Goal: Task Accomplishment & Management: Manage account settings

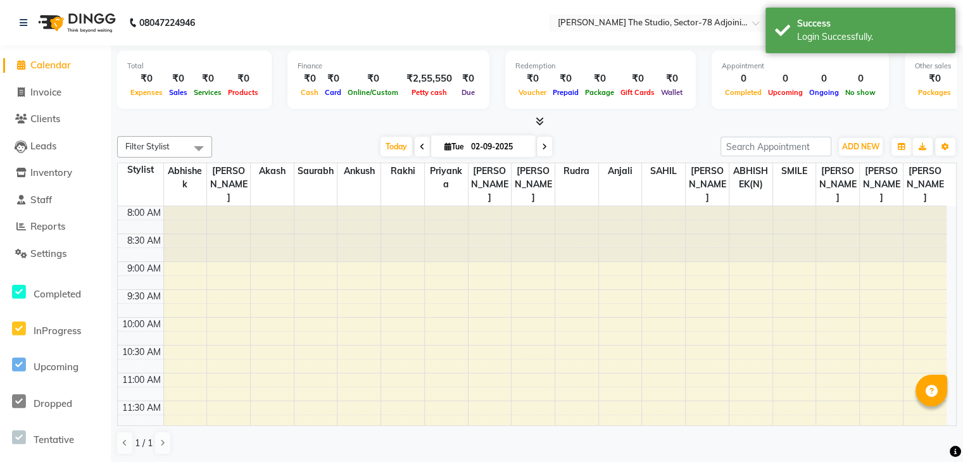
click at [262, 135] on div "Filter Stylist Select All Abhishek ABHISHEK(N) [PERSON_NAME] [PERSON_NAME] [PER…" at bounding box center [536, 295] width 839 height 329
click at [43, 225] on span "Reports" at bounding box center [47, 226] width 35 height 12
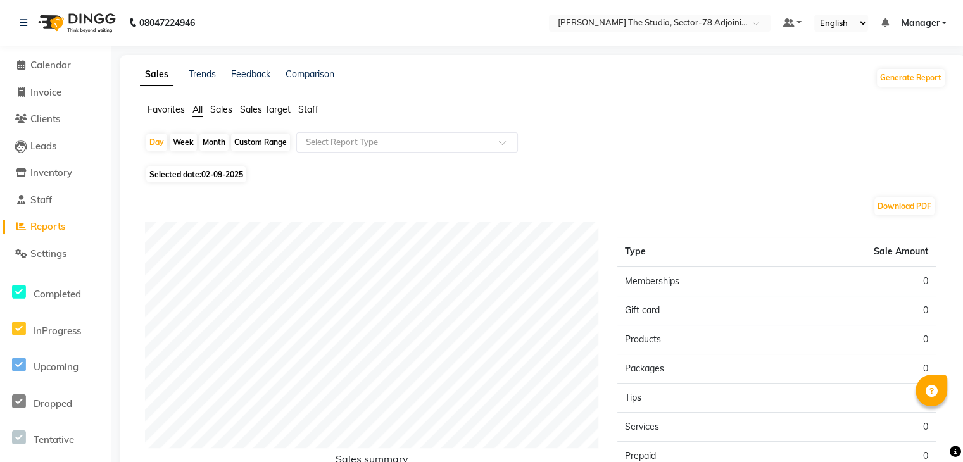
click at [216, 115] on span "Sales" at bounding box center [221, 109] width 22 height 11
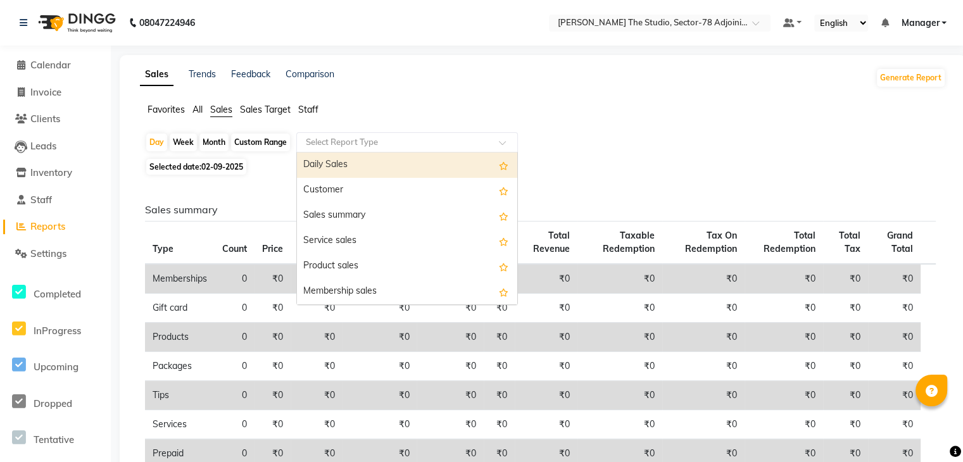
click at [319, 141] on input "text" at bounding box center [394, 142] width 182 height 13
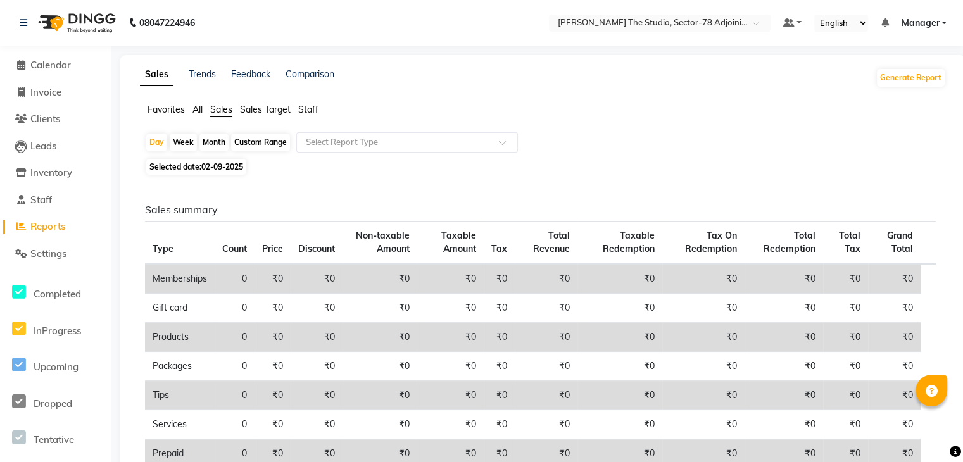
click at [213, 145] on div "Month" at bounding box center [213, 143] width 29 height 18
select select "9"
select select "2025"
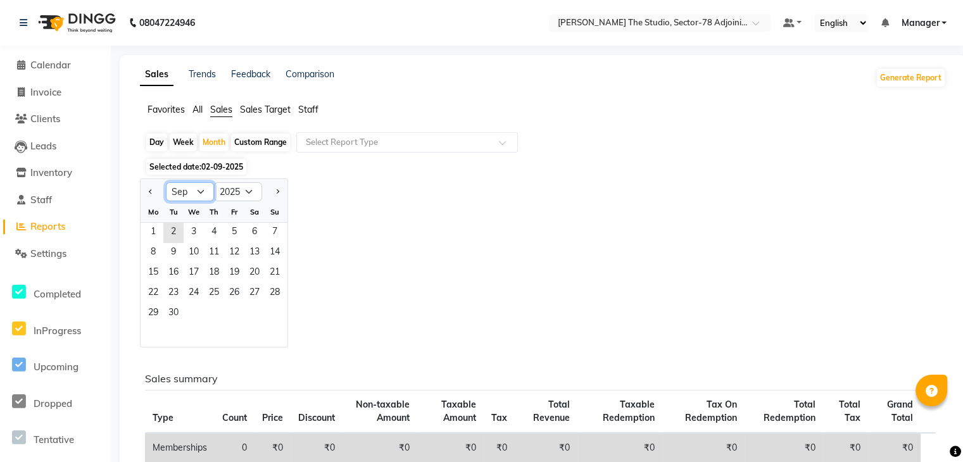
click at [205, 188] on select "Jan Feb Mar Apr May Jun Jul Aug Sep Oct Nov Dec" at bounding box center [190, 191] width 48 height 19
select select "8"
click at [166, 182] on select "Jan Feb Mar Apr May Jun Jul Aug Sep Oct Nov Dec" at bounding box center [190, 191] width 48 height 19
click at [233, 227] on span "1" at bounding box center [234, 233] width 20 height 20
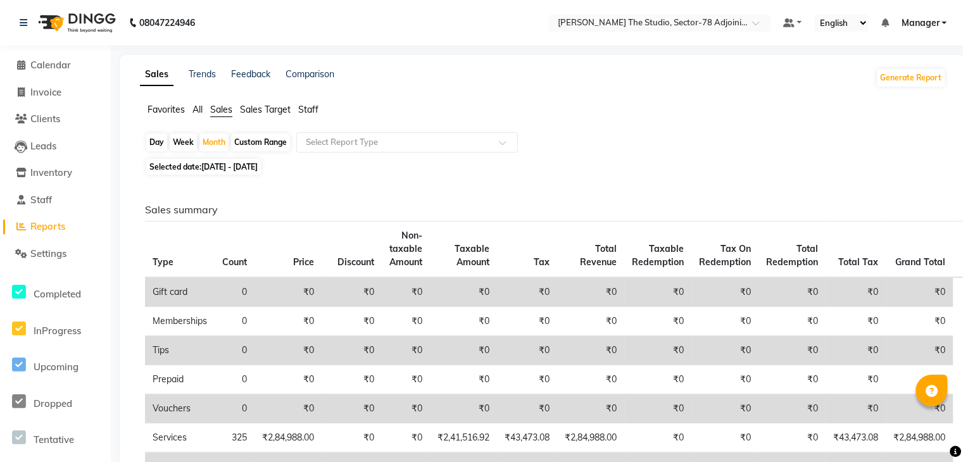
click at [335, 178] on div "Day Week Month Custom Range Select Report Type Selected date: 01-08-2025 - 31-0…" at bounding box center [543, 419] width 806 height 575
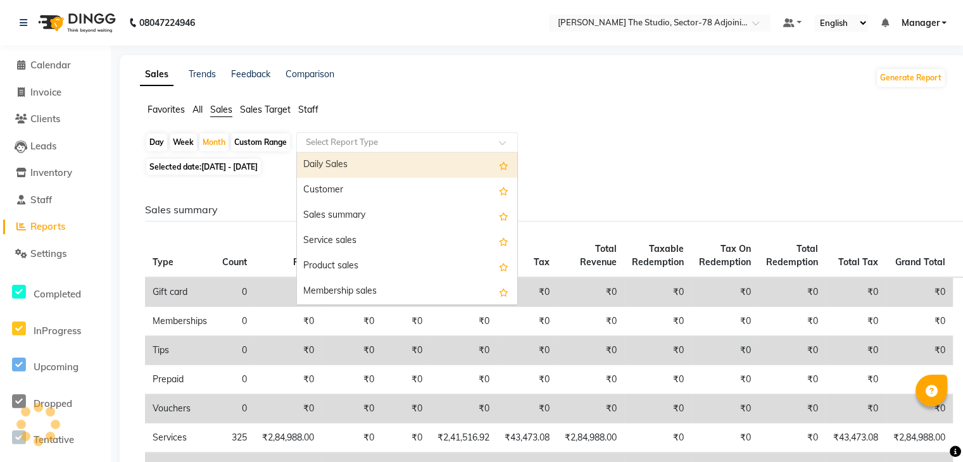
click at [325, 143] on input "text" at bounding box center [394, 142] width 182 height 13
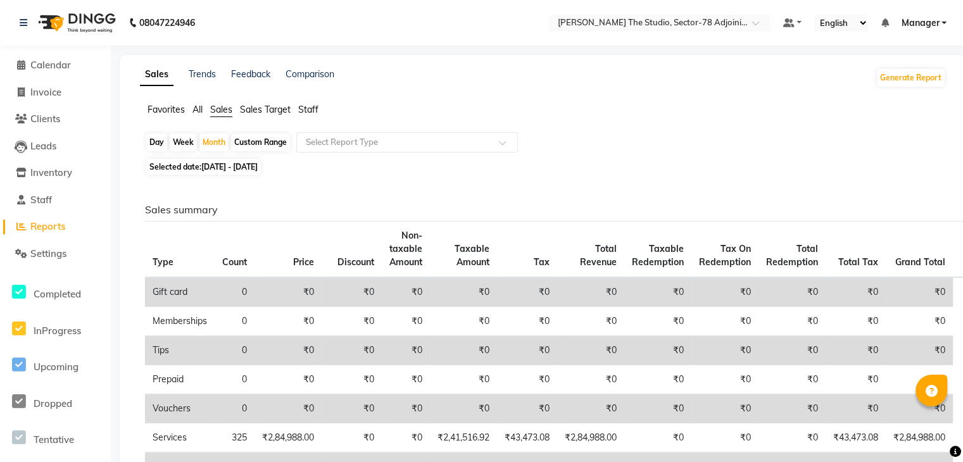
click at [552, 151] on div "Day Week Month Custom Range Select Report Type" at bounding box center [543, 143] width 796 height 23
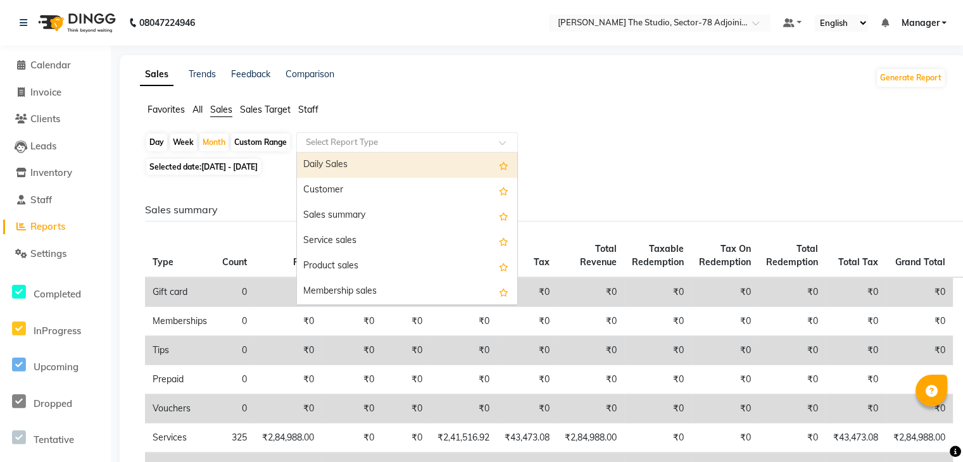
click at [322, 135] on div "Select Report Type" at bounding box center [407, 142] width 222 height 20
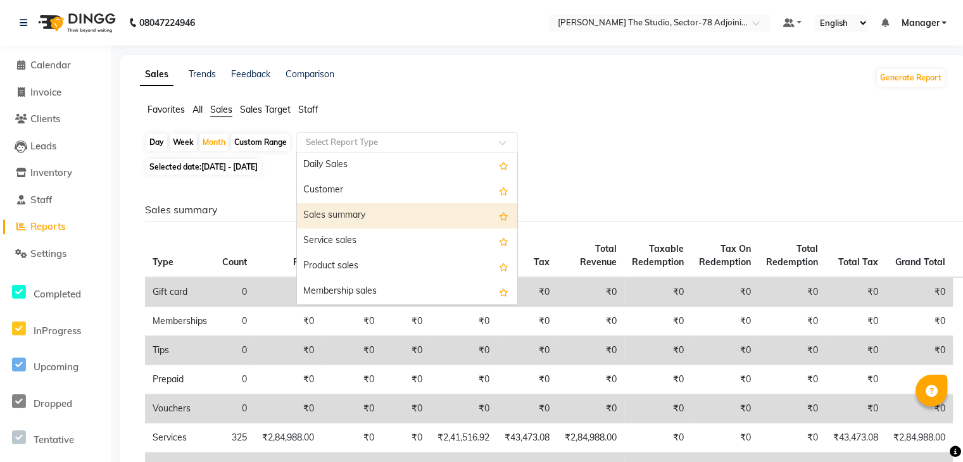
click at [319, 213] on div "Sales summary" at bounding box center [407, 215] width 220 height 25
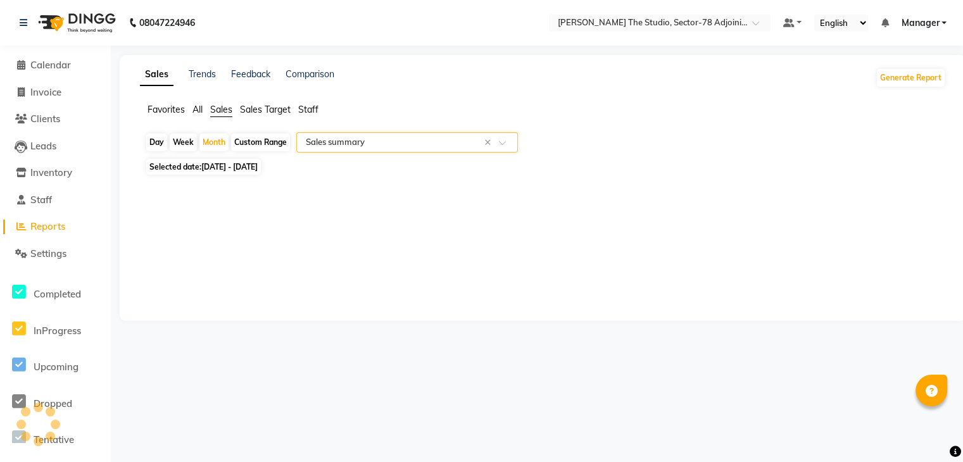
select select "full_report"
select select "csv"
click at [352, 136] on input "text" at bounding box center [394, 142] width 182 height 13
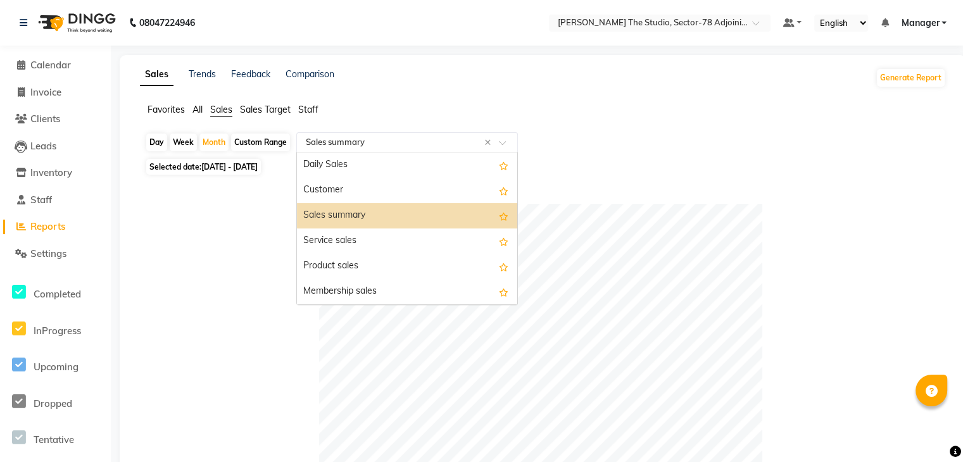
type input "p"
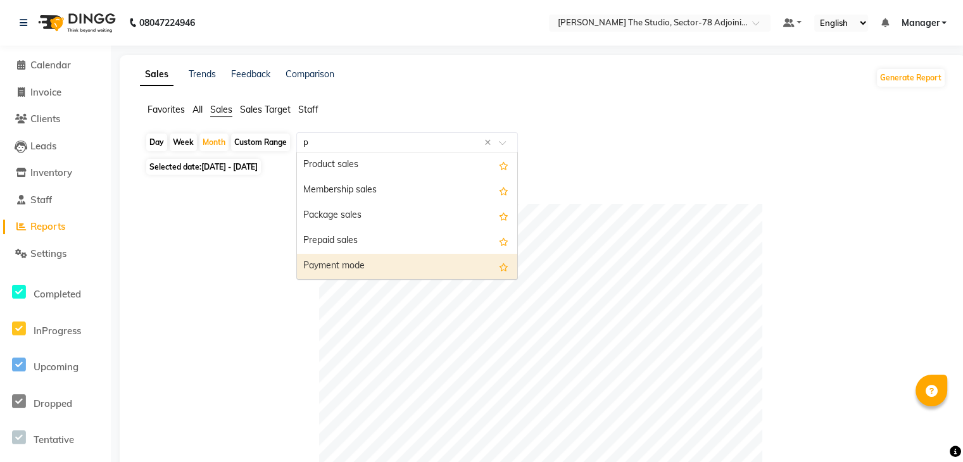
click at [358, 265] on div "Payment mode" at bounding box center [407, 266] width 220 height 25
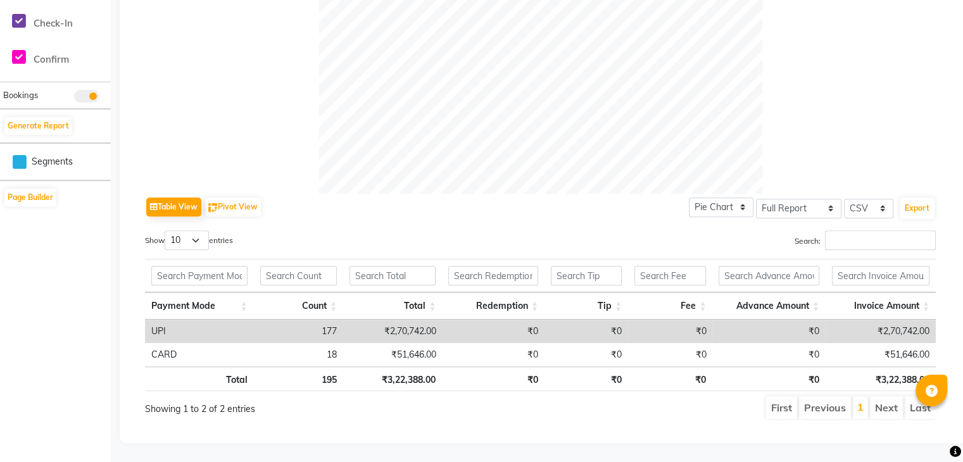
click at [466, 213] on div "Table View Pivot View Pie Chart Bar Chart Select Full Report Filtered Report Se…" at bounding box center [540, 307] width 790 height 227
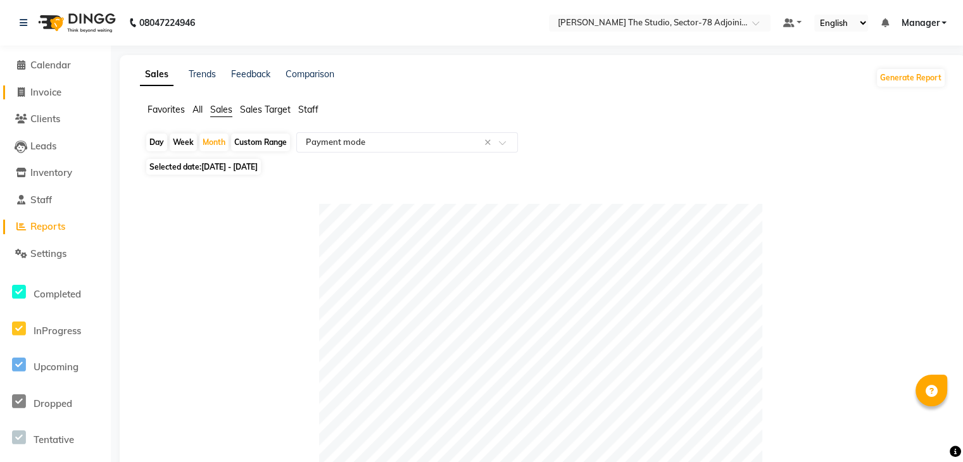
click at [58, 94] on span "Invoice" at bounding box center [45, 92] width 31 height 12
select select "service"
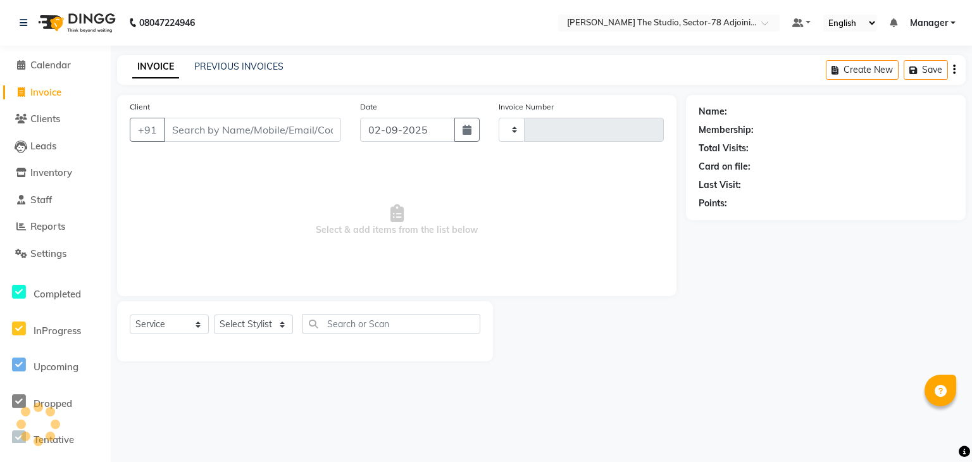
type input "0620"
select select "8485"
drag, startPoint x: 518, startPoint y: 112, endPoint x: 513, endPoint y: 107, distance: 7.2
click at [513, 107] on label "Invoice Number" at bounding box center [526, 106] width 55 height 11
click at [535, 132] on select "C/2025-26 V/2025-26" at bounding box center [538, 130] width 79 height 24
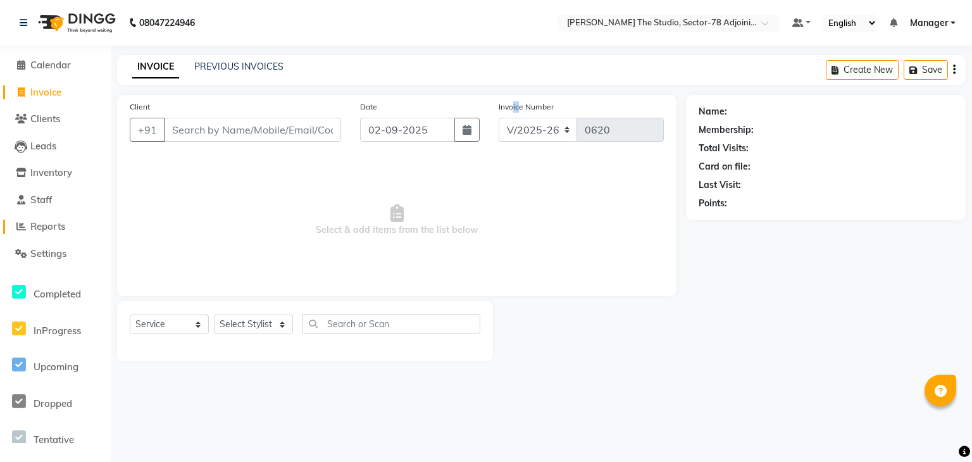
click at [49, 228] on span "Reports" at bounding box center [47, 226] width 35 height 12
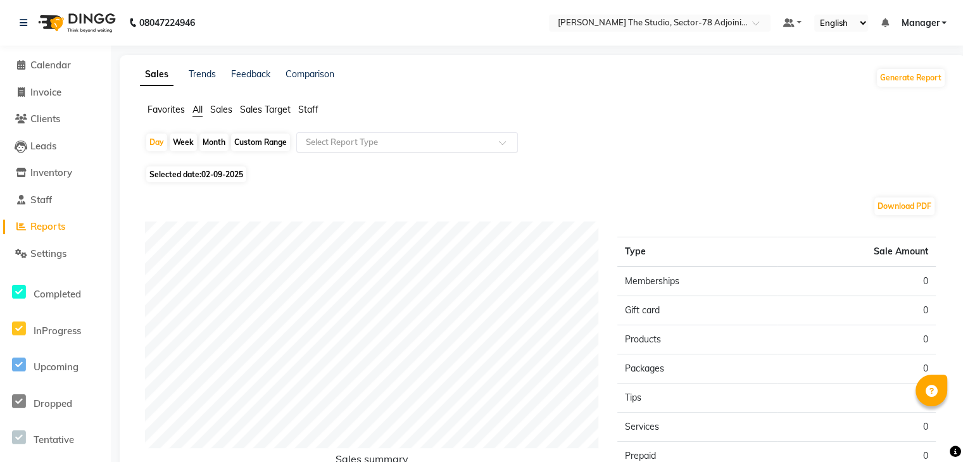
click at [418, 151] on div "Select Report Type" at bounding box center [407, 142] width 222 height 20
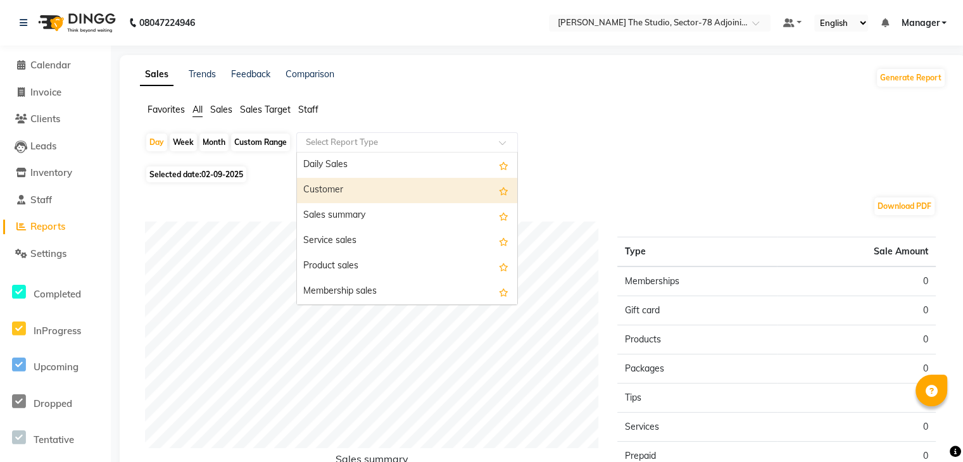
click at [304, 107] on span "Staff" at bounding box center [308, 109] width 20 height 11
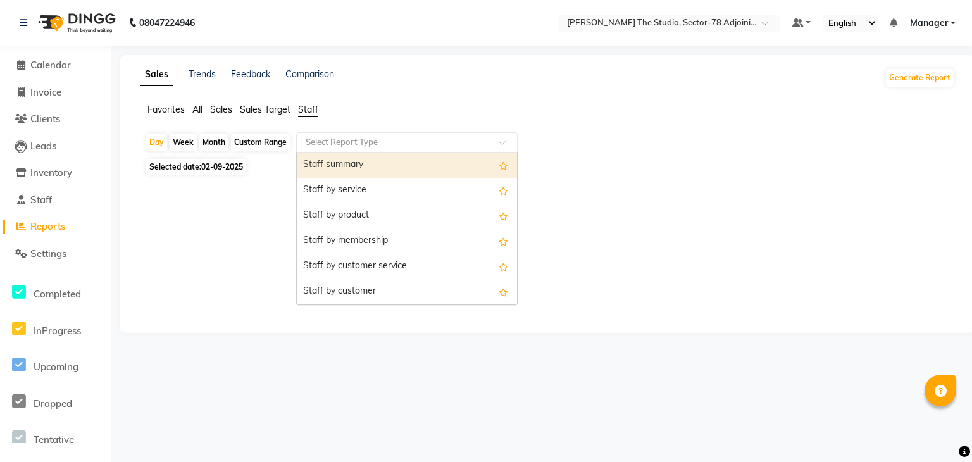
click at [356, 142] on input "text" at bounding box center [394, 142] width 182 height 13
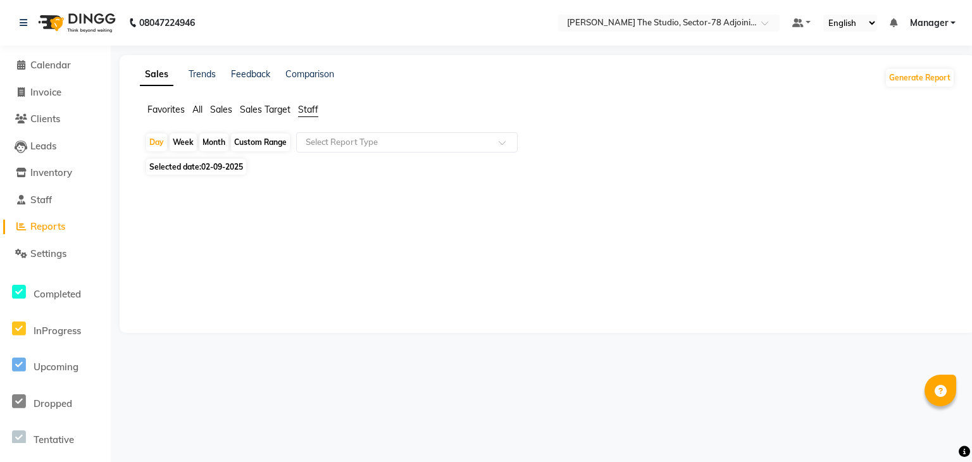
click at [205, 146] on div "Month" at bounding box center [213, 143] width 29 height 18
select select "9"
select select "2025"
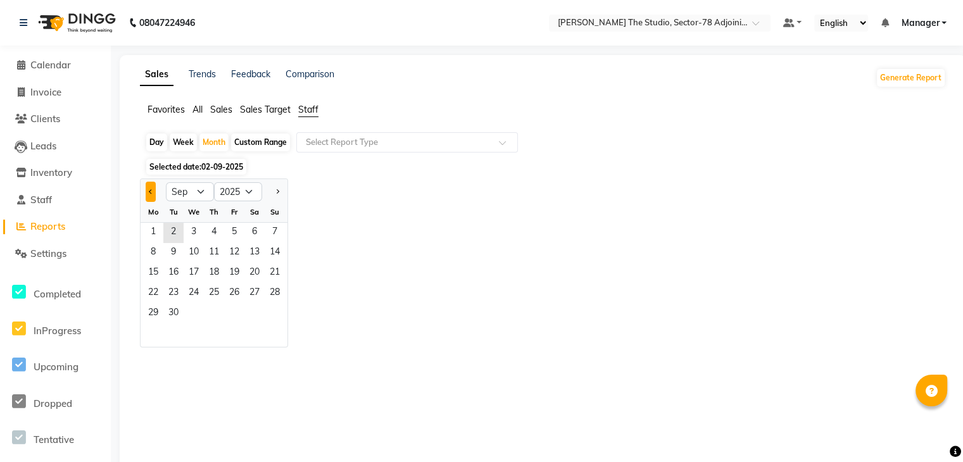
click at [150, 193] on span "Previous month" at bounding box center [151, 191] width 4 height 4
select select "7"
click at [170, 232] on span "1" at bounding box center [173, 233] width 20 height 20
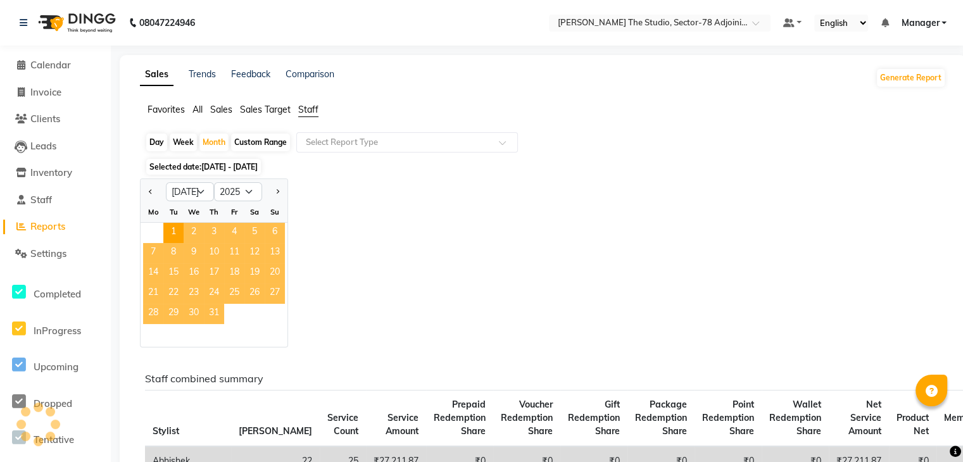
click at [218, 316] on span "31" at bounding box center [214, 314] width 20 height 20
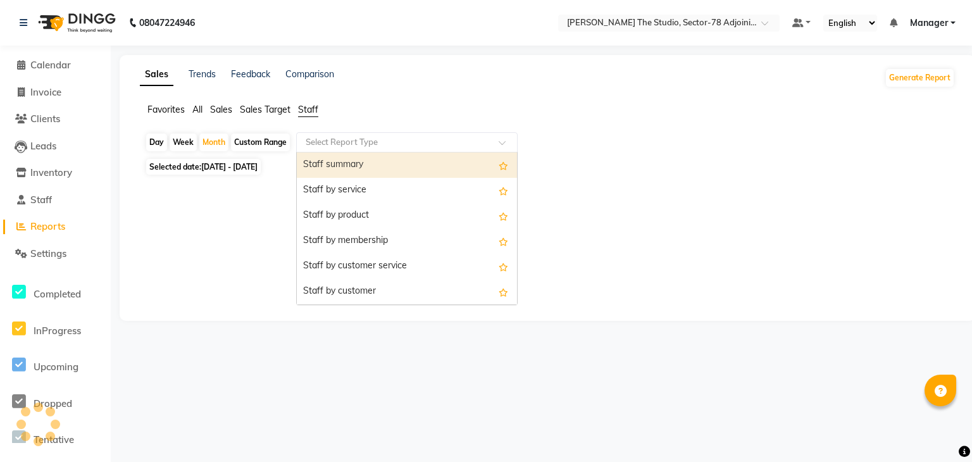
click at [367, 137] on input "text" at bounding box center [394, 142] width 182 height 13
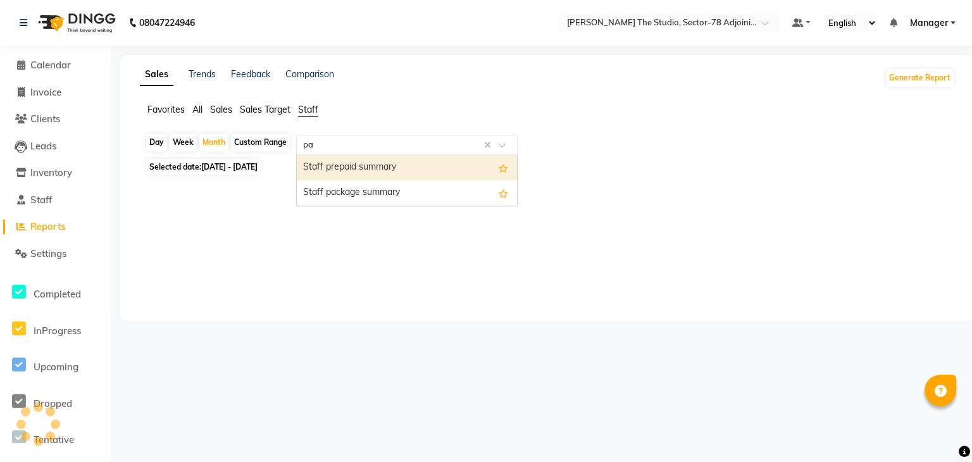
type input "p"
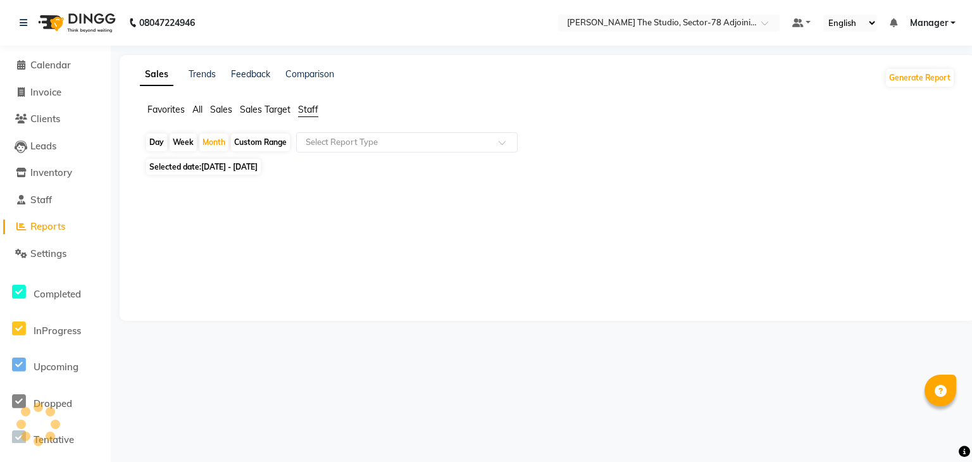
click at [192, 218] on div at bounding box center [545, 242] width 800 height 76
click at [223, 108] on span "Sales" at bounding box center [221, 109] width 22 height 11
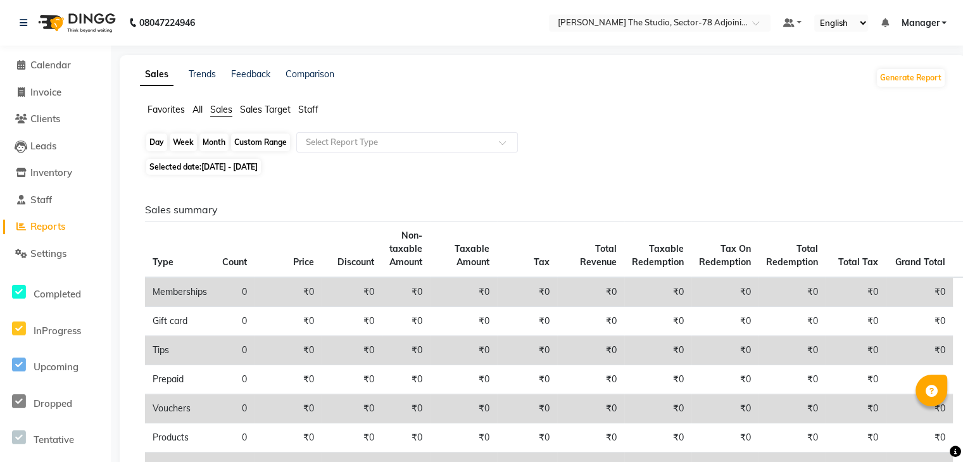
click at [215, 146] on div "Month" at bounding box center [213, 143] width 29 height 18
select select "7"
select select "2025"
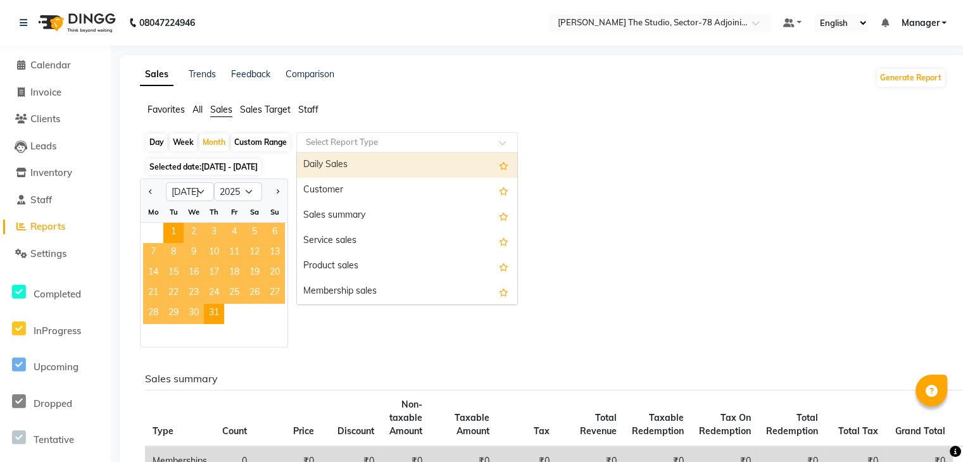
click at [340, 143] on input "text" at bounding box center [394, 142] width 182 height 13
type input "p"
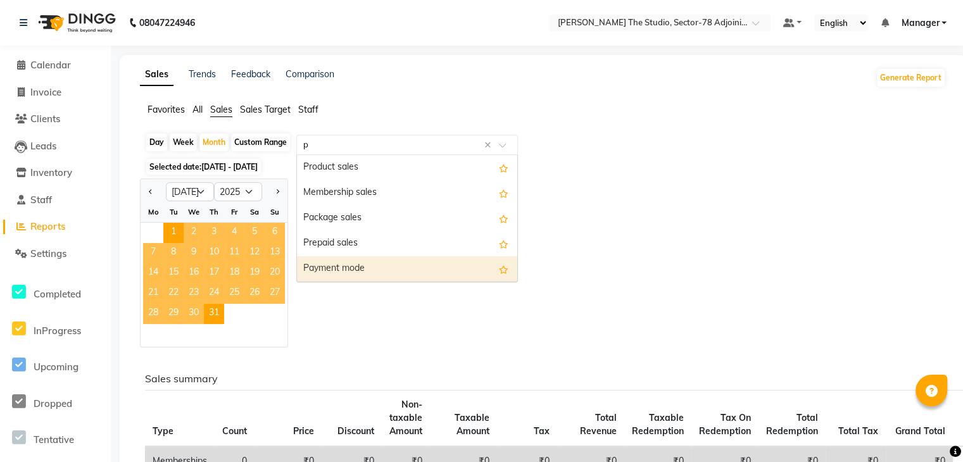
click at [322, 268] on div "Payment mode" at bounding box center [407, 268] width 220 height 25
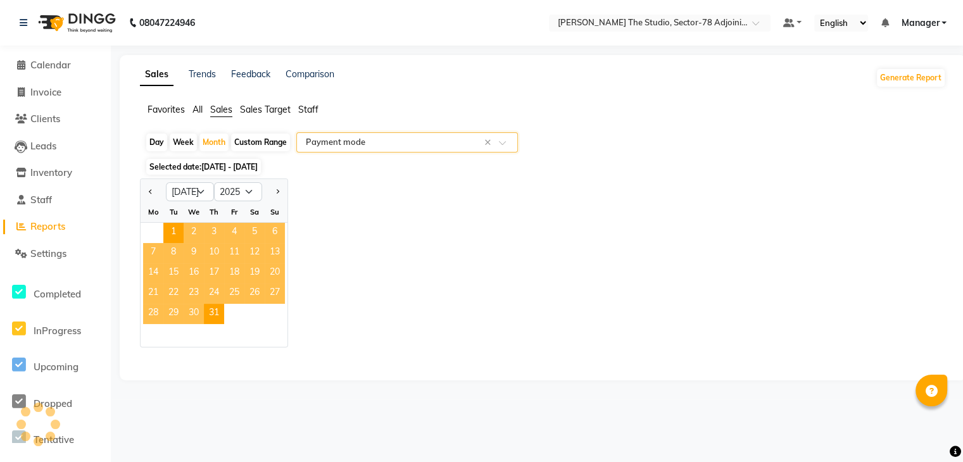
select select "full_report"
select select "csv"
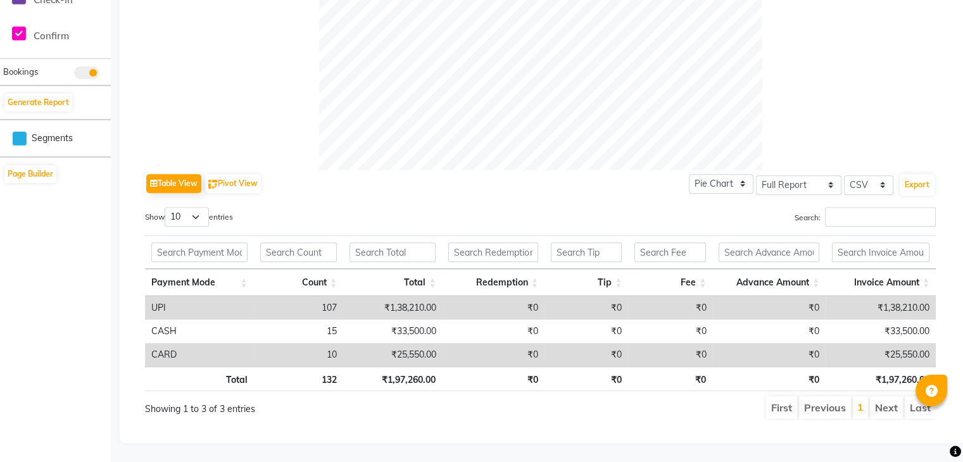
scroll to position [485, 0]
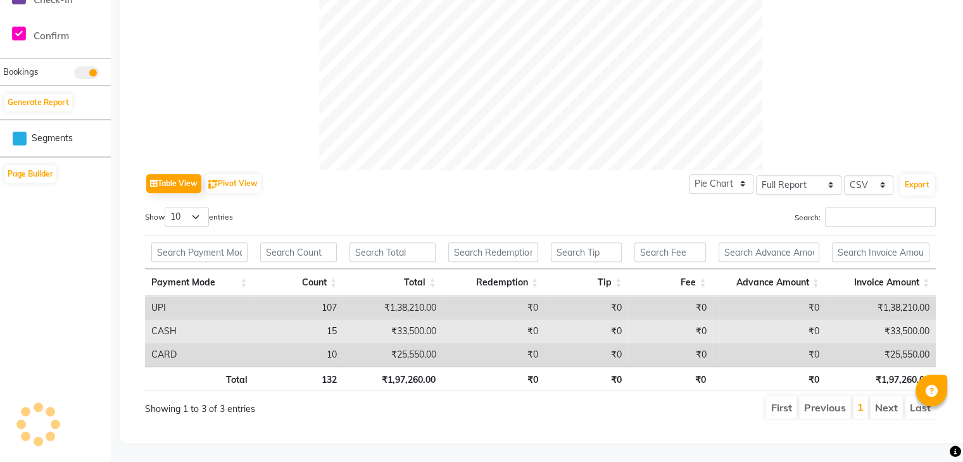
click at [405, 322] on td "₹33,500.00" at bounding box center [392, 331] width 99 height 23
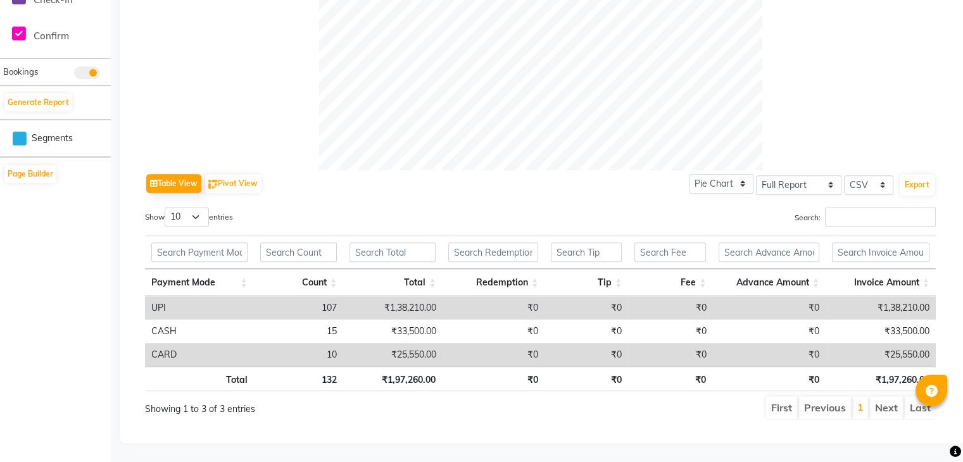
click at [387, 170] on div "Table View Pivot View Pie Chart Bar Chart Select Full Report Filtered Report Se…" at bounding box center [540, 183] width 790 height 27
click at [401, 301] on td "₹1,38,210.00" at bounding box center [392, 307] width 99 height 23
click at [442, 298] on td "₹0" at bounding box center [493, 307] width 103 height 23
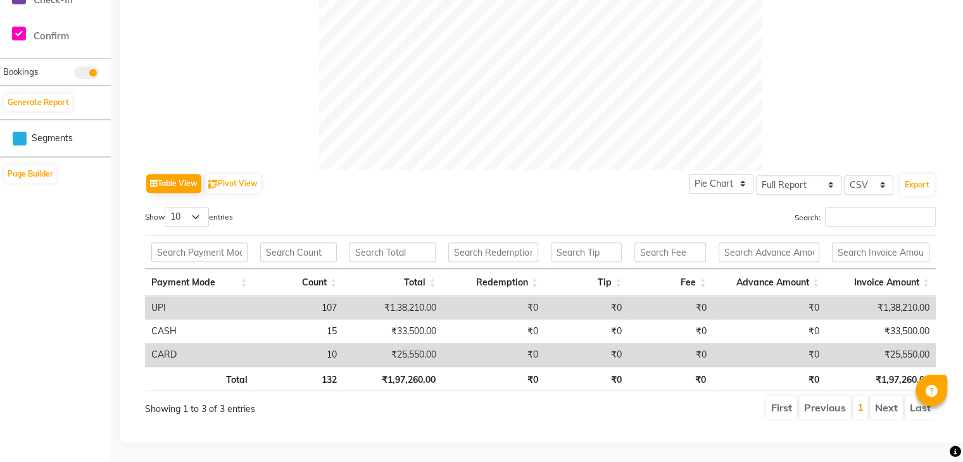
click at [425, 301] on td "₹1,38,210.00" at bounding box center [392, 307] width 99 height 23
click at [443, 302] on td "₹0" at bounding box center [493, 307] width 103 height 23
click at [421, 298] on td "₹1,38,210.00" at bounding box center [392, 307] width 99 height 23
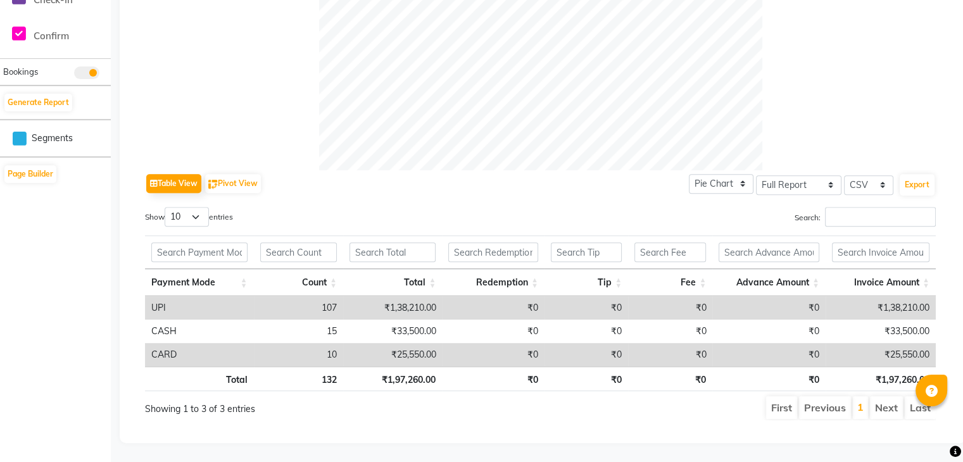
click at [458, 298] on td "₹0" at bounding box center [493, 307] width 103 height 23
click at [428, 299] on td "₹1,38,210.00" at bounding box center [392, 307] width 99 height 23
click at [357, 170] on div "Table View Pivot View Pie Chart Bar Chart Select Full Report Filtered Report Se…" at bounding box center [540, 183] width 790 height 27
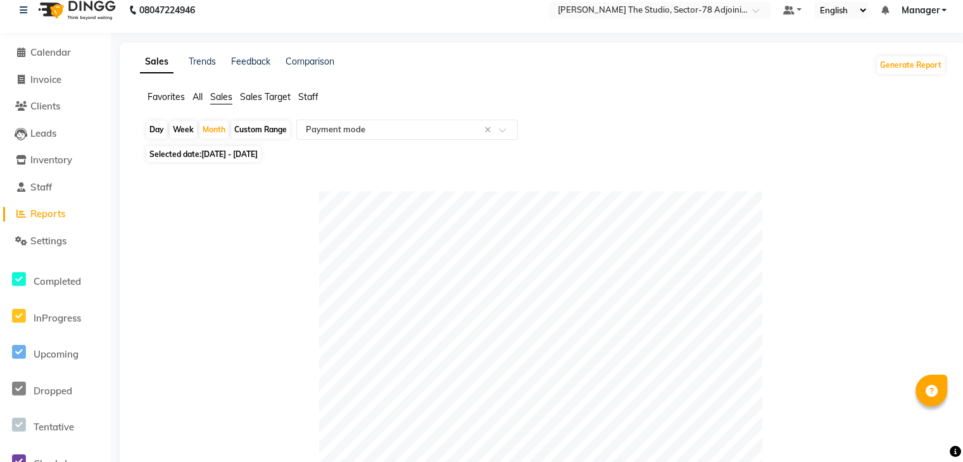
scroll to position [0, 0]
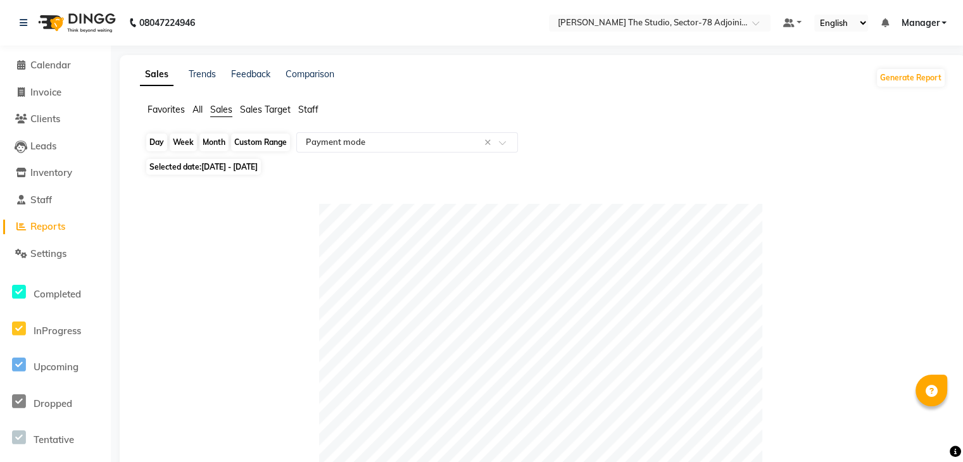
click at [218, 143] on div "Month" at bounding box center [213, 143] width 29 height 18
select select "7"
select select "2025"
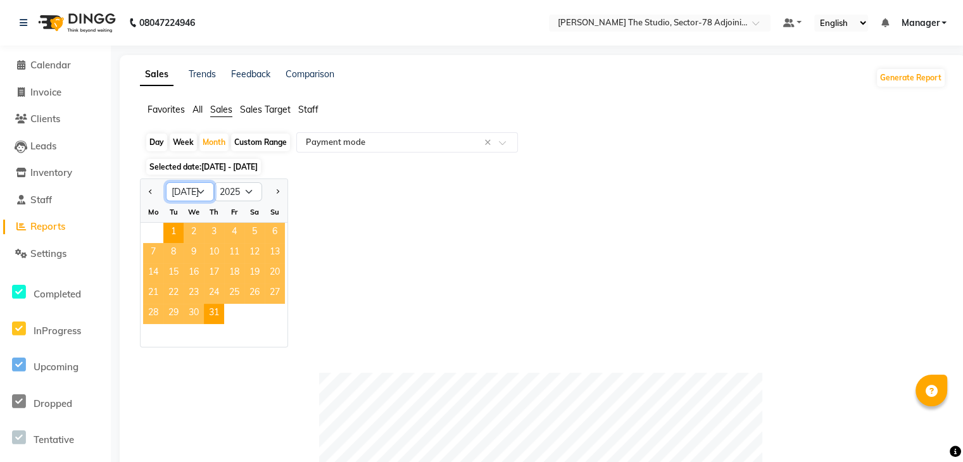
click at [190, 193] on select "Jan Feb Mar Apr May Jun Jul Aug Sep Oct Nov Dec" at bounding box center [190, 191] width 48 height 19
select select "8"
click at [166, 182] on select "Jan Feb Mar Apr May Jun Jul Aug Sep Oct Nov Dec" at bounding box center [190, 191] width 48 height 19
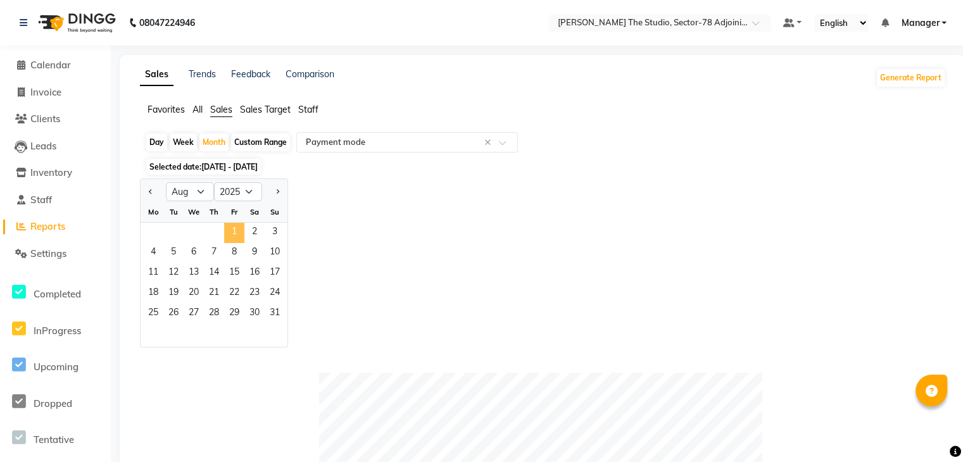
click at [237, 230] on span "1" at bounding box center [234, 233] width 20 height 20
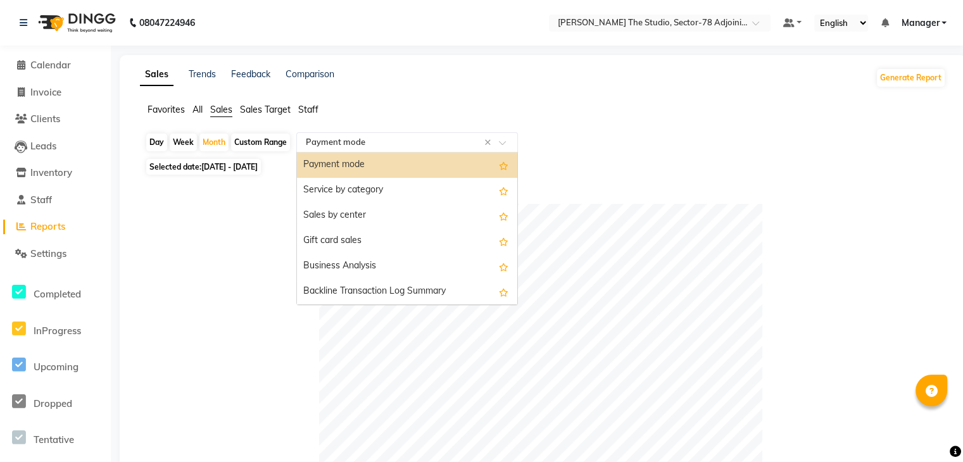
click at [425, 136] on input "text" at bounding box center [394, 142] width 182 height 13
click at [416, 168] on div "Payment mode" at bounding box center [407, 165] width 220 height 25
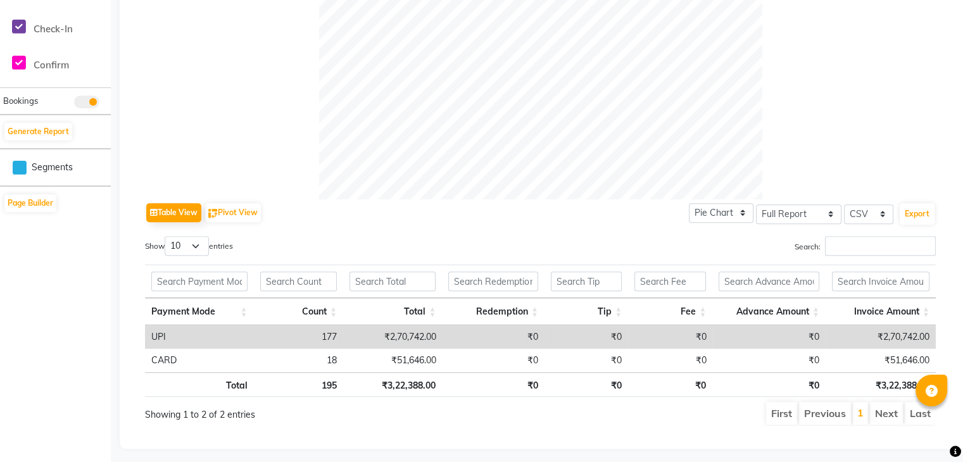
scroll to position [448, 0]
click at [316, 220] on div "Table View Pivot View Pie Chart Bar Chart Select Full Report Filtered Report Se…" at bounding box center [540, 212] width 790 height 27
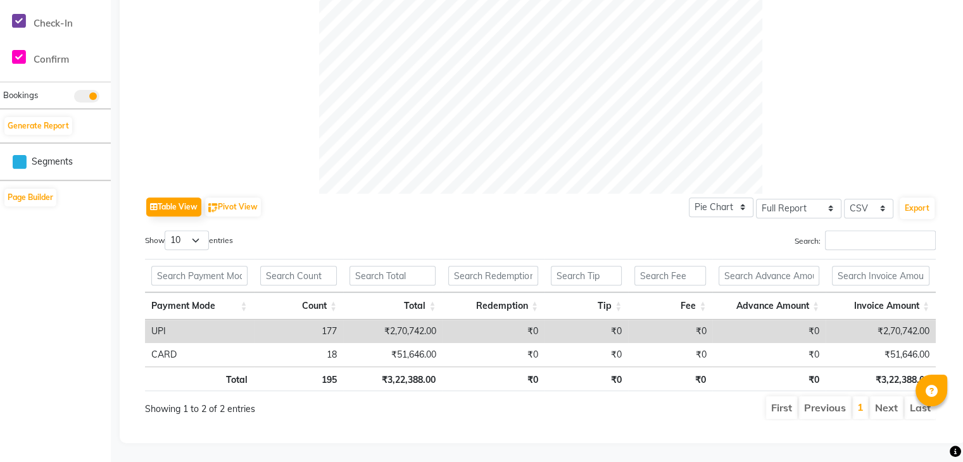
scroll to position [462, 0]
drag, startPoint x: 381, startPoint y: 319, endPoint x: 446, endPoint y: 323, distance: 65.3
click at [446, 323] on tr "UPI 177 ₹2,70,742.00 ₹0 ₹0 ₹0 ₹0 ₹2,70,742.00" at bounding box center [540, 331] width 790 height 23
click at [460, 385] on div "Total 195 ₹3,22,388.00 ₹0 ₹0 ₹0 ₹0 ₹3,22,388.00" at bounding box center [540, 380] width 790 height 28
drag, startPoint x: 377, startPoint y: 319, endPoint x: 457, endPoint y: 328, distance: 80.2
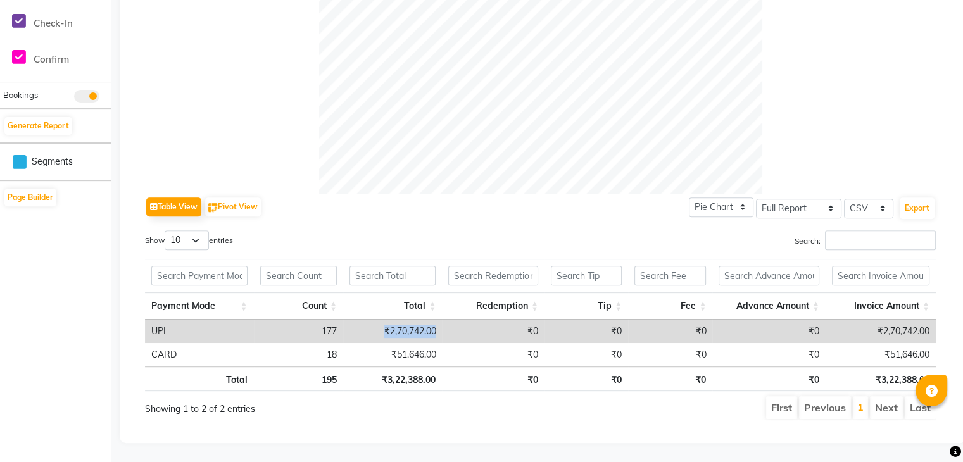
click at [457, 328] on tr "UPI 177 ₹2,70,742.00 ₹0 ₹0 ₹0 ₹0 ₹2,70,742.00" at bounding box center [540, 331] width 790 height 23
click at [467, 395] on div "Showing 1 to 2 of 2 entries" at bounding box center [303, 407] width 337 height 25
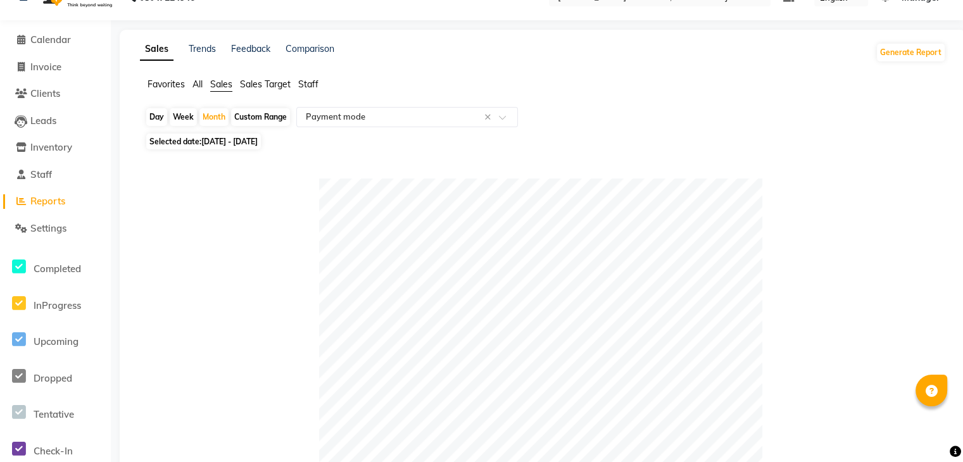
scroll to position [0, 0]
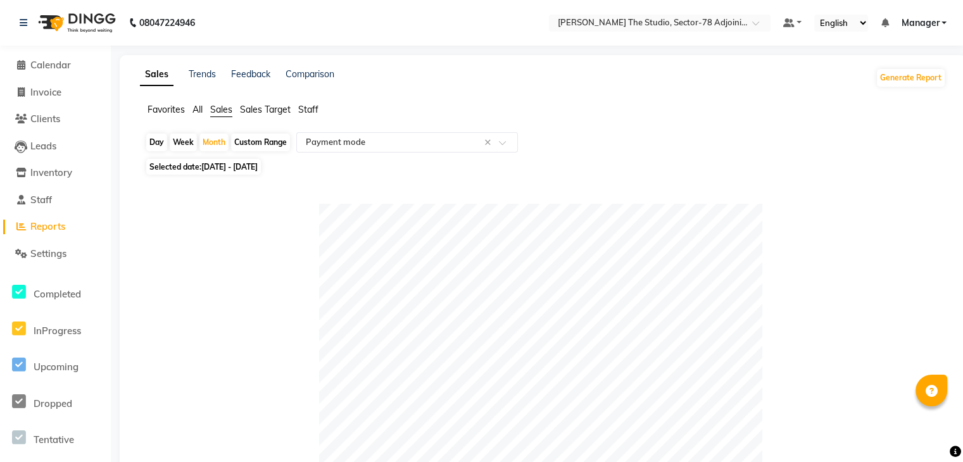
click at [268, 259] on div at bounding box center [540, 425] width 790 height 443
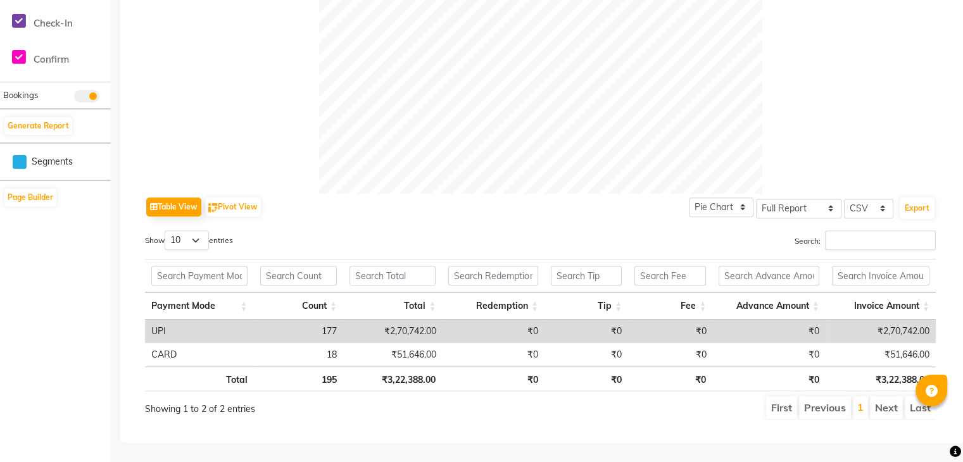
scroll to position [462, 0]
click at [609, 230] on div "Search:" at bounding box center [743, 242] width 386 height 25
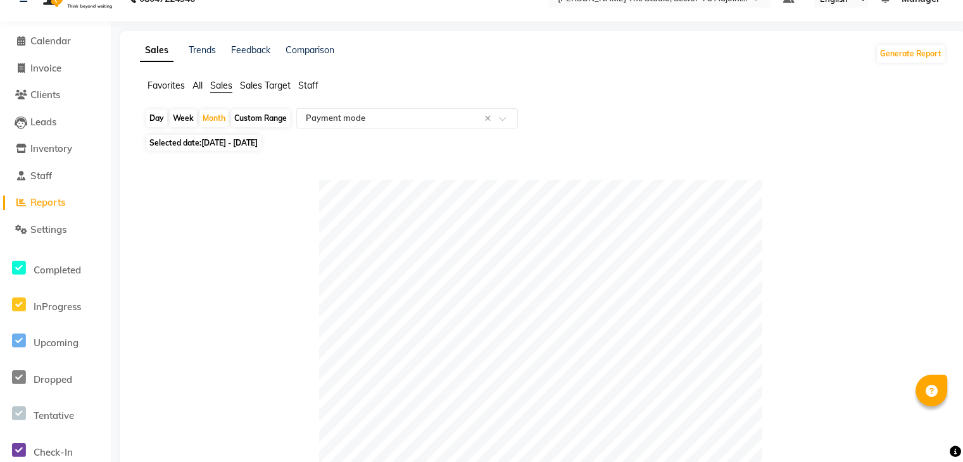
scroll to position [0, 0]
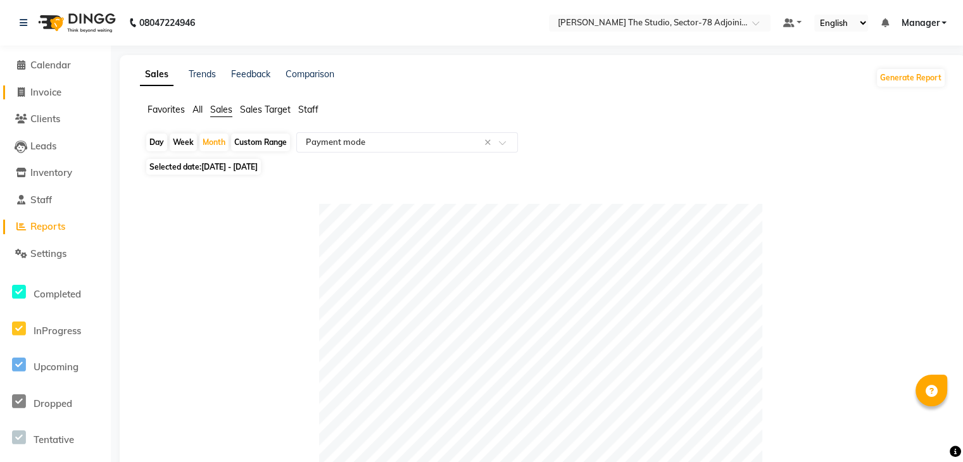
click at [53, 92] on span "Invoice" at bounding box center [45, 92] width 31 height 12
select select "service"
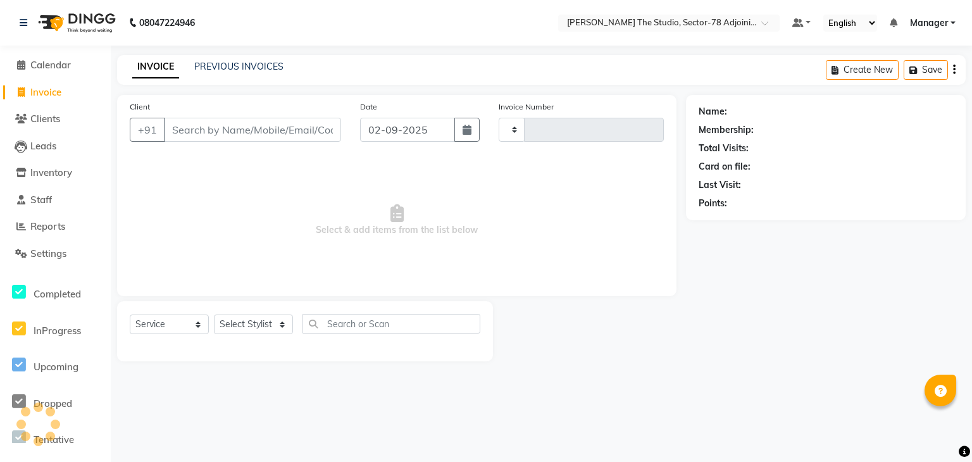
type input "0620"
select select "8485"
click at [75, 166] on link "Inventory" at bounding box center [55, 173] width 104 height 15
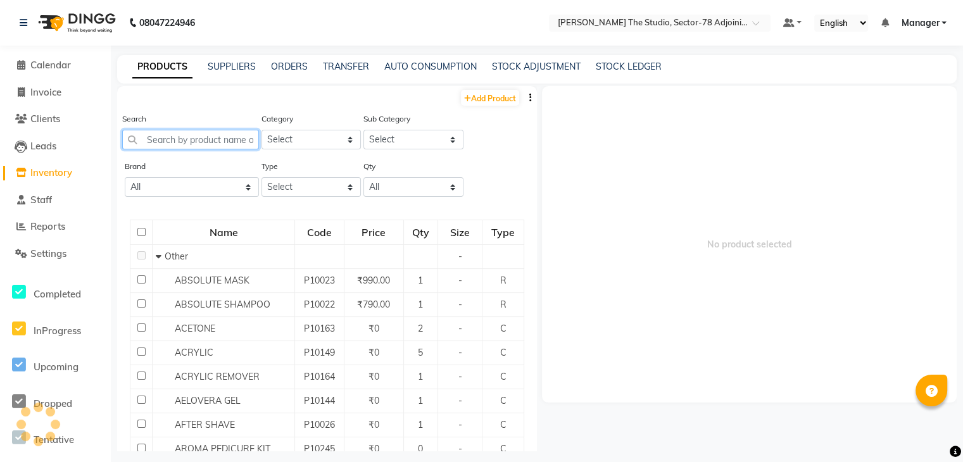
click at [209, 140] on input "text" at bounding box center [190, 140] width 137 height 20
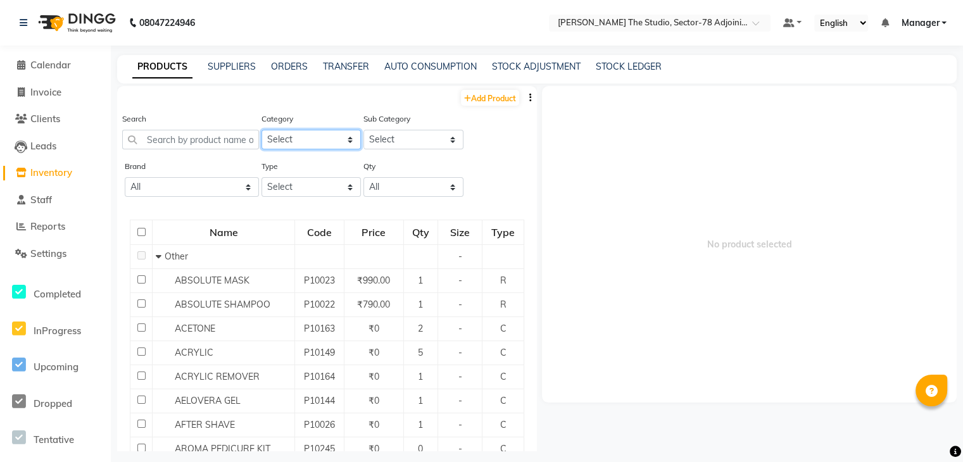
click at [285, 138] on select "Select Hair Skin Makeup Personal Care Appliances Beard Waxing Disposable Thread…" at bounding box center [311, 140] width 100 height 20
select select "1665501100"
click at [261, 130] on select "Select Hair Skin Makeup Personal Care Appliances Beard Waxing Disposable Thread…" at bounding box center [311, 140] width 100 height 20
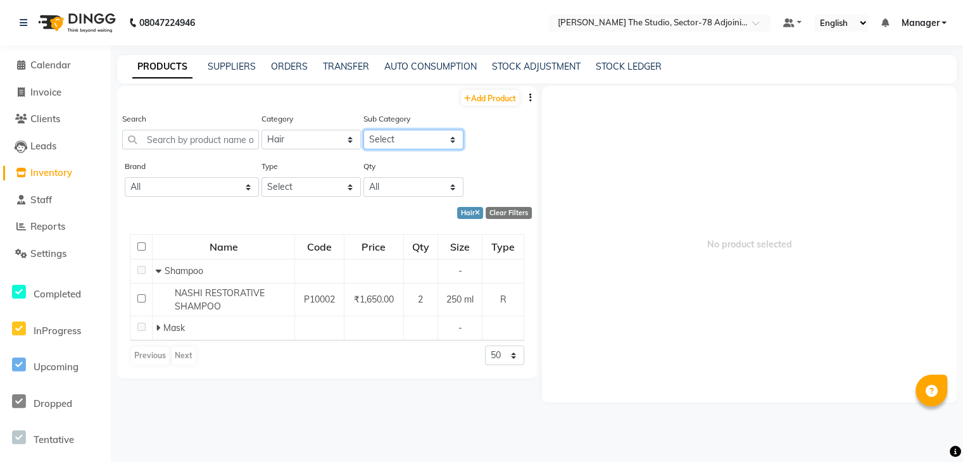
click at [384, 133] on select "Select Shampoo Cream Mask Oil Serum Color Appliances Treatment Styling Kit & Co…" at bounding box center [413, 140] width 100 height 20
select select "1665501101"
click at [363, 130] on select "Select Shampoo Cream Mask Oil Serum Color Appliances Treatment Styling Kit & Co…" at bounding box center [413, 140] width 100 height 20
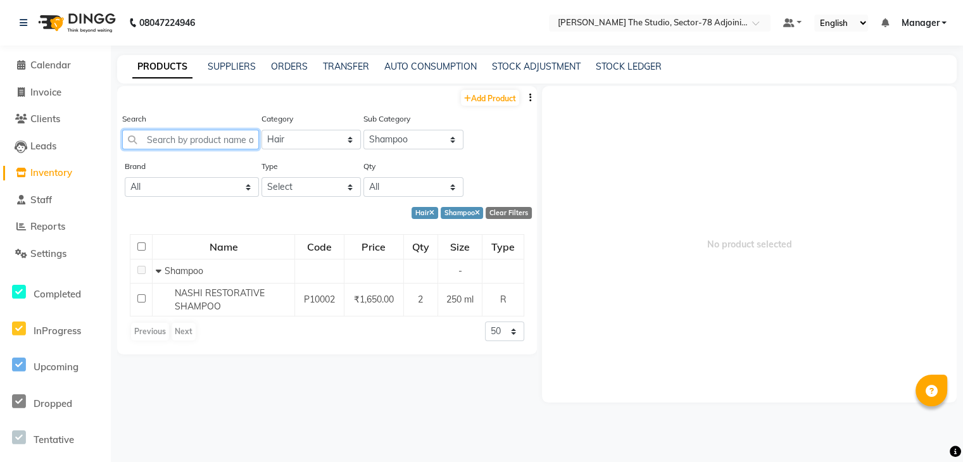
click at [232, 139] on input "text" at bounding box center [190, 140] width 137 height 20
type input "m"
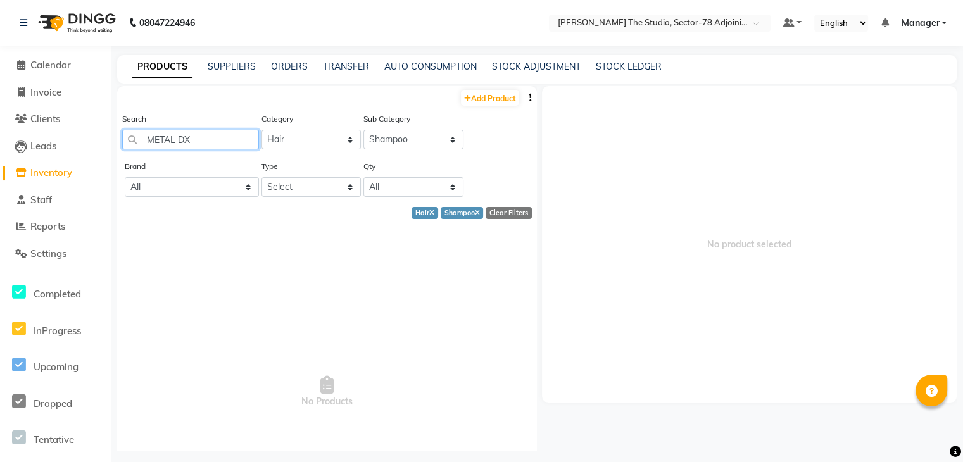
type input "METAL DX"
click at [192, 192] on select "All Keune Nashi Shwarzkopf Wella" at bounding box center [192, 187] width 134 height 20
drag, startPoint x: 195, startPoint y: 190, endPoint x: 265, endPoint y: 189, distance: 69.6
click at [265, 189] on div "Brand All Keune Nashi Shwarzkopf Wella Type Select Both Retail Consumable Qty A…" at bounding box center [327, 182] width 420 height 47
click at [265, 189] on select "Select Both Retail Consumable" at bounding box center [311, 187] width 100 height 20
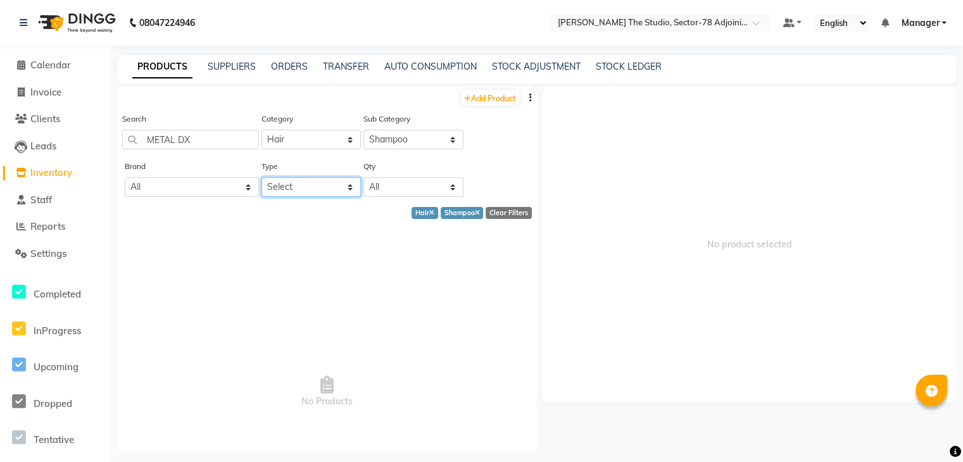
select select "R"
click at [261, 178] on select "Select Both Retail Consumable" at bounding box center [311, 187] width 100 height 20
click at [388, 190] on select "All Low Out Of Stock" at bounding box center [413, 187] width 100 height 20
click at [469, 92] on link "Add Product" at bounding box center [490, 98] width 58 height 16
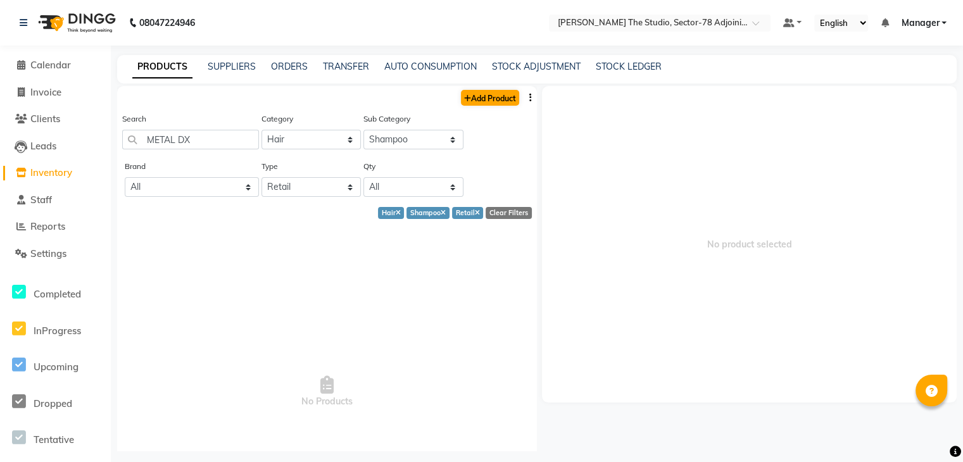
select select "true"
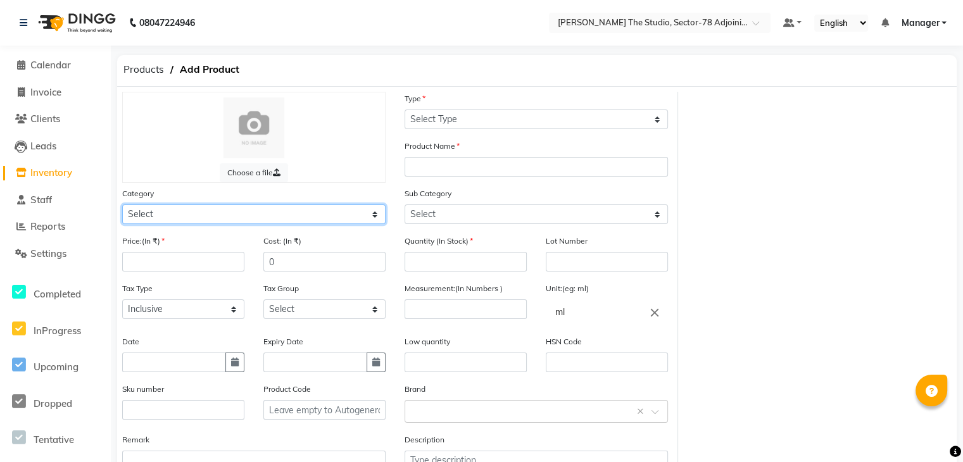
click at [220, 221] on select "Select Hair Skin Makeup Personal Care Appliances Beard Waxing Disposable Thread…" at bounding box center [253, 214] width 263 height 20
select select "1665501100"
click at [122, 206] on select "Select Hair Skin Makeup Personal Care Appliances Beard Waxing Disposable Thread…" at bounding box center [253, 214] width 263 height 20
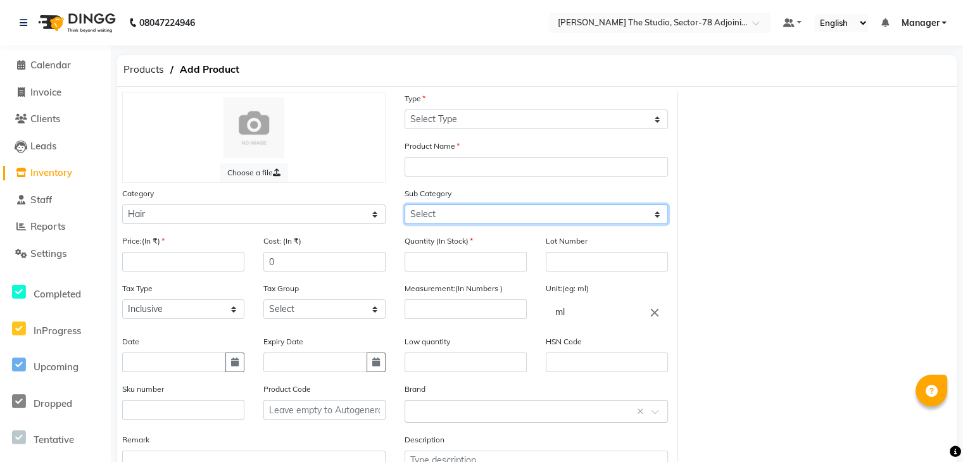
click at [444, 220] on select "Select Shampoo Cream Mask Oil Serum Color Appliances Treatment Styling Kit & Co…" at bounding box center [535, 214] width 263 height 20
select select "1665501101"
click at [404, 206] on select "Select Shampoo Cream Mask Oil Serum Color Appliances Treatment Styling Kit & Co…" at bounding box center [535, 214] width 263 height 20
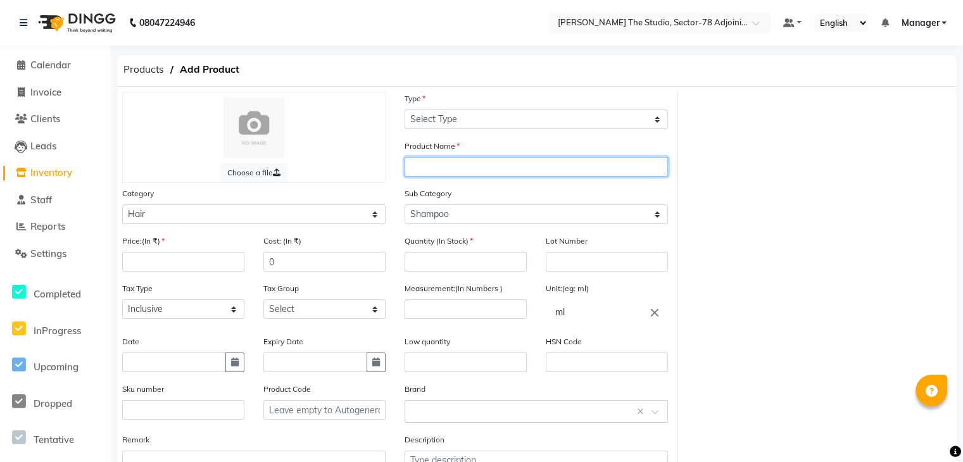
click at [466, 166] on input "text" at bounding box center [535, 167] width 263 height 20
type input "METAL DX"
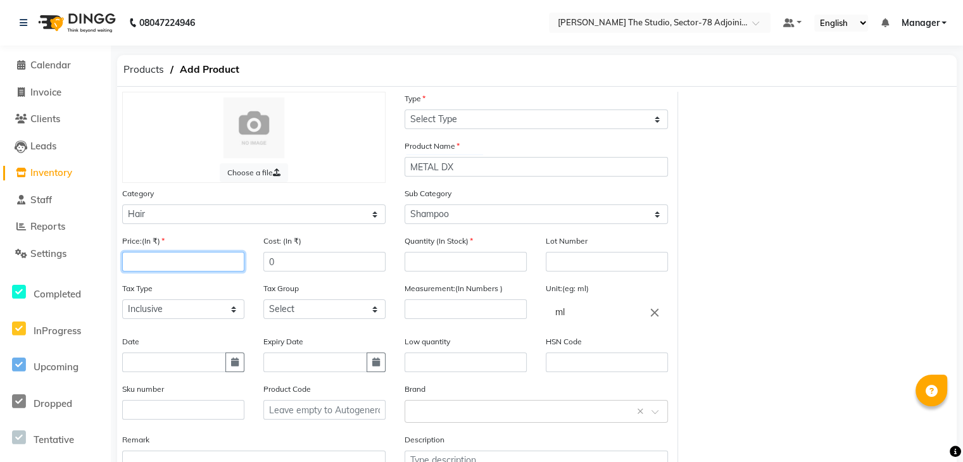
click at [213, 266] on input "number" at bounding box center [183, 262] width 122 height 20
click at [461, 309] on input "number" at bounding box center [465, 309] width 122 height 20
type input "300"
click at [473, 265] on input "number" at bounding box center [465, 262] width 122 height 20
type input "1"
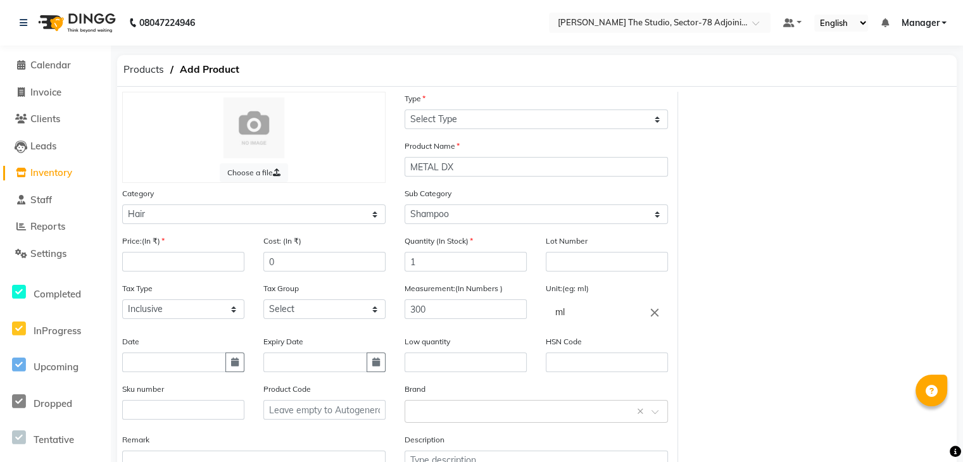
click at [623, 292] on div "Unit:(eg: ml) ml close" at bounding box center [607, 303] width 122 height 43
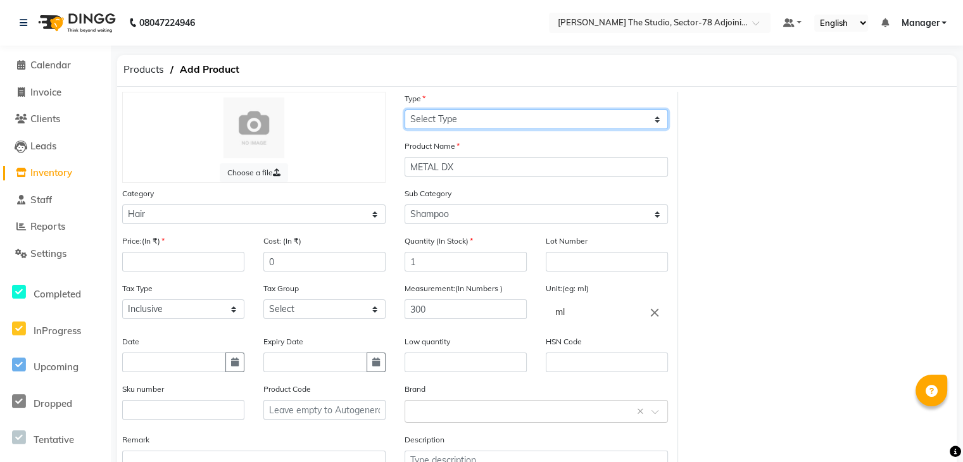
click at [458, 125] on select "Select Type Both Retail Consumable" at bounding box center [535, 119] width 263 height 20
select select "R"
click at [404, 110] on select "Select Type Both Retail Consumable" at bounding box center [535, 119] width 263 height 20
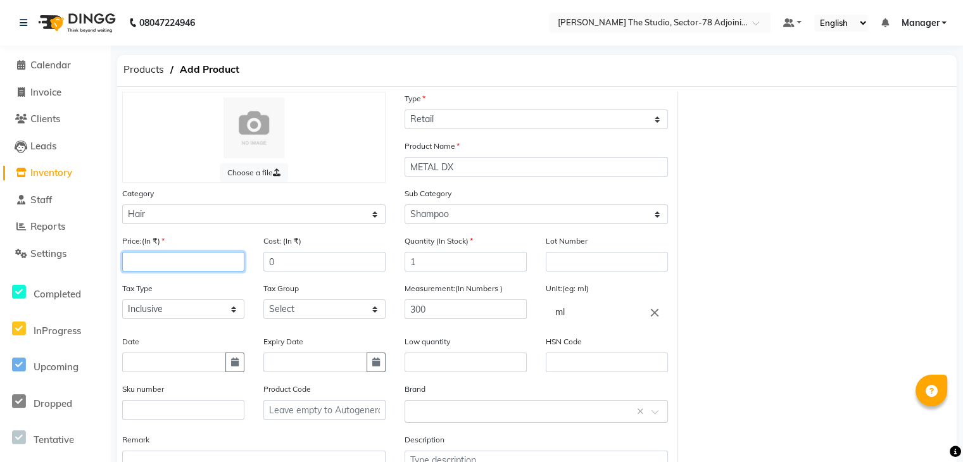
click at [172, 266] on input "number" at bounding box center [183, 262] width 122 height 20
type input "1"
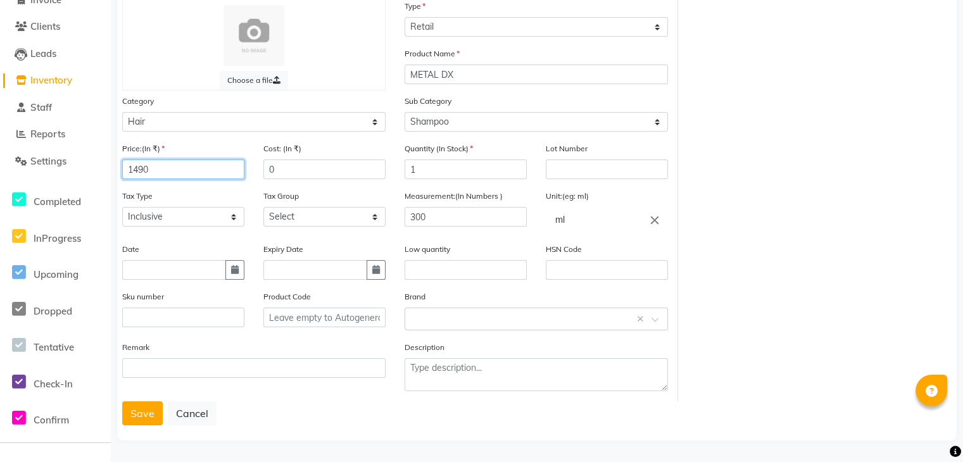
scroll to position [97, 0]
type input "1490"
click at [438, 321] on input "text" at bounding box center [523, 317] width 224 height 13
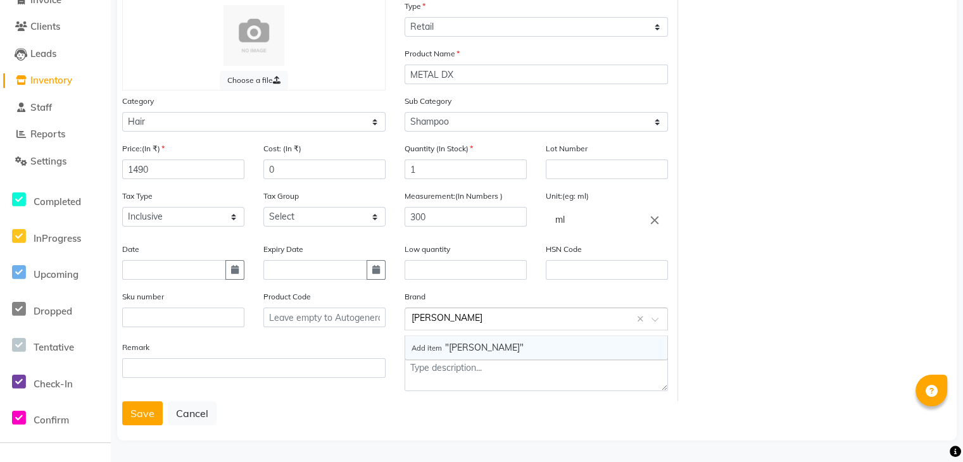
type input "LOREAL"
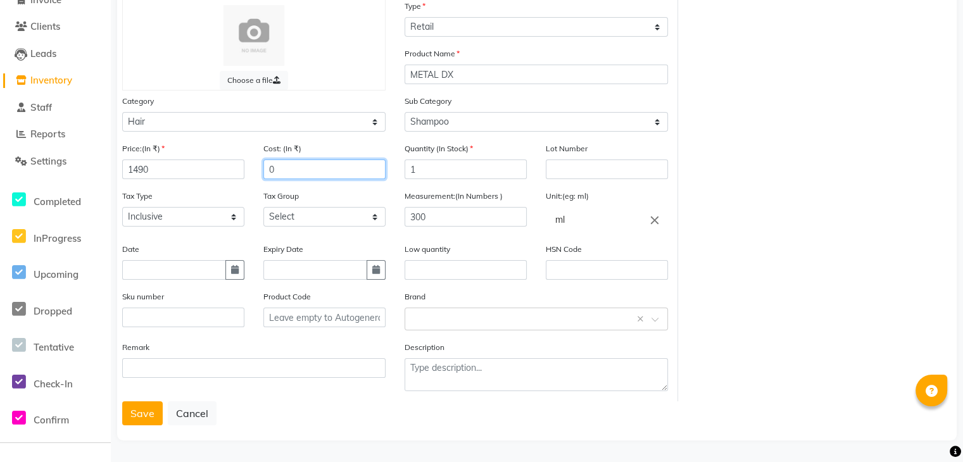
click at [305, 170] on input "0" at bounding box center [324, 169] width 122 height 20
type input "1490"
click at [284, 218] on select "Select GST" at bounding box center [324, 217] width 122 height 20
click at [137, 408] on button "Save" at bounding box center [142, 413] width 41 height 24
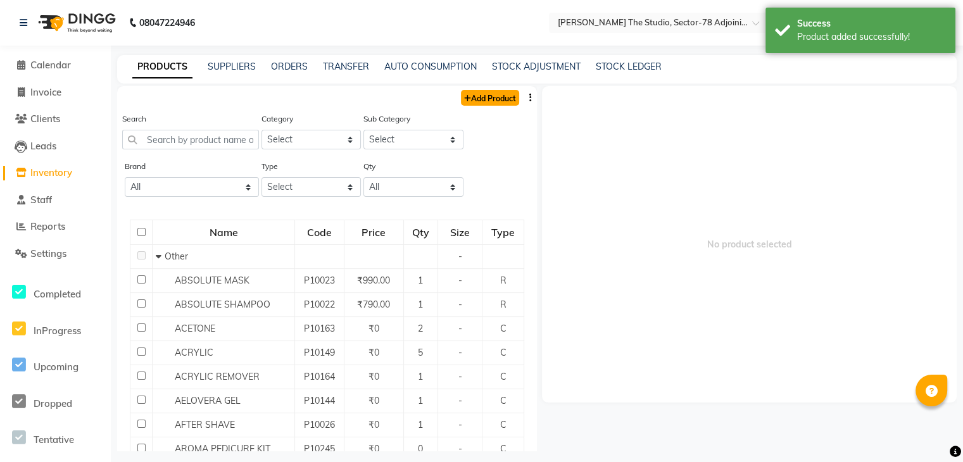
click at [481, 90] on link "Add Product" at bounding box center [490, 98] width 58 height 16
select select "true"
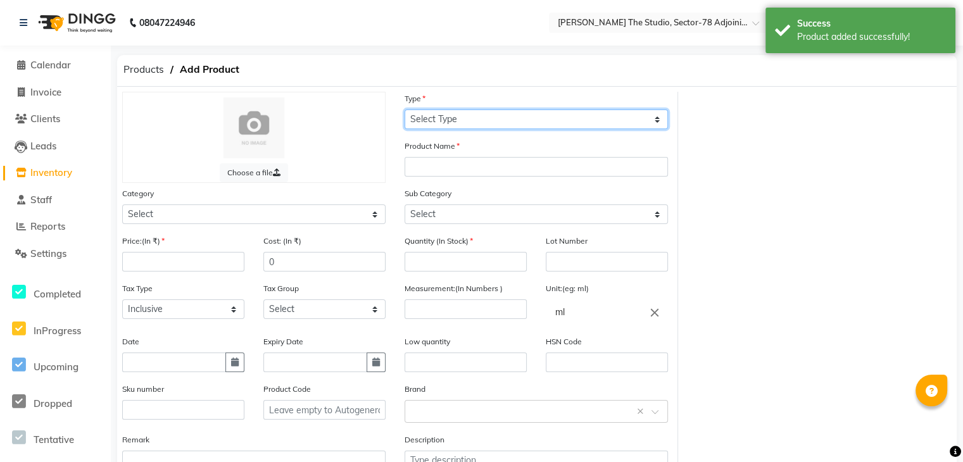
click at [446, 117] on select "Select Type Both Retail Consumable" at bounding box center [535, 119] width 263 height 20
select select "R"
click at [404, 110] on select "Select Type Both Retail Consumable" at bounding box center [535, 119] width 263 height 20
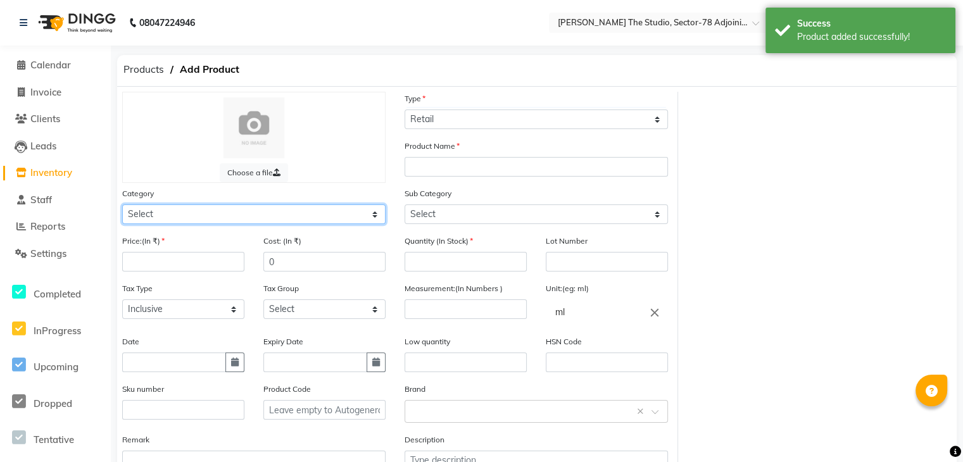
click at [213, 213] on select "Select Hair Skin Makeup Personal Care Appliances Beard Waxing Disposable Thread…" at bounding box center [253, 214] width 263 height 20
select select "1665501100"
click at [122, 206] on select "Select Hair Skin Makeup Personal Care Appliances Beard Waxing Disposable Thread…" at bounding box center [253, 214] width 263 height 20
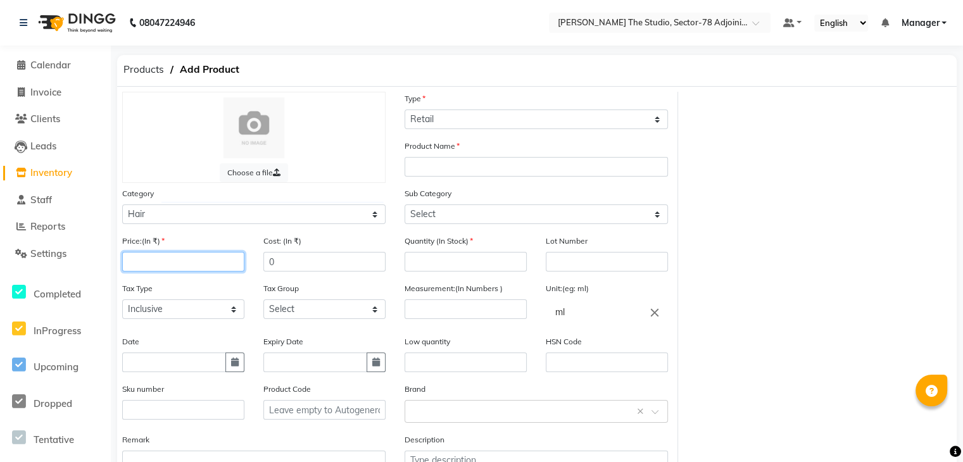
click at [175, 267] on input "number" at bounding box center [183, 262] width 122 height 20
type input "1600"
click at [289, 271] on input "0" at bounding box center [324, 262] width 122 height 20
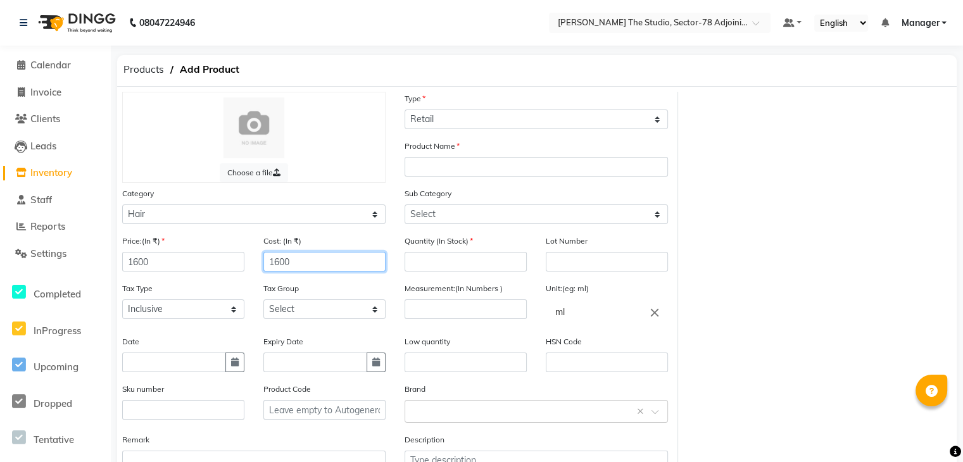
type input "1600"
click at [424, 261] on input "number" at bounding box center [465, 262] width 122 height 20
type input "1"
click at [438, 312] on input "number" at bounding box center [465, 309] width 122 height 20
type input "250"
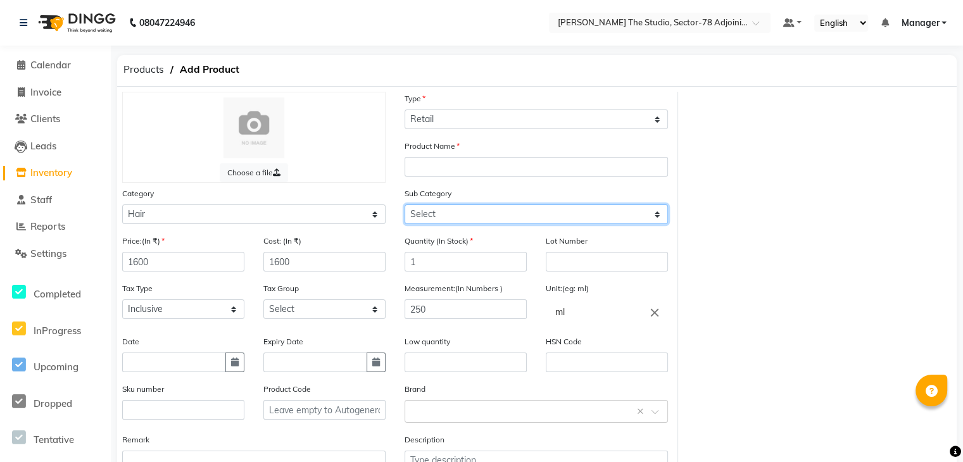
click at [478, 220] on select "Select Shampoo Cream Mask Oil Serum Color Appliances Treatment Styling Kit & Co…" at bounding box center [535, 214] width 263 height 20
select select "1665501104"
click at [404, 206] on select "Select Shampoo Cream Mask Oil Serum Color Appliances Treatment Styling Kit & Co…" at bounding box center [535, 214] width 263 height 20
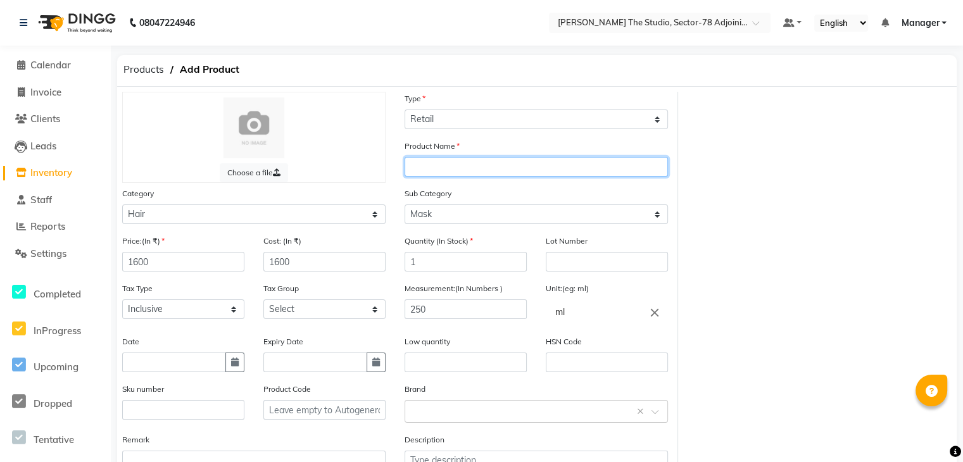
click at [456, 161] on input "text" at bounding box center [535, 167] width 263 height 20
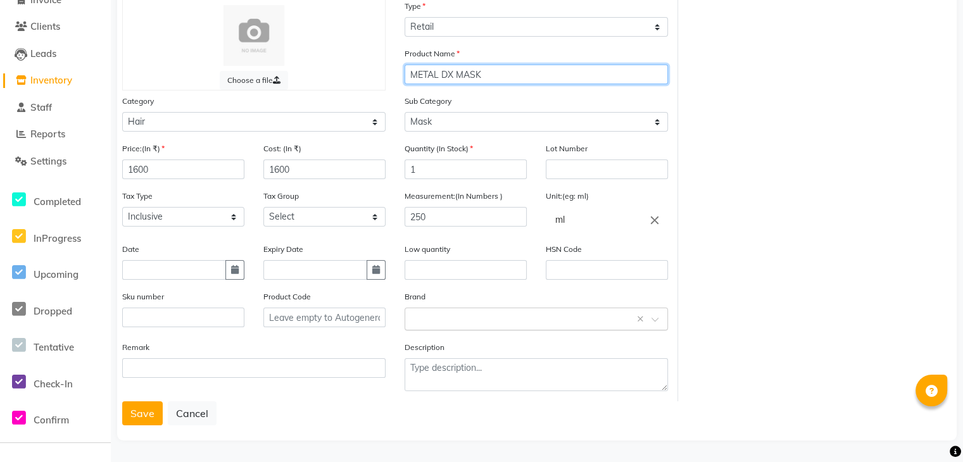
type input "METAL DX MASK"
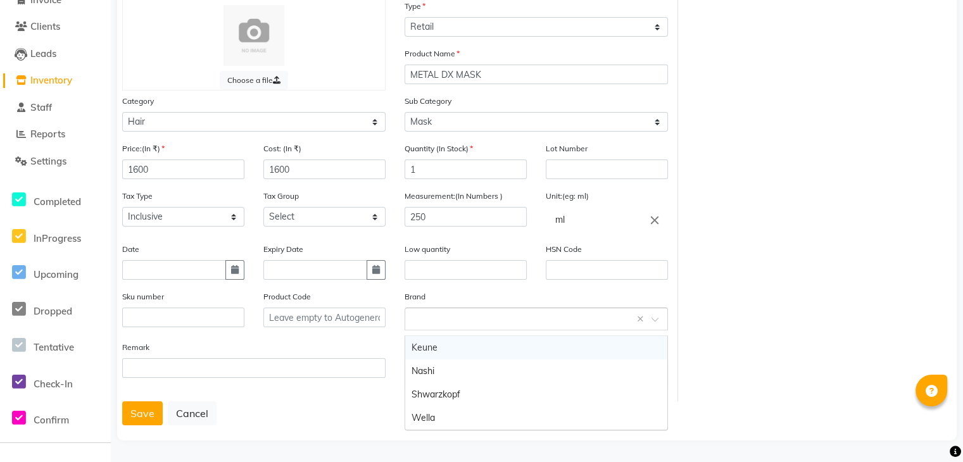
click at [468, 311] on input "text" at bounding box center [523, 317] width 224 height 13
type input "LOREAL"
click at [471, 411] on div "Save Cancel" at bounding box center [536, 413] width 829 height 24
click at [415, 322] on input "text" at bounding box center [523, 317] width 224 height 13
type input "LOREAL"
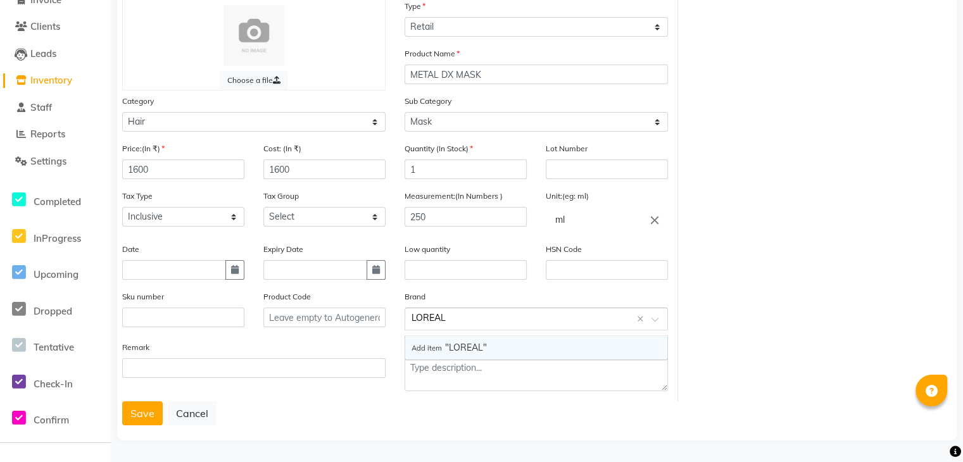
click at [456, 342] on span "Add item "LOREAL"" at bounding box center [448, 347] width 75 height 11
click at [128, 417] on button "Save" at bounding box center [142, 413] width 41 height 24
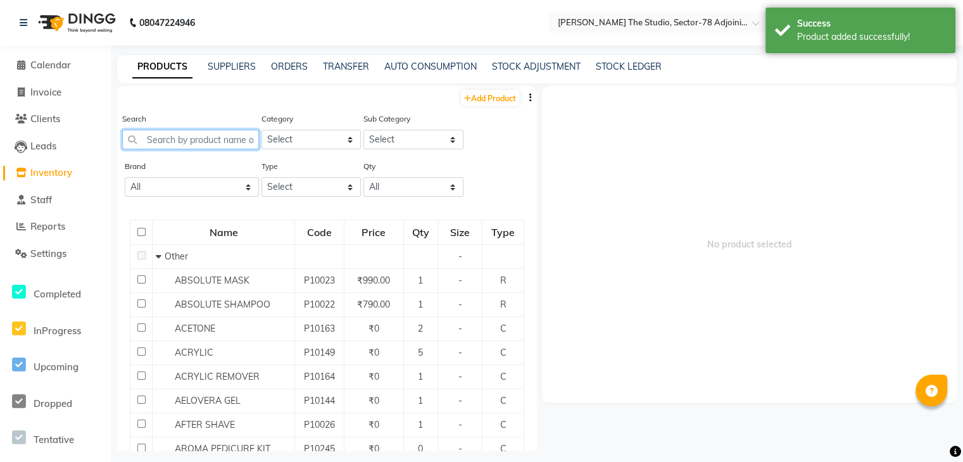
click at [227, 145] on input "text" at bounding box center [190, 140] width 137 height 20
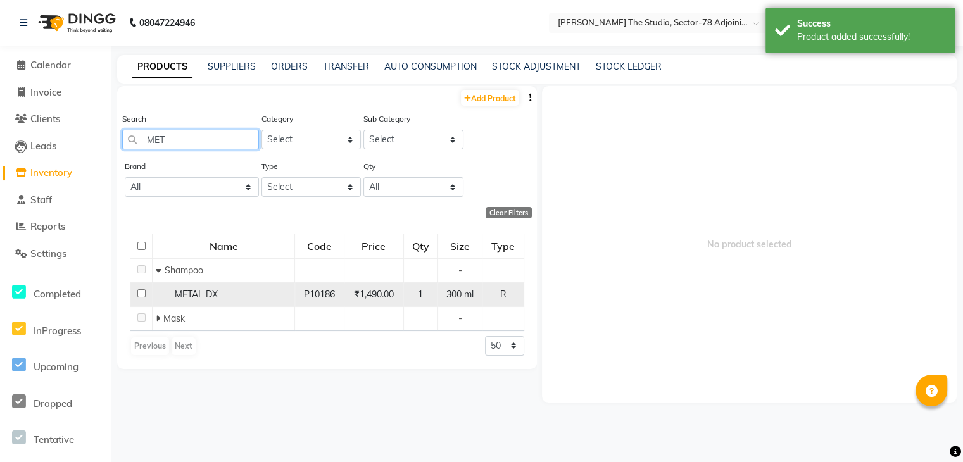
type input "MET"
click at [208, 297] on span "METAL DX" at bounding box center [196, 294] width 43 height 11
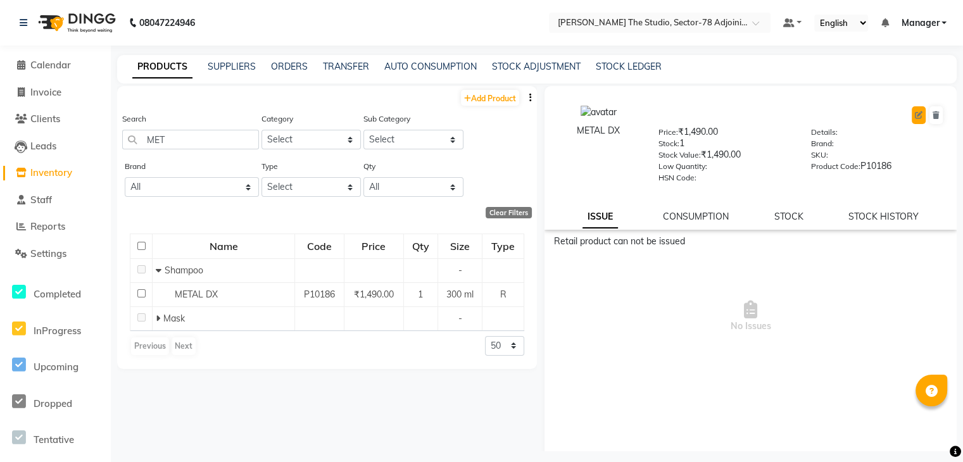
click at [913, 116] on button at bounding box center [918, 115] width 14 height 18
select select "R"
select select "true"
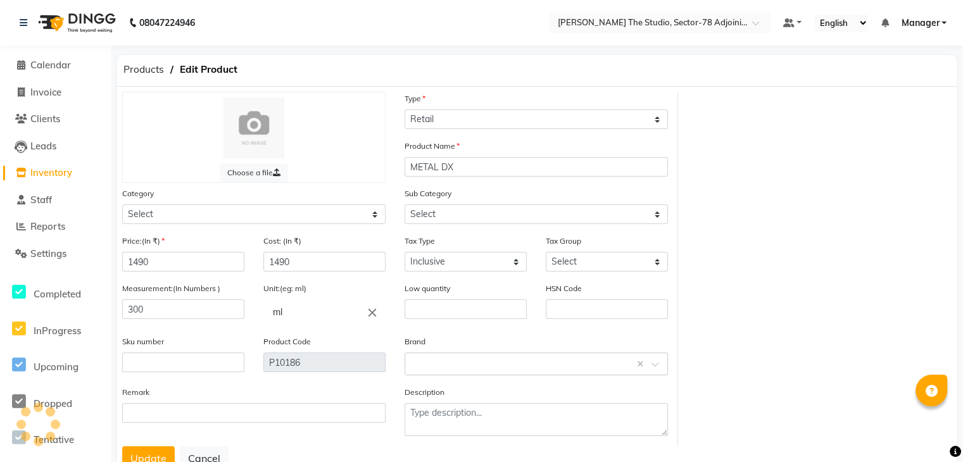
select select "1665501100"
select select "1665501101"
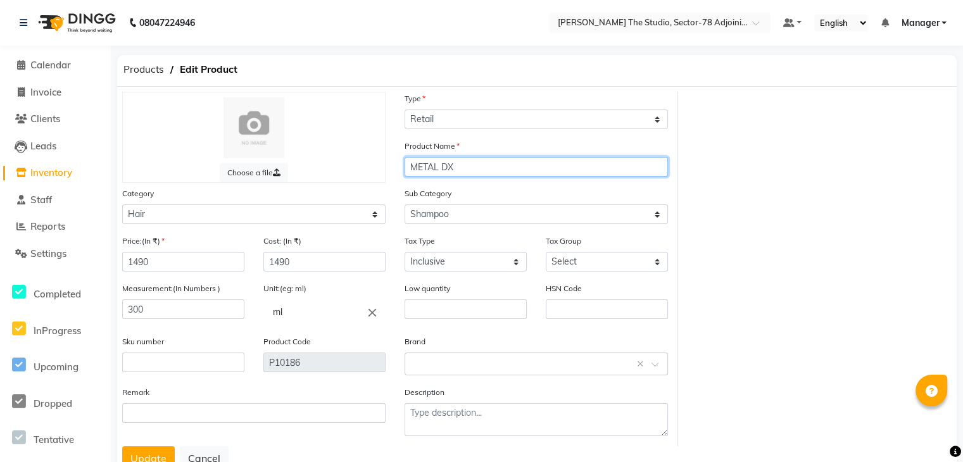
click at [491, 167] on input "METAL DX" at bounding box center [535, 167] width 263 height 20
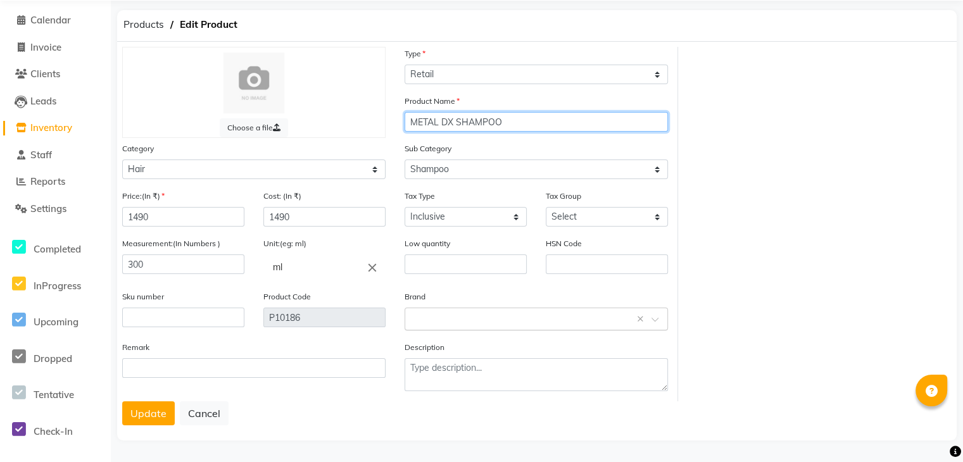
type input "METAL DX SHAMPOO"
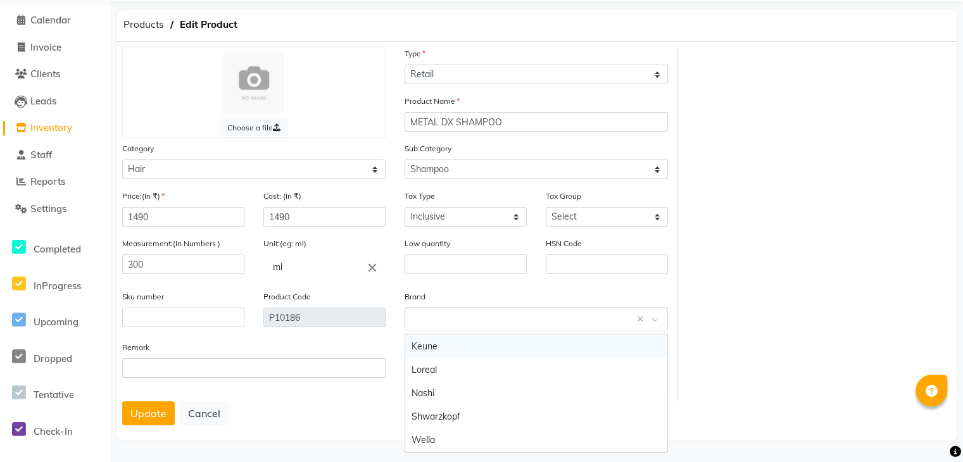
click at [504, 323] on input "text" at bounding box center [523, 317] width 224 height 13
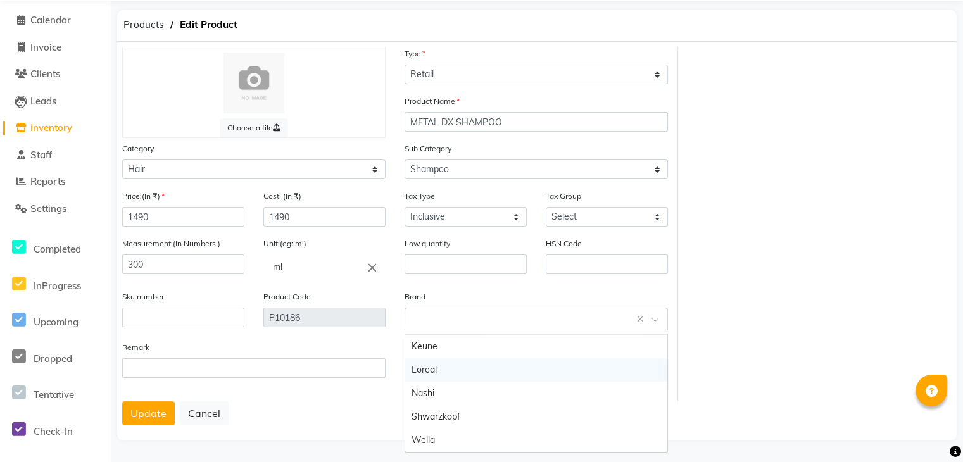
click at [434, 361] on div "Loreal" at bounding box center [536, 369] width 262 height 23
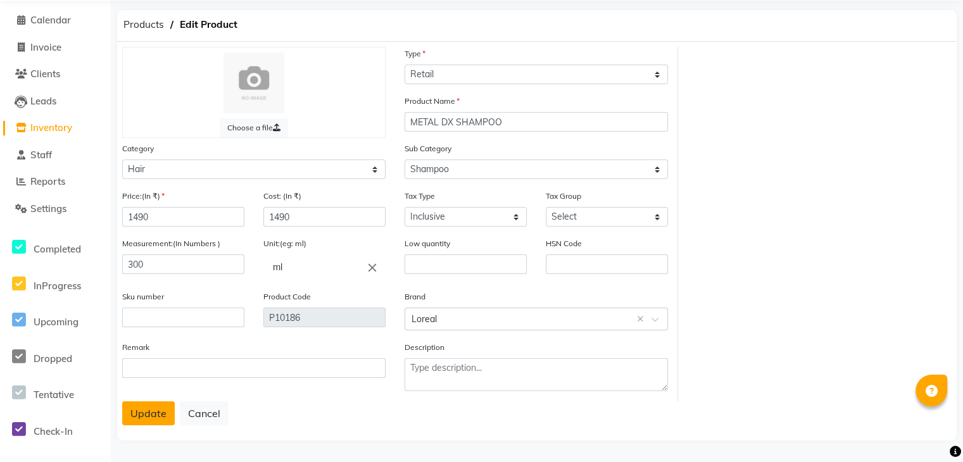
click at [149, 421] on button "Update" at bounding box center [148, 413] width 53 height 24
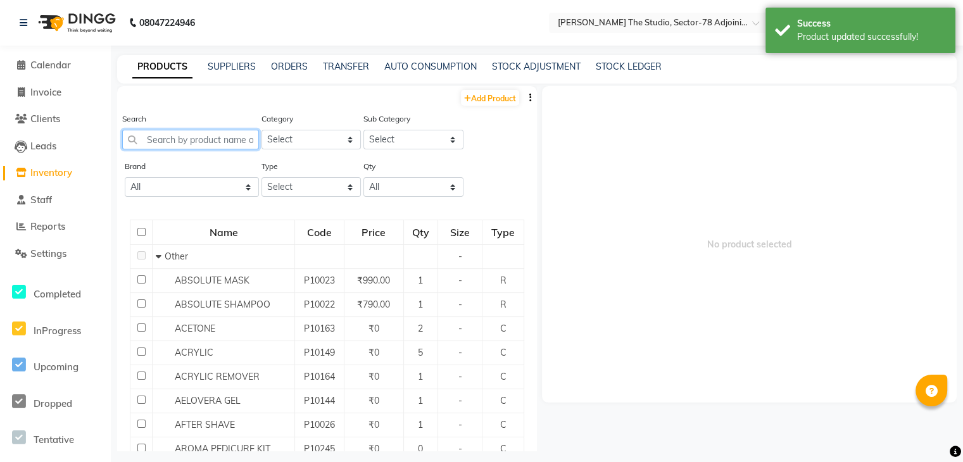
click at [215, 142] on input "text" at bounding box center [190, 140] width 137 height 20
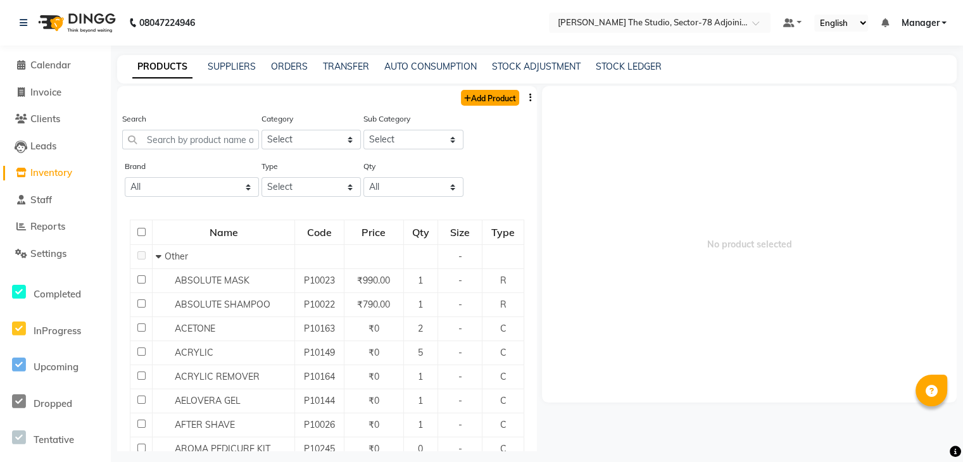
click at [478, 94] on link "Add Product" at bounding box center [490, 98] width 58 height 16
select select "true"
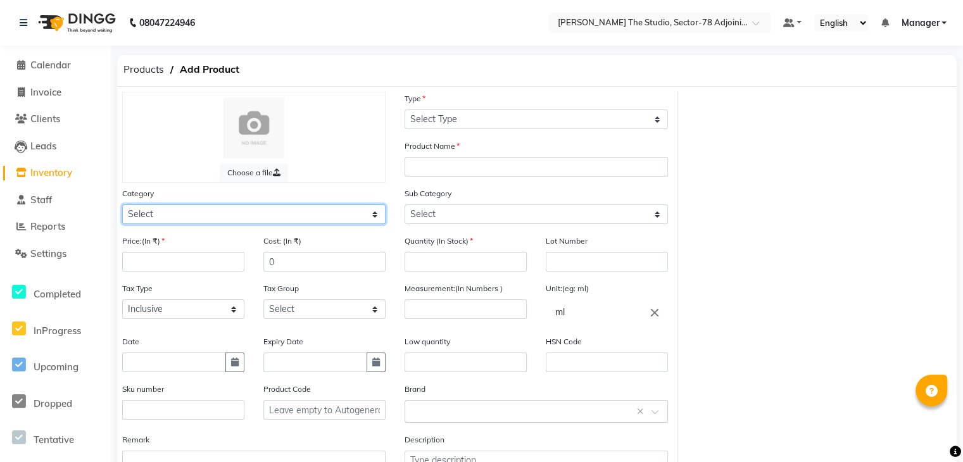
click at [239, 215] on select "Select Hair Skin Makeup Personal Care Appliances Beard Waxing Disposable Thread…" at bounding box center [253, 214] width 263 height 20
select select "1665501150"
click at [122, 206] on select "Select Hair Skin Makeup Personal Care Appliances Beard Waxing Disposable Thread…" at bounding box center [253, 214] width 263 height 20
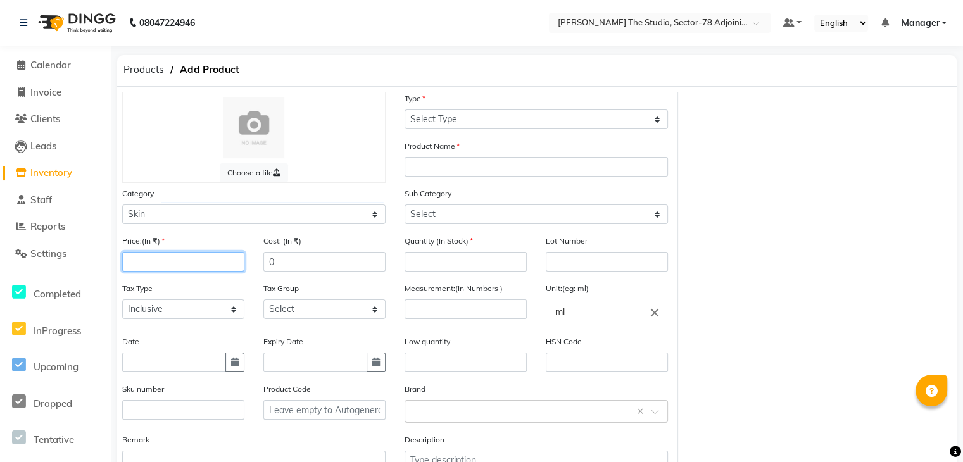
click at [169, 271] on input "number" at bounding box center [183, 262] width 122 height 20
type input "750"
click at [290, 258] on input "0" at bounding box center [324, 262] width 122 height 20
type input "750"
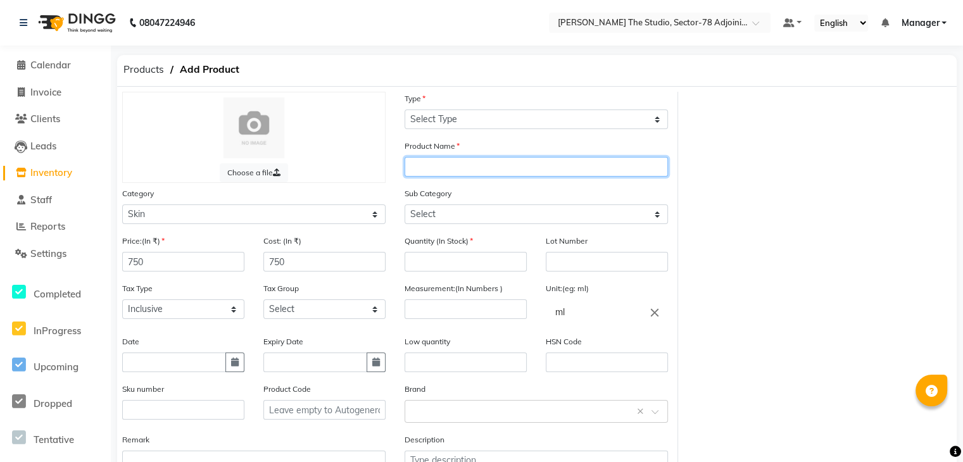
click at [440, 165] on input "text" at bounding box center [535, 167] width 263 height 20
type input "KANPEKI SPF 40"
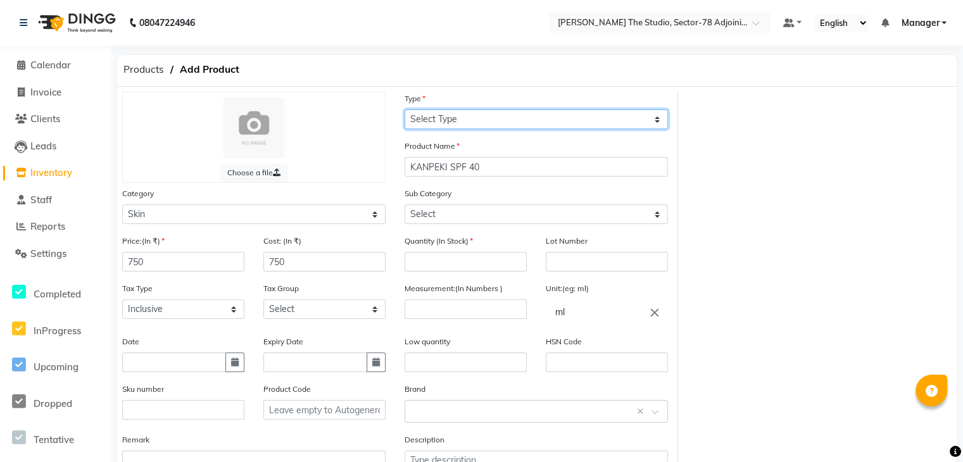
click at [471, 113] on select "Select Type Both Retail Consumable" at bounding box center [535, 119] width 263 height 20
select select "R"
click at [404, 110] on select "Select Type Both Retail Consumable" at bounding box center [535, 119] width 263 height 20
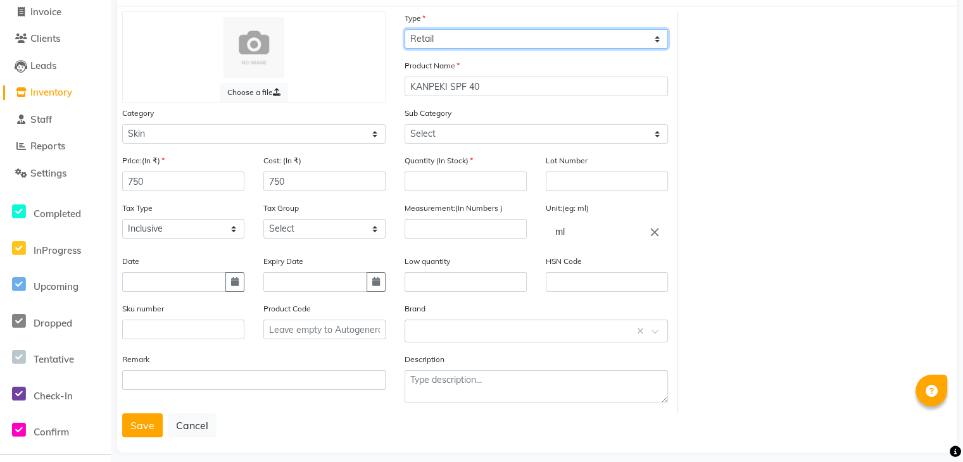
scroll to position [87, 0]
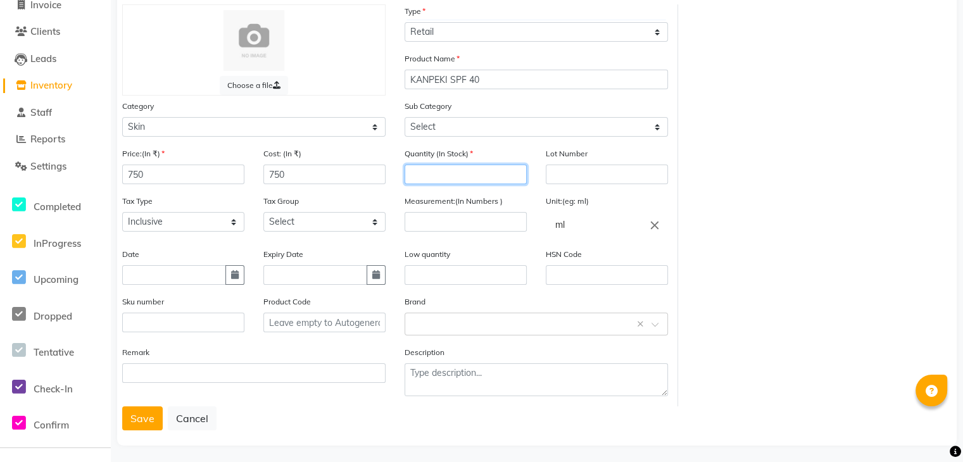
click at [423, 174] on input "number" at bounding box center [465, 175] width 122 height 20
type input "2"
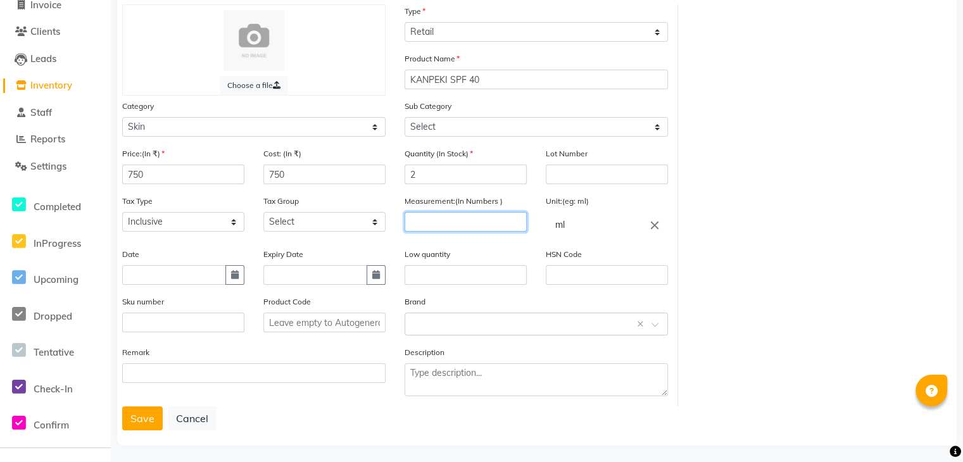
click at [486, 224] on input "number" at bounding box center [465, 222] width 122 height 20
click at [590, 228] on input "ml" at bounding box center [607, 224] width 122 height 25
type input "m"
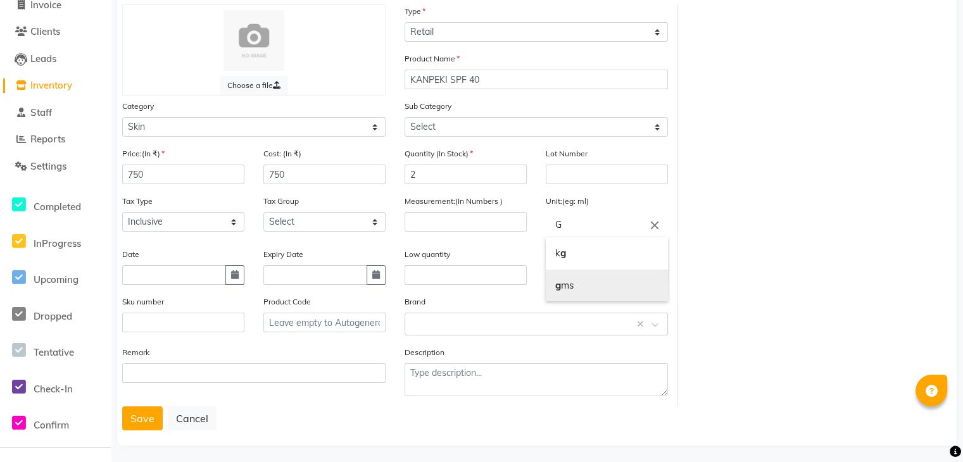
click at [571, 285] on link "g ms" at bounding box center [607, 286] width 122 height 32
type input "gms"
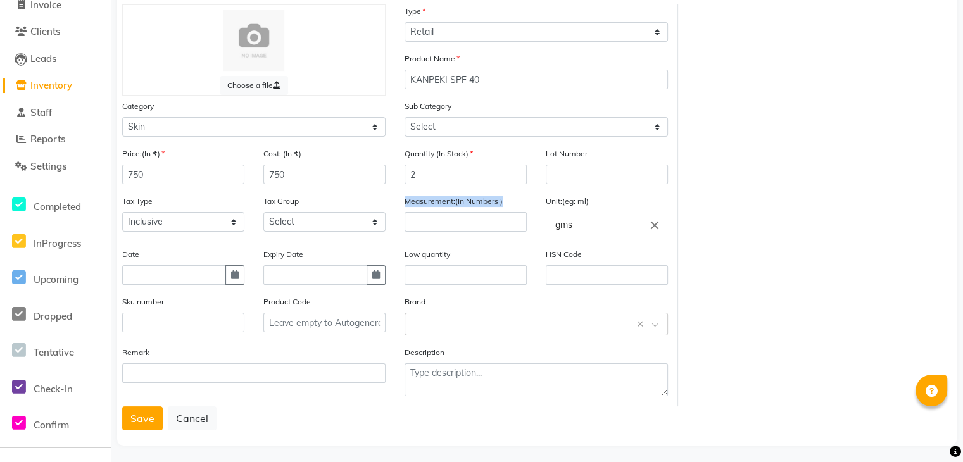
drag, startPoint x: 477, startPoint y: 213, endPoint x: 476, endPoint y: 223, distance: 10.8
click at [476, 223] on div "Measurement:(In Numbers )" at bounding box center [465, 212] width 122 height 37
click at [476, 223] on input "number" at bounding box center [465, 222] width 122 height 20
type input "80"
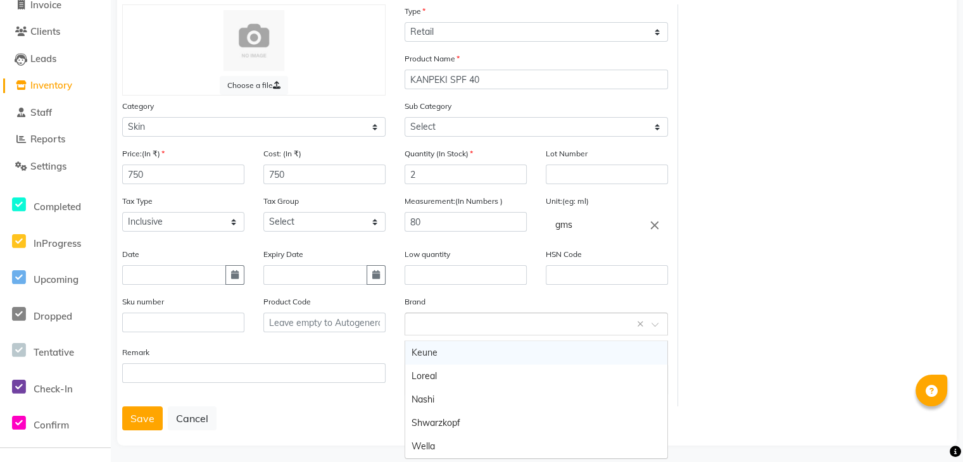
click at [456, 324] on input "text" at bounding box center [523, 322] width 224 height 13
type input "KANPEKI"
click at [459, 346] on div "Add item "KANPEKI"" at bounding box center [536, 352] width 262 height 23
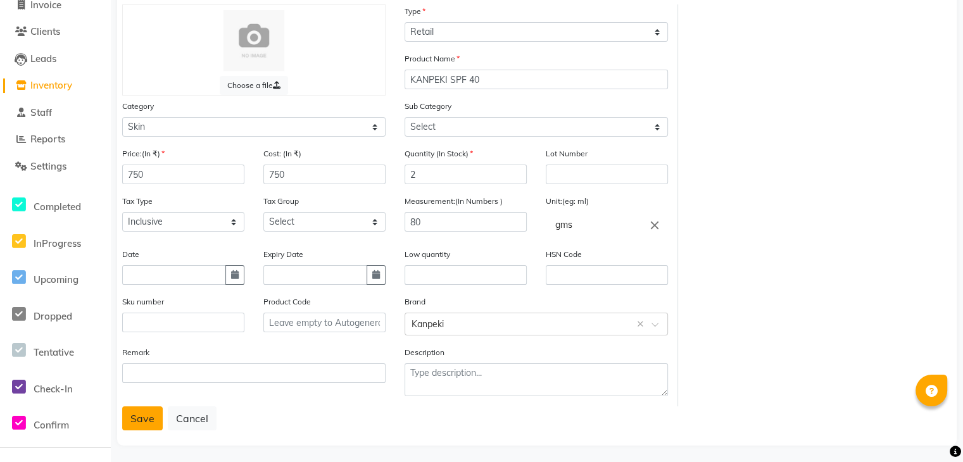
click at [140, 425] on button "Save" at bounding box center [142, 418] width 41 height 24
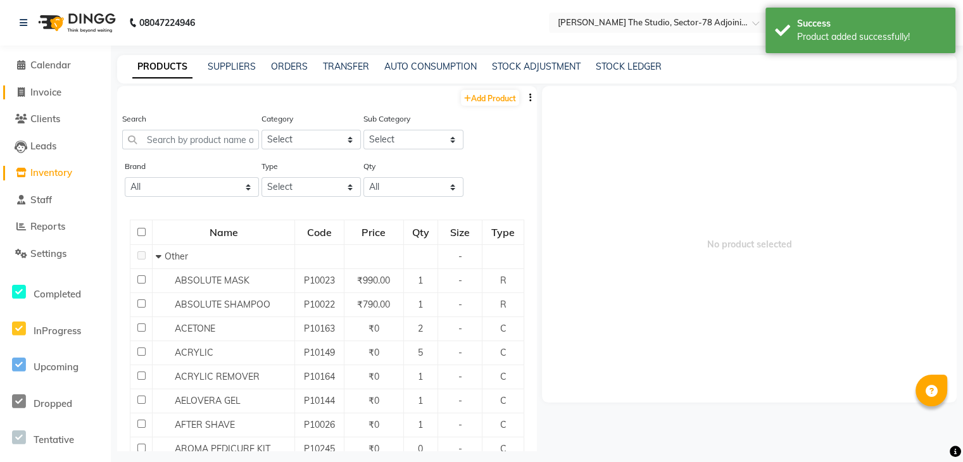
click at [32, 87] on span "Invoice" at bounding box center [45, 92] width 31 height 12
select select "8485"
select select "service"
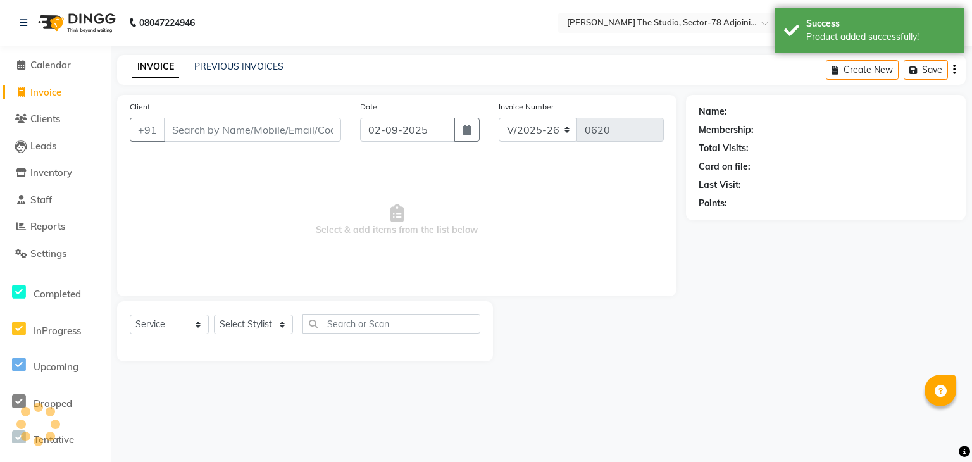
click at [314, 125] on input "Client" at bounding box center [252, 130] width 177 height 24
click at [28, 222] on span at bounding box center [20, 227] width 19 height 15
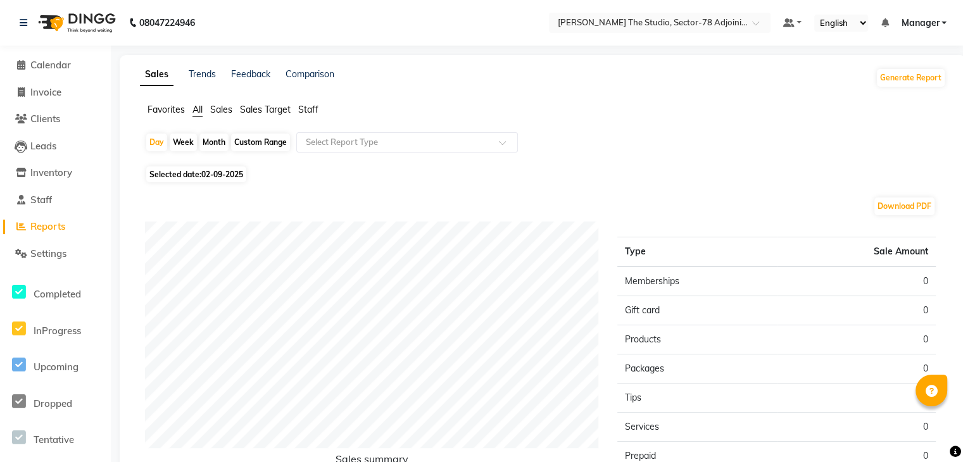
click at [259, 141] on div "Custom Range" at bounding box center [260, 143] width 59 height 18
select select "9"
select select "2025"
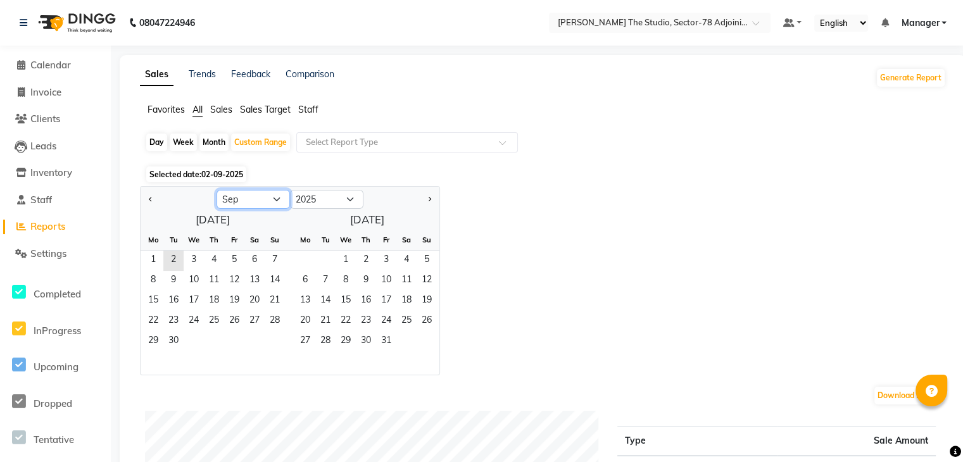
click at [249, 200] on select "Jan Feb Mar Apr May Jun Jul Aug Sep Oct Nov Dec" at bounding box center [252, 199] width 73 height 19
select select "8"
click at [216, 190] on select "Jan Feb Mar Apr May Jun Jul Aug Sep Oct Nov Dec" at bounding box center [252, 199] width 73 height 19
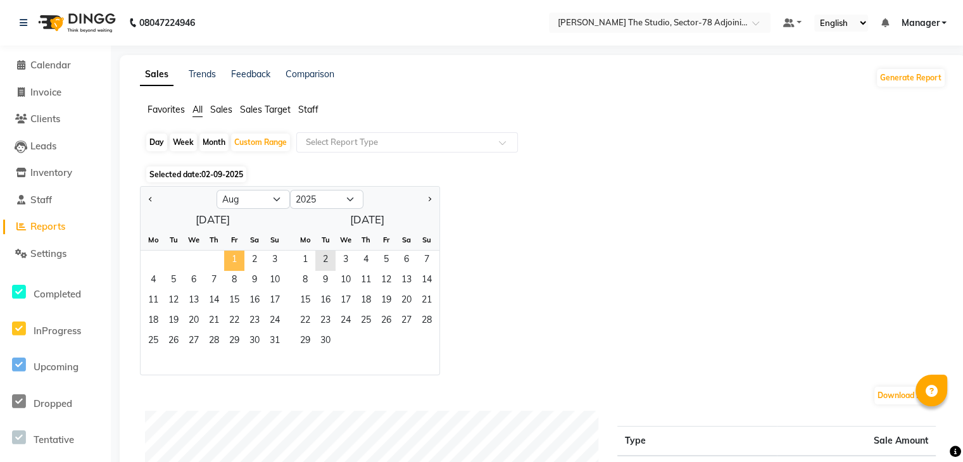
click at [240, 259] on span "1" at bounding box center [234, 261] width 20 height 20
click at [275, 345] on span "31" at bounding box center [275, 342] width 20 height 20
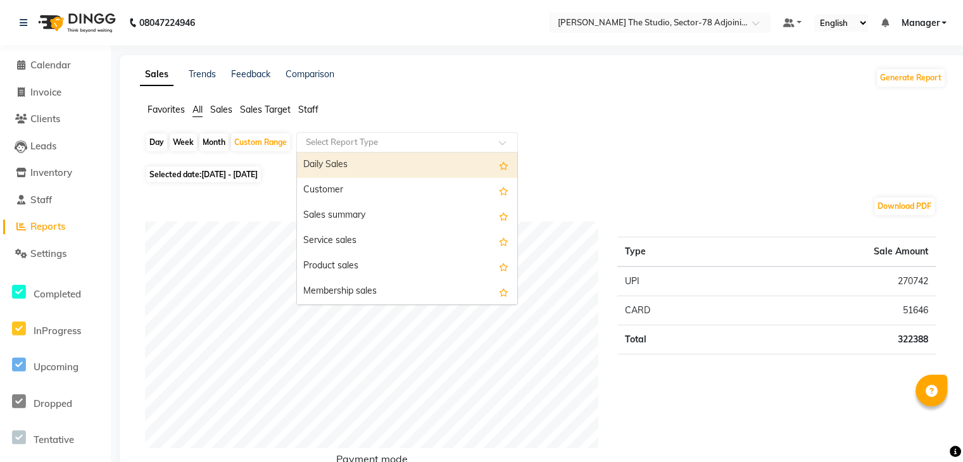
click at [338, 146] on input "text" at bounding box center [394, 142] width 182 height 13
click at [337, 168] on div "Daily Sales" at bounding box center [407, 165] width 220 height 25
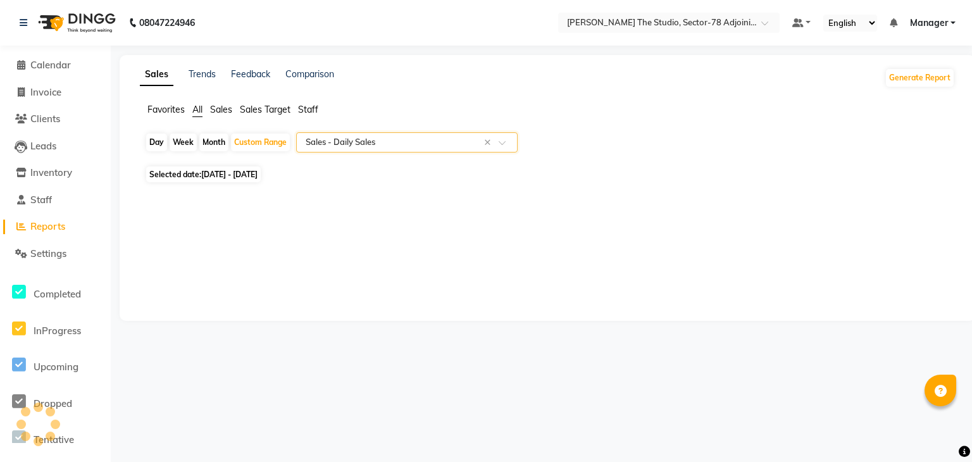
select select "full_report"
select select "csv"
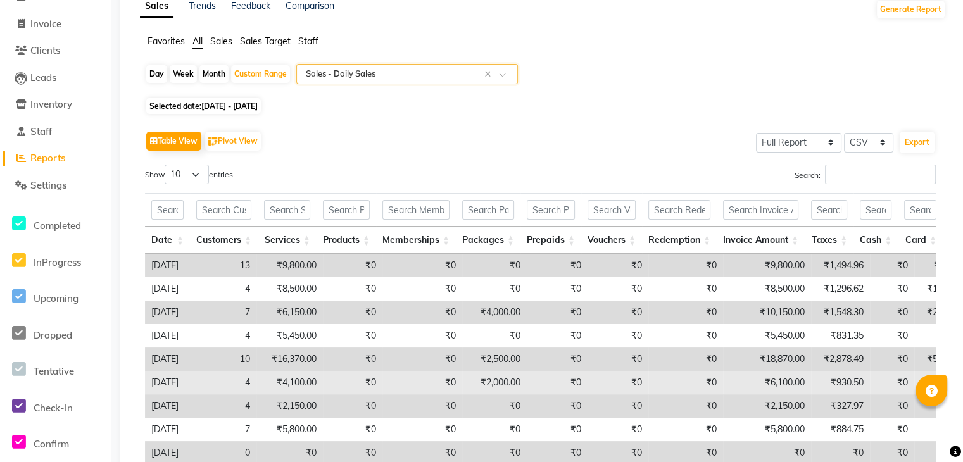
scroll to position [68, 0]
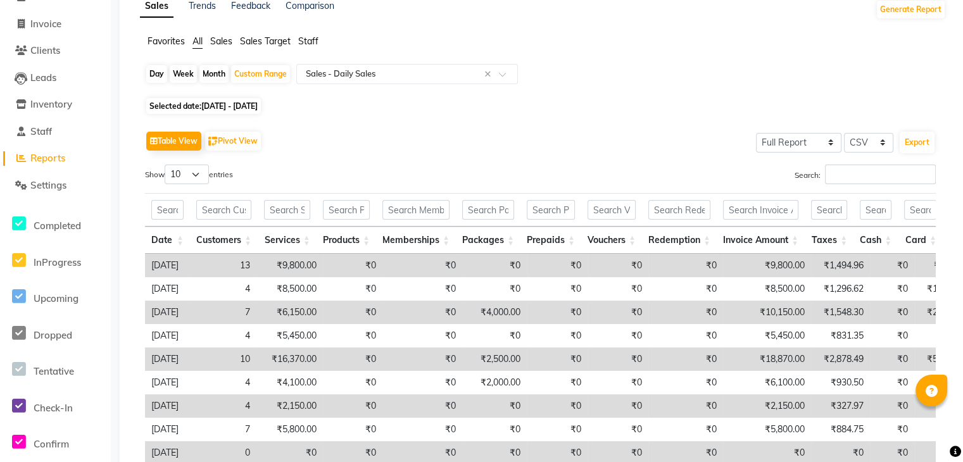
click at [279, 265] on td "₹9,800.00" at bounding box center [289, 265] width 66 height 23
click at [277, 265] on td "₹9,800.00" at bounding box center [289, 265] width 66 height 23
click at [258, 242] on th "Customers" at bounding box center [224, 240] width 68 height 27
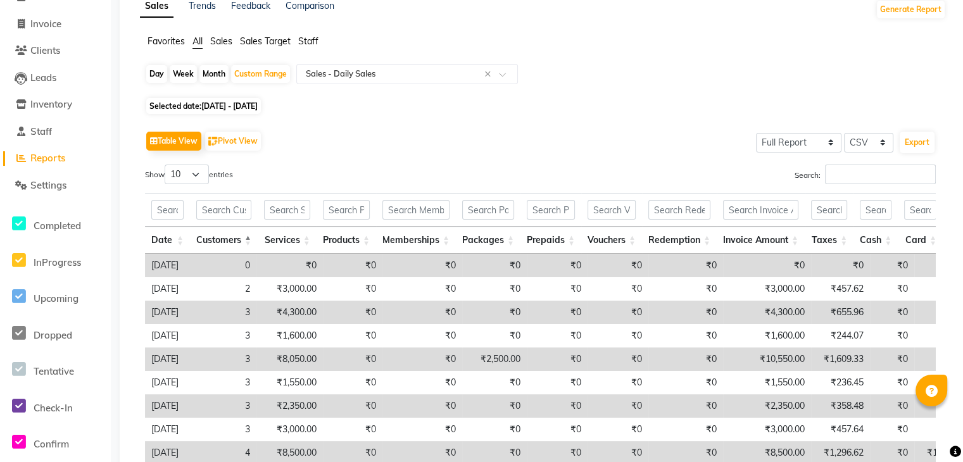
click at [258, 238] on th "Customers" at bounding box center [224, 240] width 68 height 27
click at [316, 244] on th "Services" at bounding box center [287, 240] width 59 height 27
click at [316, 243] on th "Services" at bounding box center [287, 240] width 59 height 27
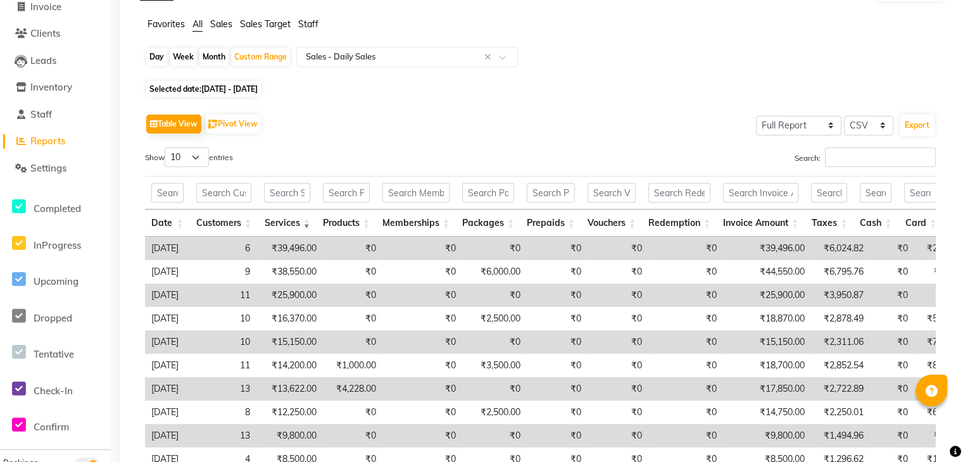
scroll to position [86, 0]
click at [190, 224] on th "Date" at bounding box center [167, 222] width 45 height 27
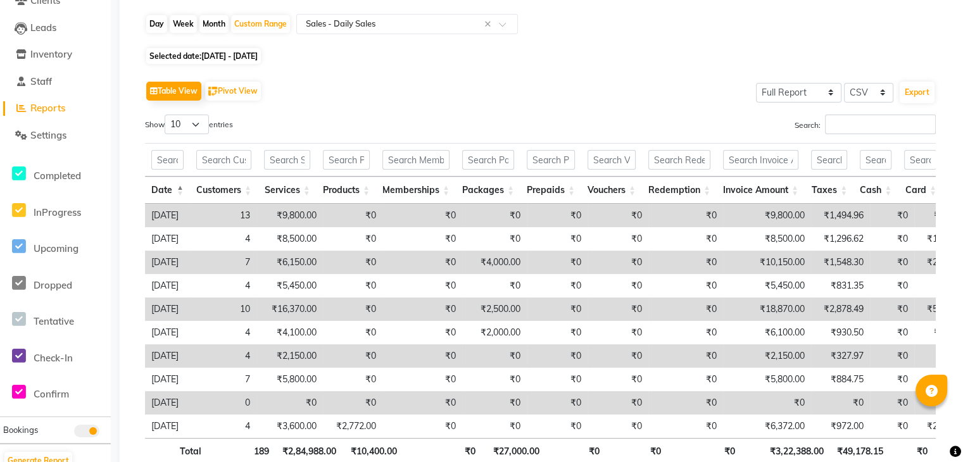
scroll to position [122, 0]
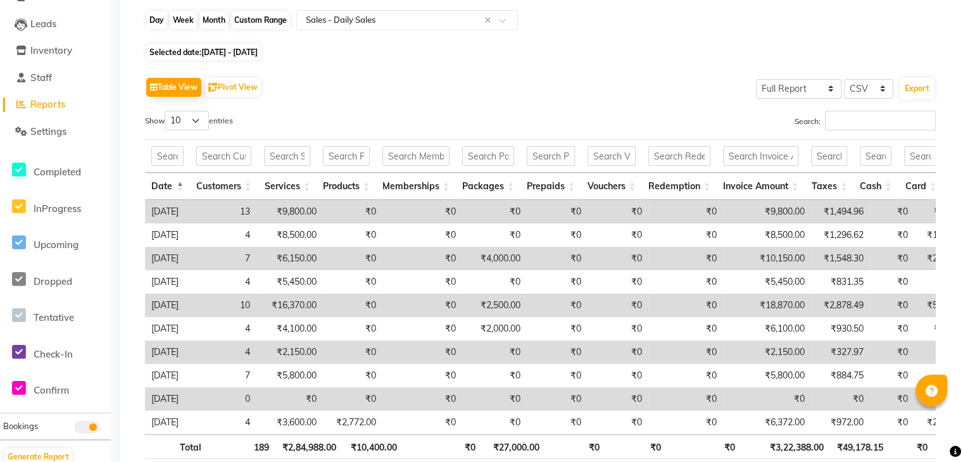
click at [254, 18] on div "Custom Range" at bounding box center [260, 20] width 59 height 18
select select "8"
select select "2025"
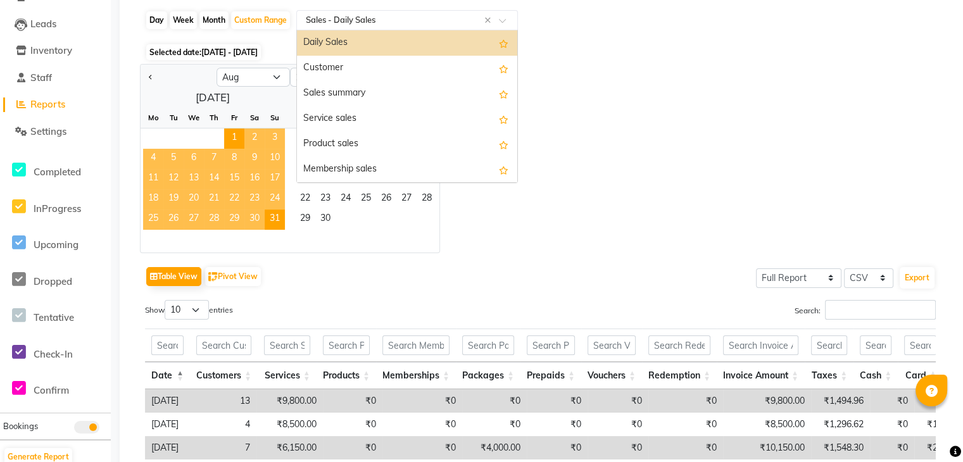
click at [347, 11] on div "Select Report Type × Sales - Daily Sales ×" at bounding box center [407, 20] width 222 height 20
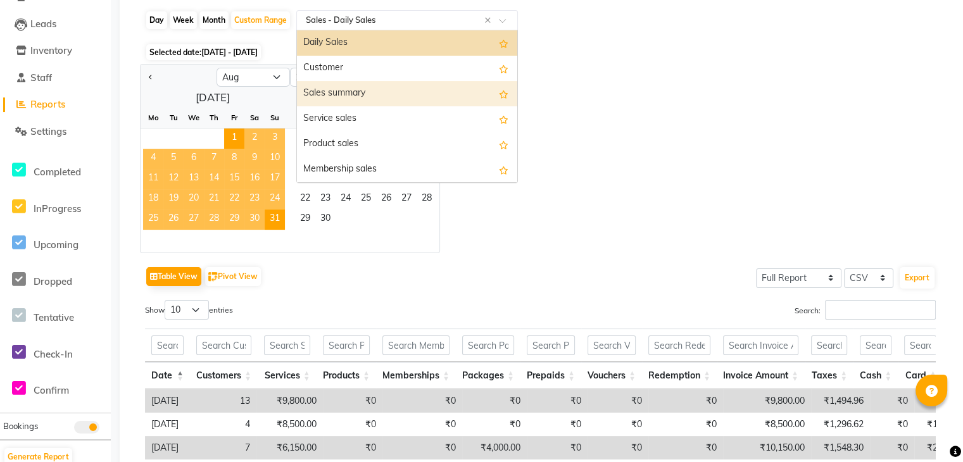
click at [359, 91] on div "Sales summary" at bounding box center [407, 93] width 220 height 25
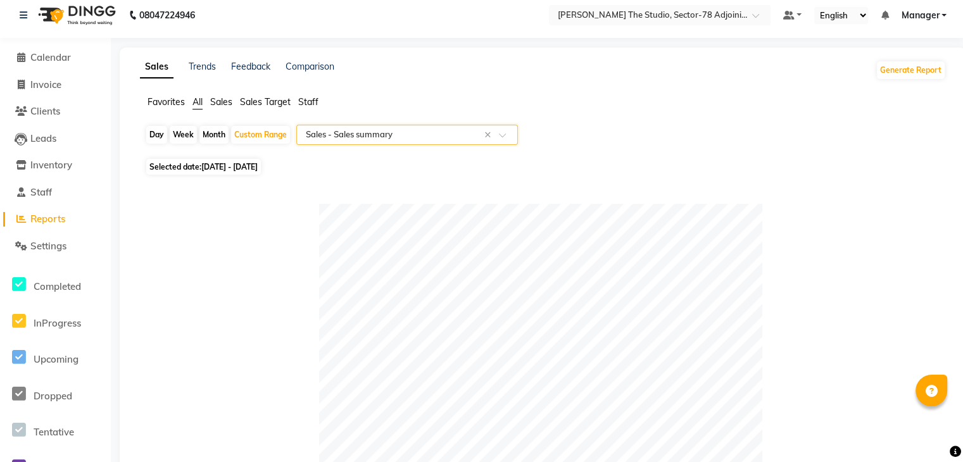
scroll to position [0, 0]
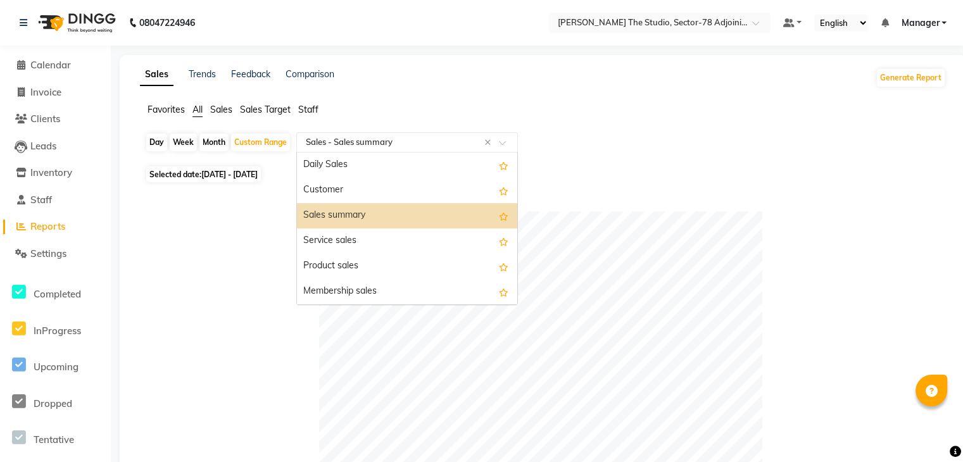
click at [326, 142] on input "text" at bounding box center [394, 142] width 182 height 13
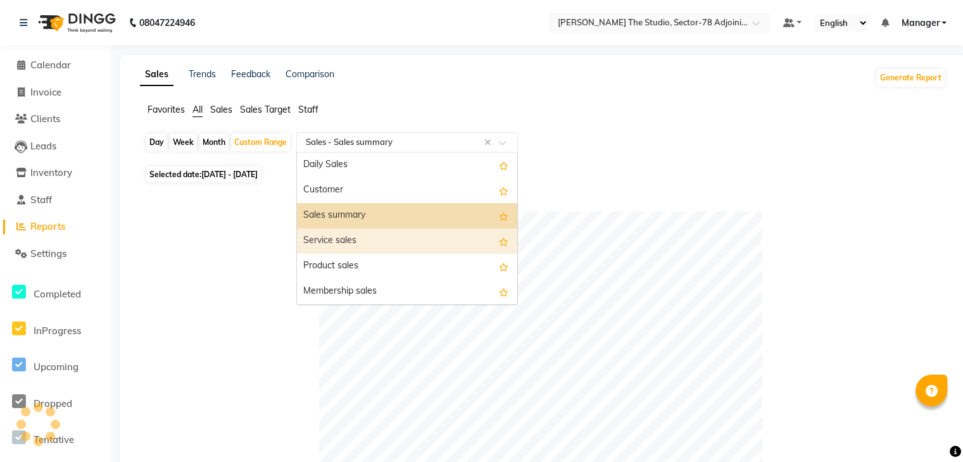
click at [342, 247] on div "Service sales" at bounding box center [407, 240] width 220 height 25
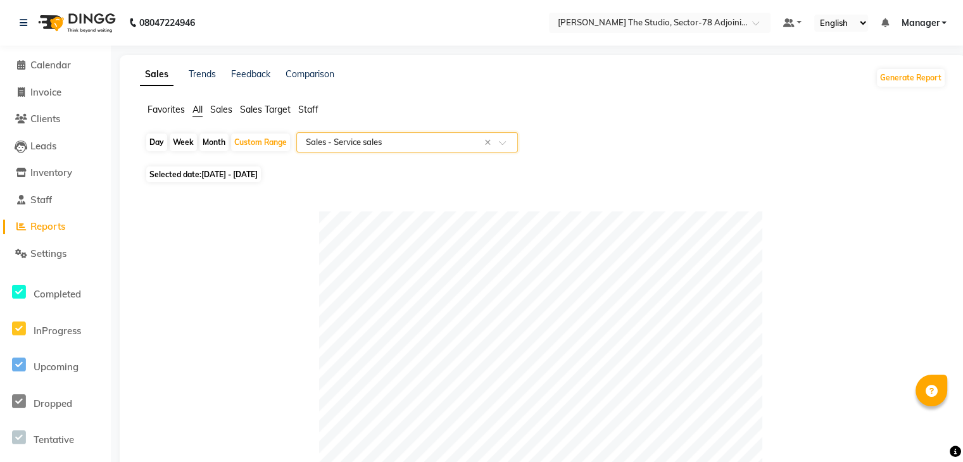
click at [159, 140] on div "Day" at bounding box center [156, 143] width 21 height 18
select select "8"
select select "2025"
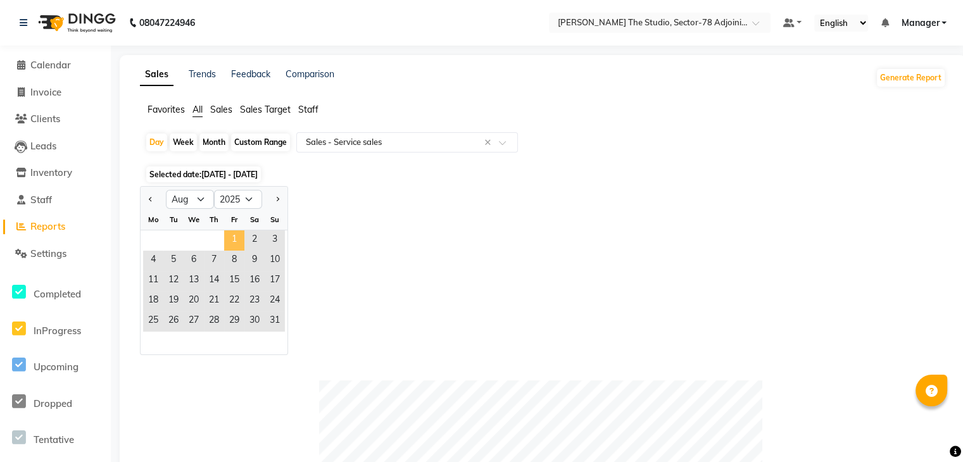
click at [232, 238] on span "1" at bounding box center [234, 240] width 20 height 20
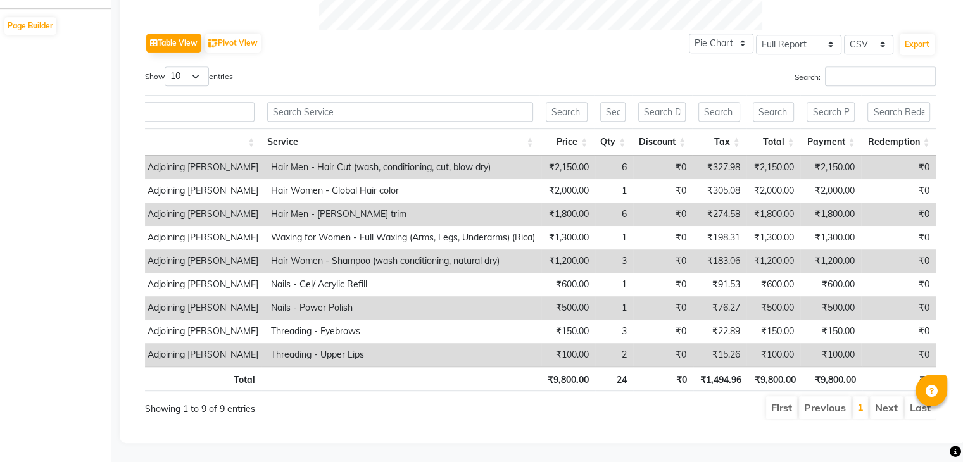
scroll to position [0, 132]
click at [679, 296] on td "₹0" at bounding box center [662, 307] width 59 height 23
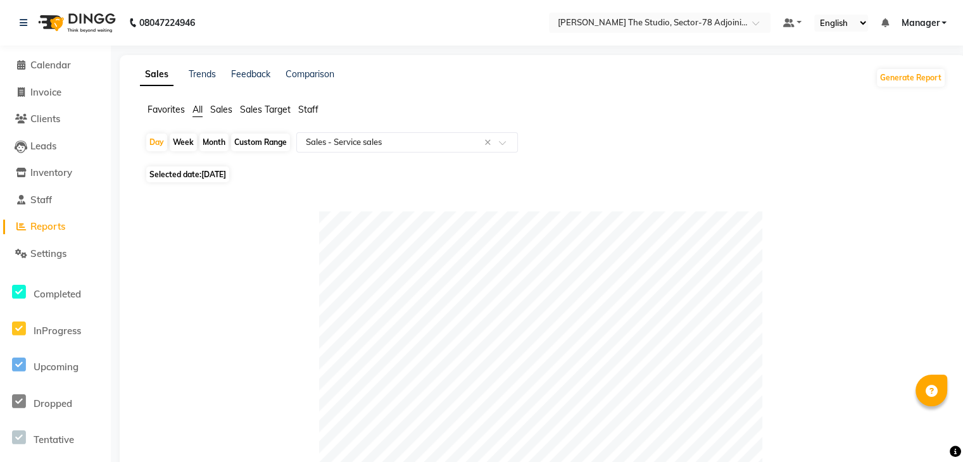
click at [257, 140] on div "Custom Range" at bounding box center [260, 143] width 59 height 18
select select "8"
select select "2025"
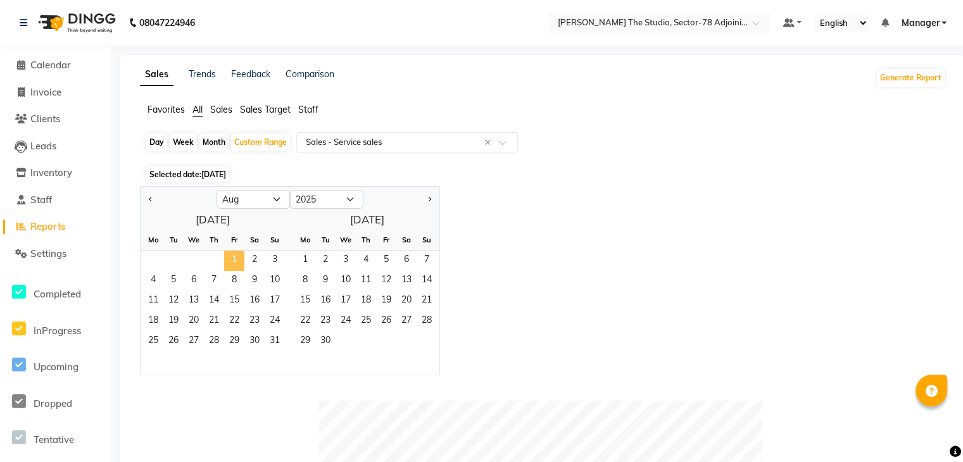
click at [235, 263] on span "1" at bounding box center [234, 261] width 20 height 20
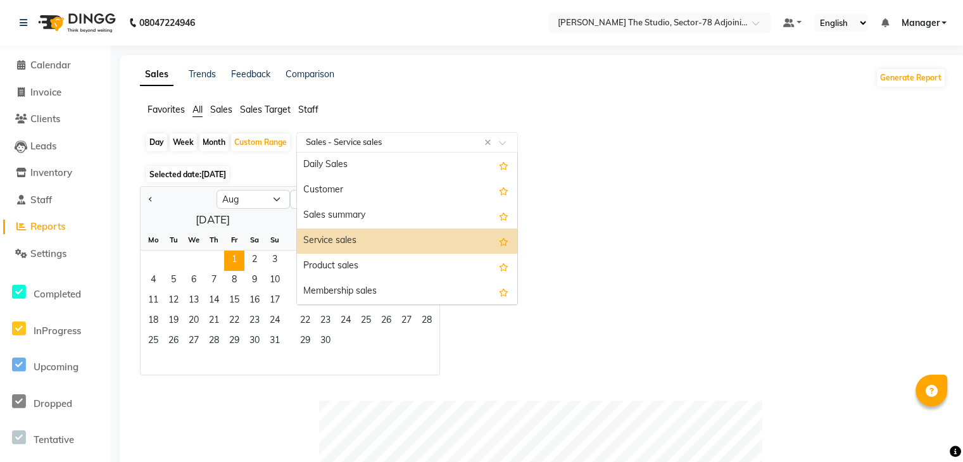
click at [311, 142] on input "text" at bounding box center [394, 142] width 182 height 13
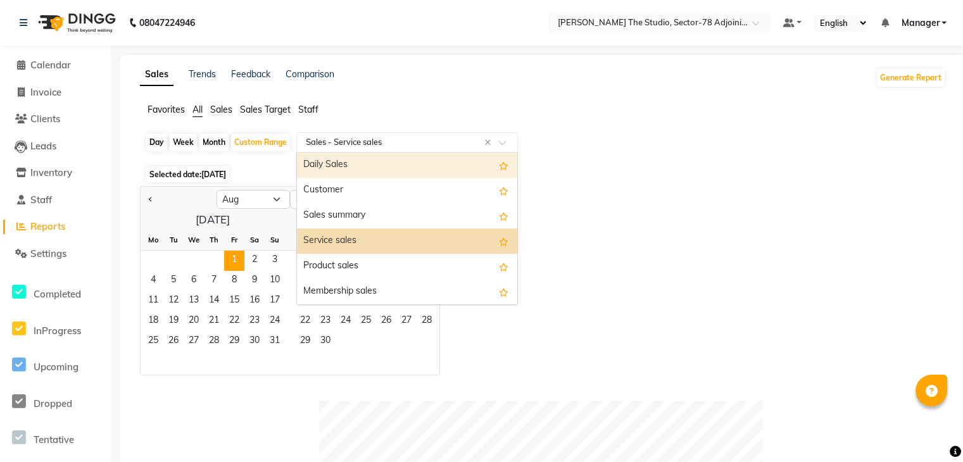
click at [365, 170] on div "Daily Sales" at bounding box center [407, 165] width 220 height 25
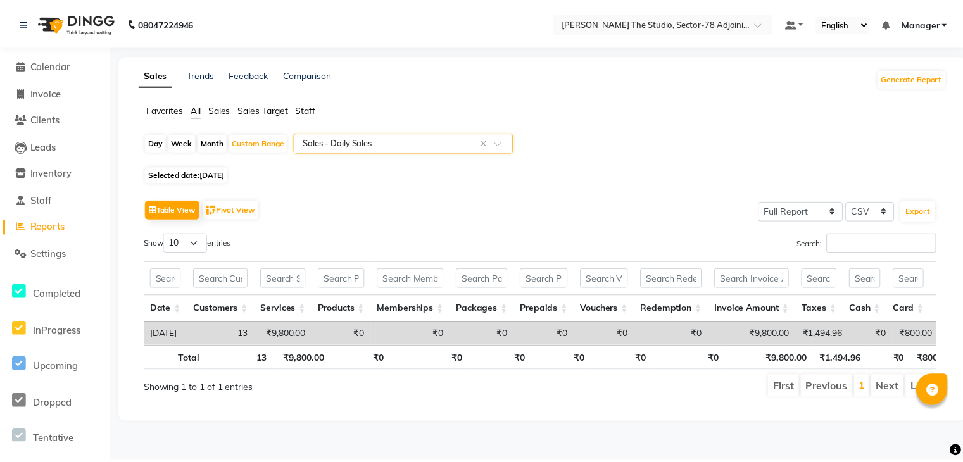
scroll to position [0, 9]
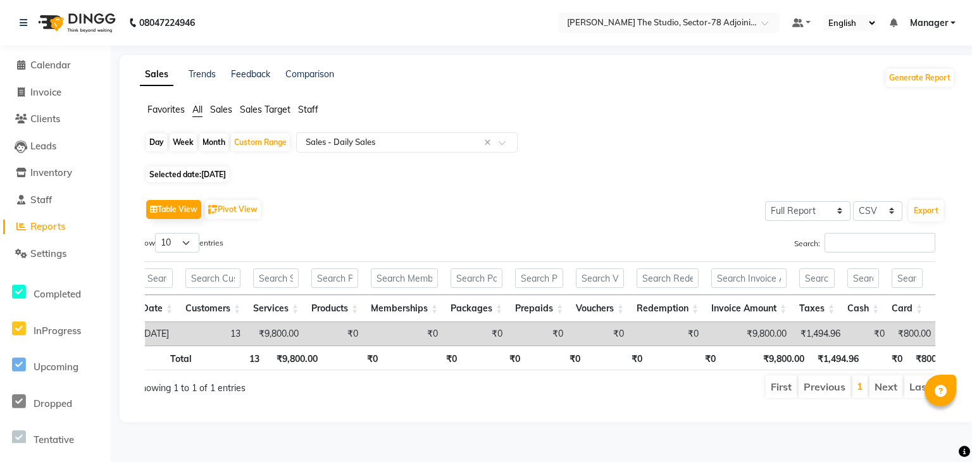
click at [299, 335] on td "₹9,800.00" at bounding box center [276, 333] width 58 height 23
click at [365, 340] on td "₹0" at bounding box center [334, 333] width 59 height 23
click at [249, 145] on div "Custom Range" at bounding box center [260, 143] width 59 height 18
select select "8"
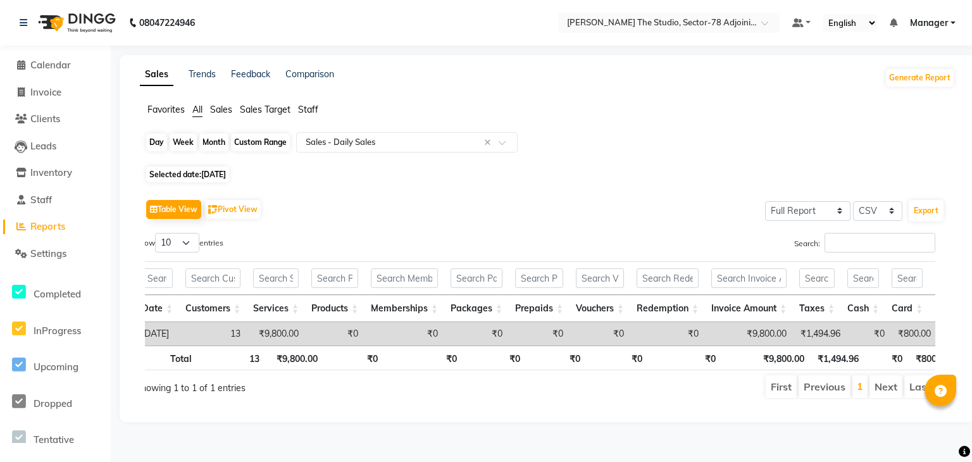
select select "2025"
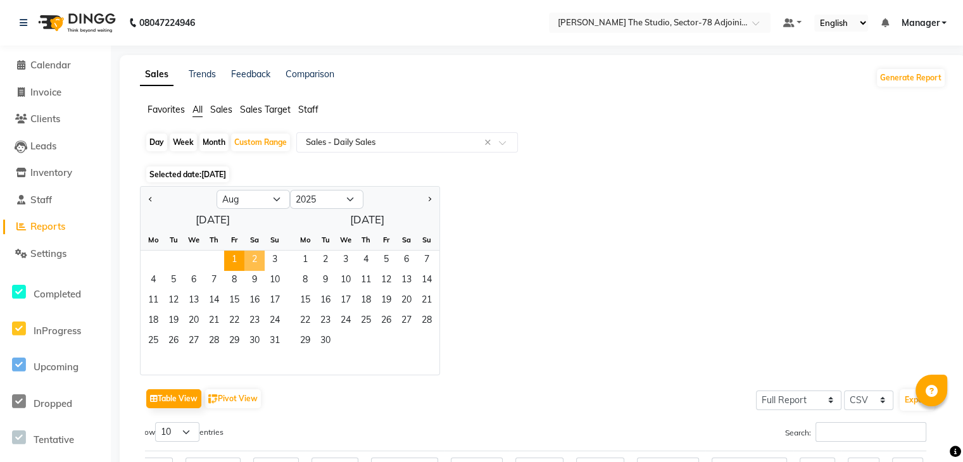
click at [254, 254] on span "2" at bounding box center [254, 261] width 20 height 20
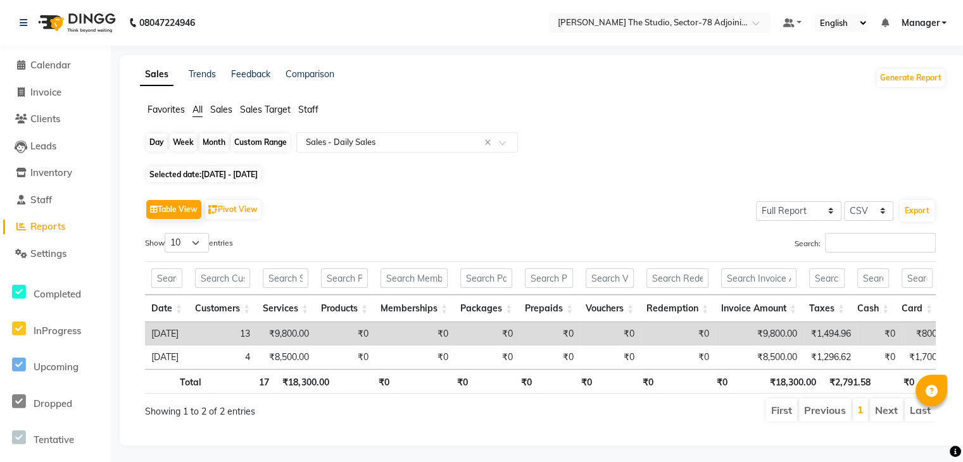
click at [261, 147] on div "Custom Range" at bounding box center [260, 143] width 59 height 18
select select "8"
select select "2025"
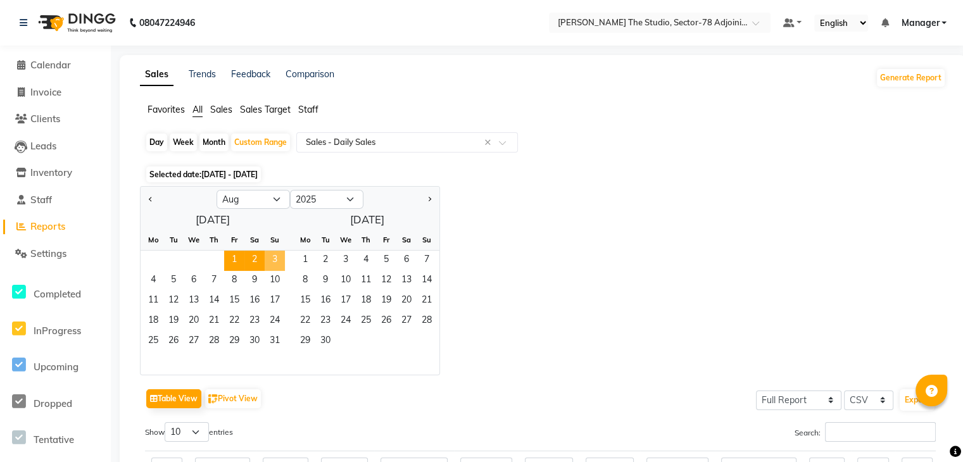
click at [272, 258] on span "3" at bounding box center [275, 261] width 20 height 20
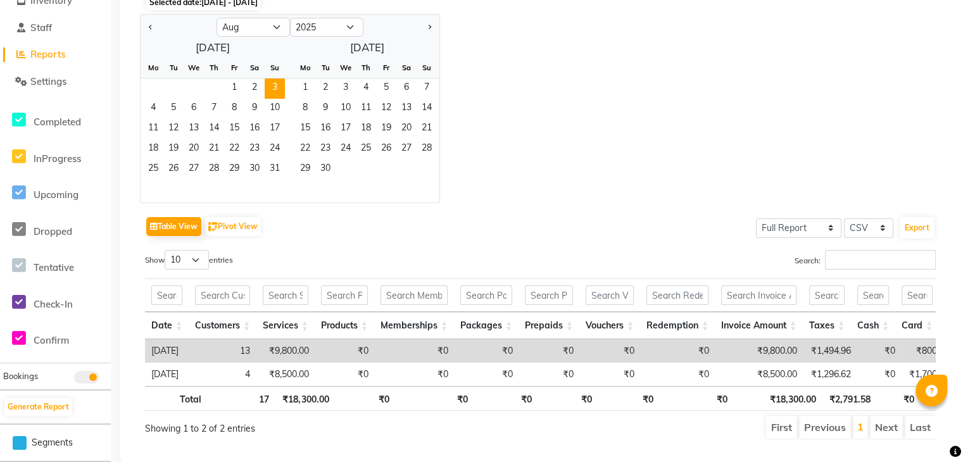
scroll to position [209, 0]
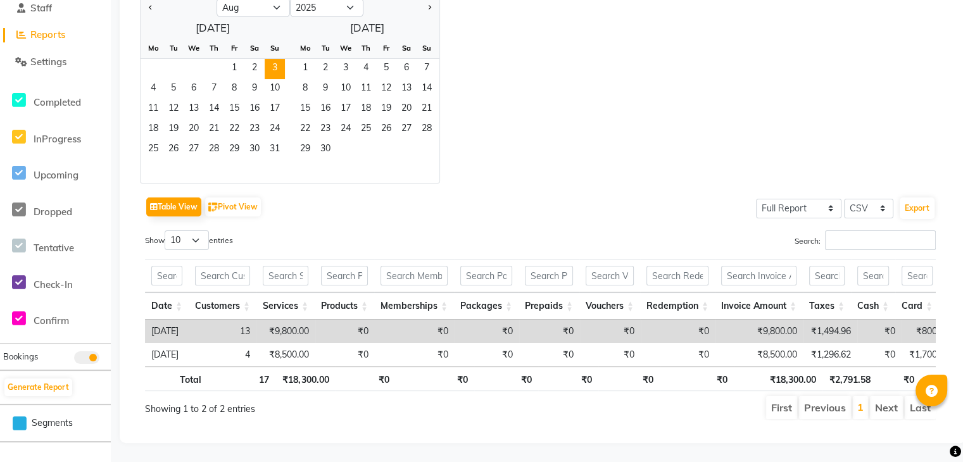
click at [883, 396] on li "Next" at bounding box center [886, 407] width 33 height 23
click at [893, 402] on li "Next" at bounding box center [886, 407] width 33 height 23
click at [832, 404] on li "Previous" at bounding box center [825, 407] width 52 height 23
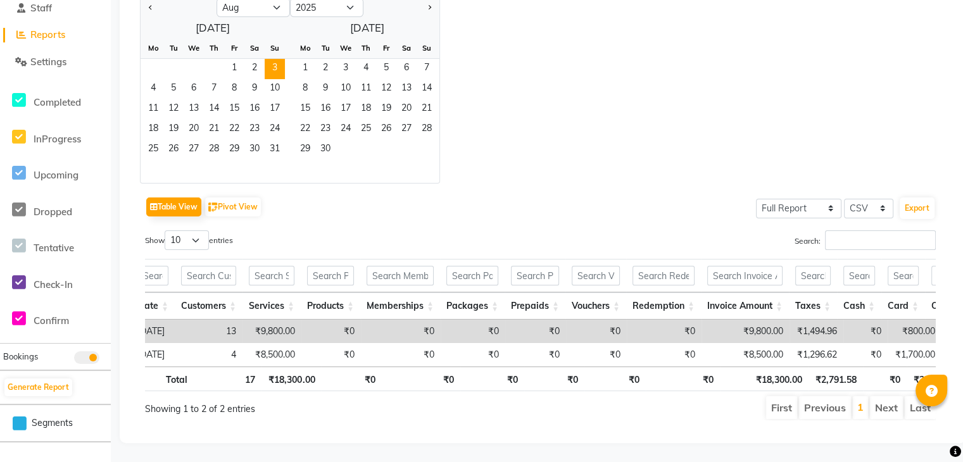
scroll to position [0, 270]
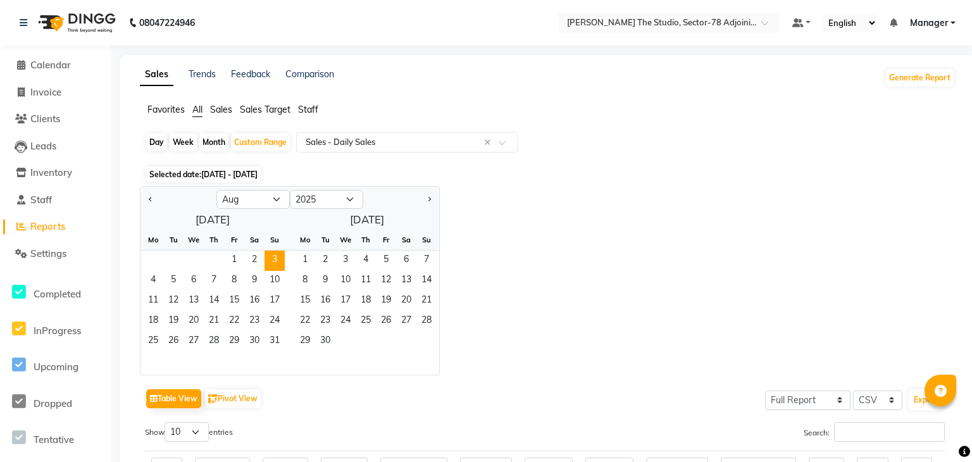
select select "service"
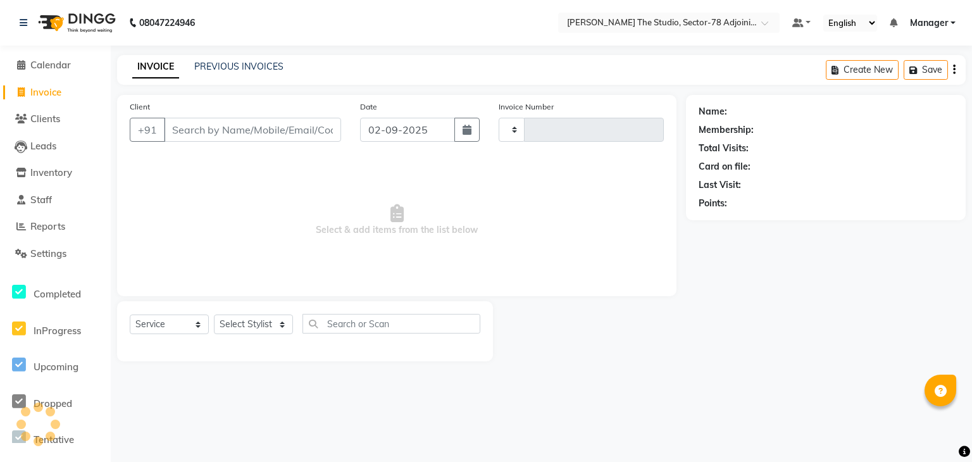
type input "0620"
select select "8485"
click at [30, 231] on span "Reports" at bounding box center [47, 226] width 35 height 12
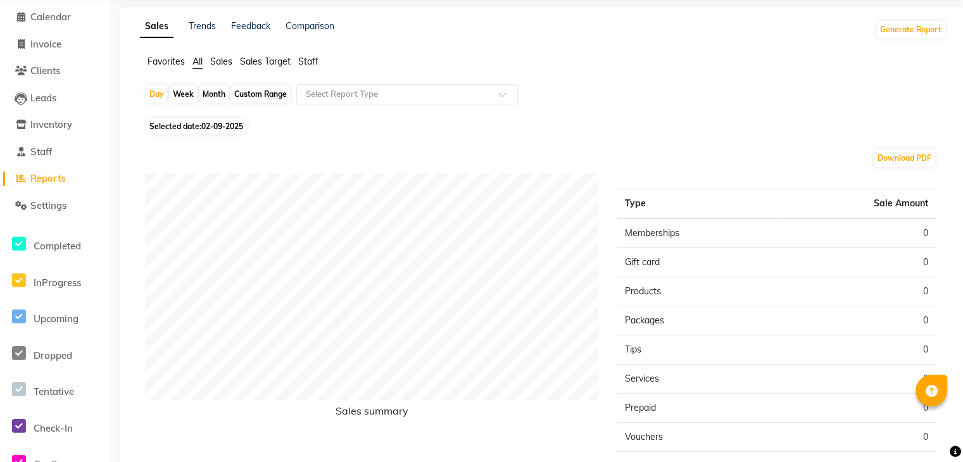
click at [219, 61] on span "Sales" at bounding box center [221, 61] width 22 height 11
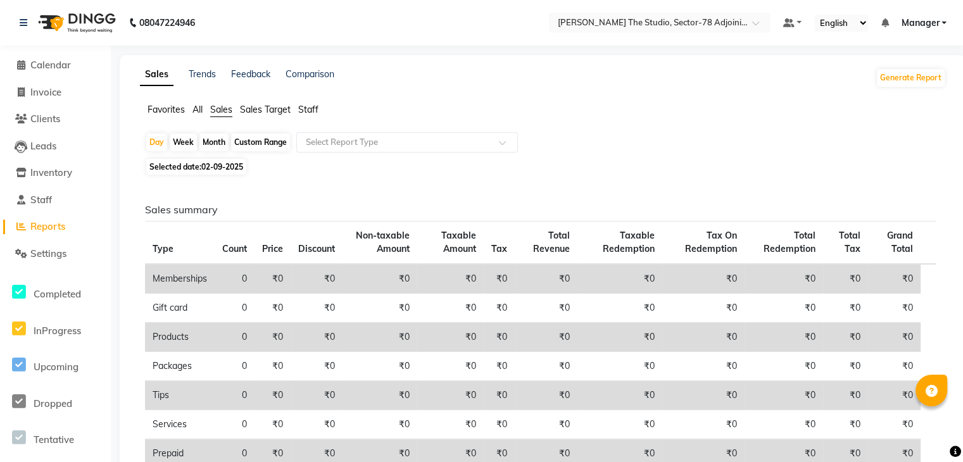
click at [266, 144] on div "Custom Range" at bounding box center [260, 143] width 59 height 18
select select "9"
select select "2025"
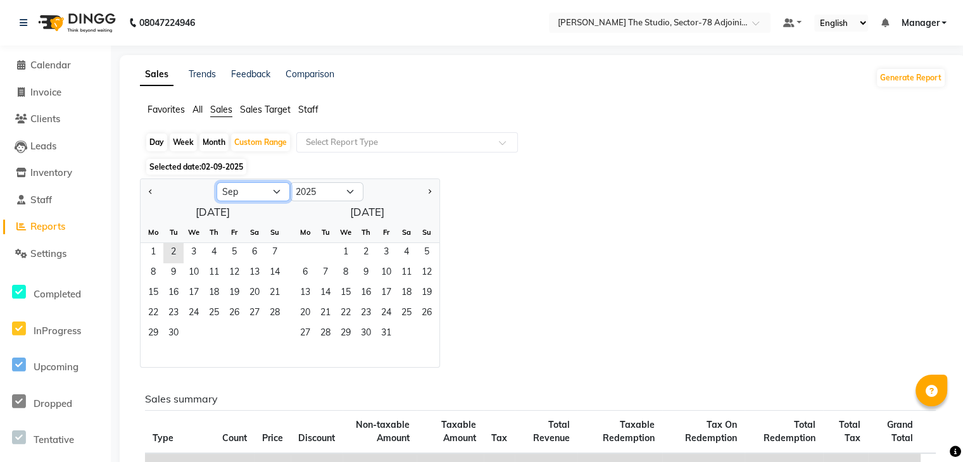
click at [261, 190] on select "Jan Feb Mar Apr May Jun Jul Aug Sep Oct Nov Dec" at bounding box center [252, 191] width 73 height 19
select select "8"
click at [216, 182] on select "Jan Feb Mar Apr May Jun Jul Aug Sep Oct Nov Dec" at bounding box center [252, 191] width 73 height 19
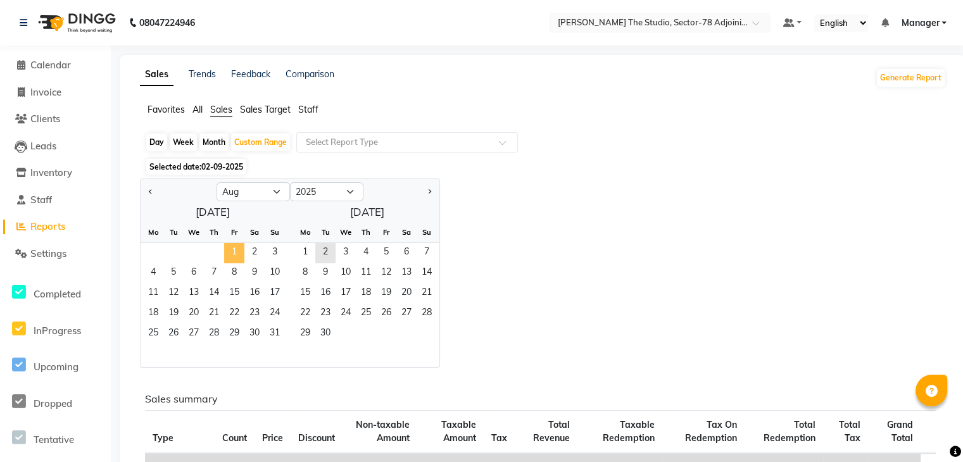
click at [234, 251] on span "1" at bounding box center [234, 253] width 20 height 20
click at [280, 335] on span "31" at bounding box center [275, 334] width 20 height 20
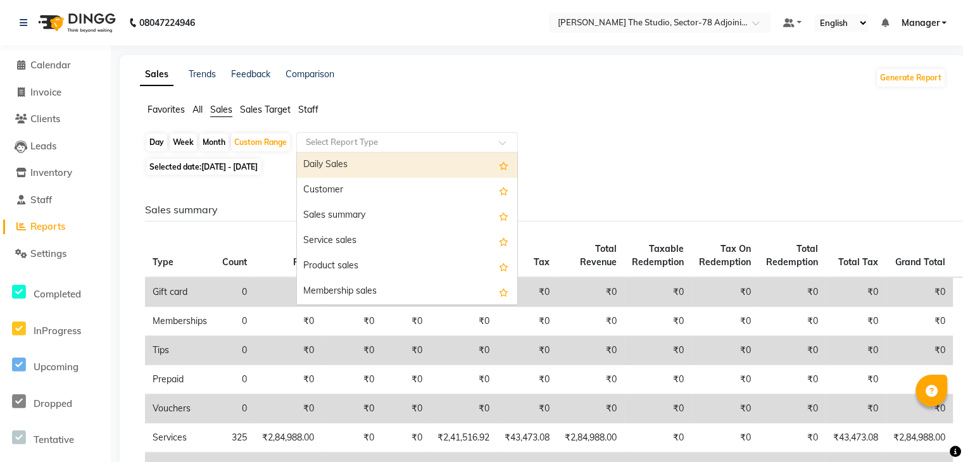
click at [311, 148] on div "Select Report Type" at bounding box center [407, 142] width 222 height 20
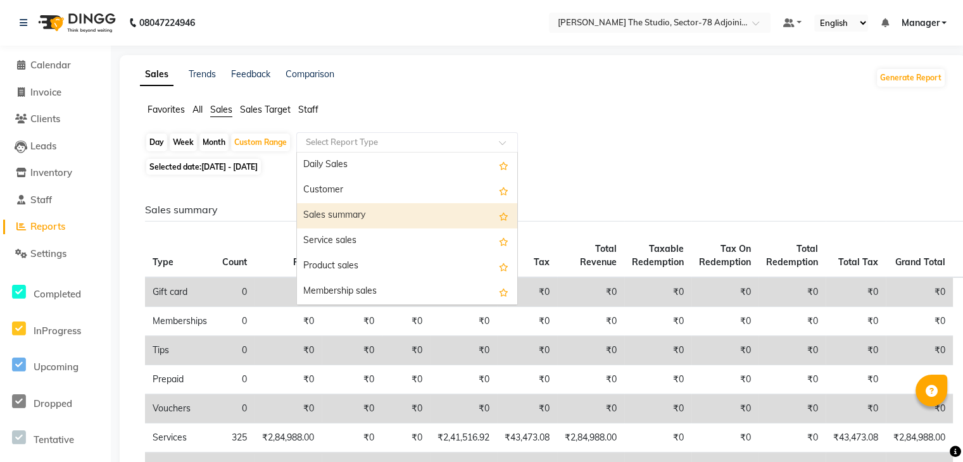
click at [337, 205] on div "Sales summary" at bounding box center [407, 215] width 220 height 25
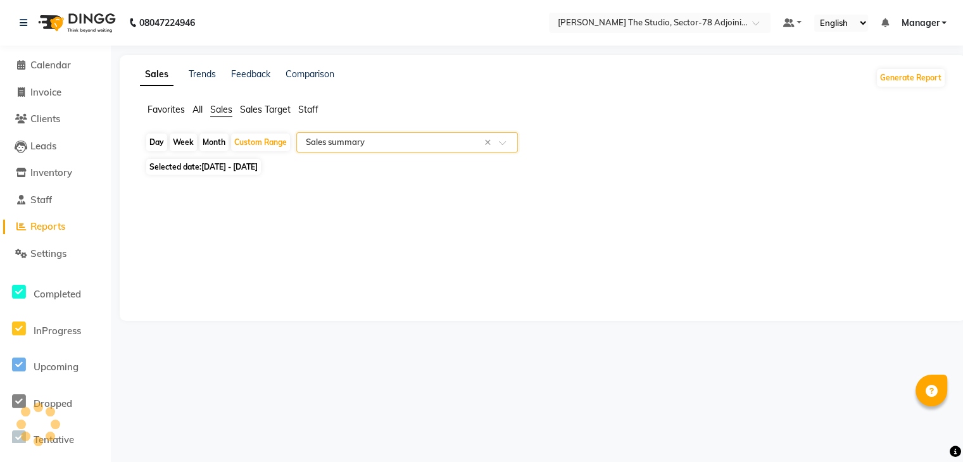
select select "full_report"
select select "csv"
click at [205, 109] on ul "Favorites All Sales Sales Target Staff" at bounding box center [543, 110] width 806 height 14
click at [197, 109] on span "All" at bounding box center [197, 109] width 10 height 11
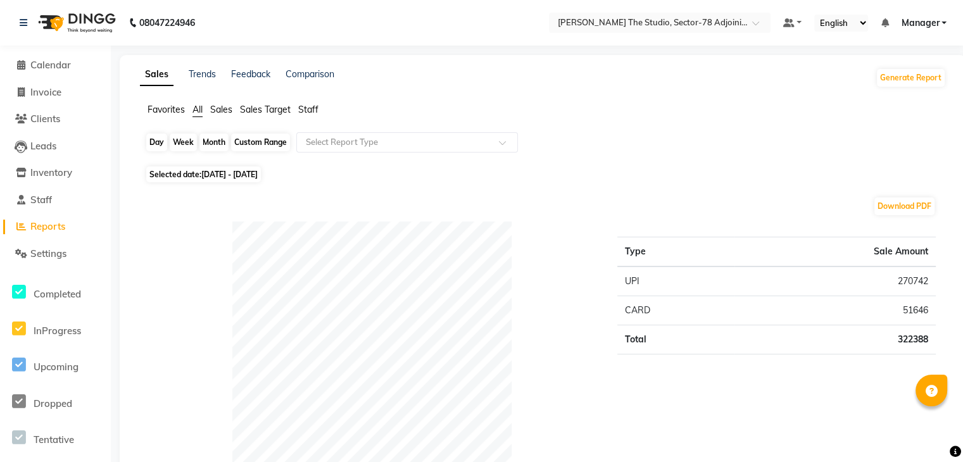
click at [283, 142] on div "Custom Range" at bounding box center [260, 143] width 59 height 18
select select "8"
select select "2025"
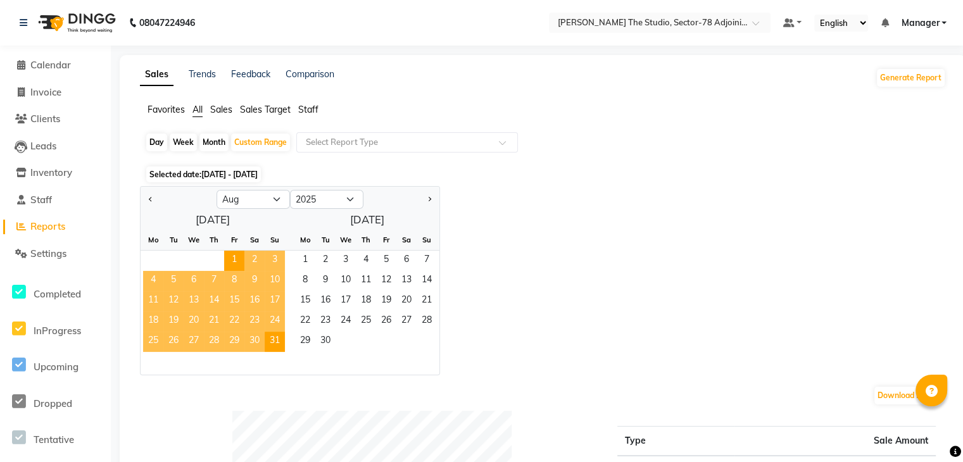
click at [363, 153] on div "Day Week Month Custom Range Select Report Type" at bounding box center [543, 147] width 796 height 30
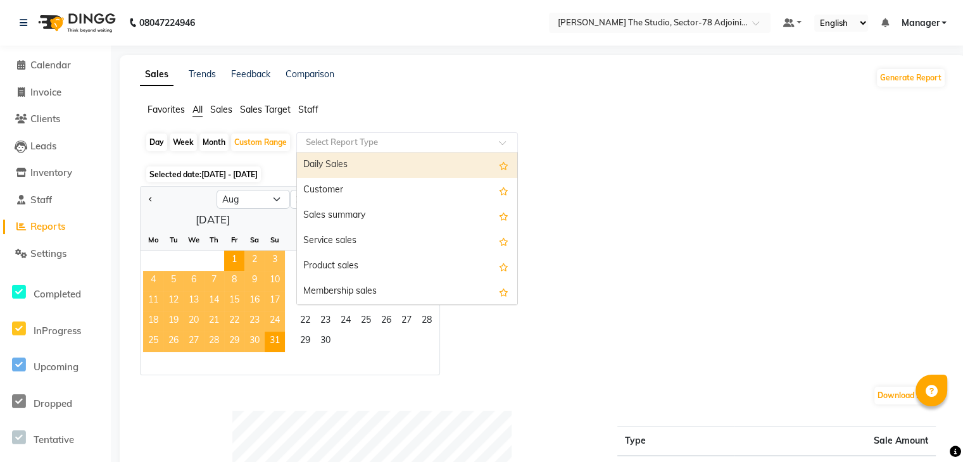
click at [368, 145] on input "text" at bounding box center [394, 142] width 182 height 13
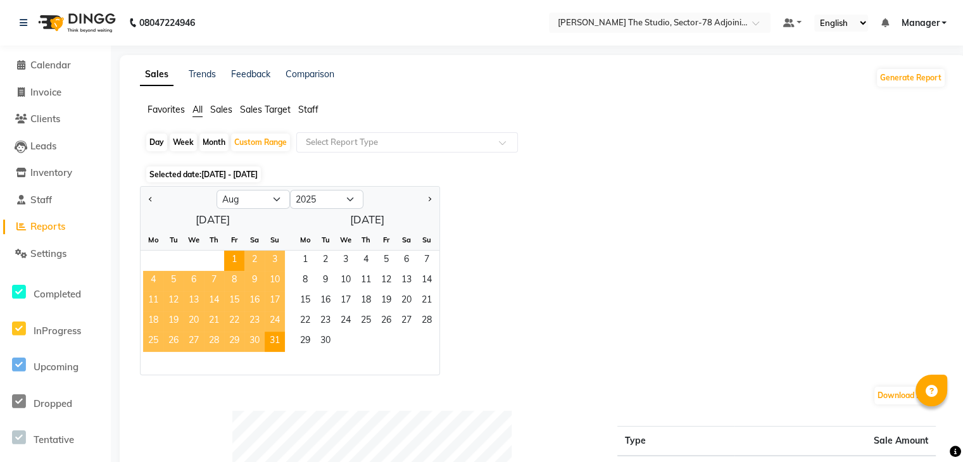
click at [470, 75] on div "Sales Trends Feedback Comparison Generate Report" at bounding box center [542, 78] width 821 height 20
click at [580, 204] on div "Jan Feb Mar Apr May Jun Jul Aug Sep Oct Nov Dec 2015 2016 2017 2018 2019 2020 2…" at bounding box center [543, 280] width 806 height 189
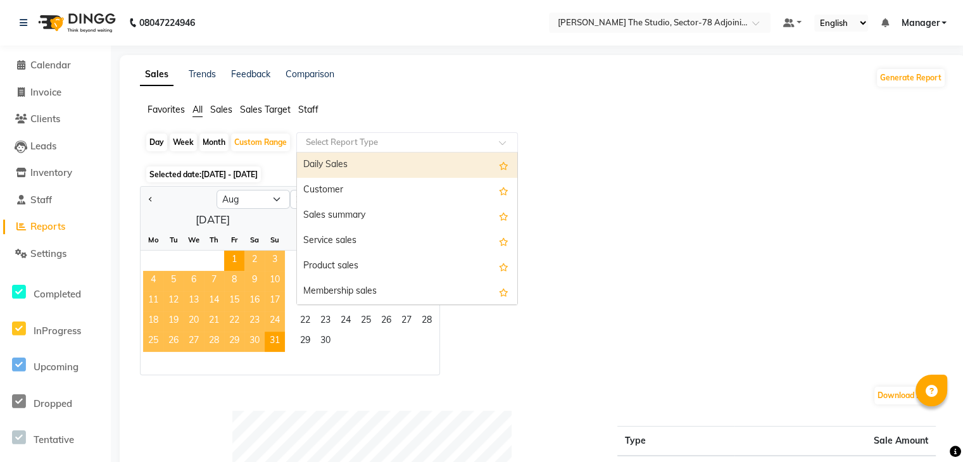
click at [487, 151] on ng-select "Select Report Type Daily Sales Customer Sales summary Service sales Product sal…" at bounding box center [407, 142] width 222 height 20
click at [487, 152] on ng-dropdown-panel "Daily Sales Customer Sales summary Service sales Product sales Membership sales…" at bounding box center [407, 228] width 222 height 153
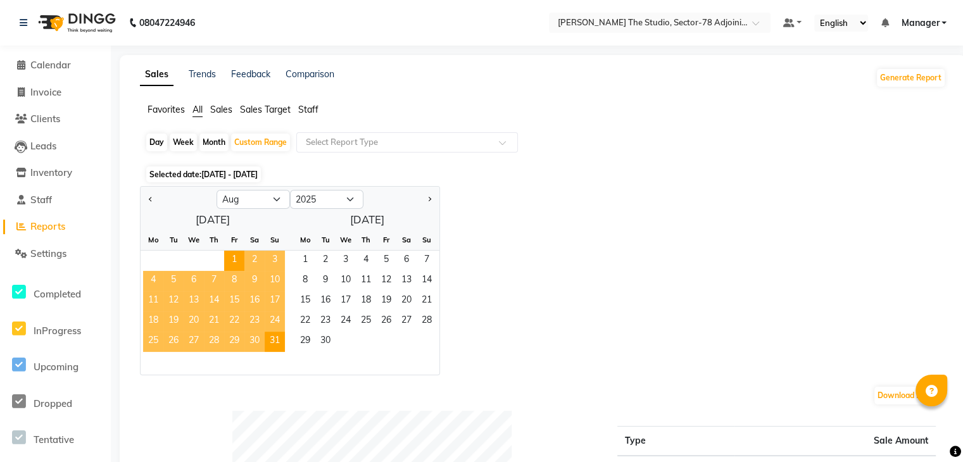
click at [559, 137] on div "Day Week Month Custom Range Select Report Type" at bounding box center [543, 147] width 796 height 30
click at [159, 141] on div "Day" at bounding box center [156, 143] width 21 height 18
select select "8"
select select "2025"
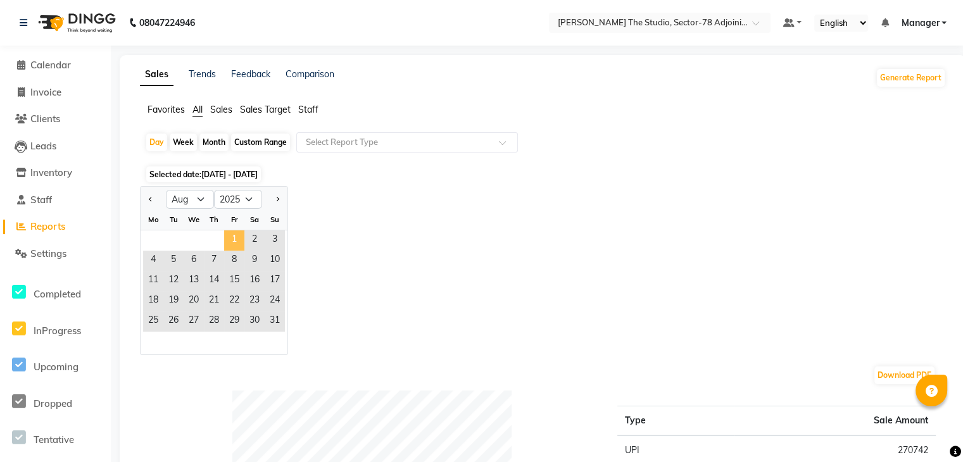
click at [230, 230] on span "1" at bounding box center [234, 240] width 20 height 20
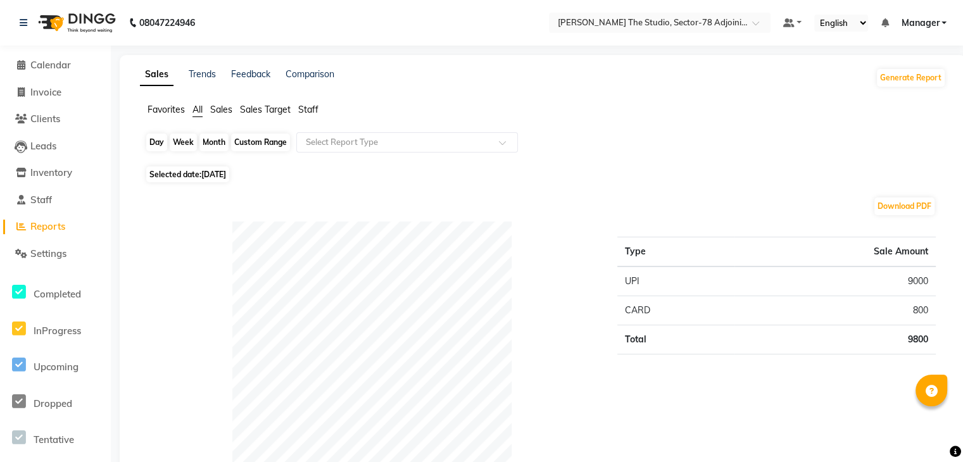
click at [157, 141] on div "Day" at bounding box center [156, 143] width 21 height 18
select select "8"
select select "2025"
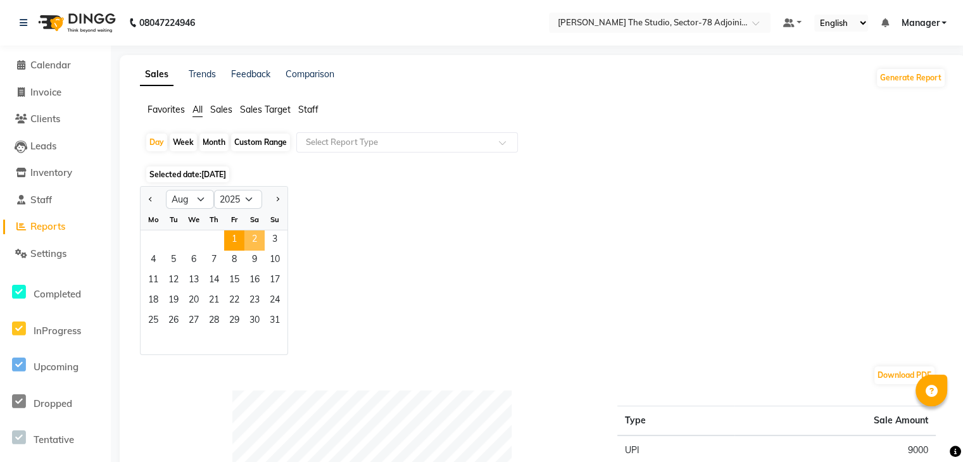
click at [258, 233] on span "2" at bounding box center [254, 240] width 20 height 20
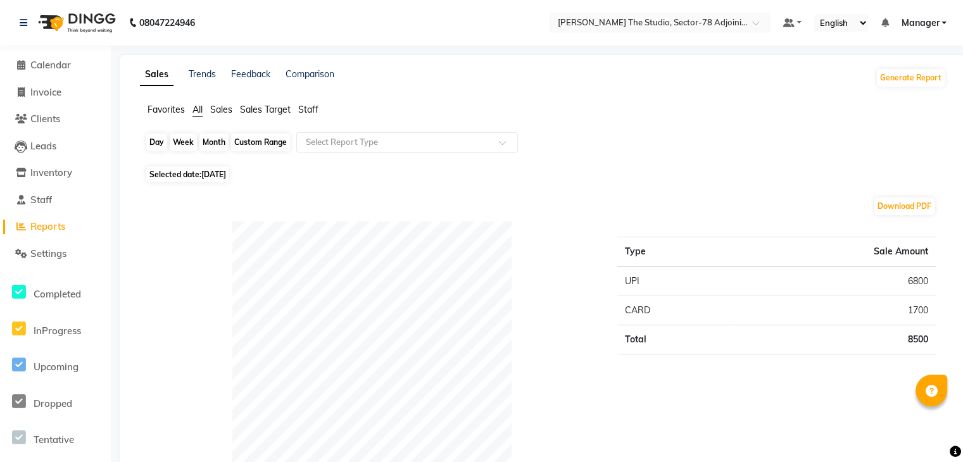
click at [163, 140] on div "Day" at bounding box center [156, 143] width 21 height 18
select select "8"
select select "2025"
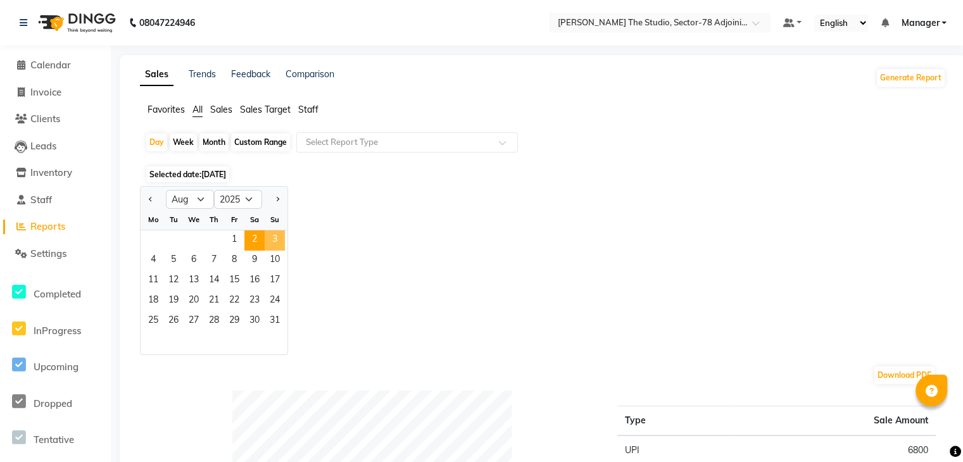
click at [280, 234] on span "3" at bounding box center [275, 240] width 20 height 20
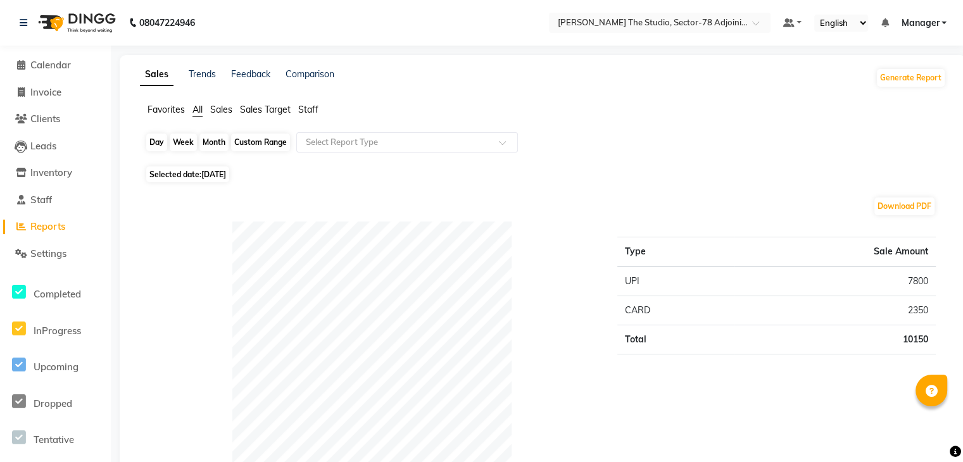
click at [161, 144] on div "Day" at bounding box center [156, 143] width 21 height 18
select select "8"
select select "2025"
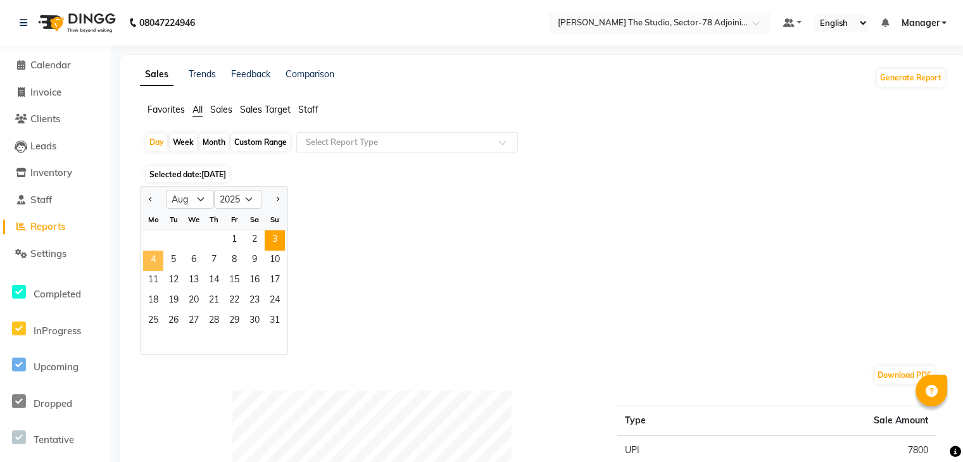
click at [153, 256] on span "4" at bounding box center [153, 261] width 20 height 20
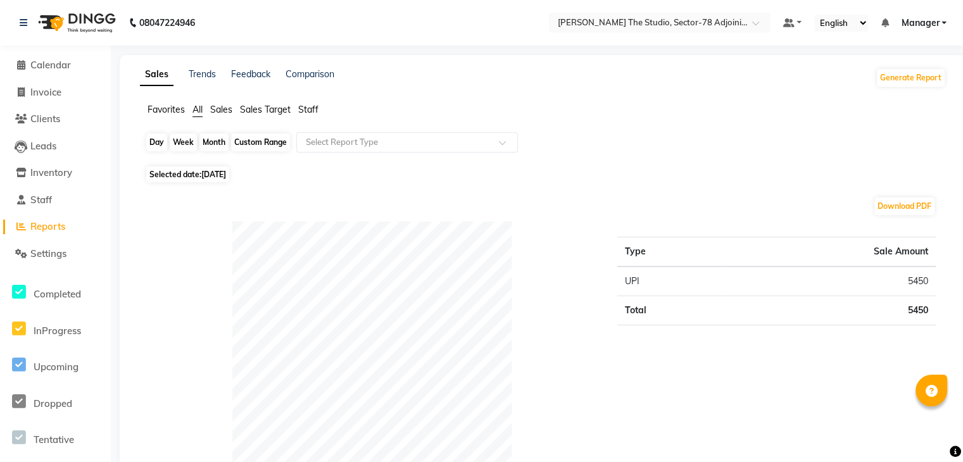
click at [160, 144] on div "Day" at bounding box center [156, 143] width 21 height 18
select select "8"
select select "2025"
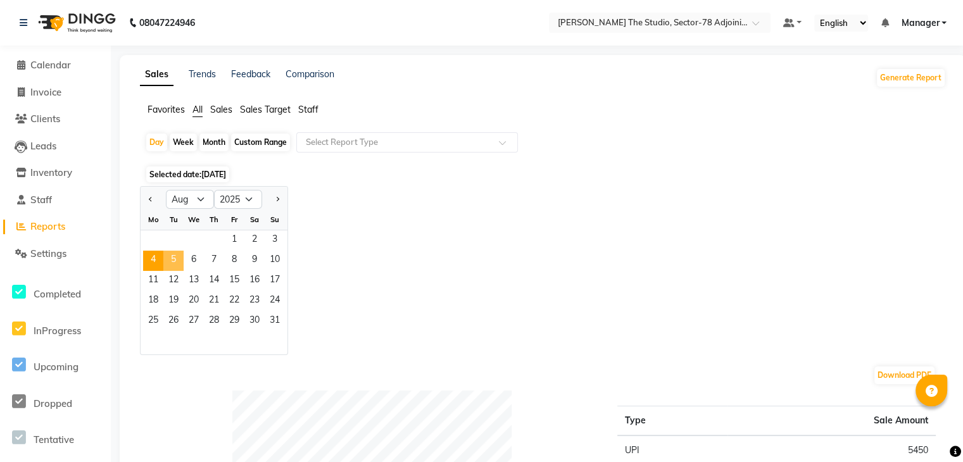
click at [174, 265] on span "5" at bounding box center [173, 261] width 20 height 20
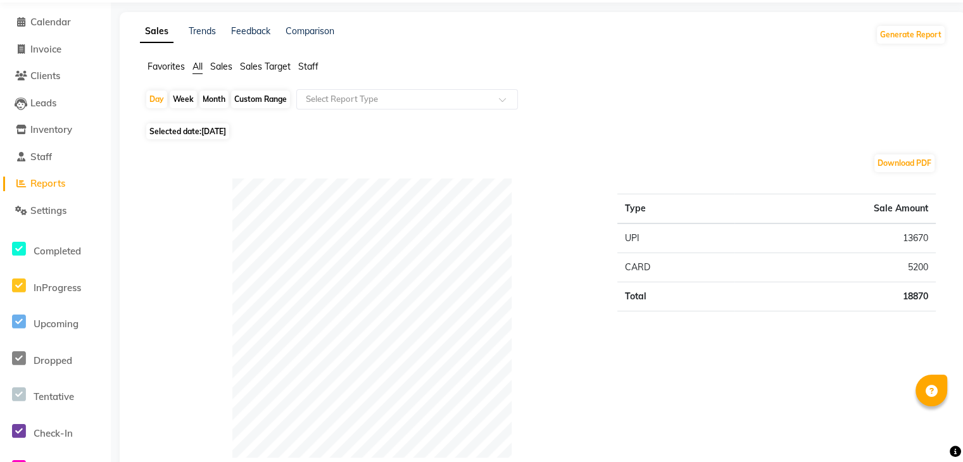
scroll to position [42, 0]
click at [154, 97] on div "Day" at bounding box center [156, 100] width 21 height 18
select select "8"
select select "2025"
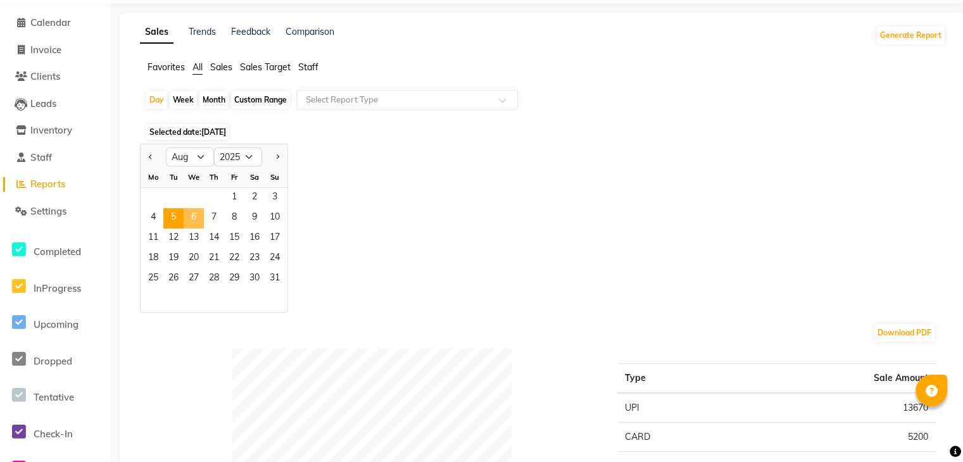
click at [193, 227] on span "6" at bounding box center [194, 218] width 20 height 20
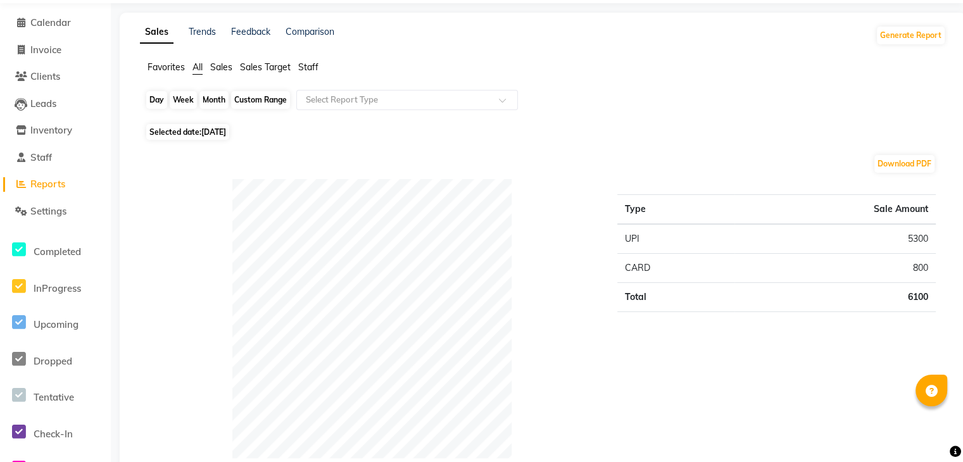
click at [154, 99] on div "Day" at bounding box center [156, 100] width 21 height 18
select select "8"
select select "2025"
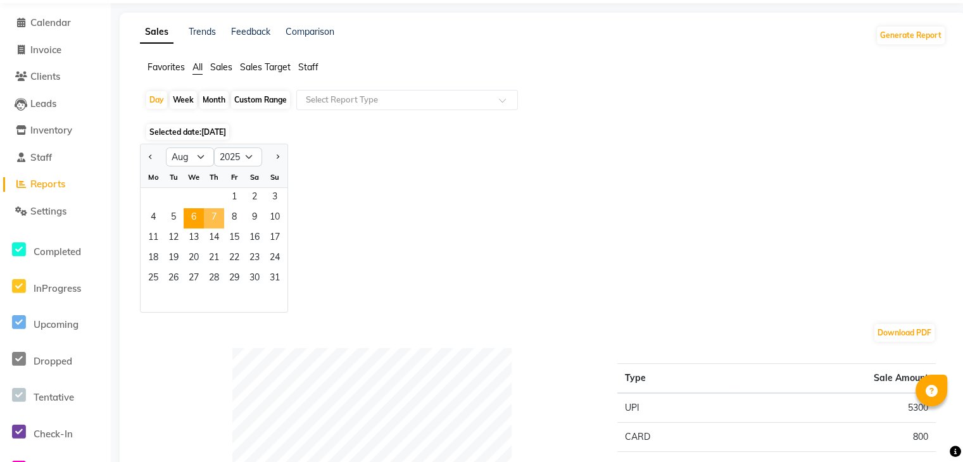
click at [216, 213] on span "7" at bounding box center [214, 218] width 20 height 20
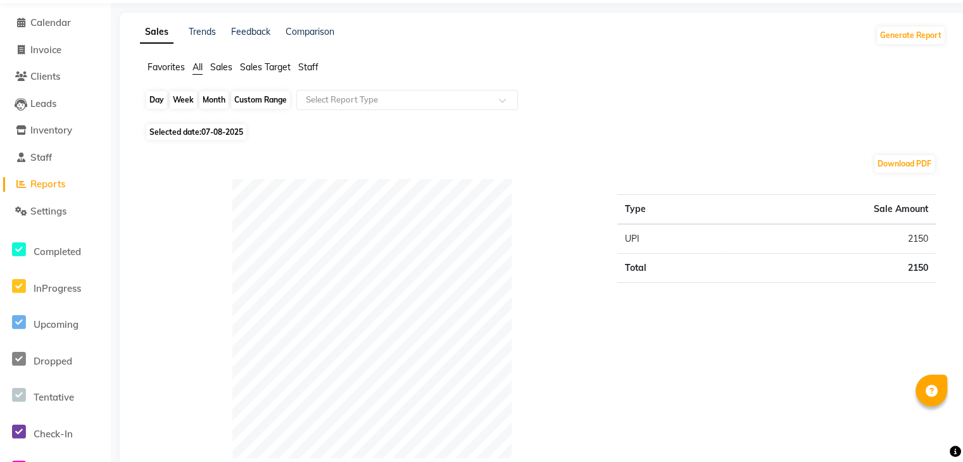
click at [156, 105] on div "Day" at bounding box center [156, 100] width 21 height 18
select select "8"
select select "2025"
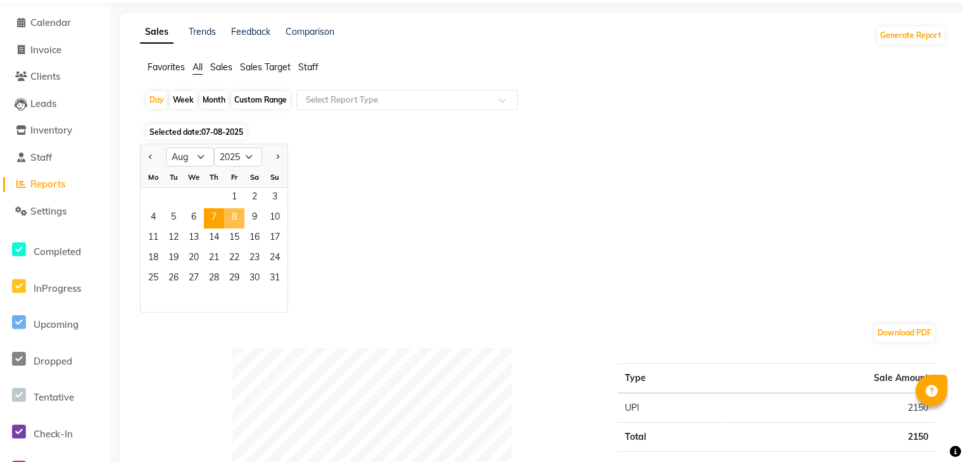
click at [235, 216] on span "8" at bounding box center [234, 218] width 20 height 20
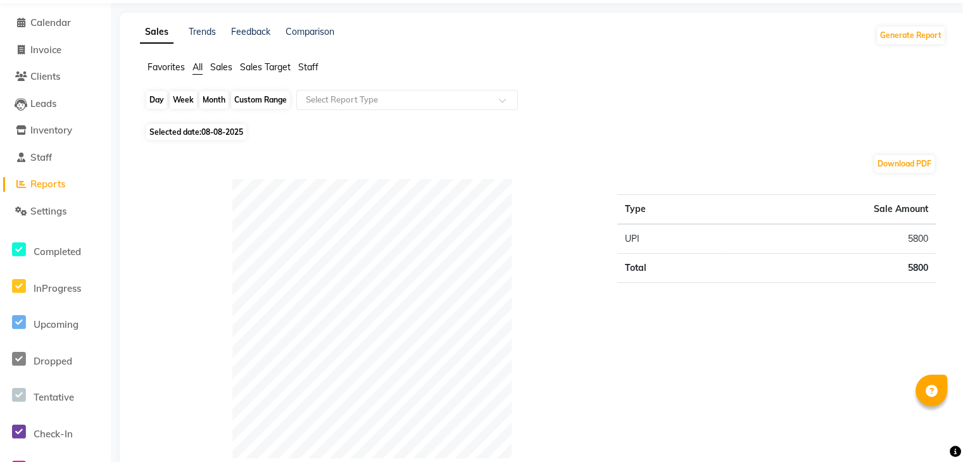
click at [154, 92] on div "Day" at bounding box center [156, 100] width 21 height 18
select select "8"
select select "2025"
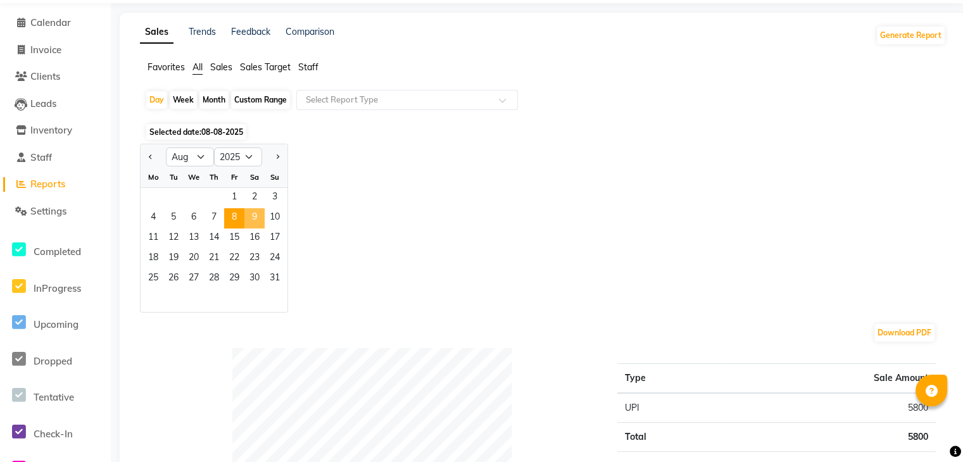
click at [254, 222] on span "9" at bounding box center [254, 218] width 20 height 20
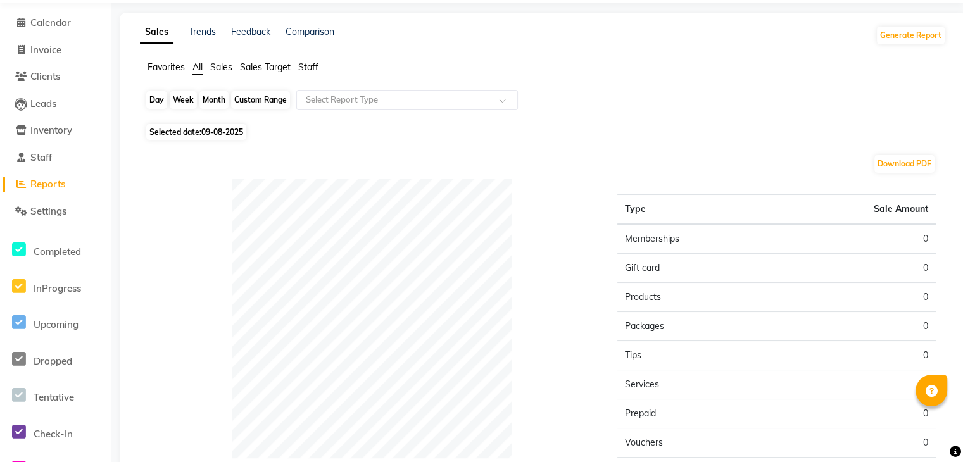
click at [149, 106] on div "Day" at bounding box center [156, 100] width 21 height 18
select select "8"
select select "2025"
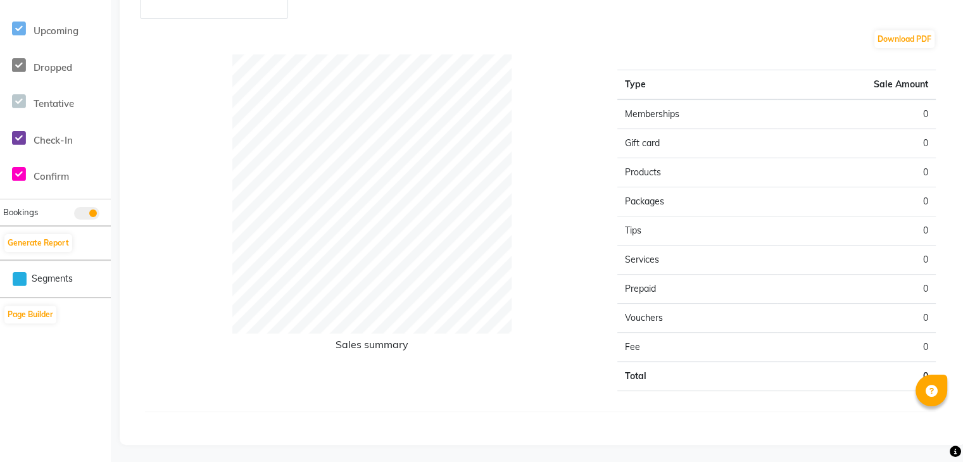
scroll to position [0, 0]
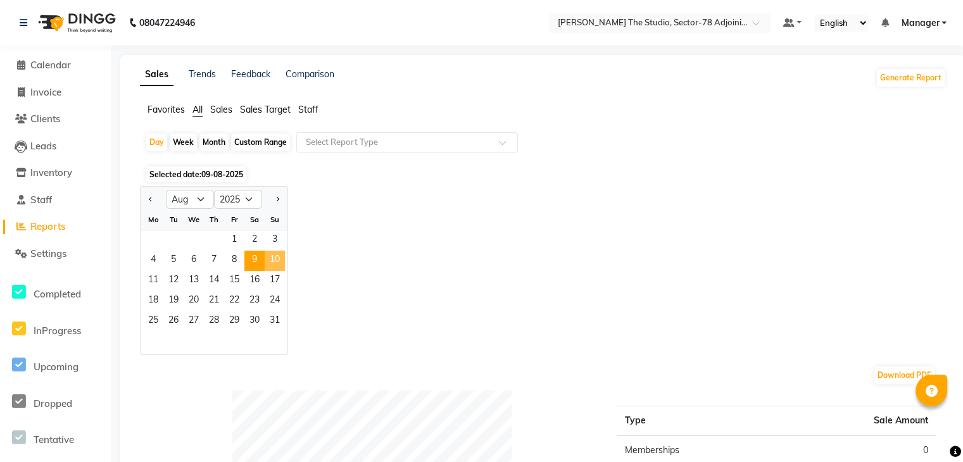
click at [278, 256] on span "10" at bounding box center [275, 261] width 20 height 20
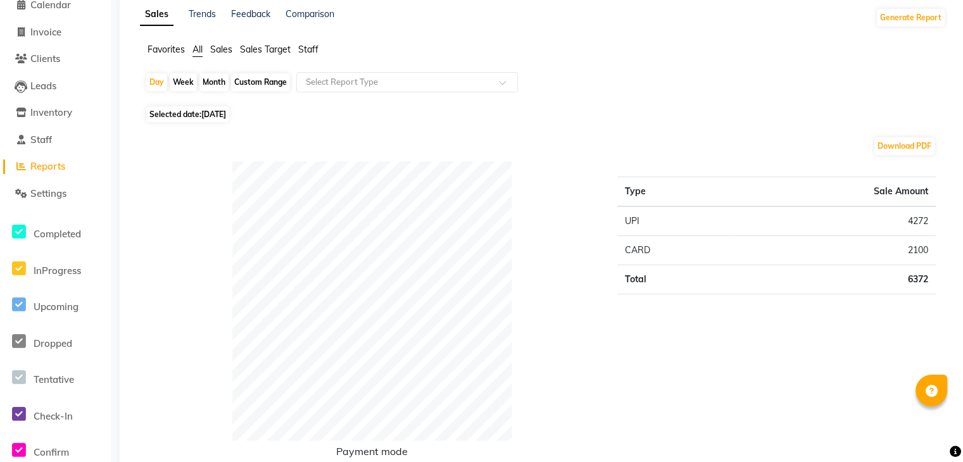
scroll to position [61, 0]
click at [158, 79] on div "Day" at bounding box center [156, 82] width 21 height 18
select select "8"
select select "2025"
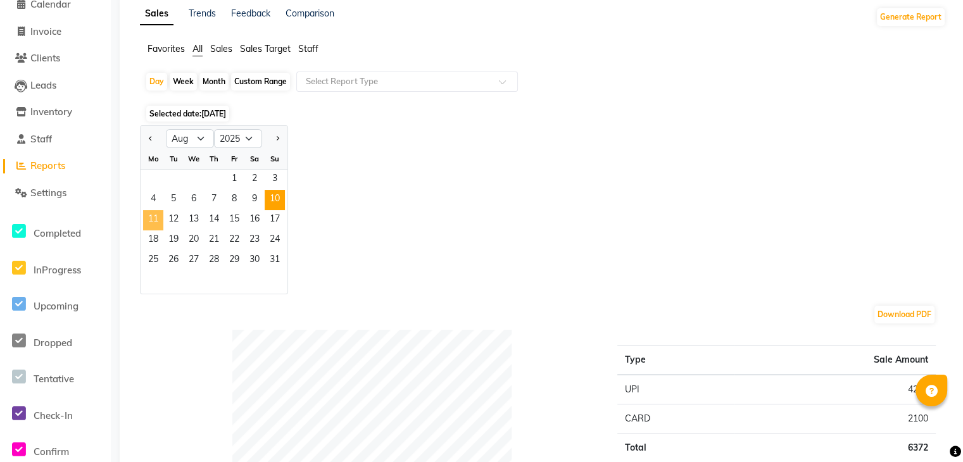
click at [153, 225] on span "11" at bounding box center [153, 220] width 20 height 20
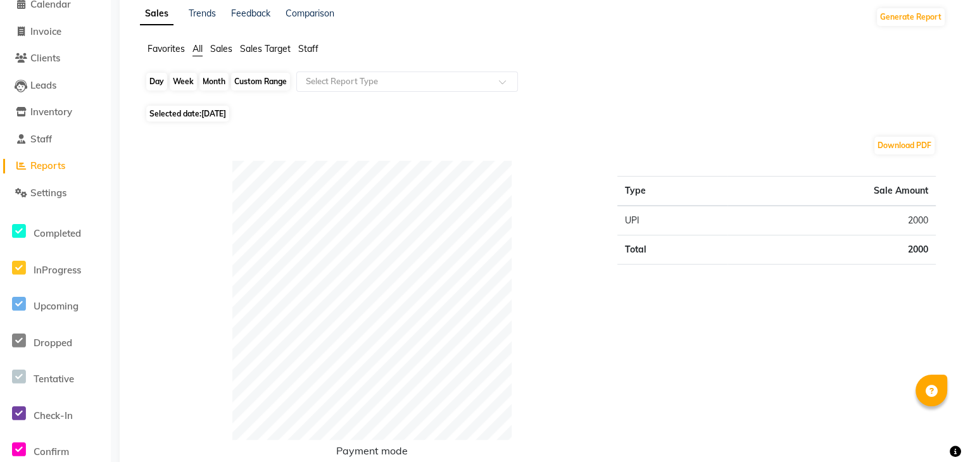
click at [156, 82] on div "Day" at bounding box center [156, 82] width 21 height 18
select select "8"
select select "2025"
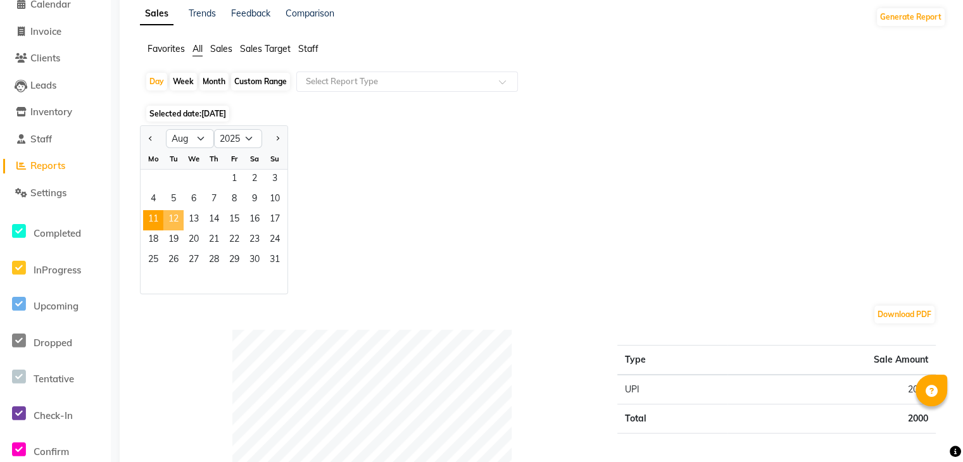
click at [172, 221] on span "12" at bounding box center [173, 220] width 20 height 20
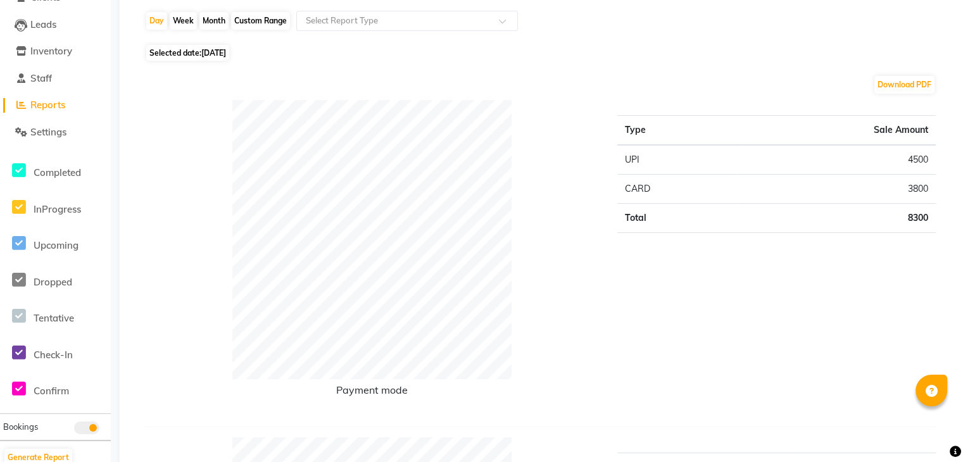
scroll to position [0, 0]
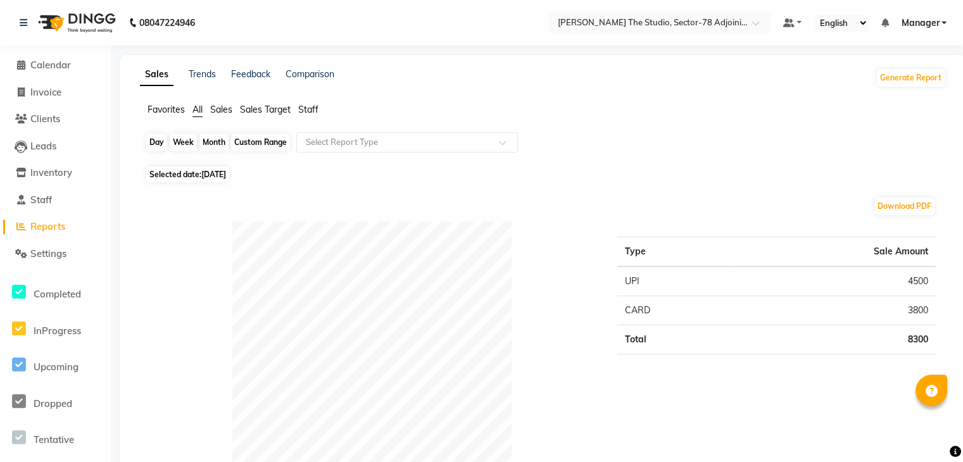
click at [151, 142] on div "Day" at bounding box center [156, 143] width 21 height 18
select select "8"
select select "2025"
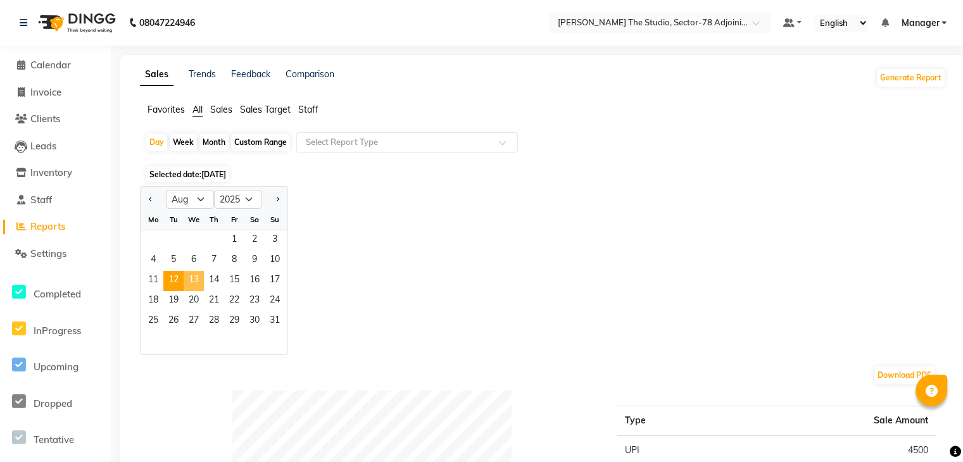
click at [196, 277] on span "13" at bounding box center [194, 281] width 20 height 20
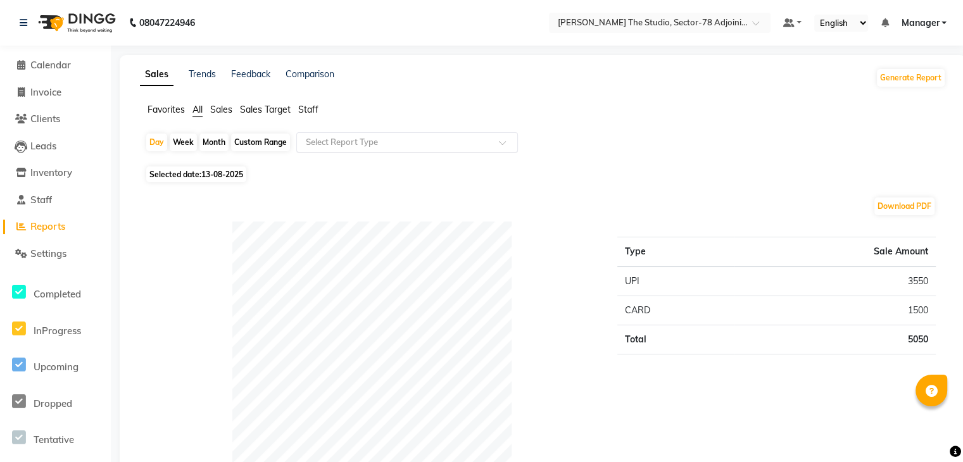
click at [346, 146] on input "text" at bounding box center [394, 142] width 182 height 13
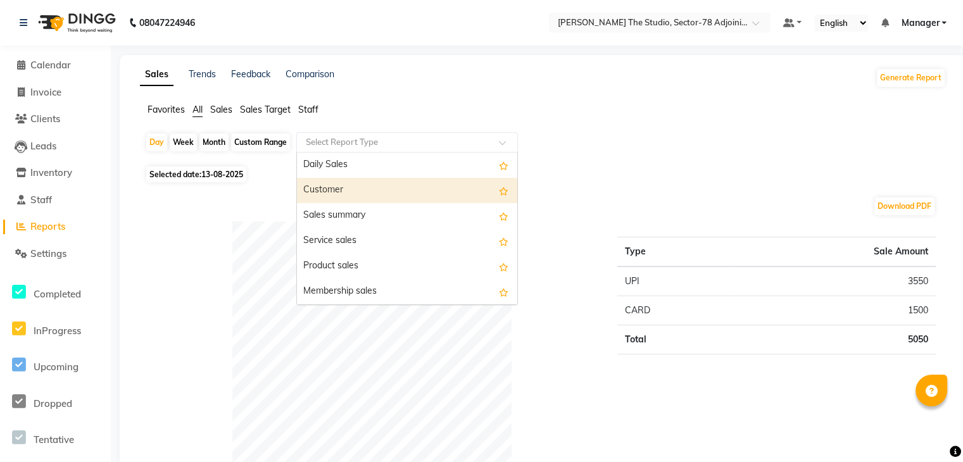
click at [344, 193] on div "Customer" at bounding box center [407, 190] width 220 height 25
select select "full_report"
select select "csv"
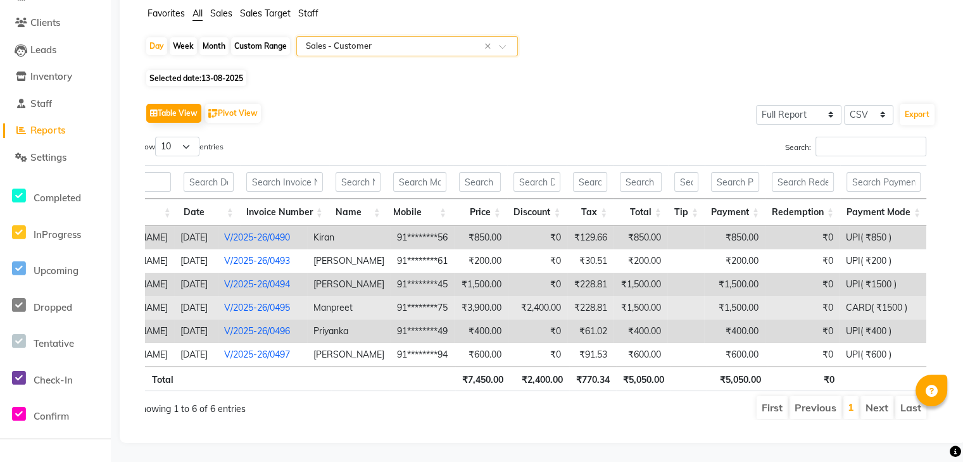
scroll to position [0, 185]
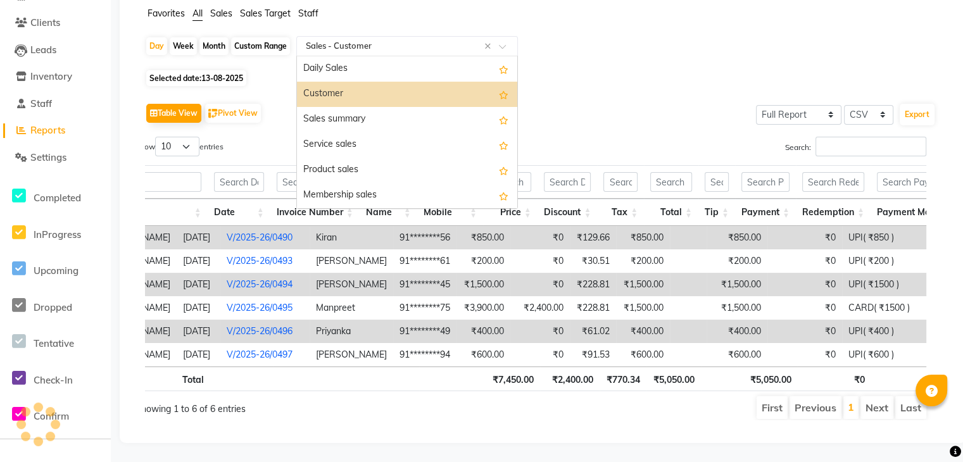
click at [384, 40] on input "text" at bounding box center [394, 46] width 182 height 13
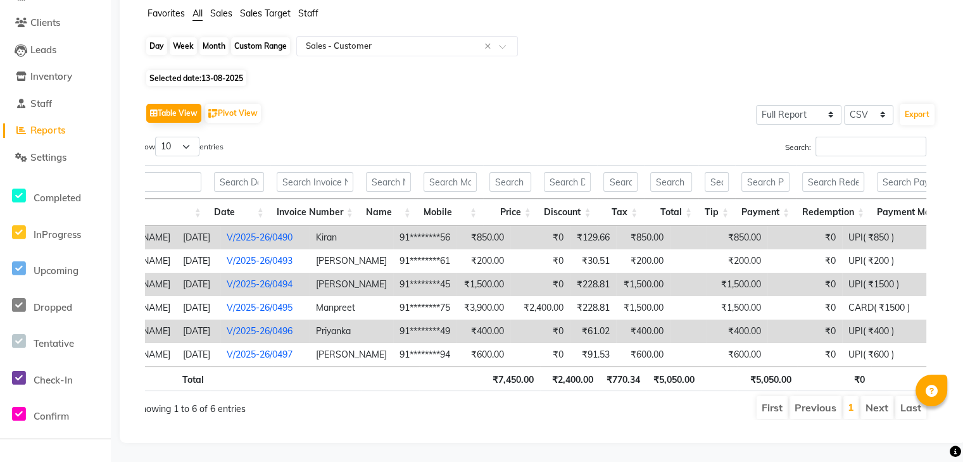
click at [160, 37] on div "Day" at bounding box center [156, 46] width 21 height 18
select select "8"
select select "2025"
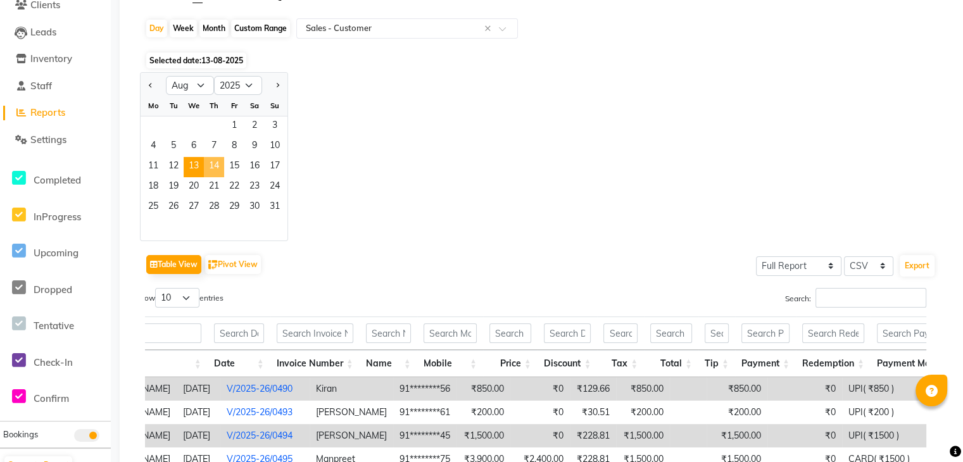
click at [218, 163] on span "14" at bounding box center [214, 167] width 20 height 20
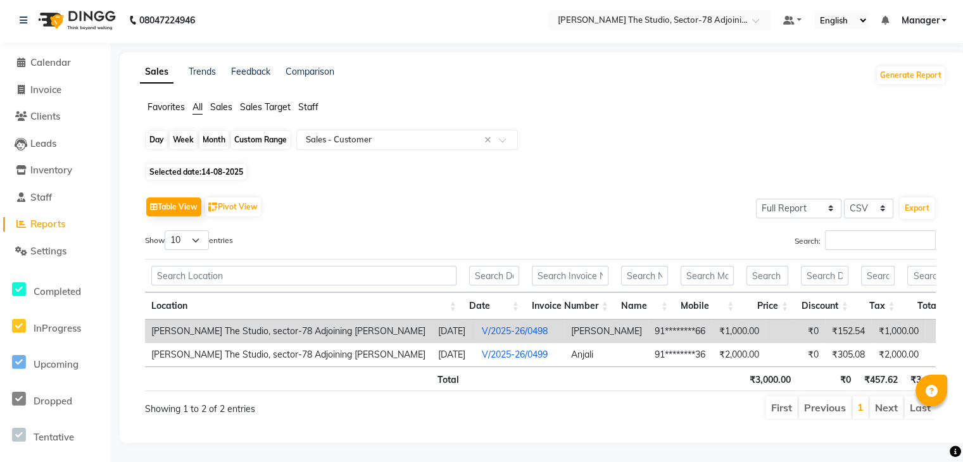
click at [162, 131] on div "Day" at bounding box center [156, 140] width 21 height 18
select select "8"
select select "2025"
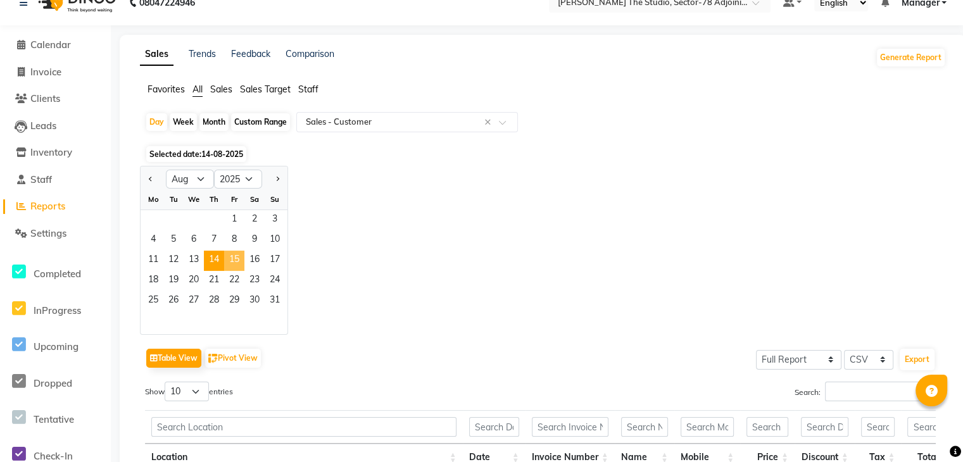
click at [239, 260] on span "15" at bounding box center [234, 261] width 20 height 20
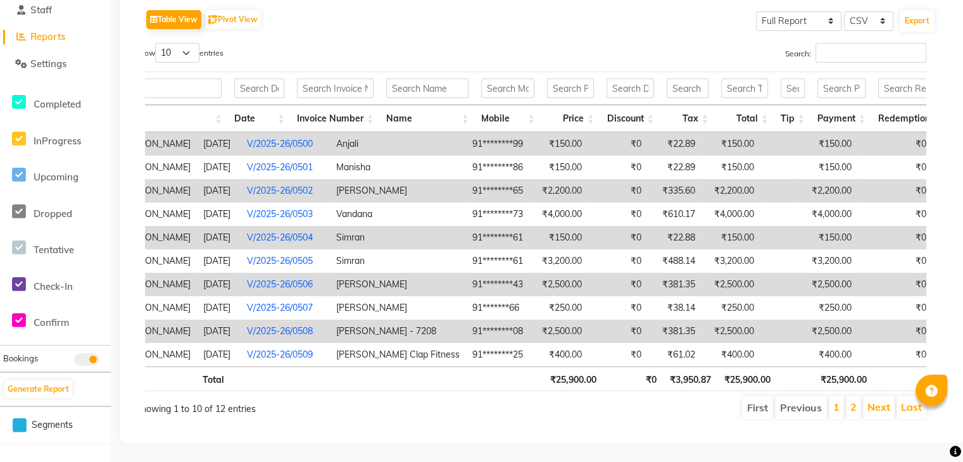
scroll to position [0, 111]
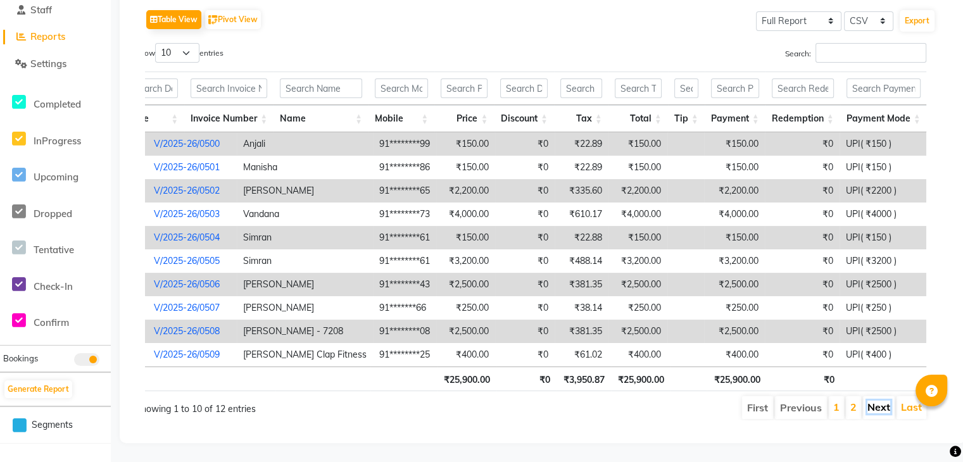
click at [868, 401] on link "Next" at bounding box center [878, 407] width 23 height 13
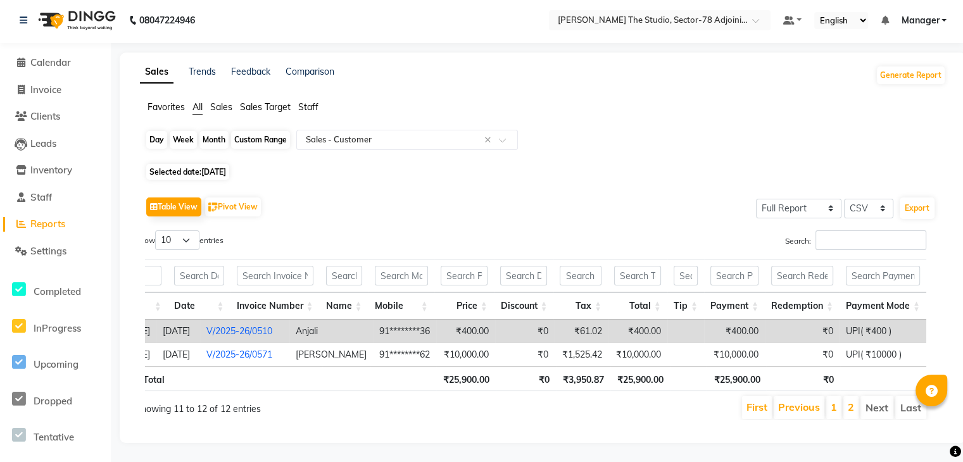
click at [158, 131] on div "Day" at bounding box center [156, 140] width 21 height 18
select select "8"
select select "2025"
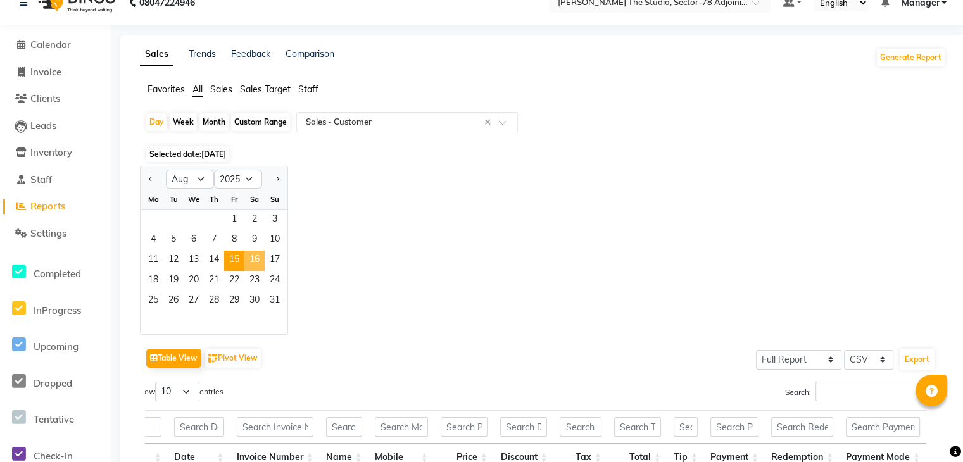
click at [258, 261] on span "16" at bounding box center [254, 261] width 20 height 20
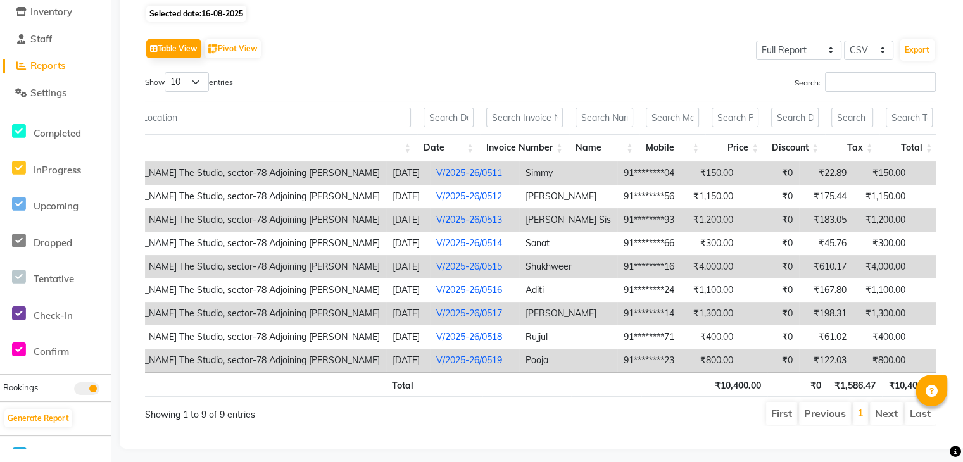
scroll to position [185, 0]
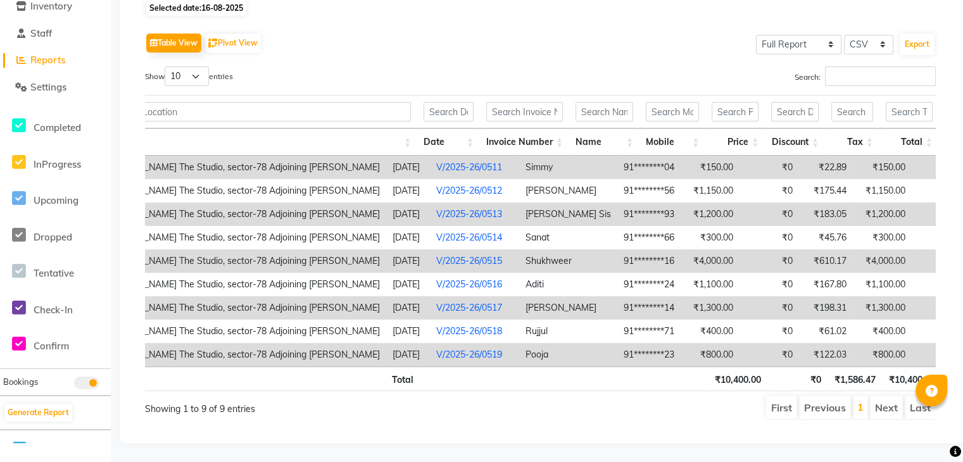
click at [878, 396] on li "Next" at bounding box center [886, 407] width 33 height 23
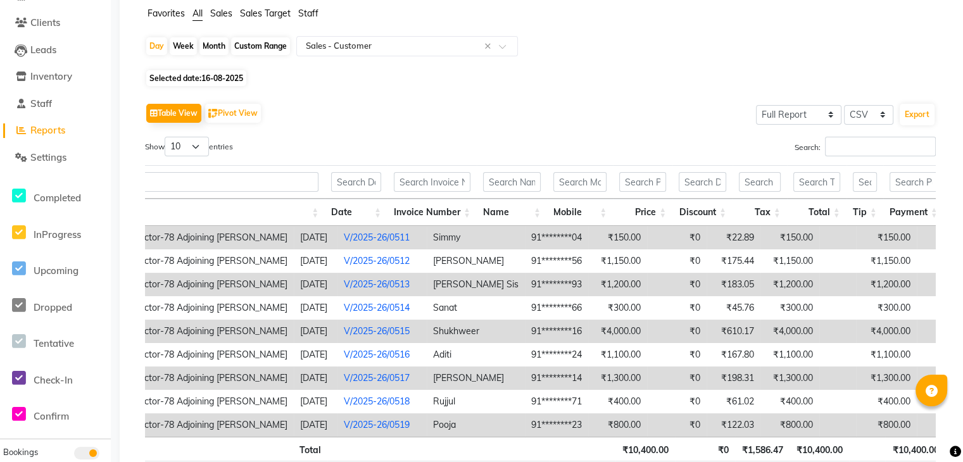
scroll to position [98, 0]
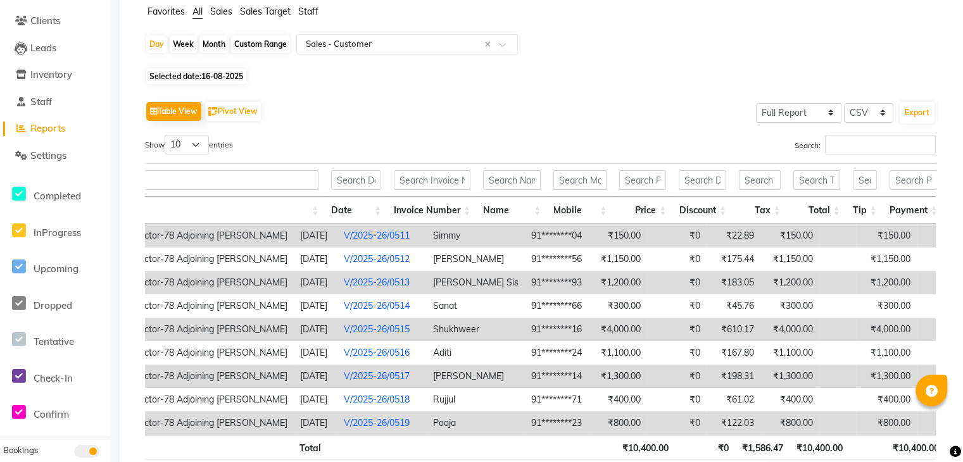
drag, startPoint x: 504, startPoint y: 294, endPoint x: 426, endPoint y: 144, distance: 169.5
click at [426, 144] on div "Show 10 25 50 100 entries" at bounding box center [338, 147] width 386 height 25
click at [166, 44] on div "Day" at bounding box center [156, 44] width 21 height 18
select select "8"
select select "2025"
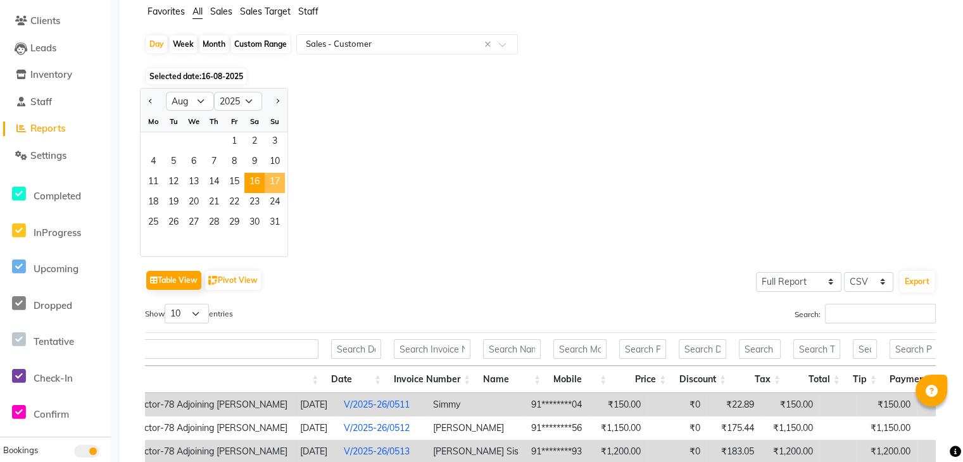
click at [279, 177] on span "17" at bounding box center [275, 183] width 20 height 20
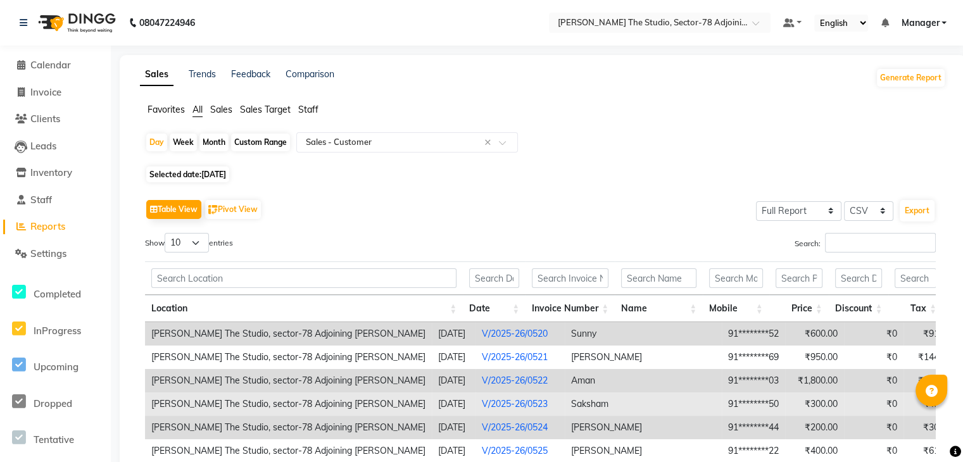
scroll to position [208, 0]
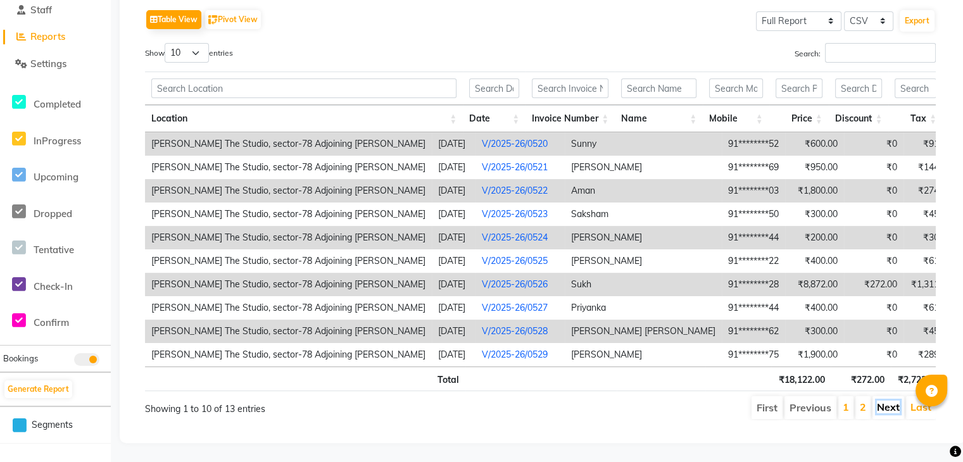
click at [887, 402] on link "Next" at bounding box center [888, 407] width 23 height 13
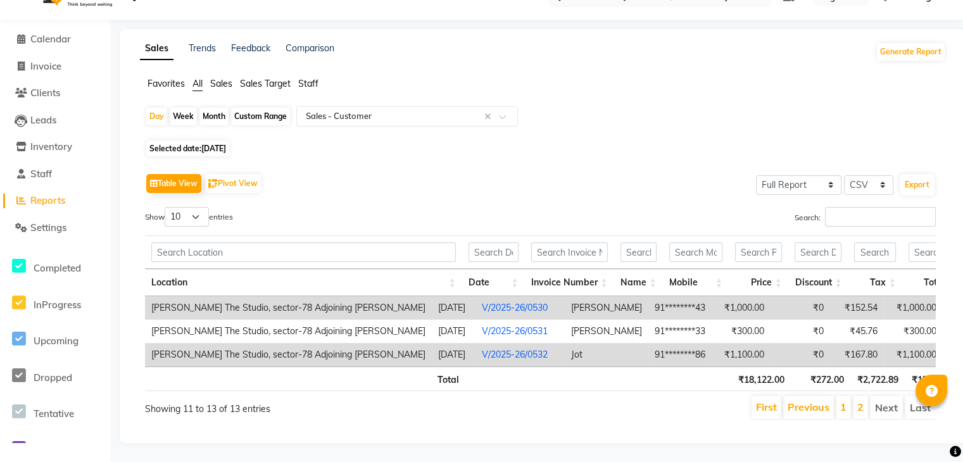
click at [811, 396] on li "Previous" at bounding box center [808, 407] width 51 height 23
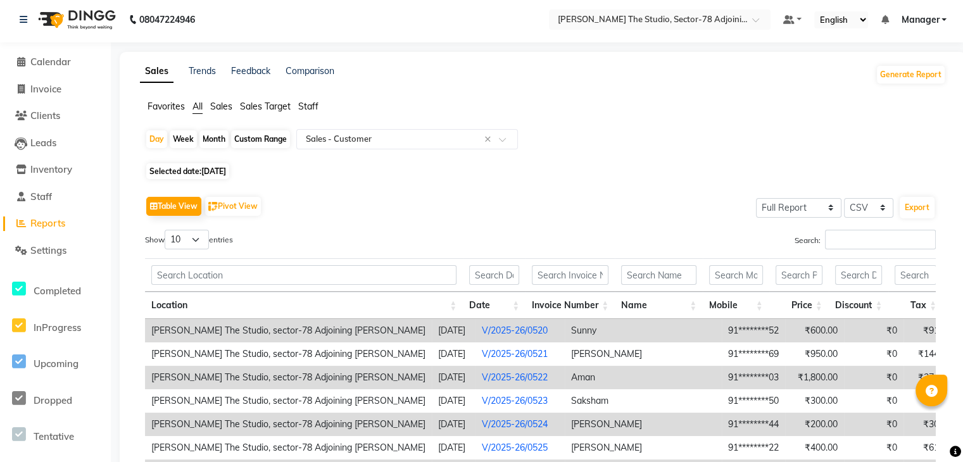
scroll to position [0, 0]
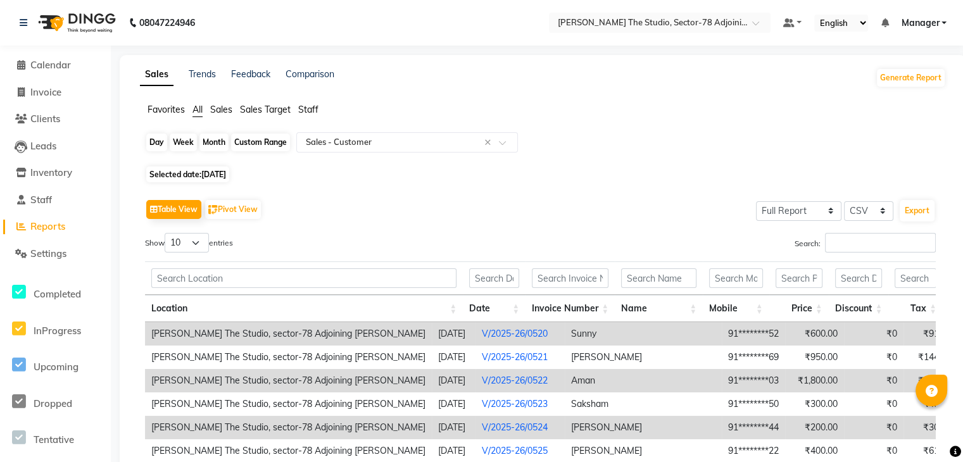
click at [155, 143] on div "Day" at bounding box center [156, 143] width 21 height 18
select select "8"
select select "2025"
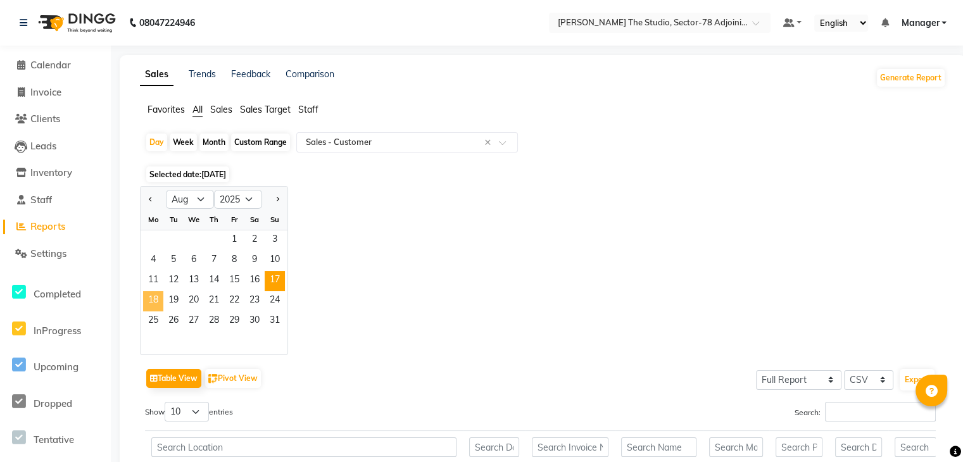
click at [153, 304] on span "18" at bounding box center [153, 301] width 20 height 20
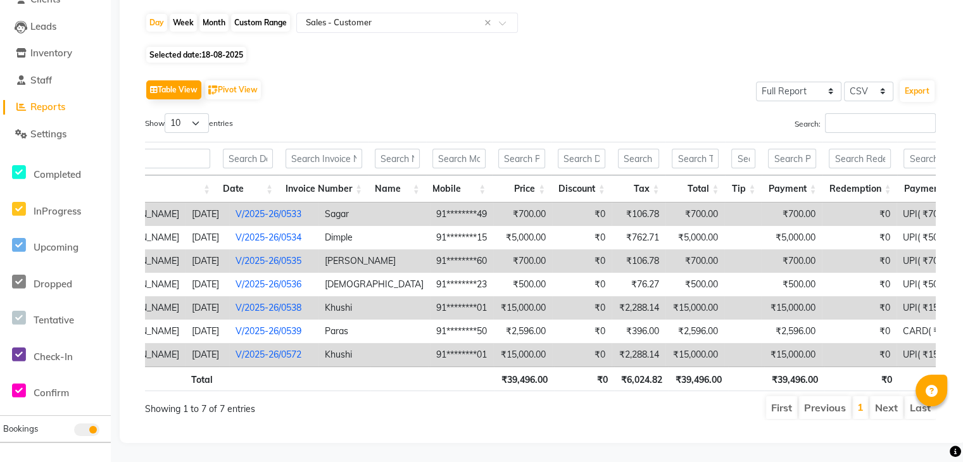
scroll to position [0, 282]
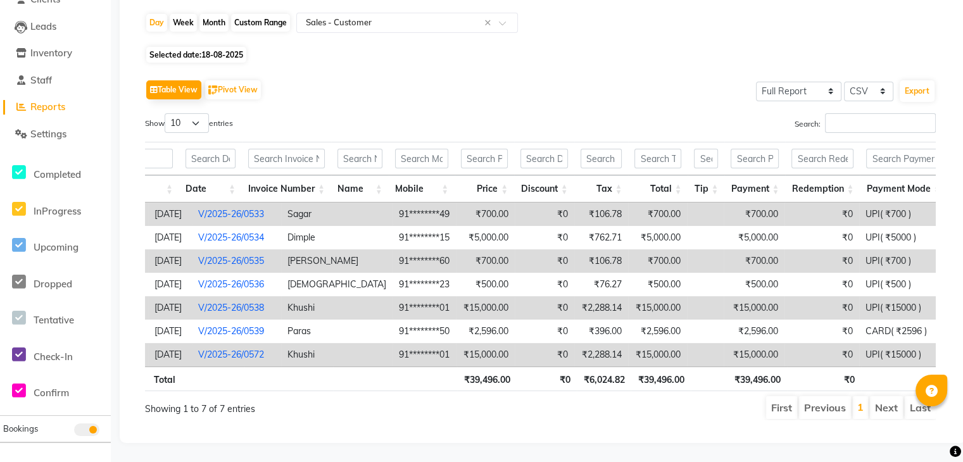
click at [461, 343] on td "₹15,000.00" at bounding box center [485, 354] width 59 height 23
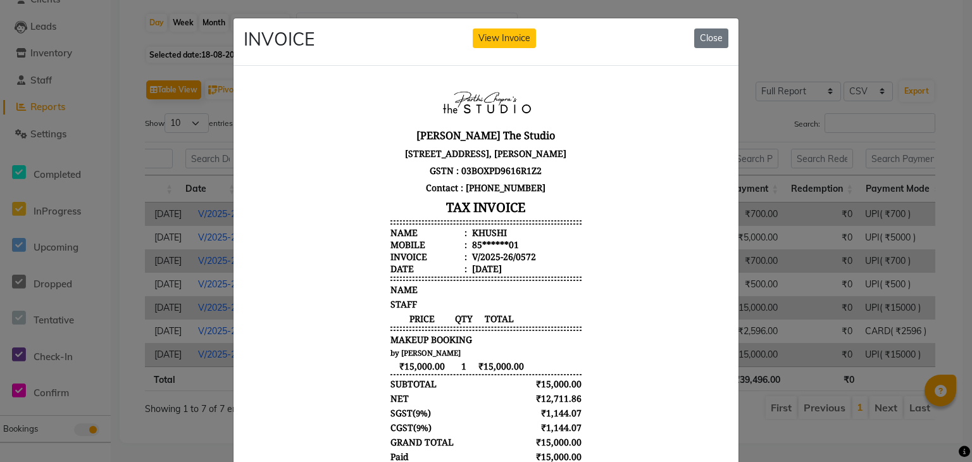
scroll to position [97, 0]
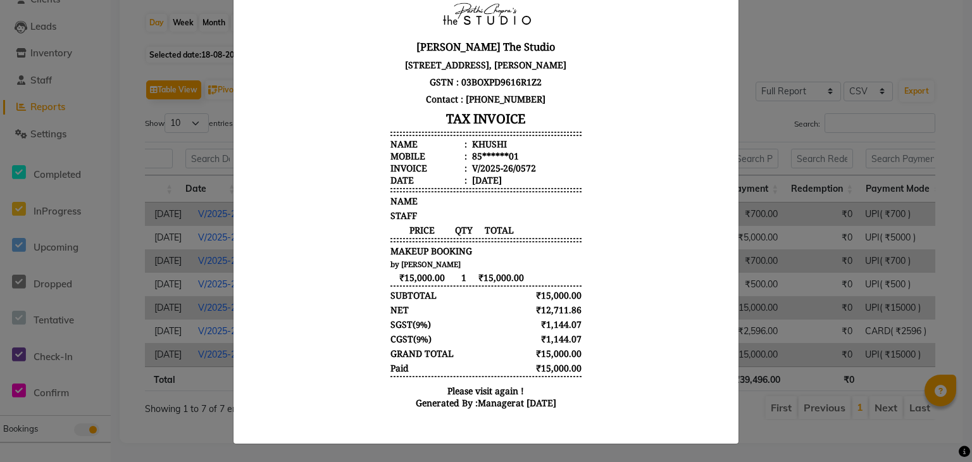
click at [609, 339] on body "Parthi Chopra's The Studio sco 6 ,1st floor, sector-78, Mohali, Adjoining Singh…" at bounding box center [486, 206] width 475 height 429
click at [790, 263] on ngb-modal-window "INVOICE View Invoice Close" at bounding box center [486, 231] width 972 height 462
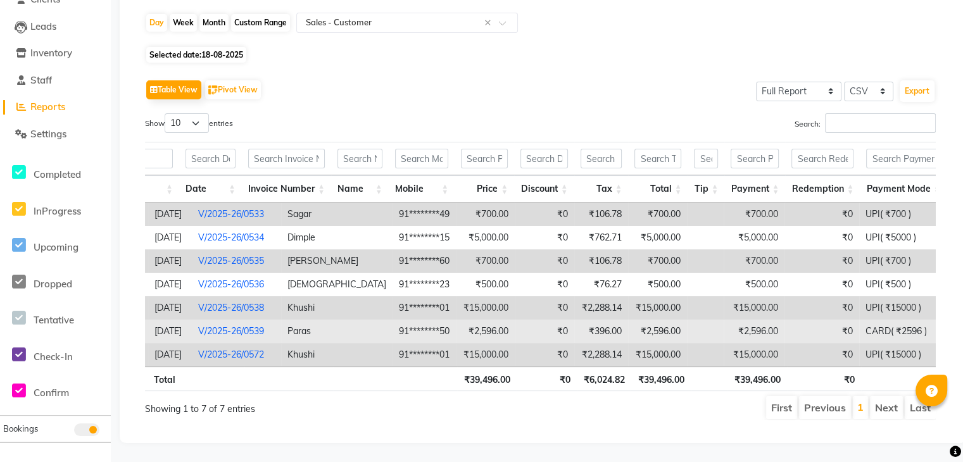
click at [571, 320] on td "₹0" at bounding box center [544, 331] width 59 height 23
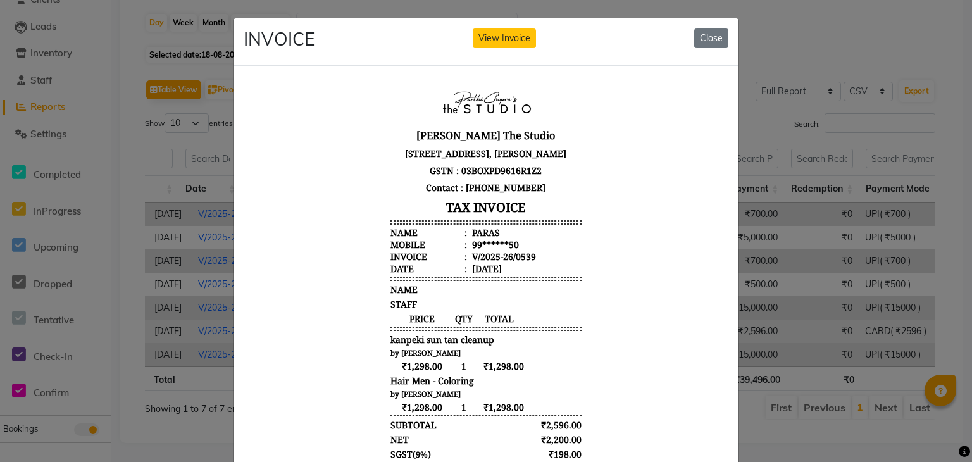
click at [576, 301] on div "Parthi Chopra's The Studio sco 6 ,1st floor, sector-78, Mohali, Adjoining Singh…" at bounding box center [485, 315] width 201 height 470
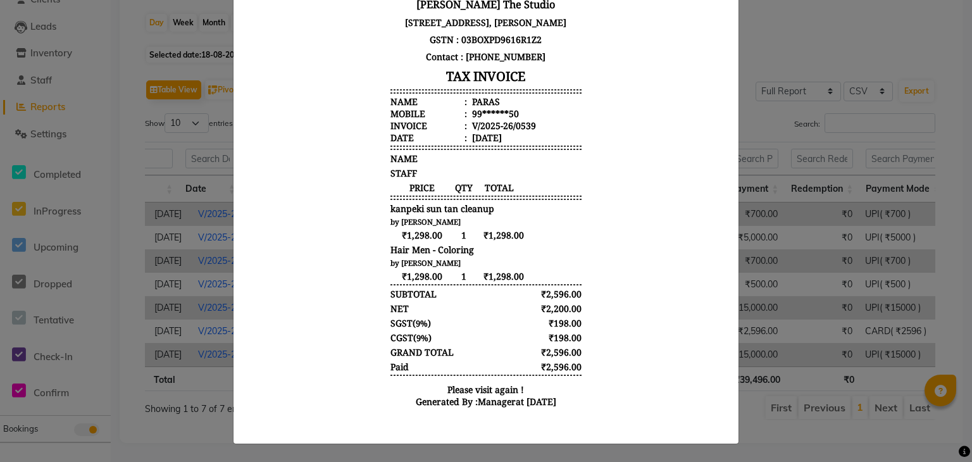
click at [858, 238] on ngb-modal-window "INVOICE View Invoice Close" at bounding box center [486, 231] width 972 height 462
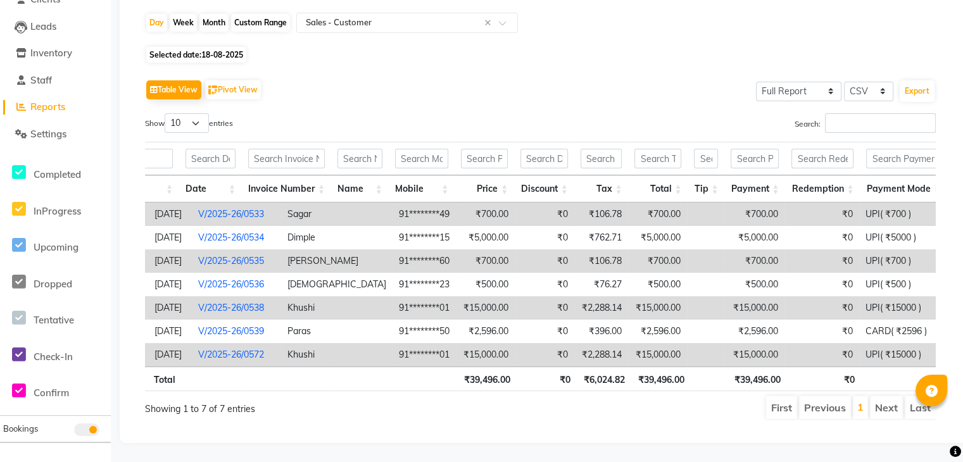
click at [537, 296] on td "₹0" at bounding box center [544, 307] width 59 height 23
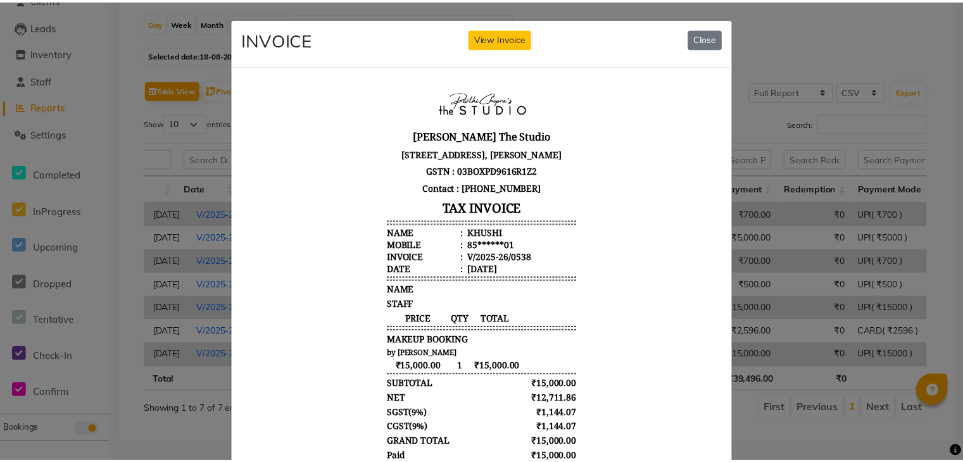
scroll to position [97, 0]
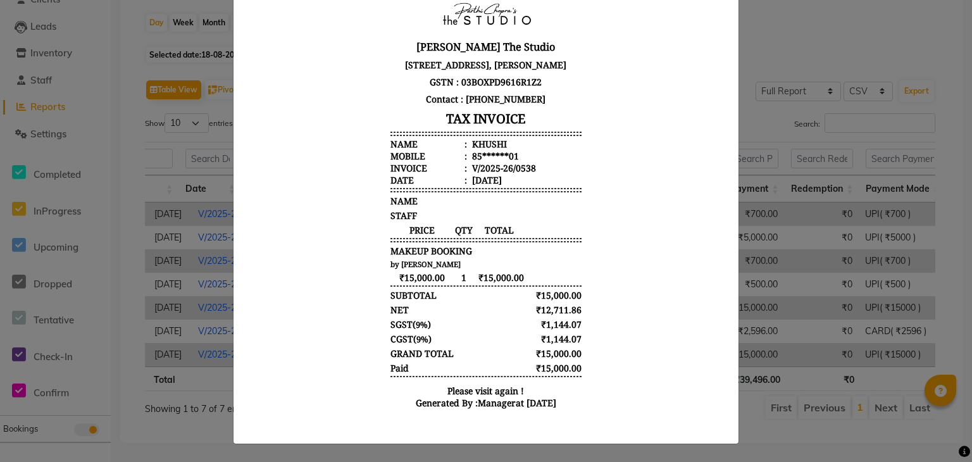
click at [856, 180] on ngb-modal-window "INVOICE View Invoice Close" at bounding box center [486, 231] width 972 height 462
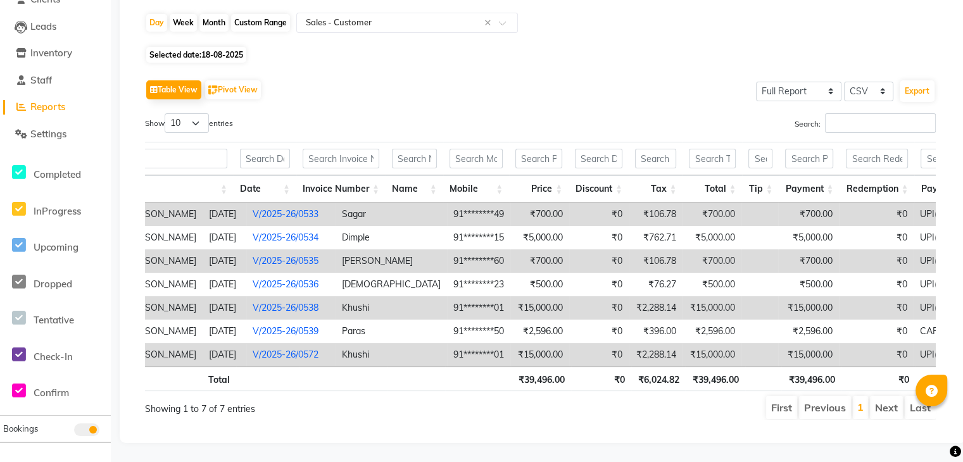
scroll to position [0, 187]
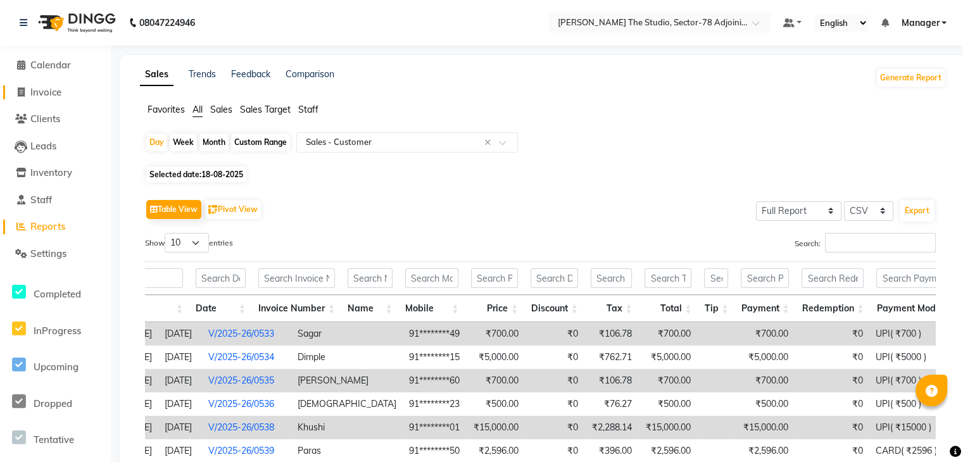
click at [49, 88] on span "Invoice" at bounding box center [45, 92] width 31 height 12
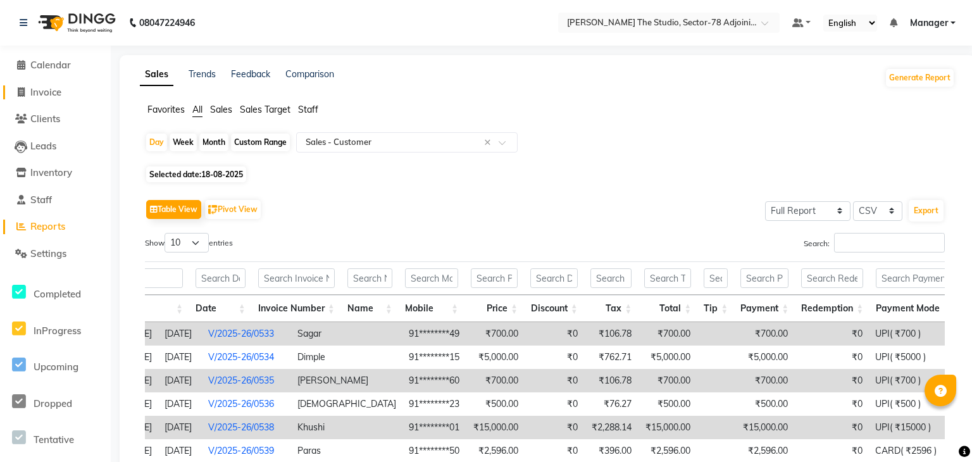
select select "8485"
select select "service"
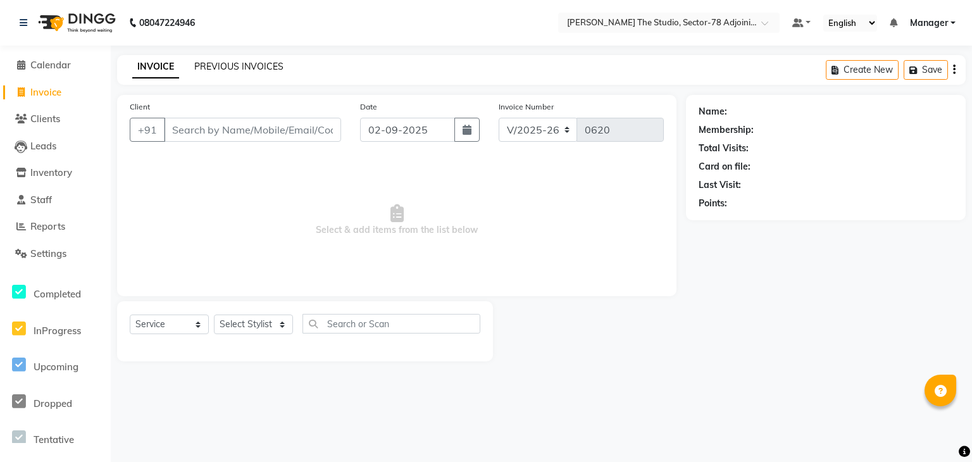
click at [247, 61] on link "PREVIOUS INVOICES" at bounding box center [238, 66] width 89 height 11
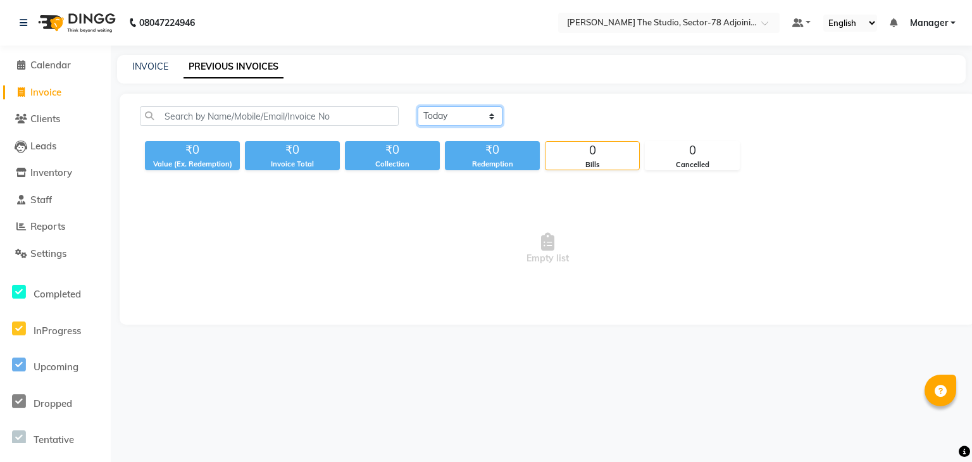
click at [448, 116] on select "Today Yesterday Custom Range" at bounding box center [460, 116] width 85 height 20
select select "range"
click at [418, 106] on select "Today Yesterday Custom Range" at bounding box center [460, 116] width 85 height 20
click at [557, 117] on input "02-09-2025" at bounding box center [563, 117] width 89 height 18
select select "9"
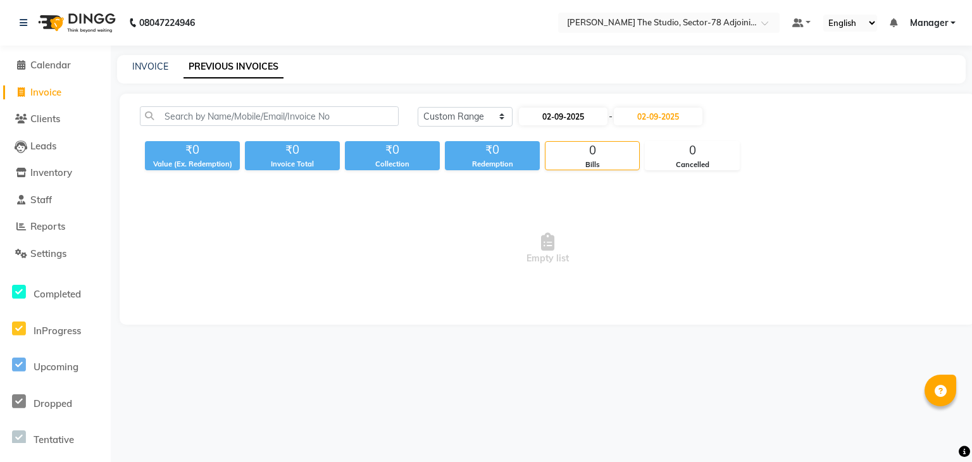
select select "2025"
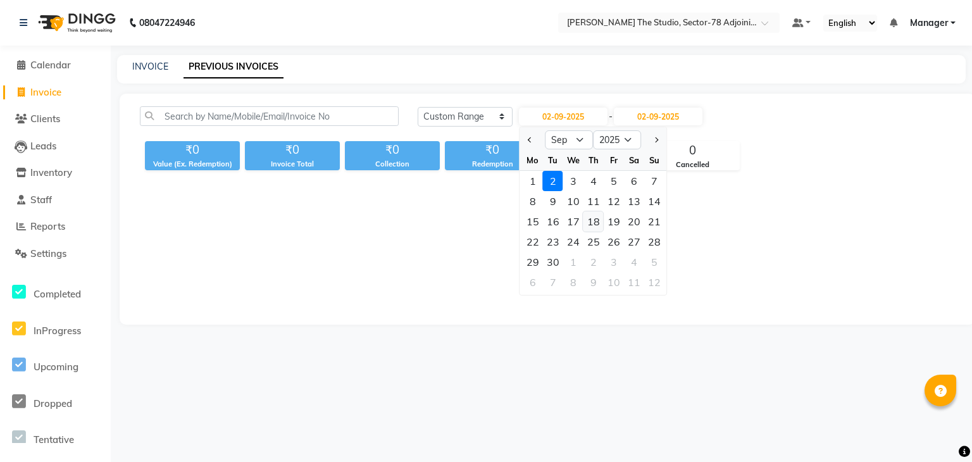
click at [596, 222] on div "18" at bounding box center [593, 221] width 20 height 20
type input "18-09-2025"
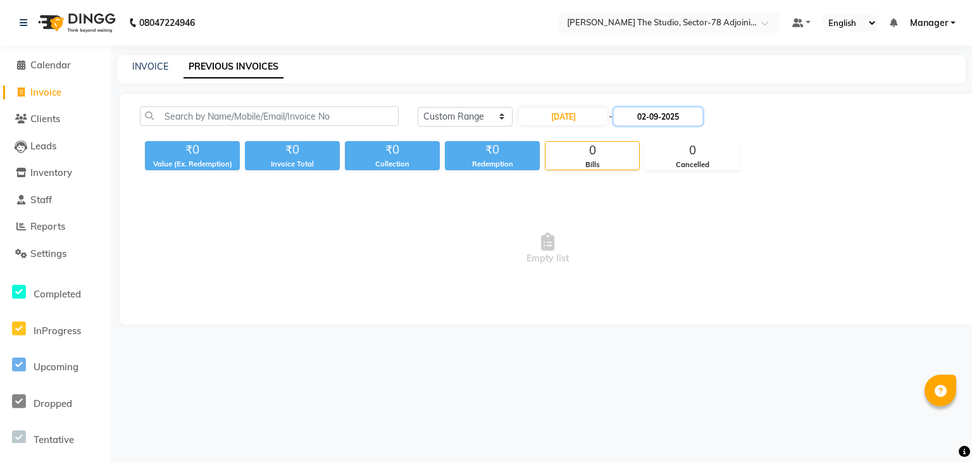
click at [646, 125] on input "02-09-2025" at bounding box center [658, 117] width 89 height 18
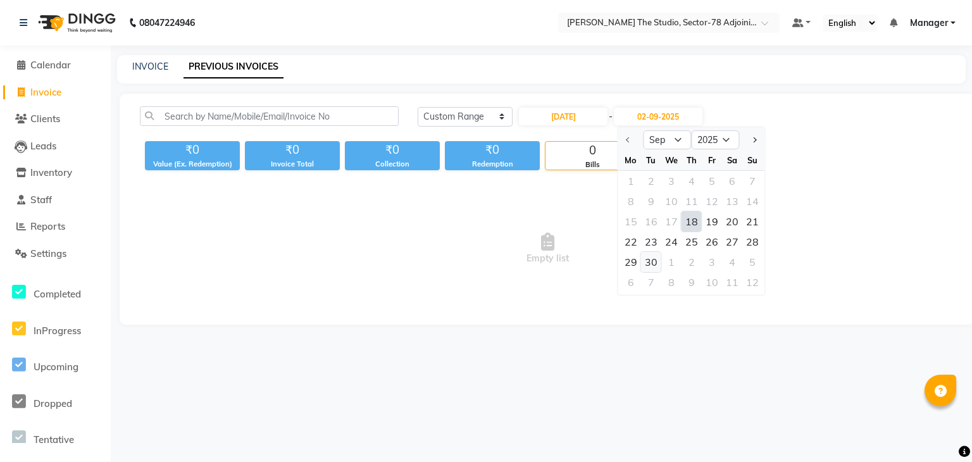
click at [654, 261] on div "30" at bounding box center [651, 262] width 20 height 20
type input "30-09-2025"
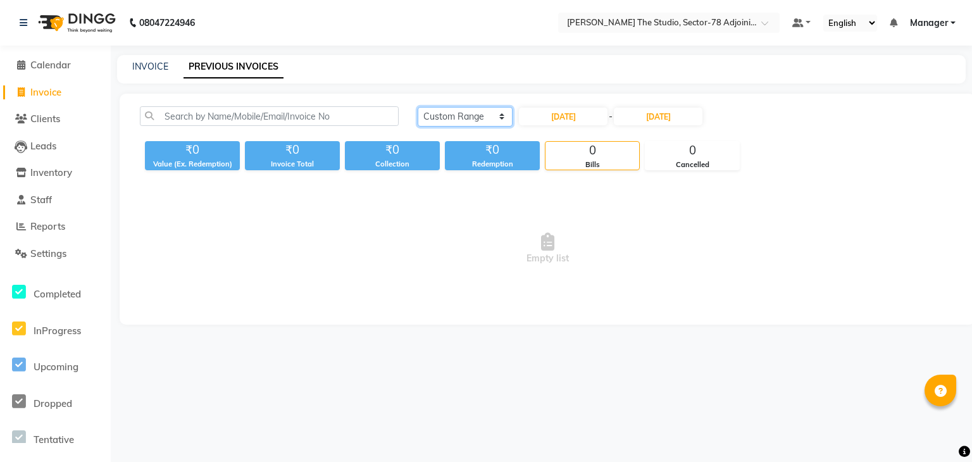
click at [466, 123] on select "Today Yesterday Custom Range" at bounding box center [465, 117] width 95 height 20
click at [566, 113] on input "18-09-2025" at bounding box center [563, 117] width 89 height 18
select select "9"
select select "2025"
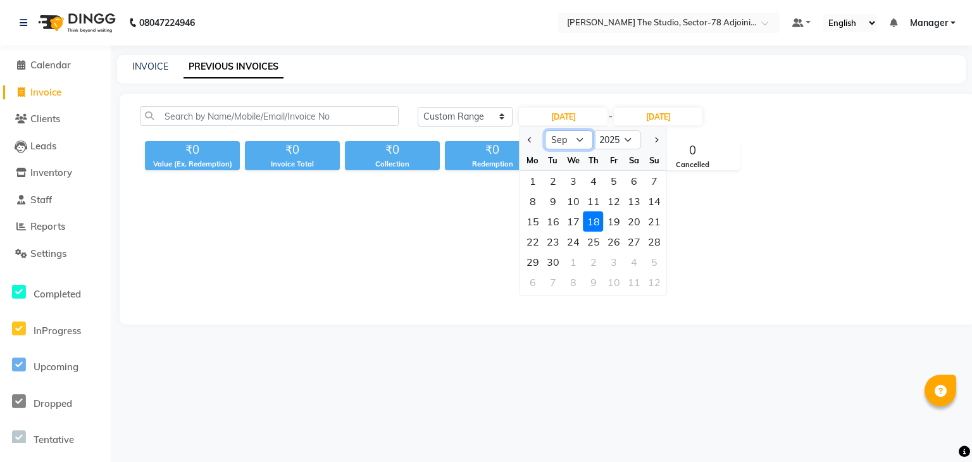
click at [568, 137] on select "Jan Feb Mar Apr May Jun Jul Aug Sep Oct Nov Dec" at bounding box center [570, 139] width 48 height 19
select select "8"
click at [546, 130] on select "Jan Feb Mar Apr May Jun Jul Aug Sep Oct Nov Dec" at bounding box center [570, 139] width 48 height 19
click at [530, 245] on div "18" at bounding box center [533, 242] width 20 height 20
type input "18-08-2025"
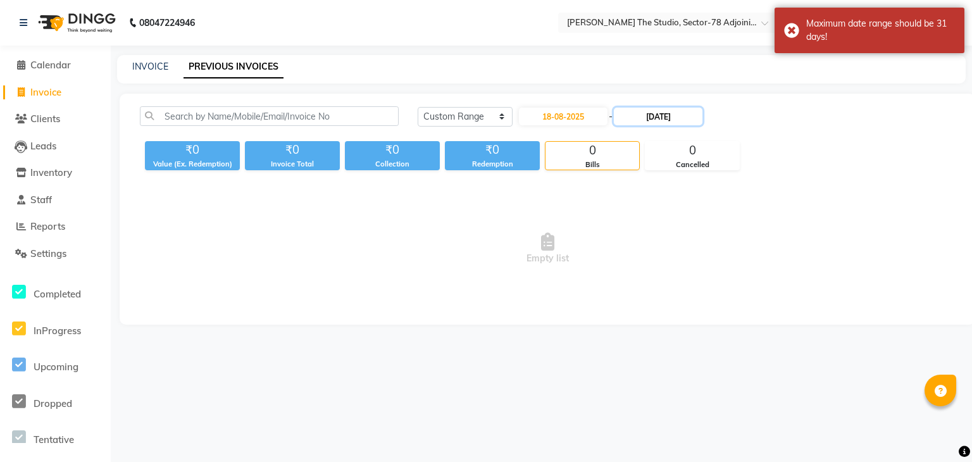
click at [638, 115] on input "30-09-2025" at bounding box center [658, 117] width 89 height 18
select select "9"
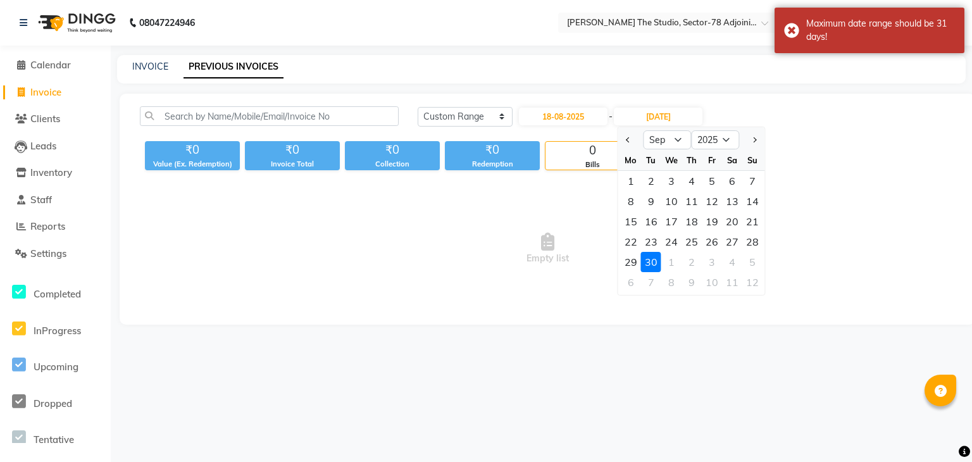
click at [652, 261] on div "30" at bounding box center [651, 262] width 20 height 20
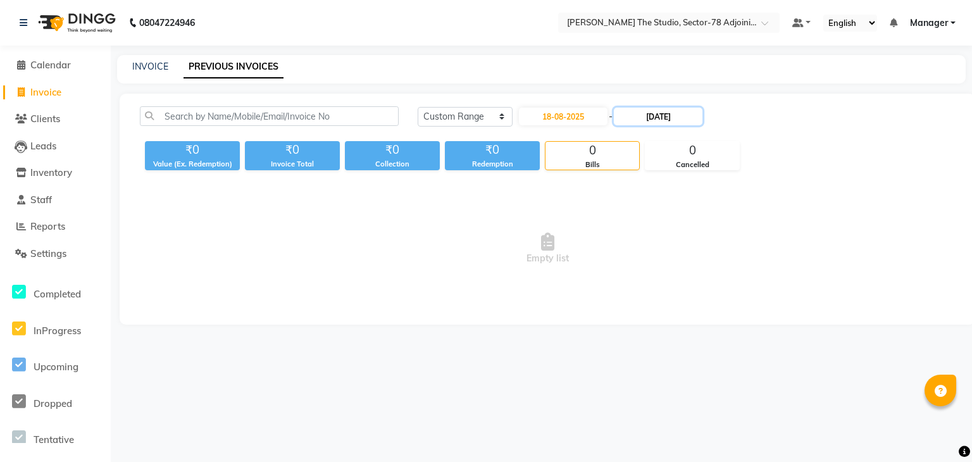
click at [661, 115] on input "30-09-2025" at bounding box center [658, 117] width 89 height 18
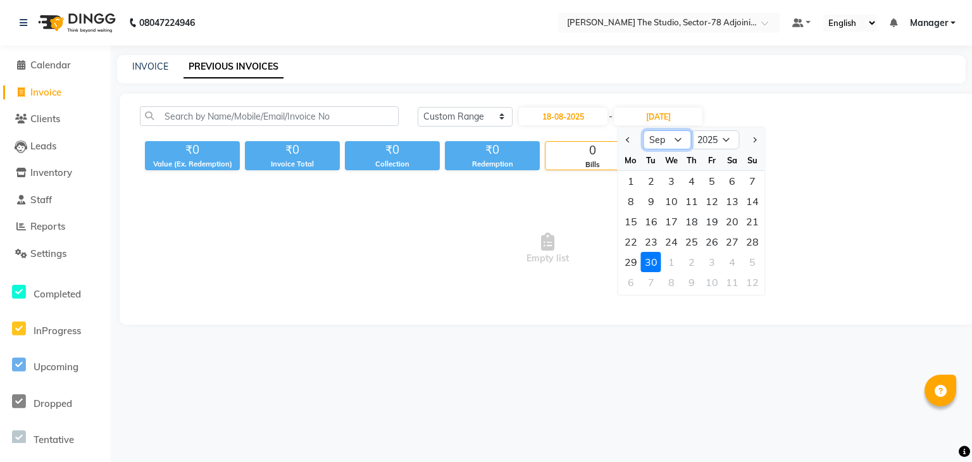
click at [671, 145] on select "Aug Sep Oct Nov Dec" at bounding box center [668, 139] width 48 height 19
select select "8"
click at [644, 130] on select "Aug Sep Oct Nov Dec" at bounding box center [668, 139] width 48 height 19
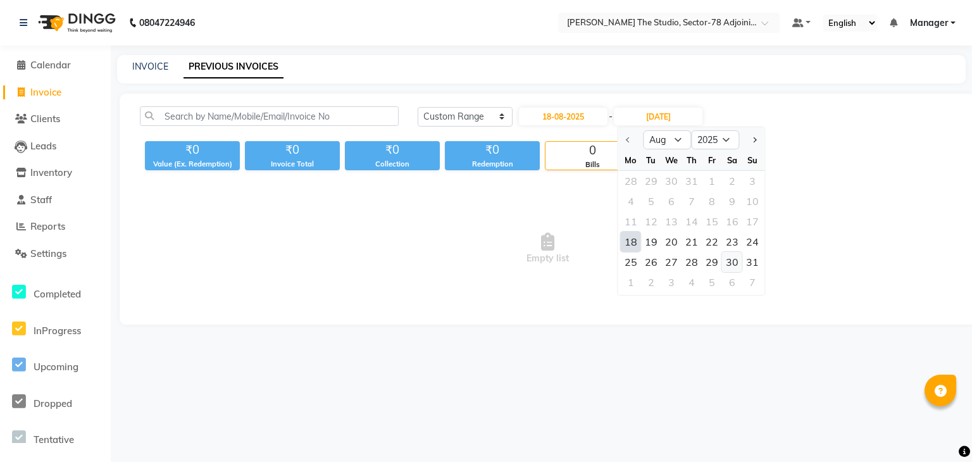
click at [732, 261] on div "30" at bounding box center [732, 262] width 20 height 20
type input "30-08-2025"
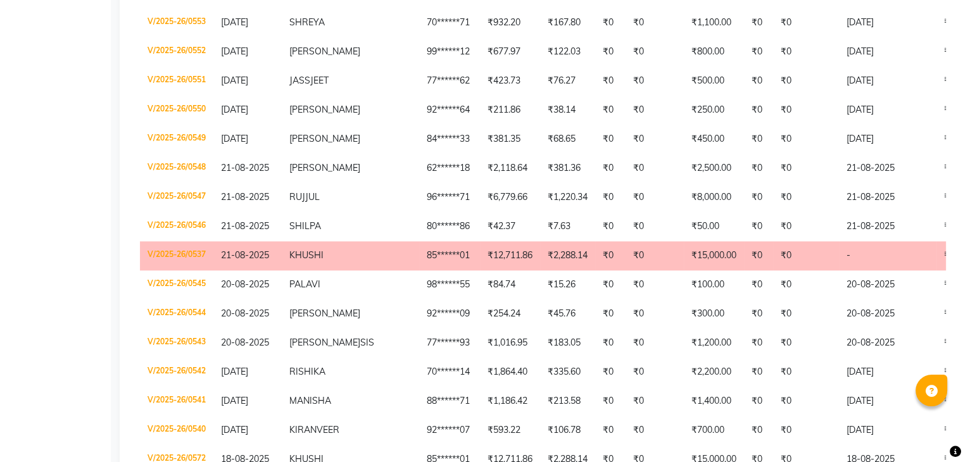
scroll to position [1787, 0]
click at [540, 270] on td "₹2,288.14" at bounding box center [567, 255] width 55 height 29
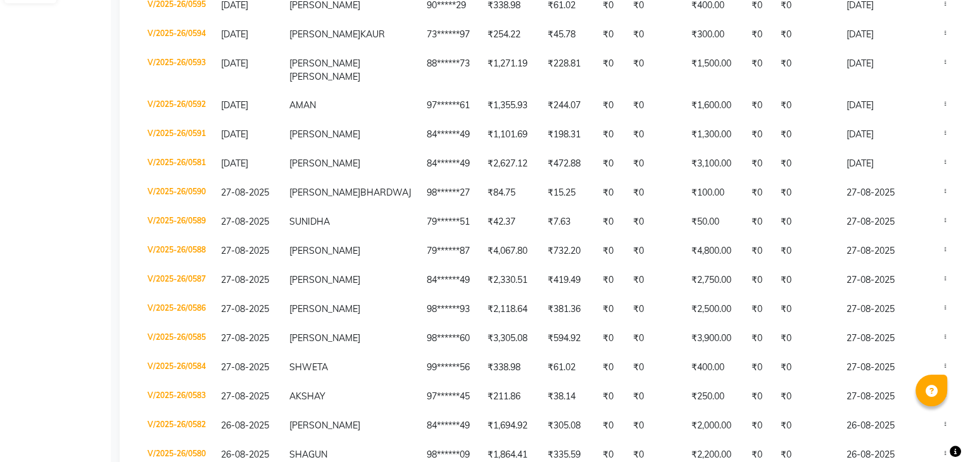
scroll to position [656, 0]
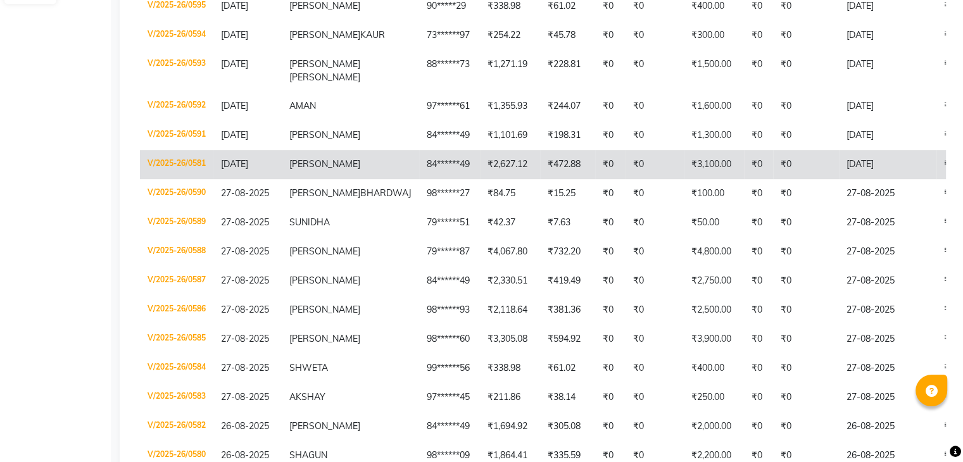
click at [839, 179] on td "28-08-2025" at bounding box center [887, 164] width 97 height 29
click at [540, 179] on td "₹472.88" at bounding box center [567, 164] width 55 height 29
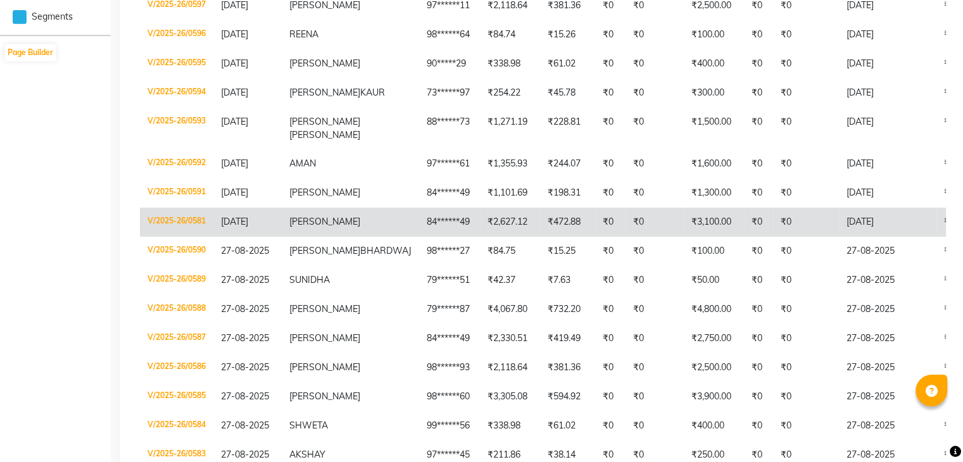
scroll to position [597, 0]
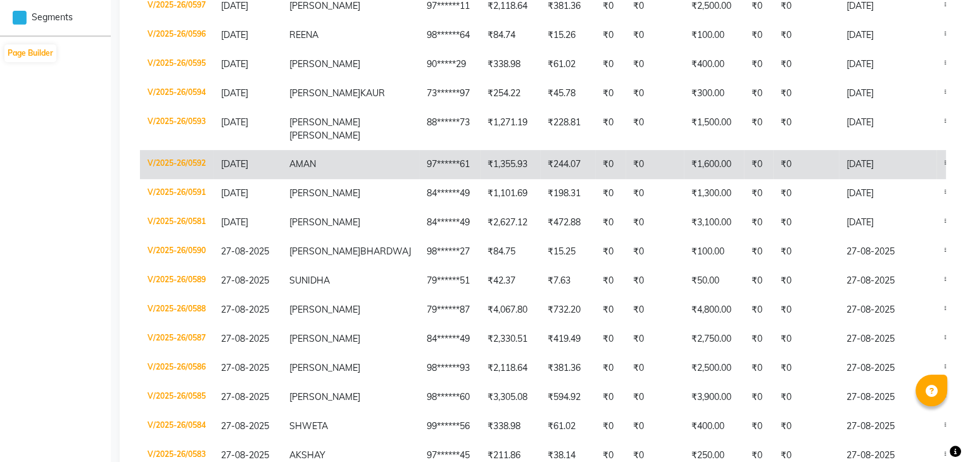
click at [346, 179] on td "AMAN" at bounding box center [350, 164] width 137 height 29
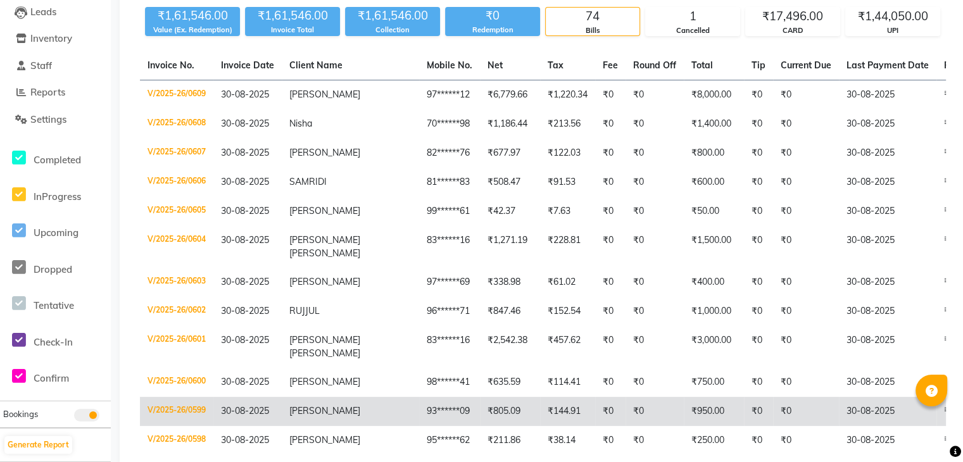
scroll to position [0, 0]
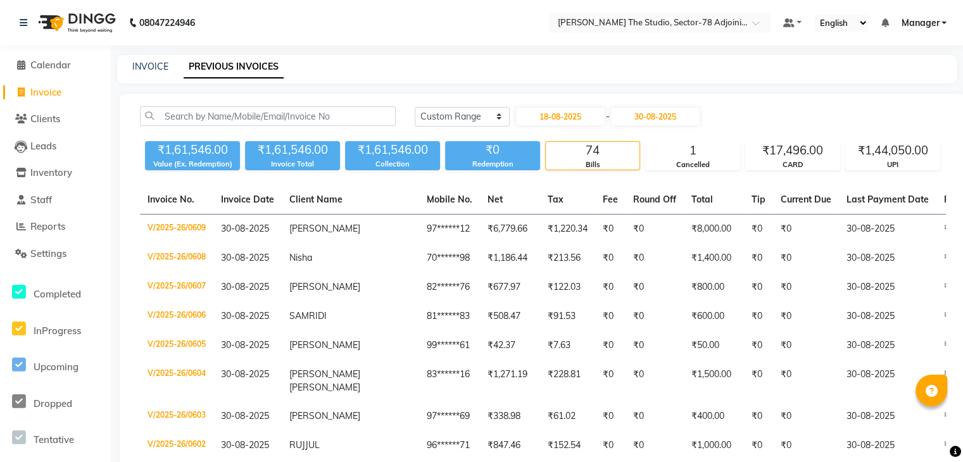
click at [153, 58] on div "INVOICE PREVIOUS INVOICES" at bounding box center [536, 69] width 839 height 28
click at [153, 64] on link "INVOICE" at bounding box center [150, 66] width 36 height 11
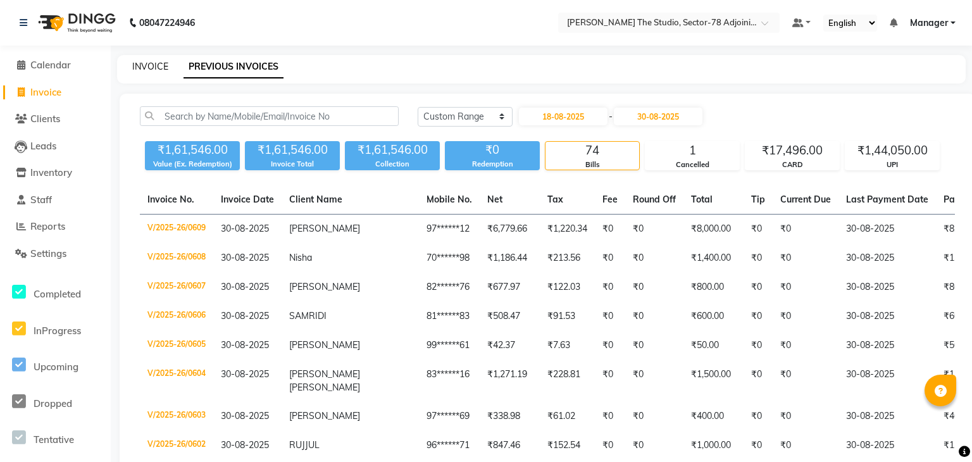
select select "service"
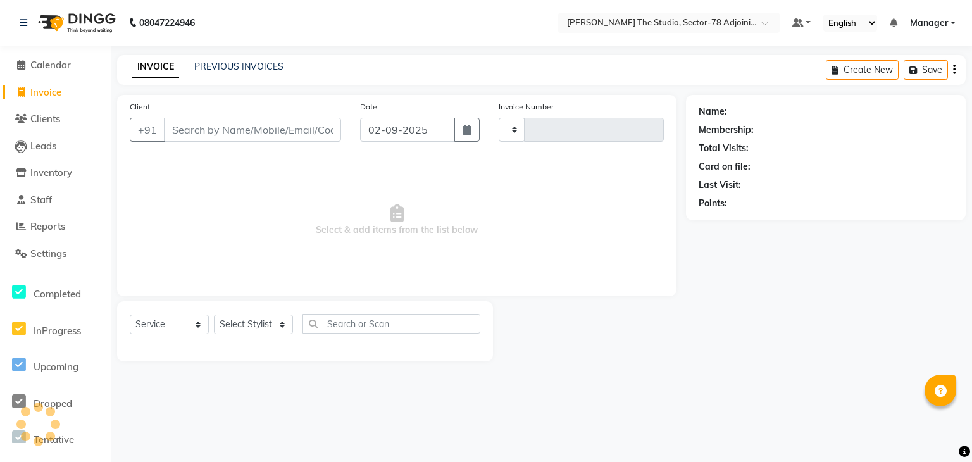
type input "0620"
select select "8485"
click at [58, 170] on span "Inventory" at bounding box center [51, 172] width 42 height 12
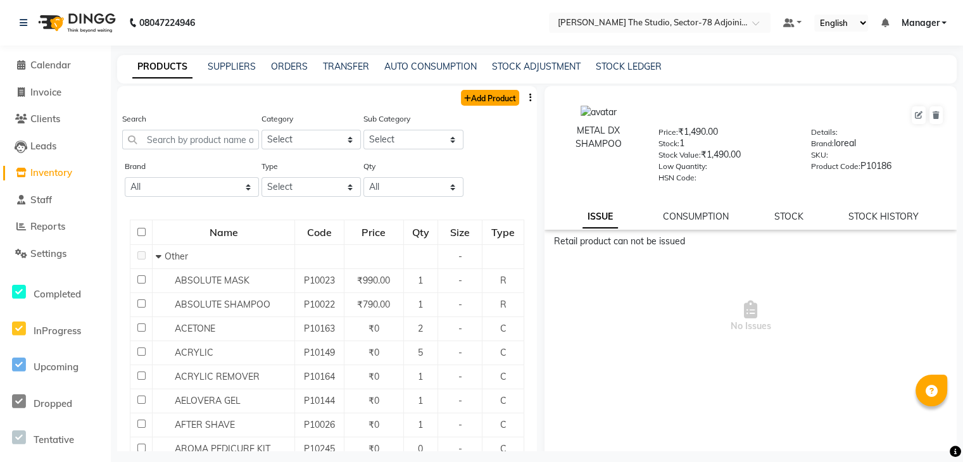
click at [478, 94] on link "Add Product" at bounding box center [490, 98] width 58 height 16
select select "true"
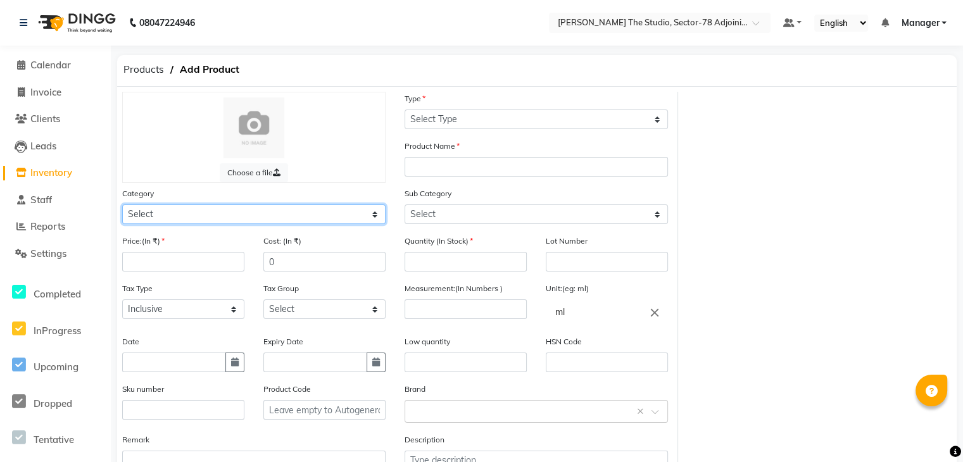
click at [290, 213] on select "Select Hair Skin Makeup Personal Care Appliances Beard Waxing Disposable Thread…" at bounding box center [253, 214] width 263 height 20
select select "1665501100"
click at [122, 206] on select "Select Hair Skin Makeup Personal Care Appliances Beard Waxing Disposable Thread…" at bounding box center [253, 214] width 263 height 20
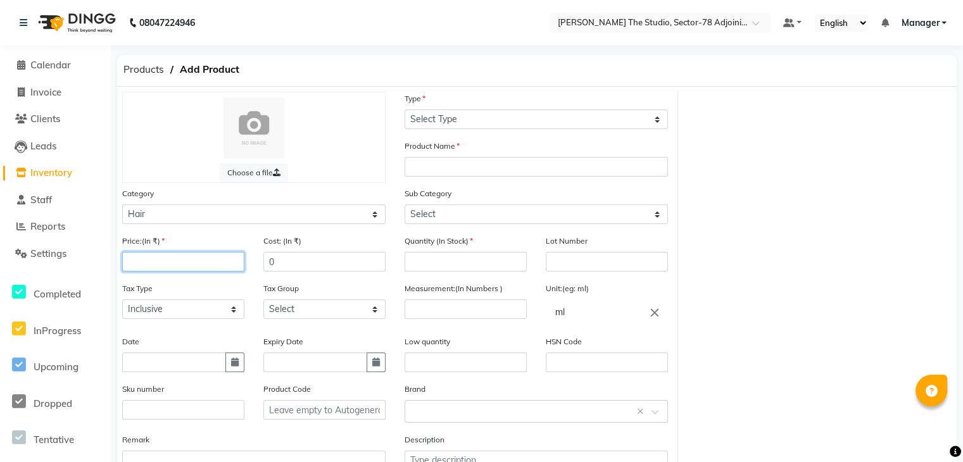
click at [162, 263] on input "number" at bounding box center [183, 262] width 122 height 20
type input "1550"
click at [296, 266] on input "0" at bounding box center [324, 262] width 122 height 20
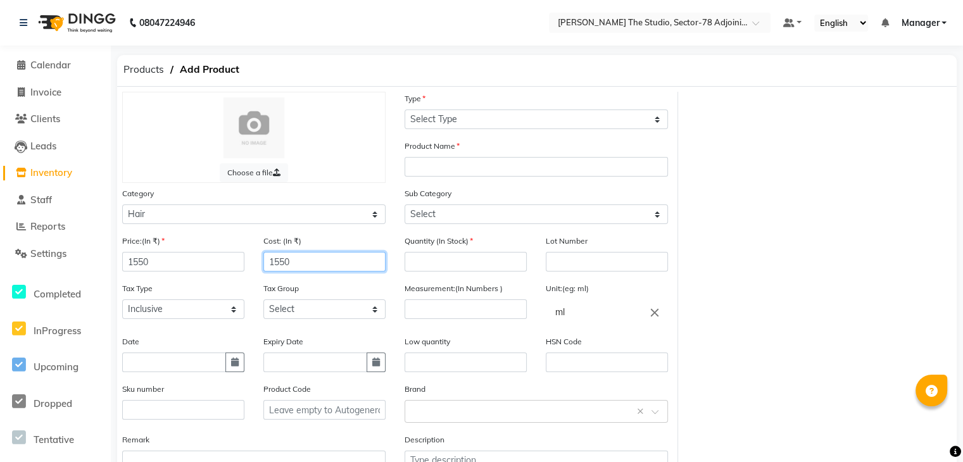
type input "1550"
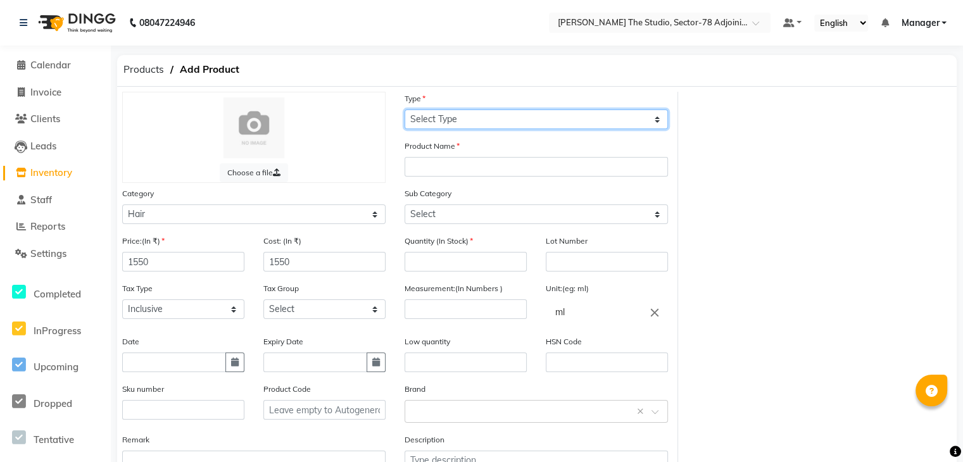
click at [478, 118] on select "Select Type Both Retail Consumable" at bounding box center [535, 119] width 263 height 20
select select "R"
click at [404, 110] on select "Select Type Both Retail Consumable" at bounding box center [535, 119] width 263 height 20
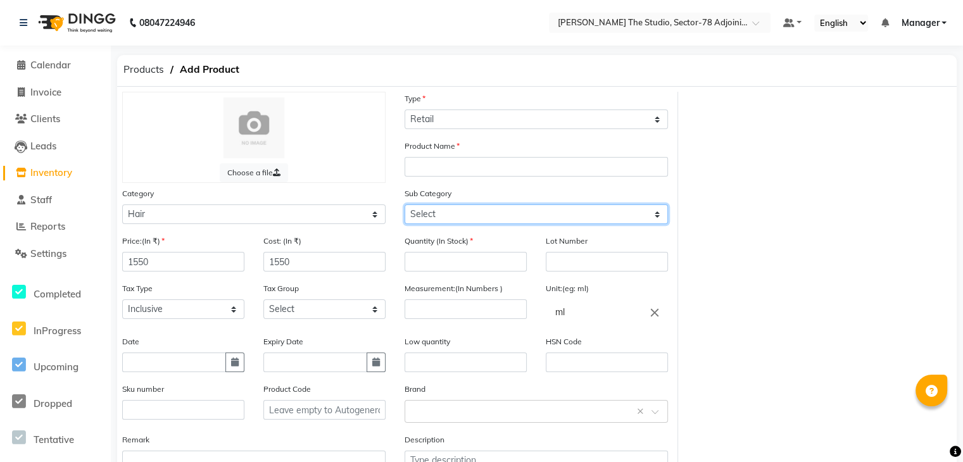
click at [463, 214] on select "Select Shampoo Cream Mask Oil Serum Color Appliances Treatment Styling Kit & Co…" at bounding box center [535, 214] width 263 height 20
select select "1665501101"
click at [404, 206] on select "Select Shampoo Cream Mask Oil Serum Color Appliances Treatment Styling Kit & Co…" at bounding box center [535, 214] width 263 height 20
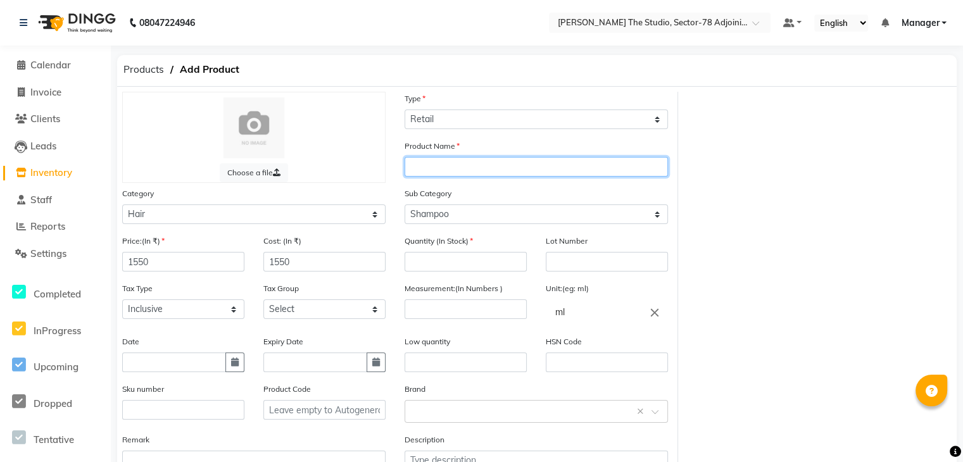
click at [476, 165] on input "text" at bounding box center [535, 167] width 263 height 20
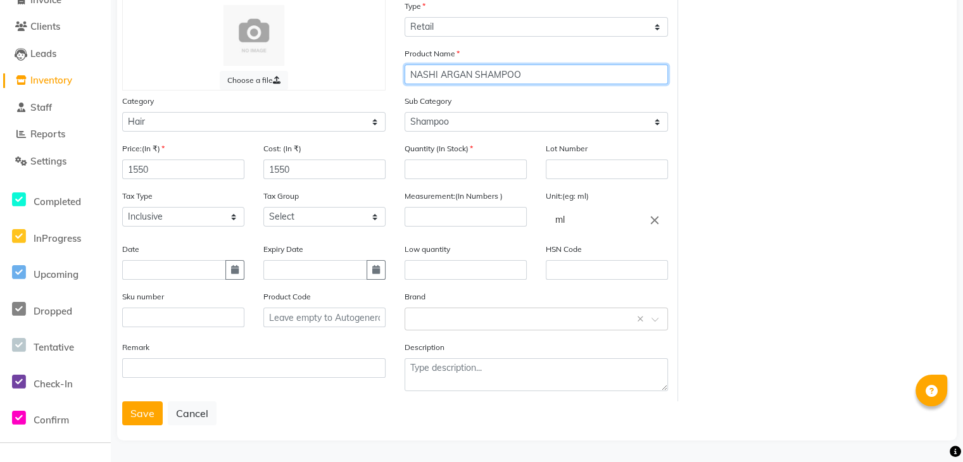
scroll to position [97, 0]
type input "NASHI ARGAN SHAMPOO"
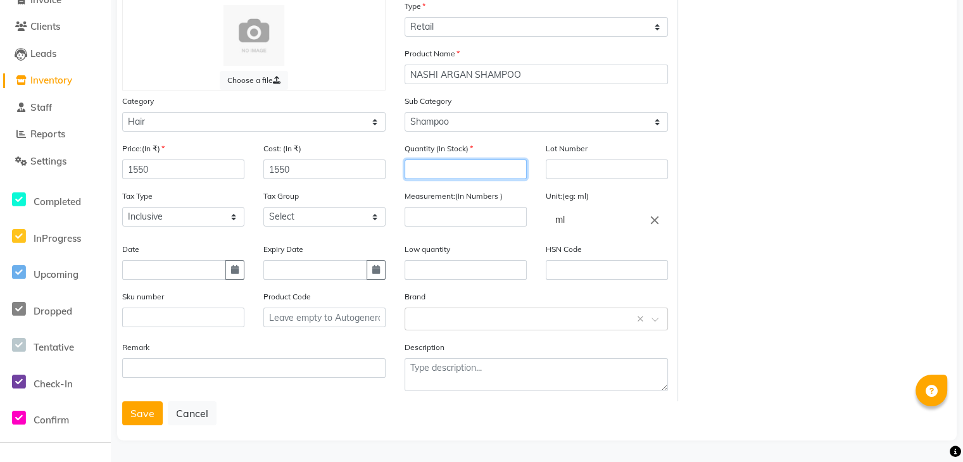
click at [459, 170] on input "number" at bounding box center [465, 169] width 122 height 20
type input "1"
click at [478, 218] on input "number" at bounding box center [465, 217] width 122 height 20
type input "200"
click at [582, 284] on div "HSN Code" at bounding box center [606, 265] width 141 height 47
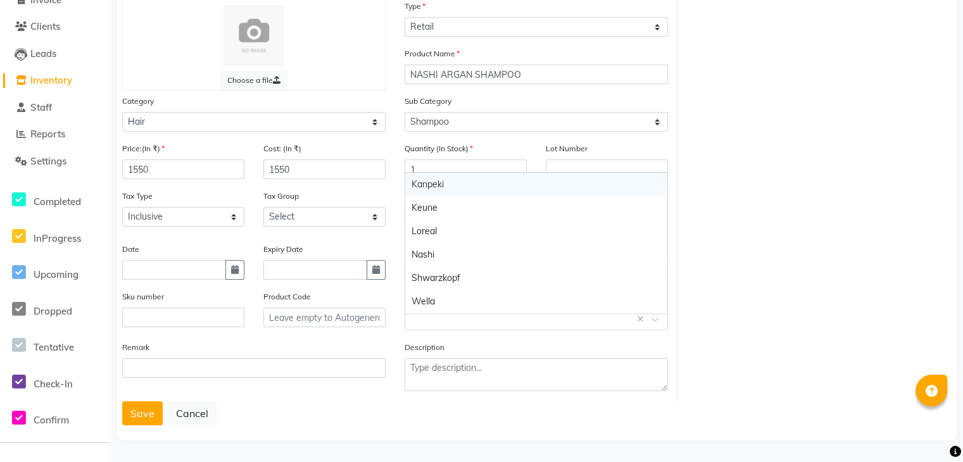
click at [466, 323] on input "text" at bounding box center [523, 317] width 224 height 13
click at [436, 255] on div "Nashi" at bounding box center [536, 254] width 262 height 23
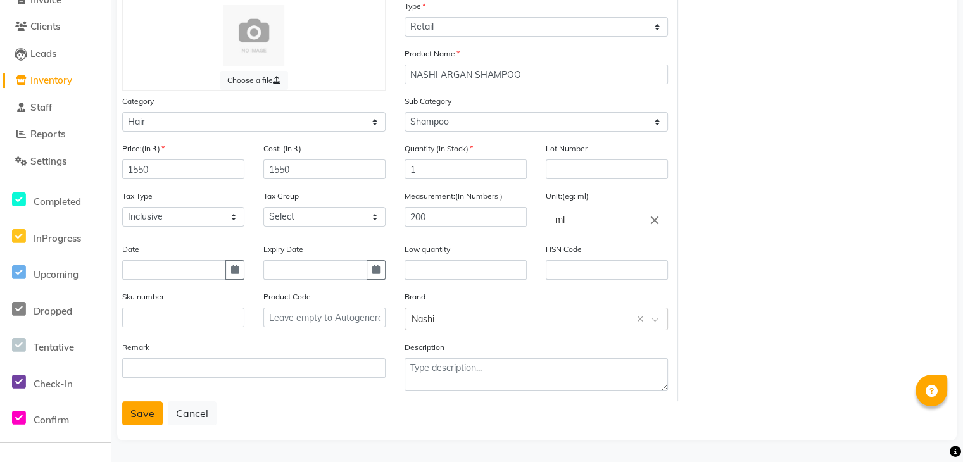
click at [148, 421] on button "Save" at bounding box center [142, 413] width 41 height 24
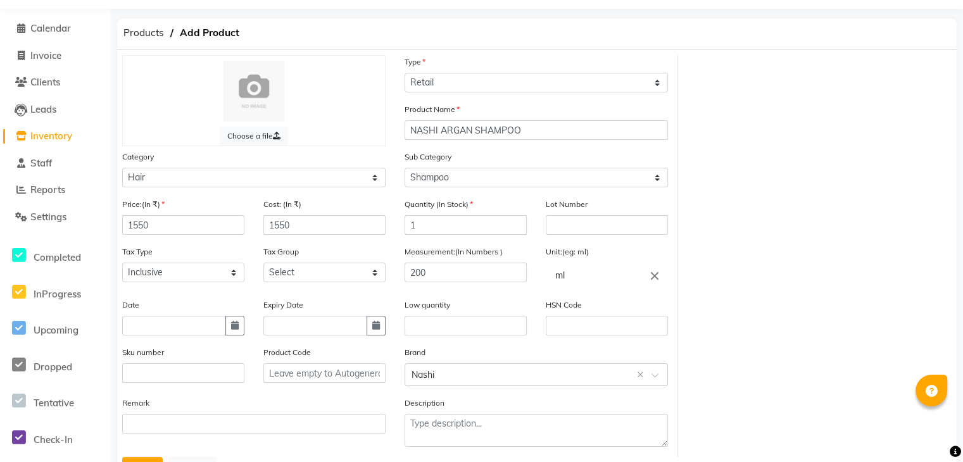
scroll to position [98, 0]
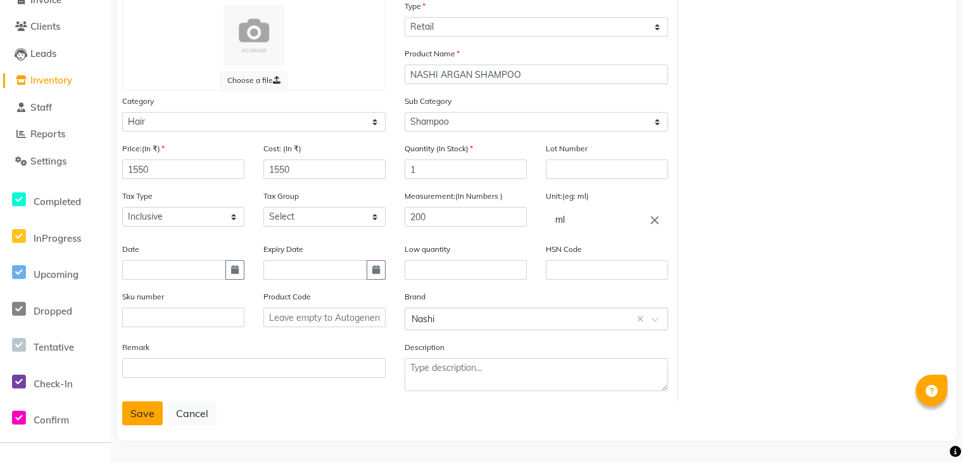
click at [139, 418] on button "Save" at bounding box center [142, 413] width 41 height 24
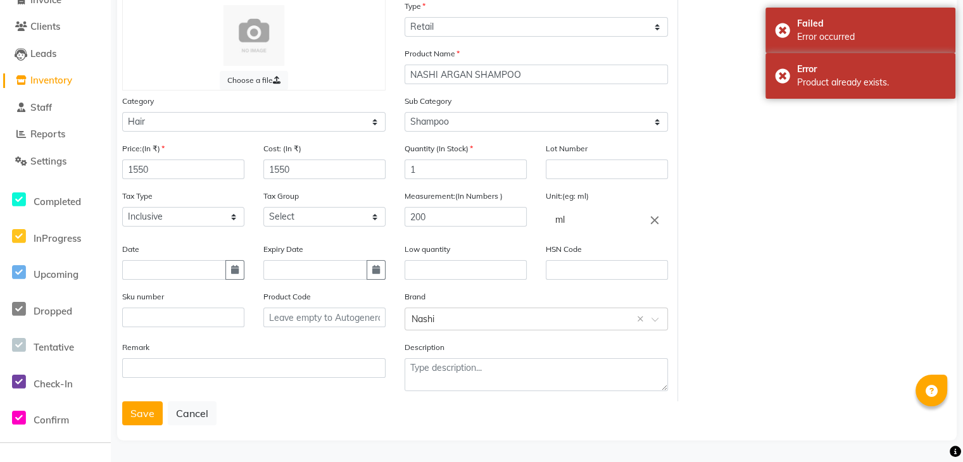
scroll to position [0, 0]
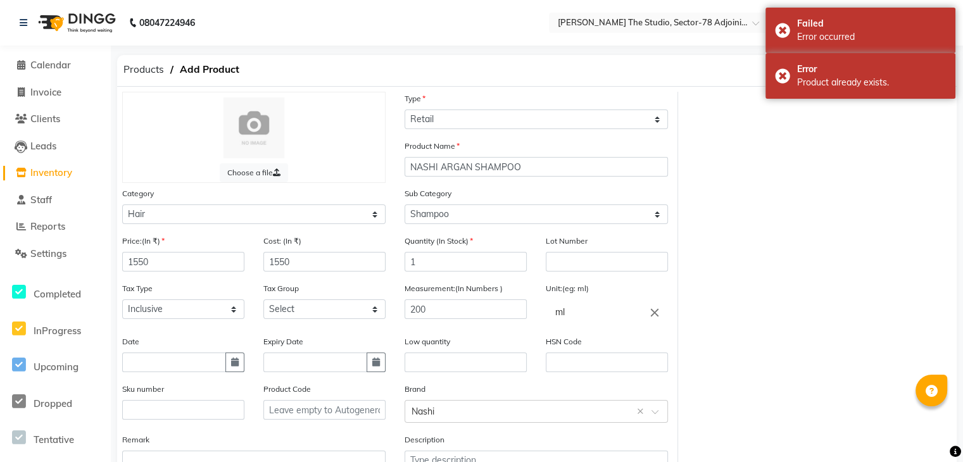
click at [46, 180] on link "Inventory" at bounding box center [55, 173] width 104 height 15
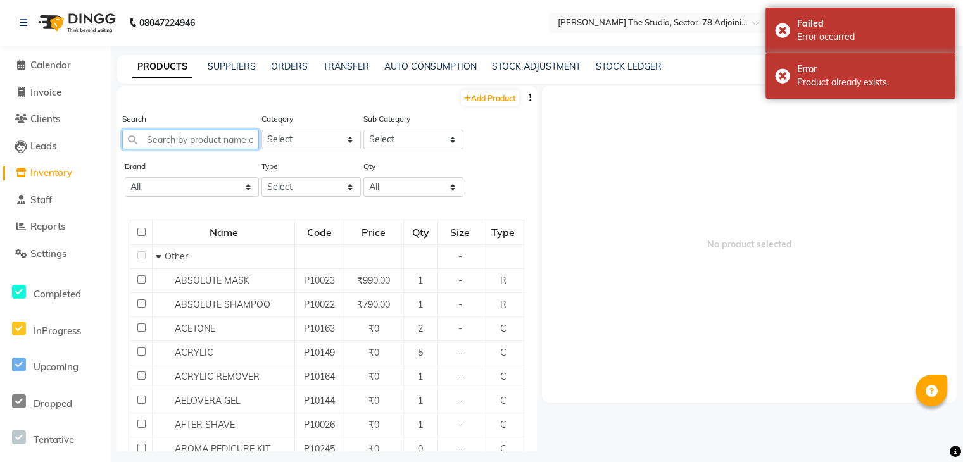
click at [197, 139] on input "text" at bounding box center [190, 140] width 137 height 20
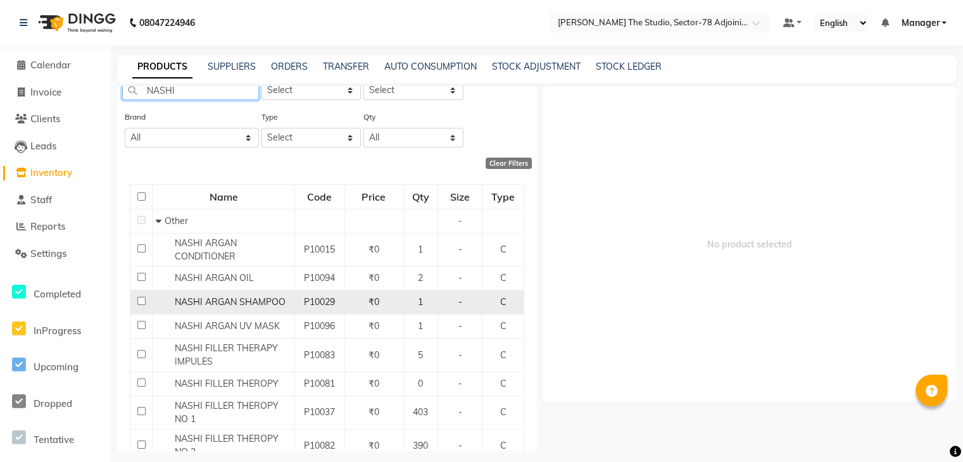
scroll to position [51, 0]
type input "NASHI"
click at [254, 300] on span "NASHI ARGAN SHAMPOO" at bounding box center [230, 300] width 111 height 11
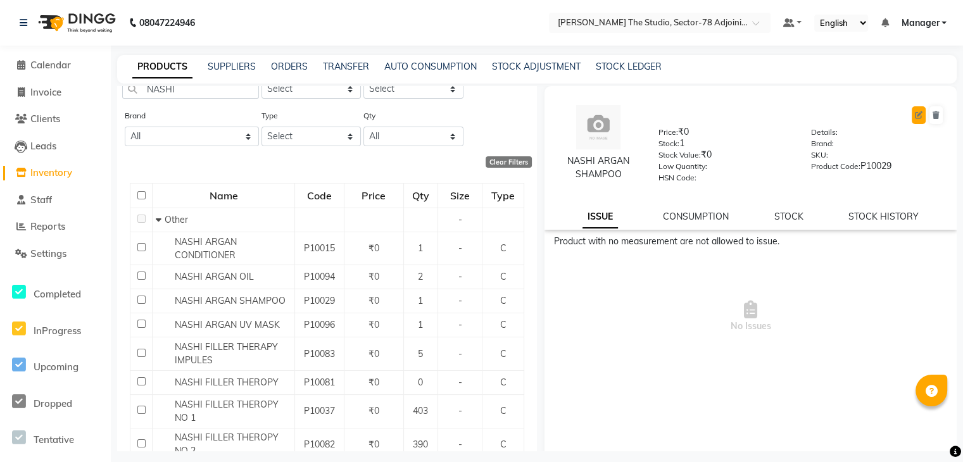
click at [911, 107] on button at bounding box center [918, 115] width 14 height 18
select select "C"
select select "true"
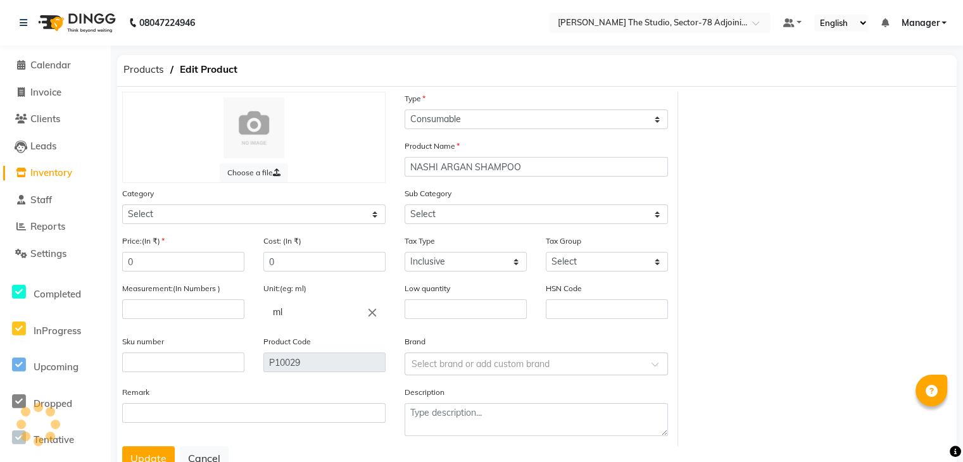
select select "1665501000"
select select "1665501002"
click at [174, 271] on input "0" at bounding box center [183, 262] width 122 height 20
type input "1550"
click at [289, 271] on input "0" at bounding box center [324, 262] width 122 height 20
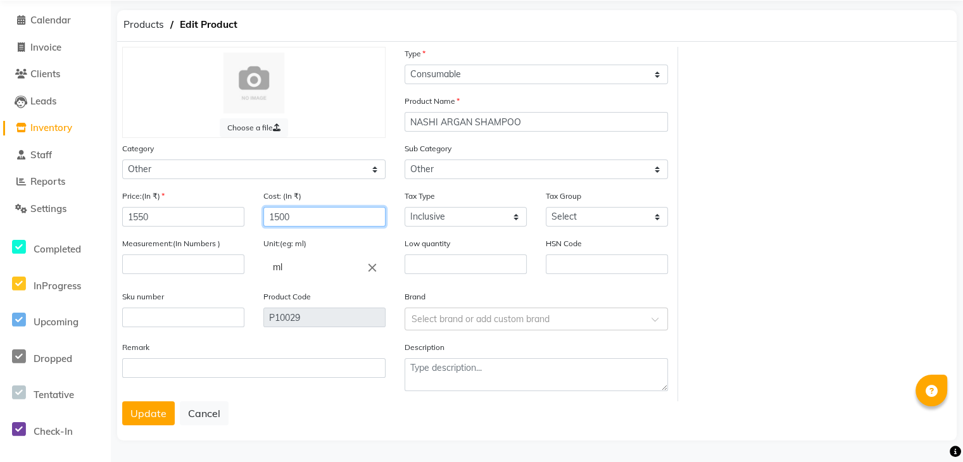
scroll to position [50, 0]
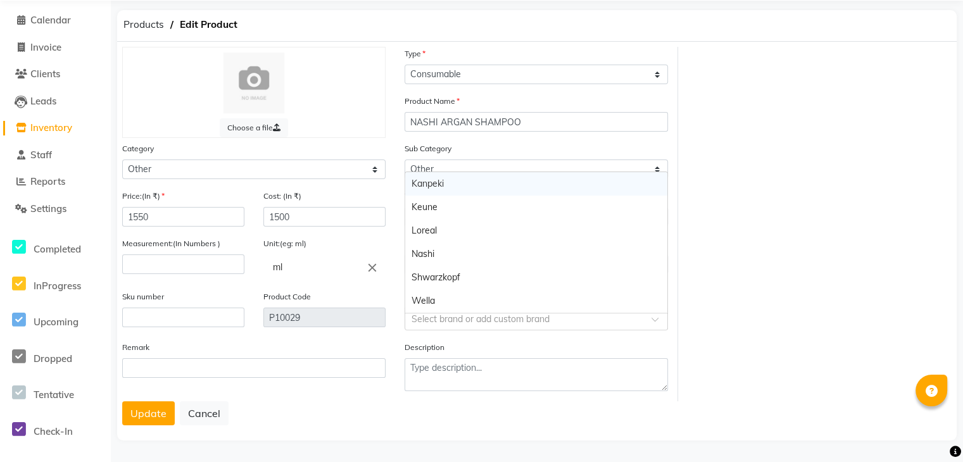
click at [470, 322] on input "text" at bounding box center [523, 317] width 224 height 13
click at [459, 256] on div "Nashi" at bounding box center [536, 253] width 262 height 23
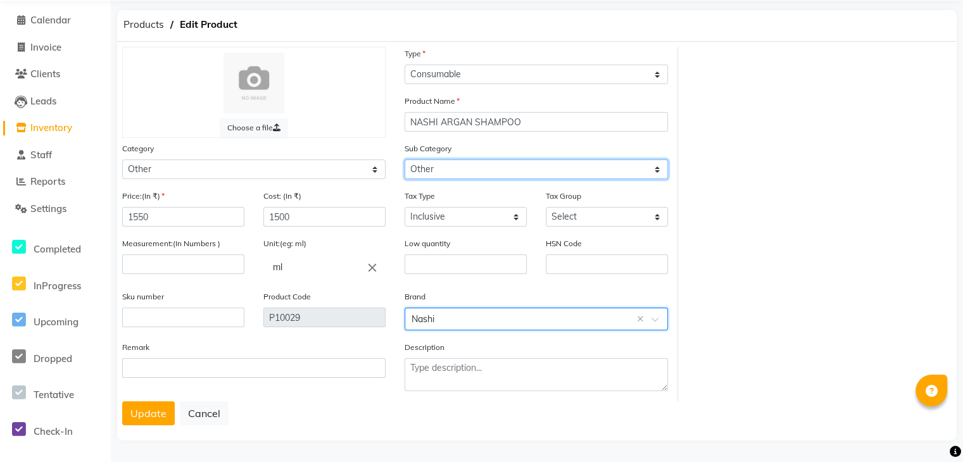
click at [473, 174] on select "Select Houskeeping Other" at bounding box center [535, 169] width 263 height 20
click at [478, 170] on select "Select Houskeeping Other" at bounding box center [535, 169] width 263 height 20
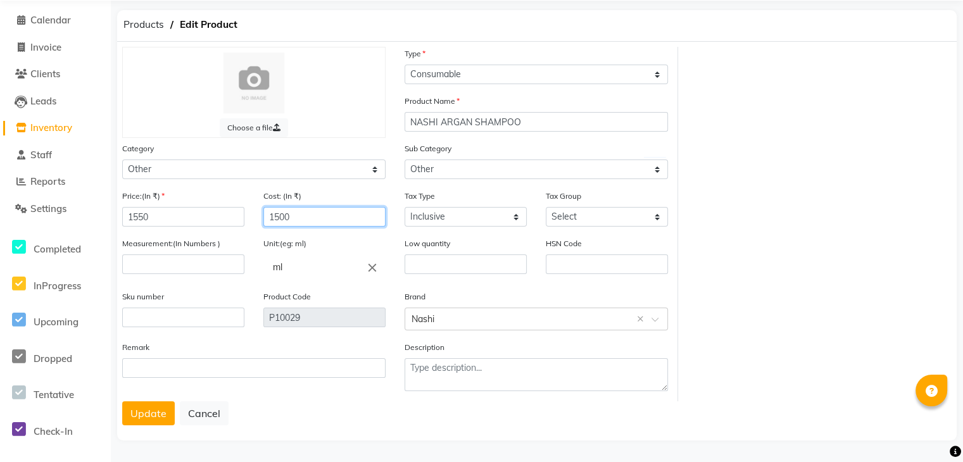
click at [325, 214] on input "1500" at bounding box center [324, 217] width 122 height 20
type input "1550"
click at [159, 407] on button "Update" at bounding box center [148, 413] width 53 height 24
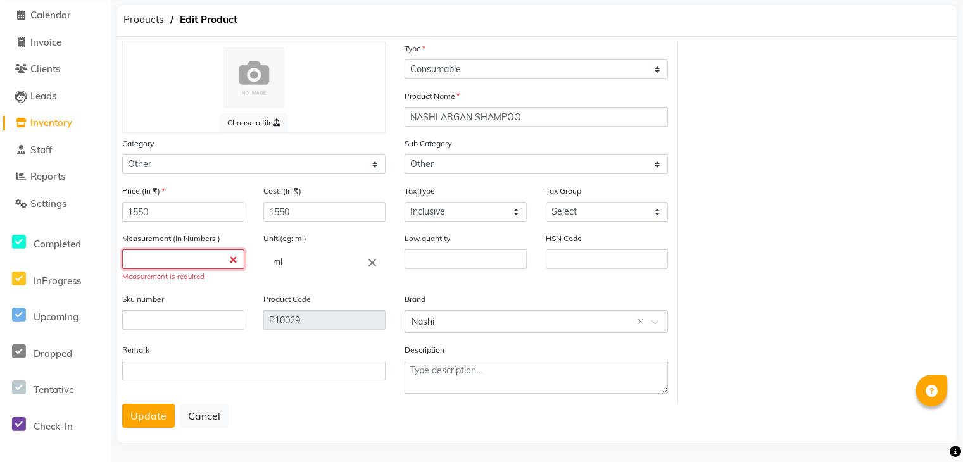
click at [192, 269] on input "number" at bounding box center [183, 259] width 122 height 20
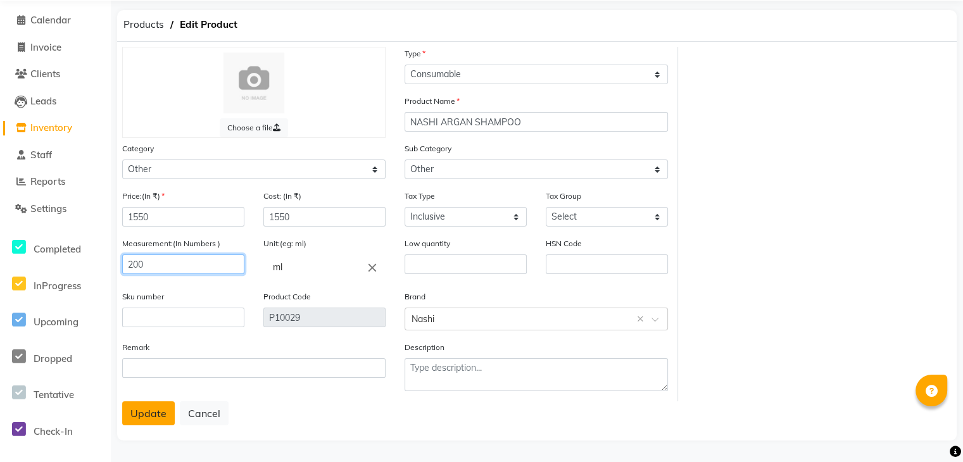
type input "200"
click at [132, 408] on button "Update" at bounding box center [148, 413] width 53 height 24
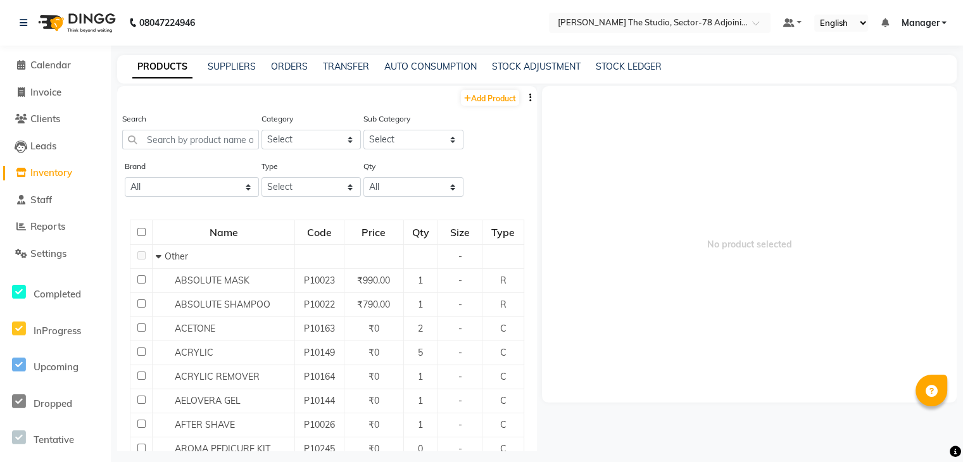
click at [51, 101] on li "Invoice" at bounding box center [55, 92] width 111 height 27
click at [60, 86] on span "Invoice" at bounding box center [45, 92] width 31 height 12
select select "service"
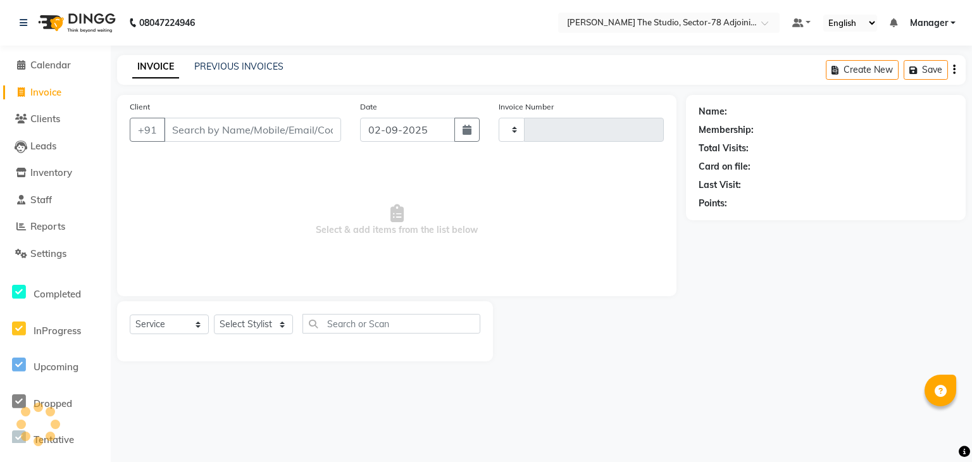
type input "0620"
select select "8485"
click at [137, 327] on select "Select Service Product Membership Package Voucher Prepaid Gift Card" at bounding box center [169, 325] width 79 height 20
select select "product"
click at [130, 315] on select "Select Service Product Membership Package Voucher Prepaid Gift Card" at bounding box center [169, 325] width 79 height 20
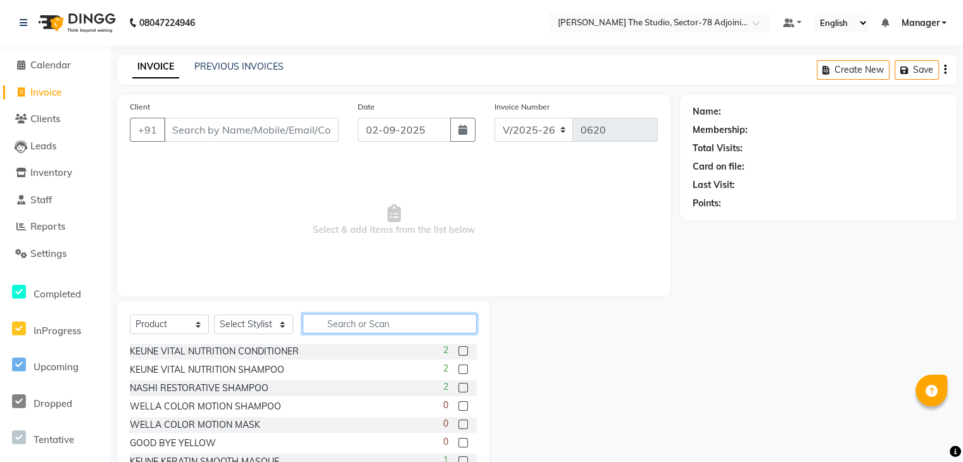
click at [334, 321] on input "text" at bounding box center [390, 324] width 174 height 20
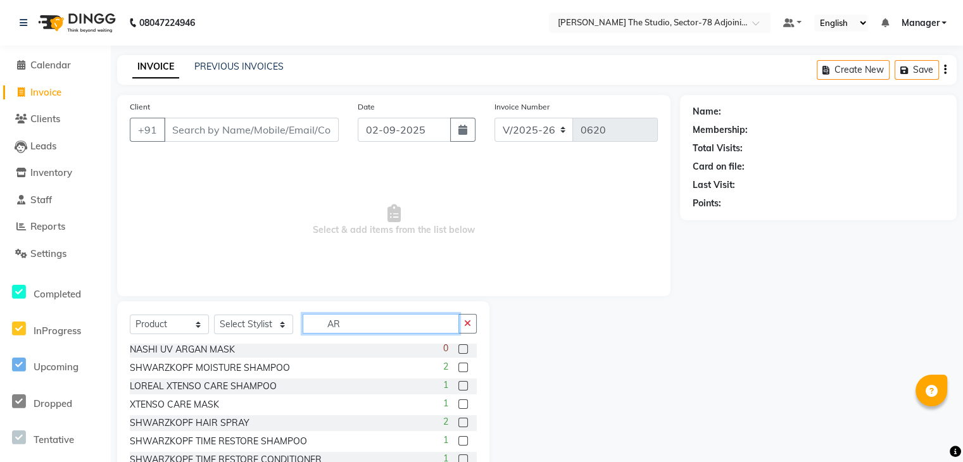
scroll to position [46, 0]
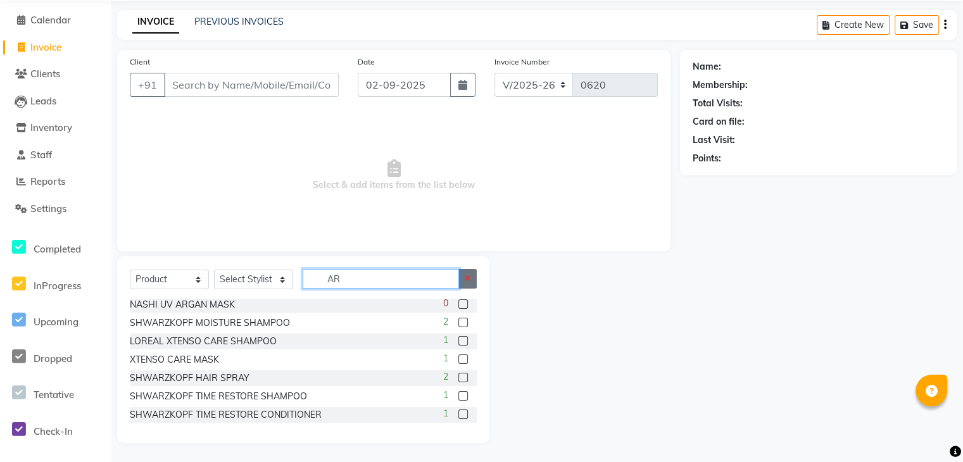
type input "AR"
click at [468, 277] on icon "button" at bounding box center [467, 278] width 7 height 9
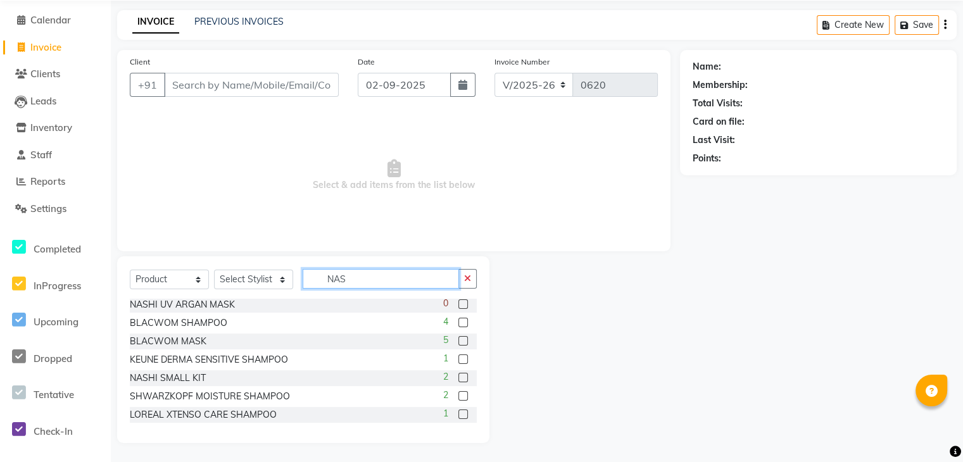
scroll to position [11, 0]
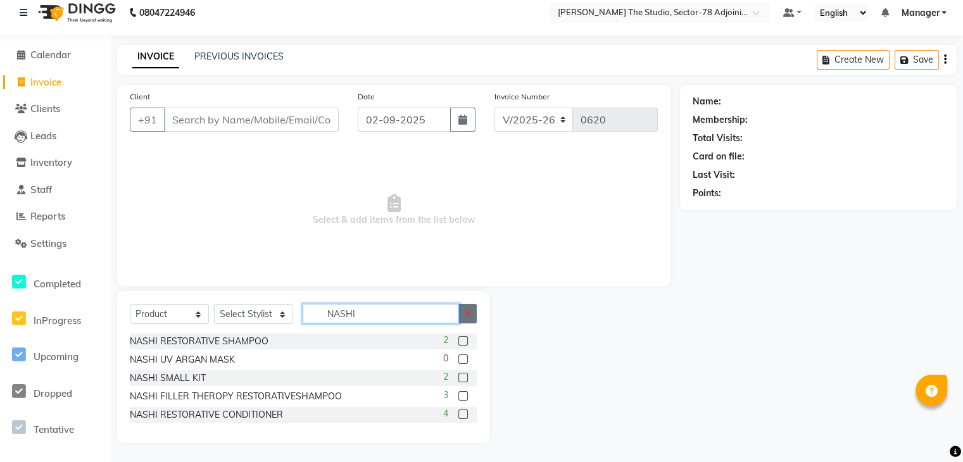
type input "NASHI"
click at [466, 312] on icon "button" at bounding box center [467, 313] width 7 height 9
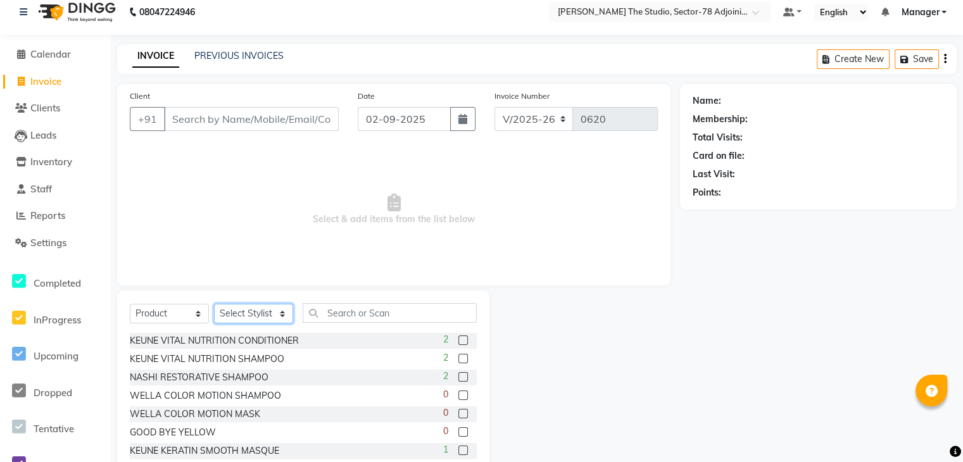
click at [265, 315] on select "Select Stylist Abhishek ABHISHEK(N) Akash Anjali Ankush Apoorna ARSHDEEP Jasmin…" at bounding box center [253, 314] width 79 height 20
select select "83534"
click at [214, 304] on select "Select Stylist Abhishek ABHISHEK(N) Akash Anjali Ankush Apoorna ARSHDEEP Jasmin…" at bounding box center [253, 314] width 79 height 20
drag, startPoint x: 365, startPoint y: 327, endPoint x: 370, endPoint y: 318, distance: 10.8
click at [370, 318] on div "Select Service Product Membership Package Voucher Prepaid Gift Card Select Styl…" at bounding box center [303, 318] width 347 height 30
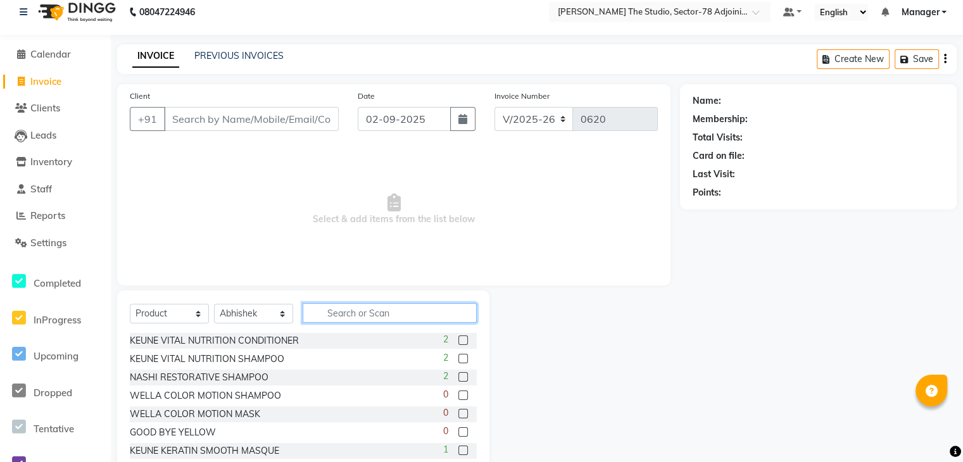
click at [370, 318] on input "text" at bounding box center [390, 313] width 174 height 20
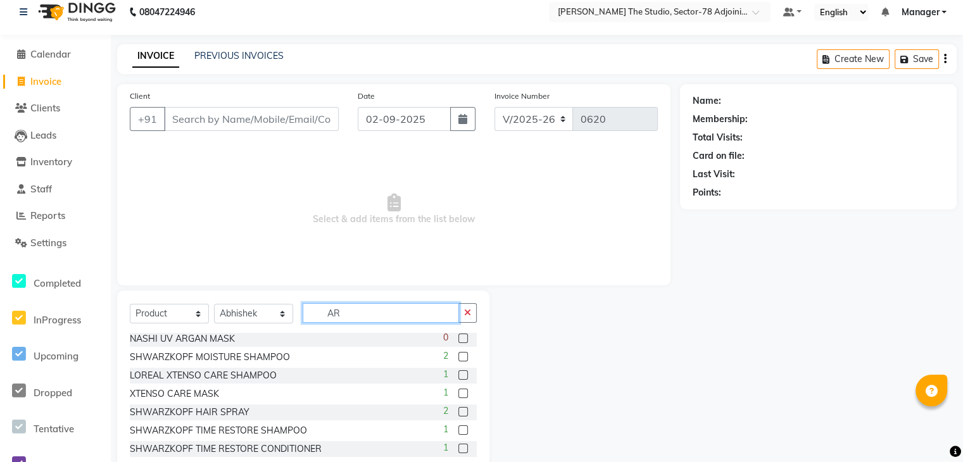
scroll to position [46, 0]
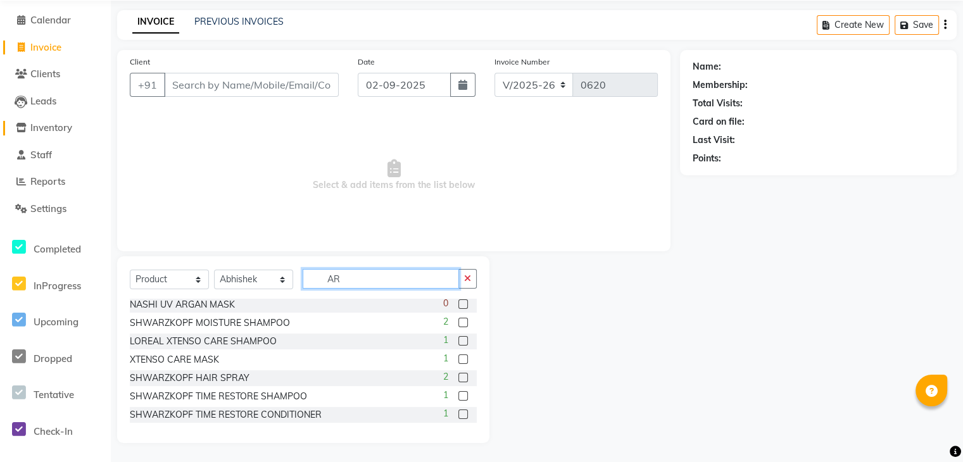
type input "AR"
click at [55, 134] on link "Inventory" at bounding box center [55, 128] width 104 height 15
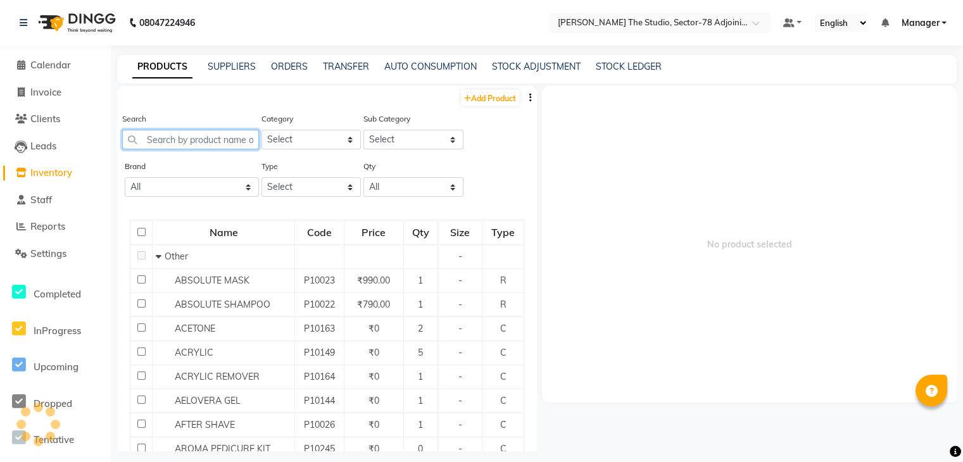
click at [235, 140] on input "text" at bounding box center [190, 140] width 137 height 20
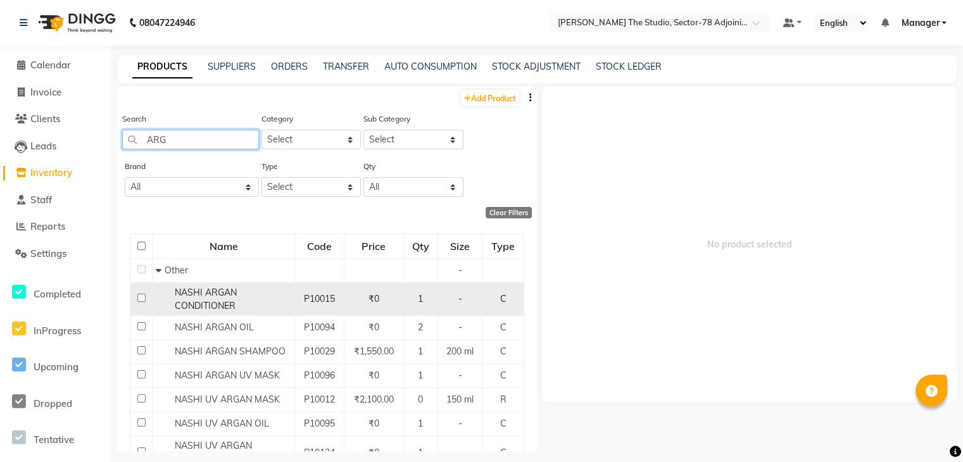
type input "ARG"
click at [437, 294] on td "-" at bounding box center [459, 299] width 44 height 34
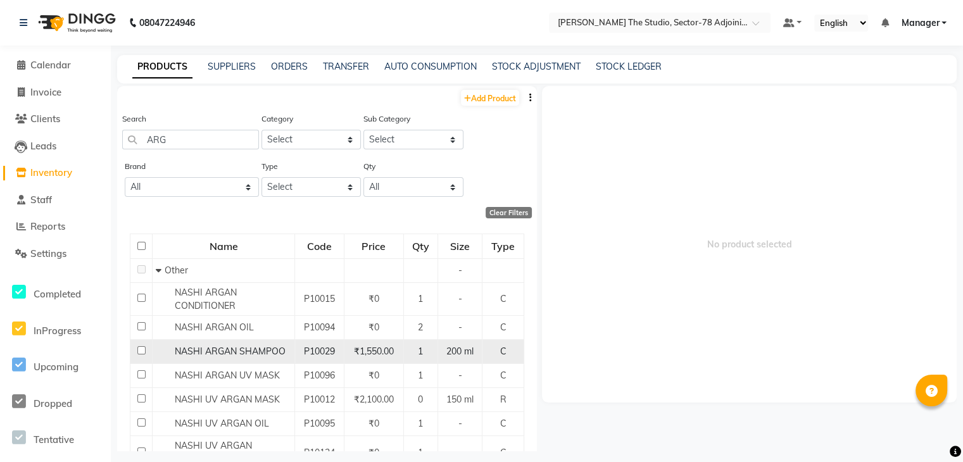
click at [285, 354] on div "NASHI ARGAN SHAMPOO" at bounding box center [223, 351] width 135 height 13
select select
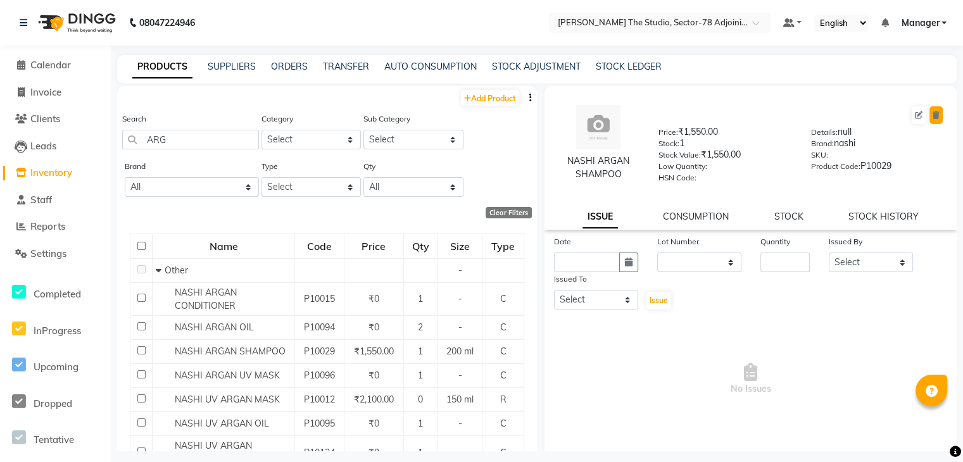
click at [932, 111] on icon at bounding box center [935, 115] width 7 height 8
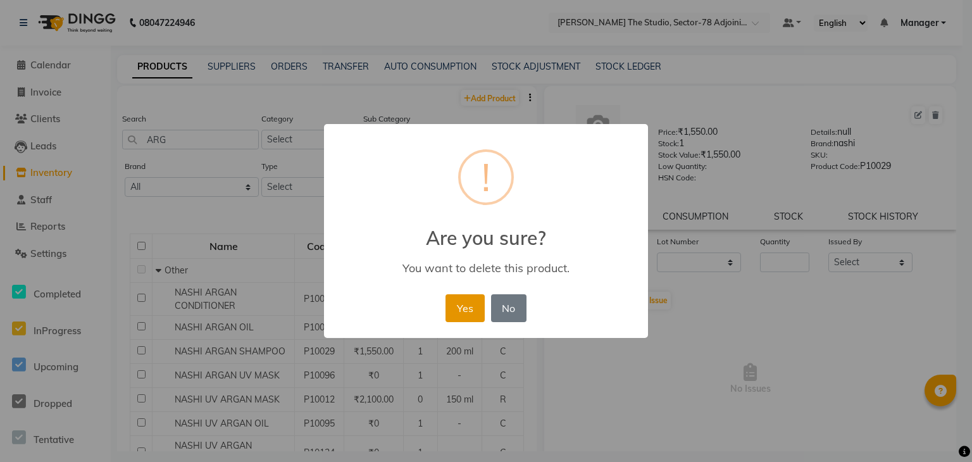
click at [466, 299] on button "Yes" at bounding box center [465, 308] width 39 height 28
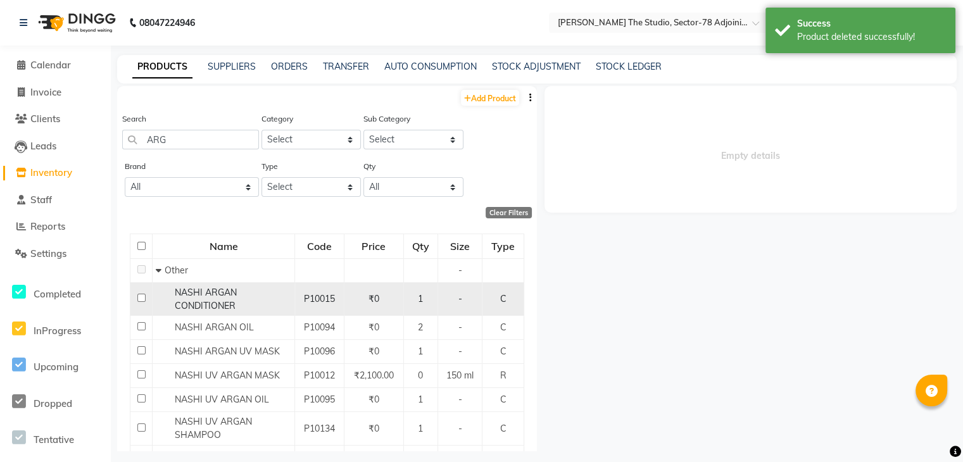
click at [220, 307] on span "NASHI ARGAN CONDITIONER" at bounding box center [206, 299] width 62 height 25
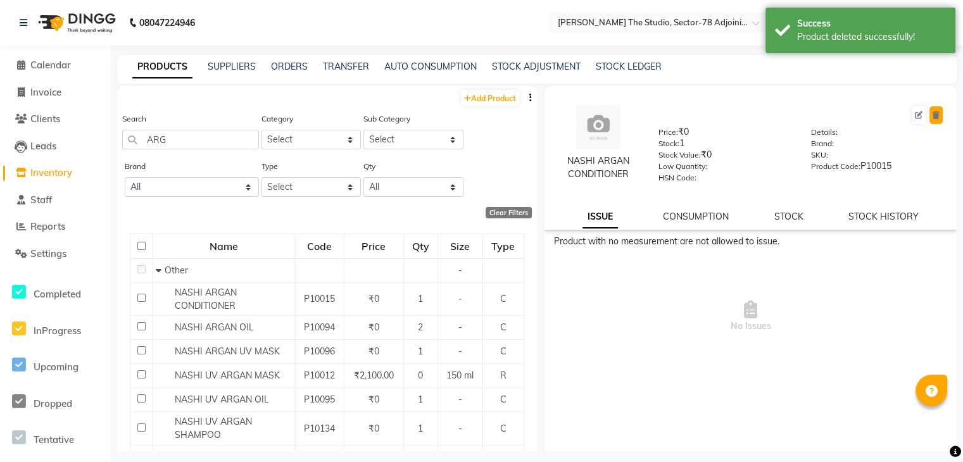
click at [932, 113] on icon at bounding box center [935, 115] width 7 height 8
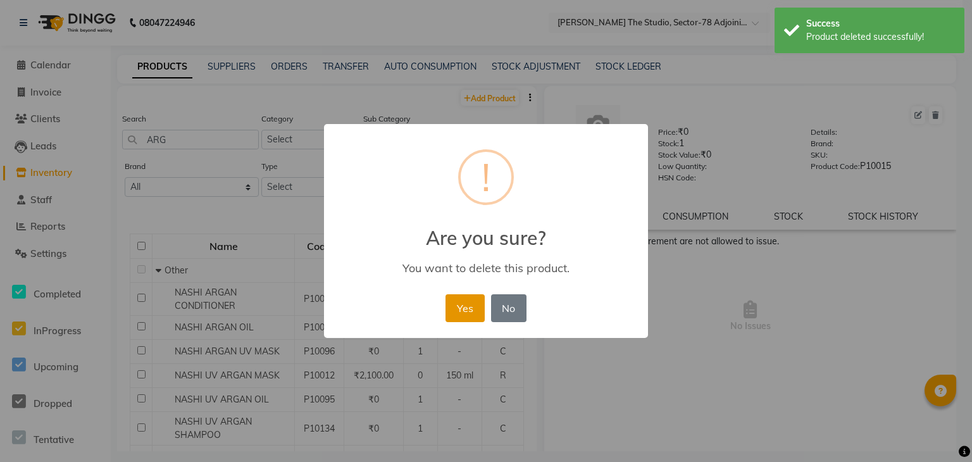
click at [478, 313] on button "Yes" at bounding box center [465, 308] width 39 height 28
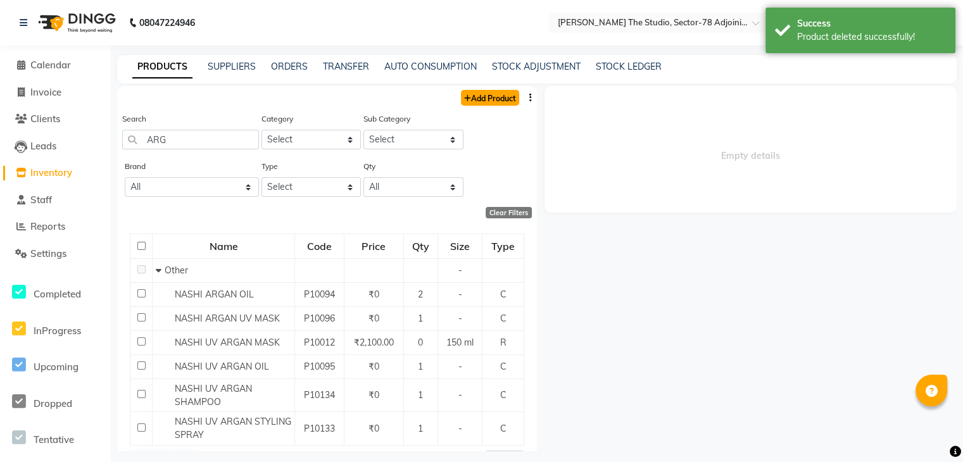
click at [484, 101] on link "Add Product" at bounding box center [490, 98] width 58 height 16
select select "true"
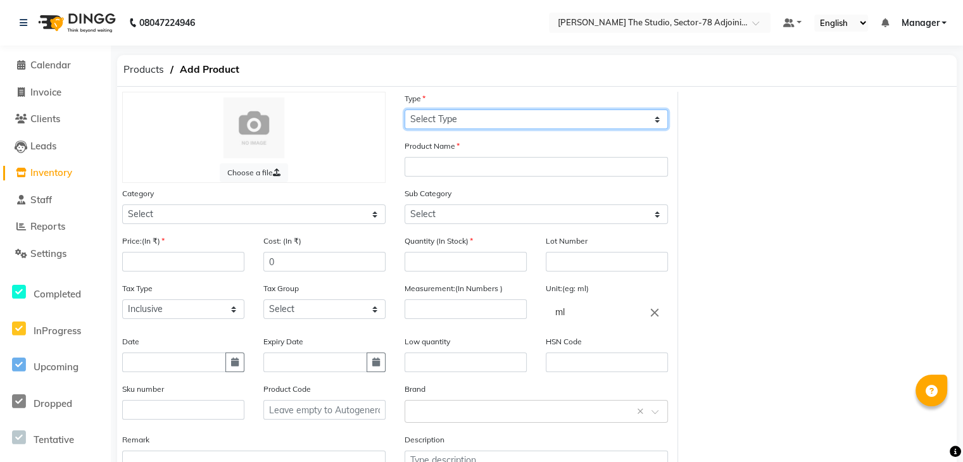
click at [415, 123] on select "Select Type Both Retail Consumable" at bounding box center [535, 119] width 263 height 20
select select "R"
click at [404, 110] on select "Select Type Both Retail Consumable" at bounding box center [535, 119] width 263 height 20
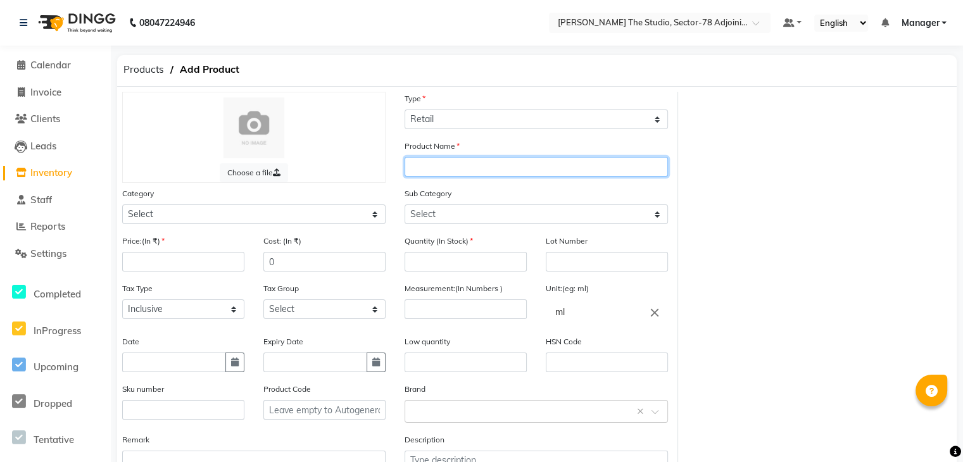
click at [435, 173] on input "text" at bounding box center [535, 167] width 263 height 20
type input "NASHI ARGAN SHAMPOO"
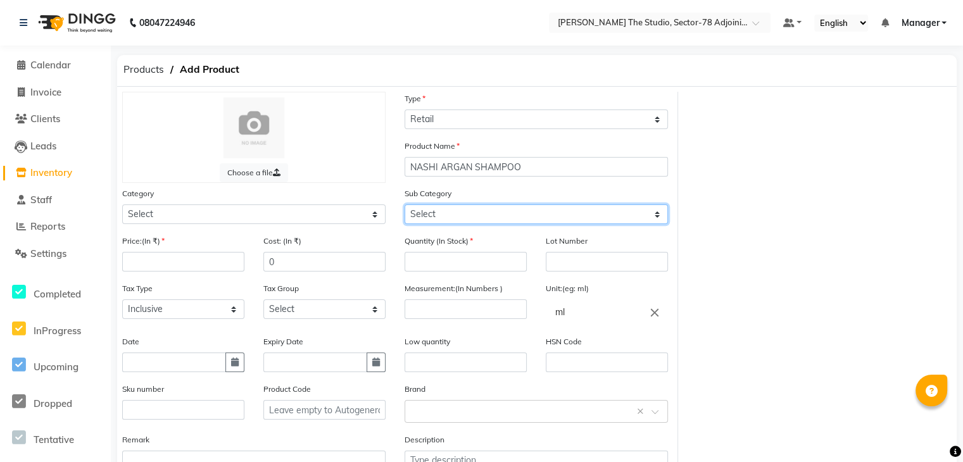
click at [473, 212] on select "Select" at bounding box center [535, 214] width 263 height 20
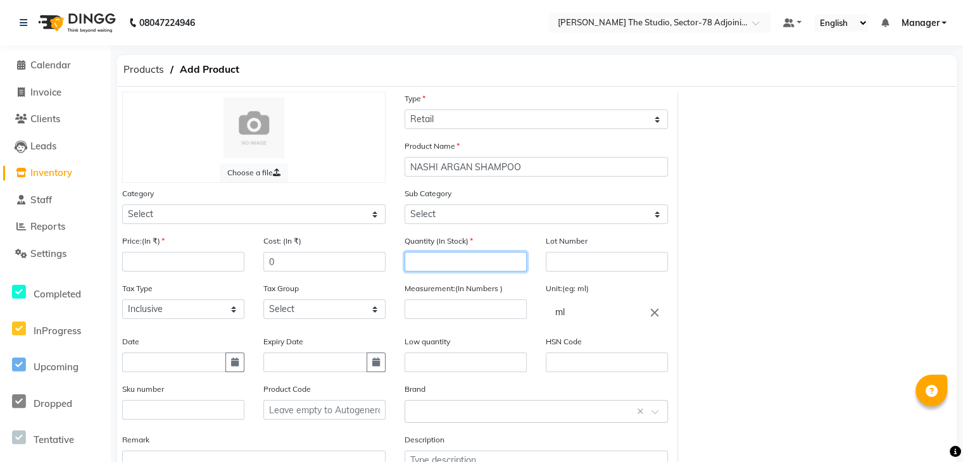
click at [462, 263] on input "number" at bounding box center [465, 262] width 122 height 20
type input "1"
click at [497, 309] on input "number" at bounding box center [465, 309] width 122 height 20
type input "200"
click at [136, 261] on input "number" at bounding box center [183, 262] width 122 height 20
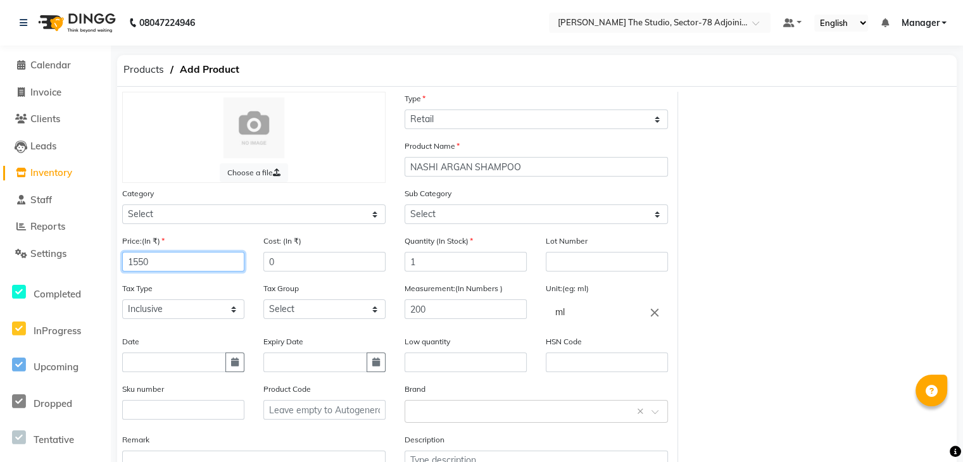
type input "1550"
click at [299, 256] on input "0" at bounding box center [324, 262] width 122 height 20
type input "1550"
click at [440, 360] on input "text" at bounding box center [465, 363] width 122 height 20
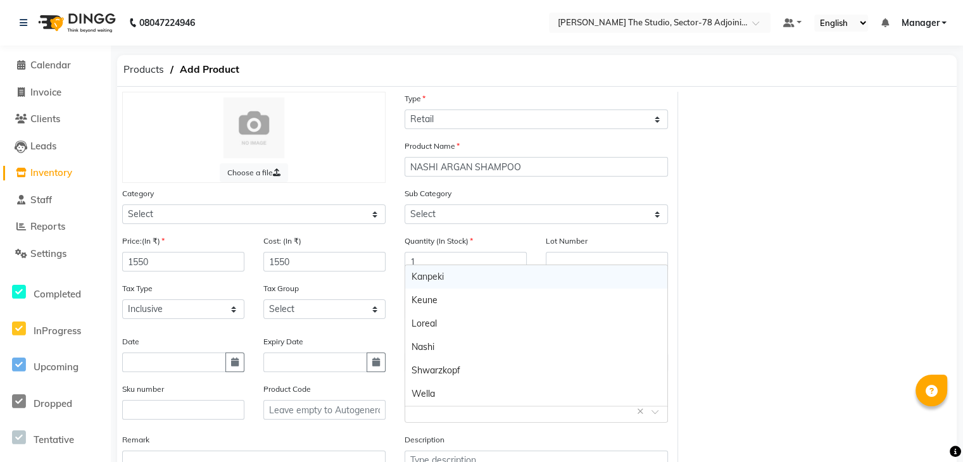
click at [443, 413] on input "text" at bounding box center [523, 410] width 224 height 13
click at [437, 343] on div "Nashi" at bounding box center [536, 346] width 262 height 23
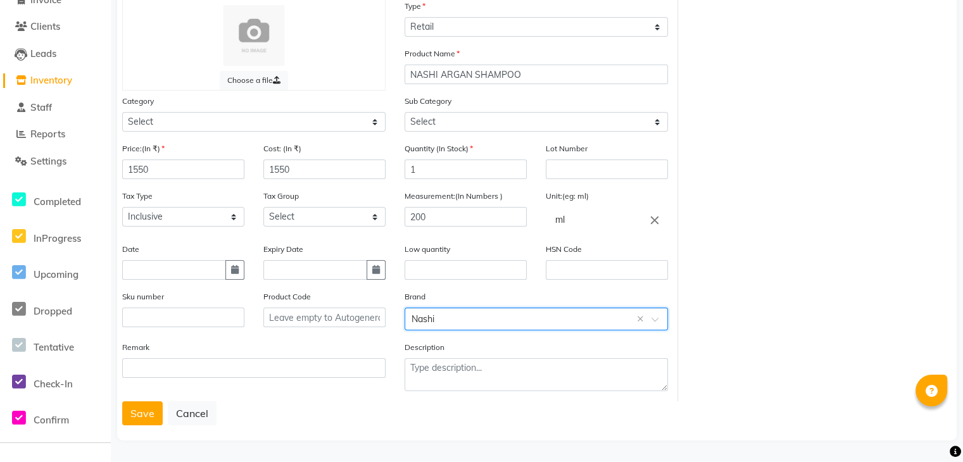
scroll to position [39, 0]
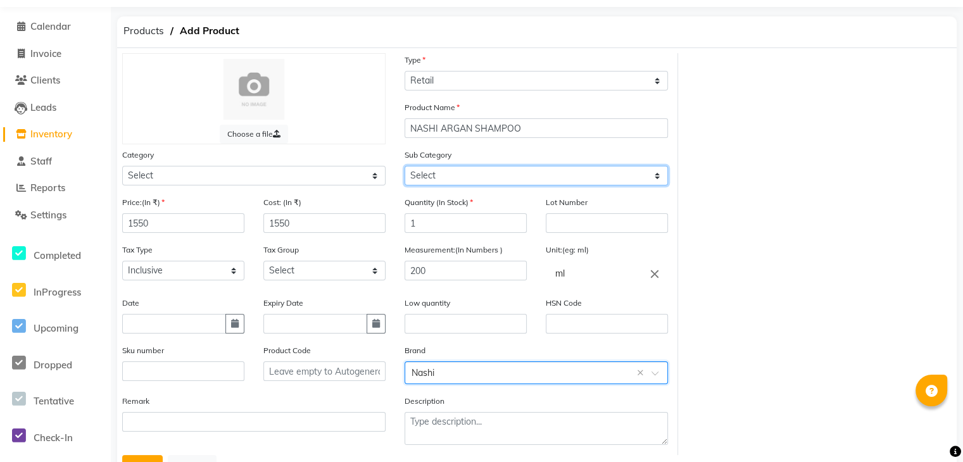
click at [458, 178] on select "Select" at bounding box center [535, 176] width 263 height 20
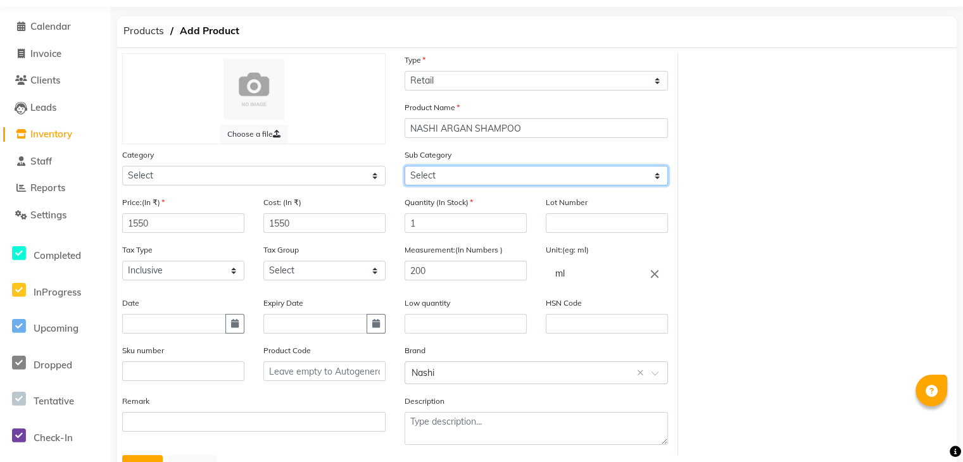
click at [458, 178] on select "Select" at bounding box center [535, 176] width 263 height 20
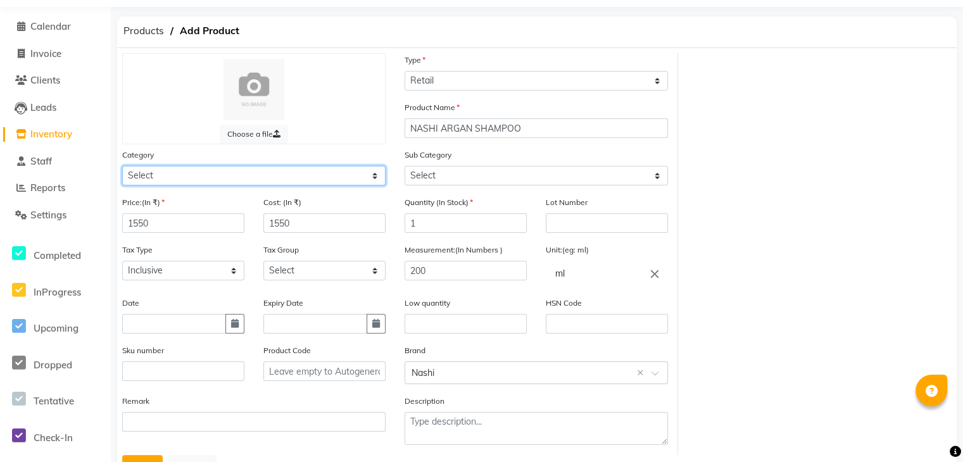
click at [280, 173] on select "Select Hair Skin Makeup Personal Care Appliances Beard Waxing Disposable Thread…" at bounding box center [253, 176] width 263 height 20
select select "1665501100"
click at [122, 168] on select "Select Hair Skin Makeup Personal Care Appliances Beard Waxing Disposable Thread…" at bounding box center [253, 176] width 263 height 20
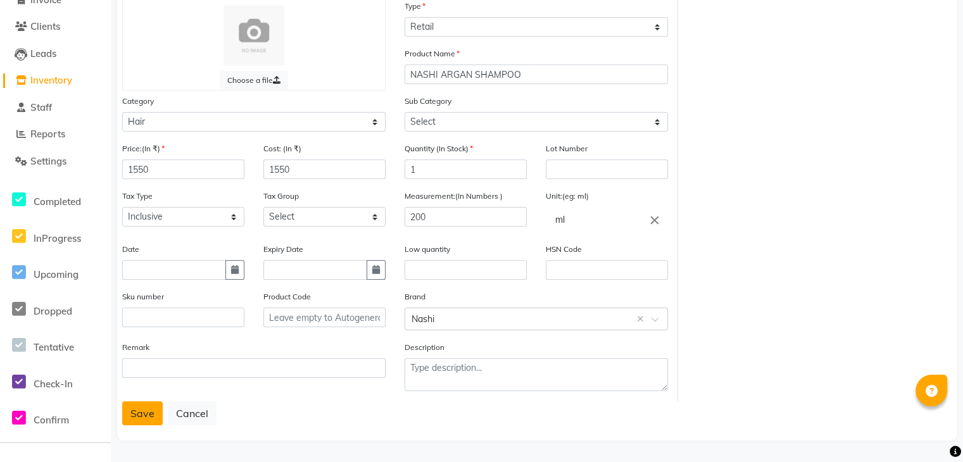
click at [151, 417] on button "Save" at bounding box center [142, 413] width 41 height 24
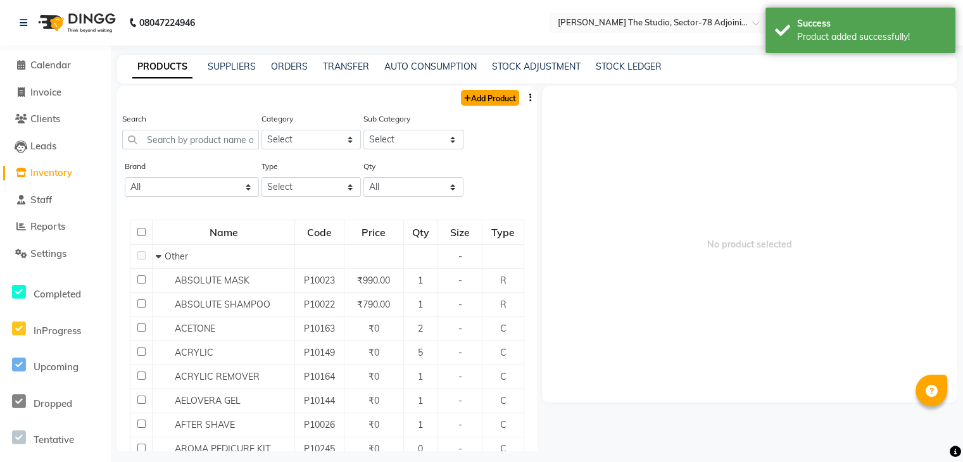
click at [476, 99] on link "Add Product" at bounding box center [490, 98] width 58 height 16
select select "true"
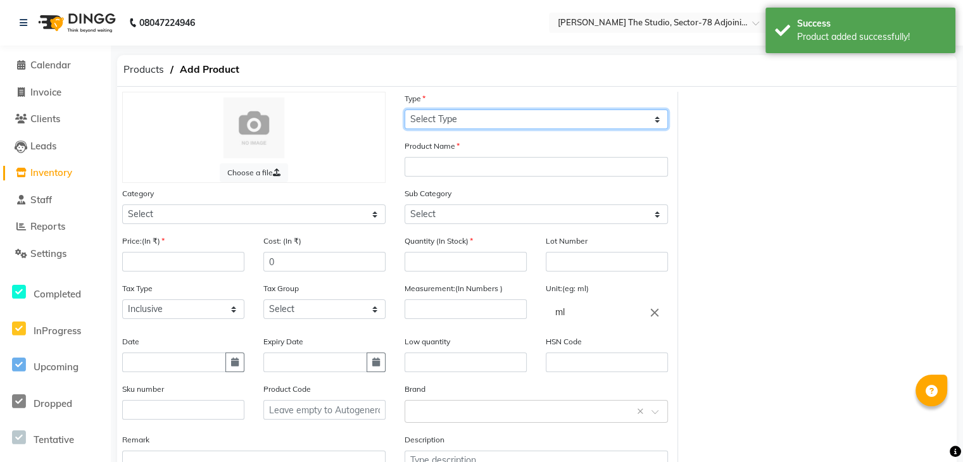
click at [447, 125] on select "Select Type Both Retail Consumable" at bounding box center [535, 119] width 263 height 20
select select "R"
click at [404, 110] on select "Select Type Both Retail Consumable" at bounding box center [535, 119] width 263 height 20
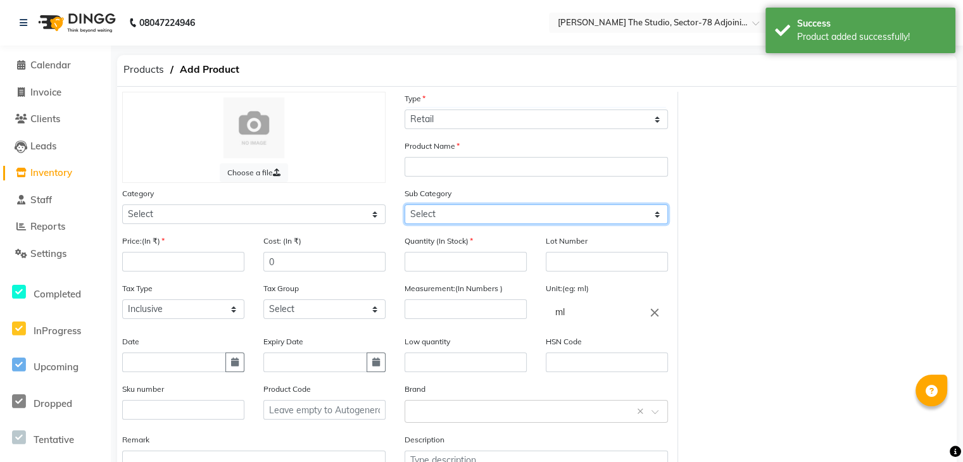
click at [425, 213] on select "Select" at bounding box center [535, 214] width 263 height 20
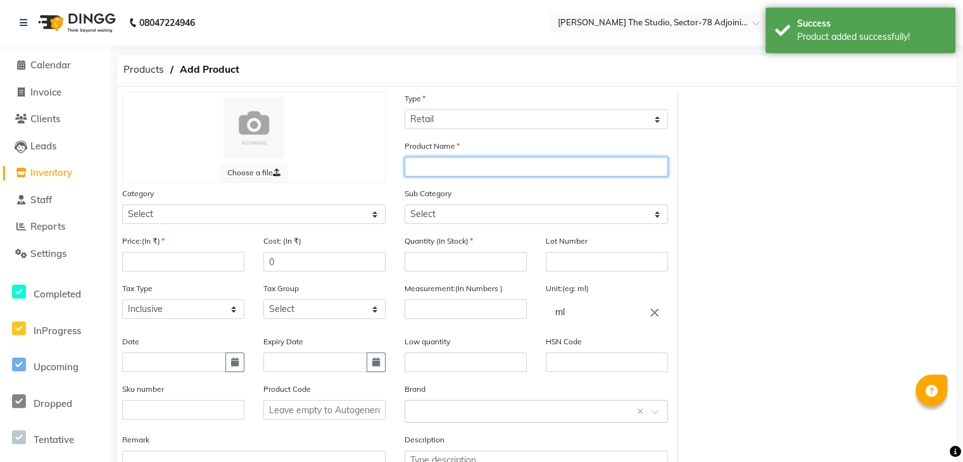
click at [443, 168] on input "text" at bounding box center [535, 167] width 263 height 20
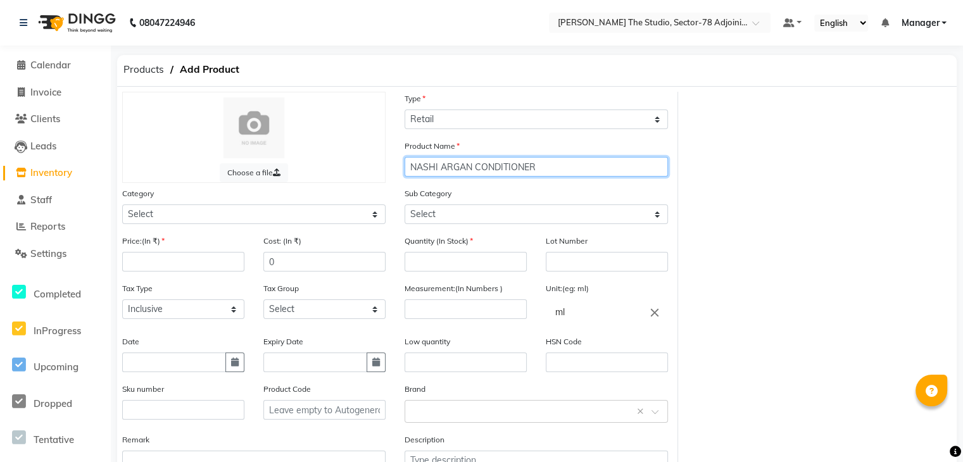
type input "NASHI ARGAN CONDITIONER"
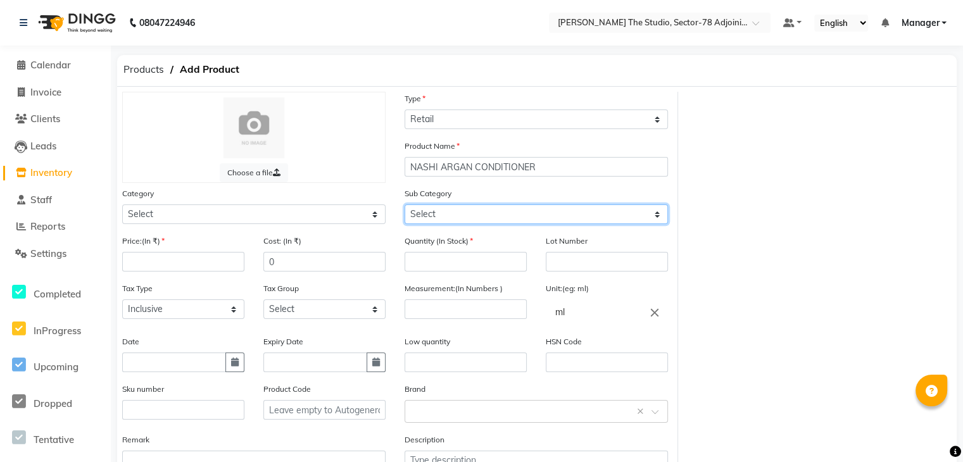
click at [437, 211] on select "Select" at bounding box center [535, 214] width 263 height 20
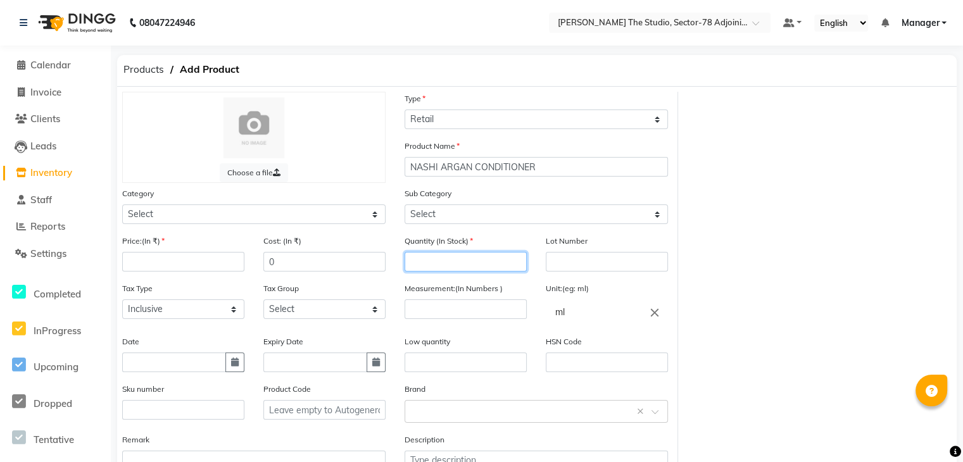
click at [443, 267] on input "number" at bounding box center [465, 262] width 122 height 20
type input "2"
click at [461, 316] on input "number" at bounding box center [465, 309] width 122 height 20
type input "200"
click at [196, 265] on input "number" at bounding box center [183, 262] width 122 height 20
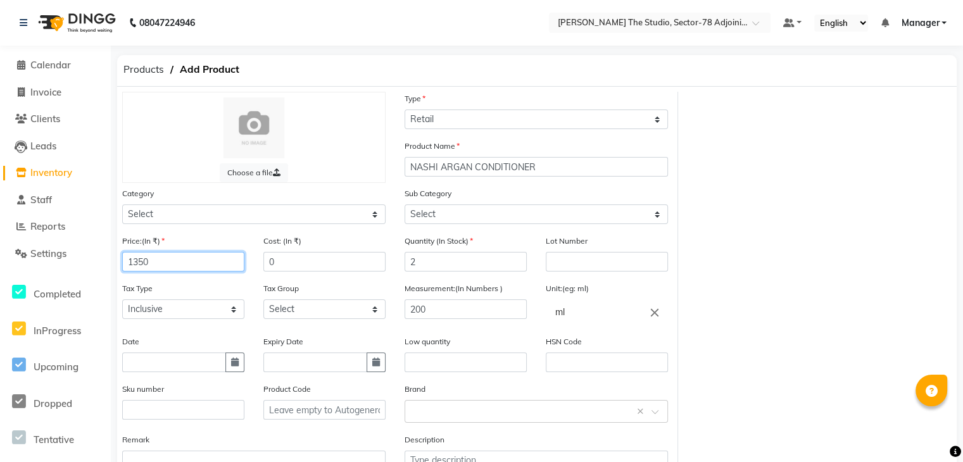
type input "1350"
click at [279, 268] on input "0" at bounding box center [324, 262] width 122 height 20
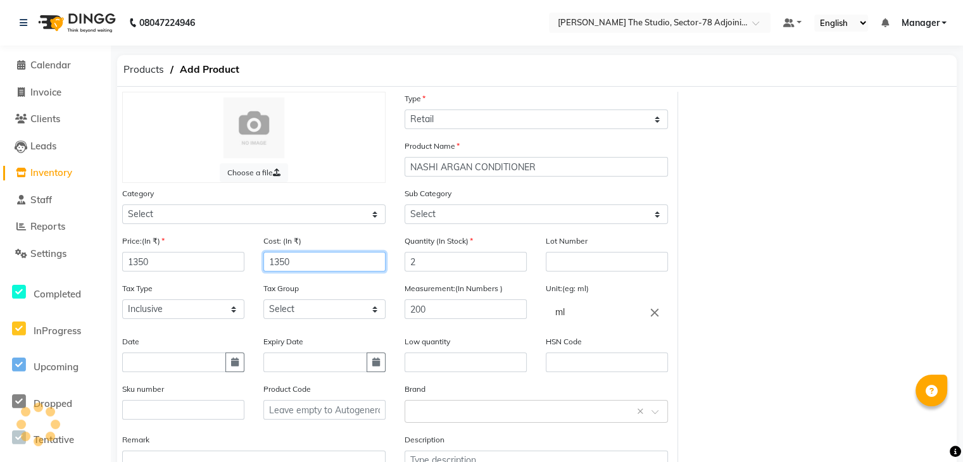
scroll to position [98, 0]
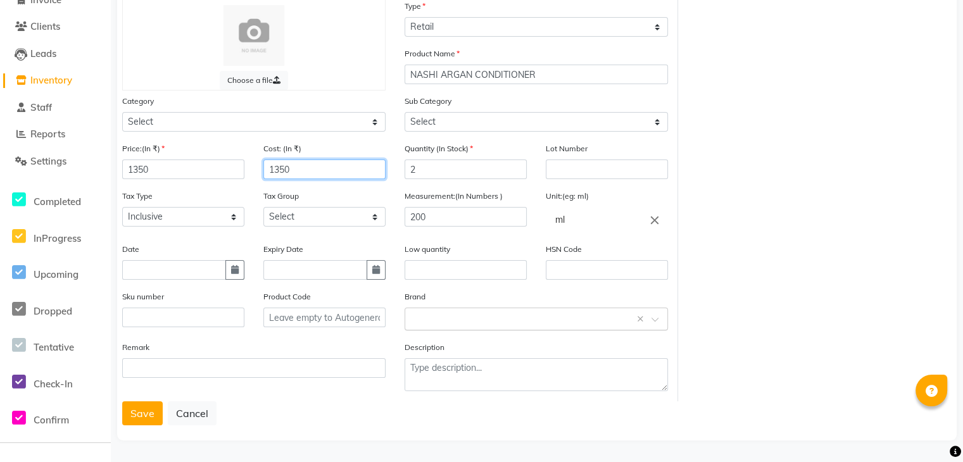
type input "1350"
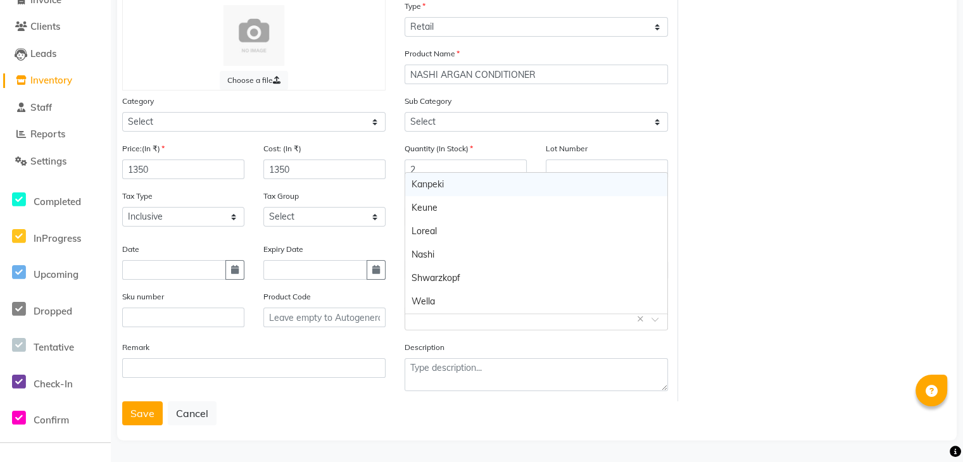
click at [458, 320] on input "text" at bounding box center [523, 317] width 224 height 13
click at [431, 251] on div "Nashi" at bounding box center [536, 254] width 262 height 23
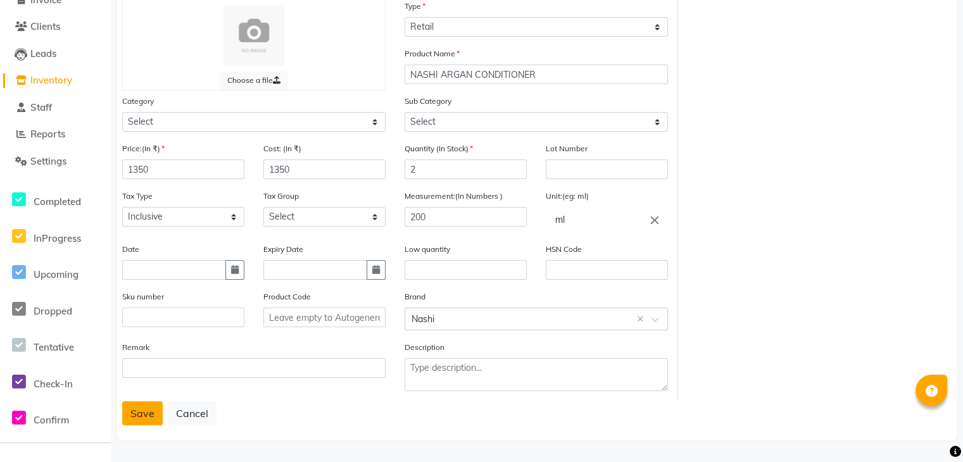
click at [132, 409] on button "Save" at bounding box center [142, 413] width 41 height 24
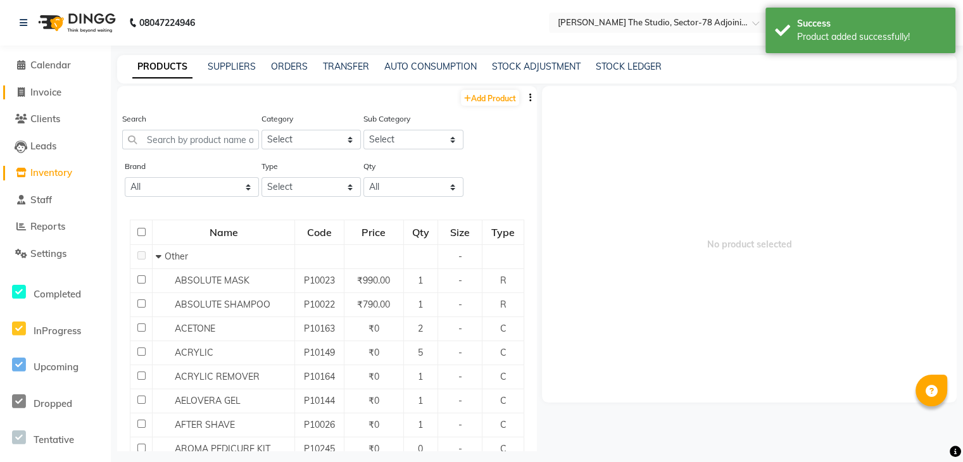
click at [54, 97] on span "Invoice" at bounding box center [45, 92] width 31 height 12
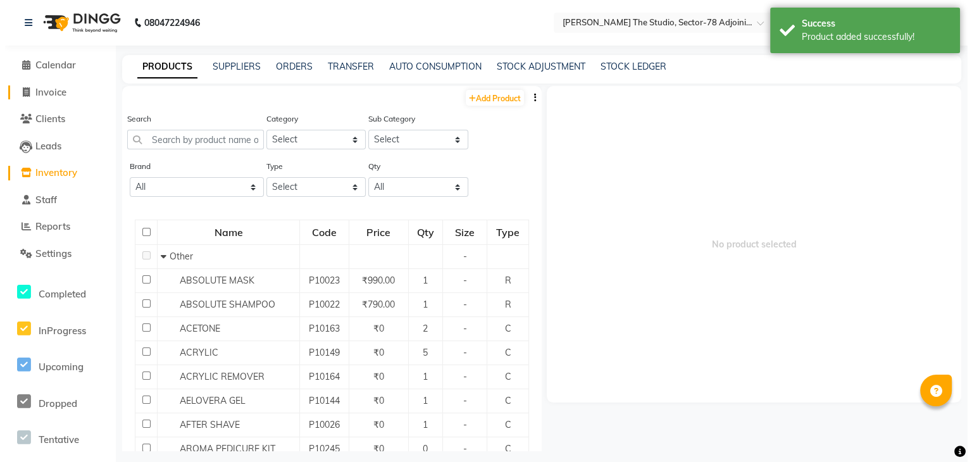
select select "8485"
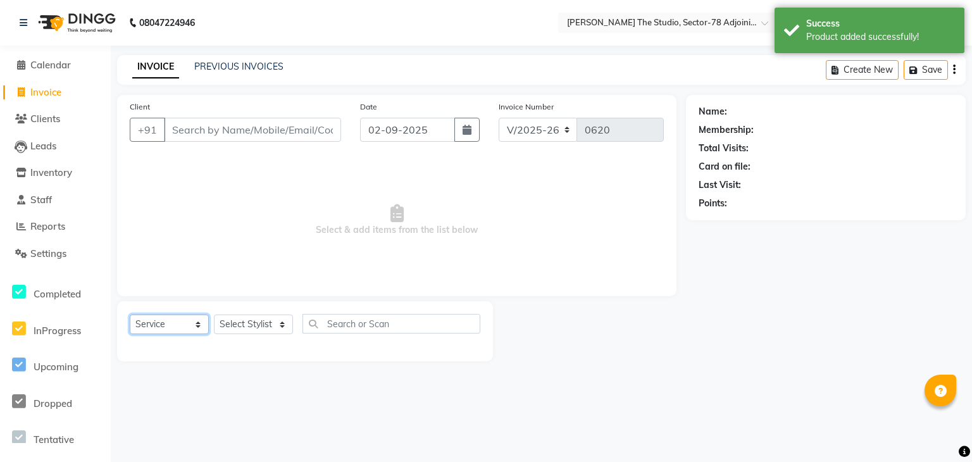
drag, startPoint x: 163, startPoint y: 324, endPoint x: 161, endPoint y: 219, distance: 105.1
click at [161, 219] on div "Client +91 Date 02-09-2025 Invoice Number C/2025-26 V/2025-26 0620 Select & add…" at bounding box center [397, 228] width 578 height 266
click at [130, 315] on select "Select Service Product Membership Package Voucher Prepaid Gift Card" at bounding box center [169, 325] width 79 height 20
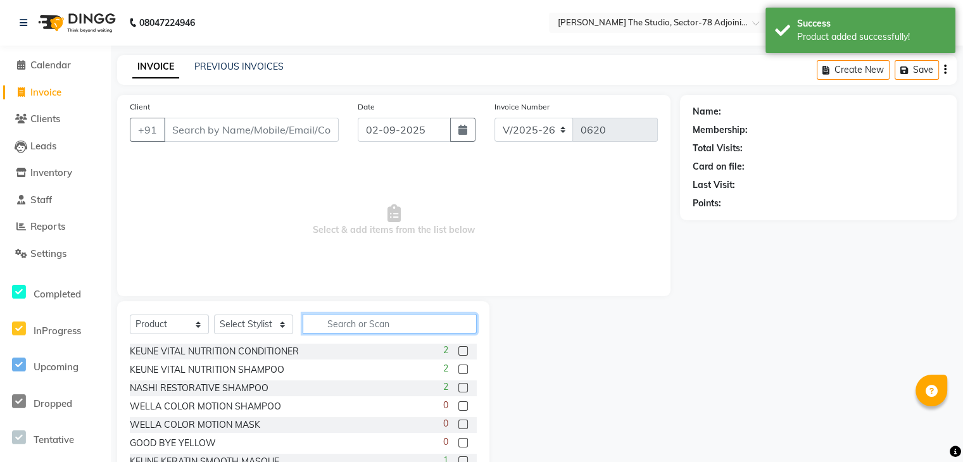
click at [352, 320] on input "text" at bounding box center [390, 324] width 174 height 20
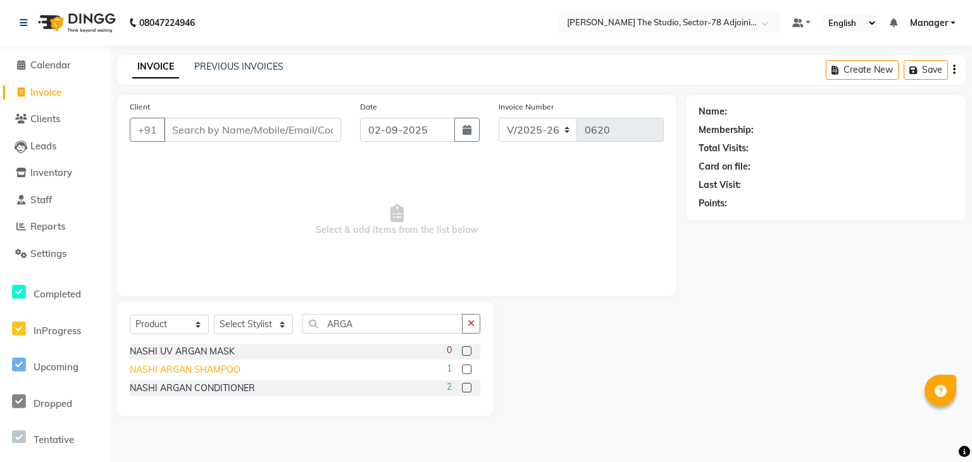
click at [228, 364] on div "NASHI ARGAN SHAMPOO" at bounding box center [185, 369] width 111 height 13
click at [223, 373] on div "NASHI ARGAN SHAMPOO" at bounding box center [185, 369] width 111 height 13
click at [251, 320] on select "Select Stylist Abhishek ABHISHEK(N) Akash Anjali Ankush Apoorna ARSHDEEP Jasmin…" at bounding box center [253, 325] width 79 height 20
click at [214, 315] on select "Select Stylist Abhishek ABHISHEK(N) Akash Anjali Ankush Apoorna ARSHDEEP Jasmin…" at bounding box center [253, 325] width 79 height 20
click at [233, 364] on div "NASHI ARGAN SHAMPOO" at bounding box center [185, 369] width 111 height 13
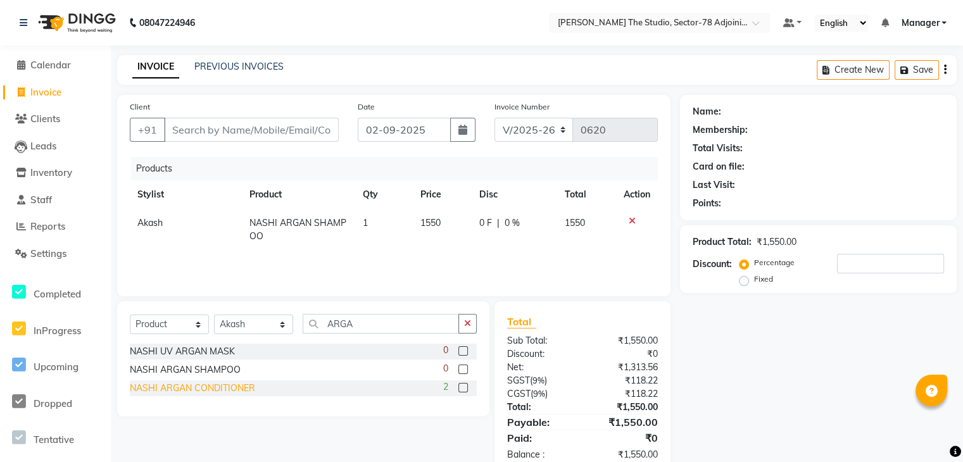
click at [238, 385] on div "NASHI ARGAN CONDITIONER" at bounding box center [192, 388] width 125 height 13
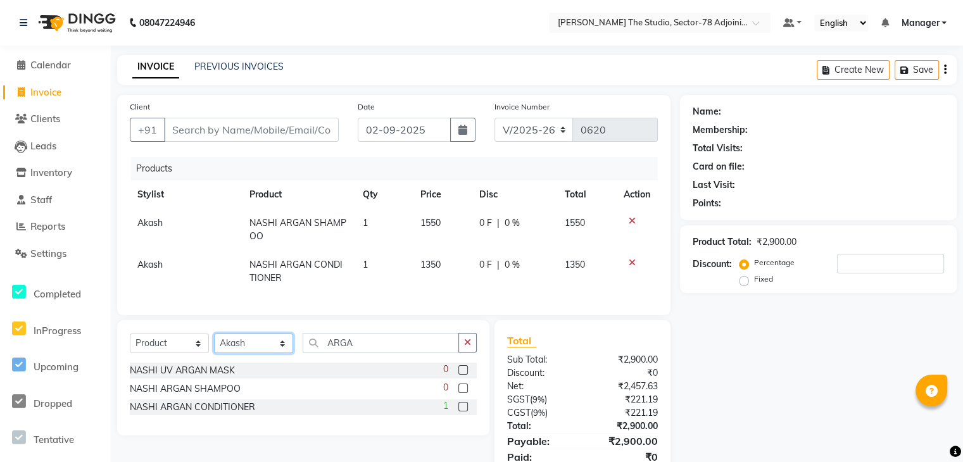
click at [255, 349] on select "Select Stylist Abhishek ABHISHEK(N) Akash Anjali Ankush Apoorna ARSHDEEP Jasmin…" at bounding box center [253, 344] width 79 height 20
click at [214, 344] on select "Select Stylist Abhishek ABHISHEK(N) Akash Anjali Ankush Apoorna ARSHDEEP Jasmin…" at bounding box center [253, 344] width 79 height 20
click at [179, 353] on select "Select Service Product Membership Package Voucher Prepaid Gift Card" at bounding box center [169, 344] width 79 height 20
click at [130, 344] on select "Select Service Product Membership Package Voucher Prepaid Gift Card" at bounding box center [169, 344] width 79 height 20
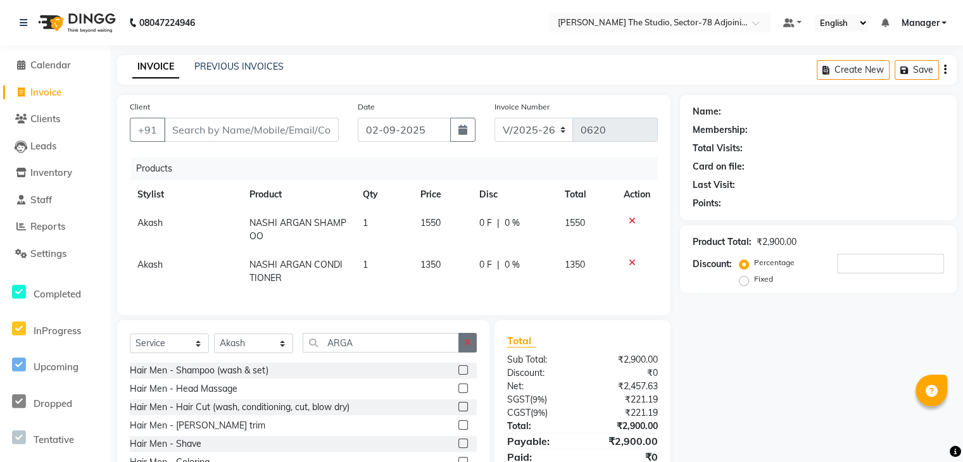
click at [467, 347] on icon "button" at bounding box center [467, 342] width 7 height 9
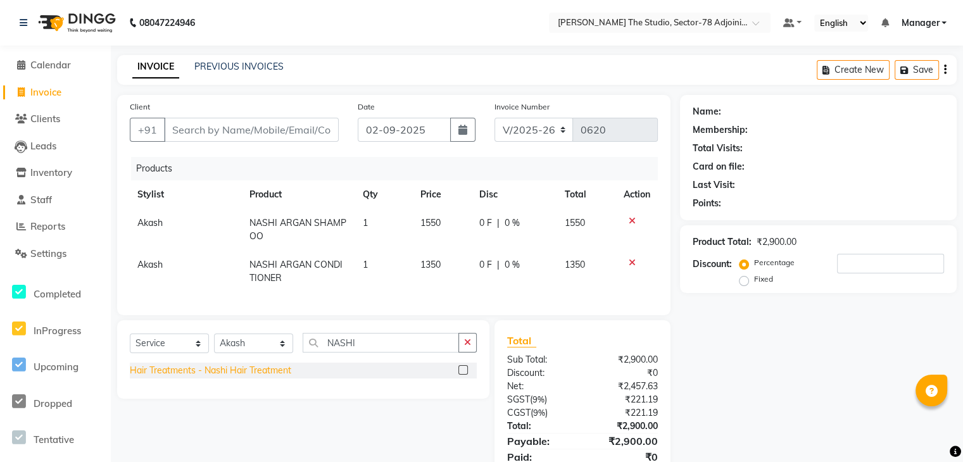
click at [244, 377] on div "Hair Treatments - Nashi Hair Treatment" at bounding box center [210, 370] width 161 height 13
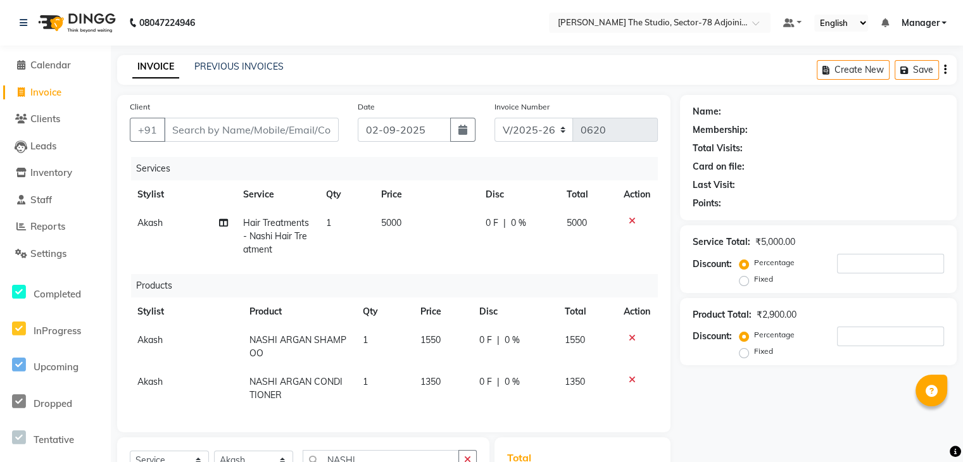
click at [412, 222] on td "5000" at bounding box center [425, 236] width 104 height 55
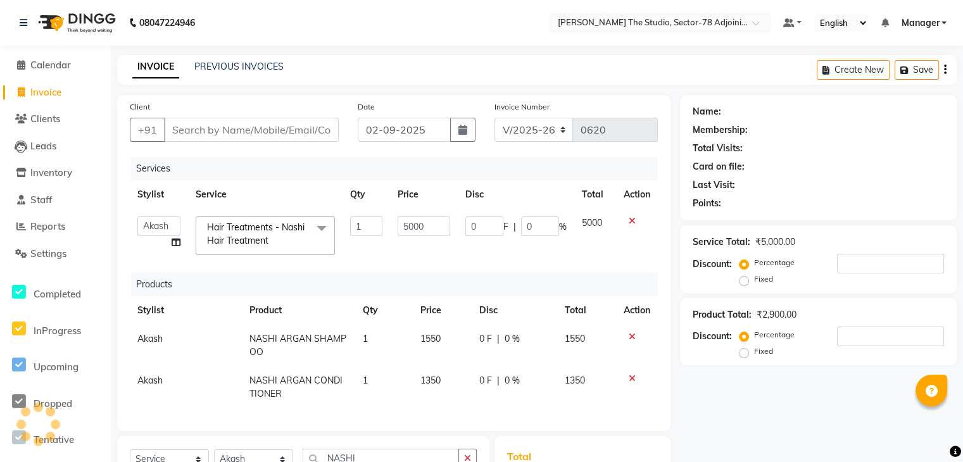
click at [412, 222] on input "5000" at bounding box center [423, 226] width 53 height 20
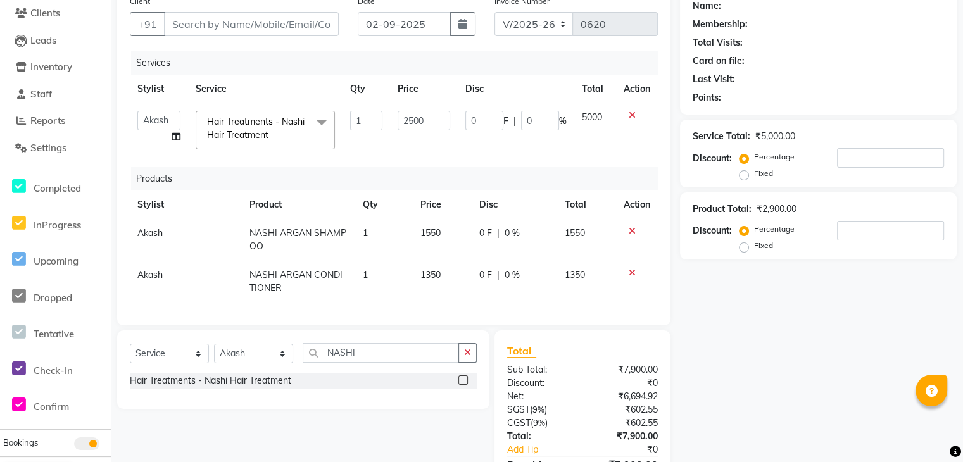
scroll to position [103, 0]
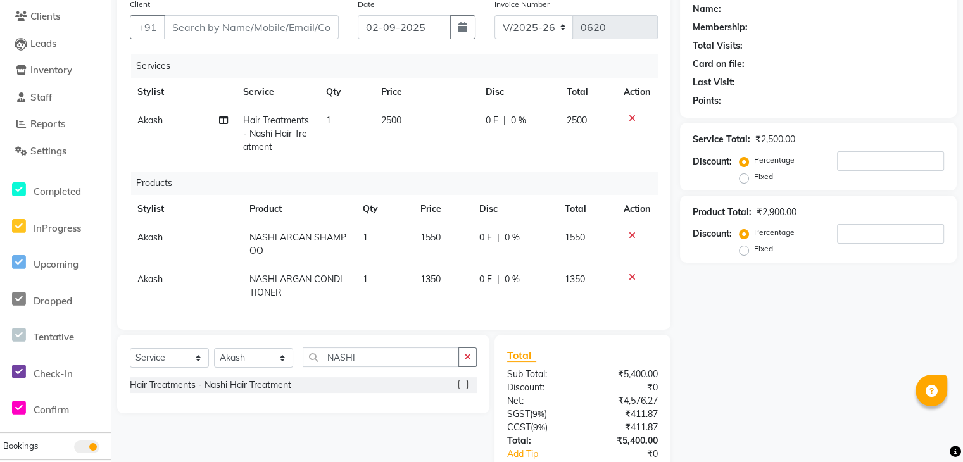
click at [442, 173] on div "Products" at bounding box center [399, 183] width 536 height 23
click at [251, 366] on select "Select Stylist Abhishek ABHISHEK(N) Akash Anjali Ankush Apoorna ARSHDEEP Jasmin…" at bounding box center [253, 358] width 79 height 20
click at [214, 358] on select "Select Stylist Abhishek ABHISHEK(N) Akash Anjali Ankush Apoorna ARSHDEEP Jasmin…" at bounding box center [253, 358] width 79 height 20
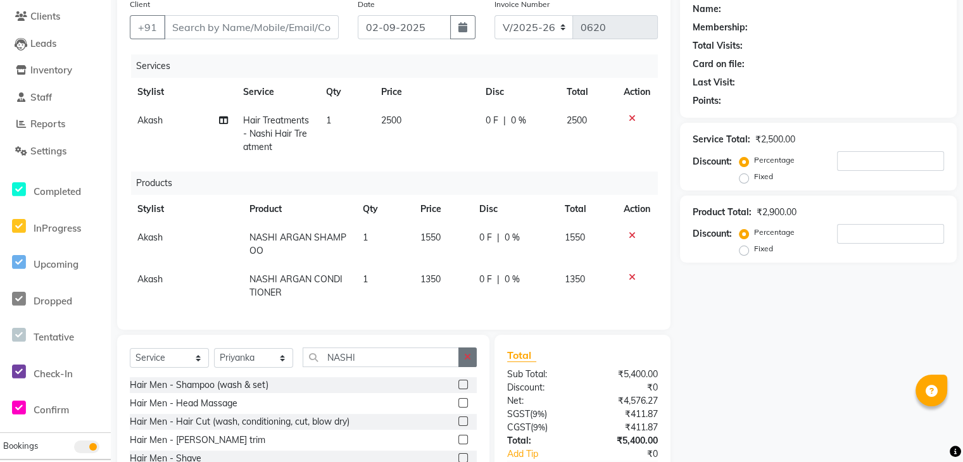
click at [466, 367] on button "button" at bounding box center [467, 357] width 18 height 20
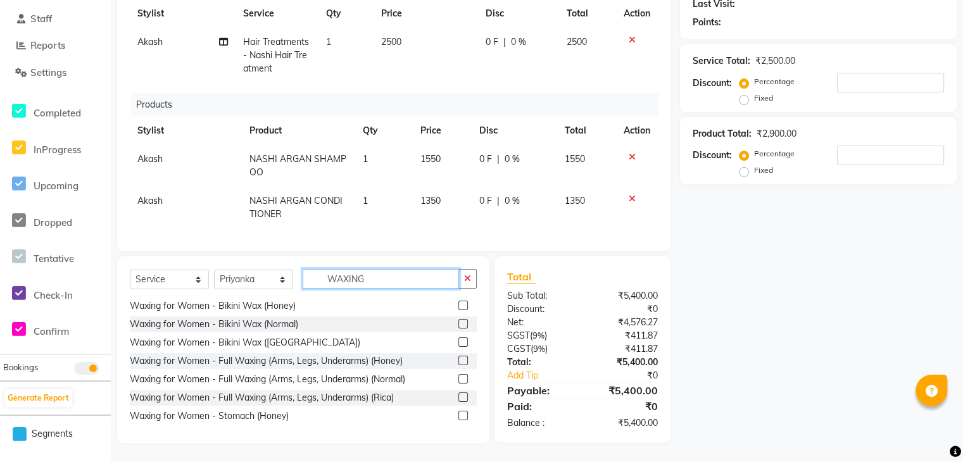
scroll to position [186, 0]
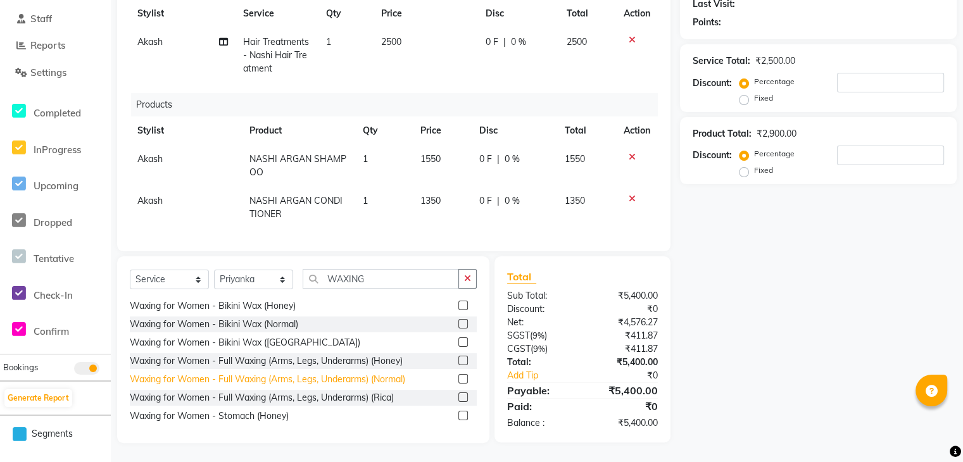
click at [284, 385] on div "Waxing for Women - Full Waxing (Arms, Legs, Underarms) (Normal)" at bounding box center [267, 379] width 275 height 13
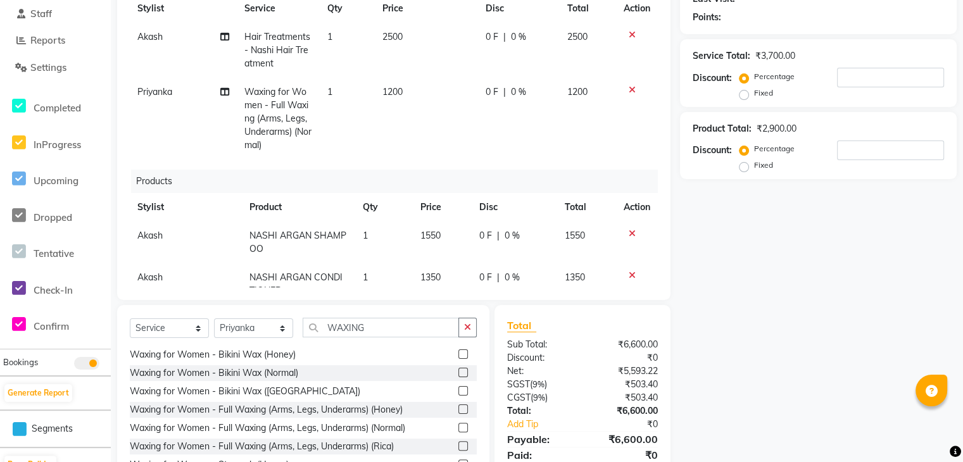
click at [411, 85] on td "1200" at bounding box center [427, 119] width 104 height 82
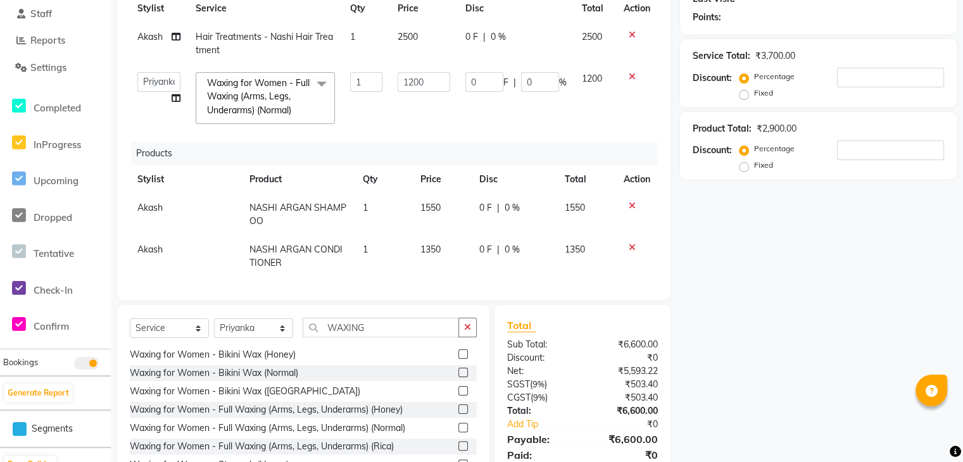
click at [411, 85] on input "1200" at bounding box center [423, 82] width 53 height 20
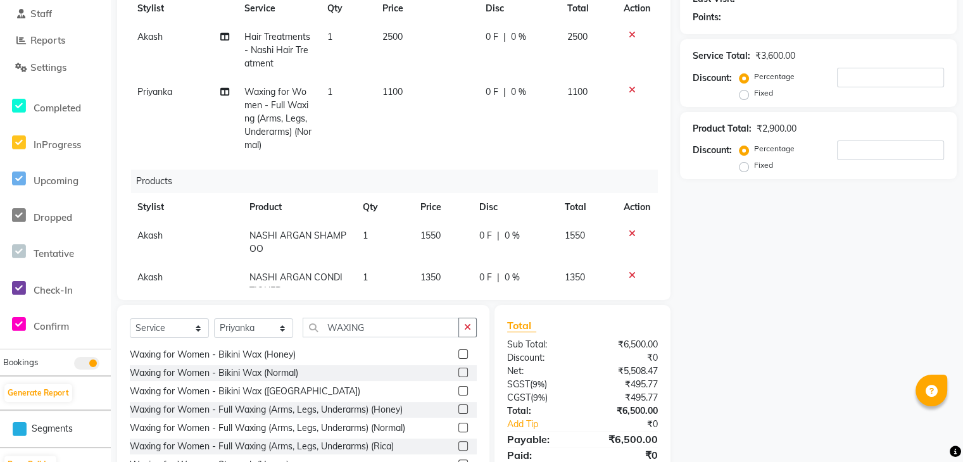
click at [768, 284] on div "Name: Membership: Total Visits: Card on file: Last Visit: Points: Service Total…" at bounding box center [823, 200] width 286 height 583
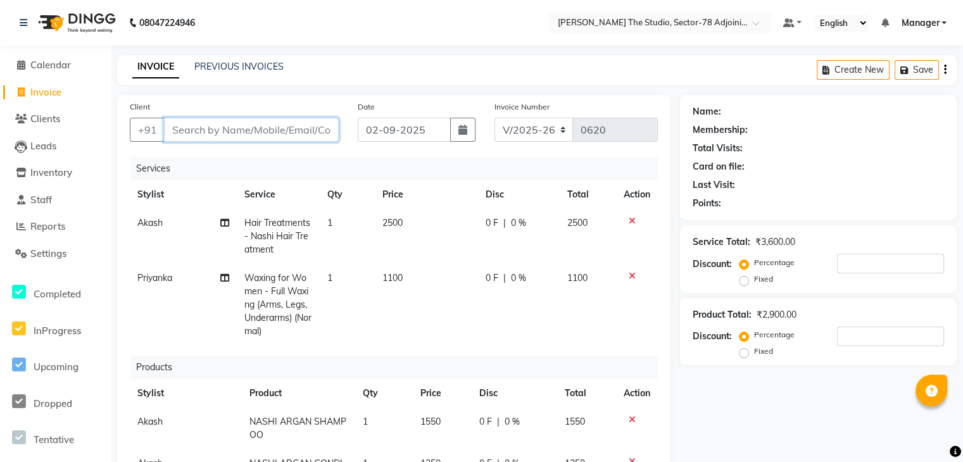
click at [206, 125] on input "Client" at bounding box center [251, 130] width 175 height 24
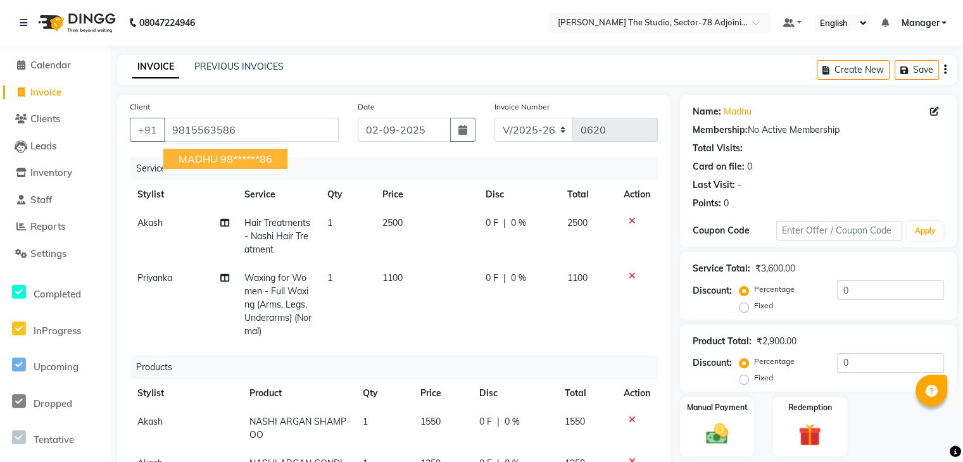
click at [234, 163] on ngb-highlight "98******86" at bounding box center [246, 159] width 52 height 13
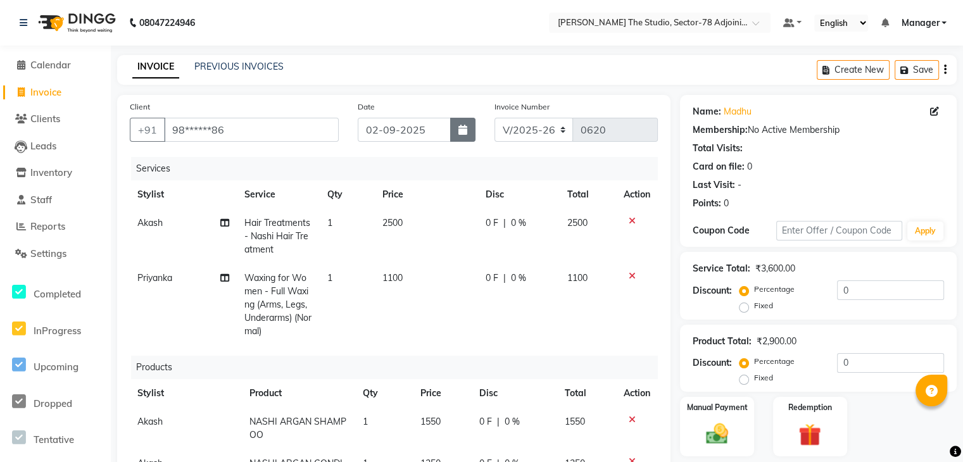
click at [461, 134] on icon "button" at bounding box center [462, 130] width 9 height 10
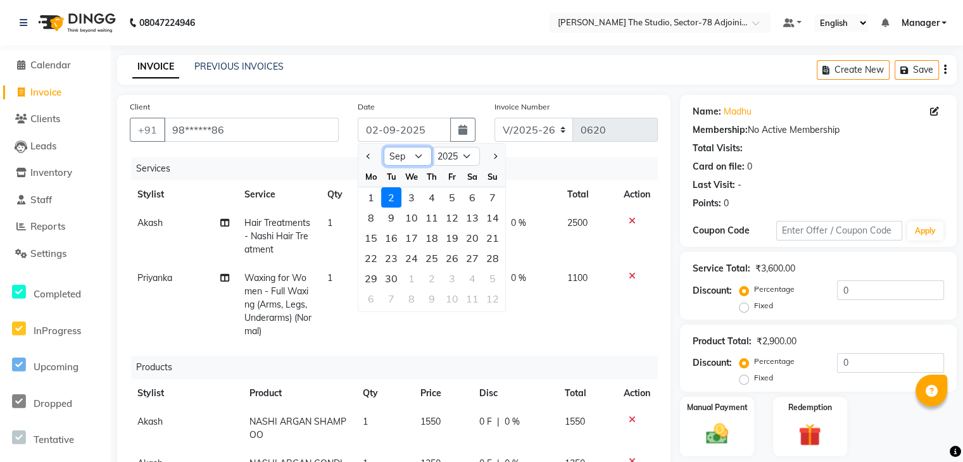
click at [401, 155] on select "Jan Feb Mar Apr May Jun Jul Aug Sep Oct Nov Dec" at bounding box center [408, 156] width 48 height 19
click at [384, 147] on select "Jan Feb Mar Apr May Jun Jul Aug Sep Oct Nov Dec" at bounding box center [408, 156] width 48 height 19
click at [470, 278] on div "30" at bounding box center [472, 278] width 20 height 20
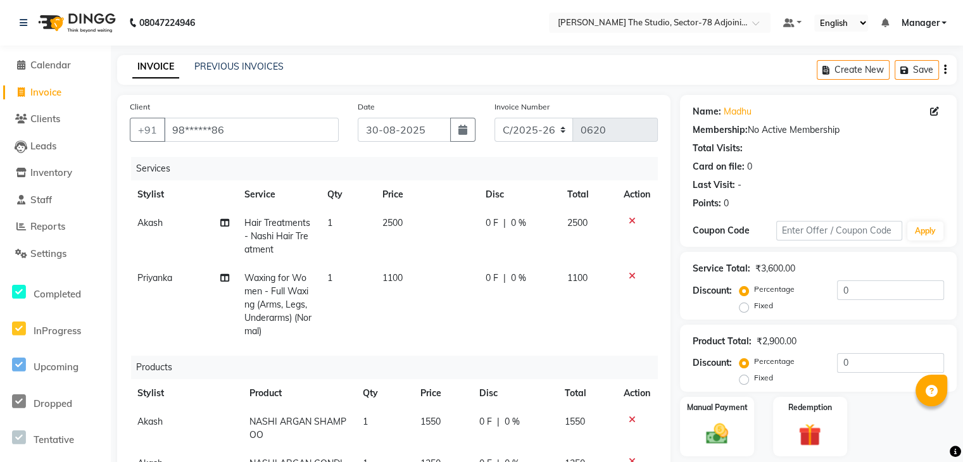
scroll to position [235, 0]
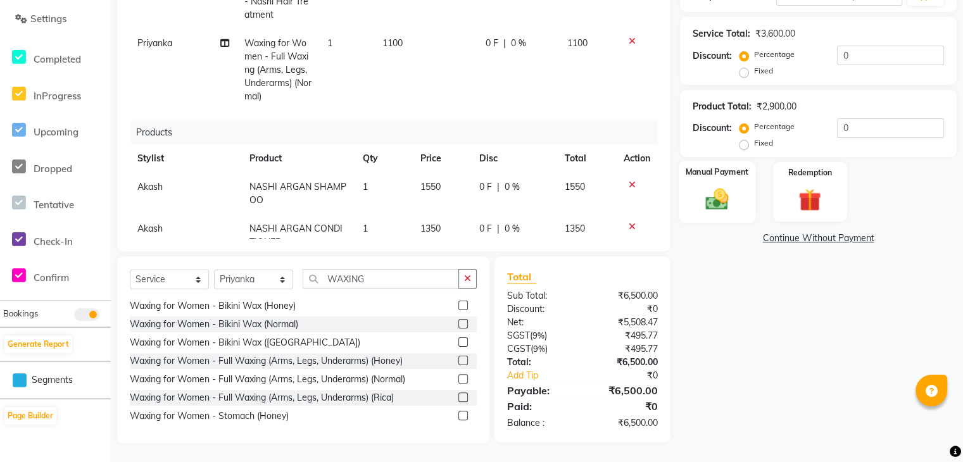
click at [713, 213] on div "Manual Payment" at bounding box center [716, 192] width 77 height 62
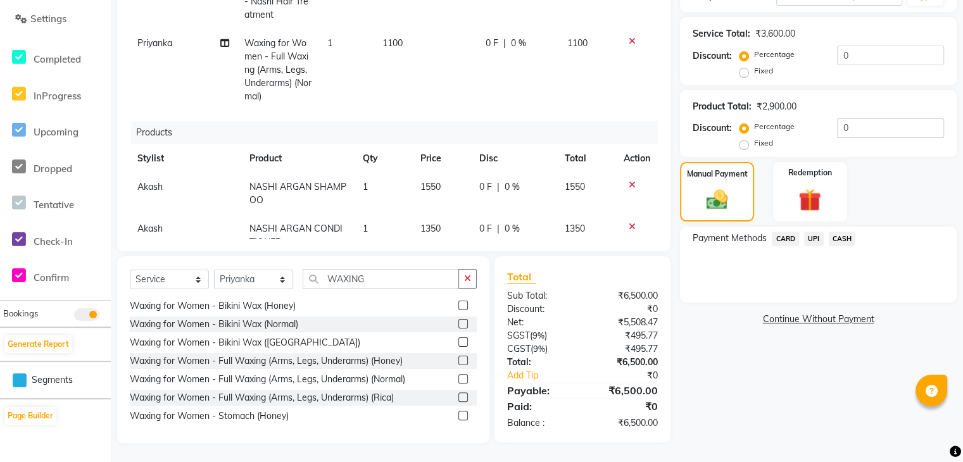
click at [809, 238] on span "UPI" at bounding box center [814, 239] width 20 height 15
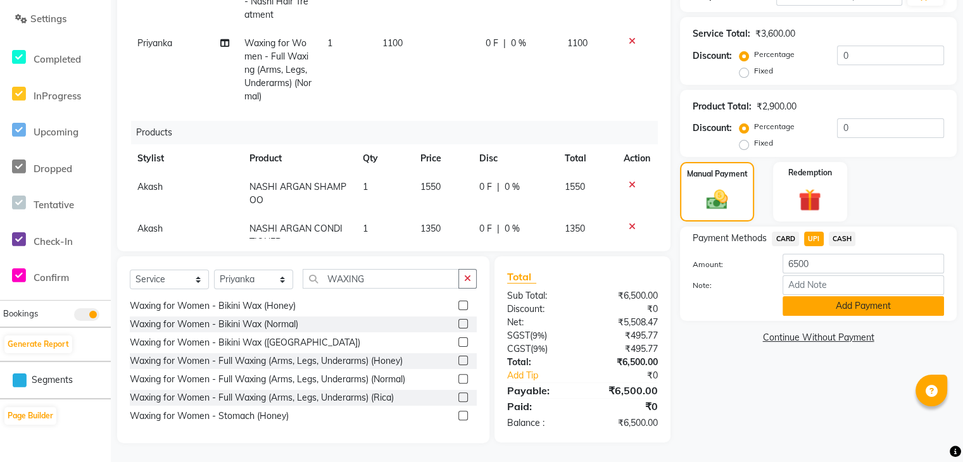
click at [815, 301] on button "Add Payment" at bounding box center [862, 306] width 161 height 20
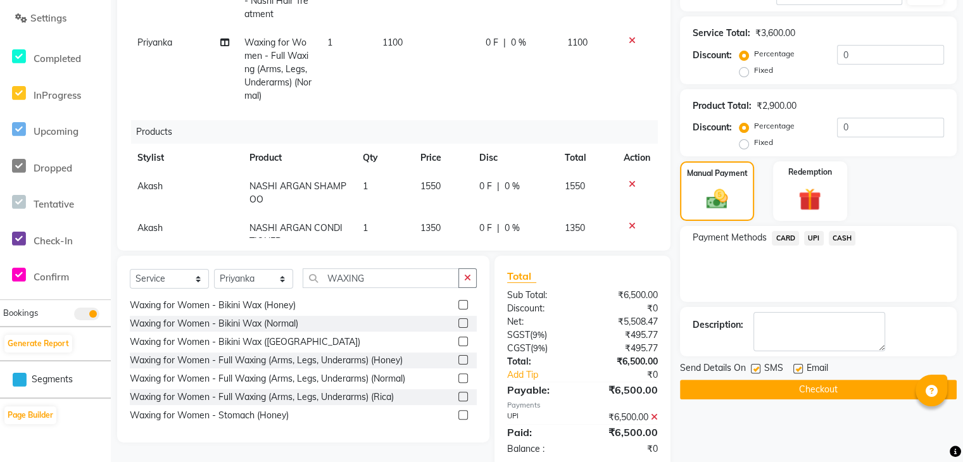
scroll to position [261, 0]
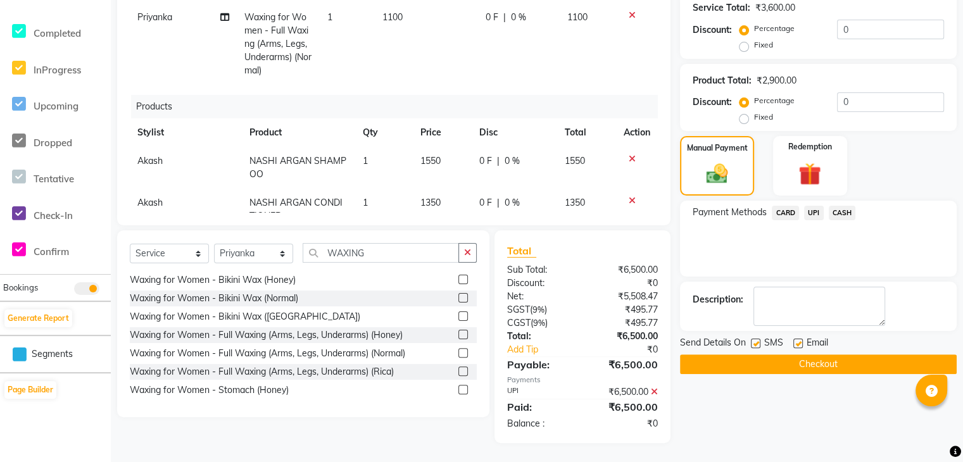
click at [814, 370] on button "Checkout" at bounding box center [818, 364] width 277 height 20
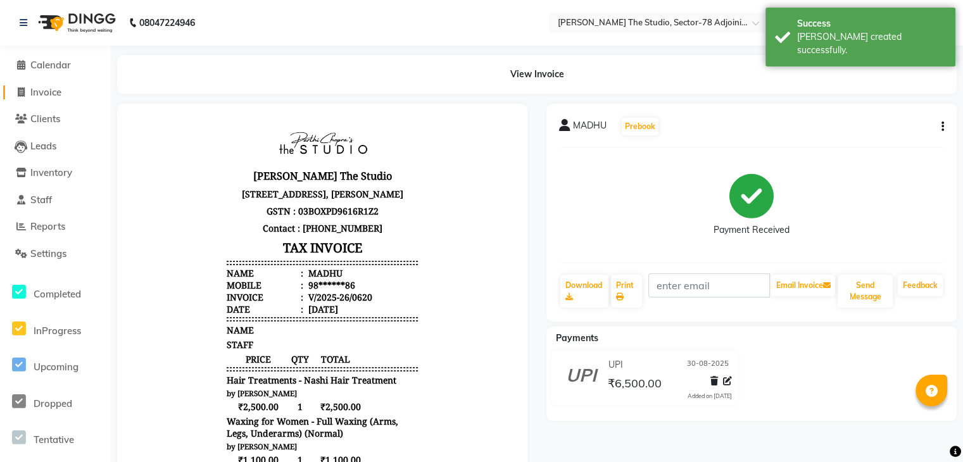
click at [30, 92] on span "Invoice" at bounding box center [45, 92] width 31 height 12
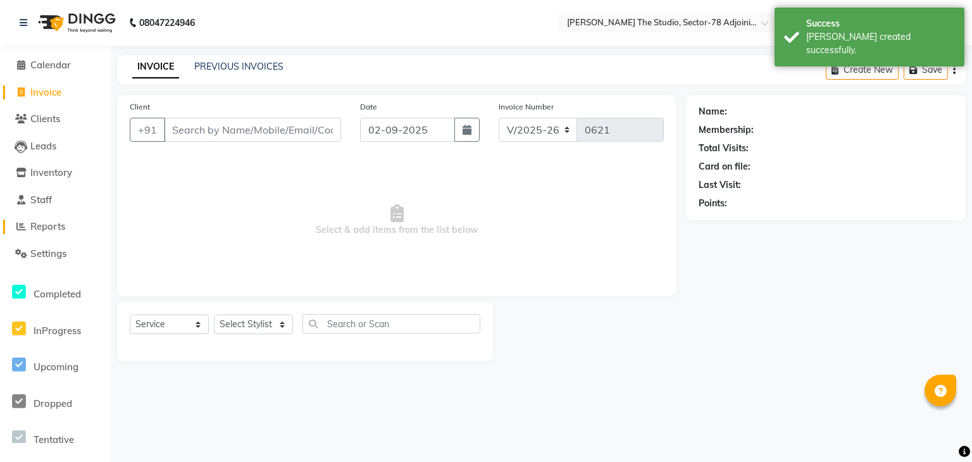
click at [53, 225] on span "Reports" at bounding box center [47, 226] width 35 height 12
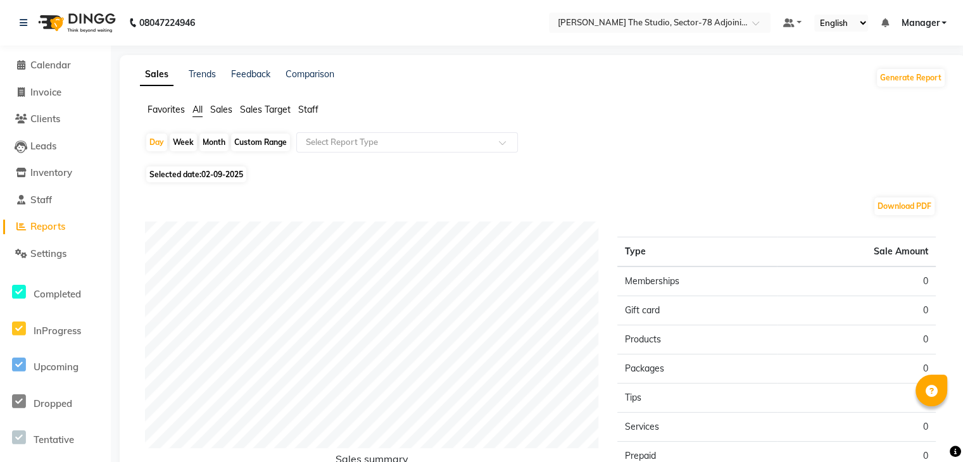
click at [220, 140] on div "Month" at bounding box center [213, 143] width 29 height 18
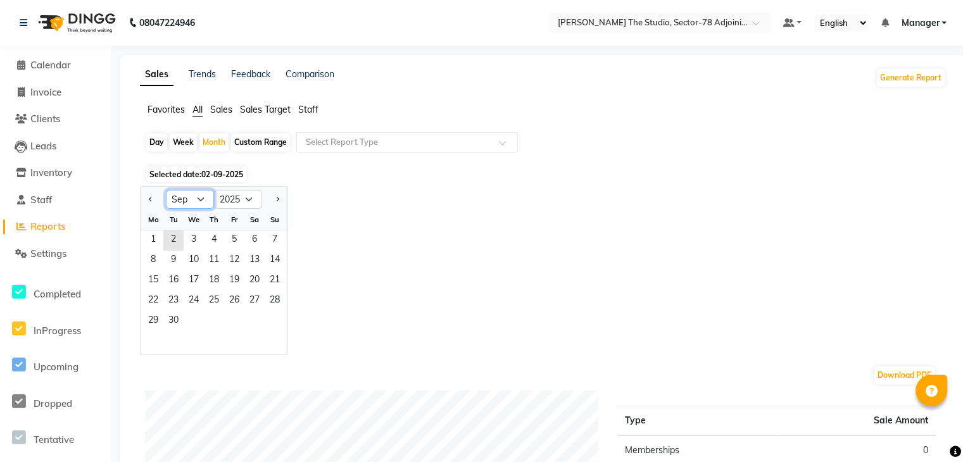
click at [195, 201] on select "Jan Feb Mar Apr May Jun Jul Aug Sep Oct Nov Dec" at bounding box center [190, 199] width 48 height 19
click at [166, 190] on select "Jan Feb Mar Apr May Jun Jul Aug Sep Oct Nov Dec" at bounding box center [190, 199] width 48 height 19
click at [234, 241] on span "1" at bounding box center [234, 240] width 20 height 20
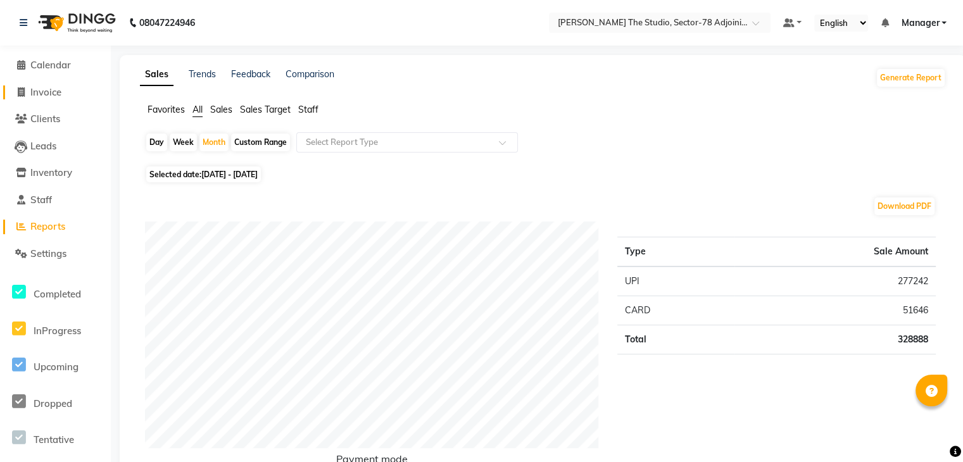
click at [56, 97] on span "Invoice" at bounding box center [45, 92] width 31 height 12
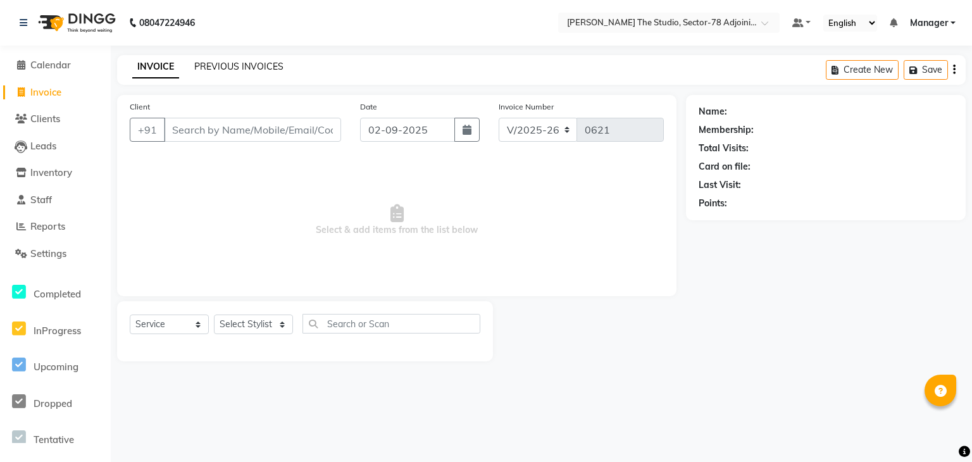
click at [237, 65] on link "PREVIOUS INVOICES" at bounding box center [238, 66] width 89 height 11
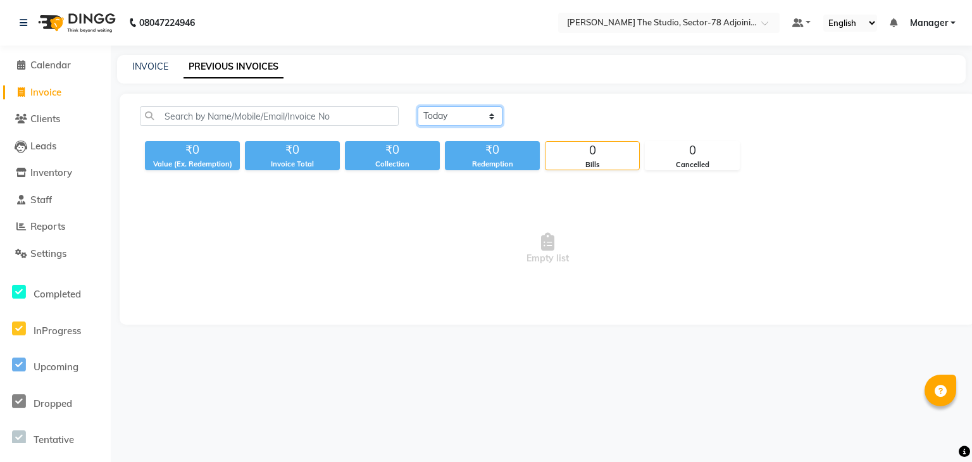
click at [435, 119] on select "Today Yesterday Custom Range" at bounding box center [460, 116] width 85 height 20
click at [418, 106] on select "Today Yesterday Custom Range" at bounding box center [460, 116] width 85 height 20
click at [557, 111] on input "02-09-2025" at bounding box center [563, 117] width 89 height 18
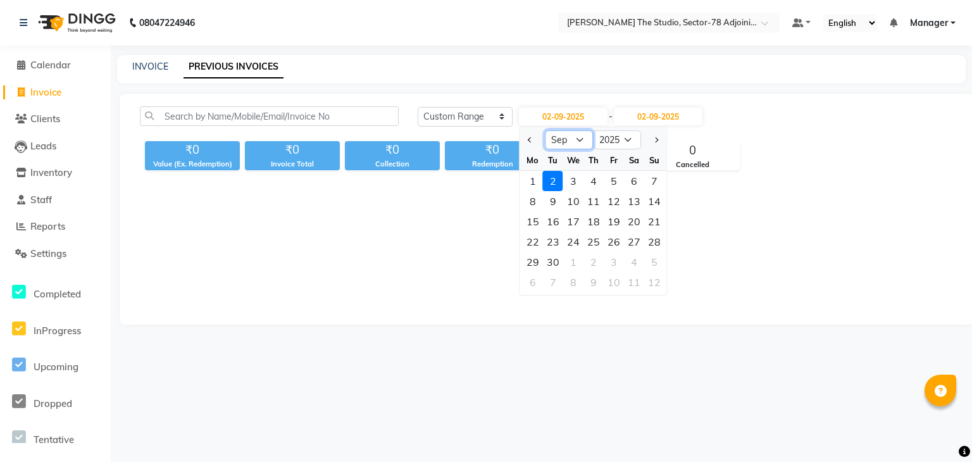
click at [565, 144] on select "Jan Feb Mar Apr May Jun Jul Aug Sep Oct Nov Dec" at bounding box center [570, 139] width 48 height 19
click at [546, 130] on select "Jan Feb Mar Apr May Jun Jul Aug Sep Oct Nov Dec" at bounding box center [570, 139] width 48 height 19
click at [629, 263] on div "30" at bounding box center [634, 262] width 20 height 20
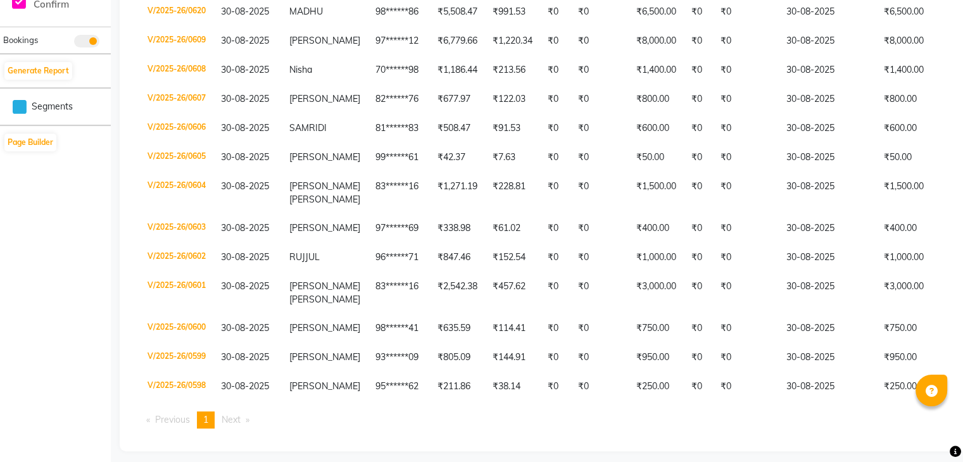
scroll to position [528, 0]
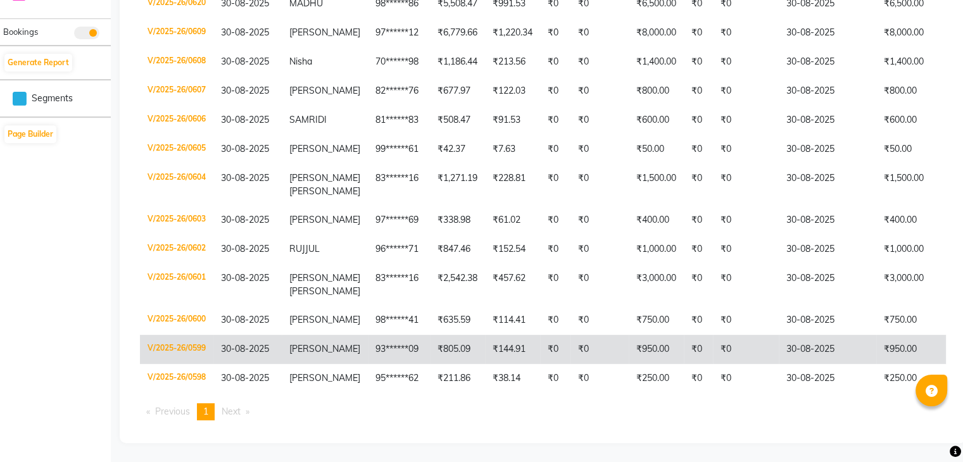
click at [387, 335] on td "93******09" at bounding box center [399, 349] width 62 height 29
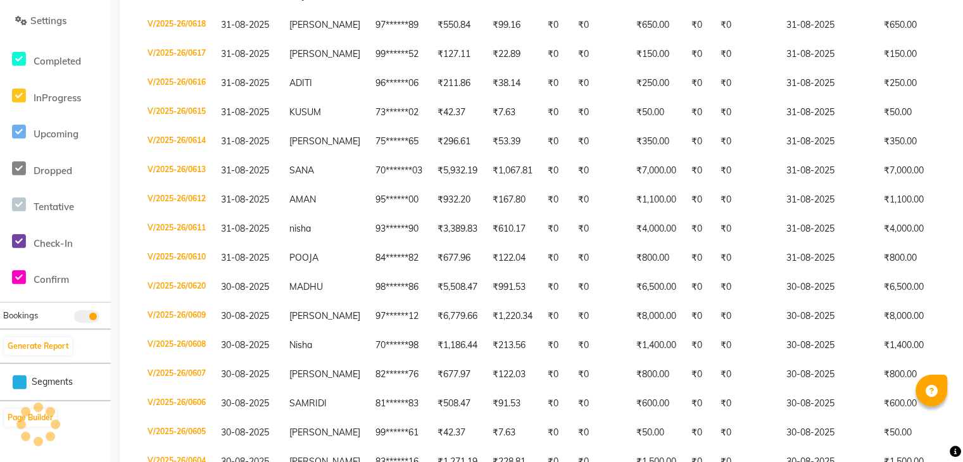
scroll to position [0, 0]
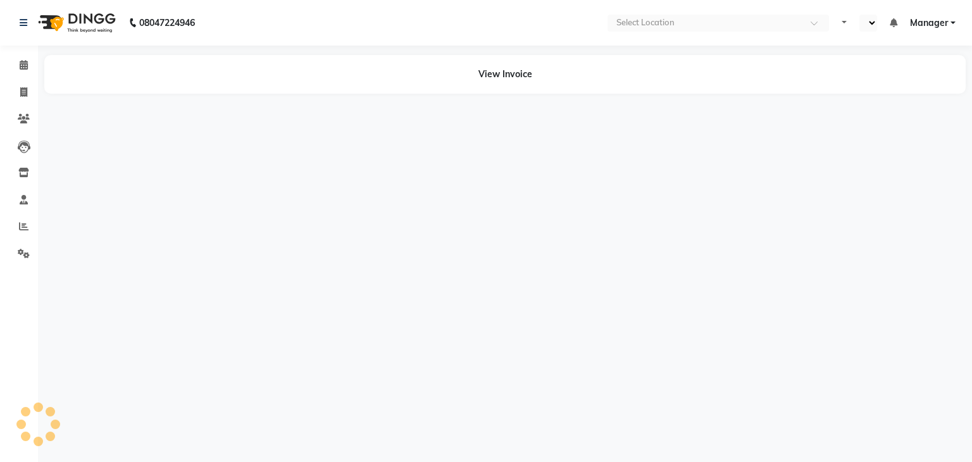
select select "en"
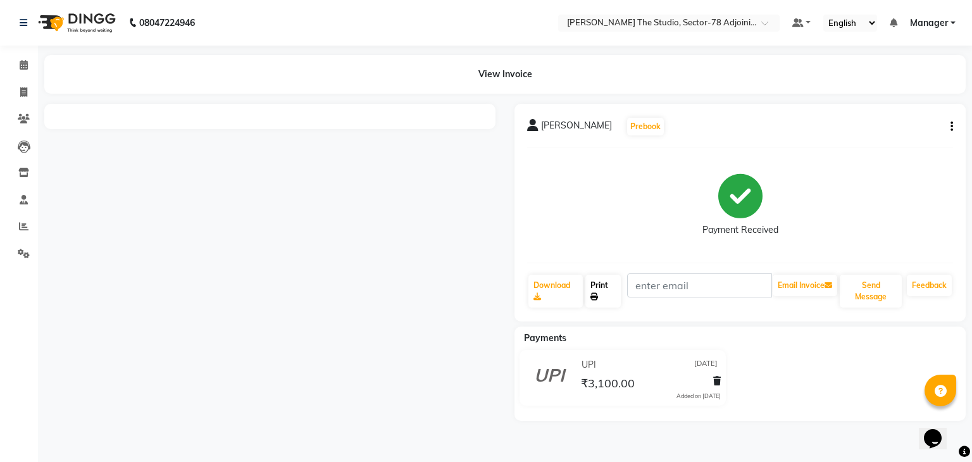
click at [601, 290] on link "Print" at bounding box center [602, 291] width 35 height 33
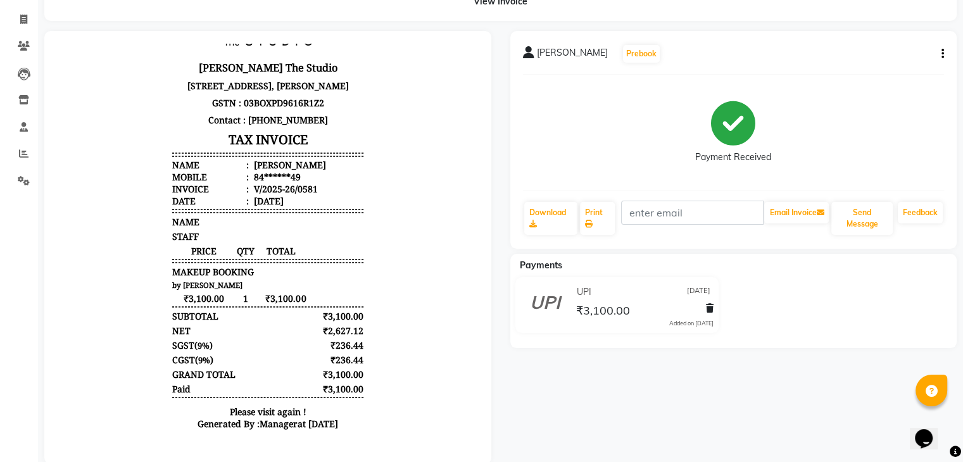
scroll to position [76, 0]
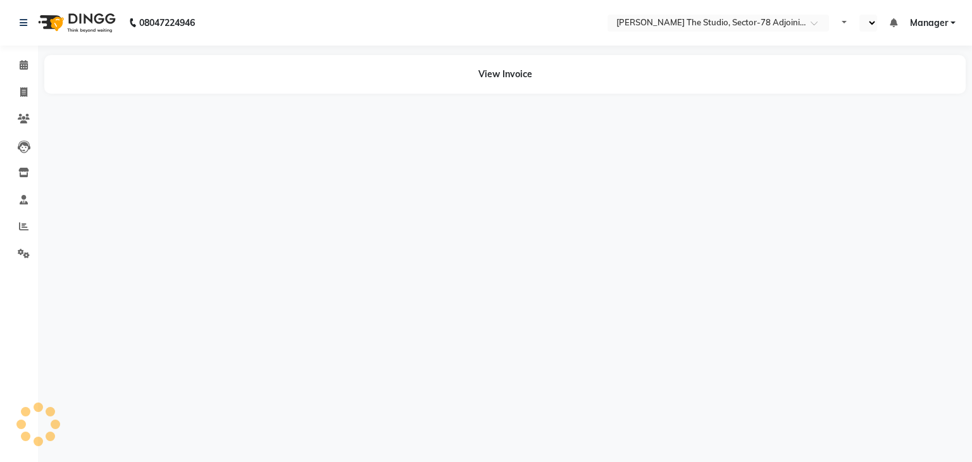
select select "en"
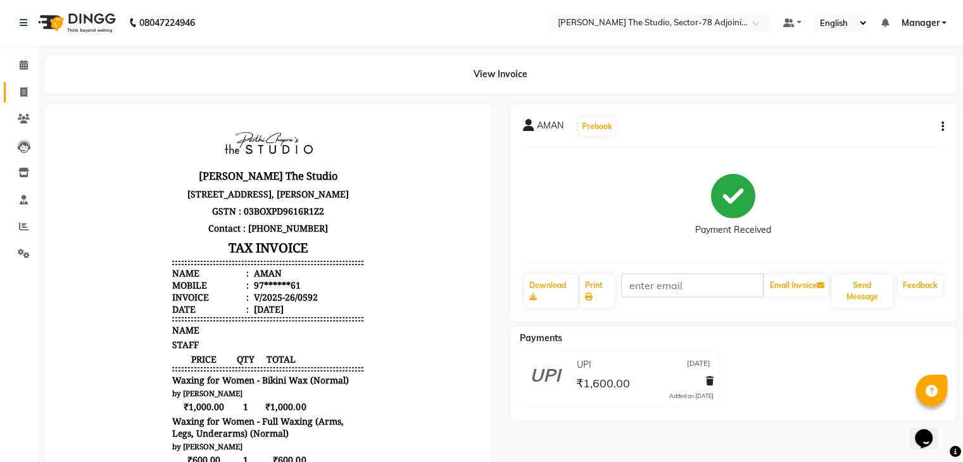
click at [22, 82] on link "Invoice" at bounding box center [19, 92] width 30 height 21
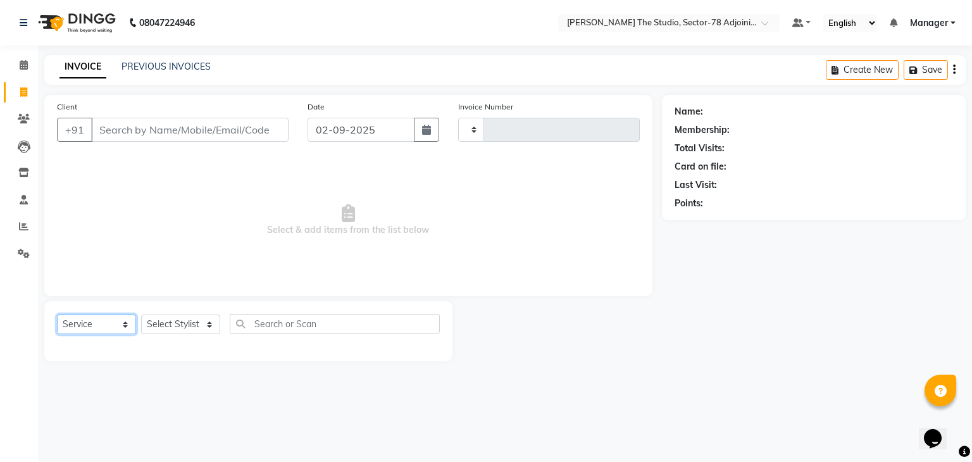
click at [93, 332] on select "Select Service Product Membership Package Voucher Prepaid Gift Card" at bounding box center [96, 325] width 79 height 20
select select "product"
click at [57, 315] on select "Select Service Product Membership Package Voucher Prepaid Gift Card" at bounding box center [96, 325] width 79 height 20
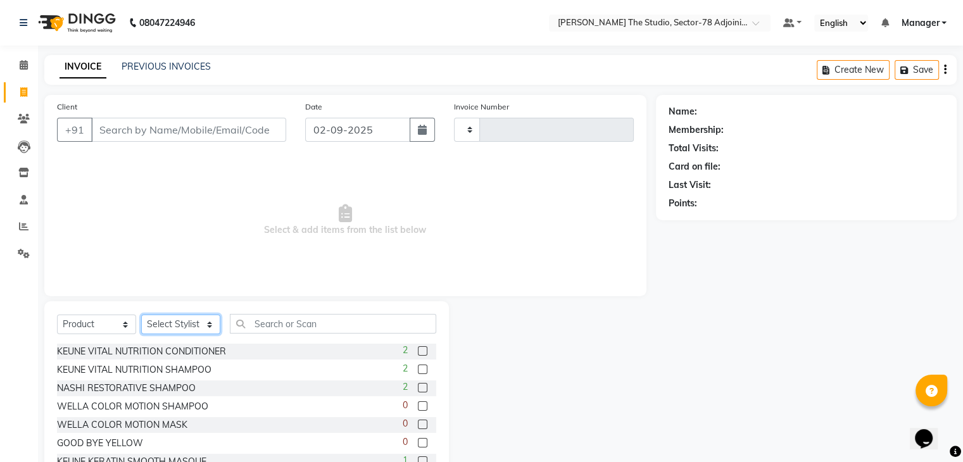
click at [178, 325] on select "Select Stylist [PERSON_NAME](N) [PERSON_NAME] [PERSON_NAME] [PERSON_NAME] [PERS…" at bounding box center [180, 325] width 79 height 20
select select "83537"
click at [141, 315] on select "Select Stylist [PERSON_NAME](N) [PERSON_NAME] [PERSON_NAME] [PERSON_NAME] [PERS…" at bounding box center [180, 325] width 79 height 20
click at [277, 322] on input "text" at bounding box center [333, 324] width 206 height 20
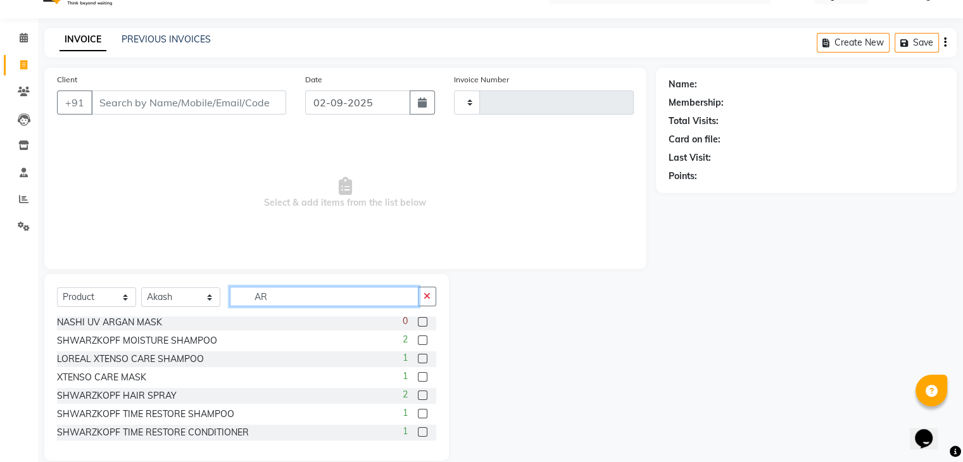
scroll to position [27, 0]
type input "A"
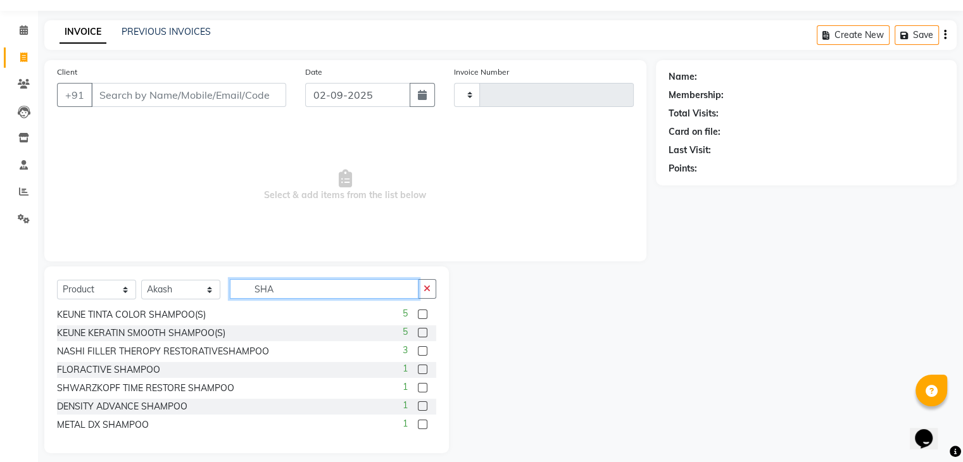
scroll to position [34, 0]
click at [291, 284] on input "SHA" at bounding box center [324, 290] width 189 height 20
type input "S"
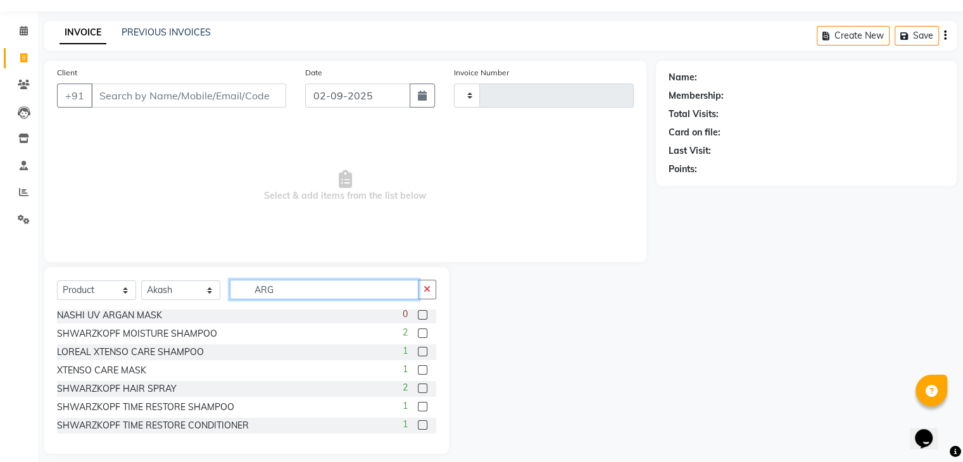
scroll to position [0, 0]
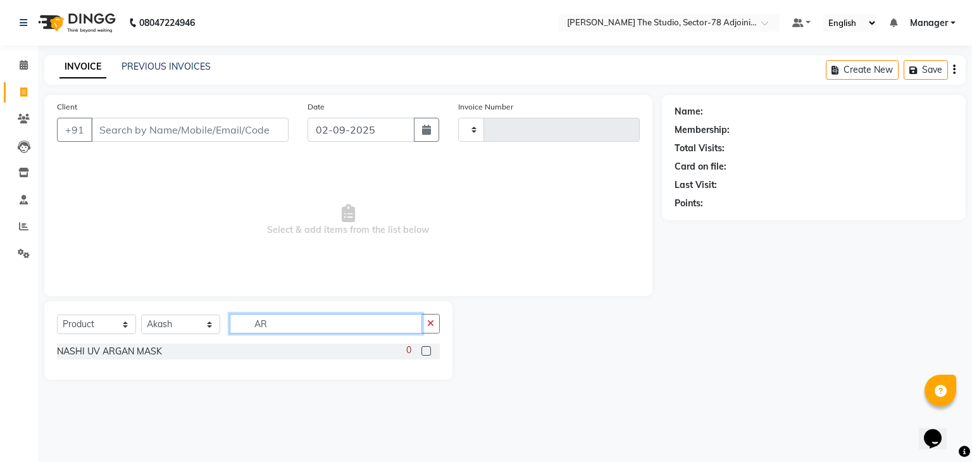
type input "A"
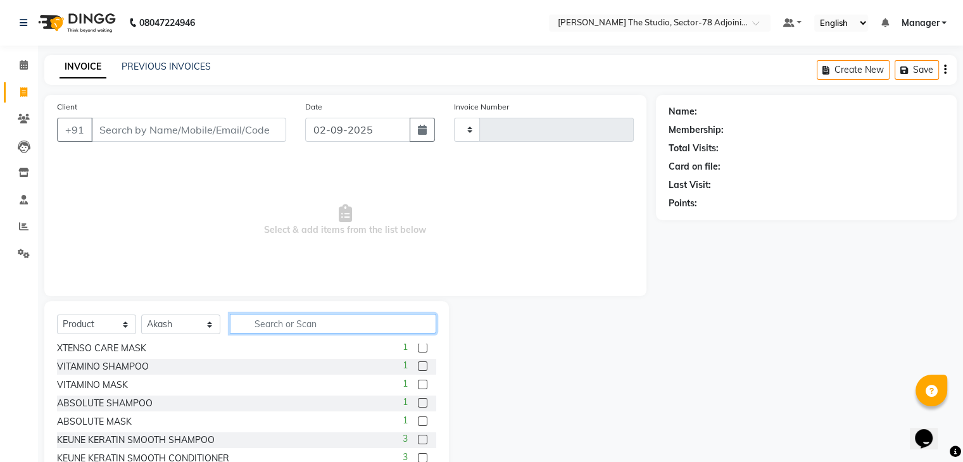
scroll to position [263, 0]
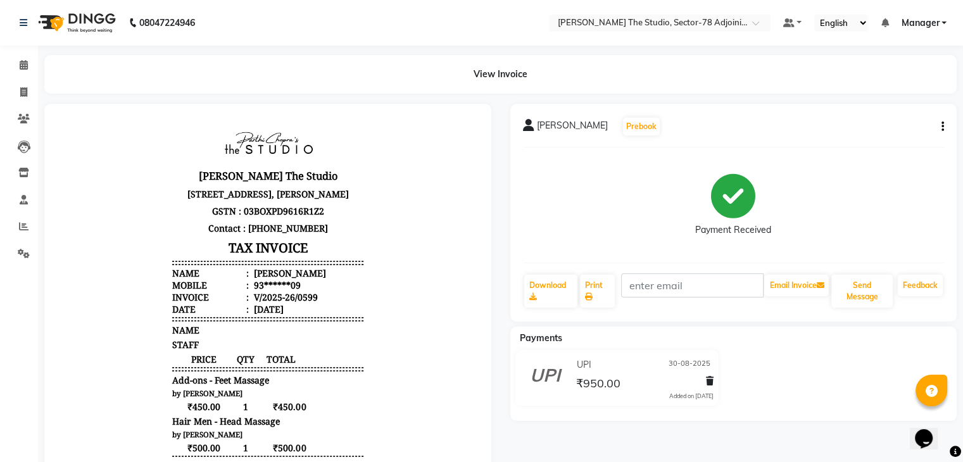
click at [941, 127] on icon "button" at bounding box center [942, 127] width 3 height 1
click at [878, 97] on div "Cancel Invoice" at bounding box center [878, 95] width 87 height 16
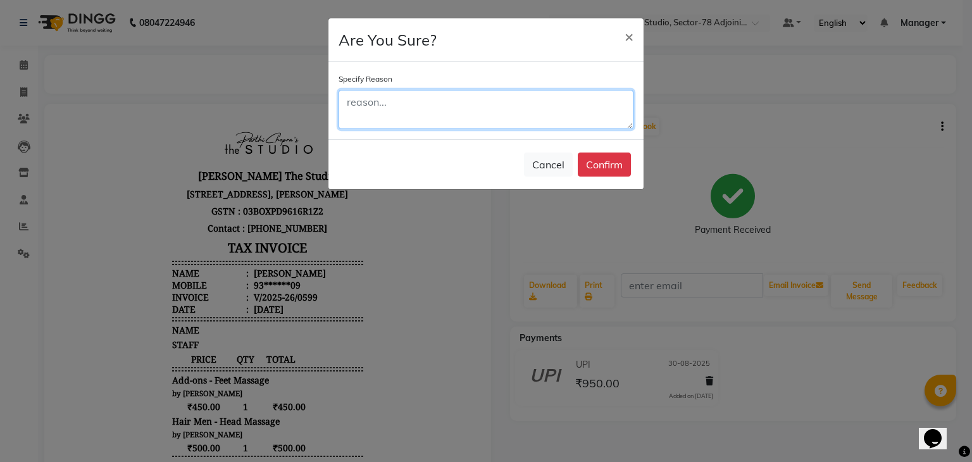
click at [534, 97] on textarea at bounding box center [486, 109] width 295 height 39
type textarea "OK"
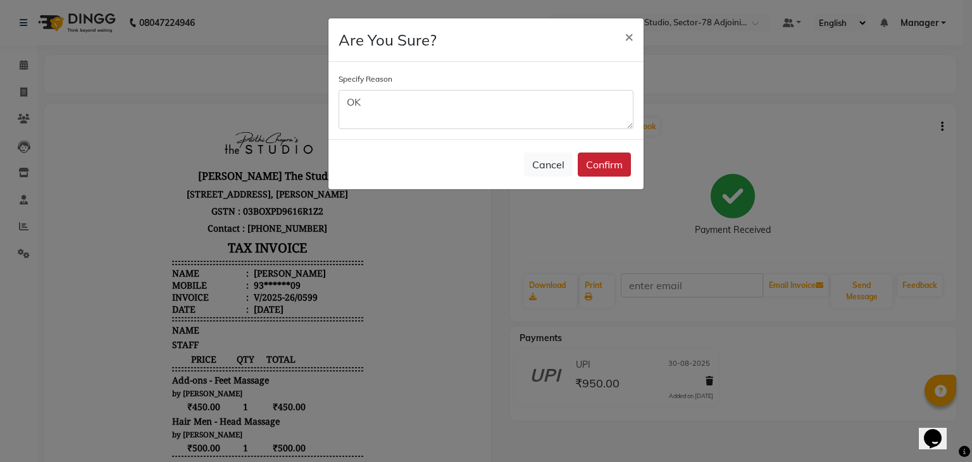
click at [616, 161] on button "Confirm" at bounding box center [604, 165] width 53 height 24
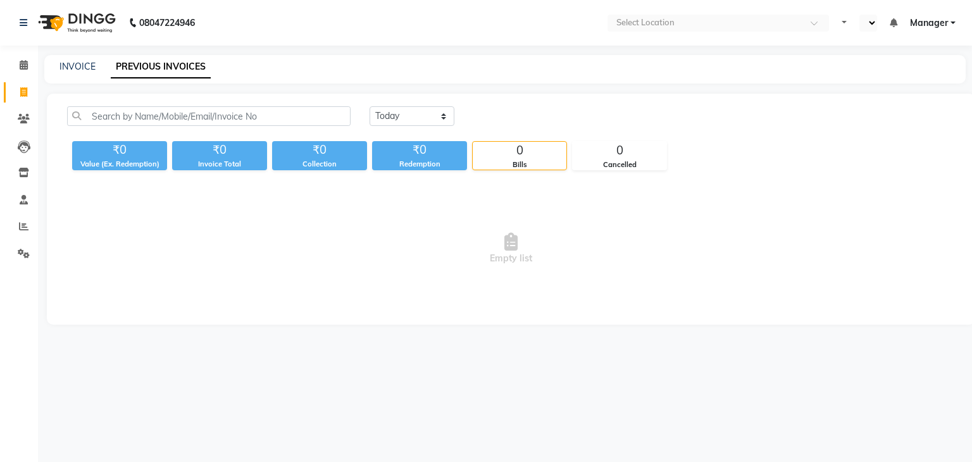
select select "en"
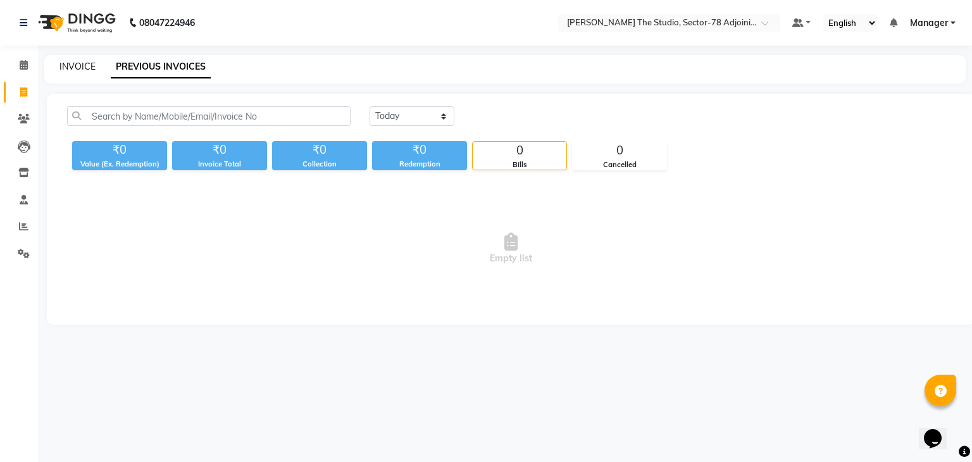
click at [85, 66] on link "INVOICE" at bounding box center [77, 66] width 36 height 11
select select "service"
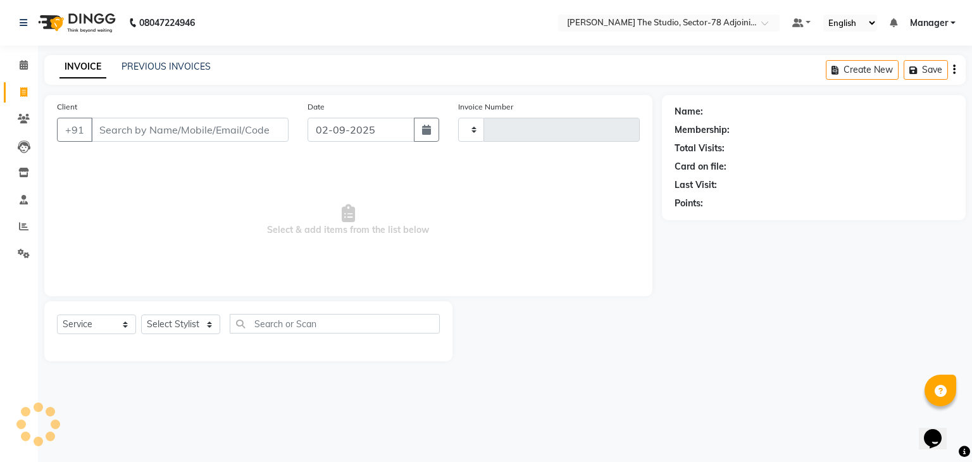
type input "0621"
select select "8485"
click at [125, 74] on div "INVOICE PREVIOUS INVOICES Create New Save" at bounding box center [504, 70] width 921 height 30
click at [145, 70] on link "PREVIOUS INVOICES" at bounding box center [166, 66] width 89 height 11
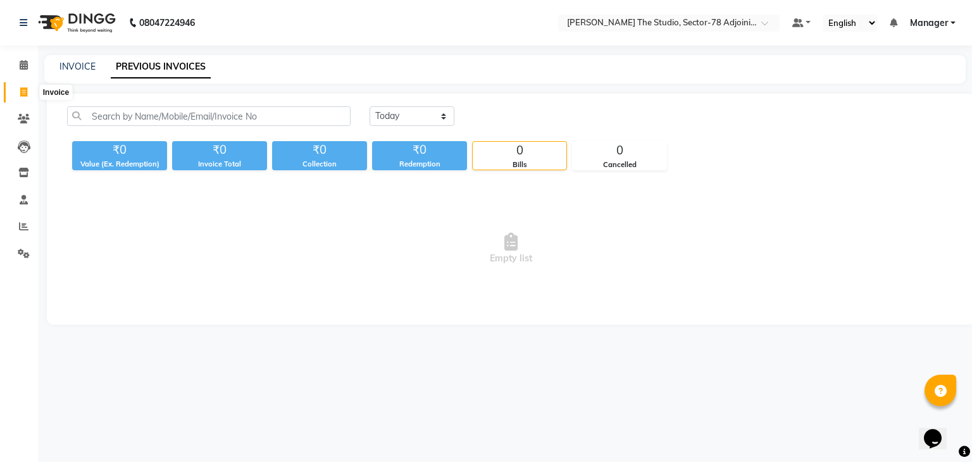
click at [23, 90] on icon at bounding box center [23, 91] width 7 height 9
select select "service"
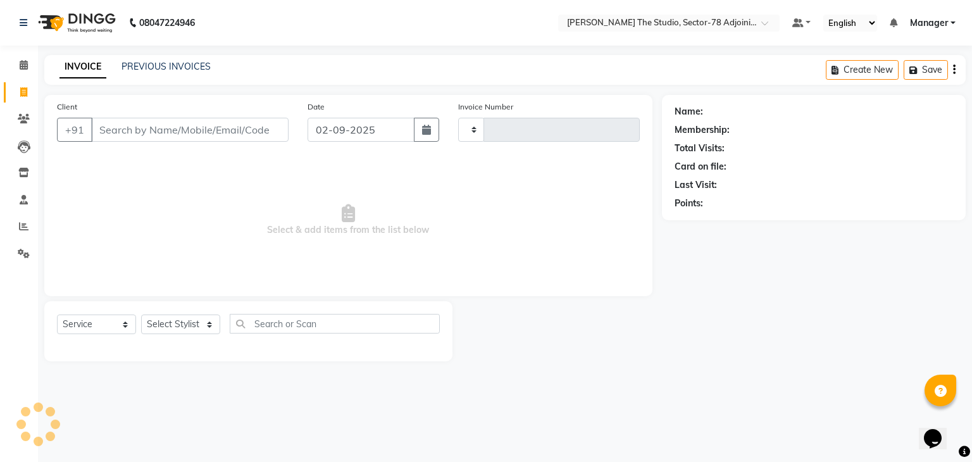
type input "0621"
select select "8485"
click at [23, 224] on icon at bounding box center [23, 226] width 9 height 9
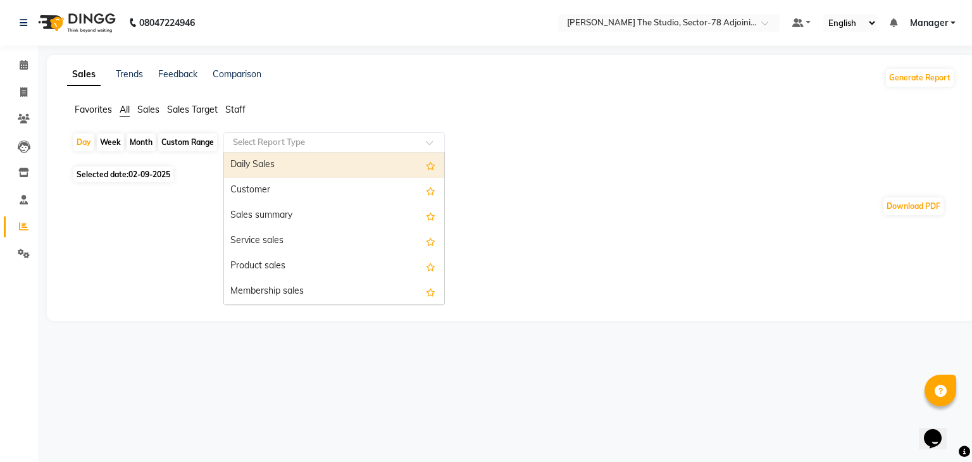
click at [253, 140] on input "text" at bounding box center [321, 142] width 182 height 13
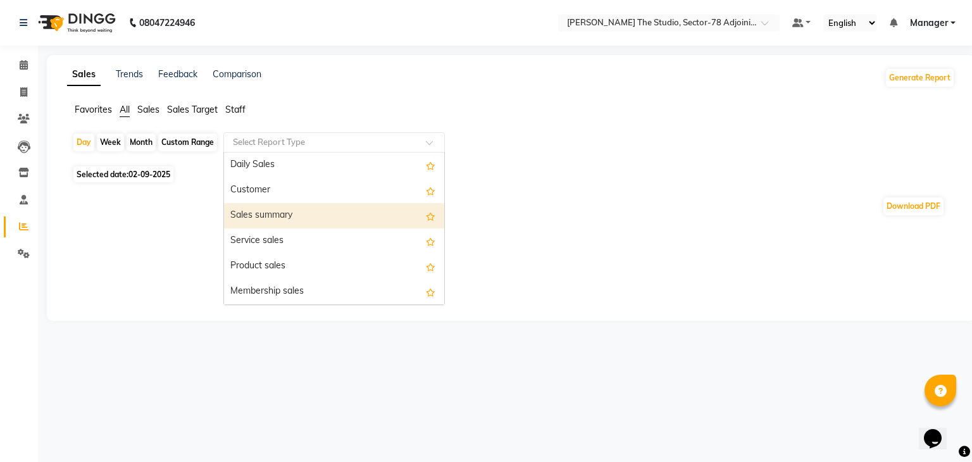
click at [248, 221] on div "Sales summary" at bounding box center [334, 215] width 220 height 25
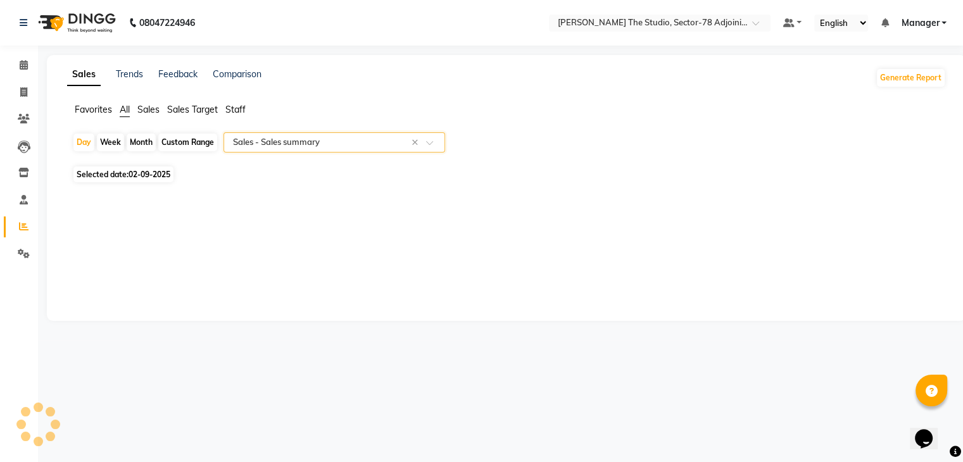
select select "full_report"
select select "csv"
click at [139, 147] on div "Month" at bounding box center [141, 143] width 29 height 18
select select "9"
select select "2025"
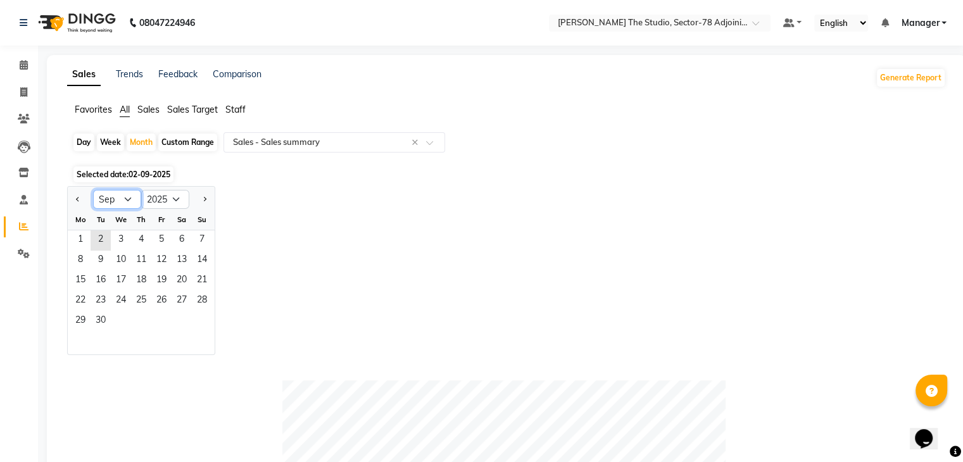
click at [109, 192] on select "Jan Feb Mar Apr May Jun Jul Aug Sep Oct Nov Dec" at bounding box center [117, 199] width 48 height 19
select select "8"
click at [93, 190] on select "Jan Feb Mar Apr May Jun Jul Aug Sep Oct Nov Dec" at bounding box center [117, 199] width 48 height 19
click at [157, 230] on span "1" at bounding box center [161, 240] width 20 height 20
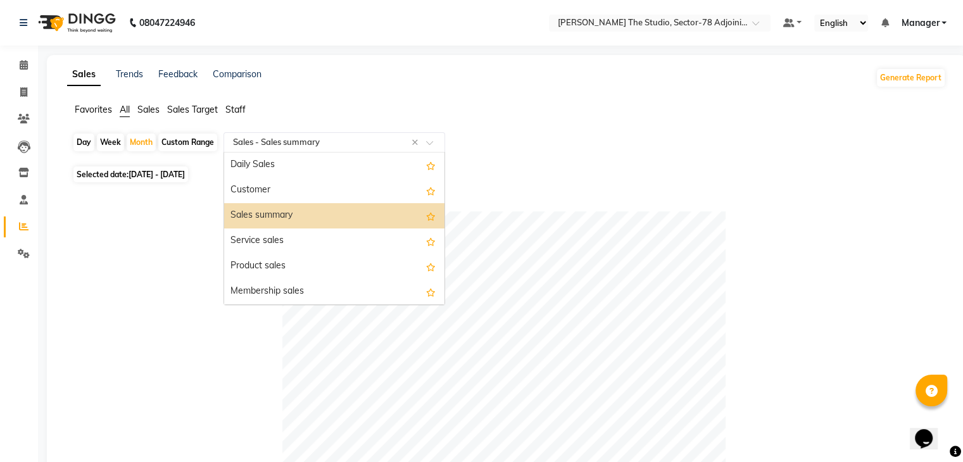
click at [278, 147] on input "text" at bounding box center [321, 142] width 182 height 13
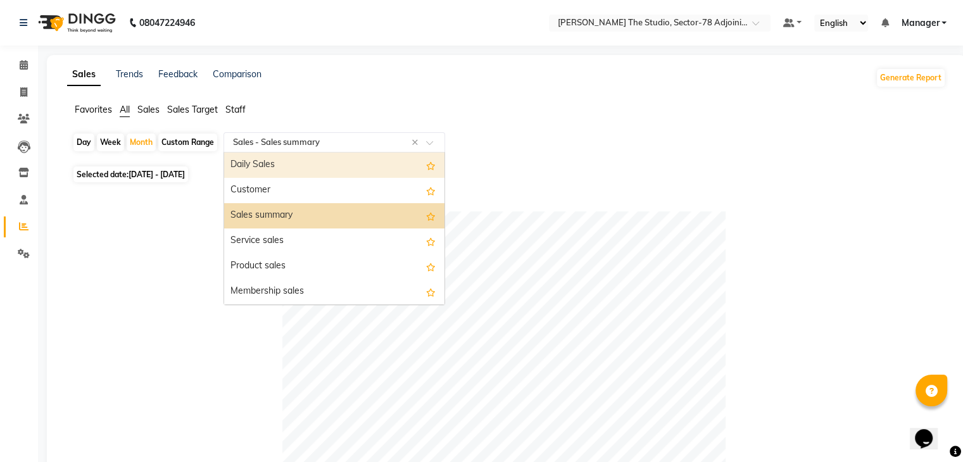
click at [277, 163] on div "Daily Sales" at bounding box center [334, 165] width 220 height 25
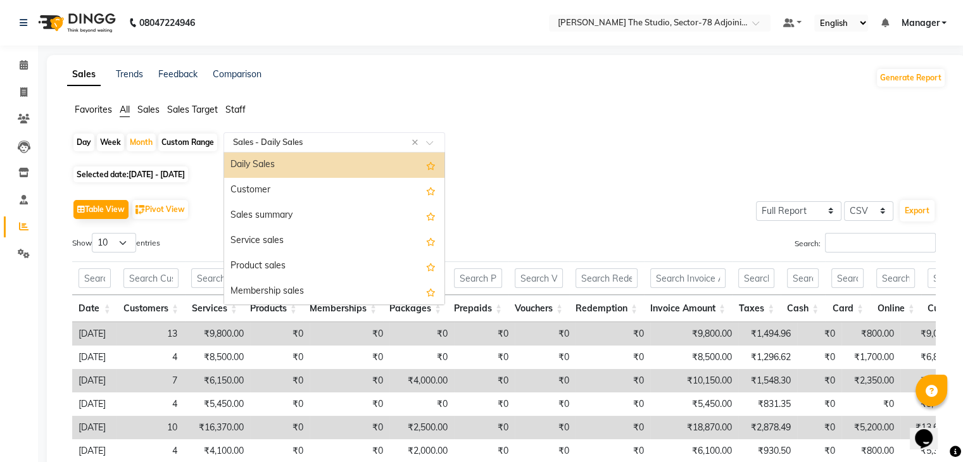
click at [263, 136] on input "text" at bounding box center [321, 142] width 182 height 13
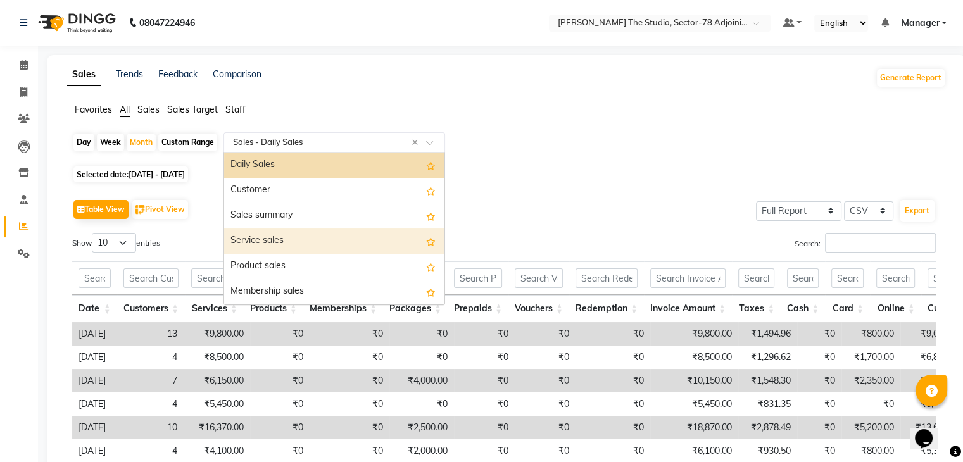
click at [261, 249] on div "Service sales" at bounding box center [334, 240] width 220 height 25
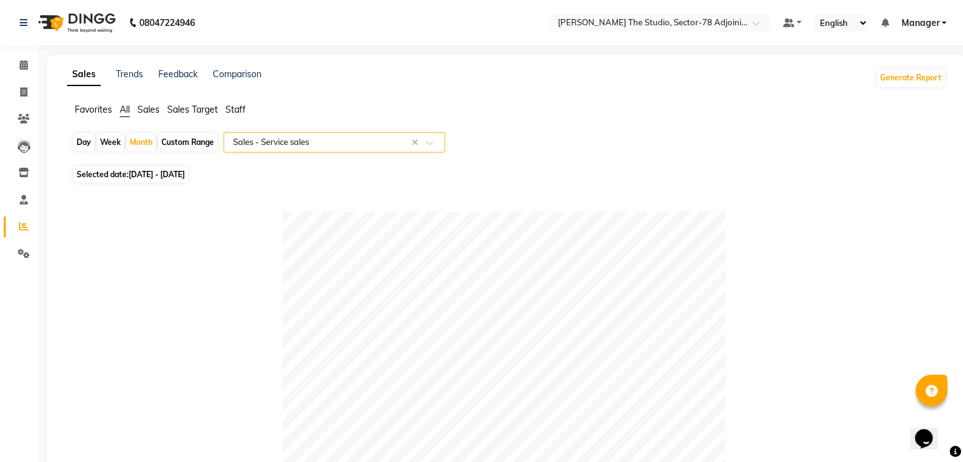
click at [285, 142] on input "text" at bounding box center [321, 142] width 182 height 13
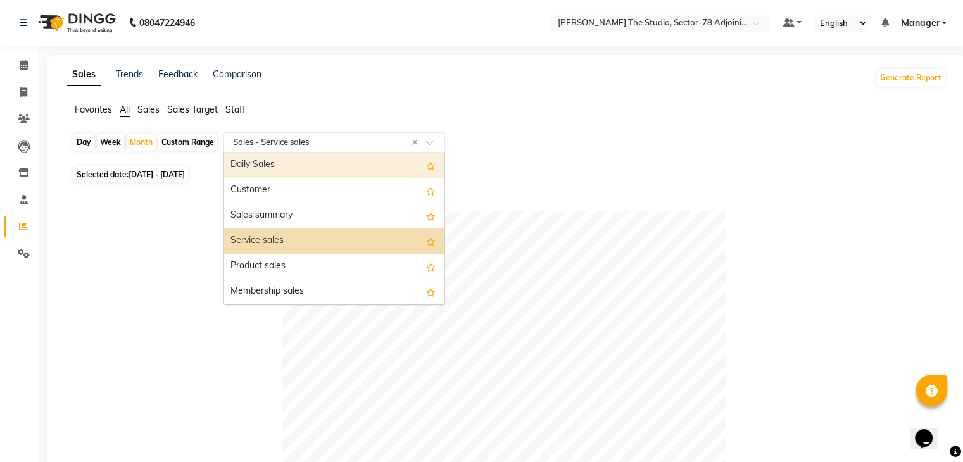
click at [278, 154] on div "Daily Sales" at bounding box center [334, 165] width 220 height 25
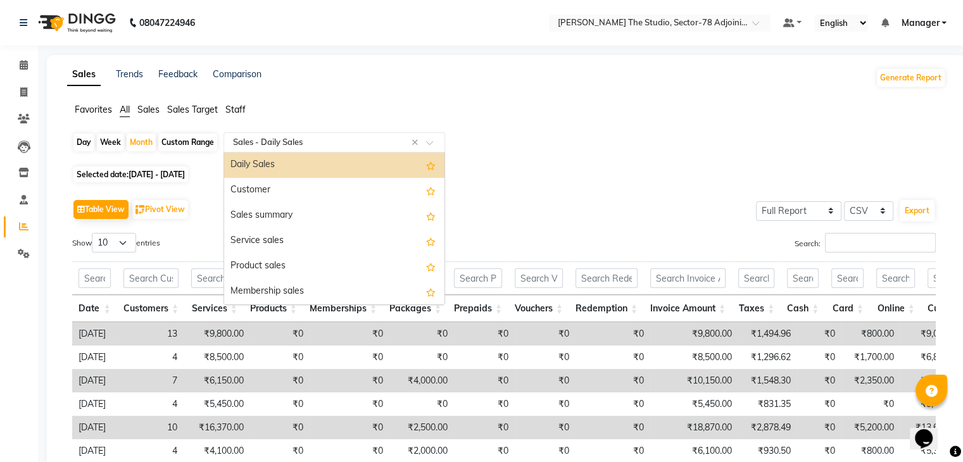
click at [286, 138] on input "text" at bounding box center [321, 142] width 182 height 13
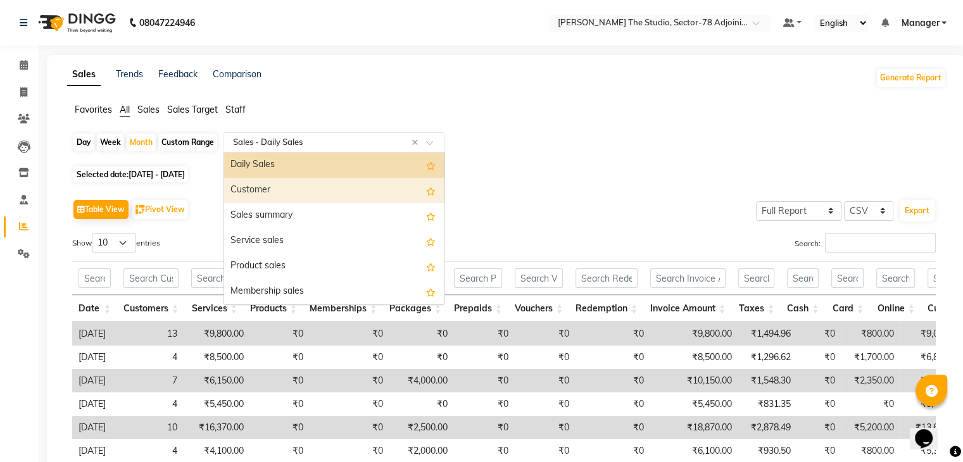
click at [281, 186] on div "Customer" at bounding box center [334, 190] width 220 height 25
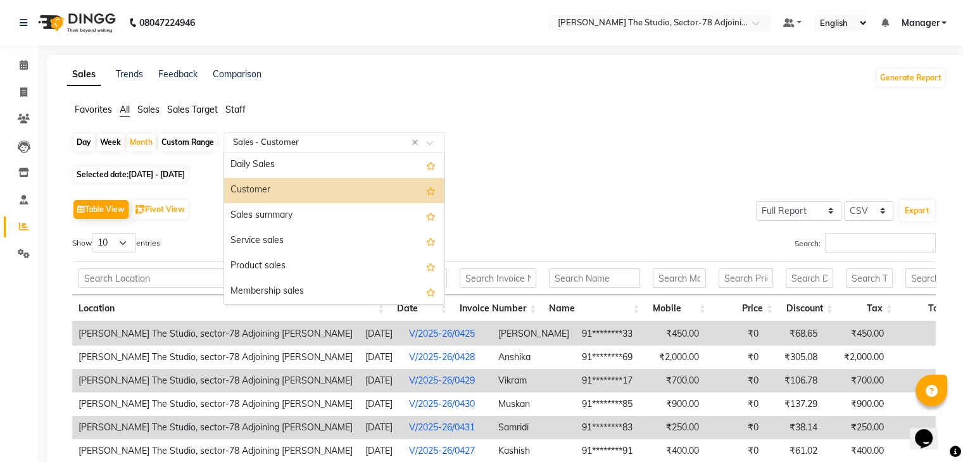
click at [280, 145] on input "text" at bounding box center [321, 142] width 182 height 13
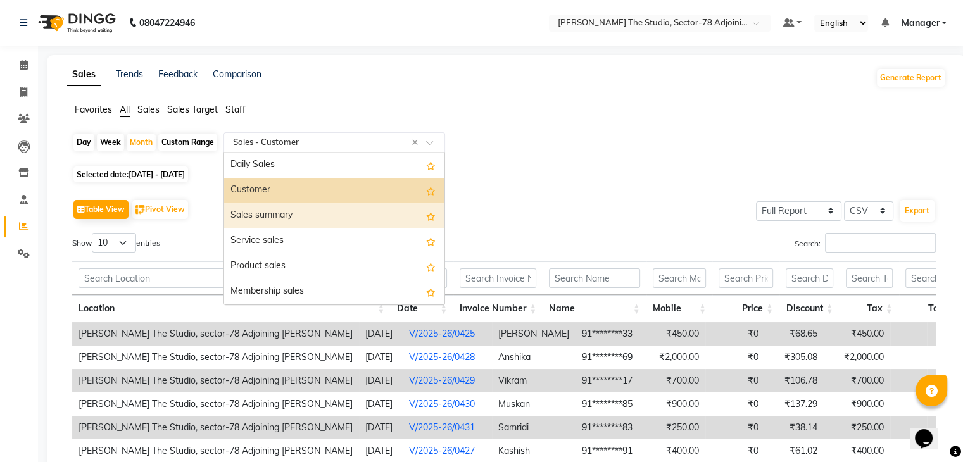
click at [284, 203] on div "Sales summary" at bounding box center [334, 215] width 220 height 25
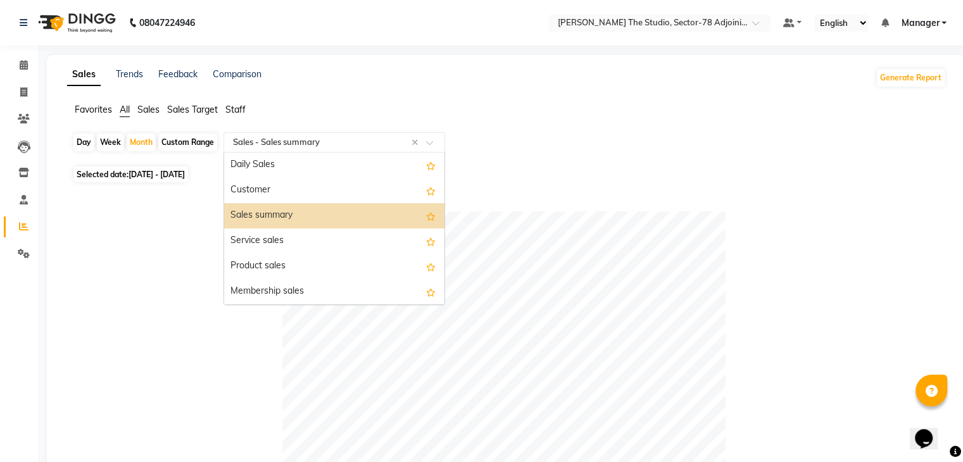
click at [339, 136] on input "text" at bounding box center [321, 142] width 182 height 13
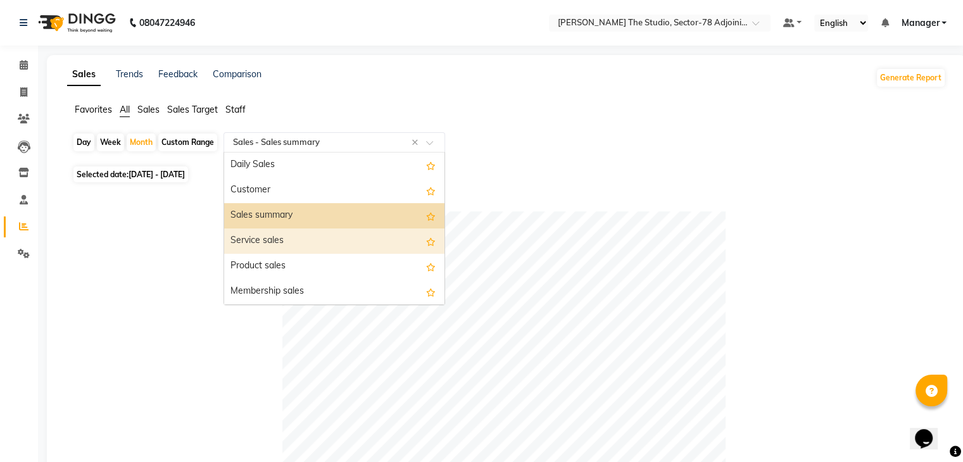
click at [337, 236] on div "Service sales" at bounding box center [334, 240] width 220 height 25
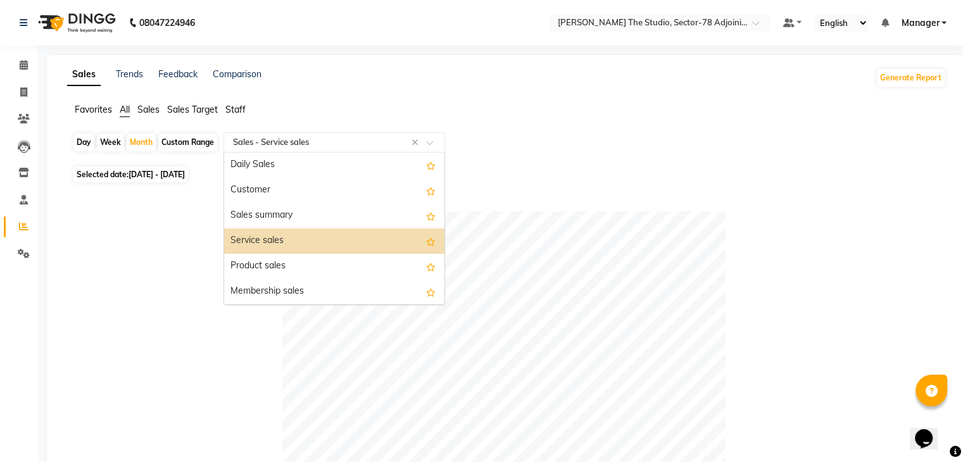
click at [309, 146] on input "text" at bounding box center [321, 142] width 182 height 13
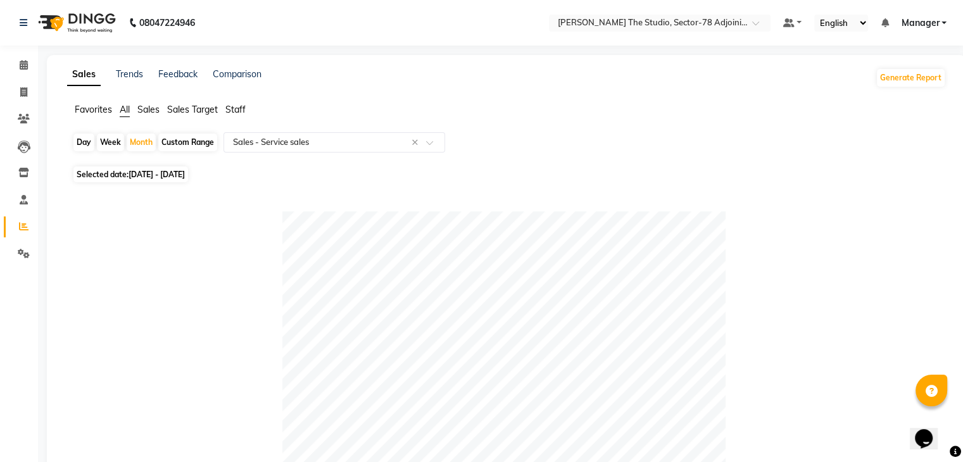
click at [203, 234] on div at bounding box center [503, 432] width 863 height 443
click at [185, 137] on div "Custom Range" at bounding box center [187, 143] width 59 height 18
select select "8"
select select "2025"
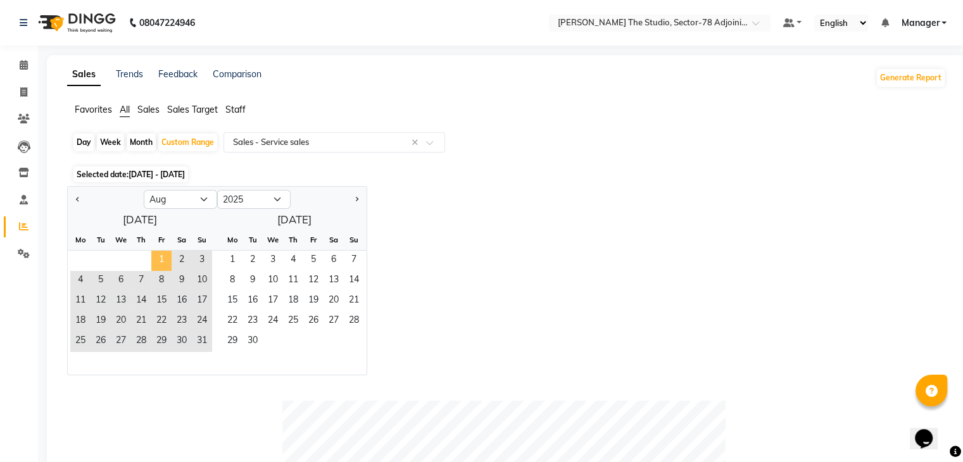
click at [159, 254] on span "1" at bounding box center [161, 261] width 20 height 20
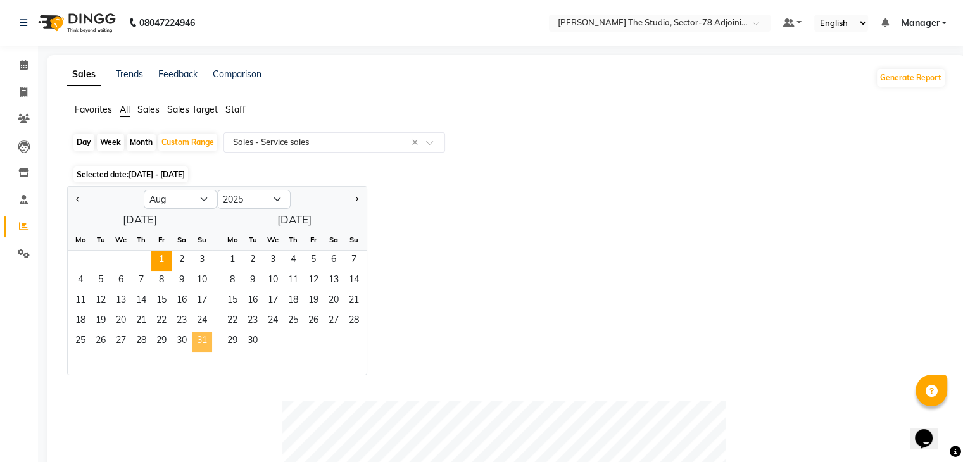
click at [197, 344] on span "31" at bounding box center [202, 342] width 20 height 20
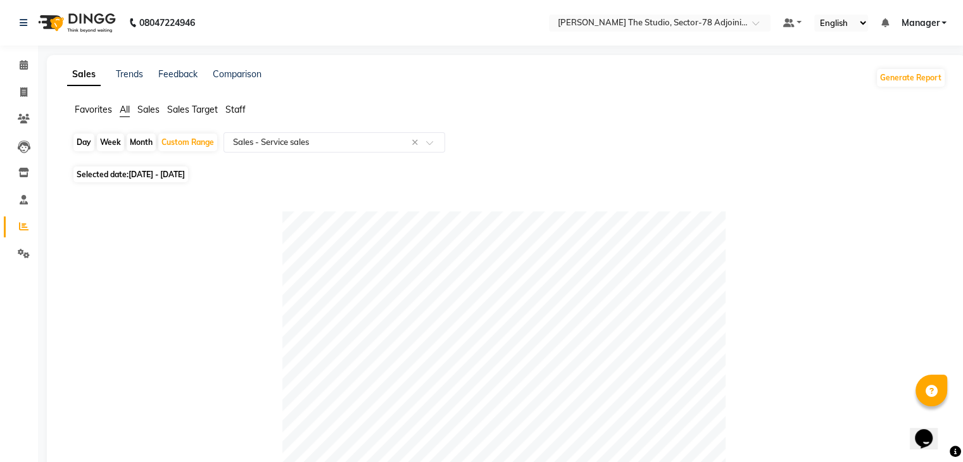
click at [303, 153] on div "Day Week Month Custom Range Select Report Type × Sales - Service sales ×" at bounding box center [506, 147] width 868 height 30
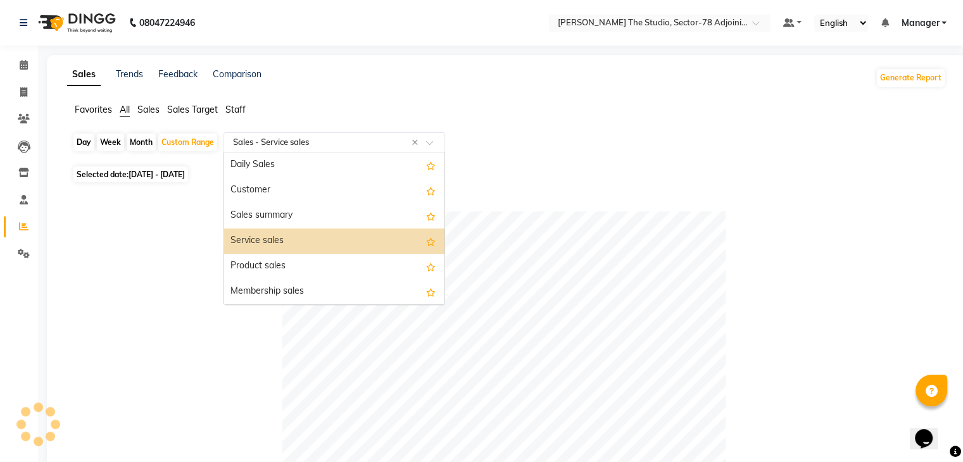
click at [301, 149] on div "Select Report Type × Sales - Service sales ×" at bounding box center [334, 142] width 222 height 20
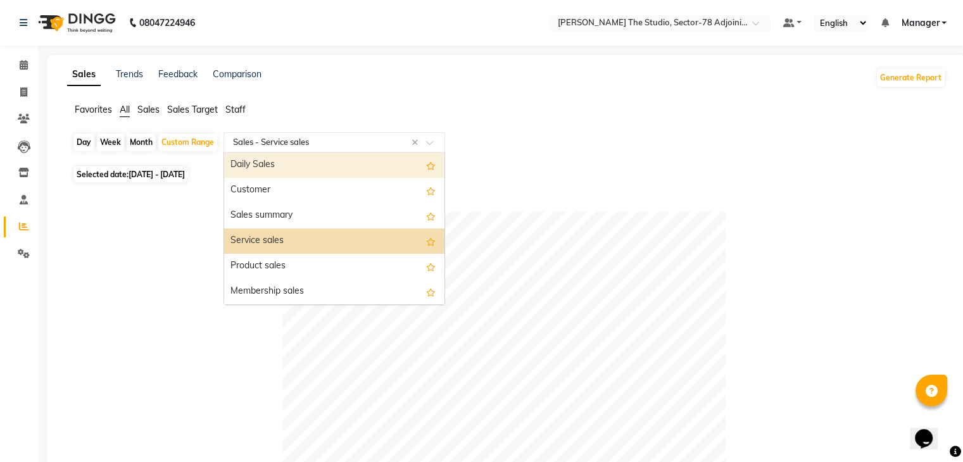
click at [289, 170] on div "Daily Sales" at bounding box center [334, 165] width 220 height 25
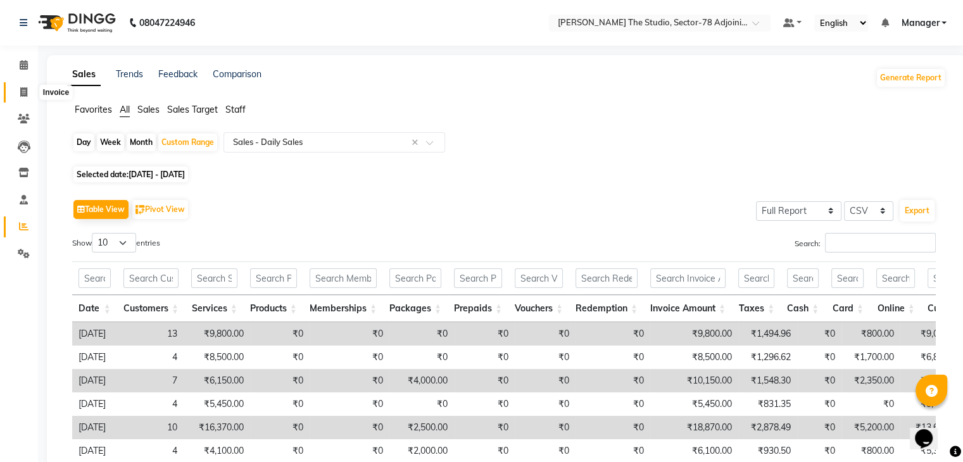
click at [21, 89] on icon at bounding box center [23, 91] width 7 height 9
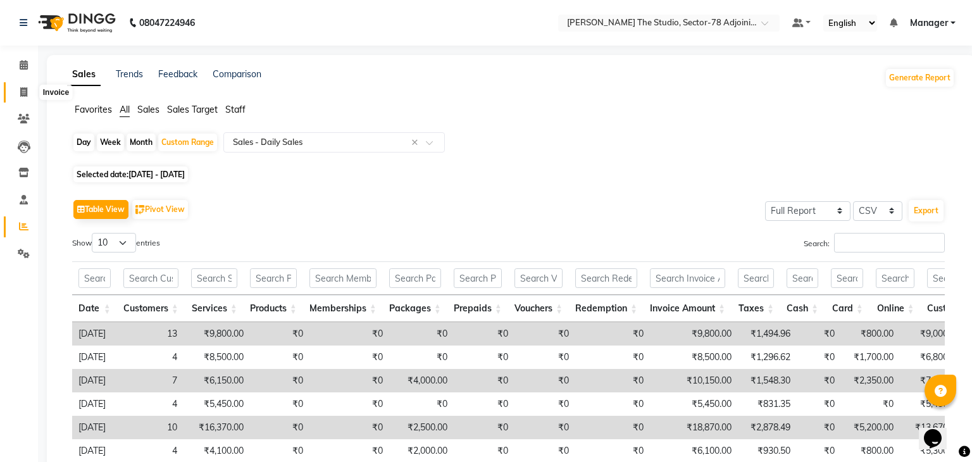
select select "8485"
select select "service"
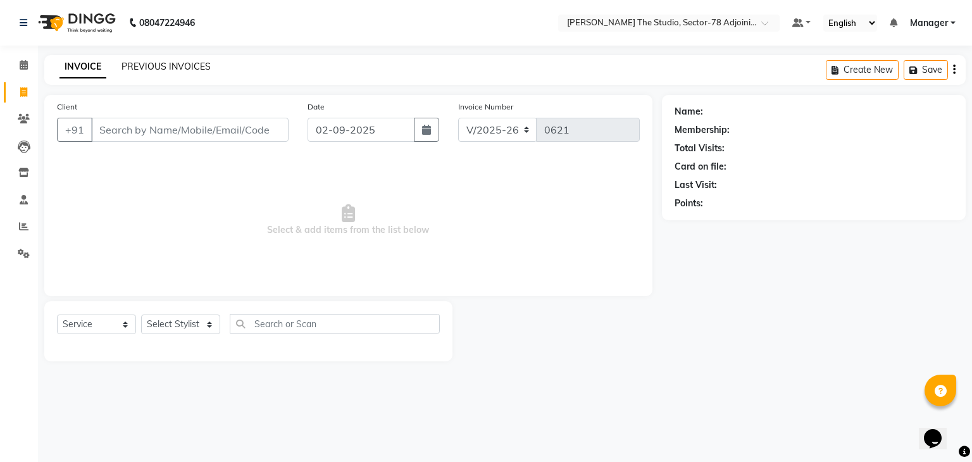
click at [157, 67] on link "PREVIOUS INVOICES" at bounding box center [166, 66] width 89 height 11
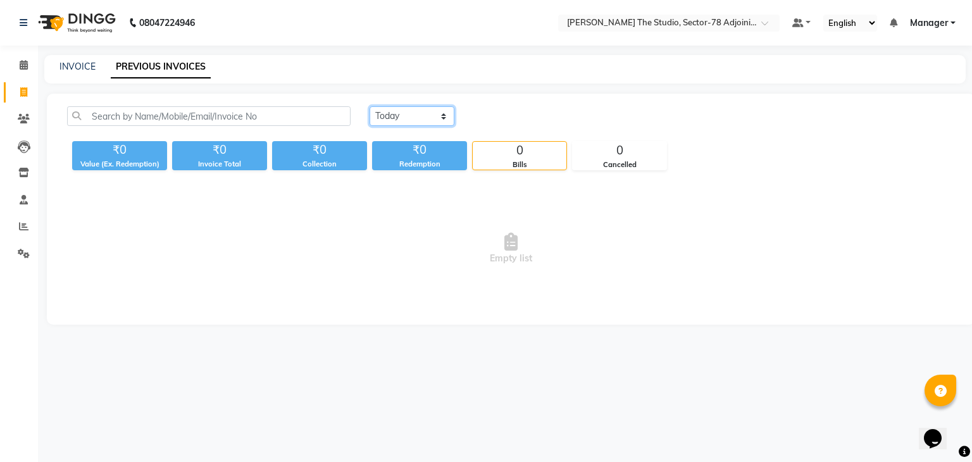
click at [396, 116] on select "Today Yesterday Custom Range" at bounding box center [412, 116] width 85 height 20
select select "range"
click at [370, 106] on select "Today Yesterday Custom Range" at bounding box center [412, 116] width 85 height 20
click at [516, 117] on input "02-09-2025" at bounding box center [515, 117] width 89 height 18
select select "9"
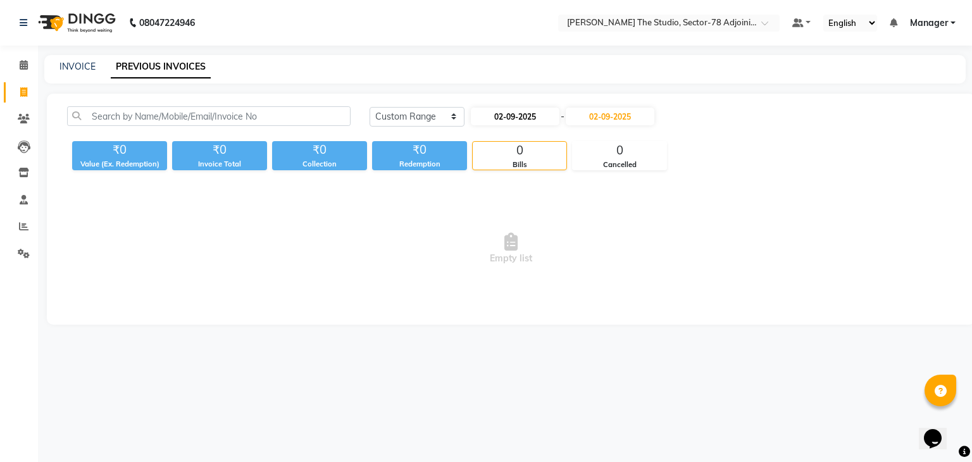
select select "2025"
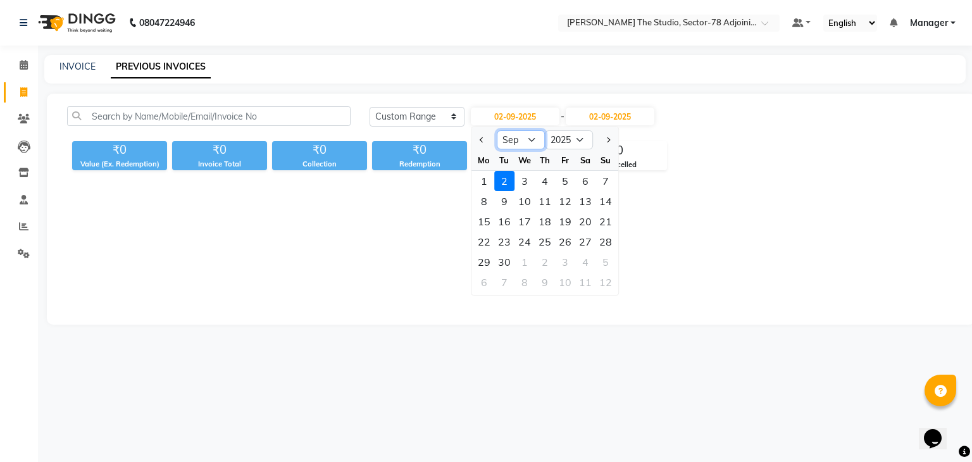
click at [514, 141] on select "Jan Feb Mar Apr May Jun Jul Aug Sep Oct Nov Dec" at bounding box center [521, 139] width 48 height 19
select select "8"
click at [497, 130] on select "Jan Feb Mar Apr May Jun Jul Aug Sep Oct Nov Dec" at bounding box center [521, 139] width 48 height 19
click at [568, 178] on div "1" at bounding box center [565, 181] width 20 height 20
type input "01-08-2025"
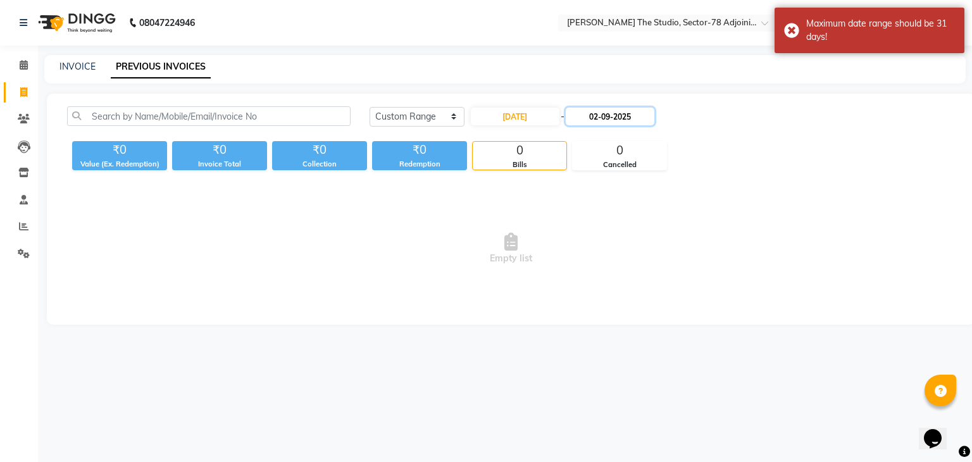
click at [619, 115] on input "02-09-2025" at bounding box center [610, 117] width 89 height 18
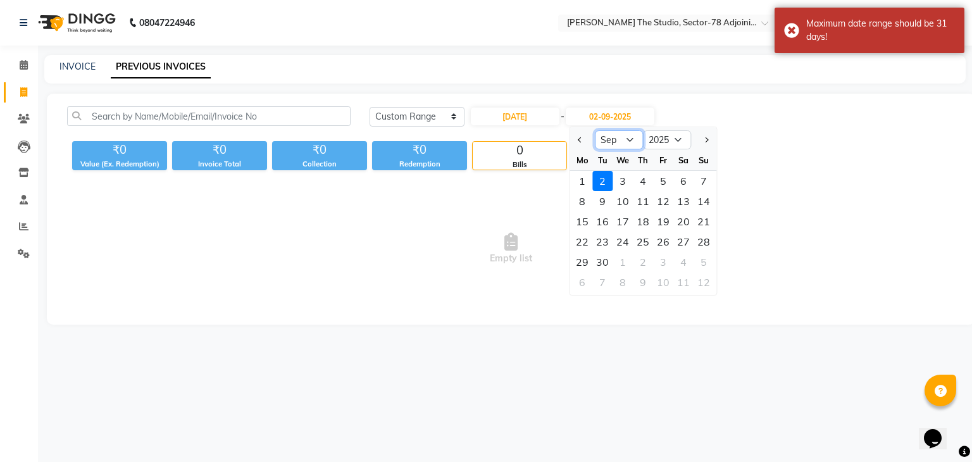
click at [635, 133] on select "Aug Sep Oct Nov Dec" at bounding box center [619, 139] width 48 height 19
select select "8"
click at [595, 130] on select "Aug Sep Oct Nov Dec" at bounding box center [619, 139] width 48 height 19
click at [709, 261] on div "31" at bounding box center [704, 262] width 20 height 20
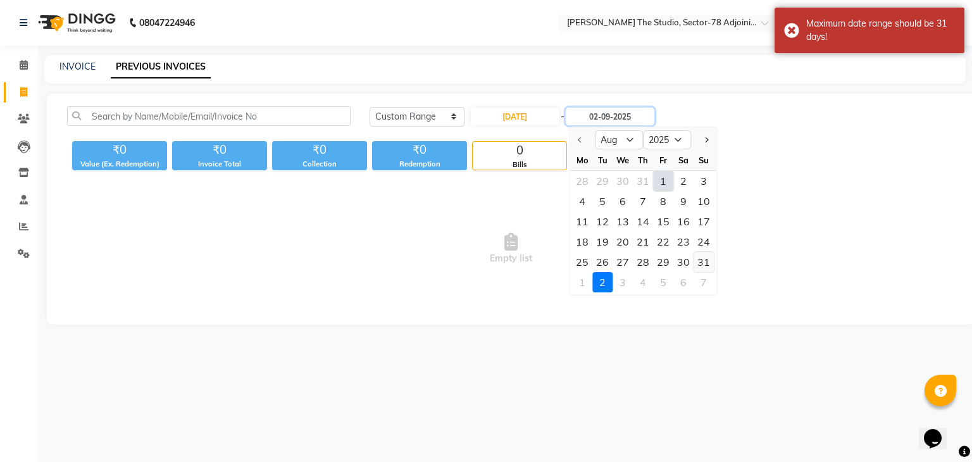
type input "31-08-2025"
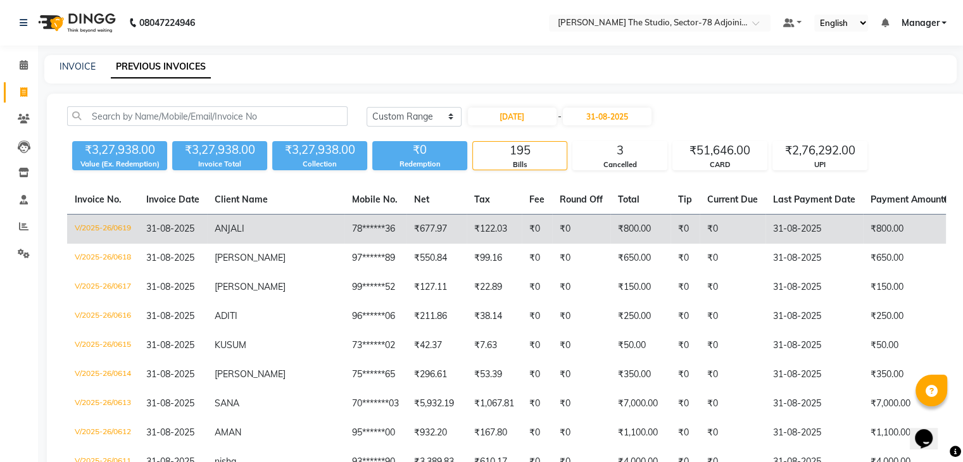
click at [406, 238] on td "₹677.97" at bounding box center [436, 230] width 60 height 30
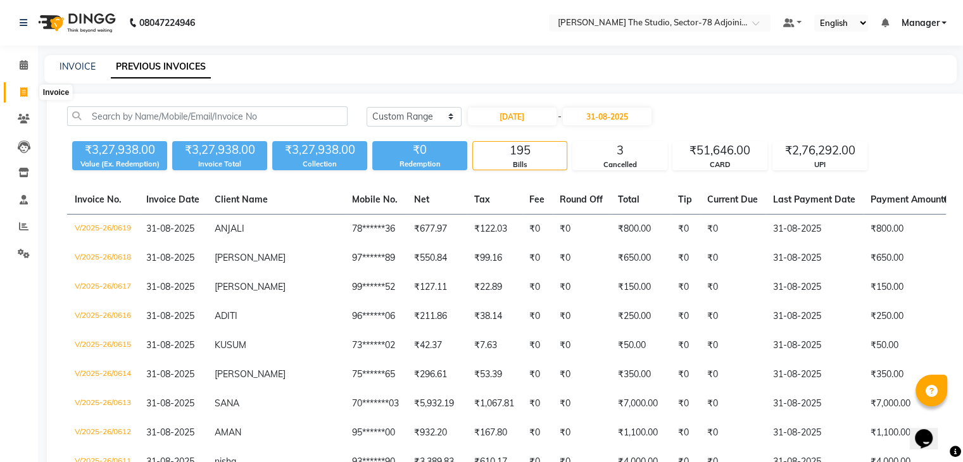
click at [18, 92] on span at bounding box center [24, 92] width 22 height 15
select select "service"
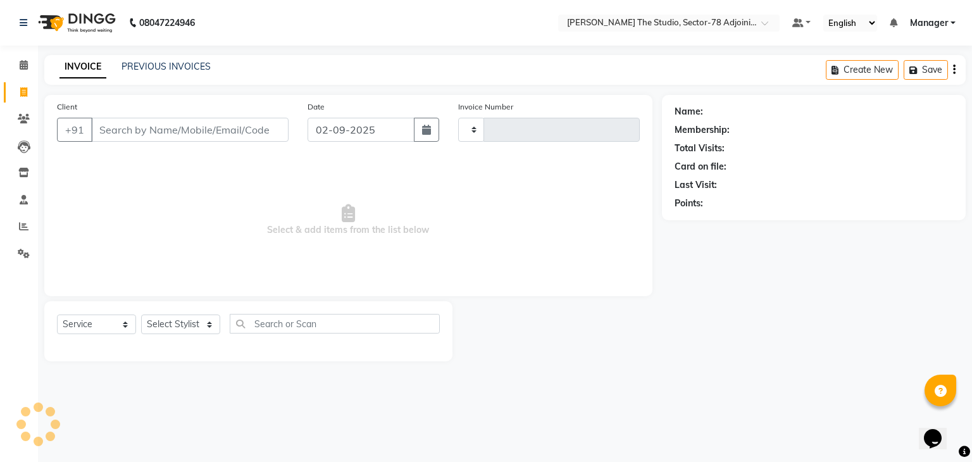
type input "0621"
select select "8485"
click at [165, 66] on link "PREVIOUS INVOICES" at bounding box center [166, 66] width 89 height 11
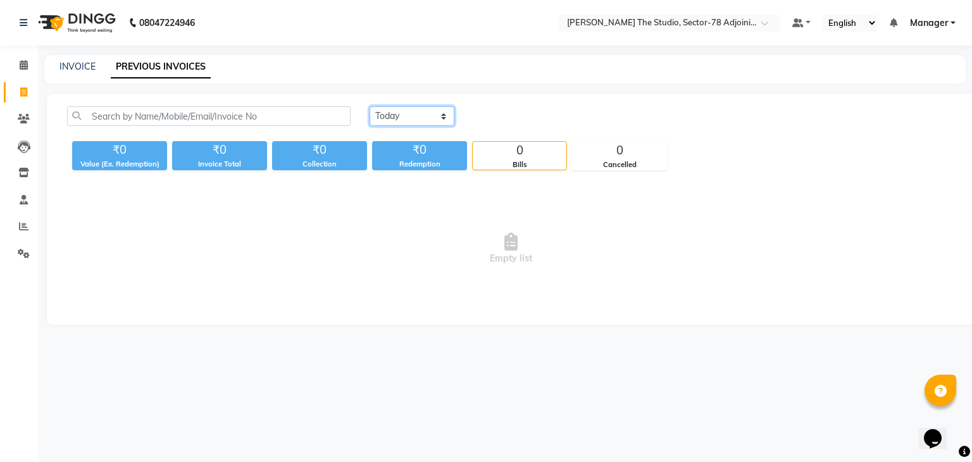
drag, startPoint x: 403, startPoint y: 112, endPoint x: 404, endPoint y: 173, distance: 61.4
click at [404, 173] on div "Today Yesterday Custom Range ₹0 Value (Ex. Redemption) ₹0 Invoice Total ₹0 Coll…" at bounding box center [511, 209] width 928 height 231
select select "range"
click at [370, 106] on select "Today Yesterday Custom Range" at bounding box center [412, 116] width 85 height 20
click at [516, 109] on input "02-09-2025" at bounding box center [515, 117] width 89 height 18
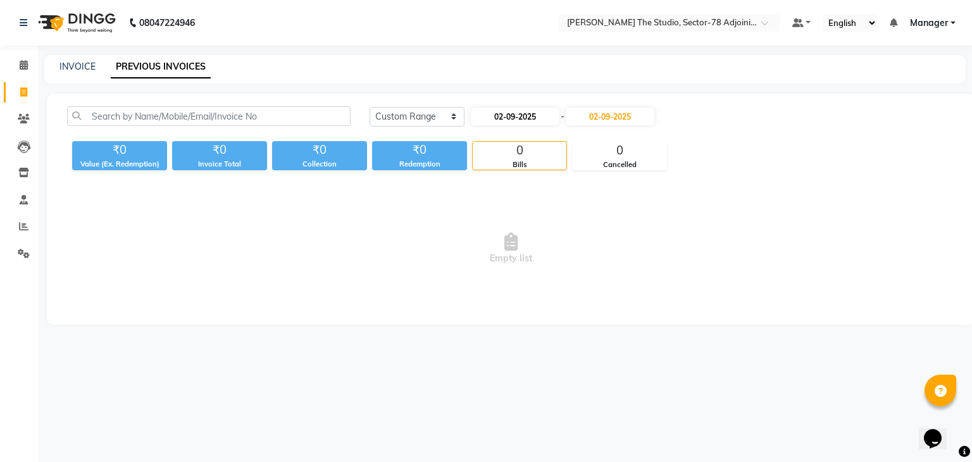
select select "9"
select select "2025"
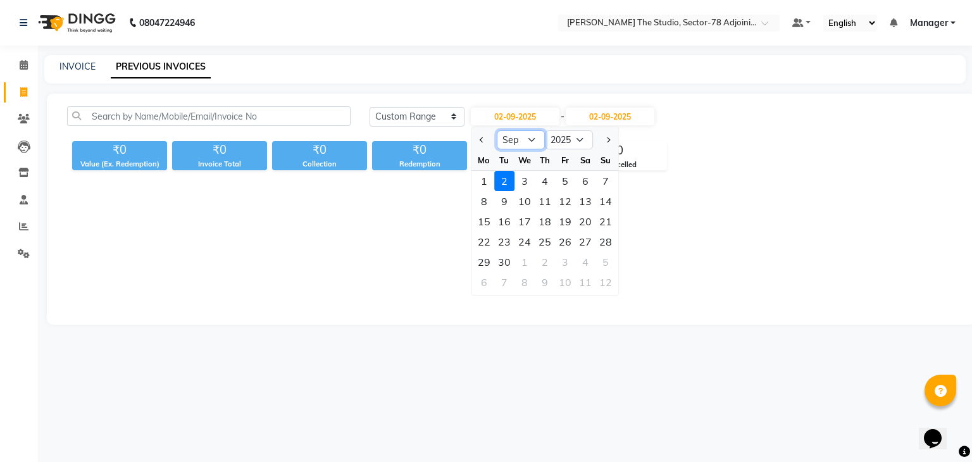
click at [530, 142] on select "Jan Feb Mar Apr May Jun Jul Aug Sep Oct Nov Dec" at bounding box center [521, 139] width 48 height 19
select select "8"
click at [497, 130] on select "Jan Feb Mar Apr May Jun Jul Aug Sep Oct Nov Dec" at bounding box center [521, 139] width 48 height 19
click at [559, 180] on div "1" at bounding box center [565, 181] width 20 height 20
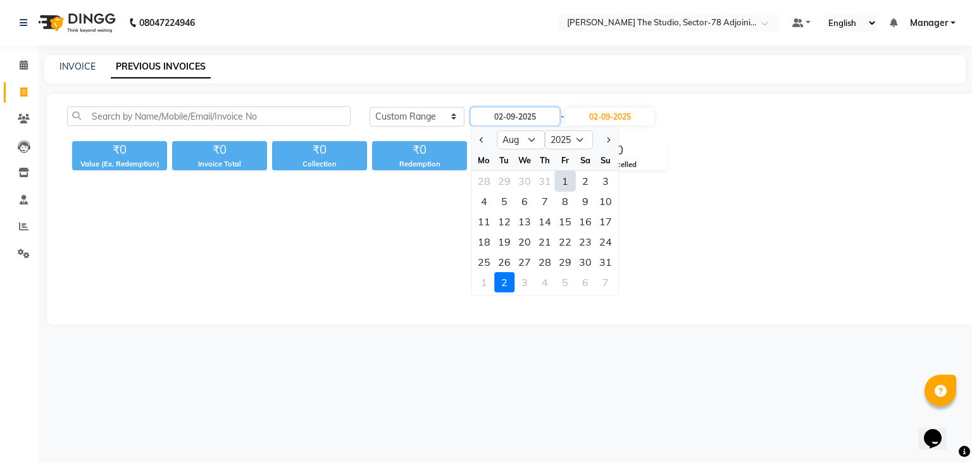
type input "01-08-2025"
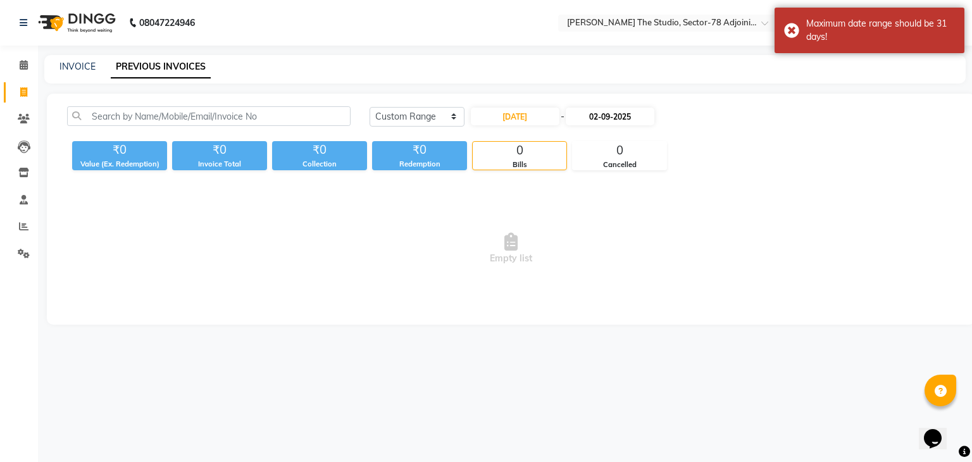
click at [607, 107] on div "01-08-2025 - 02-09-2025" at bounding box center [563, 116] width 186 height 20
click at [613, 116] on input "02-09-2025" at bounding box center [610, 117] width 89 height 18
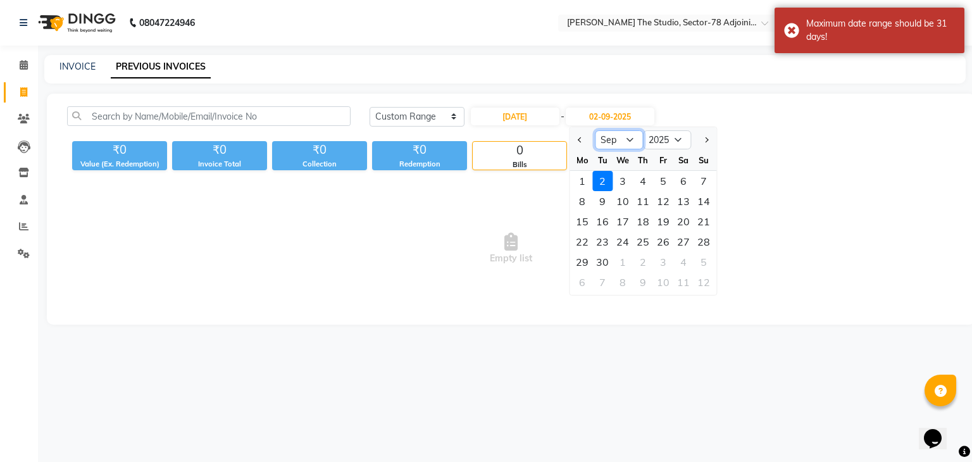
click at [610, 144] on select "Aug Sep Oct Nov Dec" at bounding box center [619, 139] width 48 height 19
select select "8"
click at [595, 130] on select "Aug Sep Oct Nov Dec" at bounding box center [619, 139] width 48 height 19
click at [708, 258] on div "31" at bounding box center [704, 262] width 20 height 20
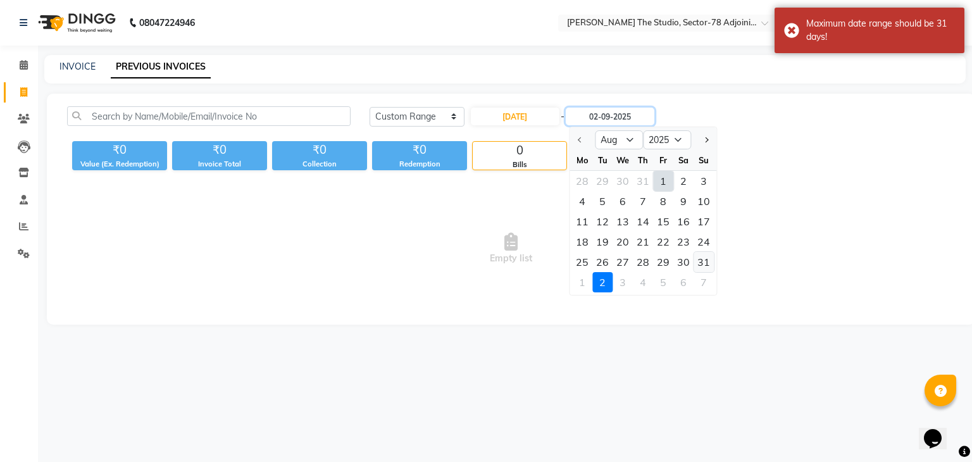
type input "31-08-2025"
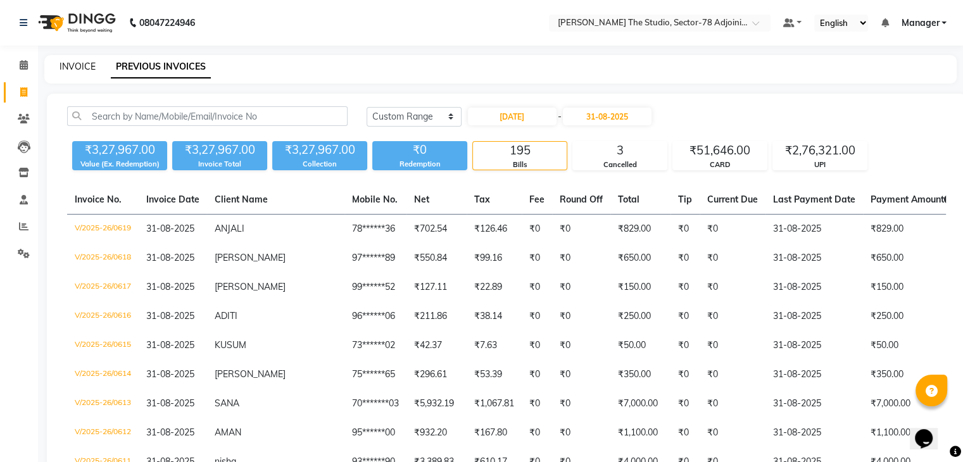
click at [76, 70] on link "INVOICE" at bounding box center [77, 66] width 36 height 11
select select "service"
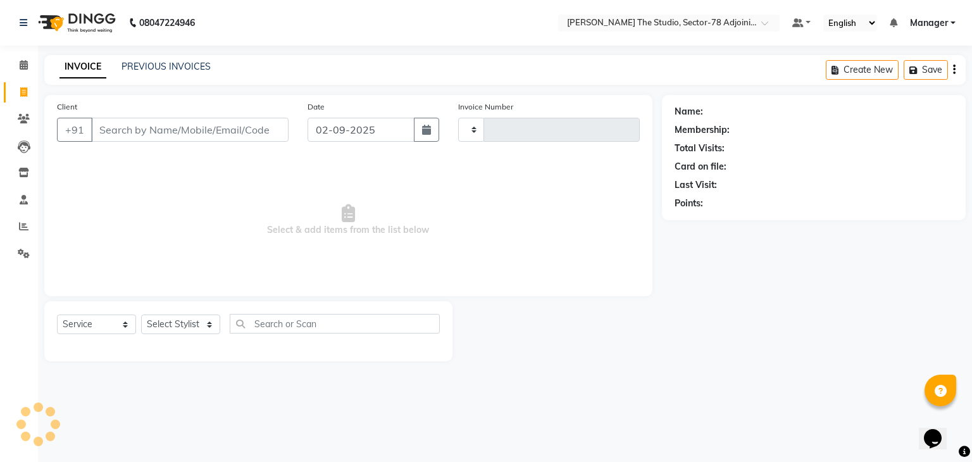
type input "0621"
select select "8485"
click at [241, 135] on input "Client" at bounding box center [189, 130] width 197 height 24
click at [416, 136] on button "button" at bounding box center [426, 130] width 25 height 24
select select "9"
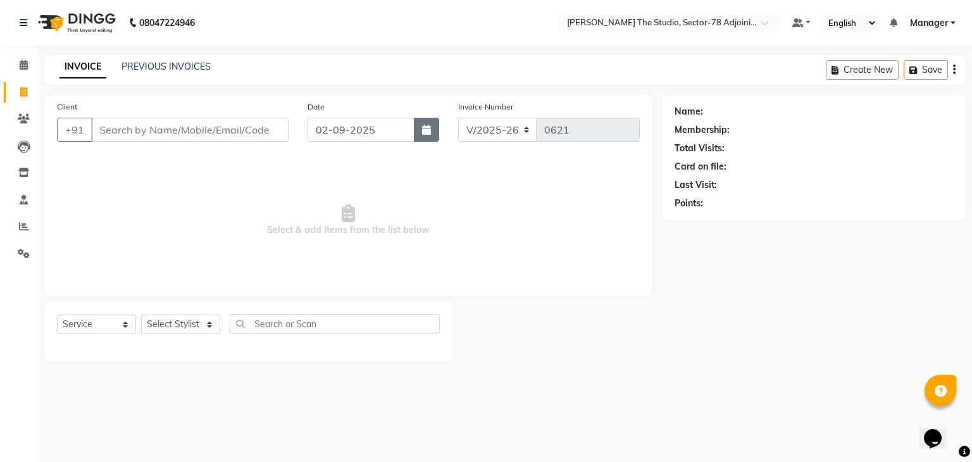
select select "2025"
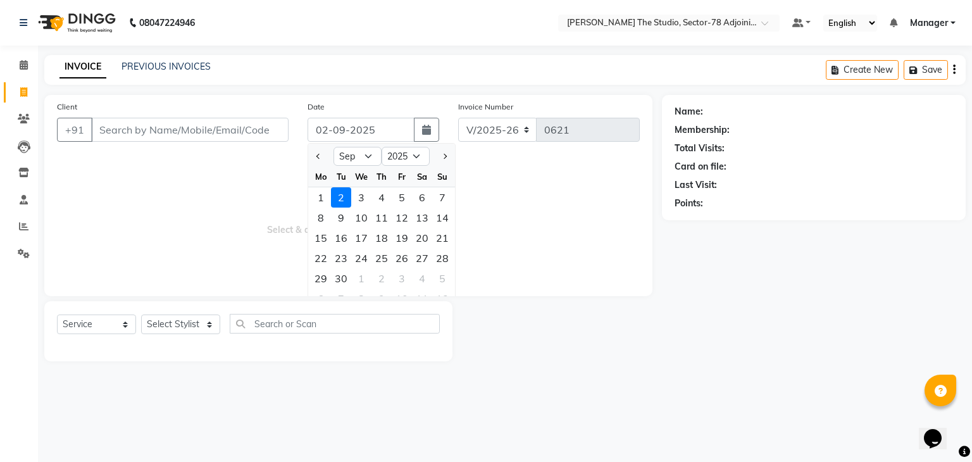
click at [311, 158] on div at bounding box center [320, 156] width 25 height 20
click at [321, 158] on button "Previous month" at bounding box center [318, 156] width 11 height 20
select select "8"
click at [435, 272] on div "31" at bounding box center [442, 278] width 20 height 20
type input "31-08-2025"
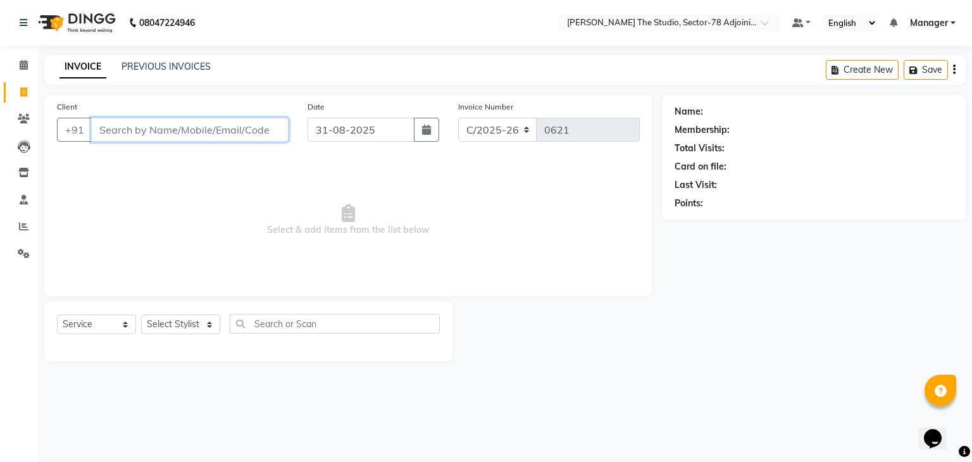
click at [227, 130] on input "Client" at bounding box center [189, 130] width 197 height 24
click at [247, 130] on input "Client" at bounding box center [189, 130] width 197 height 24
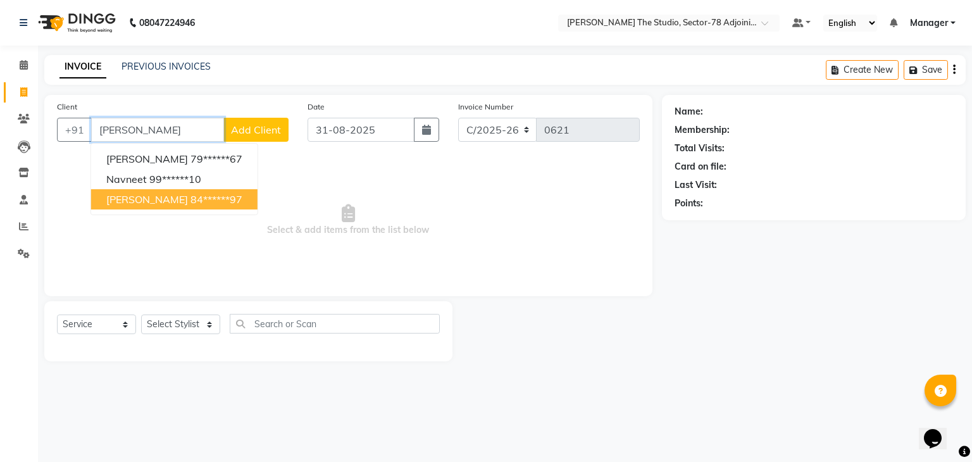
click at [207, 196] on ngb-highlight "84******97" at bounding box center [216, 199] width 52 height 13
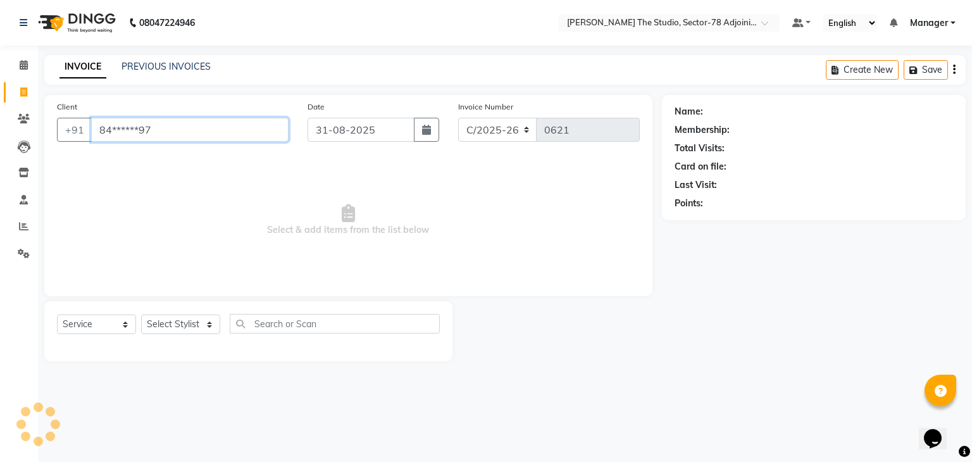
type input "84******97"
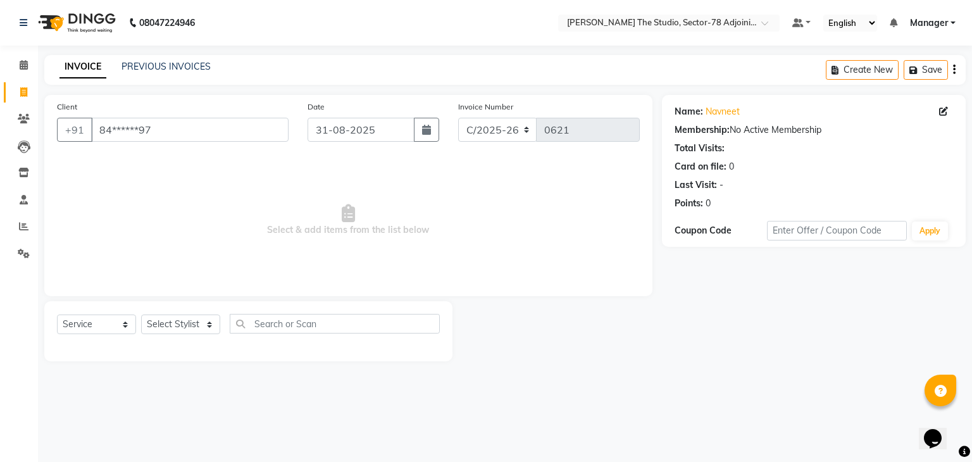
click at [194, 334] on div "Select Stylist Abhishek ABHISHEK(N) Akash Anjali Ankush Apoorna ARSHDEEP Jasmin…" at bounding box center [180, 325] width 79 height 20
click at [194, 327] on select "Select Stylist Abhishek ABHISHEK(N) Akash Anjali Ankush Apoorna ARSHDEEP Jasmin…" at bounding box center [180, 325] width 79 height 20
select select "83540"
click at [141, 315] on select "Select Stylist Abhishek ABHISHEK(N) Akash Anjali Ankush Apoorna ARSHDEEP Jasmin…" at bounding box center [180, 325] width 79 height 20
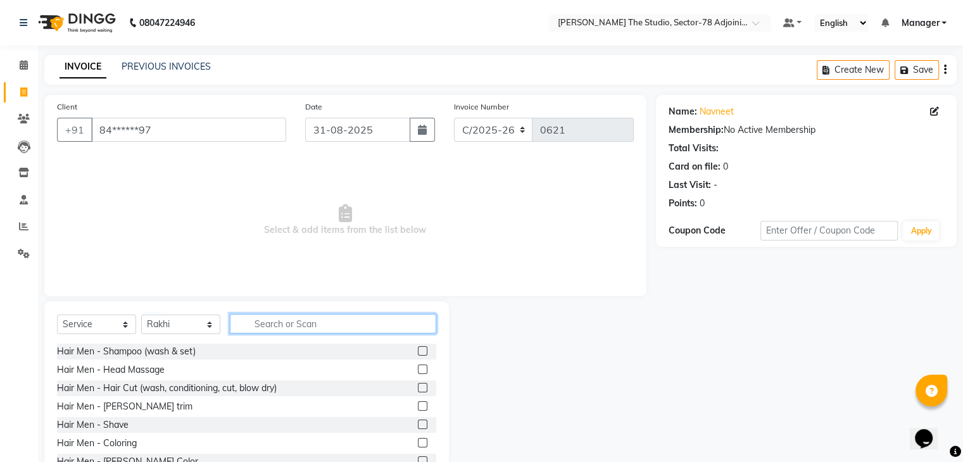
click at [273, 318] on input "text" at bounding box center [333, 324] width 206 height 20
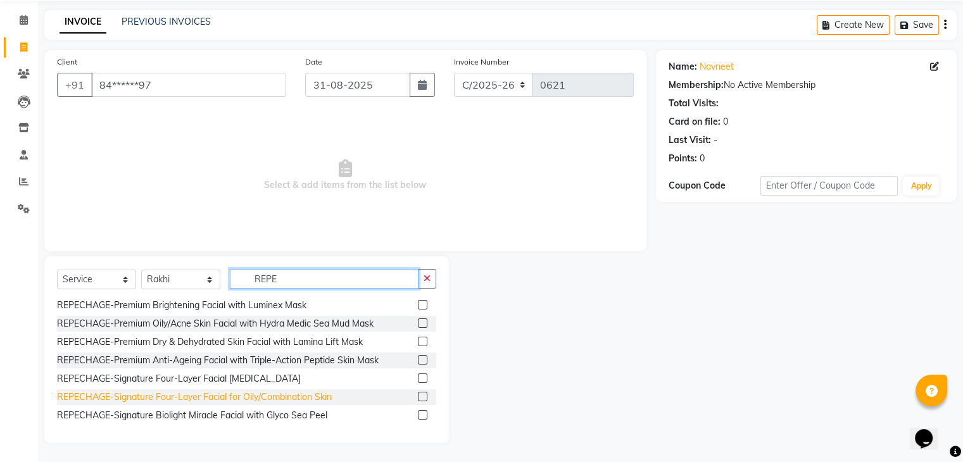
scroll to position [46, 0]
type input "REPE"
click at [221, 390] on div "REPECHAGE-Signature Four-Layer Facial for Oily/Combination Skin" at bounding box center [194, 396] width 275 height 13
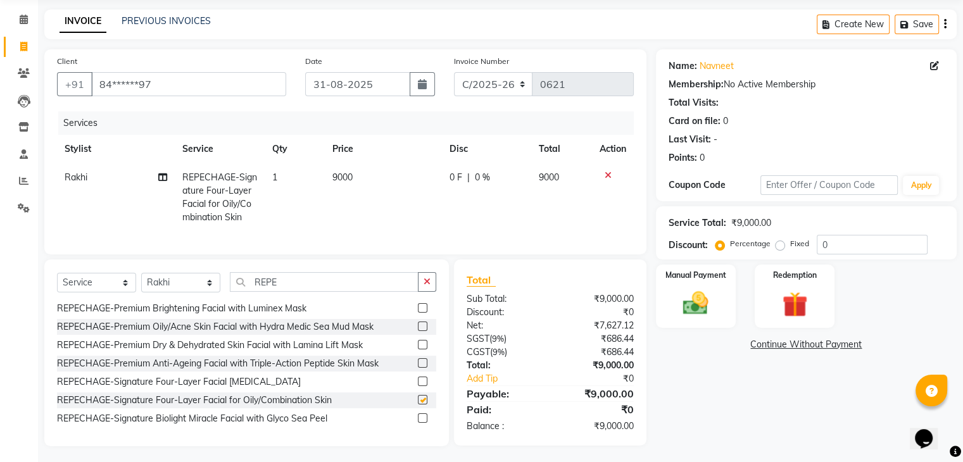
checkbox input "false"
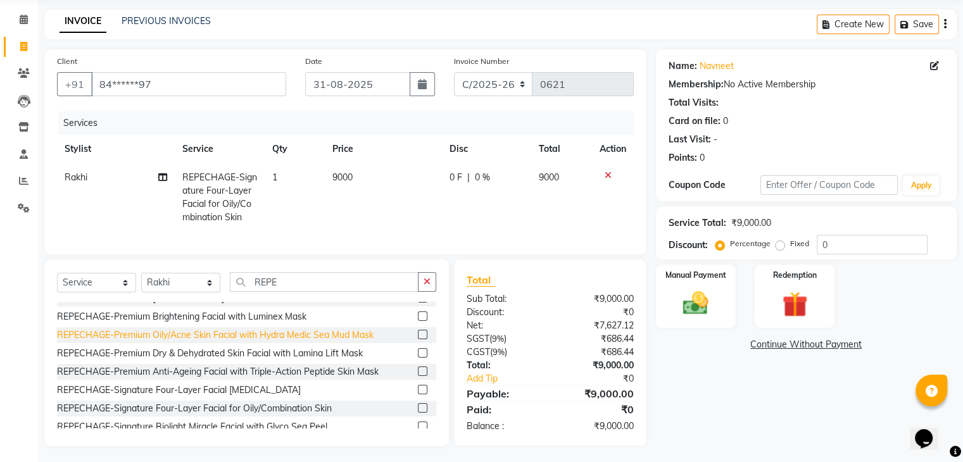
scroll to position [47, 0]
click at [310, 342] on div "REPECHAGE-Premium Oily/Acne Skin Facial with Hydra Medic Sea Mud Mask" at bounding box center [215, 336] width 316 height 13
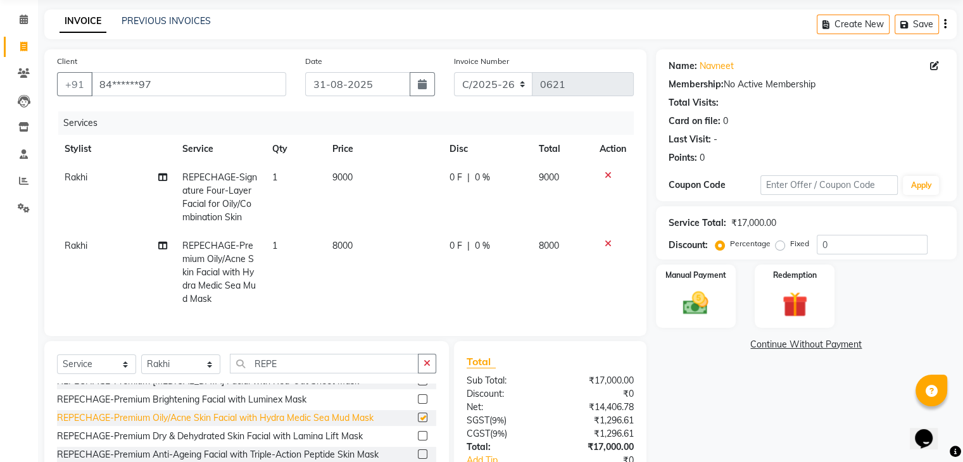
checkbox input "false"
click at [604, 173] on icon at bounding box center [607, 175] width 7 height 9
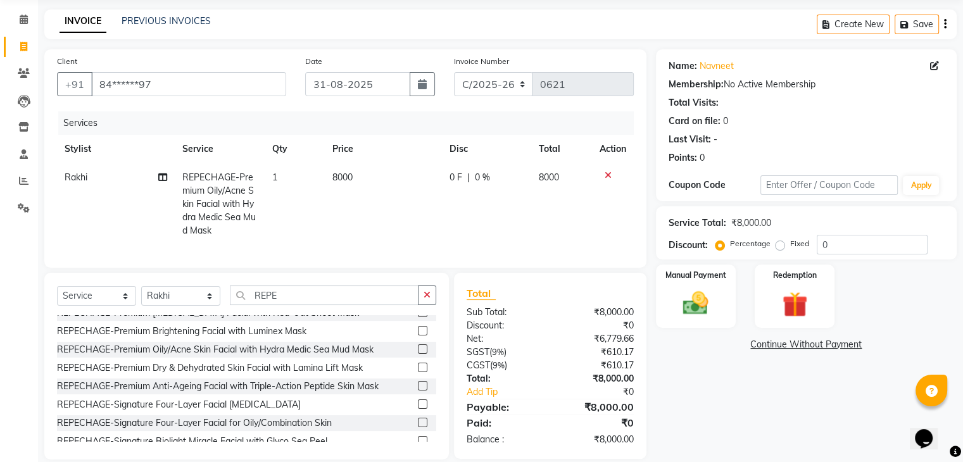
click at [368, 178] on td "8000" at bounding box center [383, 204] width 117 height 82
select select "83540"
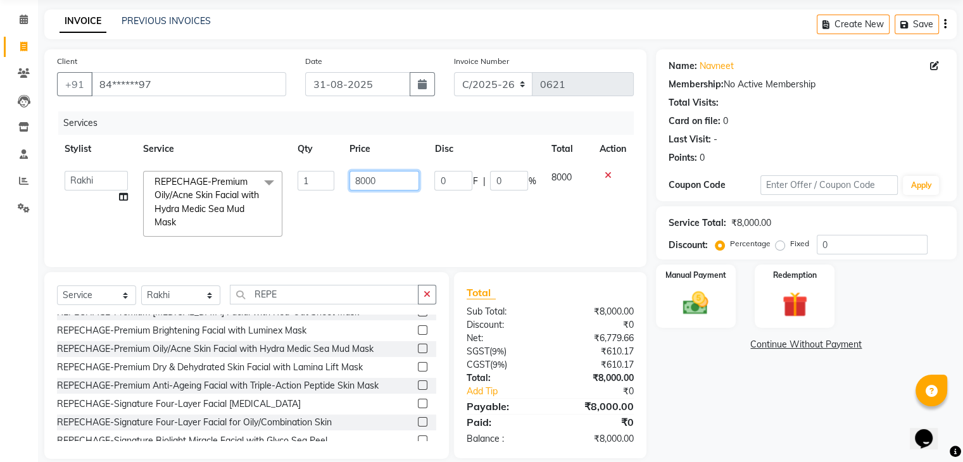
click at [396, 183] on input "8000" at bounding box center [384, 181] width 70 height 20
type input "8"
type input "5000"
click at [353, 223] on td "5000" at bounding box center [384, 203] width 85 height 81
select select "83540"
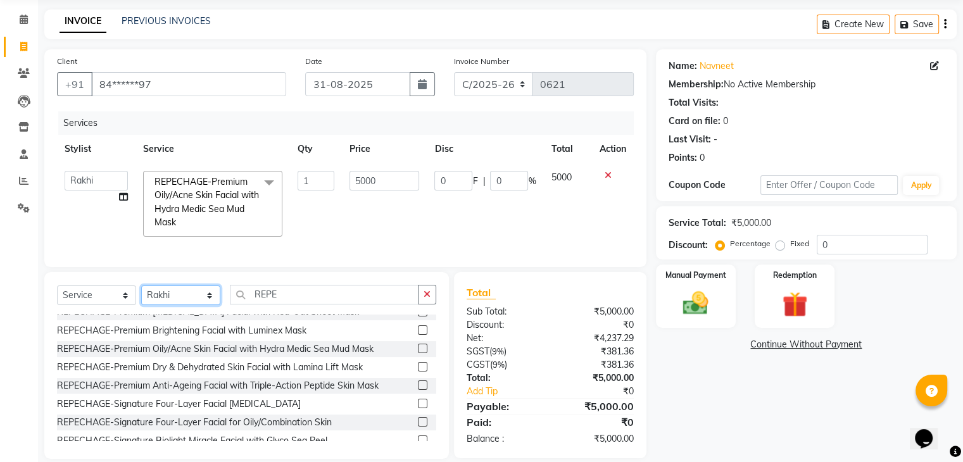
click at [170, 303] on select "Select Stylist Abhishek ABHISHEK(N) Akash Anjali Ankush Apoorna ARSHDEEP Jasmin…" at bounding box center [180, 295] width 79 height 20
click at [281, 304] on input "REPE" at bounding box center [324, 295] width 189 height 20
click at [431, 304] on button "button" at bounding box center [427, 295] width 18 height 20
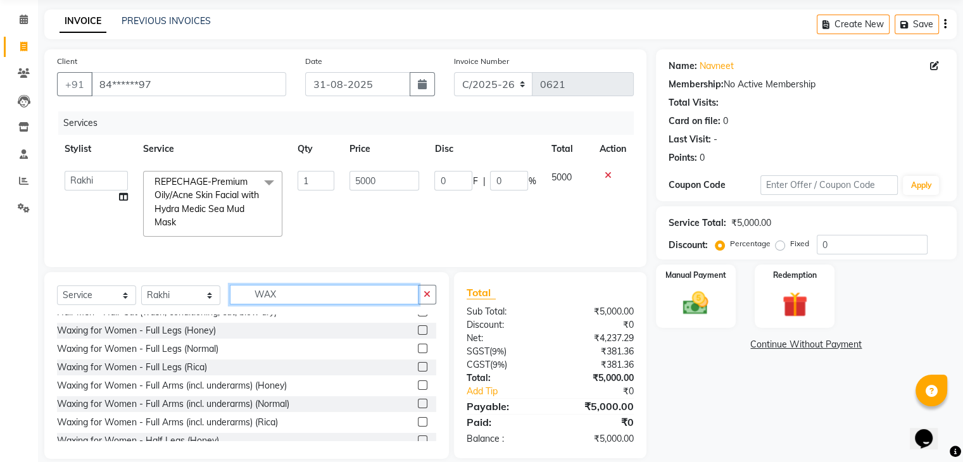
scroll to position [0, 0]
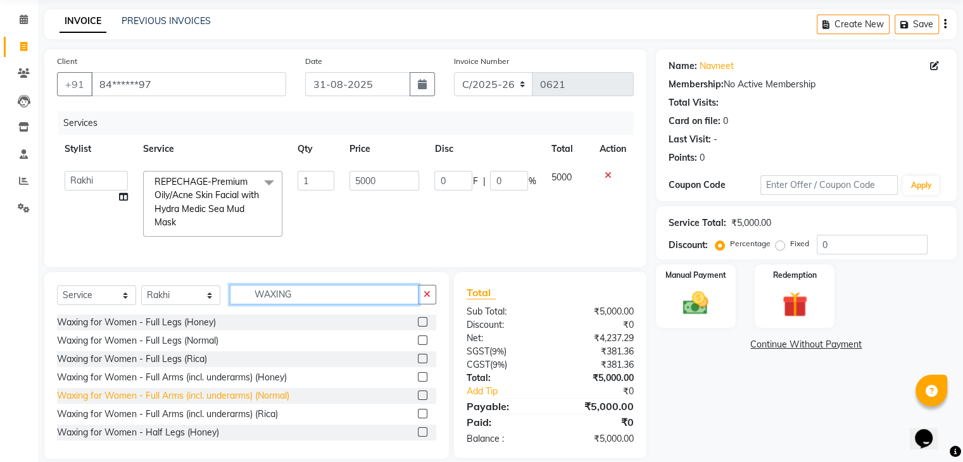
type input "WAXING"
click at [265, 402] on div "Waxing for Women - Full Arms (incl. underarms) (Normal)" at bounding box center [173, 395] width 232 height 13
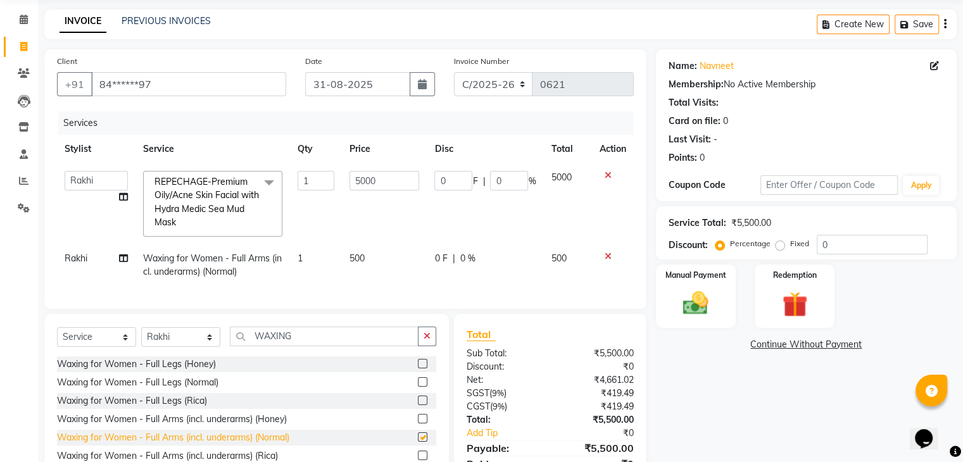
checkbox input "false"
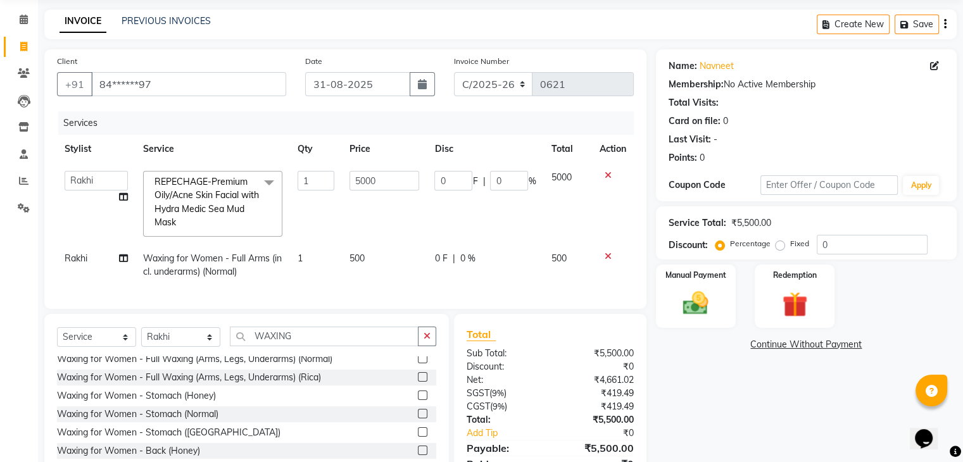
scroll to position [353, 0]
click at [264, 366] on div "Waxing for Women - Full Waxing (Arms, Legs, Underarms) (Normal)" at bounding box center [194, 359] width 275 height 13
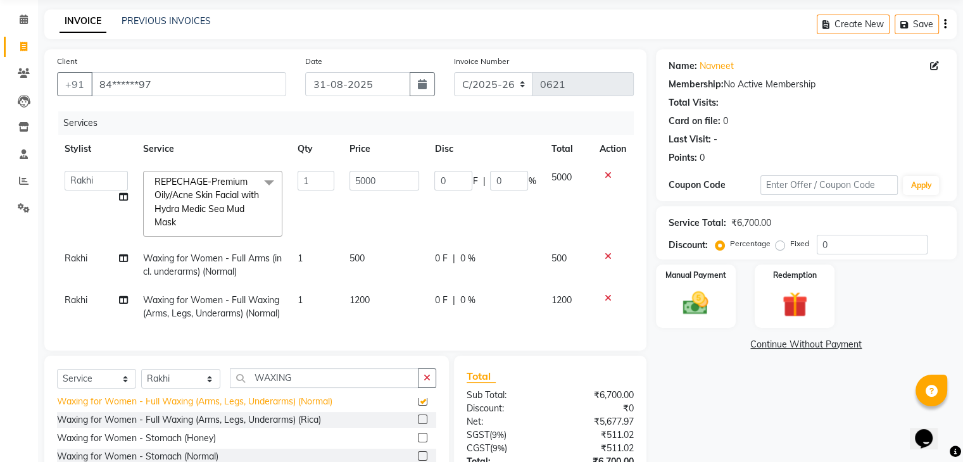
checkbox input "false"
click at [604, 254] on icon at bounding box center [607, 256] width 7 height 9
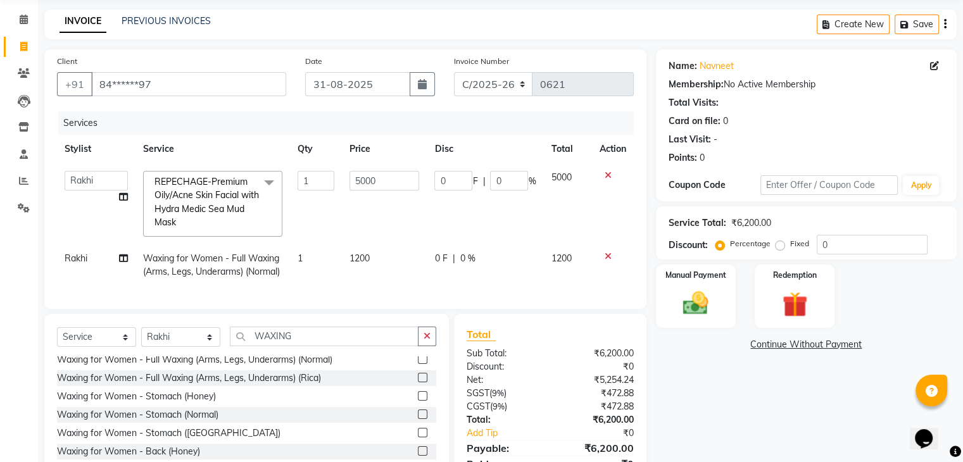
click at [685, 396] on div "Name: Navneet Membership: No Active Membership Total Visits: Card on file: 0 La…" at bounding box center [811, 274] width 310 height 451
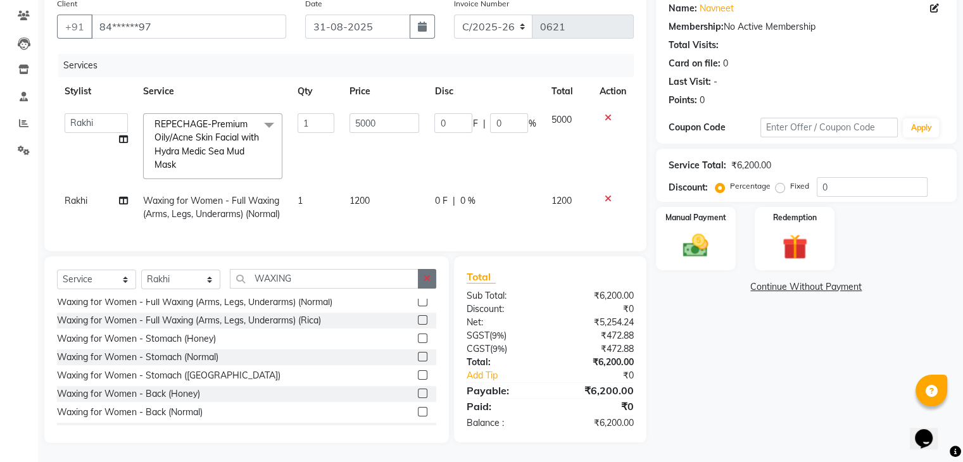
click at [430, 284] on button "button" at bounding box center [427, 279] width 18 height 20
click at [196, 282] on select "Select Stylist Abhishek ABHISHEK(N) Akash Anjali Ankush Apoorna ARSHDEEP Jasmin…" at bounding box center [180, 280] width 79 height 20
select select "83538"
click at [141, 270] on select "Select Stylist Abhishek ABHISHEK(N) Akash Anjali Ankush Apoorna ARSHDEEP Jasmin…" at bounding box center [180, 280] width 79 height 20
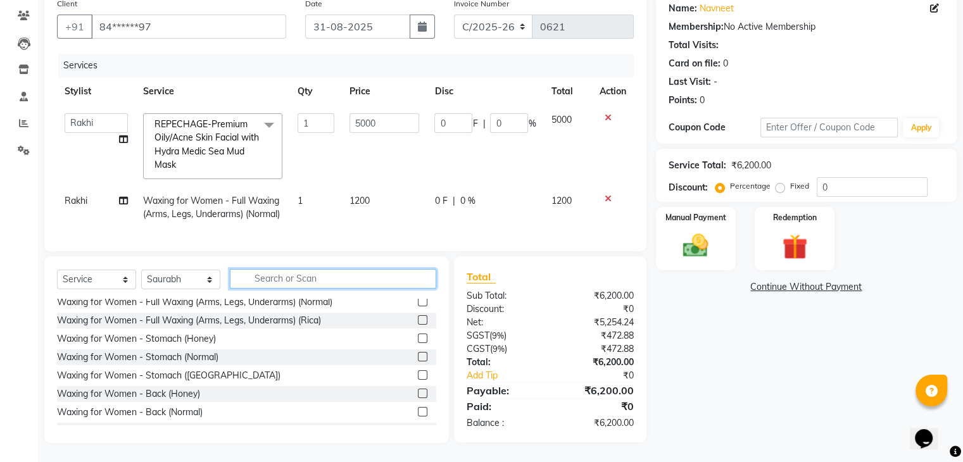
click at [278, 277] on input "text" at bounding box center [333, 279] width 206 height 20
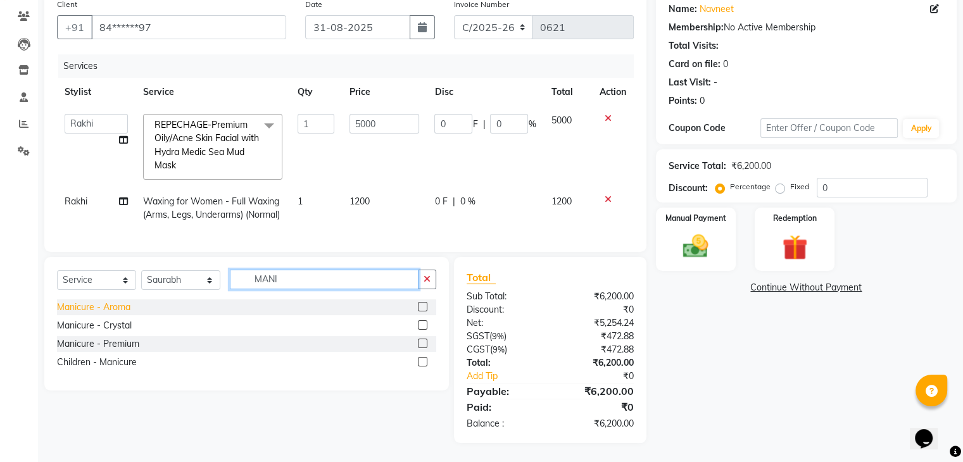
type input "MANI"
click at [101, 308] on div "Manicure - Aroma" at bounding box center [93, 307] width 73 height 13
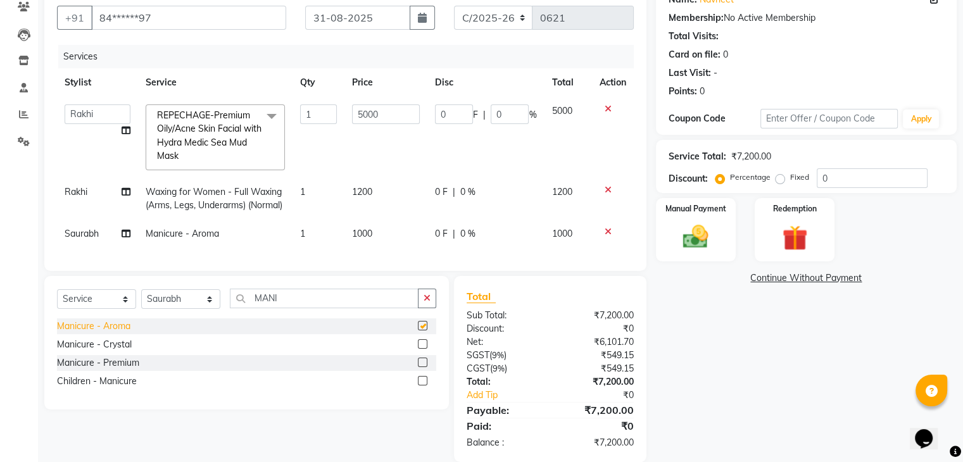
checkbox input "false"
click at [380, 231] on td "1000" at bounding box center [386, 234] width 84 height 28
select select "83538"
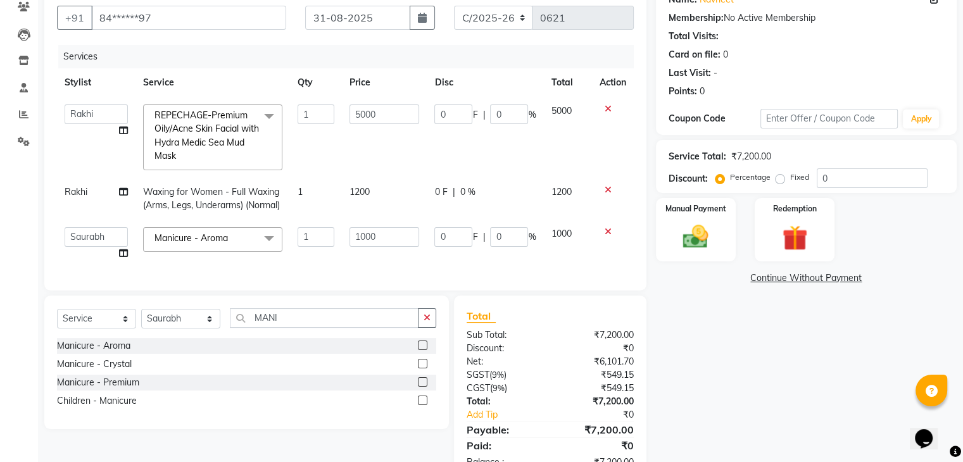
click at [380, 231] on input "1000" at bounding box center [384, 237] width 70 height 20
type input "1"
type input "800"
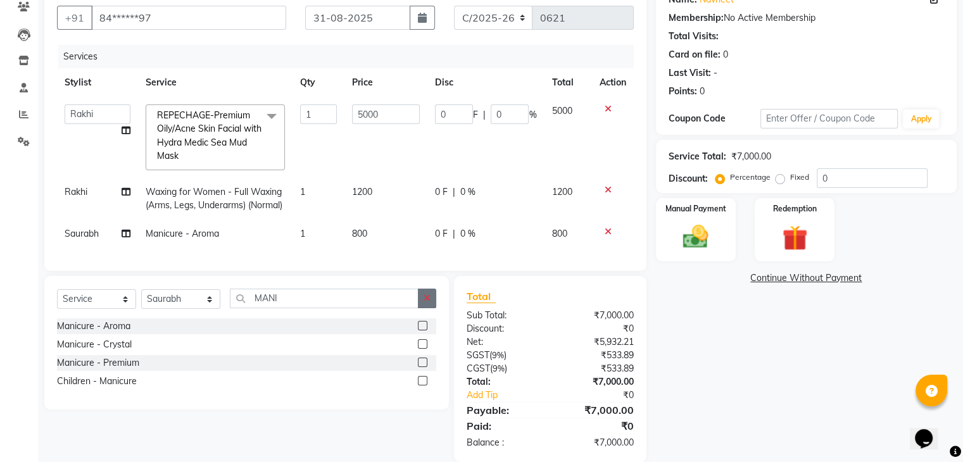
click at [427, 332] on div "Select Service Product Membership Package Voucher Prepaid Gift Card Select Styl…" at bounding box center [246, 343] width 404 height 134
click at [428, 303] on icon "button" at bounding box center [426, 298] width 7 height 9
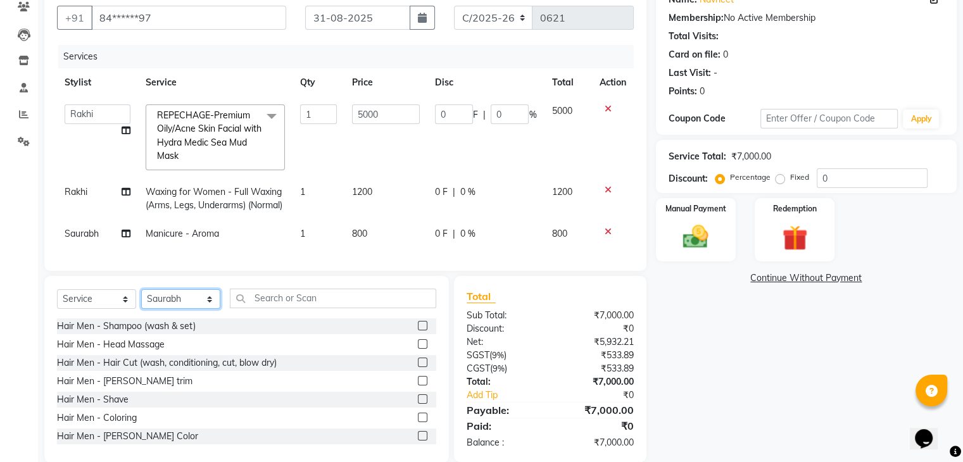
click at [177, 309] on select "Select Stylist Abhishek ABHISHEK(N) Akash Anjali Ankush Apoorna ARSHDEEP Jasmin…" at bounding box center [180, 299] width 79 height 20
select select "83541"
click at [141, 299] on select "Select Stylist Abhishek ABHISHEK(N) Akash Anjali Ankush Apoorna ARSHDEEP Jasmin…" at bounding box center [180, 299] width 79 height 20
click at [306, 304] on input "text" at bounding box center [333, 299] width 206 height 20
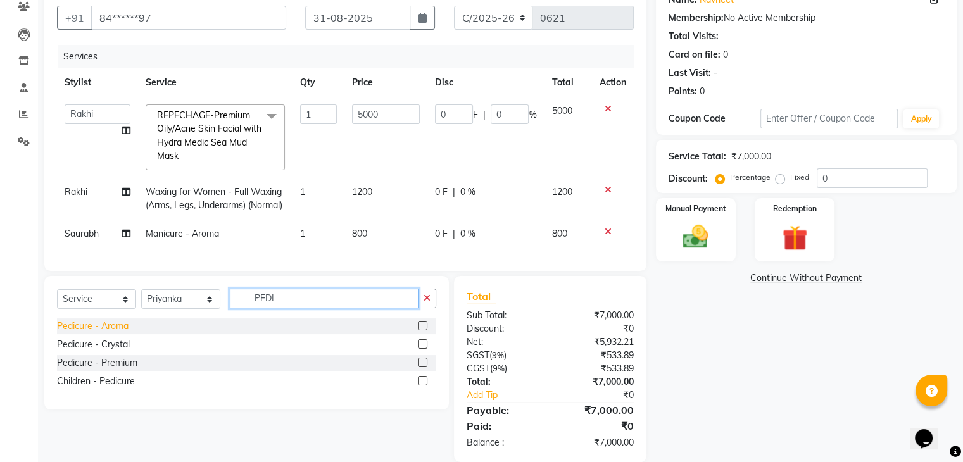
type input "PEDI"
click at [112, 333] on div "Pedicure - Aroma" at bounding box center [93, 326] width 72 height 13
checkbox input "false"
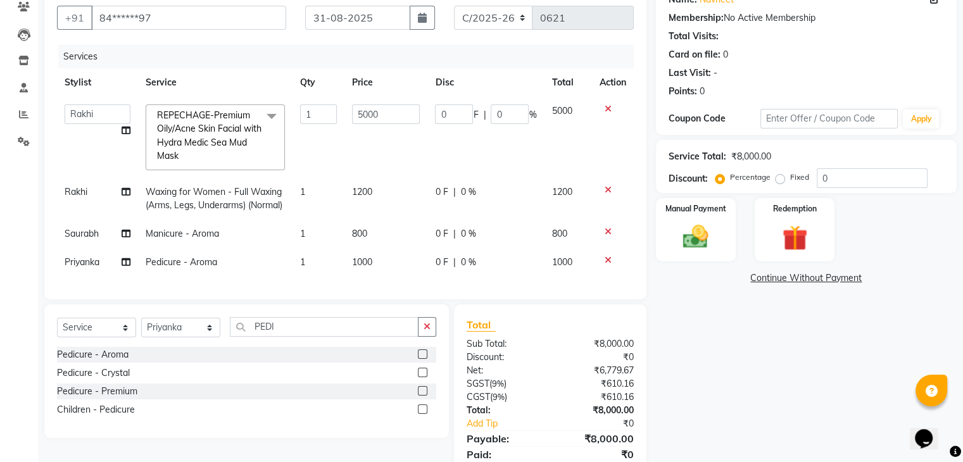
click at [377, 263] on td "1000" at bounding box center [385, 262] width 83 height 28
select select "83541"
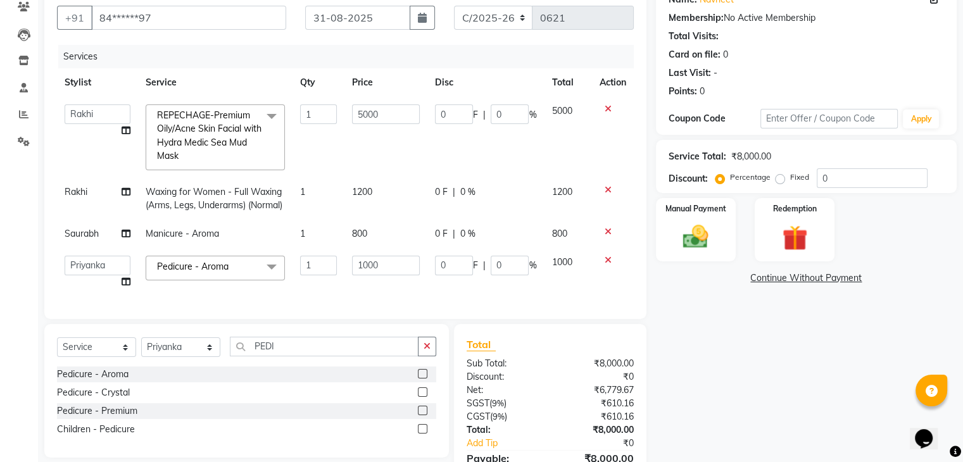
click at [377, 263] on input "1000" at bounding box center [386, 266] width 68 height 20
type input "1"
type input "800"
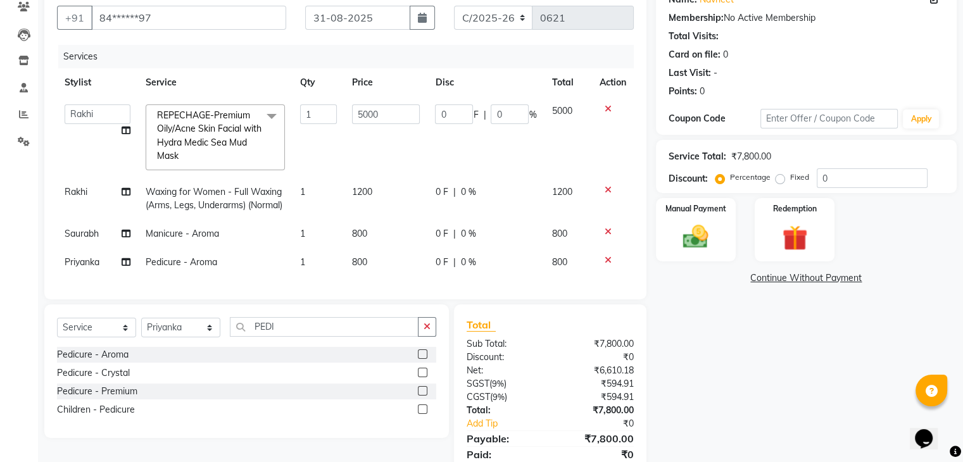
click at [390, 283] on div "Services Stylist Service Qty Price Disc Total Action Abhishek ABHISHEK(N) Akash…" at bounding box center [345, 166] width 577 height 242
click at [704, 236] on img at bounding box center [695, 237] width 42 height 30
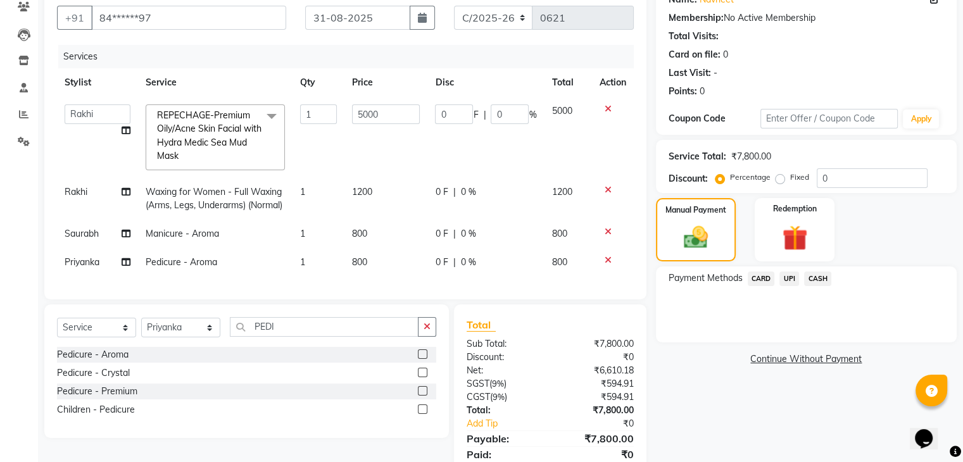
click at [381, 186] on td "1200" at bounding box center [385, 199] width 83 height 42
select select "83540"
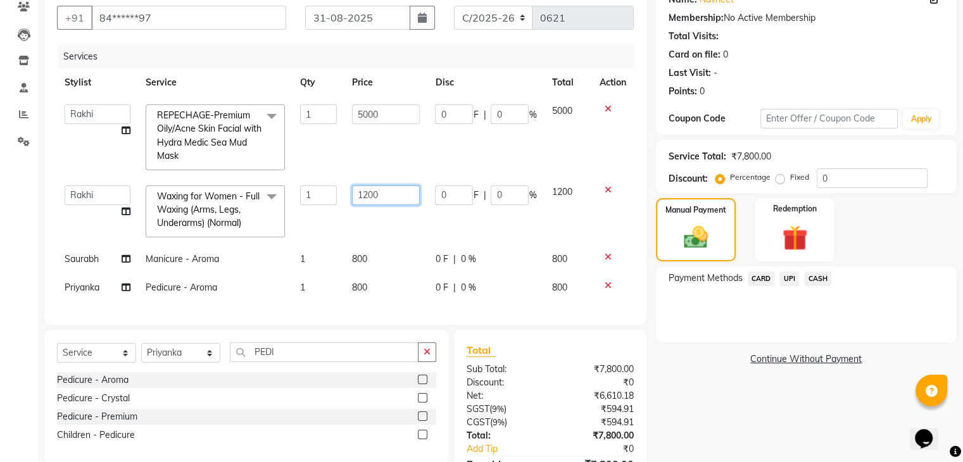
click at [381, 186] on input "1200" at bounding box center [386, 195] width 68 height 20
type input "1"
type input "600"
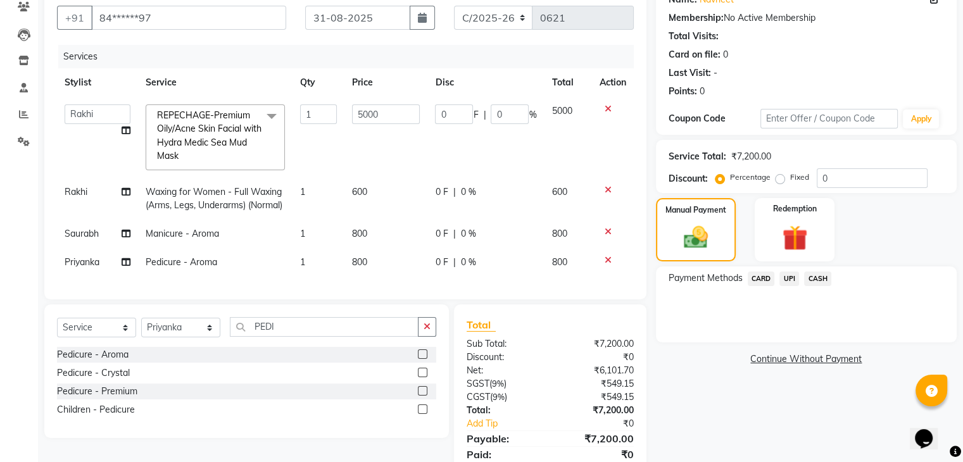
click at [783, 278] on span "UPI" at bounding box center [789, 278] width 20 height 15
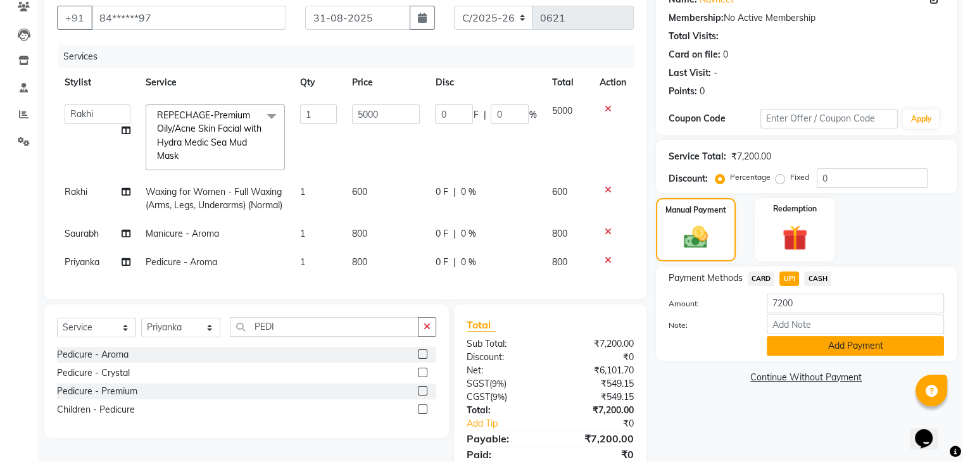
click at [802, 340] on button "Add Payment" at bounding box center [854, 346] width 177 height 20
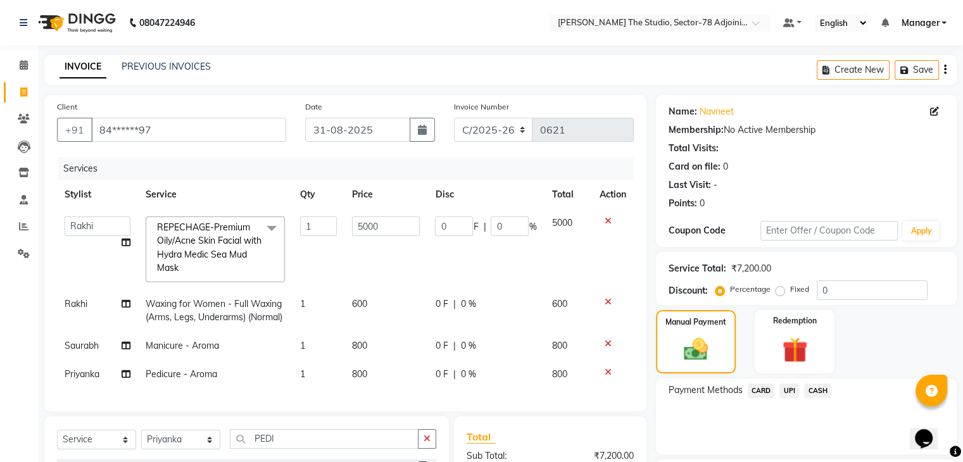
scroll to position [196, 0]
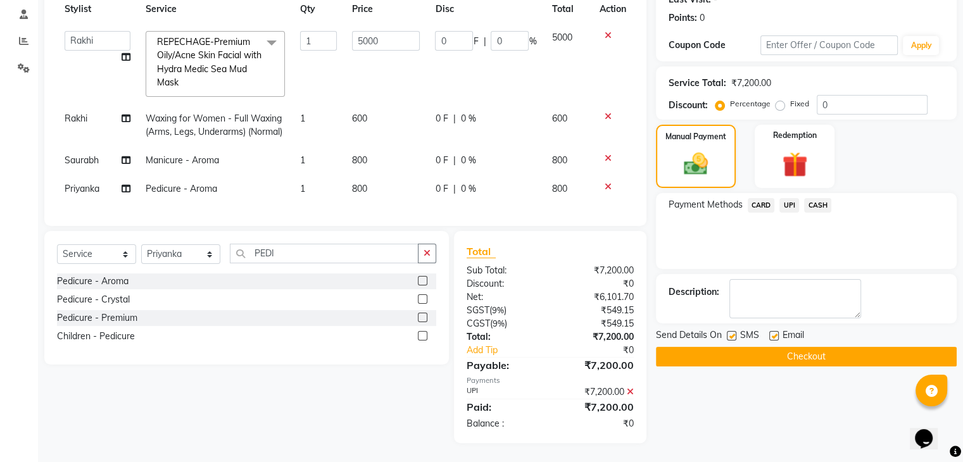
click at [814, 198] on span "CASH" at bounding box center [817, 205] width 27 height 15
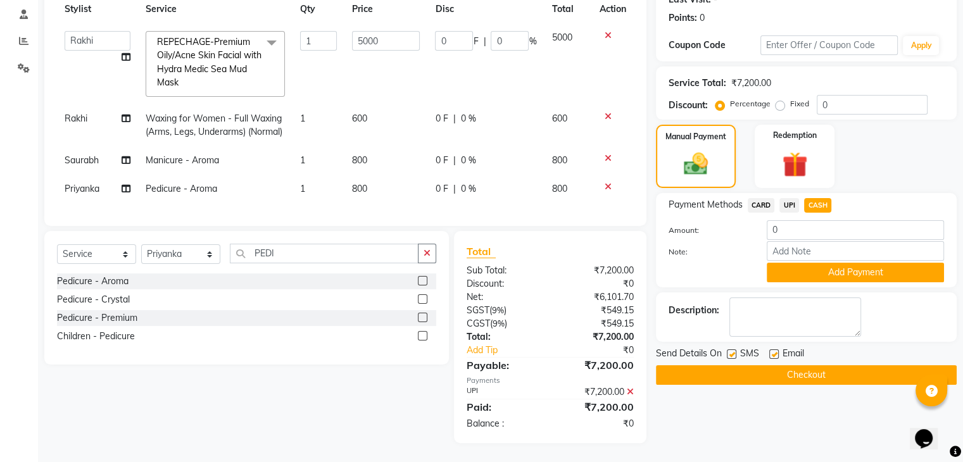
click at [628, 392] on icon at bounding box center [630, 391] width 7 height 9
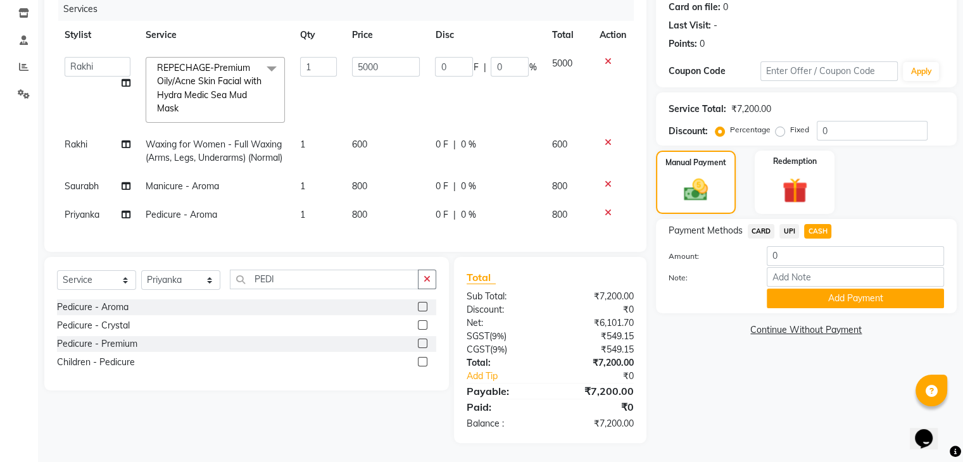
scroll to position [169, 0]
click at [807, 246] on input "0" at bounding box center [854, 256] width 177 height 20
click at [815, 289] on button "Add Payment" at bounding box center [854, 299] width 177 height 20
click at [790, 246] on input "number" at bounding box center [854, 256] width 177 height 20
type input "7200"
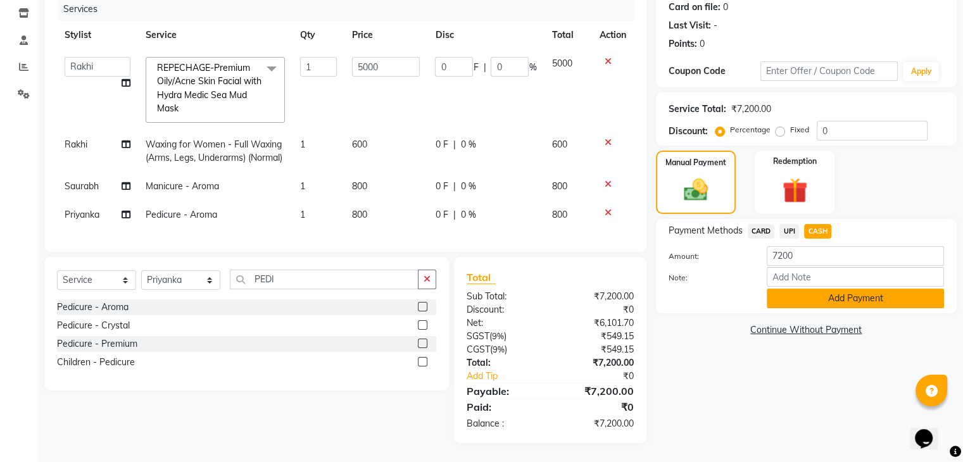
click at [813, 290] on button "Add Payment" at bounding box center [854, 299] width 177 height 20
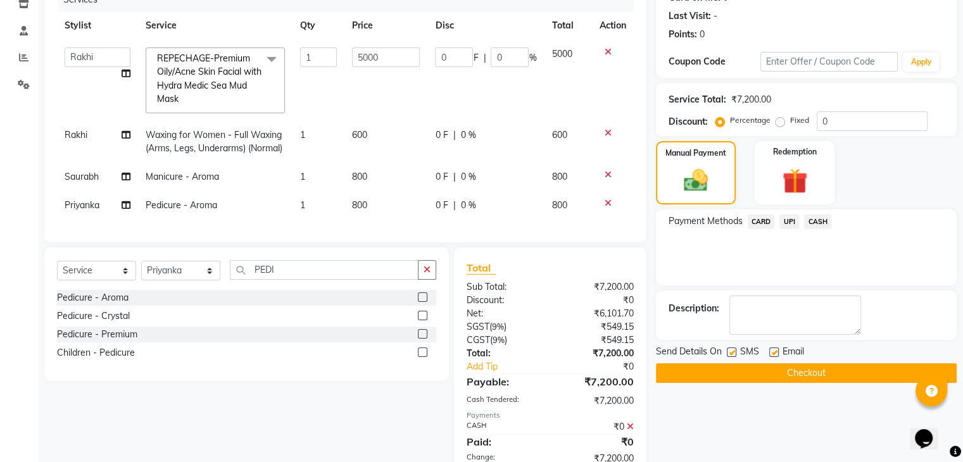
scroll to position [240, 0]
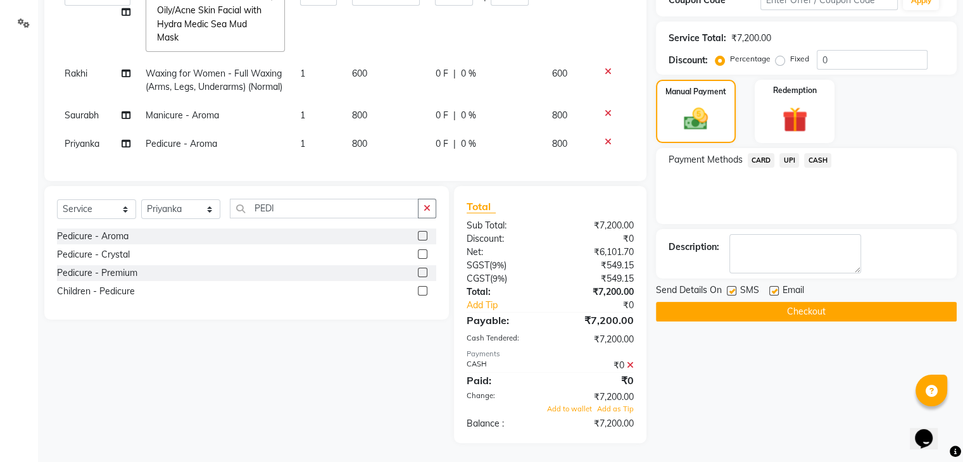
click at [627, 365] on icon at bounding box center [630, 365] width 7 height 9
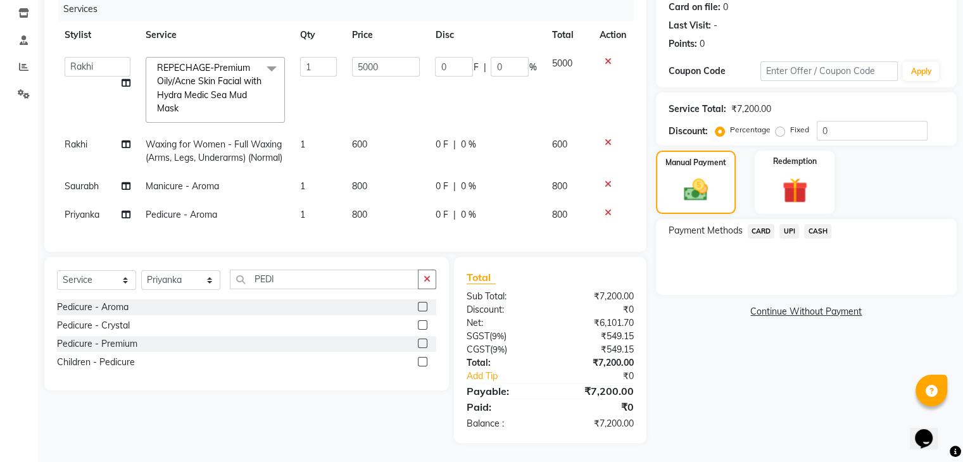
click at [811, 224] on span "CASH" at bounding box center [817, 231] width 27 height 15
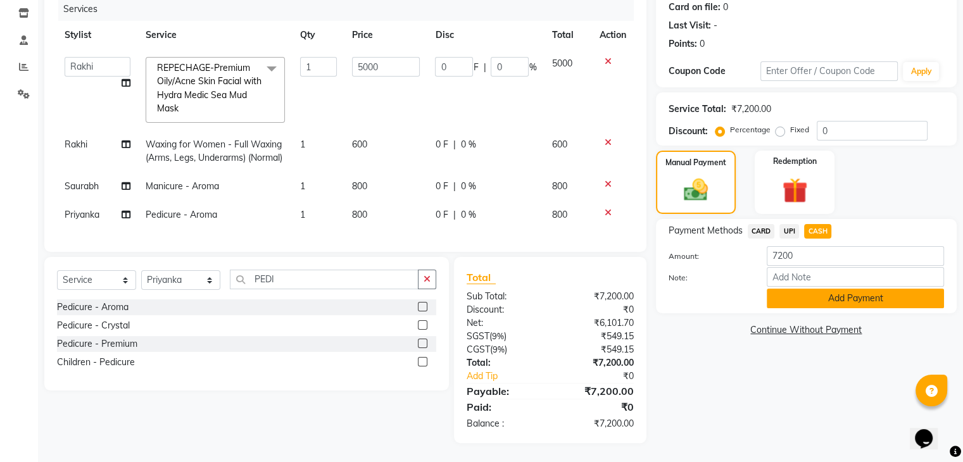
click at [832, 289] on button "Add Payment" at bounding box center [854, 299] width 177 height 20
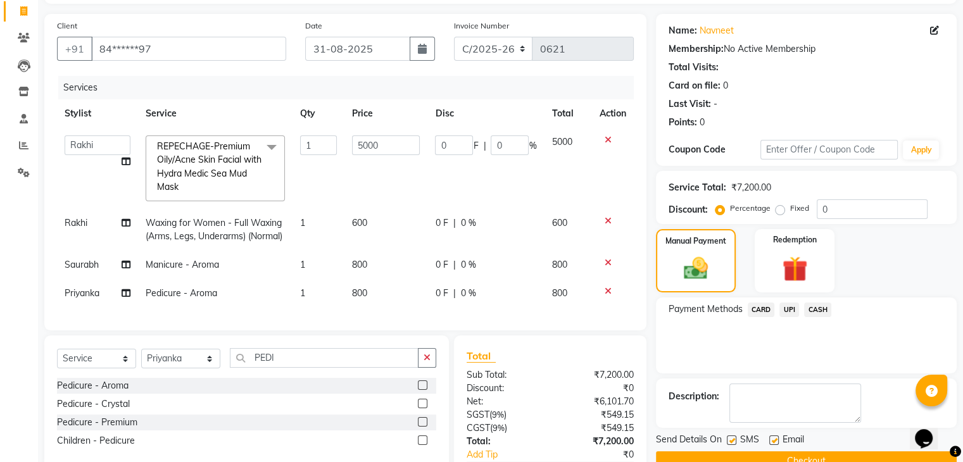
scroll to position [214, 0]
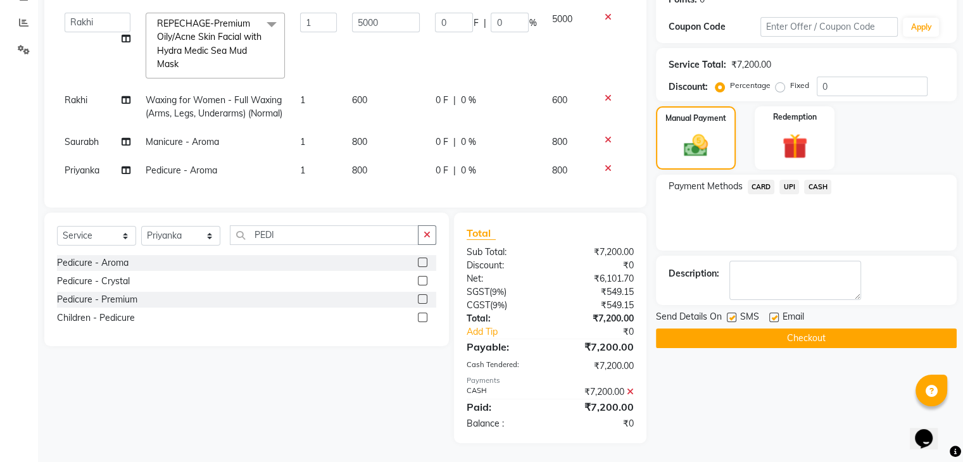
click at [797, 328] on button "Checkout" at bounding box center [806, 338] width 301 height 20
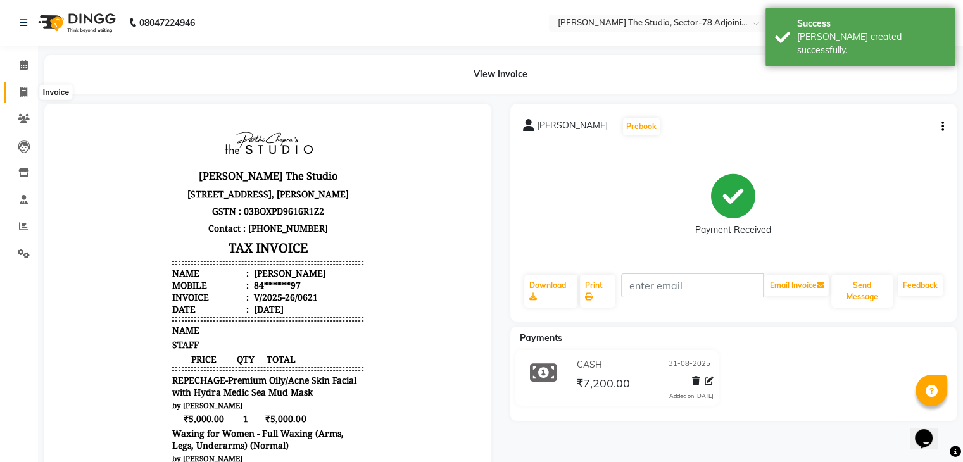
click at [22, 90] on icon at bounding box center [23, 91] width 7 height 9
select select "service"
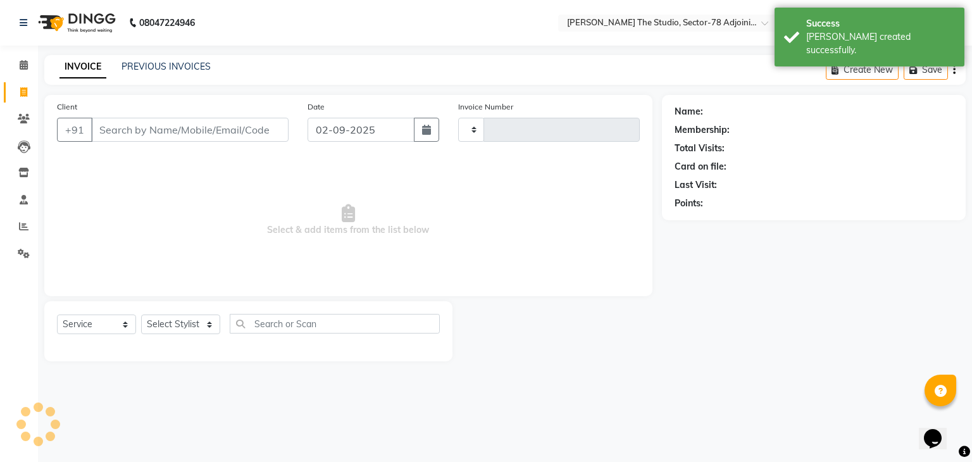
type input "0622"
select select "8485"
click at [170, 68] on link "PREVIOUS INVOICES" at bounding box center [166, 66] width 89 height 11
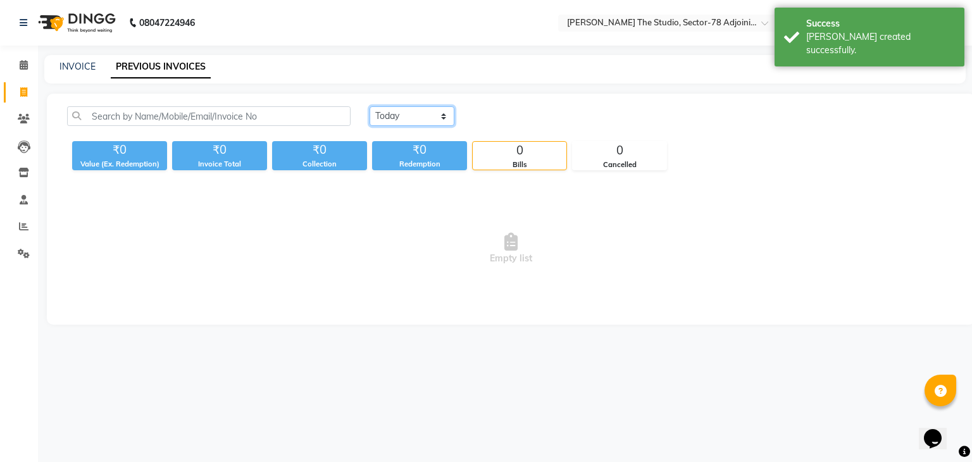
click at [403, 119] on select "Today Yesterday Custom Range" at bounding box center [412, 116] width 85 height 20
select select "range"
click at [370, 106] on select "Today Yesterday Custom Range" at bounding box center [412, 116] width 85 height 20
click at [506, 108] on input "02-09-2025" at bounding box center [515, 117] width 89 height 18
select select "9"
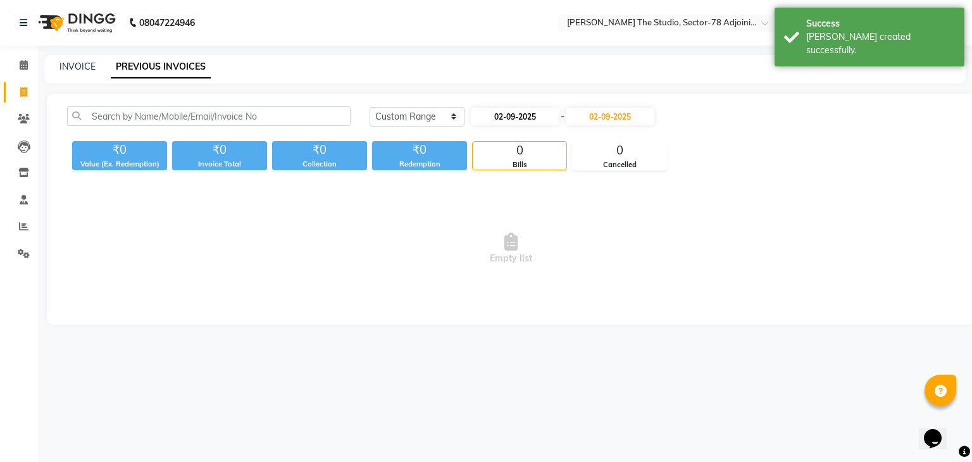
select select "2025"
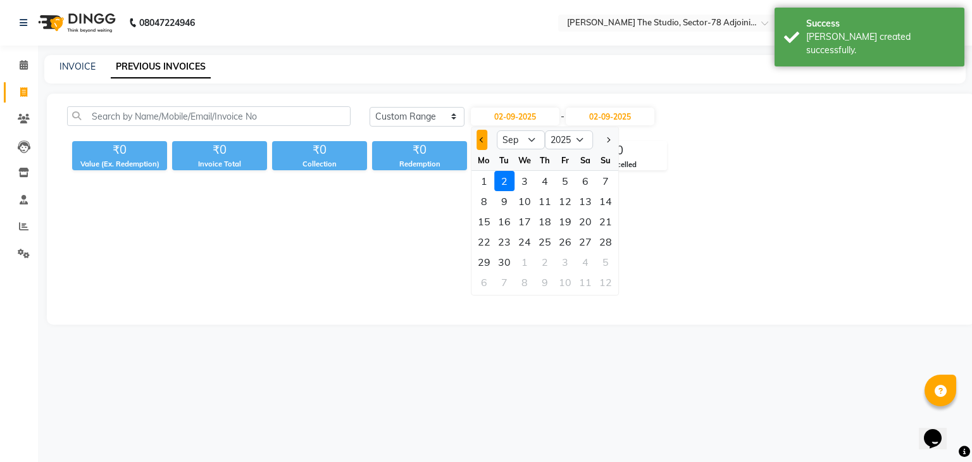
click at [477, 140] on button "Previous month" at bounding box center [482, 140] width 11 height 20
select select "8"
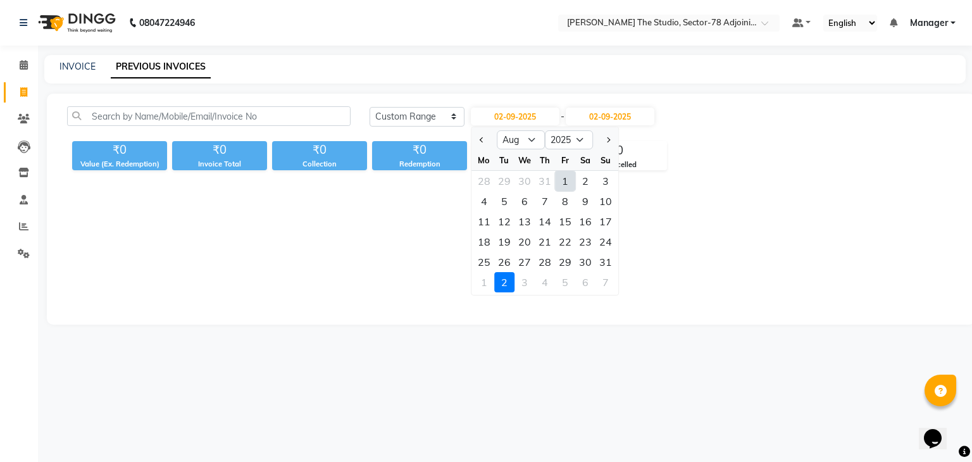
click at [567, 182] on div "1" at bounding box center [565, 181] width 20 height 20
type input "01-08-2025"
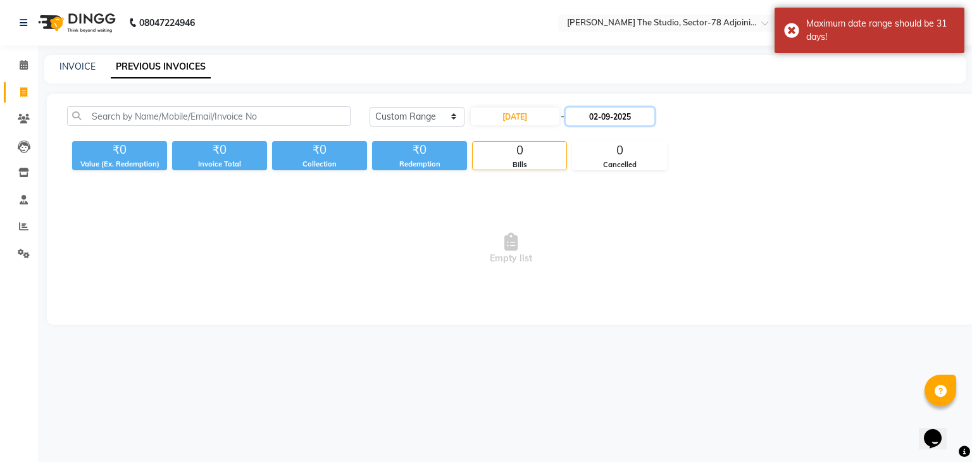
click at [597, 120] on input "02-09-2025" at bounding box center [610, 117] width 89 height 18
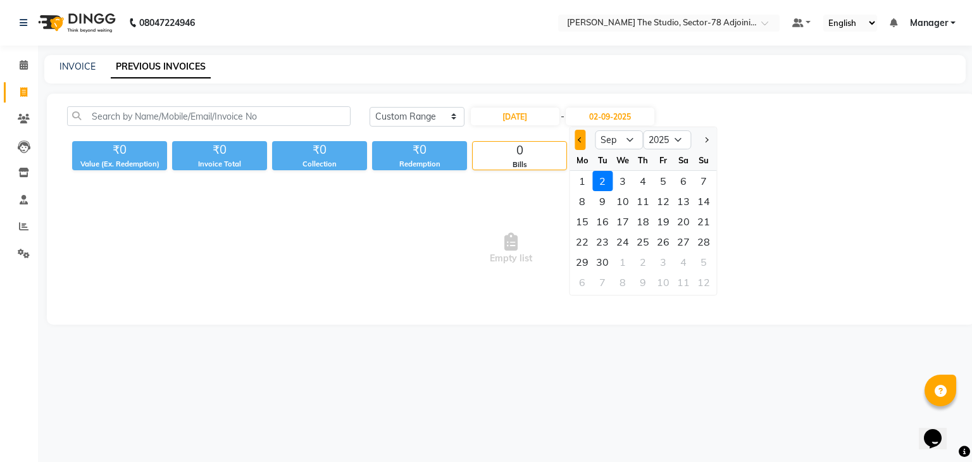
click at [581, 140] on span "Previous month" at bounding box center [580, 139] width 5 height 5
select select "8"
click at [707, 258] on div "31" at bounding box center [704, 262] width 20 height 20
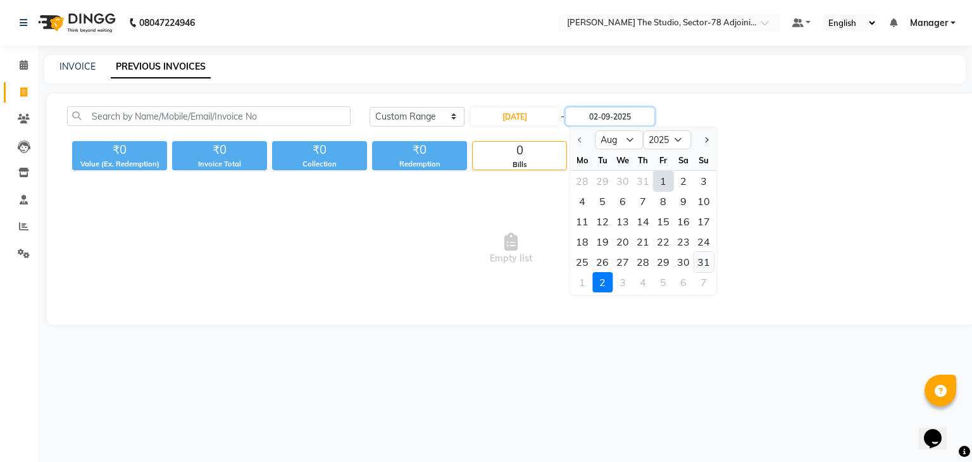
type input "31-08-2025"
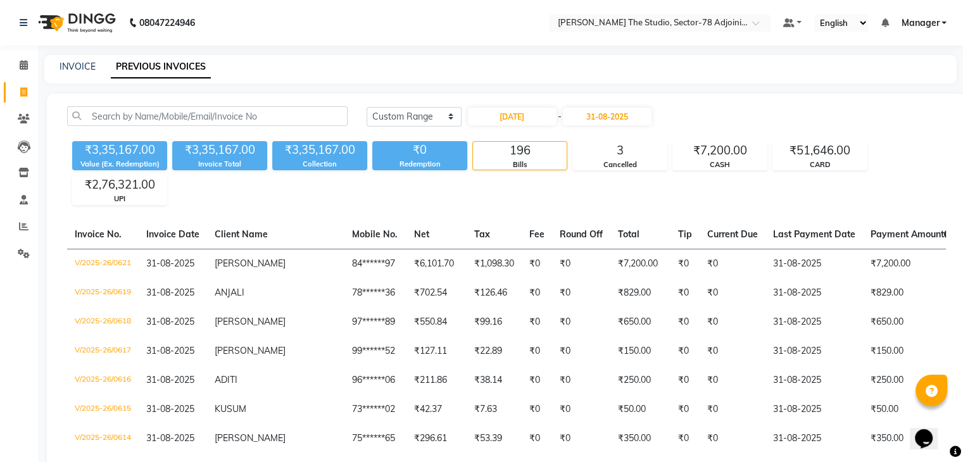
click at [96, 63] on div "INVOICE PREVIOUS INVOICES" at bounding box center [492, 66] width 897 height 13
click at [76, 65] on link "INVOICE" at bounding box center [77, 66] width 36 height 11
select select "service"
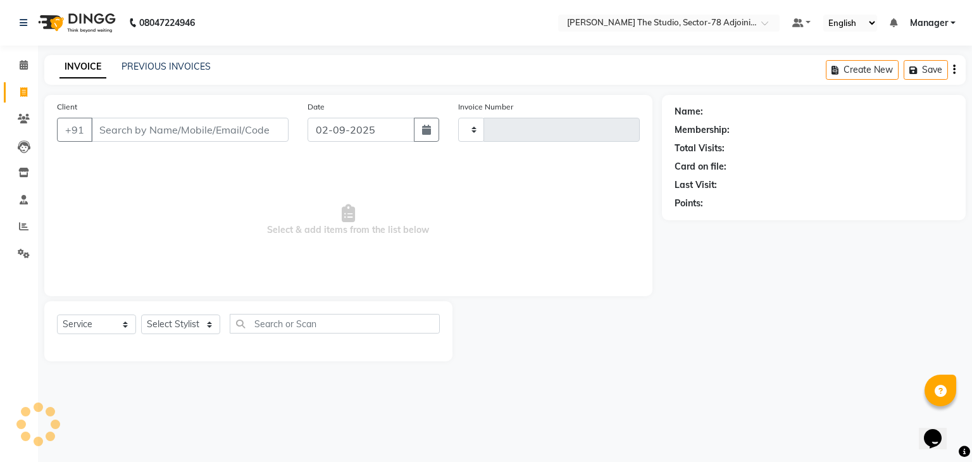
type input "0622"
select select "8485"
click at [436, 132] on button "button" at bounding box center [426, 130] width 25 height 24
select select "9"
select select "2025"
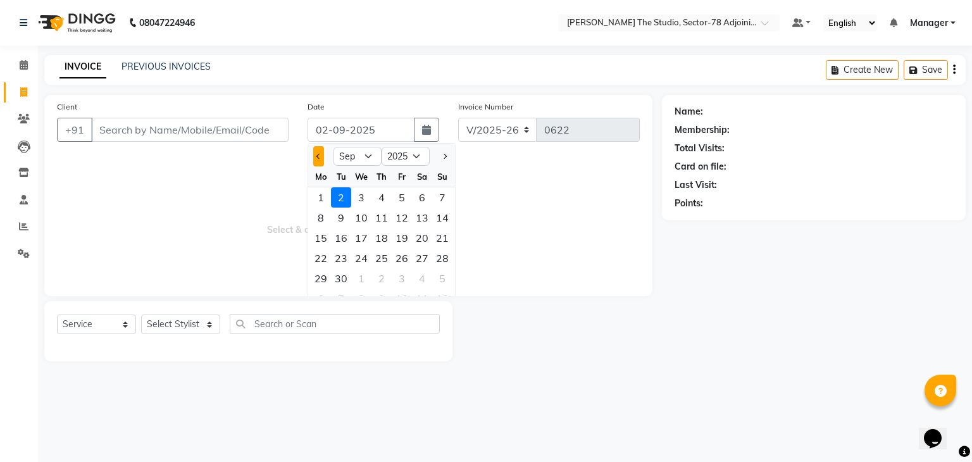
click at [316, 154] on button "Previous month" at bounding box center [318, 156] width 11 height 20
select select "8"
click at [438, 278] on div "31" at bounding box center [442, 278] width 20 height 20
type input "31-08-2025"
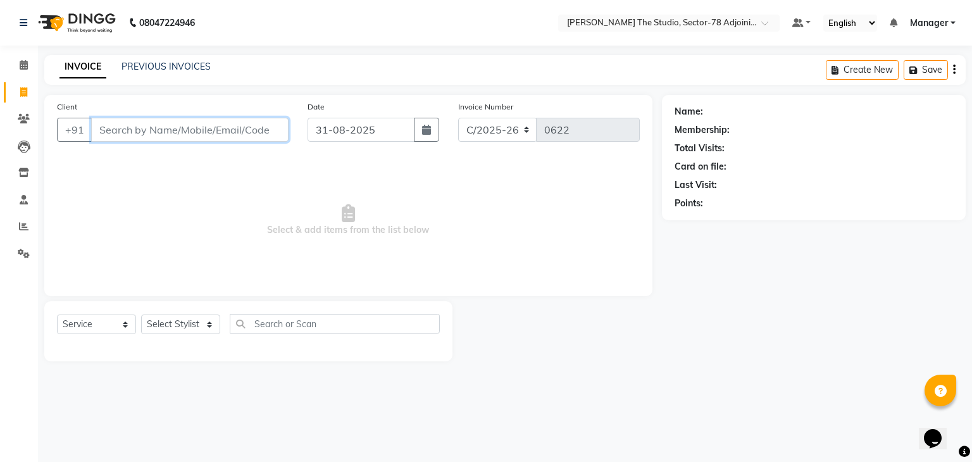
drag, startPoint x: 225, startPoint y: 134, endPoint x: 180, endPoint y: 125, distance: 46.4
click at [180, 125] on input "Client" at bounding box center [189, 130] width 197 height 24
click at [249, 130] on input "Client" at bounding box center [189, 130] width 197 height 24
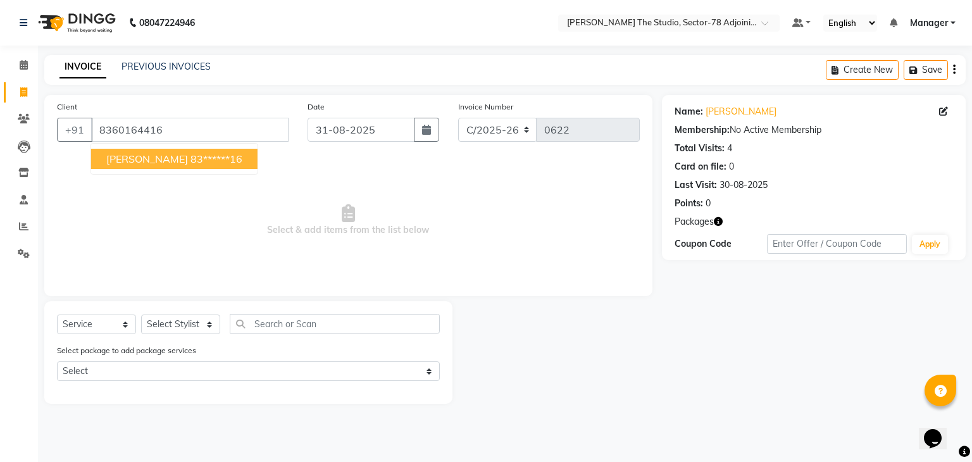
click at [214, 166] on button "PREETIKA pritika 83******16" at bounding box center [174, 159] width 166 height 20
type input "83******16"
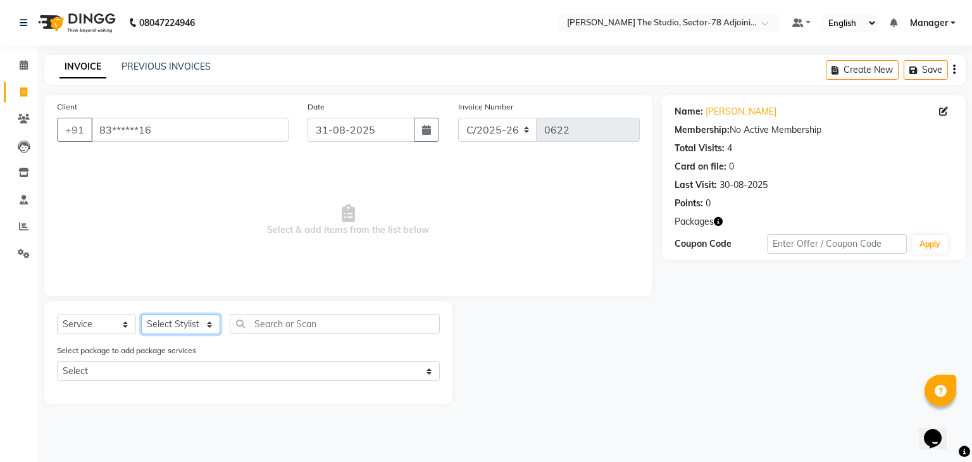
click at [189, 327] on select "Select Stylist Abhishek ABHISHEK(N) Akash Anjali Ankush Apoorna ARSHDEEP Jasmin…" at bounding box center [180, 325] width 79 height 20
select select "83537"
click at [141, 315] on select "Select Stylist Abhishek ABHISHEK(N) Akash Anjali Ankush Apoorna ARSHDEEP Jasmin…" at bounding box center [180, 325] width 79 height 20
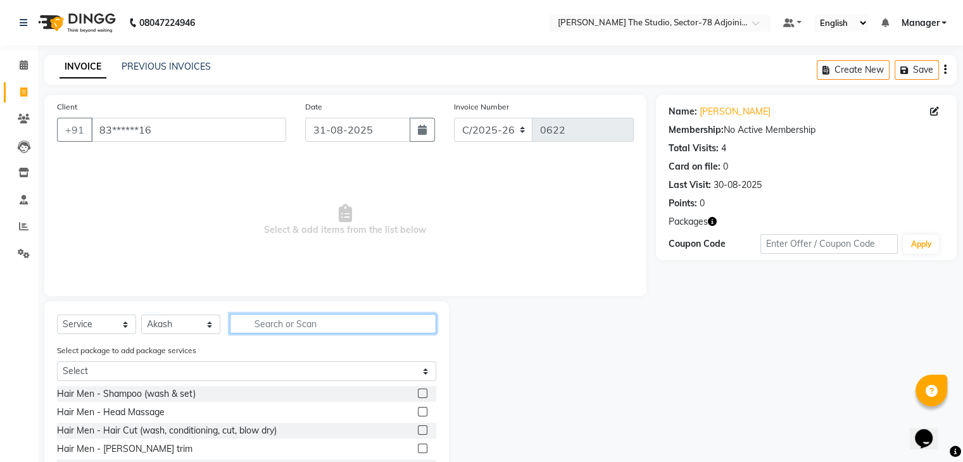
click at [287, 325] on input "text" at bounding box center [333, 324] width 206 height 20
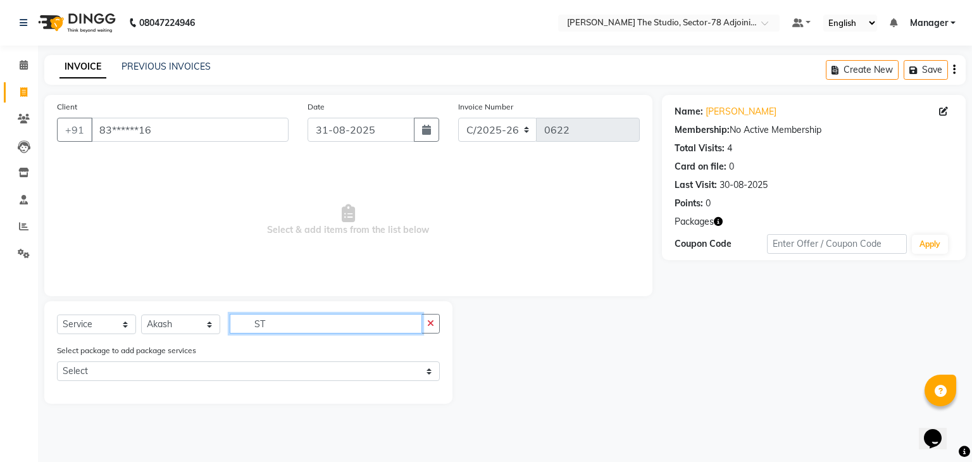
type input "S"
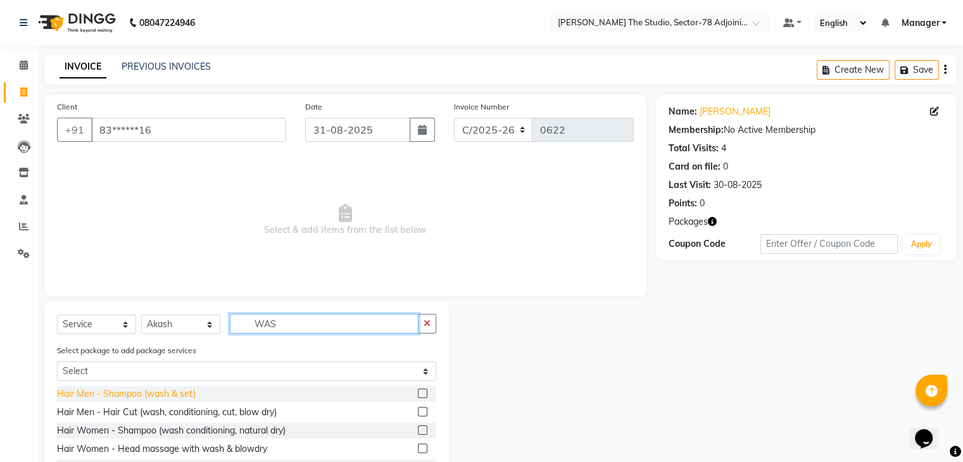
type input "WAS"
click at [161, 395] on div "Hair Men - Shampoo (wash & set)" at bounding box center [126, 393] width 139 height 13
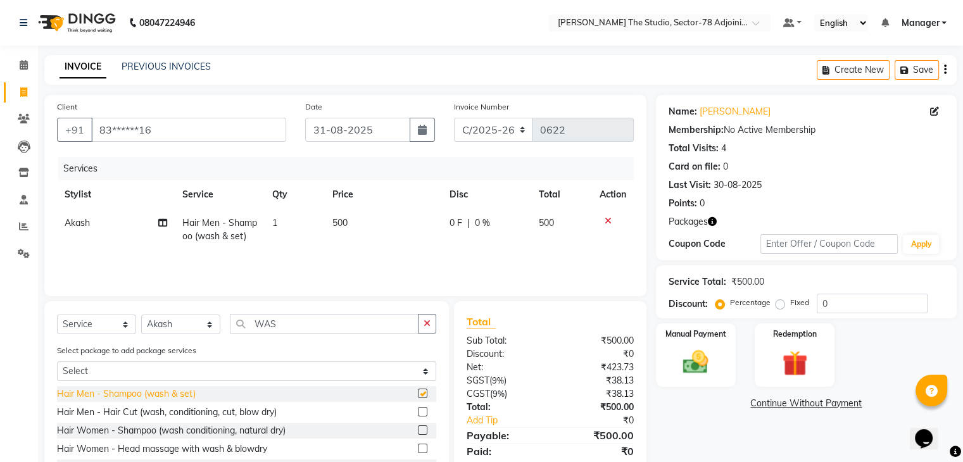
checkbox input "false"
click at [605, 220] on icon at bounding box center [607, 220] width 7 height 9
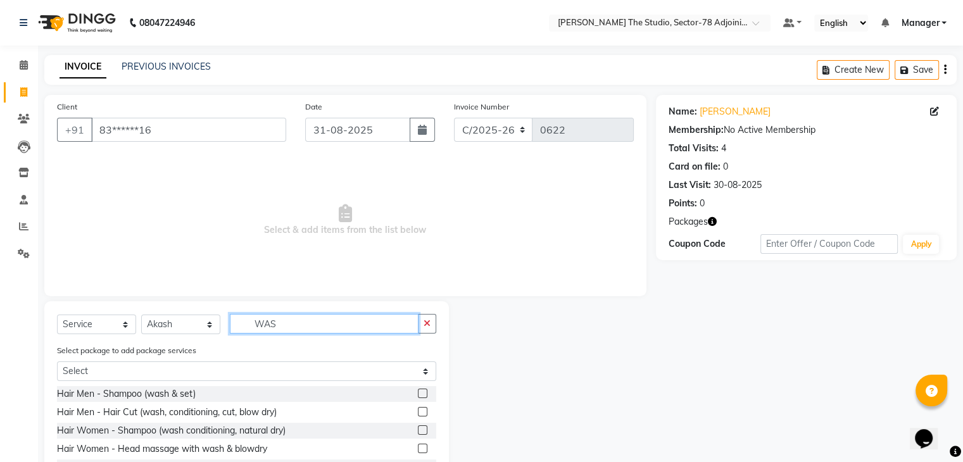
click at [293, 322] on input "WAS" at bounding box center [324, 324] width 189 height 20
type input "W"
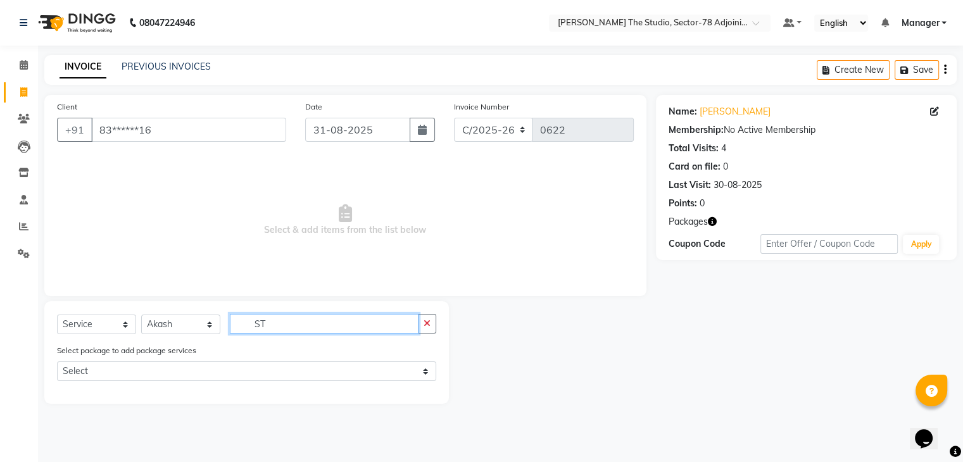
type input "S"
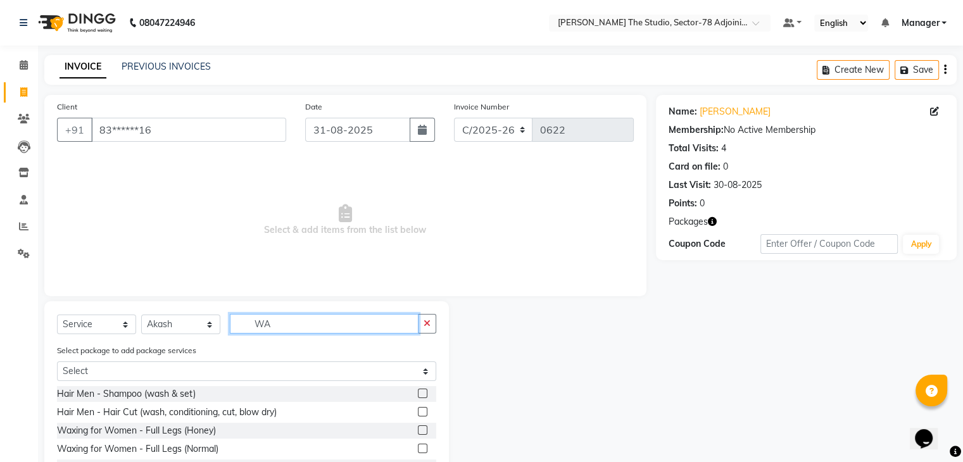
type input "WAS"
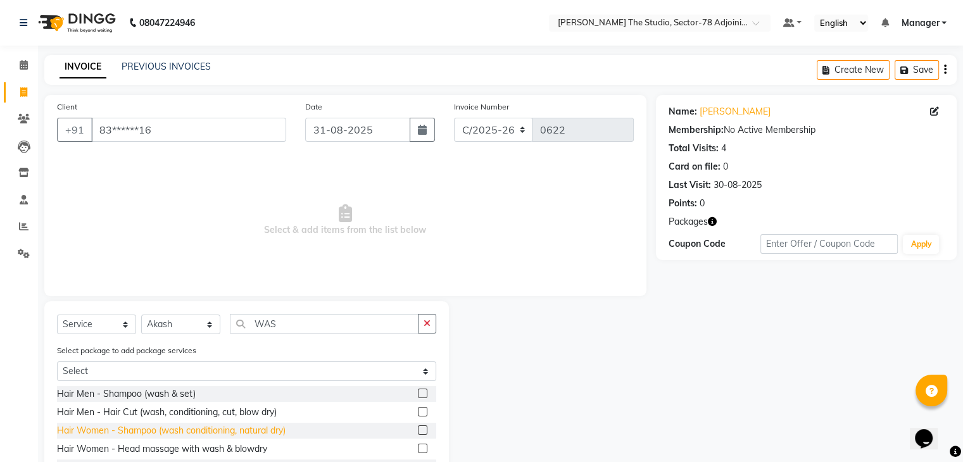
click at [177, 431] on div "Hair Women - Shampoo (wash conditioning, natural dry)" at bounding box center [171, 430] width 228 height 13
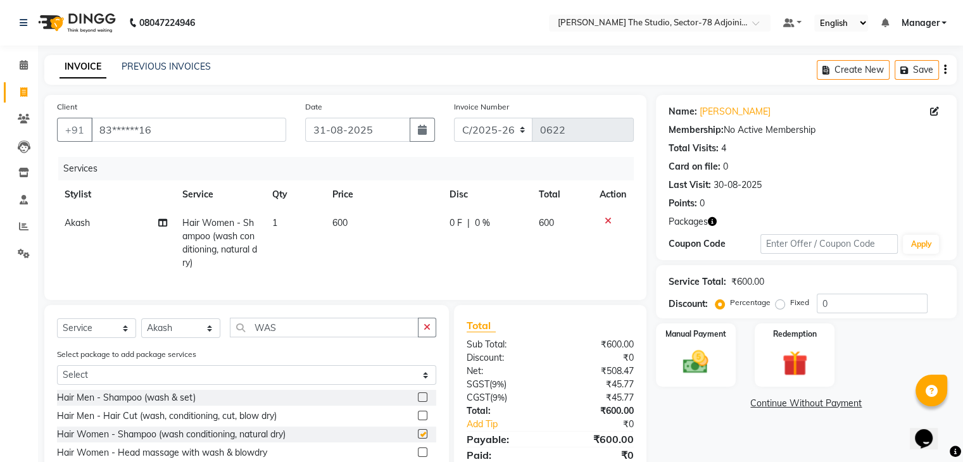
checkbox input "false"
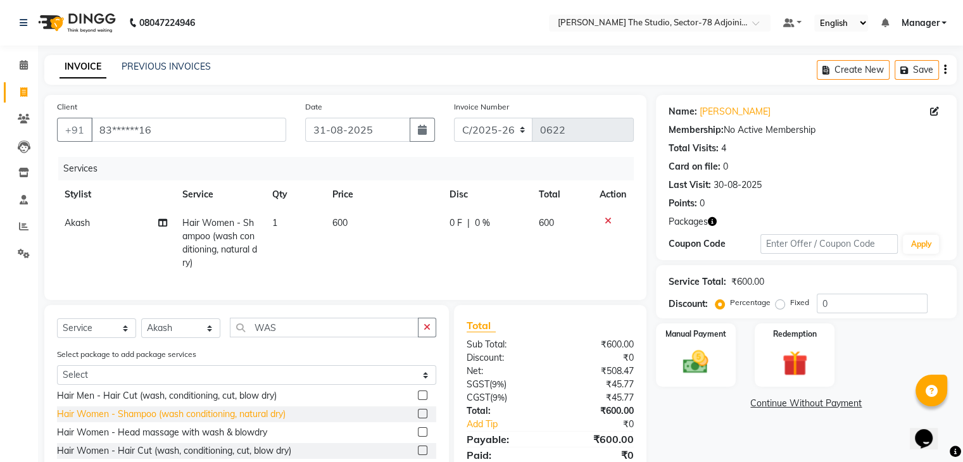
click at [266, 439] on div "Hair Women - Head massage with wash & blowdry" at bounding box center [162, 432] width 210 height 13
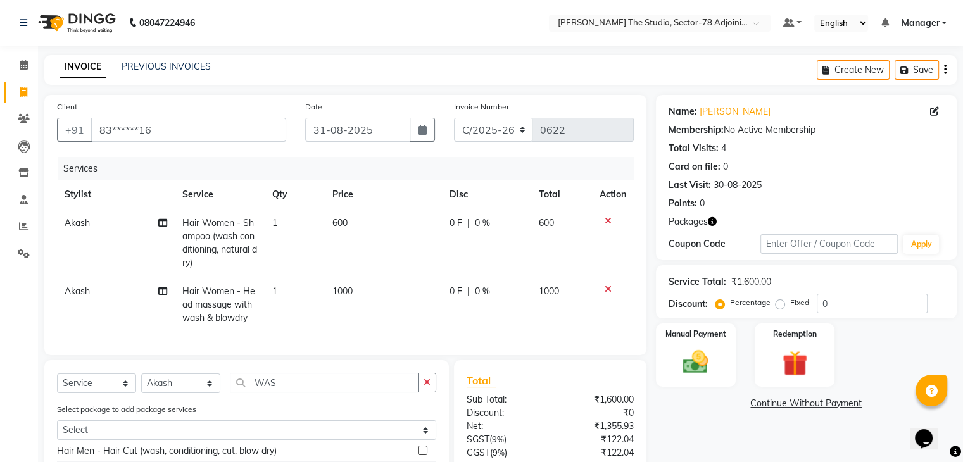
checkbox input "false"
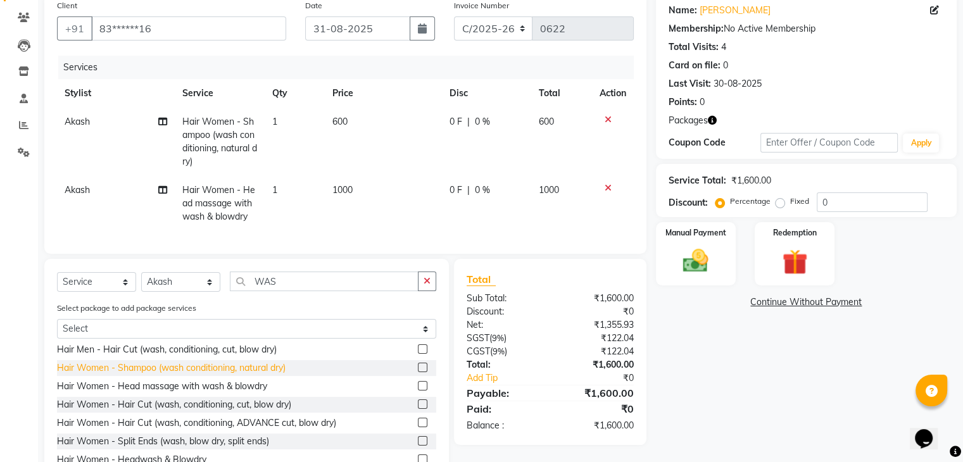
scroll to position [104, 0]
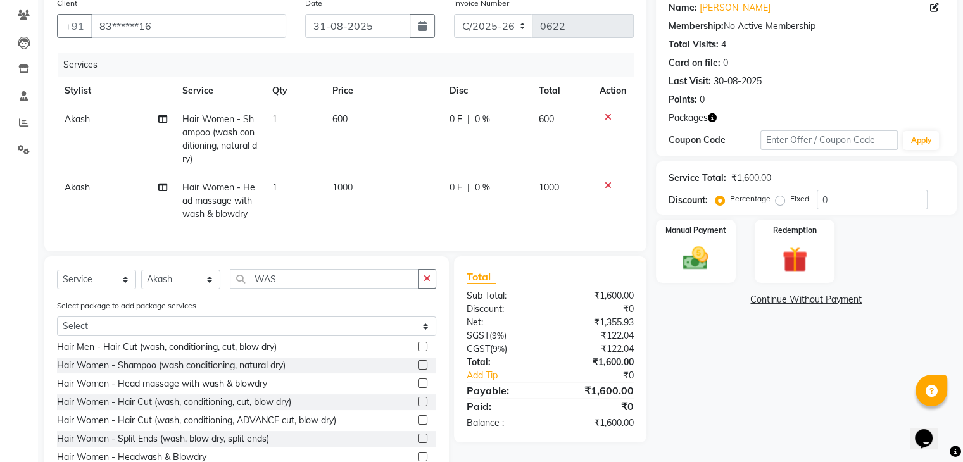
click at [609, 186] on icon at bounding box center [607, 185] width 7 height 9
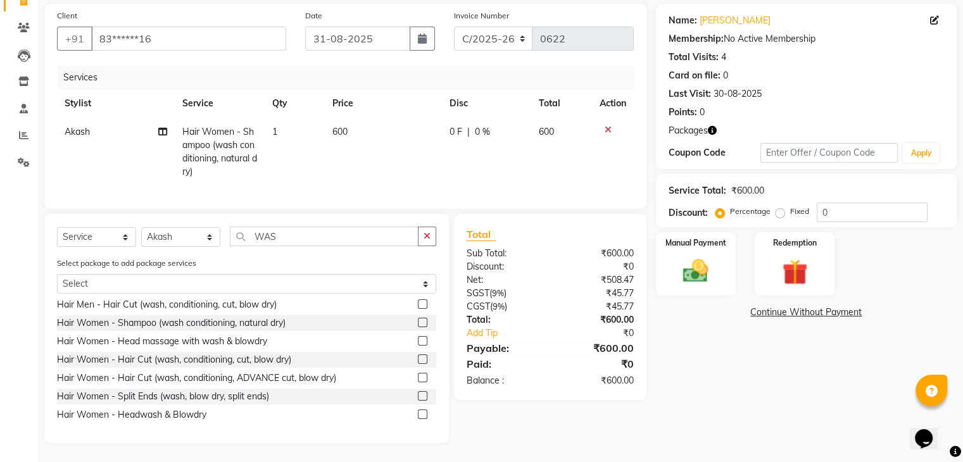
click at [399, 118] on td "600" at bounding box center [383, 152] width 117 height 68
select select "83537"
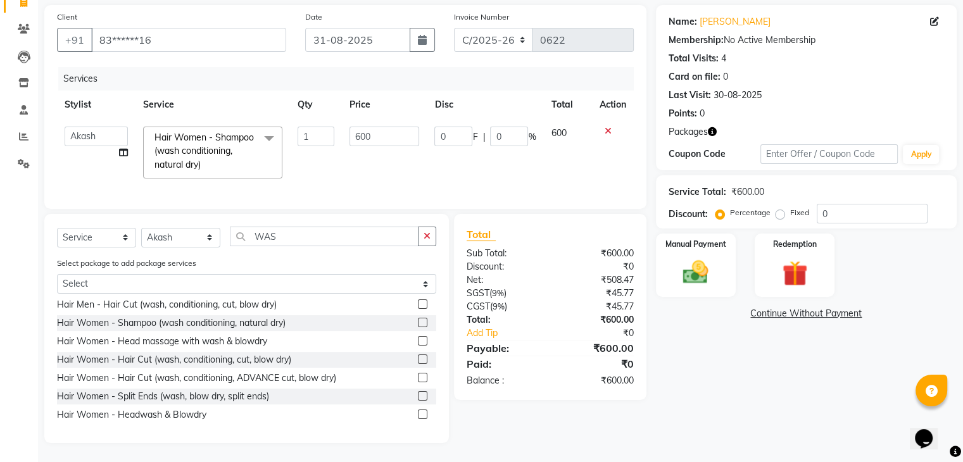
scroll to position [101, 0]
click at [399, 119] on td "600" at bounding box center [384, 152] width 85 height 67
click at [685, 258] on img at bounding box center [695, 273] width 42 height 30
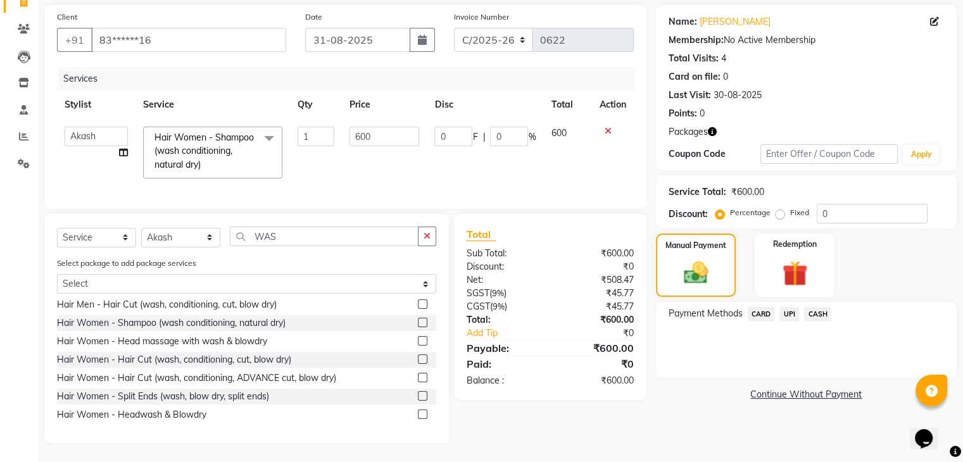
click at [821, 307] on span "CASH" at bounding box center [817, 314] width 27 height 15
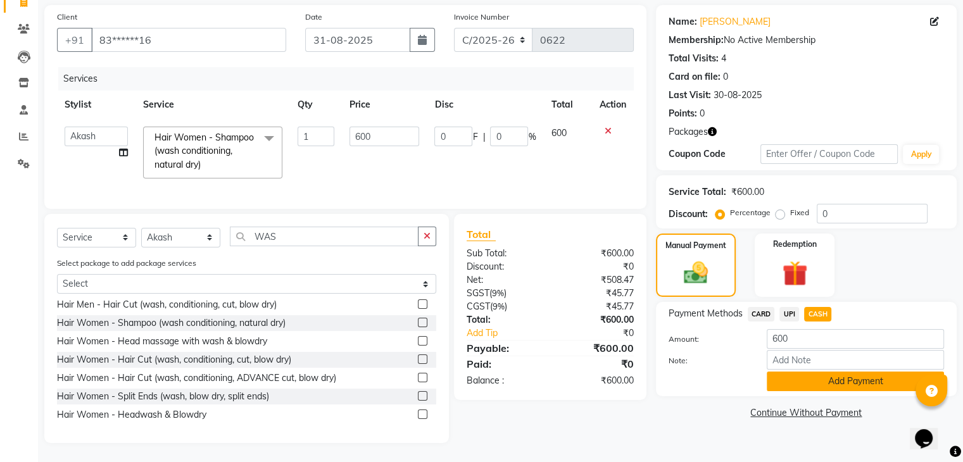
click at [817, 371] on button "Add Payment" at bounding box center [854, 381] width 177 height 20
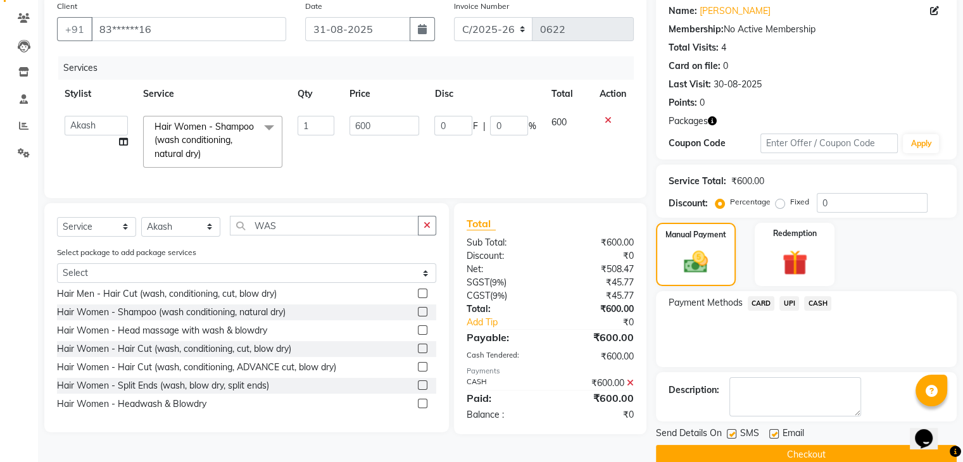
scroll to position [122, 0]
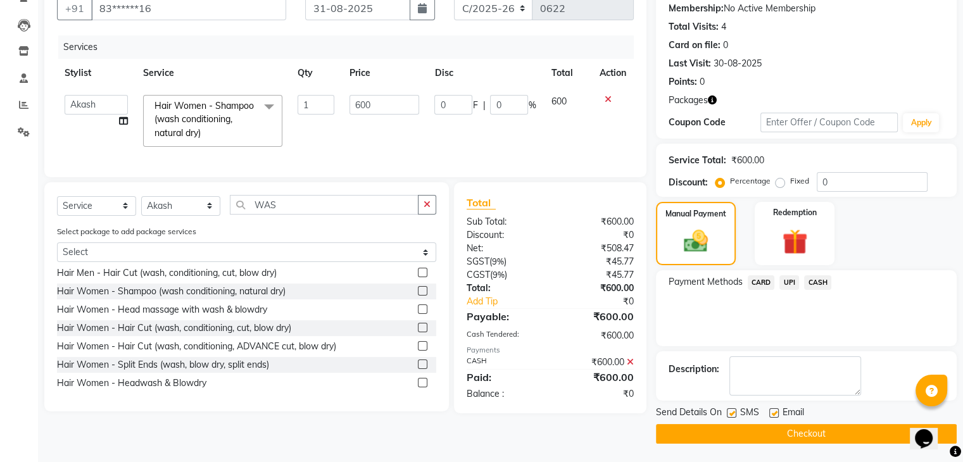
click at [804, 431] on button "Checkout" at bounding box center [806, 434] width 301 height 20
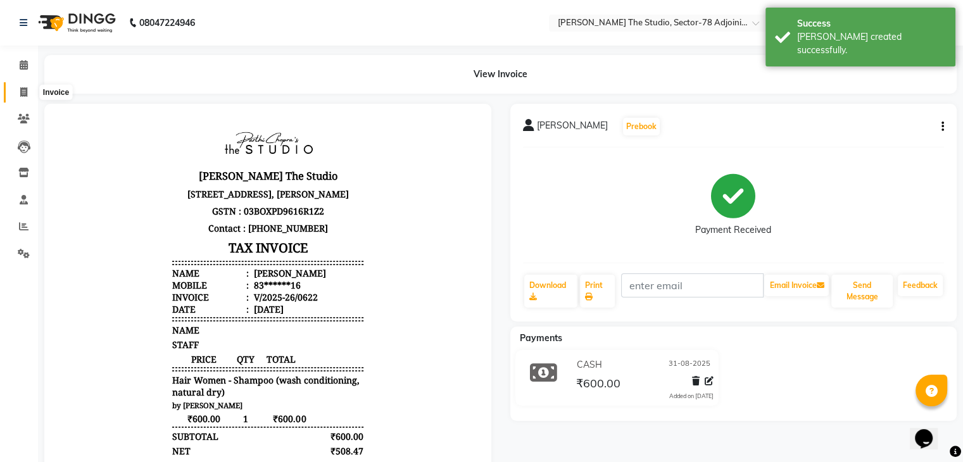
click at [15, 94] on span at bounding box center [24, 92] width 22 height 15
select select "service"
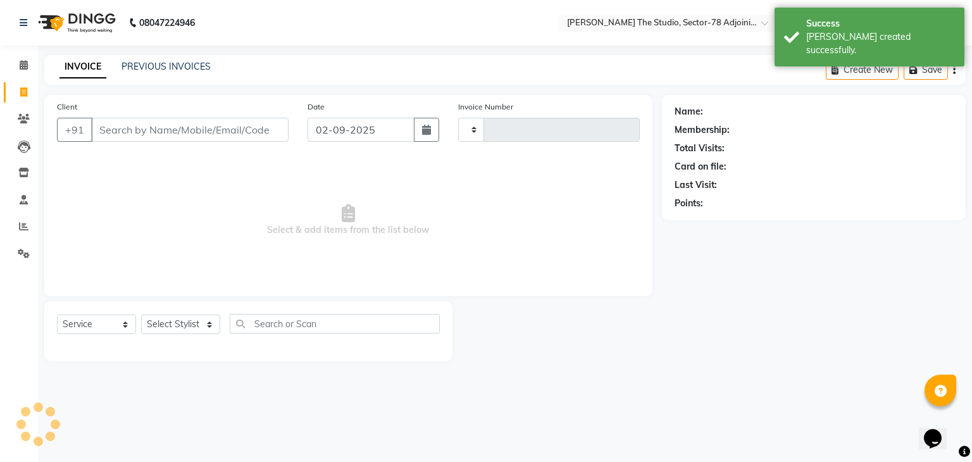
type input "0623"
select select "8485"
click at [157, 130] on input "Client" at bounding box center [189, 130] width 197 height 24
type input "A"
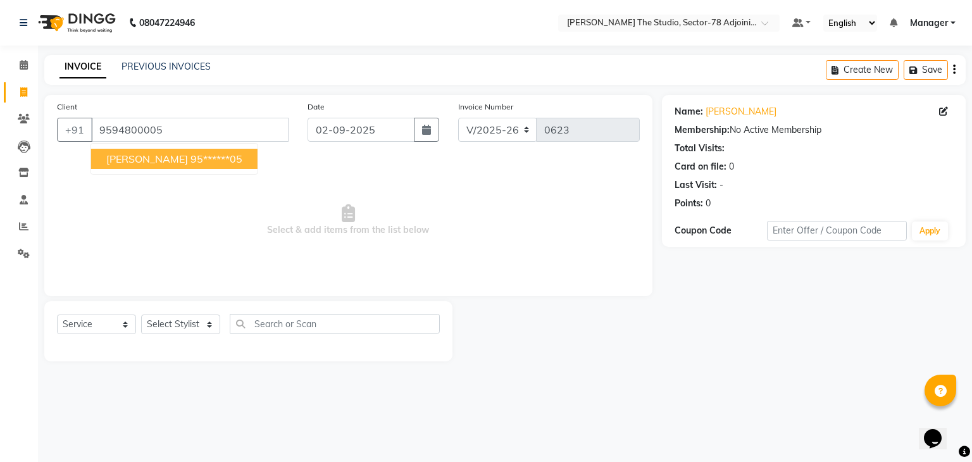
click at [190, 160] on ngb-highlight "95******05" at bounding box center [216, 159] width 52 height 13
type input "95******05"
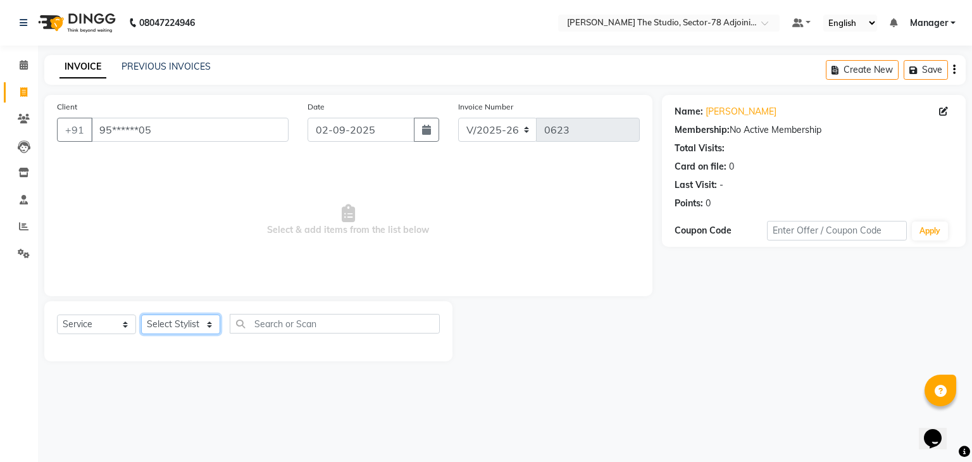
click at [187, 327] on select "Select Stylist Abhishek ABHISHEK(N) Akash Anjali Ankush Apoorna ARSHDEEP Jasmin…" at bounding box center [180, 325] width 79 height 20
select select "89539"
click at [141, 315] on select "Select Stylist Abhishek ABHISHEK(N) Akash Anjali Ankush Apoorna ARSHDEEP Jasmin…" at bounding box center [180, 325] width 79 height 20
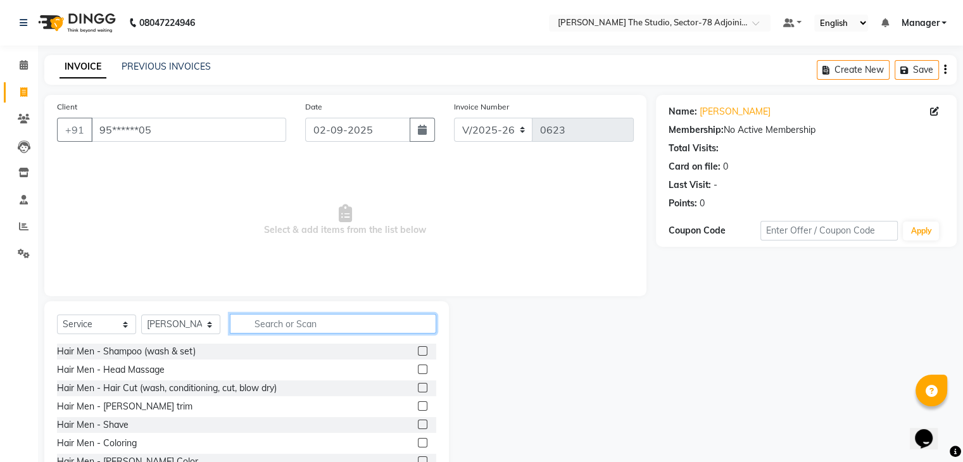
click at [271, 321] on input "text" at bounding box center [333, 324] width 206 height 20
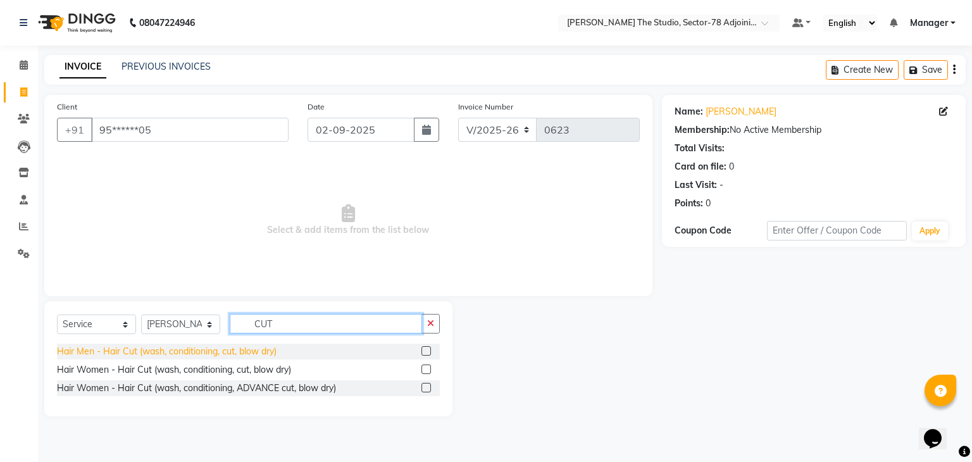
type input "CUT"
click at [154, 347] on div "Hair Men - Hair Cut (wash, conditioning, cut, blow dry)" at bounding box center [167, 351] width 220 height 13
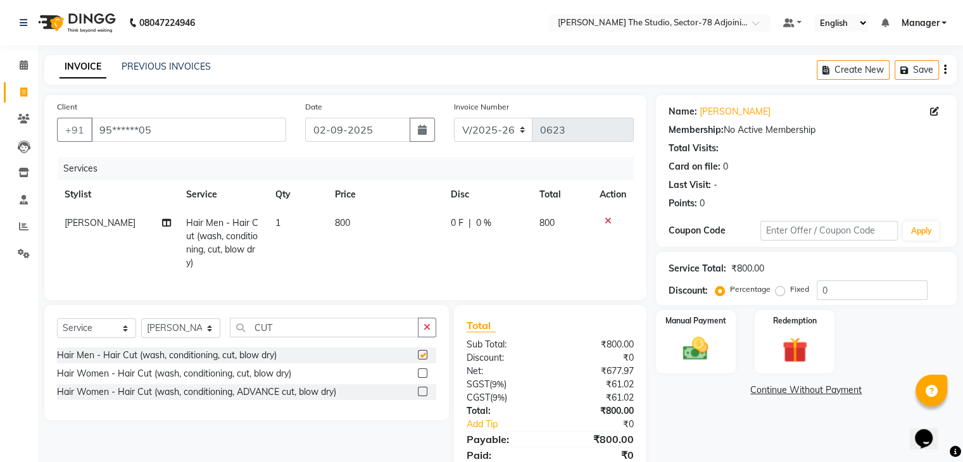
checkbox input "false"
click at [424, 332] on icon "button" at bounding box center [426, 327] width 7 height 9
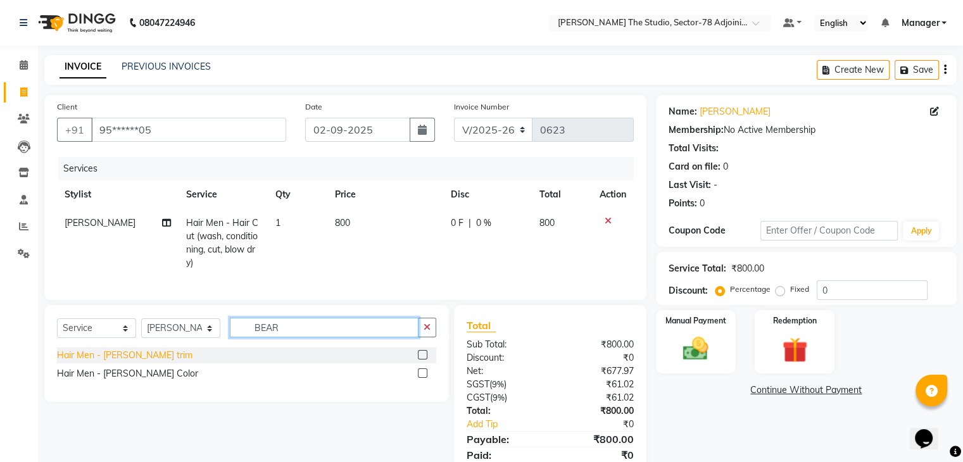
type input "BEAR"
click at [108, 362] on div "Hair Men - Beard trim" at bounding box center [124, 355] width 135 height 13
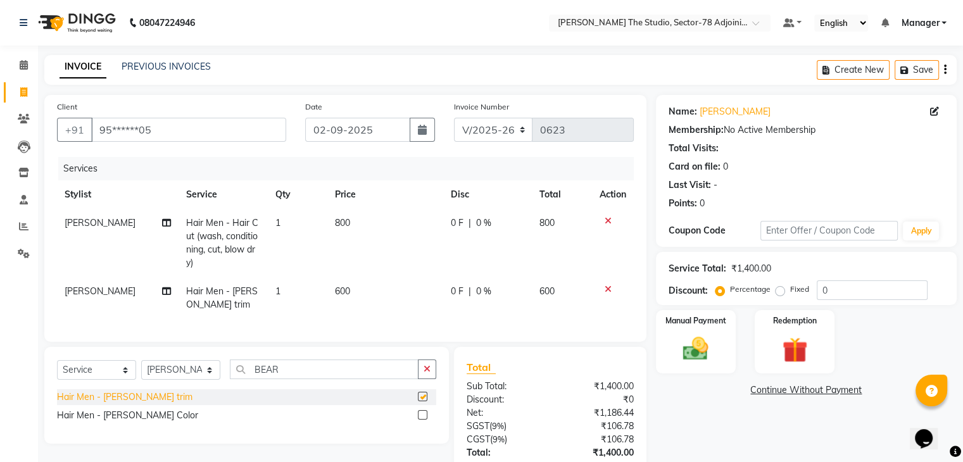
checkbox input "false"
click at [354, 226] on td "800" at bounding box center [385, 243] width 116 height 68
select select "89539"
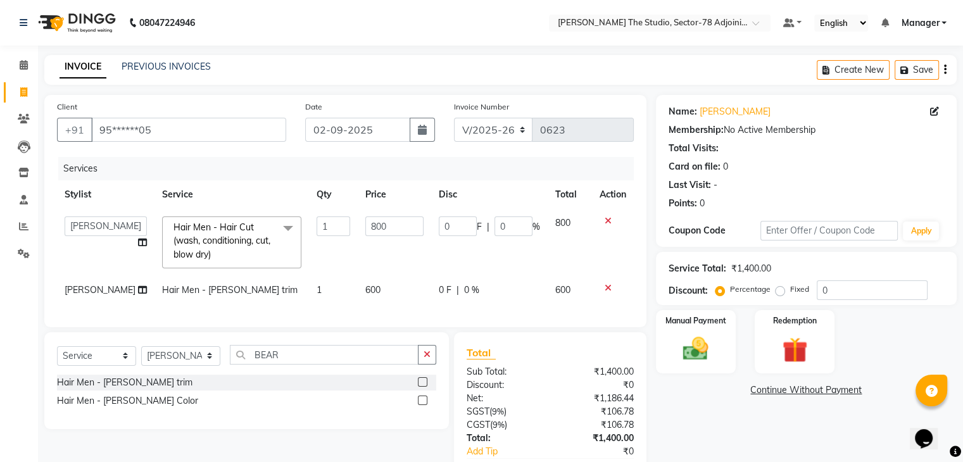
click at [358, 226] on td "800" at bounding box center [394, 242] width 73 height 67
click at [385, 226] on input "800" at bounding box center [394, 226] width 58 height 20
type input "8"
type input "4"
type input "7"
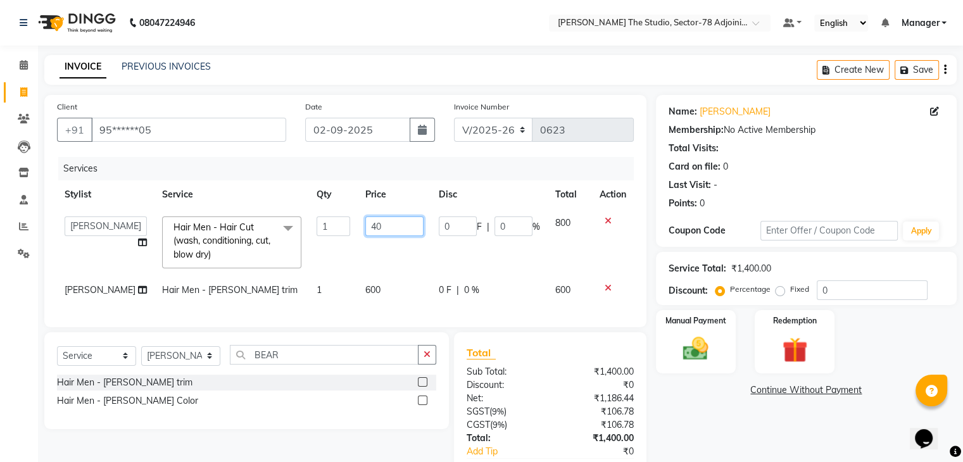
type input "400"
click at [382, 288] on td "600" at bounding box center [394, 290] width 73 height 28
select select "89539"
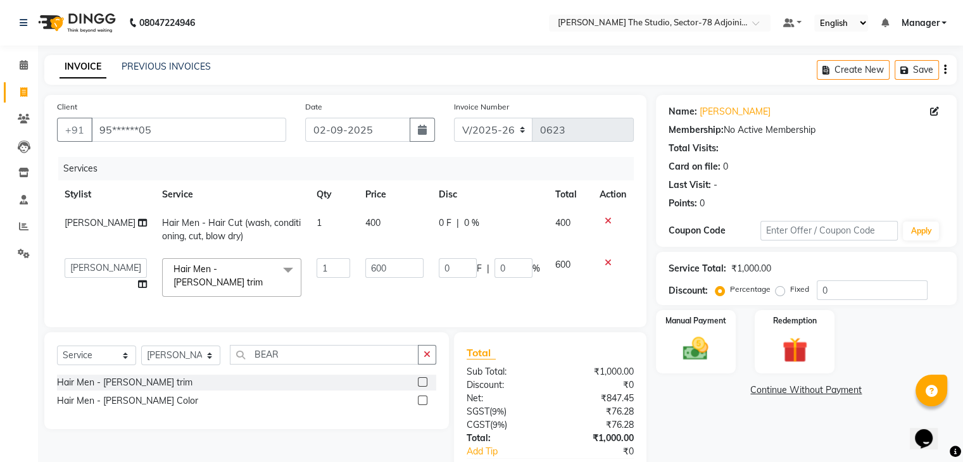
click at [382, 288] on td "600" at bounding box center [394, 278] width 73 height 54
click at [390, 275] on input "600" at bounding box center [394, 268] width 58 height 20
type input "6"
type input "300"
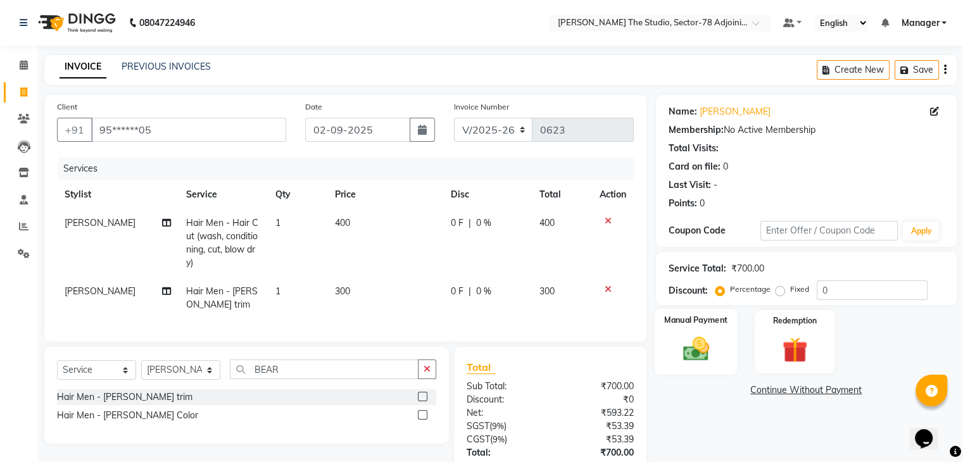
click at [699, 340] on img at bounding box center [695, 349] width 42 height 30
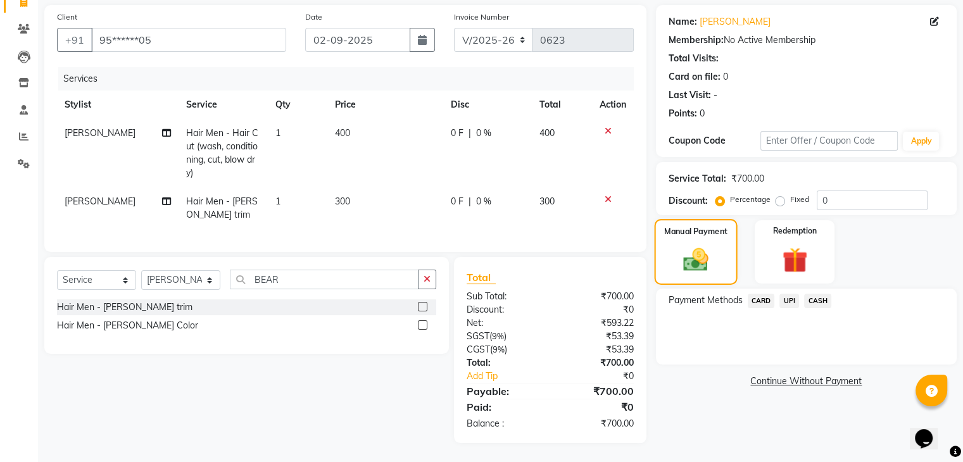
scroll to position [96, 0]
click at [793, 294] on span "UPI" at bounding box center [789, 301] width 20 height 15
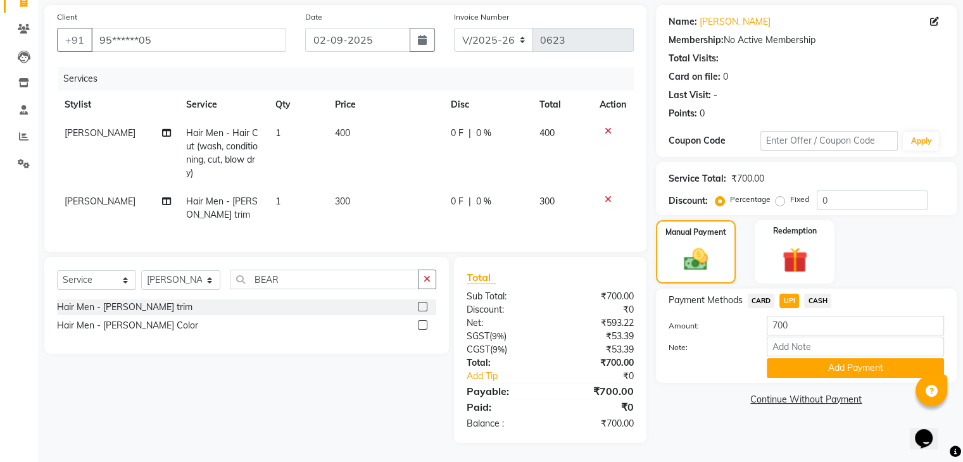
scroll to position [100, 0]
click at [814, 294] on span "CASH" at bounding box center [817, 301] width 27 height 15
click at [832, 363] on button "Add Payment" at bounding box center [854, 368] width 177 height 20
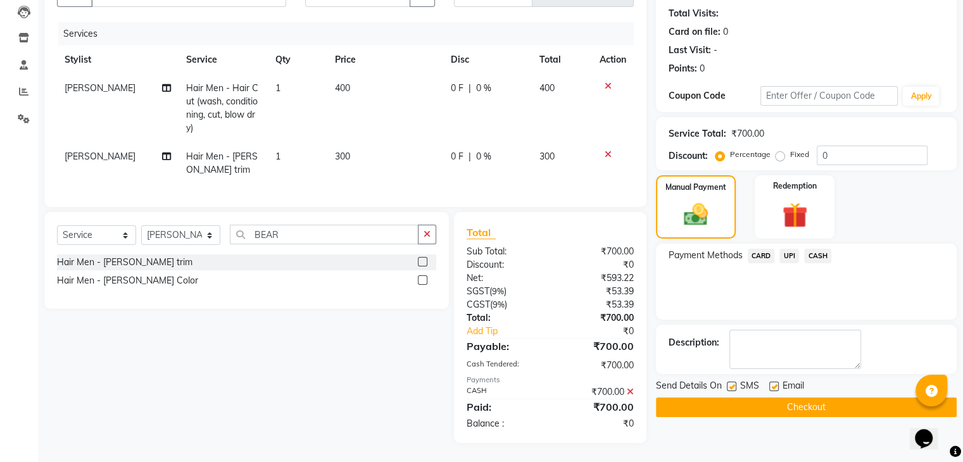
scroll to position [0, 0]
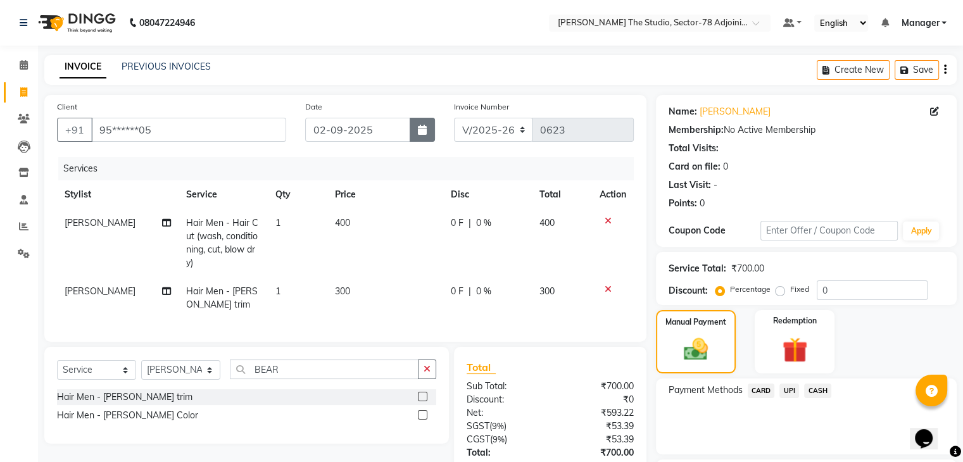
click at [423, 135] on button "button" at bounding box center [421, 130] width 25 height 24
select select "9"
select select "2025"
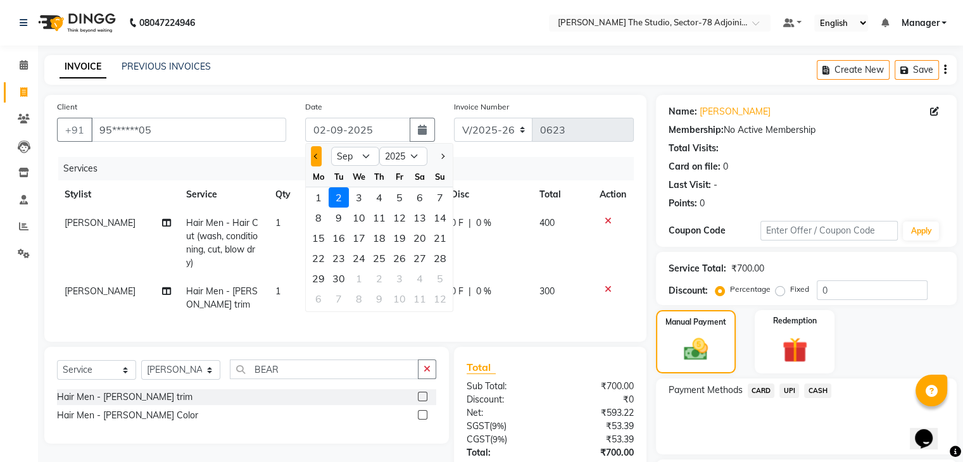
click at [314, 153] on button "Previous month" at bounding box center [316, 156] width 11 height 20
select select "8"
click at [442, 277] on div "31" at bounding box center [440, 278] width 20 height 20
type input "31-08-2025"
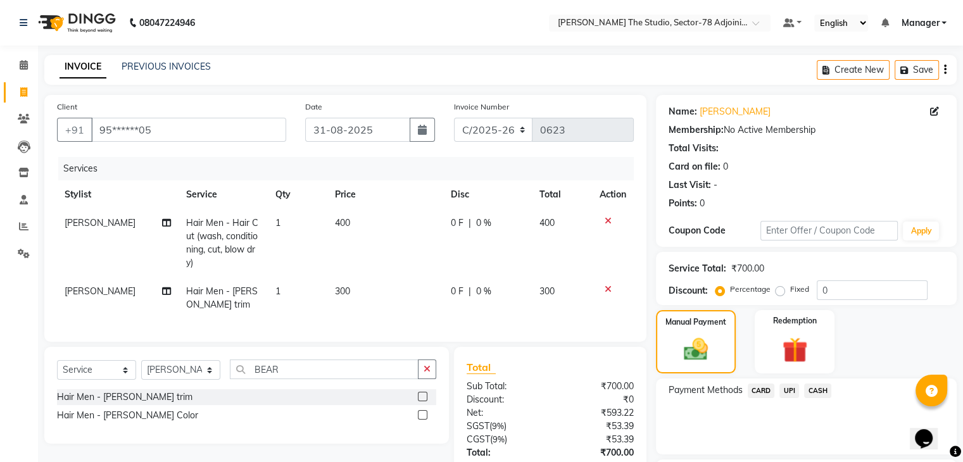
scroll to position [144, 0]
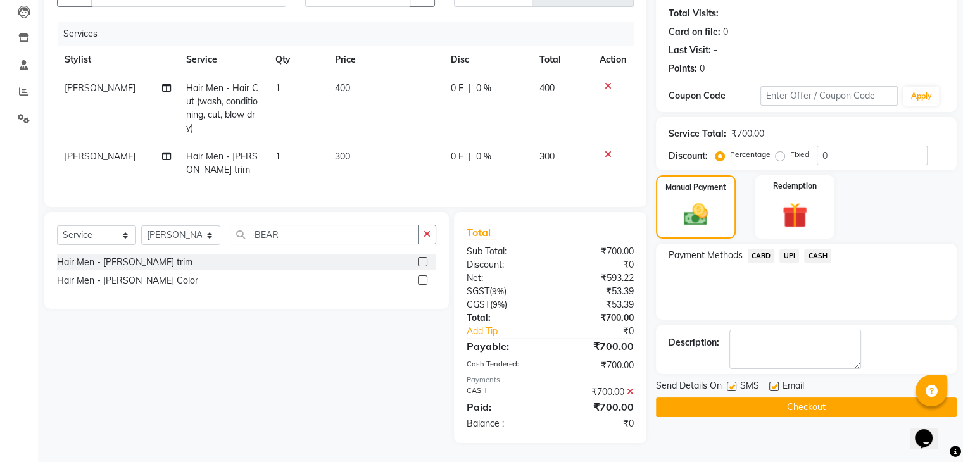
click at [836, 397] on button "Checkout" at bounding box center [806, 407] width 301 height 20
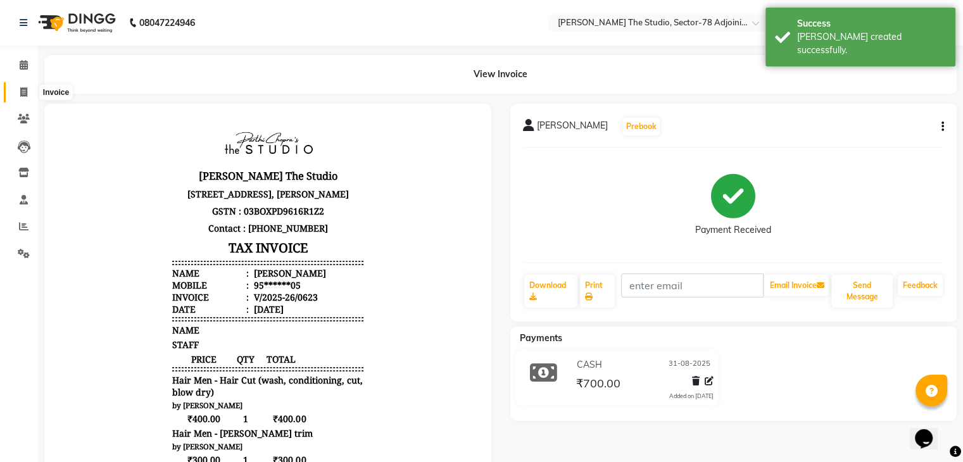
click at [18, 94] on span at bounding box center [24, 92] width 22 height 15
select select "8485"
select select "service"
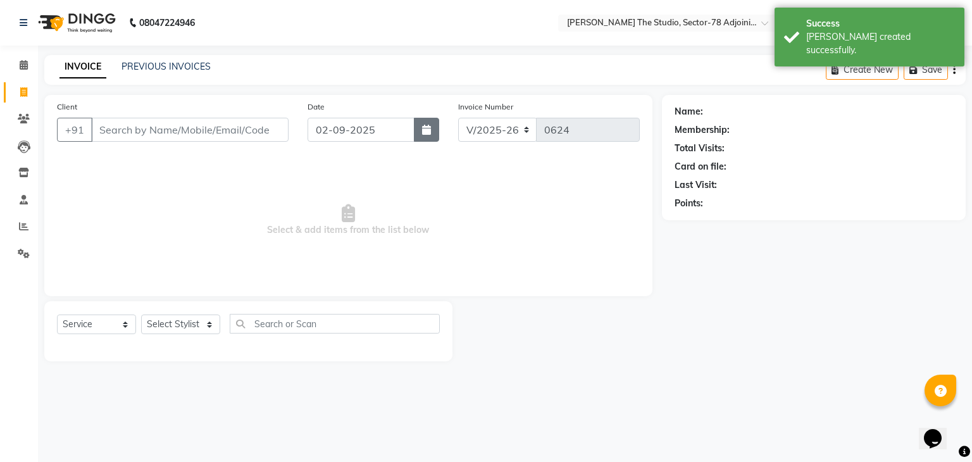
click at [424, 133] on icon "button" at bounding box center [426, 130] width 9 height 10
select select "9"
select select "2025"
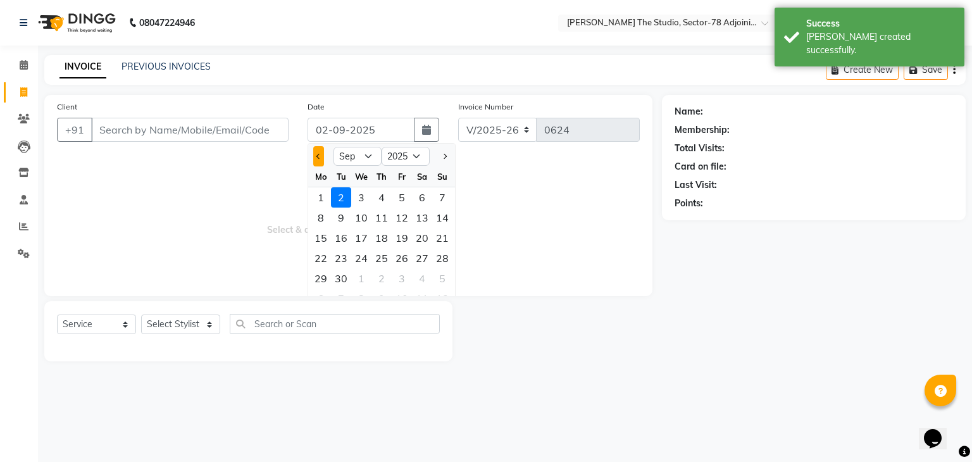
click at [323, 155] on button "Previous month" at bounding box center [318, 156] width 11 height 20
select select "8"
click at [446, 279] on div "31" at bounding box center [442, 278] width 20 height 20
type input "31-08-2025"
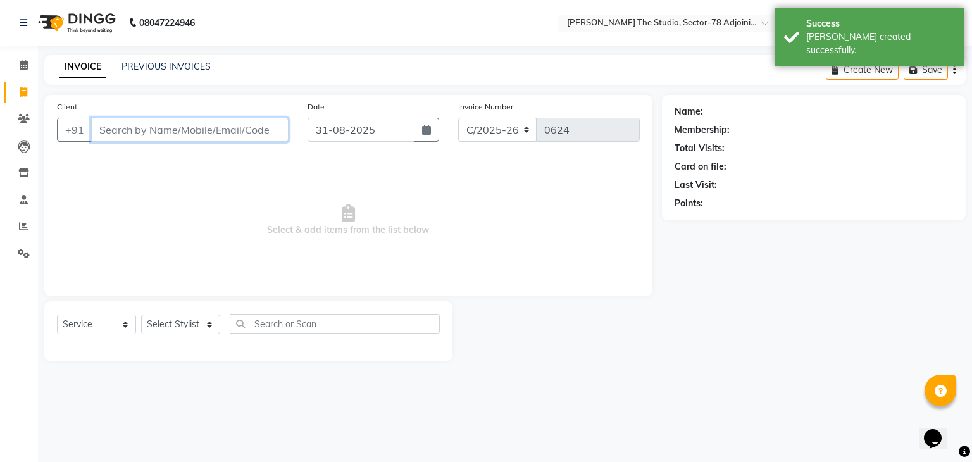
click at [268, 129] on input "Client" at bounding box center [189, 130] width 197 height 24
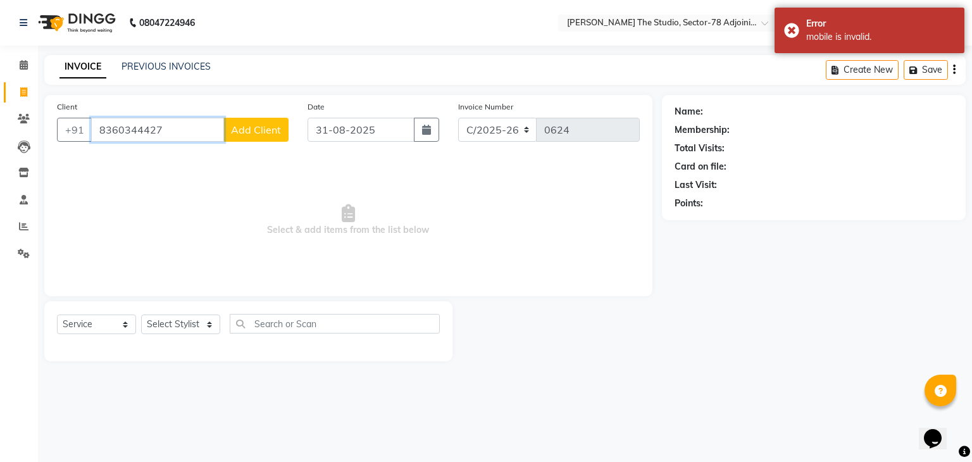
type input "8360344427"
click at [268, 129] on span "Add Client" at bounding box center [256, 129] width 50 height 13
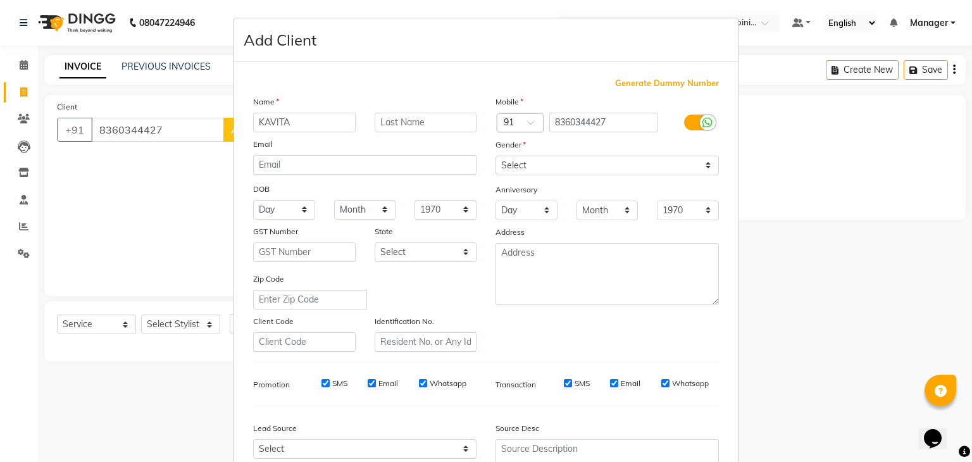
type input "KAVITA"
drag, startPoint x: 542, startPoint y: 169, endPoint x: 549, endPoint y: 216, distance: 47.4
click at [549, 216] on div "Mobile Country Code × 91 8360344427 Gender Select Male Female Other Prefer Not …" at bounding box center [607, 223] width 242 height 257
select select "female"
click at [496, 156] on select "Select Male Female Other Prefer Not To Say" at bounding box center [607, 166] width 223 height 20
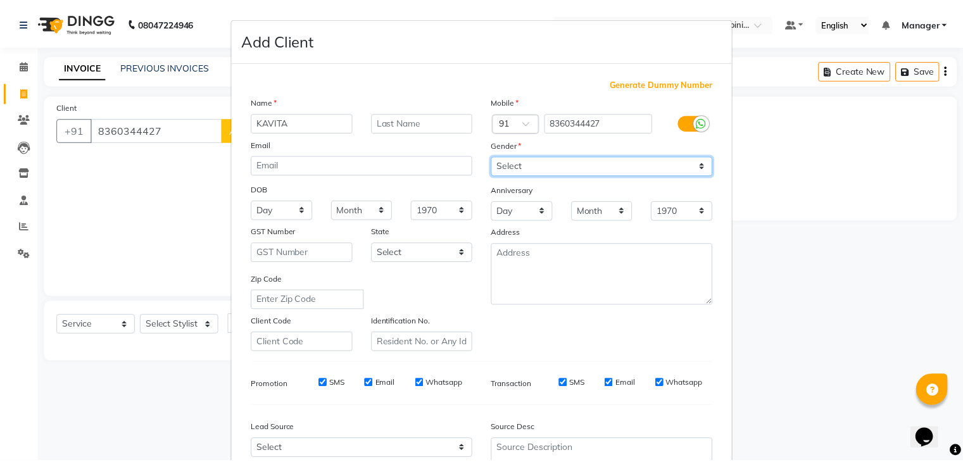
scroll to position [128, 0]
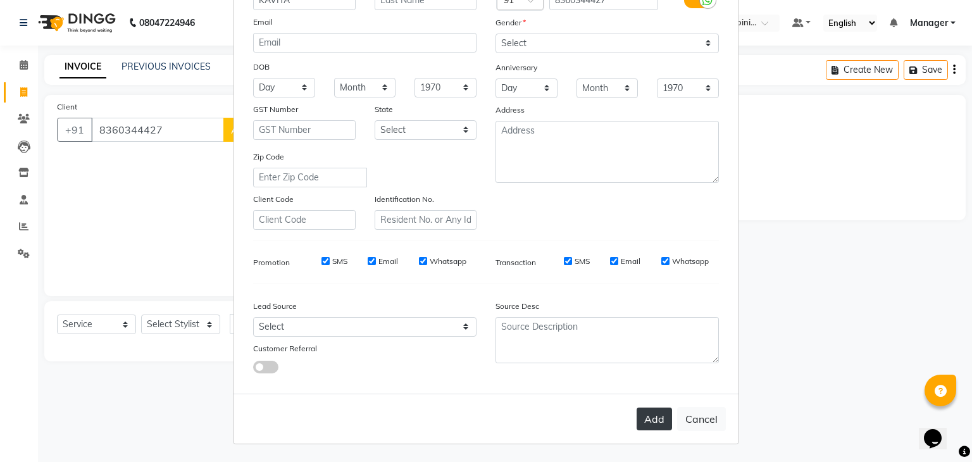
click at [648, 420] on button "Add" at bounding box center [654, 419] width 35 height 23
type input "83******27"
select select
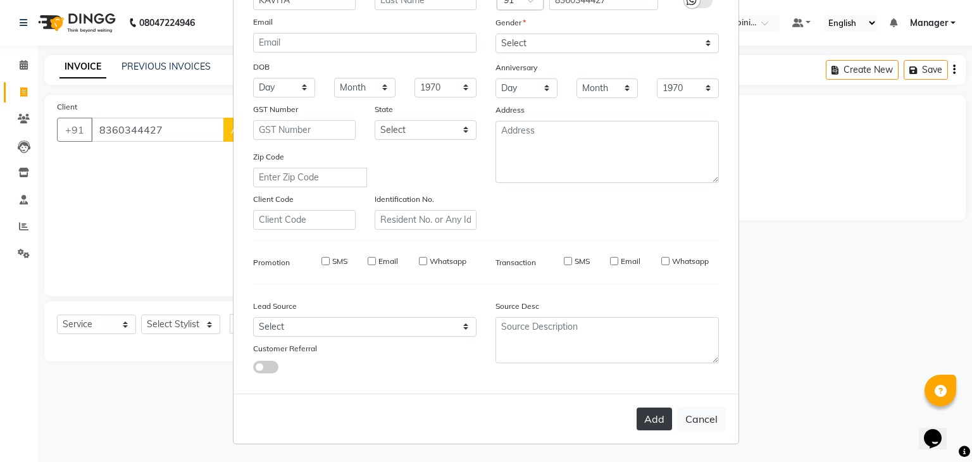
select select
checkbox input "false"
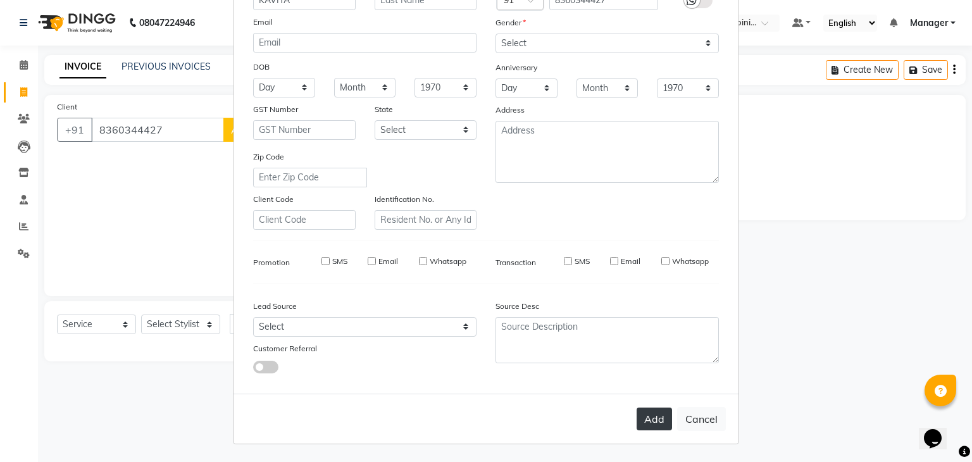
checkbox input "false"
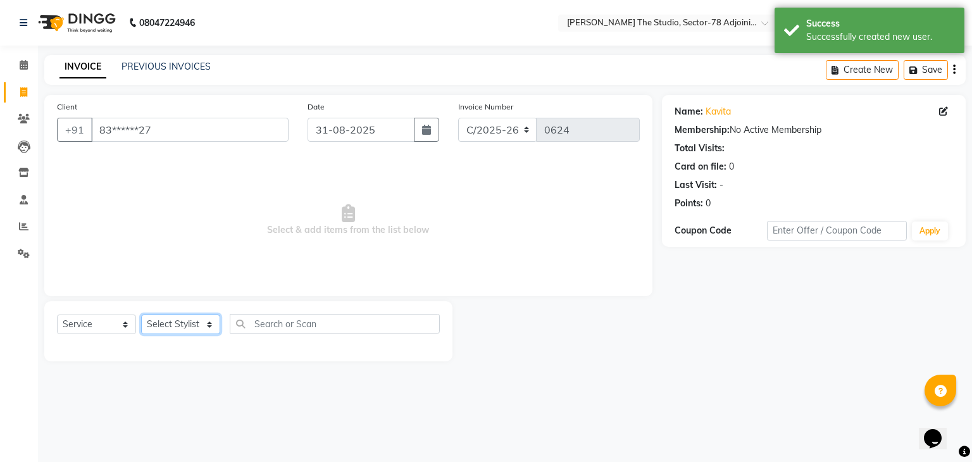
click at [173, 327] on select "Select Stylist Abhishek ABHISHEK(N) Akash Anjali Ankush Apoorna ARSHDEEP Jasmin…" at bounding box center [180, 325] width 79 height 20
select select "83534"
click at [141, 315] on select "Select Stylist Abhishek ABHISHEK(N) Akash Anjali Ankush Apoorna ARSHDEEP Jasmin…" at bounding box center [180, 325] width 79 height 20
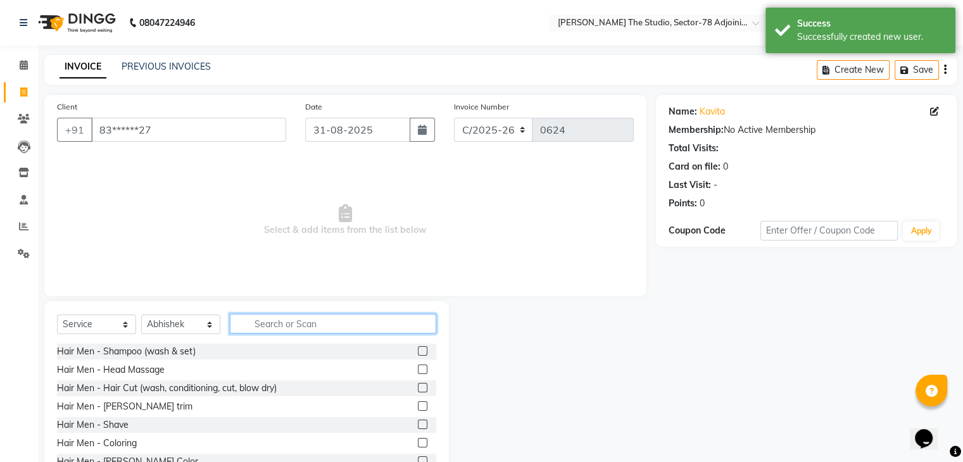
click at [268, 324] on input "text" at bounding box center [333, 324] width 206 height 20
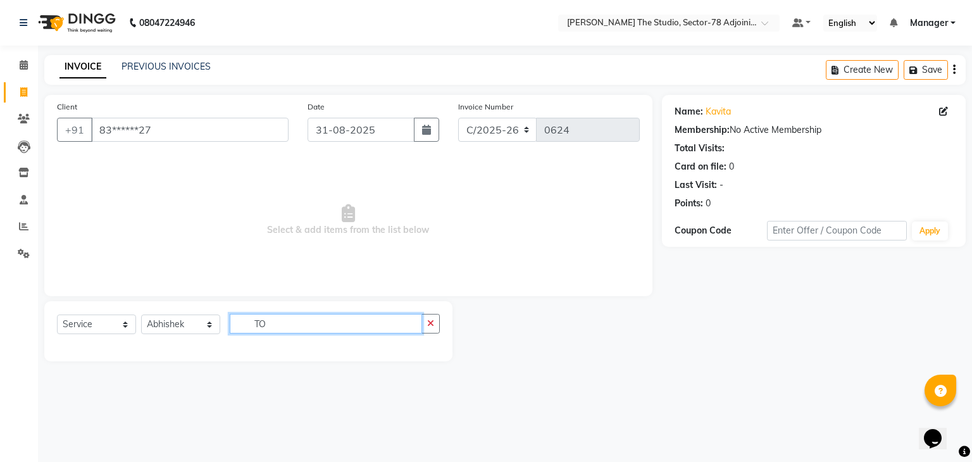
type input "T"
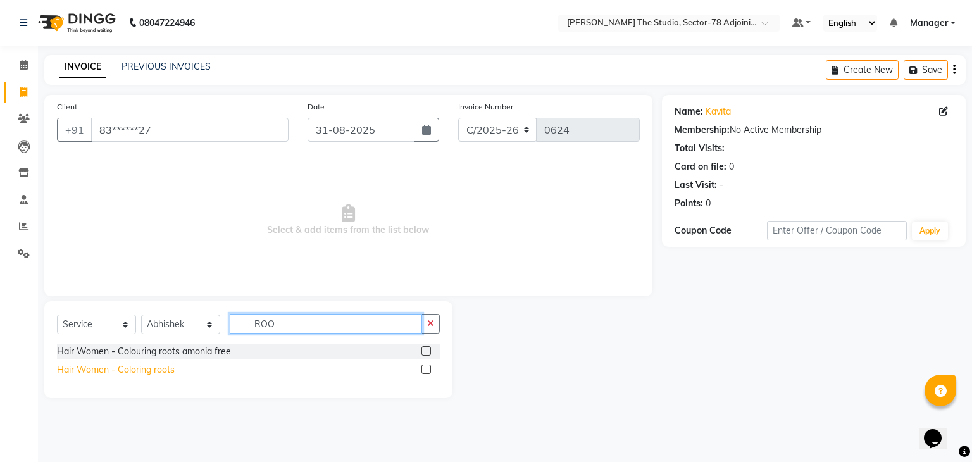
type input "ROO"
click at [111, 370] on div "Hair Women - Coloring roots" at bounding box center [116, 369] width 118 height 13
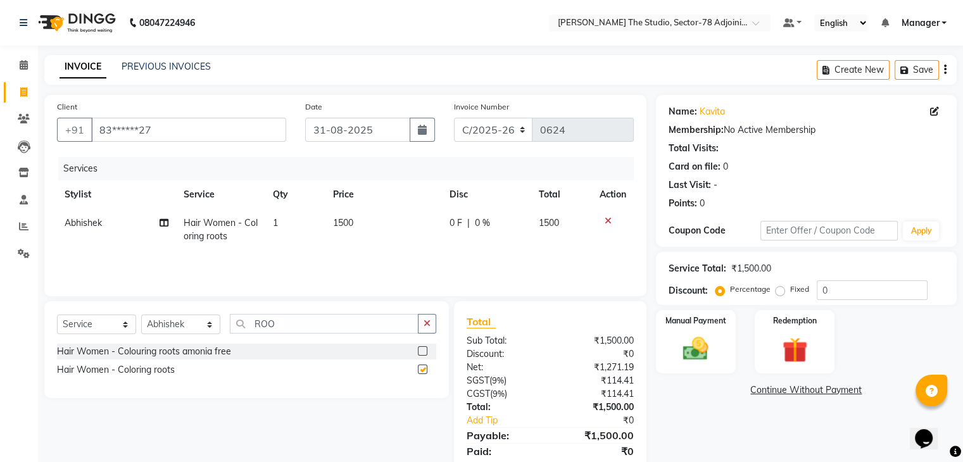
checkbox input "false"
click at [358, 226] on td "1500" at bounding box center [383, 230] width 117 height 42
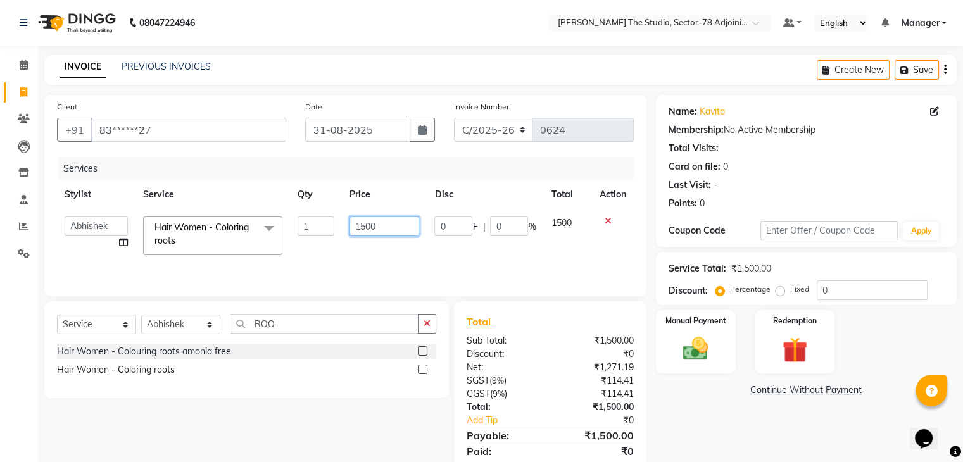
click at [358, 226] on input "1500" at bounding box center [384, 226] width 70 height 20
type input "1200"
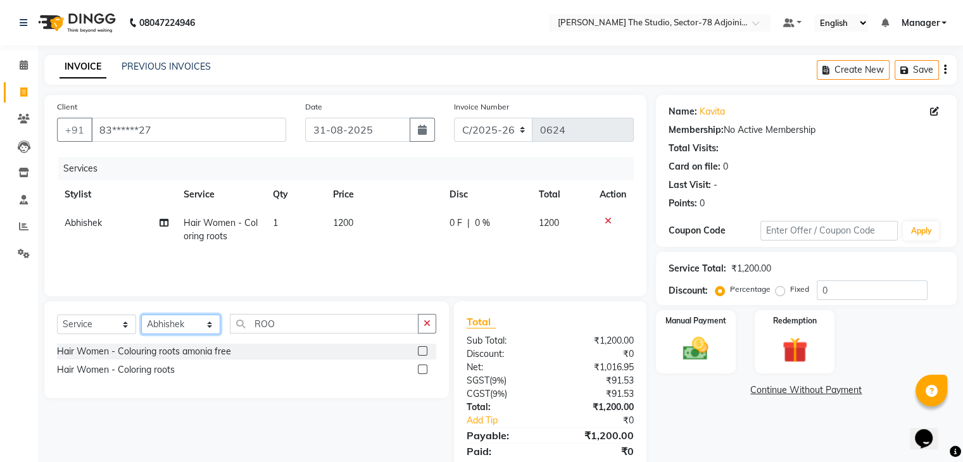
click at [160, 326] on select "Select Stylist Abhishek ABHISHEK(N) Akash Anjali Ankush Apoorna ARSHDEEP Jasmin…" at bounding box center [180, 325] width 79 height 20
select select "83540"
click at [141, 315] on select "Select Stylist Abhishek ABHISHEK(N) Akash Anjali Ankush Apoorna ARSHDEEP Jasmin…" at bounding box center [180, 325] width 79 height 20
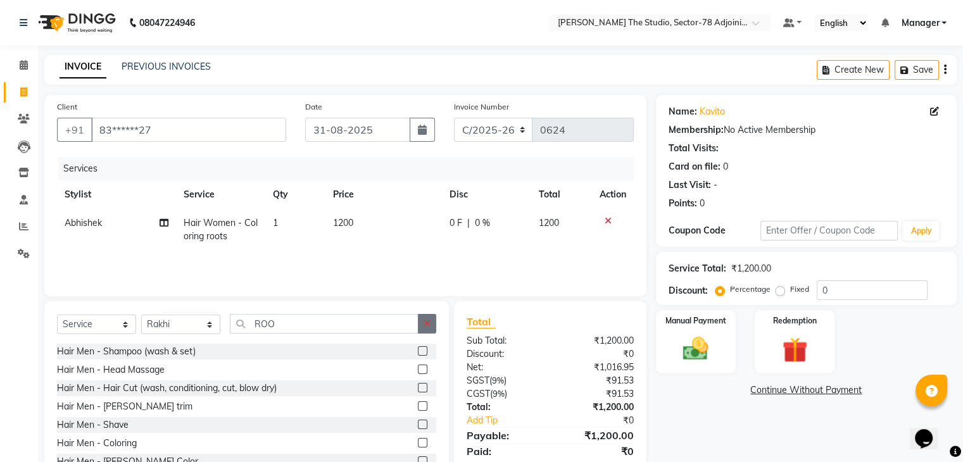
click at [423, 321] on button "button" at bounding box center [427, 324] width 18 height 20
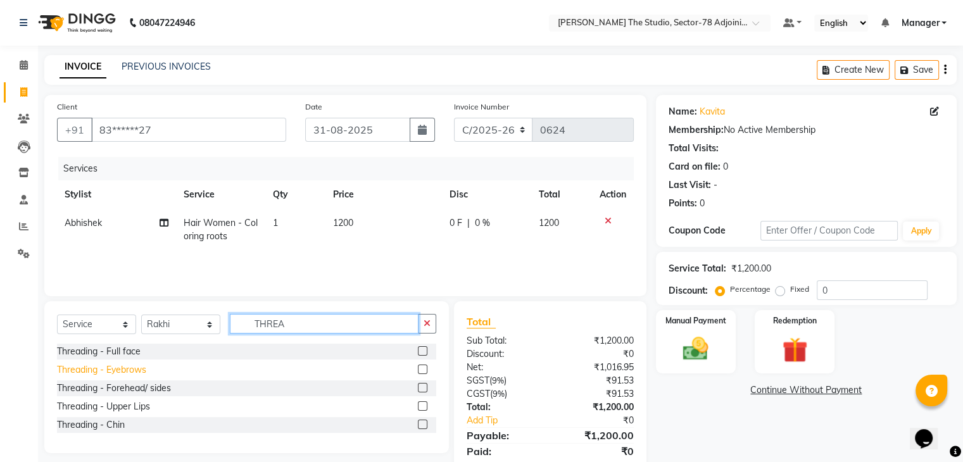
type input "THREA"
click at [138, 368] on div "Threading - Eyebrows" at bounding box center [101, 369] width 89 height 13
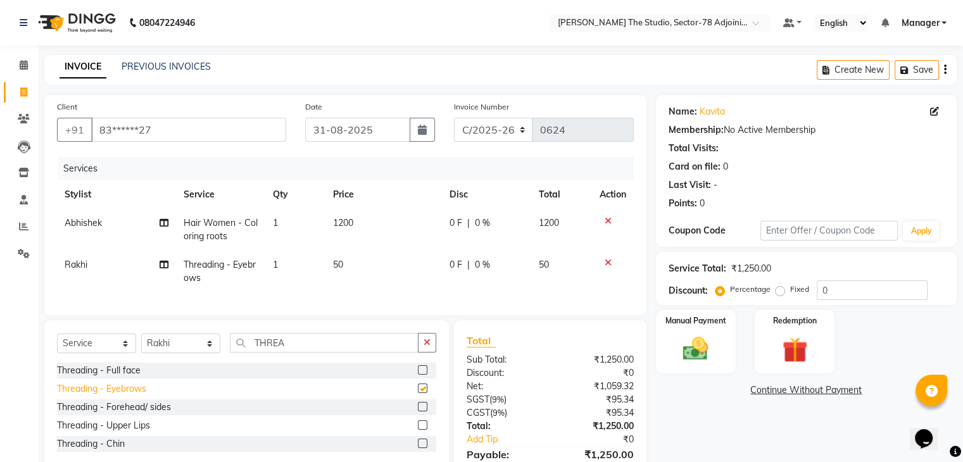
checkbox input "false"
click at [144, 432] on div "Threading - Upper Lips" at bounding box center [103, 425] width 93 height 13
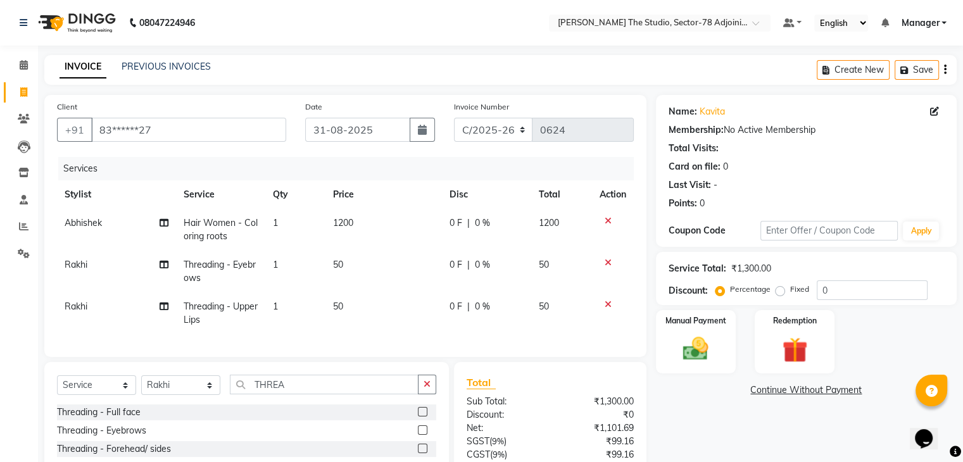
checkbox input "false"
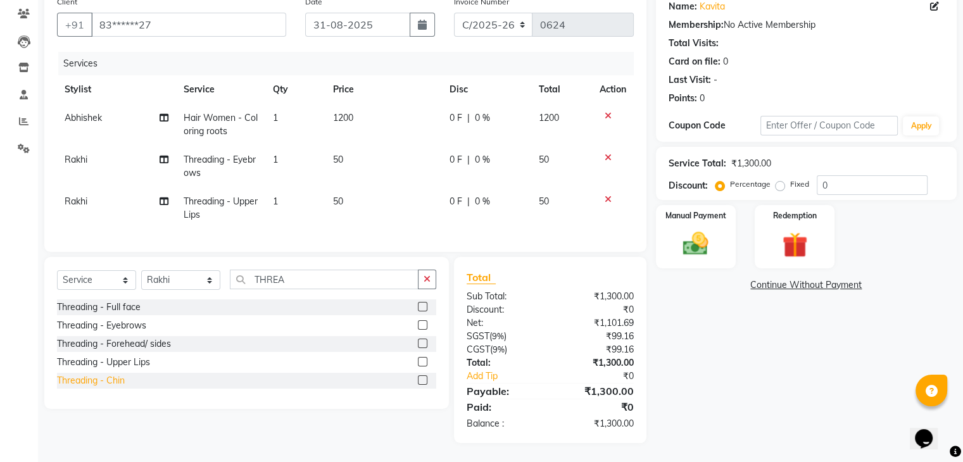
click at [118, 383] on div "Threading - Chin" at bounding box center [91, 380] width 68 height 13
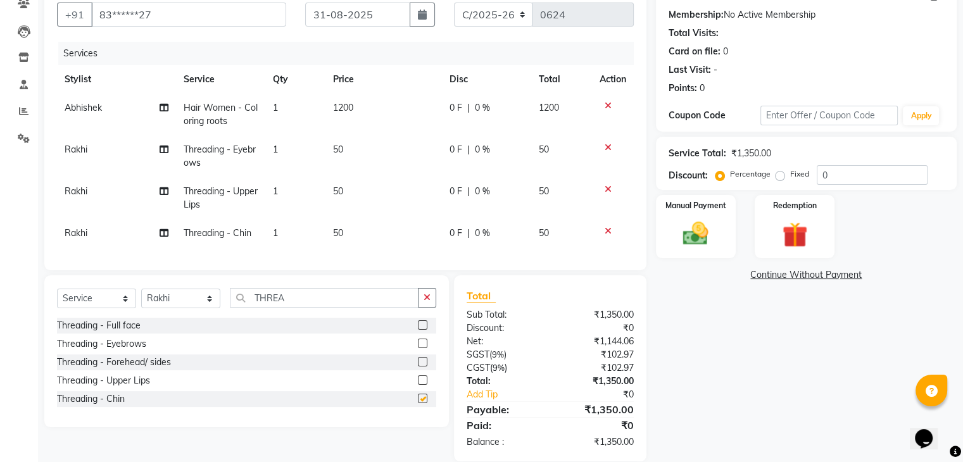
checkbox input "false"
click at [682, 206] on label "Manual Payment" at bounding box center [695, 205] width 63 height 12
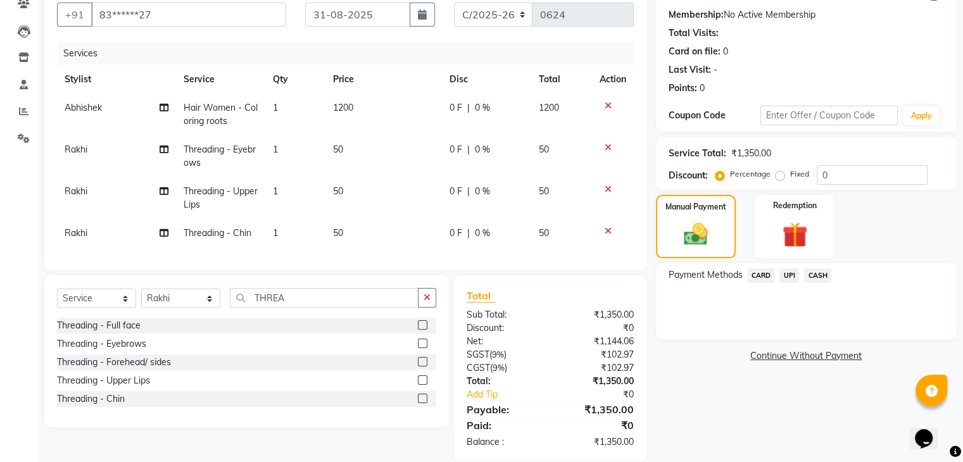
click at [815, 278] on span "CASH" at bounding box center [817, 275] width 27 height 15
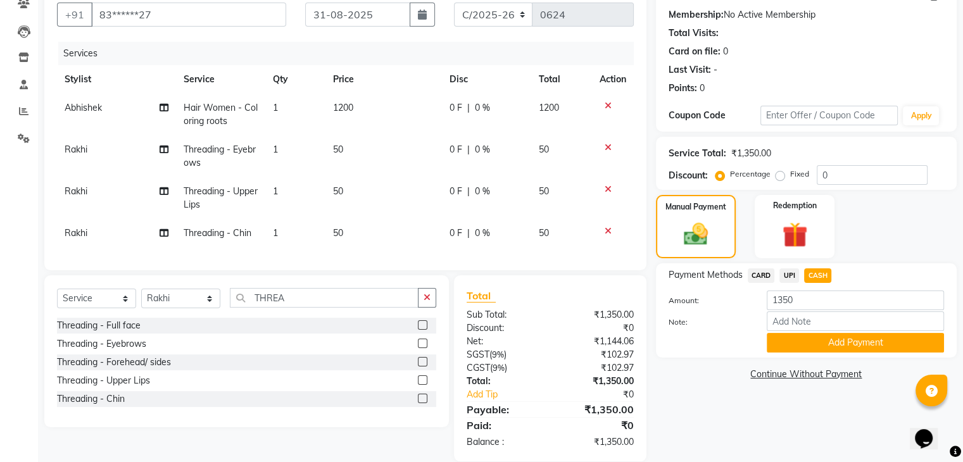
scroll to position [144, 0]
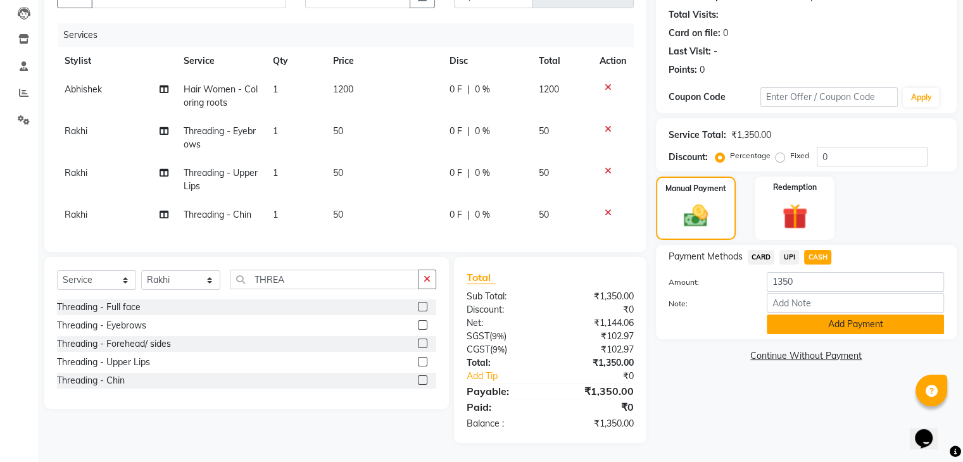
click at [847, 316] on button "Add Payment" at bounding box center [854, 325] width 177 height 20
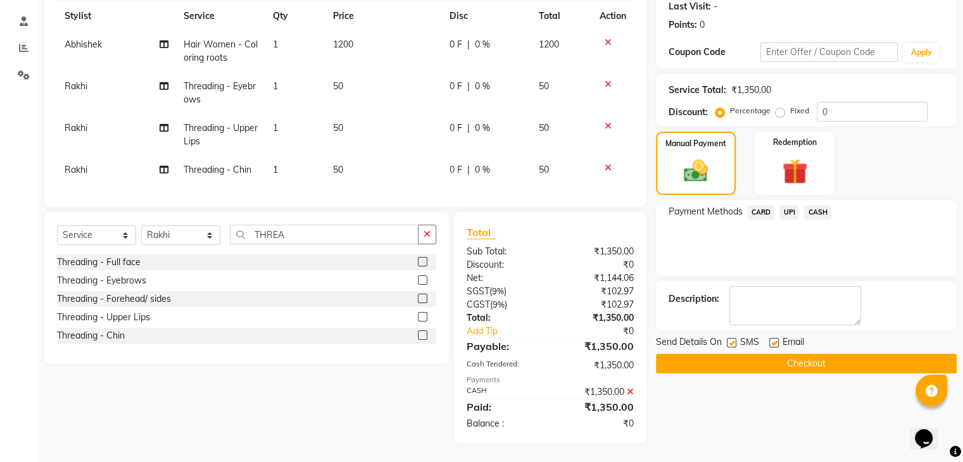
click at [842, 354] on button "Checkout" at bounding box center [806, 364] width 301 height 20
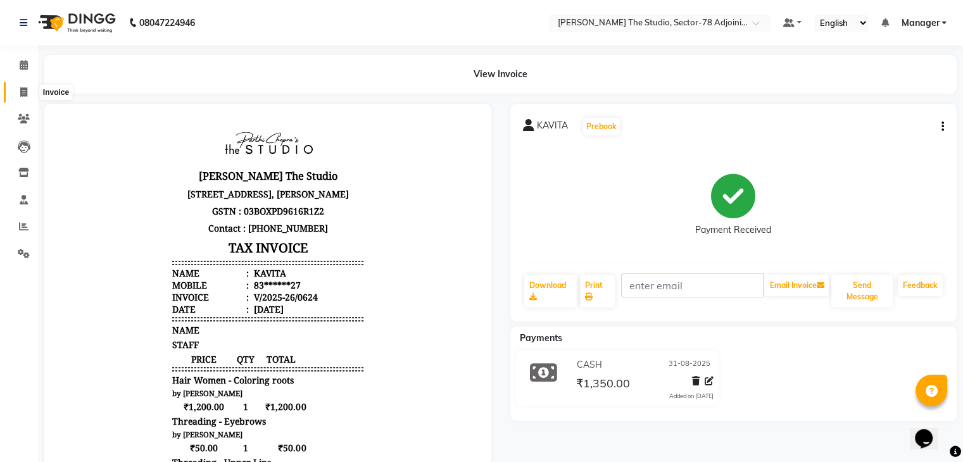
click at [25, 92] on icon at bounding box center [23, 91] width 7 height 9
select select "service"
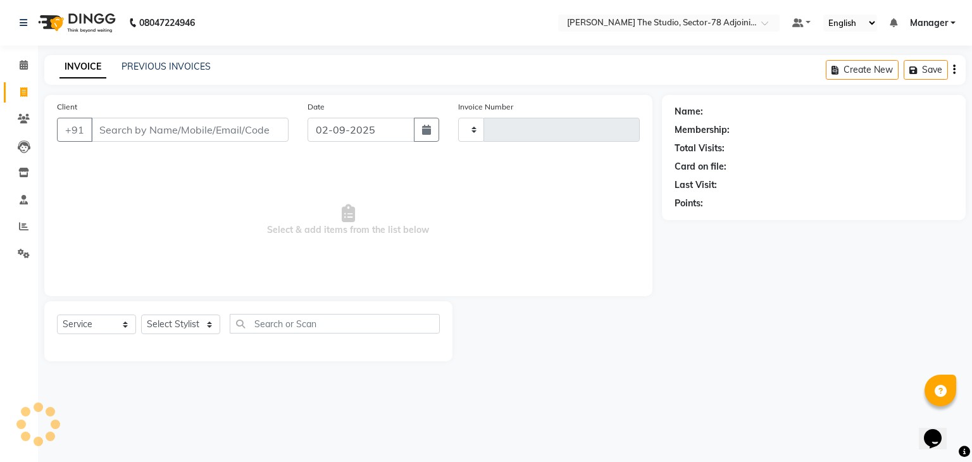
type input "0625"
select select "8485"
click at [425, 132] on icon "button" at bounding box center [426, 130] width 9 height 10
select select "9"
select select "2025"
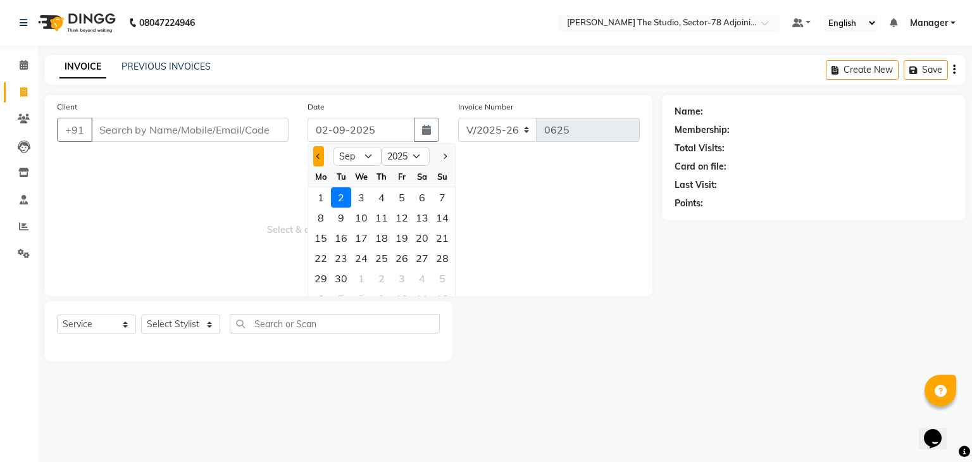
click at [318, 151] on button "Previous month" at bounding box center [318, 156] width 11 height 20
select select "8"
click at [444, 280] on div "31" at bounding box center [442, 278] width 20 height 20
type input "31-08-2025"
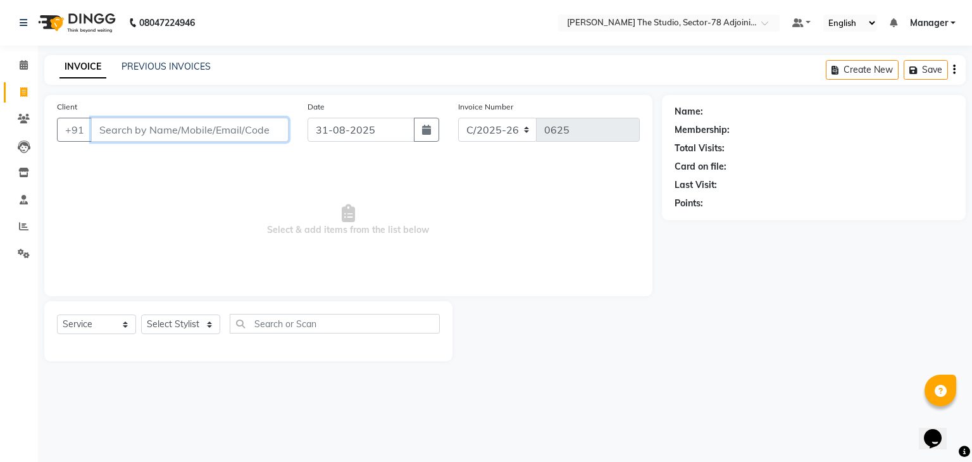
click at [153, 132] on input "Client" at bounding box center [189, 130] width 197 height 24
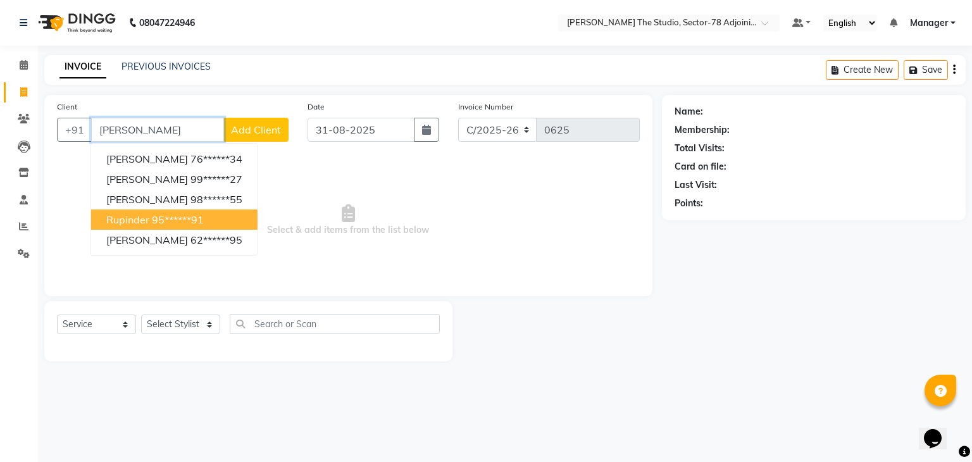
click at [167, 222] on ngb-highlight "95******91" at bounding box center [178, 219] width 52 height 13
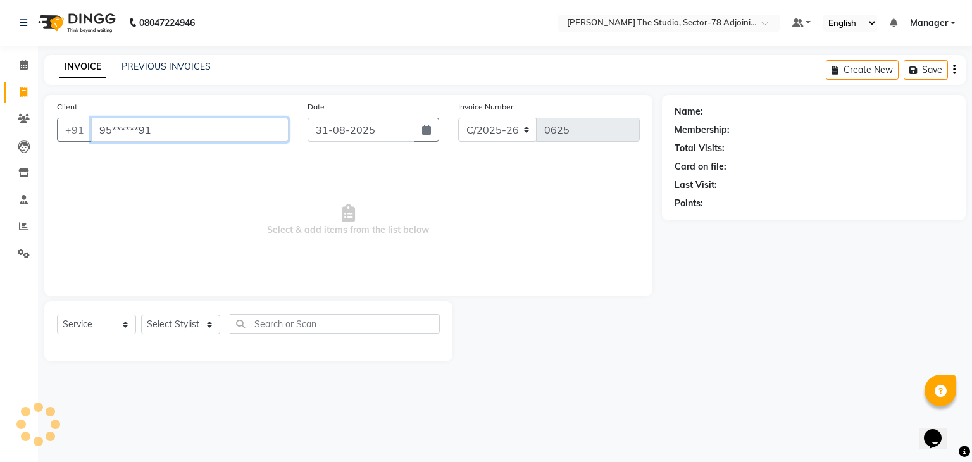
type input "95******91"
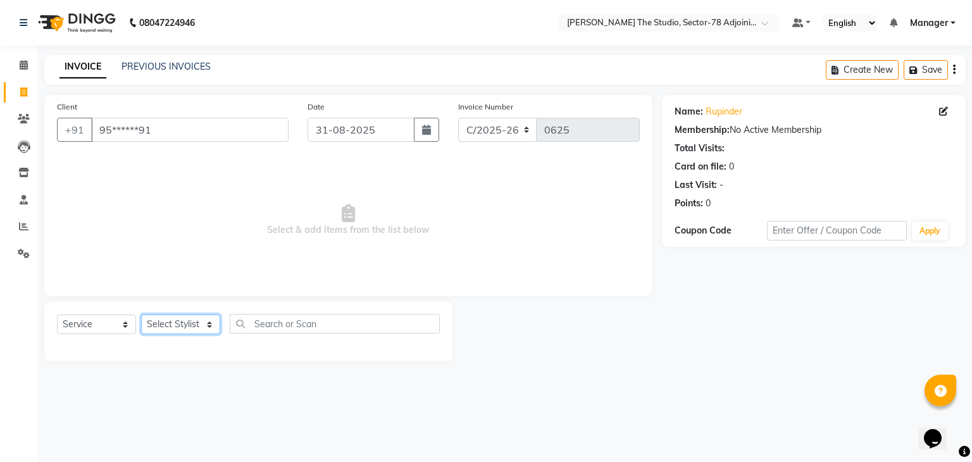
click at [179, 330] on select "Select Stylist Abhishek ABHISHEK(N) Akash Anjali Ankush Apoorna ARSHDEEP Jasmin…" at bounding box center [180, 325] width 79 height 20
select select "83542"
click at [141, 315] on select "Select Stylist Abhishek ABHISHEK(N) Akash Anjali Ankush Apoorna ARSHDEEP Jasmin…" at bounding box center [180, 325] width 79 height 20
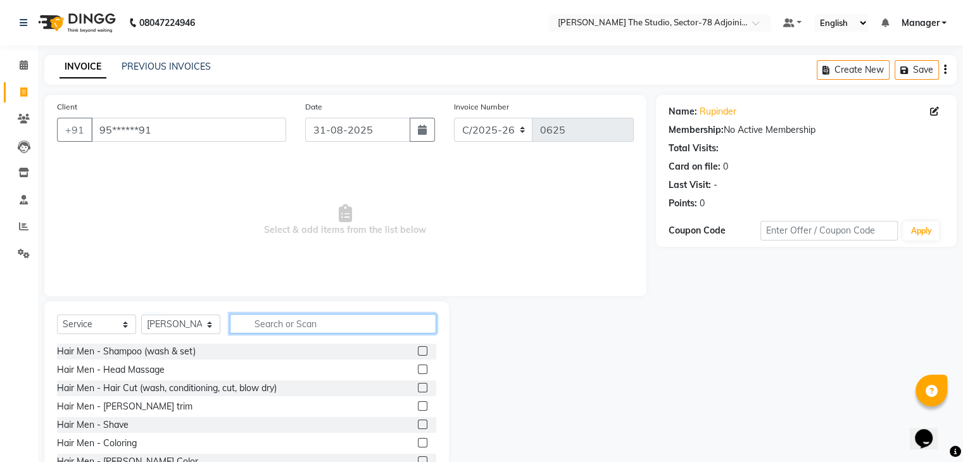
click at [273, 322] on input "text" at bounding box center [333, 324] width 206 height 20
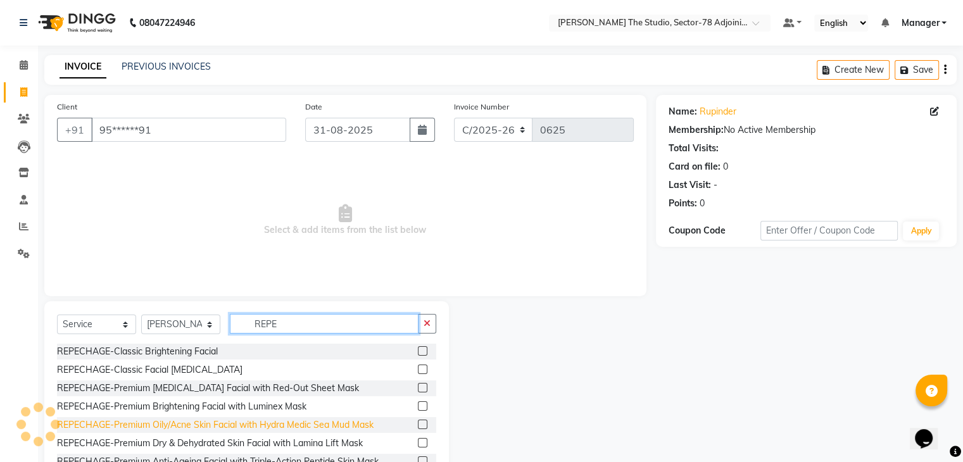
type input "REPE"
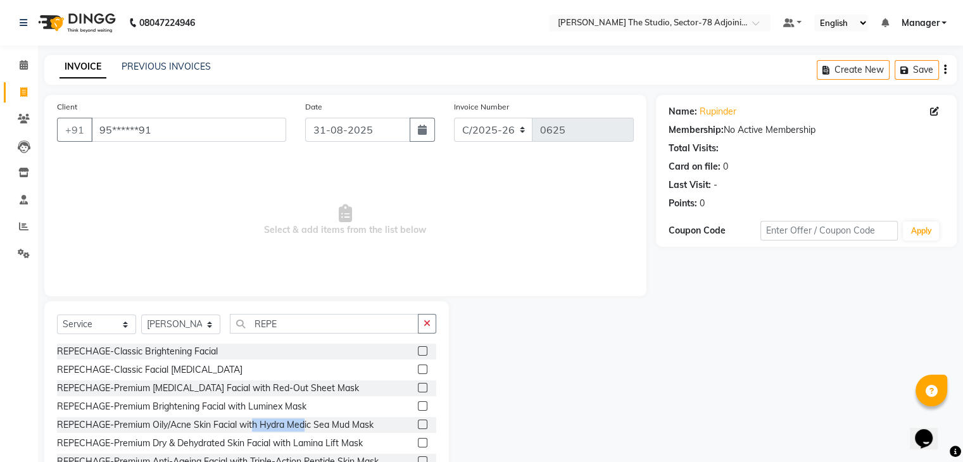
drag, startPoint x: 253, startPoint y: 428, endPoint x: 304, endPoint y: 418, distance: 51.6
click at [304, 418] on div "REPECHAGE-Premium Oily/Acne Skin Facial with Hydra Medic Sea Mud Mask" at bounding box center [246, 425] width 379 height 16
click at [418, 421] on label at bounding box center [422, 424] width 9 height 9
click at [418, 421] on input "checkbox" at bounding box center [422, 425] width 8 height 8
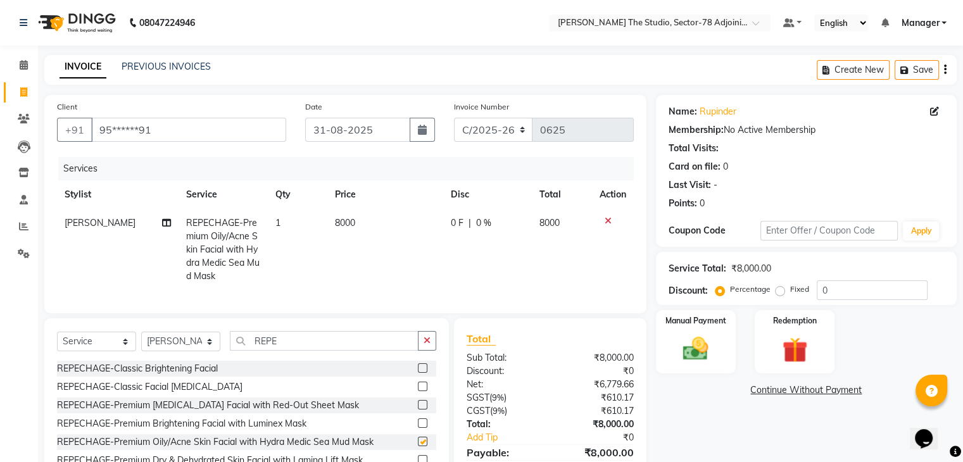
checkbox input "false"
click at [375, 231] on td "8000" at bounding box center [385, 250] width 116 height 82
select select "83542"
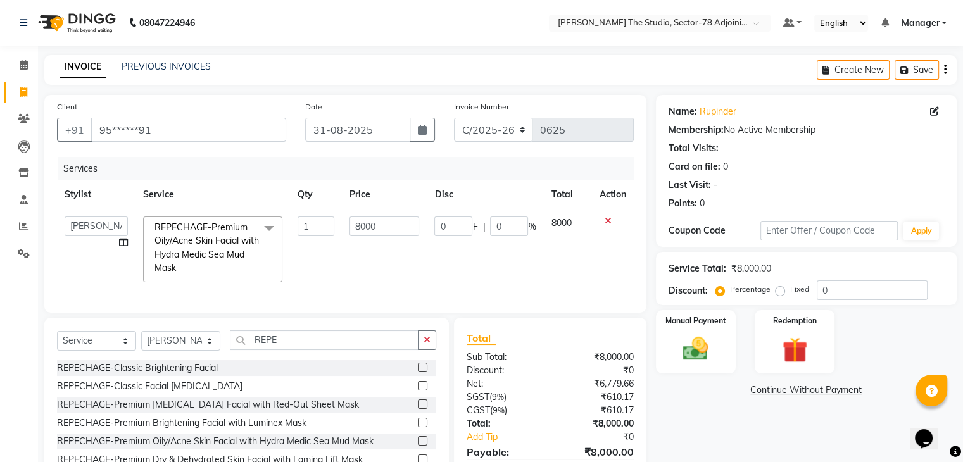
click at [375, 231] on input "8000" at bounding box center [384, 226] width 70 height 20
type input "8"
type input "7"
type input "4500"
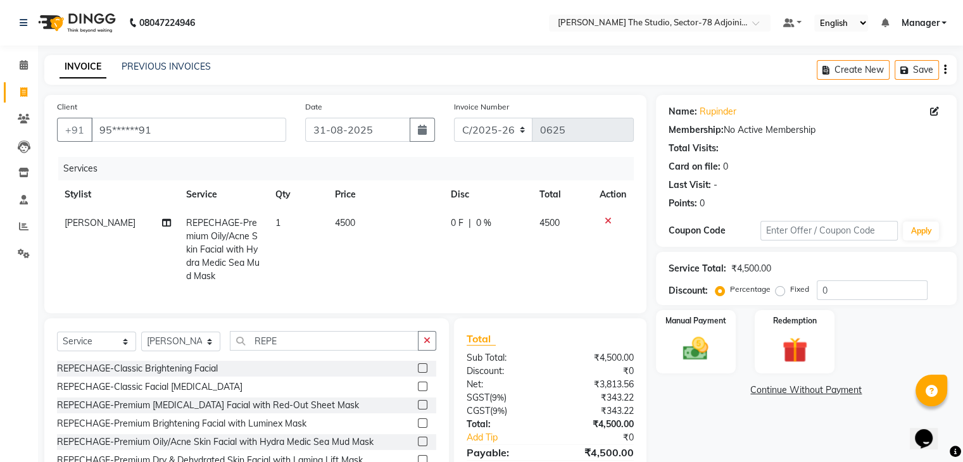
click at [356, 257] on td "4500" at bounding box center [385, 250] width 116 height 82
select select "83542"
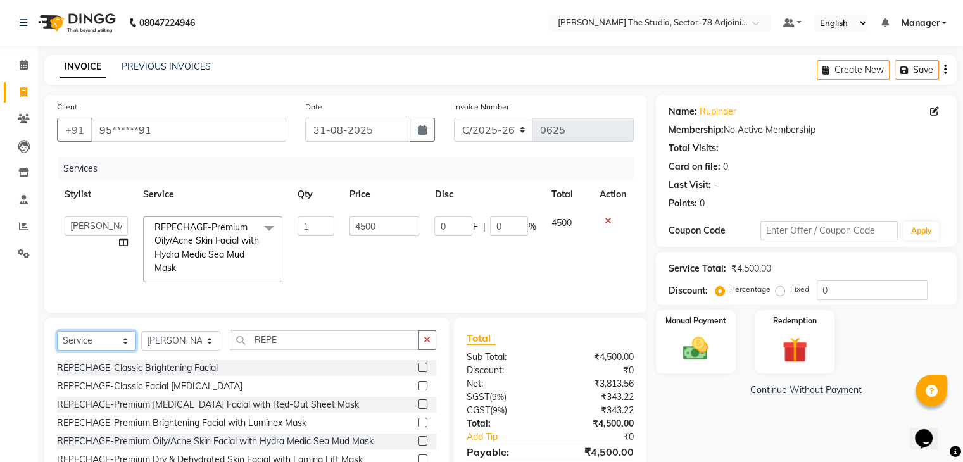
click at [110, 351] on select "Select Service Product Membership Package Voucher Prepaid Gift Card" at bounding box center [96, 341] width 79 height 20
select select "product"
click at [57, 341] on select "Select Service Product Membership Package Voucher Prepaid Gift Card" at bounding box center [96, 341] width 79 height 20
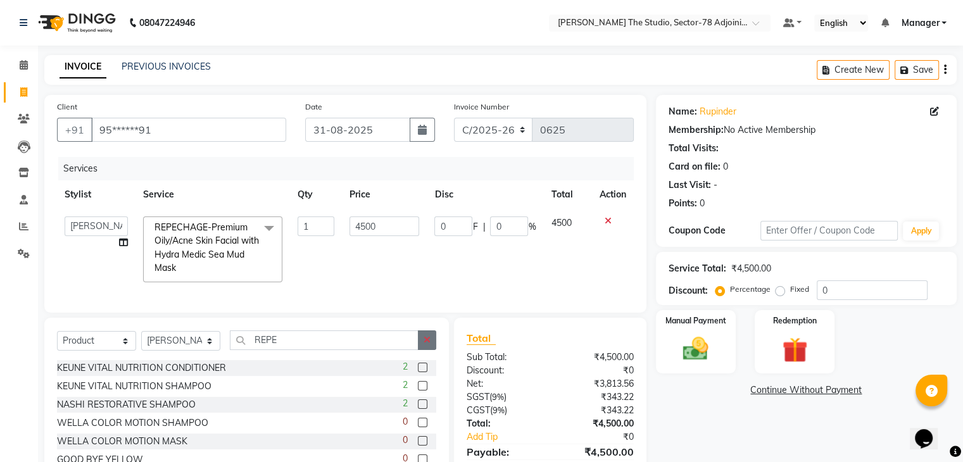
click at [425, 344] on icon "button" at bounding box center [426, 339] width 7 height 9
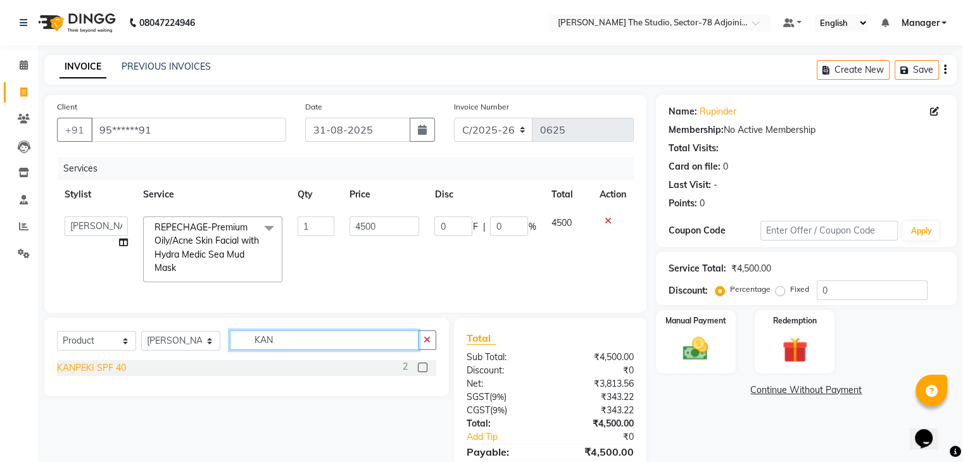
type input "KAN"
click at [66, 375] on div "KANPEKI SPF 40" at bounding box center [91, 367] width 69 height 13
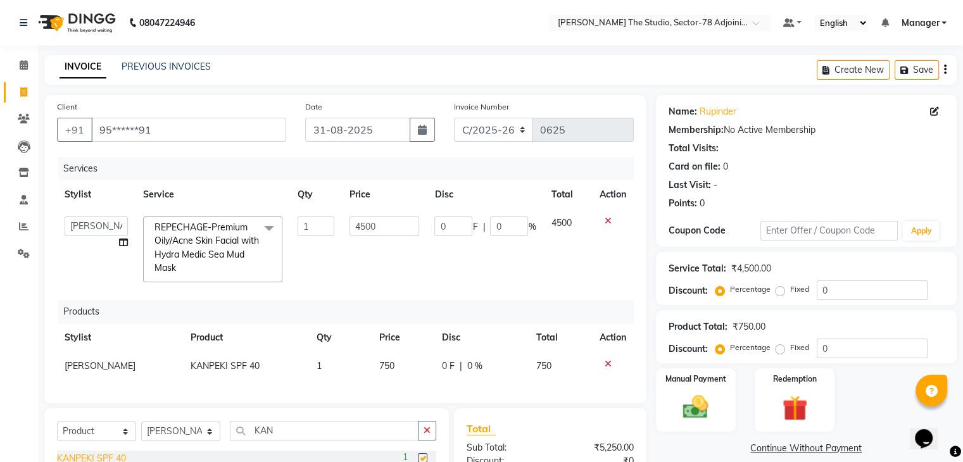
checkbox input "false"
click at [709, 396] on img at bounding box center [695, 407] width 42 height 30
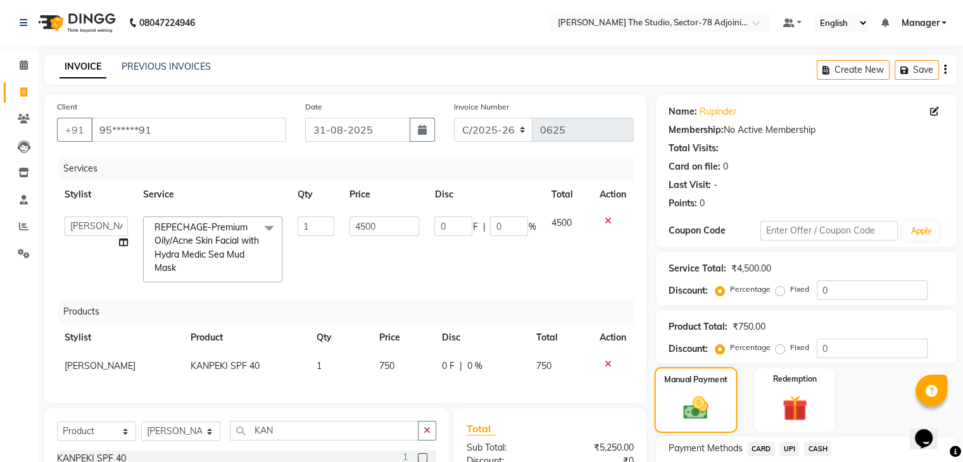
scroll to position [161, 0]
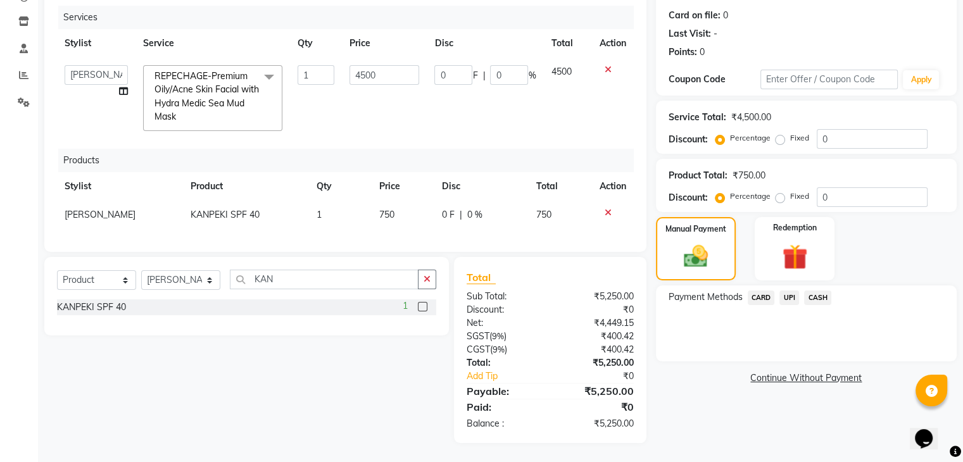
click at [818, 290] on span "CASH" at bounding box center [817, 297] width 27 height 15
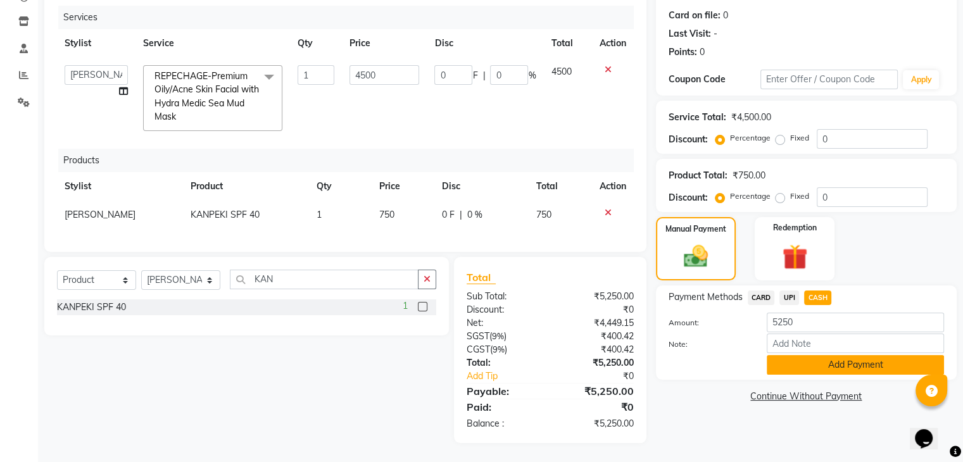
click at [813, 355] on button "Add Payment" at bounding box center [854, 365] width 177 height 20
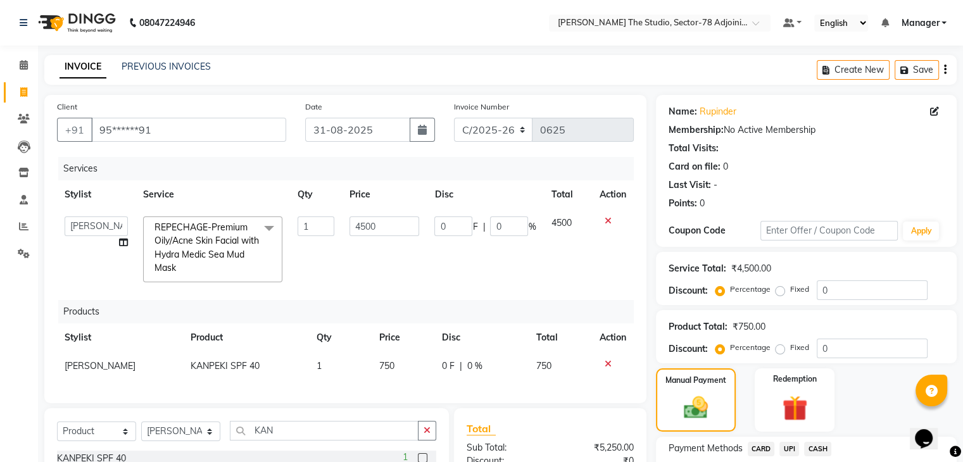
scroll to position [206, 0]
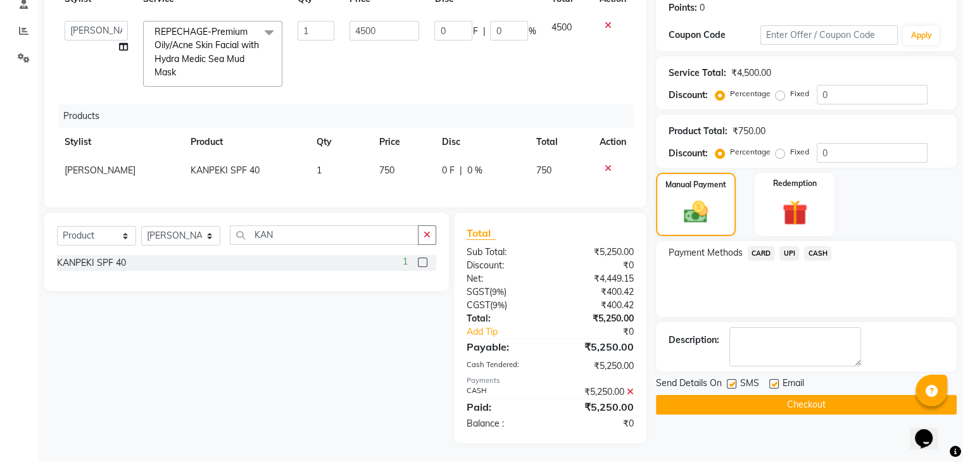
click at [806, 396] on button "Checkout" at bounding box center [806, 405] width 301 height 20
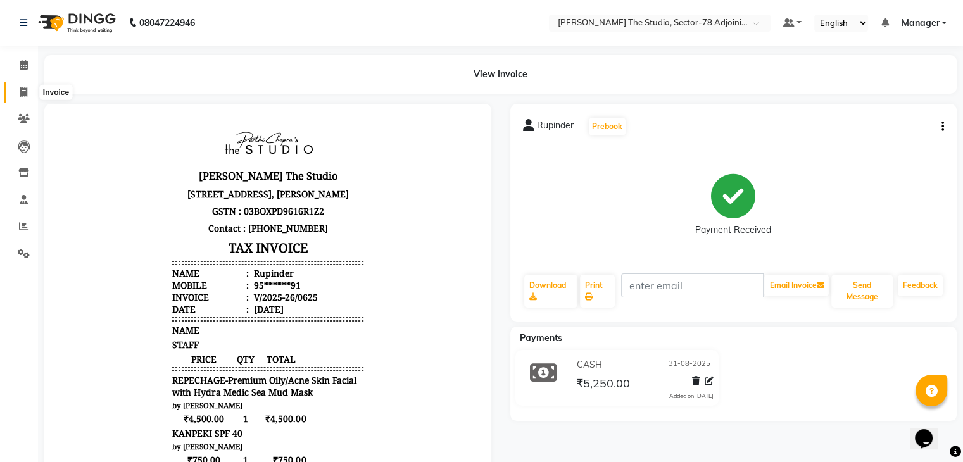
click at [16, 92] on span at bounding box center [24, 92] width 22 height 15
select select "service"
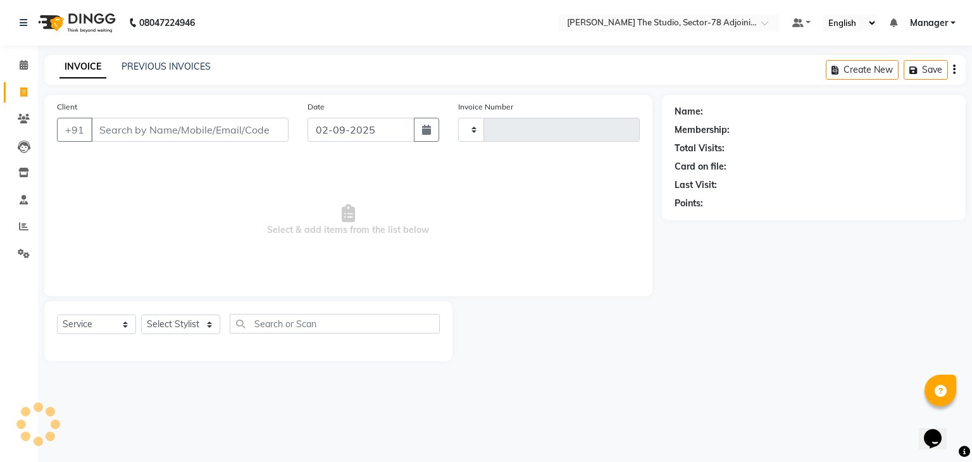
type input "0626"
select select "8485"
click at [428, 135] on icon "button" at bounding box center [426, 130] width 9 height 10
select select "9"
select select "2025"
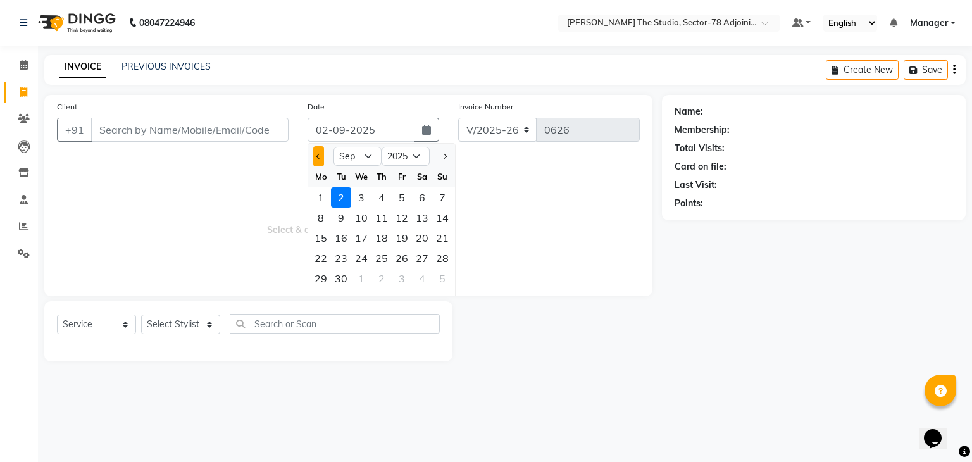
click at [314, 159] on button "Previous month" at bounding box center [318, 156] width 11 height 20
select select "8"
click at [443, 278] on div "31" at bounding box center [442, 278] width 20 height 20
type input "31-08-2025"
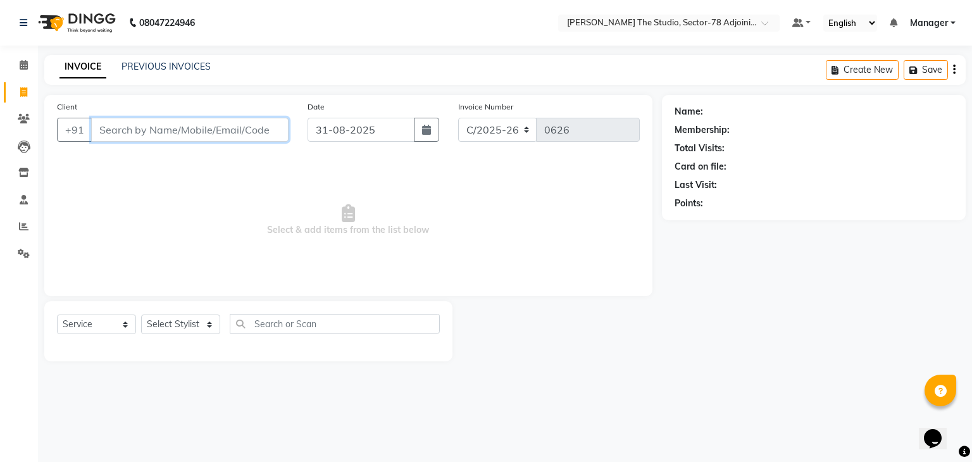
click at [208, 136] on input "Client" at bounding box center [189, 130] width 197 height 24
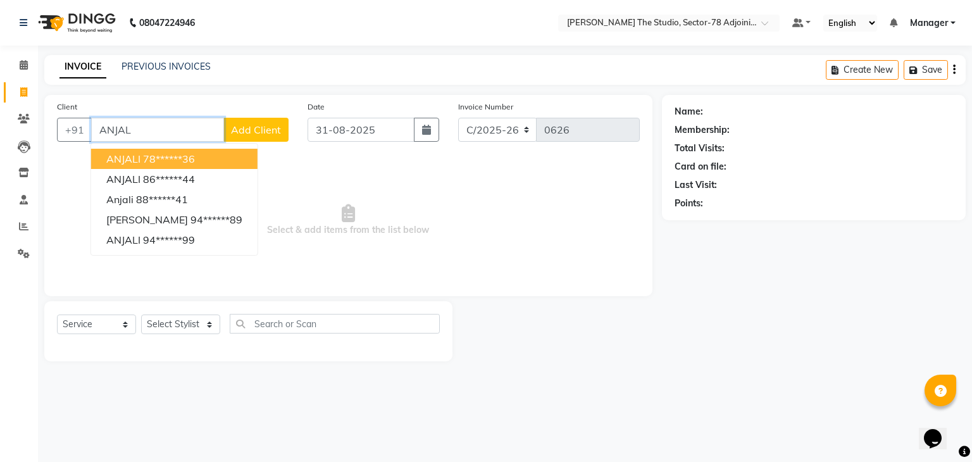
click at [107, 156] on span "ANJALI" at bounding box center [123, 159] width 34 height 13
type input "78******36"
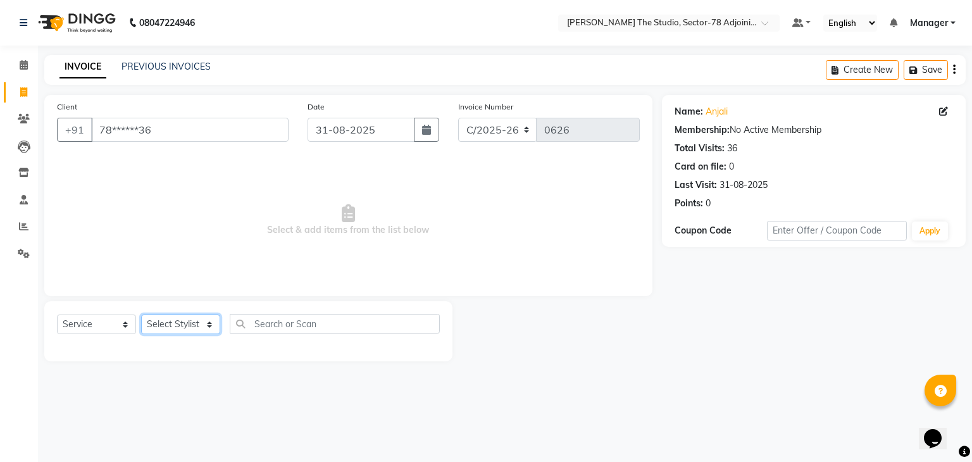
click at [180, 328] on select "Select Stylist Abhishek ABHISHEK(N) Akash Anjali Ankush Apoorna ARSHDEEP Jasmin…" at bounding box center [180, 325] width 79 height 20
select select "83540"
click at [141, 315] on select "Select Stylist Abhishek ABHISHEK(N) Akash Anjali Ankush Apoorna ARSHDEEP Jasmin…" at bounding box center [180, 325] width 79 height 20
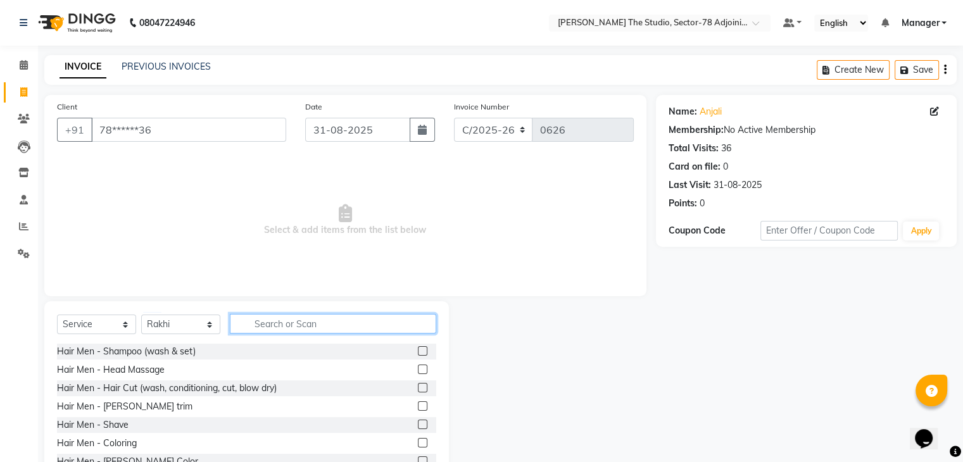
click at [303, 332] on input "text" at bounding box center [333, 324] width 206 height 20
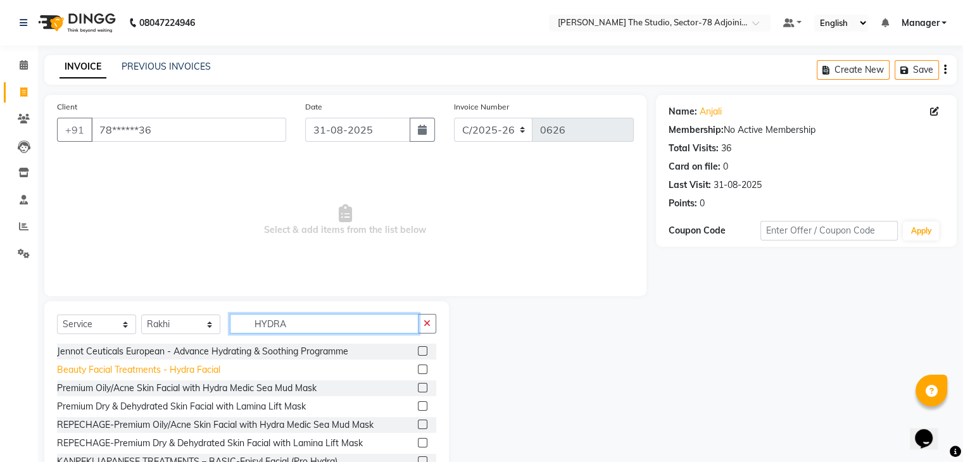
type input "HYDRA"
click at [201, 370] on div "Beauty Facial Treatments - Hydra Facial" at bounding box center [138, 369] width 163 height 13
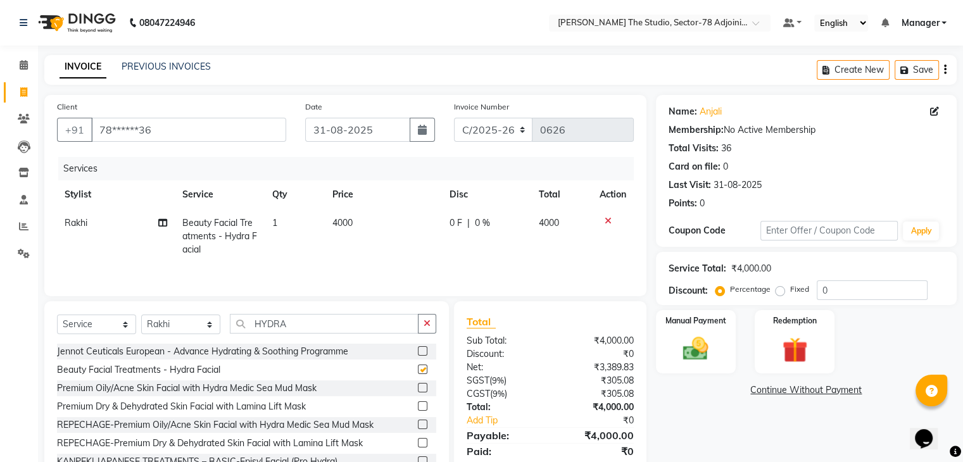
checkbox input "false"
click at [359, 225] on td "4000" at bounding box center [383, 236] width 117 height 55
select select "83540"
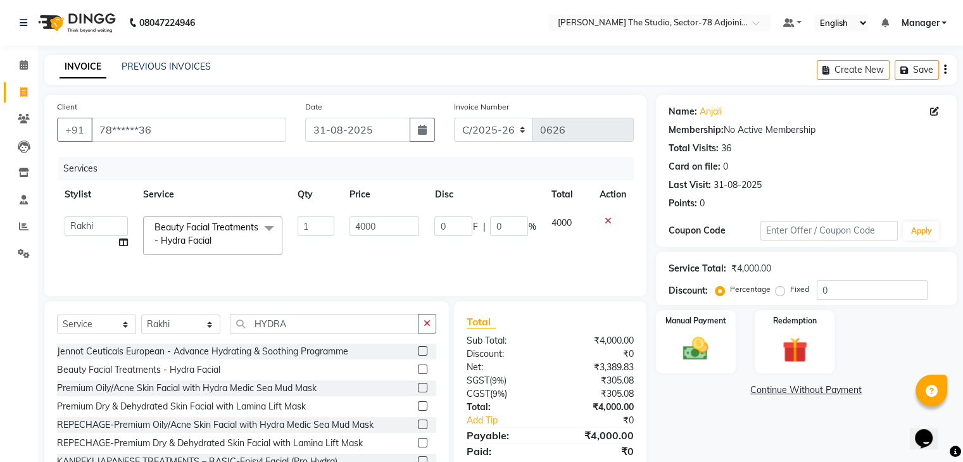
click at [359, 225] on input "4000" at bounding box center [384, 226] width 70 height 20
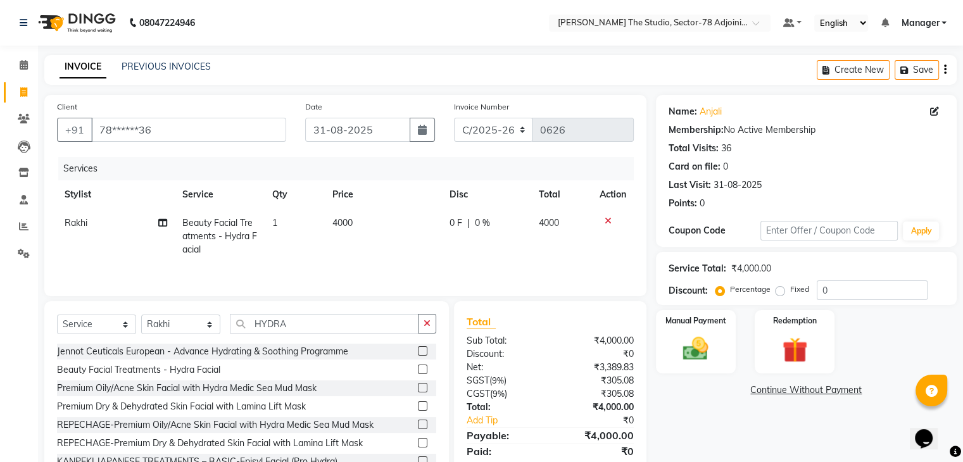
click at [379, 258] on td "4000" at bounding box center [383, 236] width 117 height 55
select select "83540"
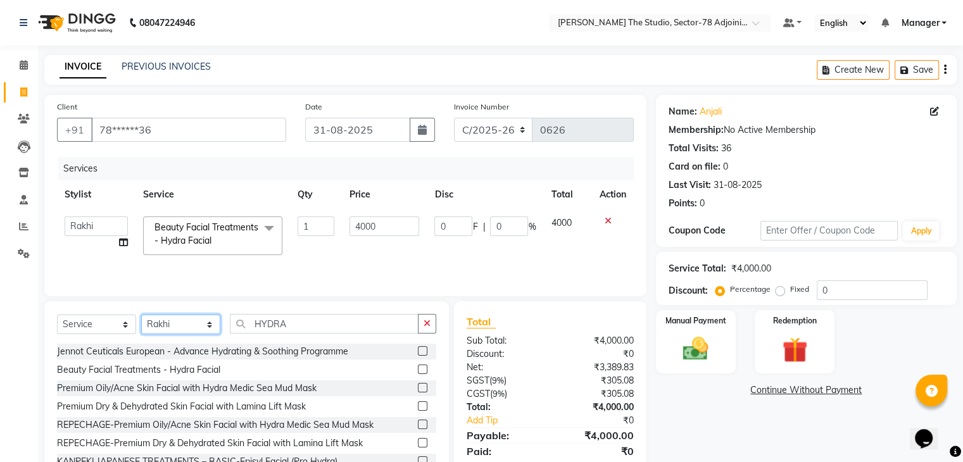
click at [171, 332] on select "Select Stylist Abhishek ABHISHEK(N) Akash Anjali Ankush Apoorna ARSHDEEP Jasmin…" at bounding box center [180, 325] width 79 height 20
select select "83538"
click at [141, 315] on select "Select Stylist Abhishek ABHISHEK(N) Akash Anjali Ankush Apoorna ARSHDEEP Jasmin…" at bounding box center [180, 325] width 79 height 20
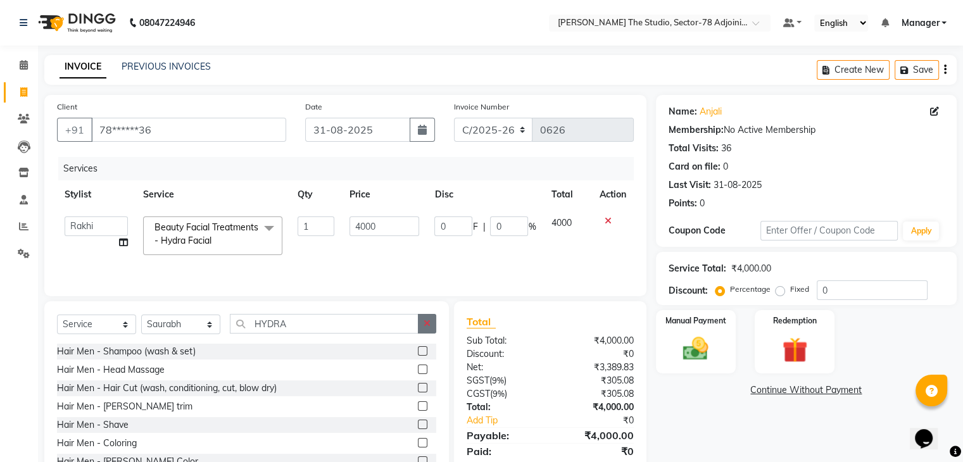
click at [425, 315] on button "button" at bounding box center [427, 324] width 18 height 20
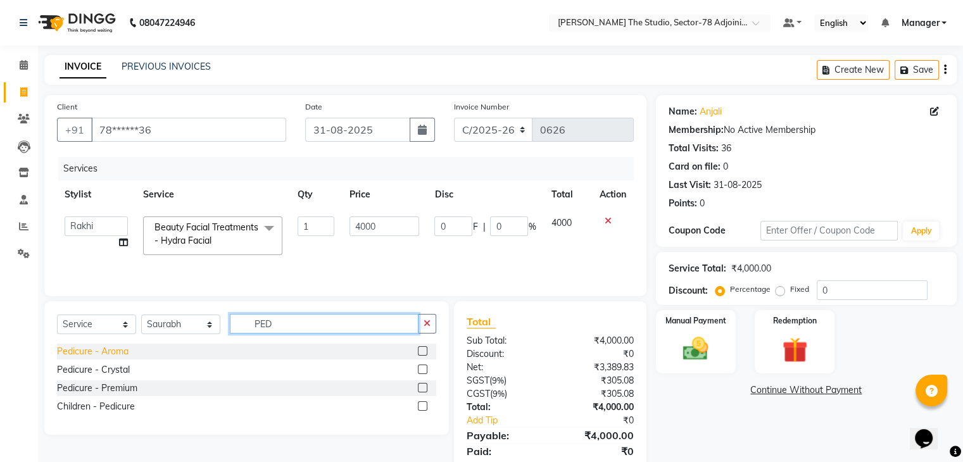
type input "PED"
click at [103, 355] on div "Pedicure - Aroma" at bounding box center [93, 351] width 72 height 13
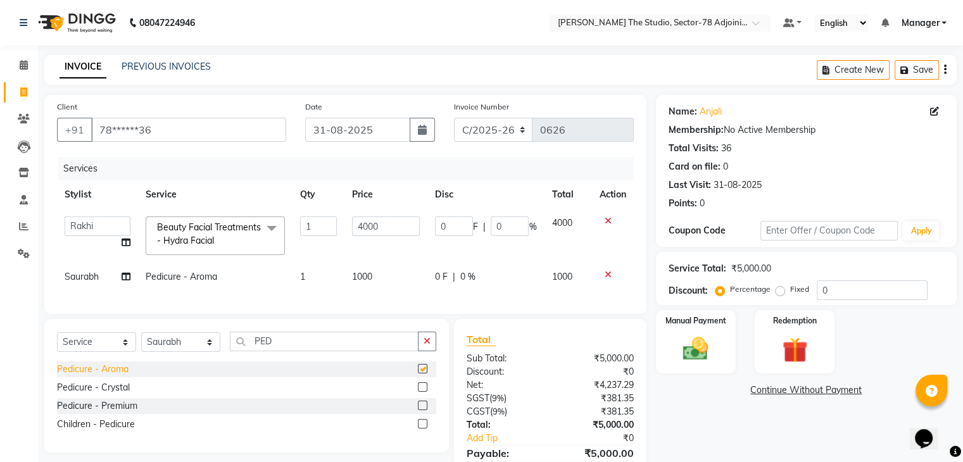
checkbox input "false"
click at [426, 346] on icon "button" at bounding box center [426, 341] width 7 height 9
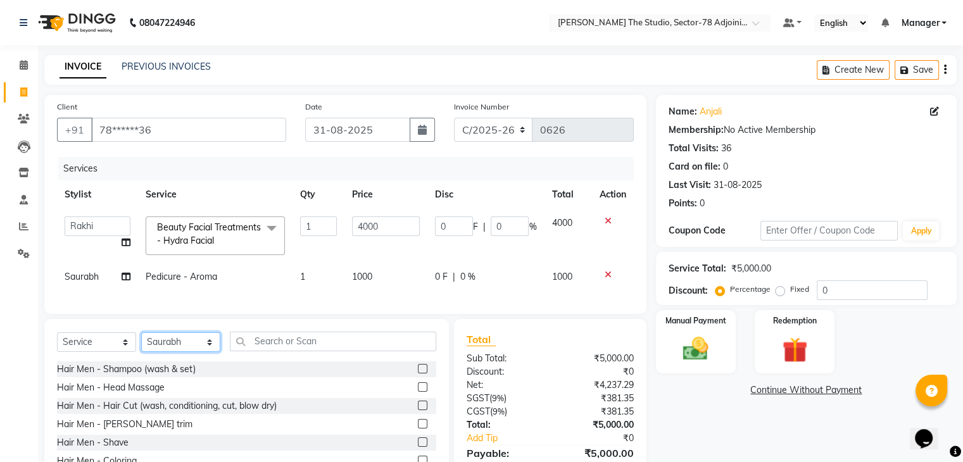
click at [159, 352] on select "Select Stylist Abhishek ABHISHEK(N) Akash Anjali Ankush Apoorna ARSHDEEP Jasmin…" at bounding box center [180, 342] width 79 height 20
select select "83539"
click at [141, 342] on select "Select Stylist Abhishek ABHISHEK(N) Akash Anjali Ankush Apoorna ARSHDEEP Jasmin…" at bounding box center [180, 342] width 79 height 20
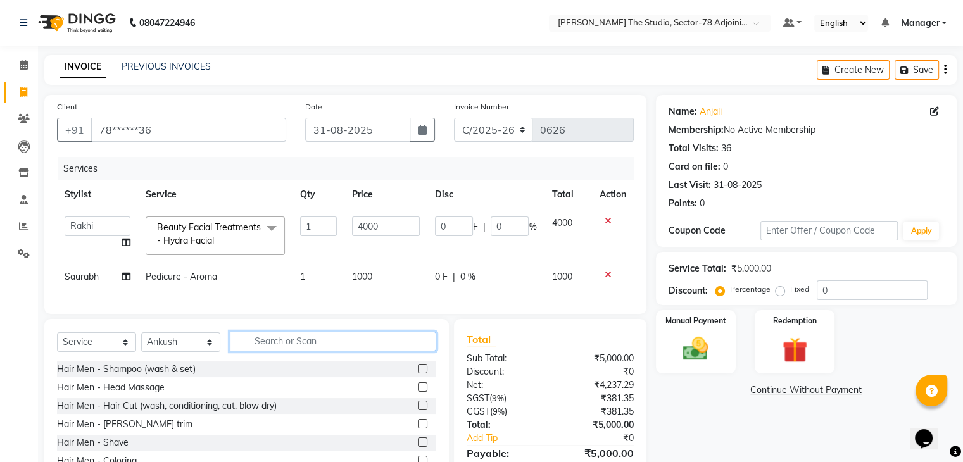
click at [305, 341] on input "text" at bounding box center [333, 342] width 206 height 20
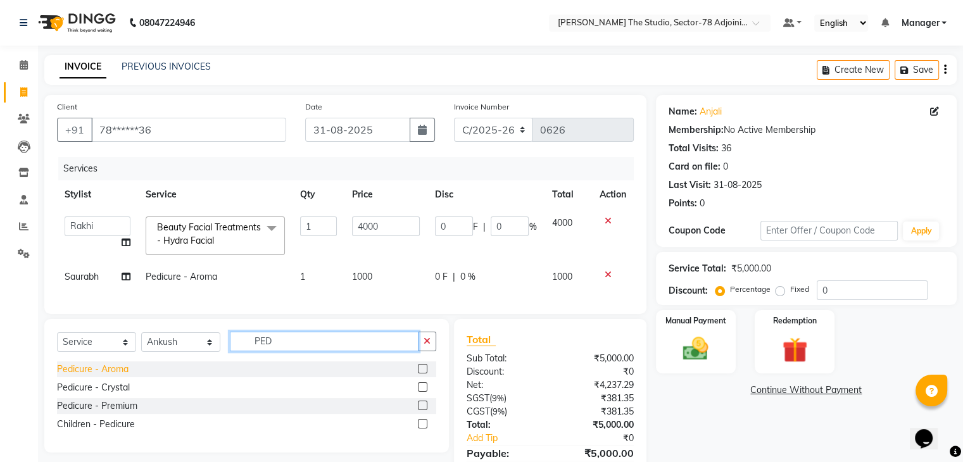
type input "PED"
click at [96, 373] on div "Pedicure - Aroma" at bounding box center [93, 369] width 72 height 13
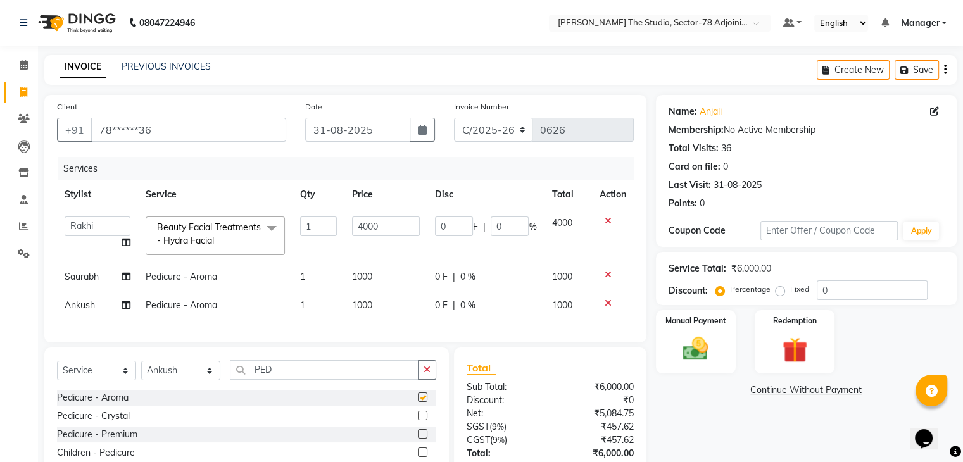
checkbox input "false"
click at [388, 277] on td "1000" at bounding box center [386, 277] width 84 height 28
select select "83538"
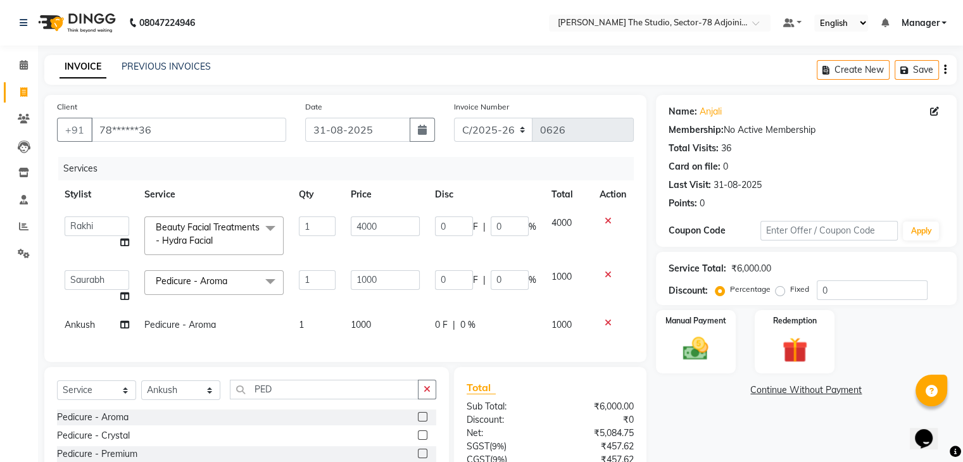
click at [388, 277] on input "1000" at bounding box center [385, 280] width 69 height 20
type input "1"
type input "750"
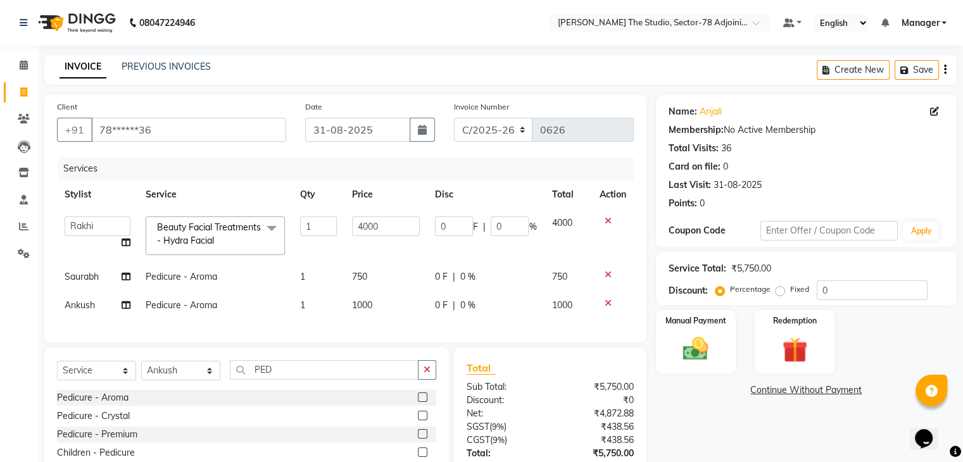
click at [378, 318] on td "1000" at bounding box center [386, 305] width 84 height 28
select select "83539"
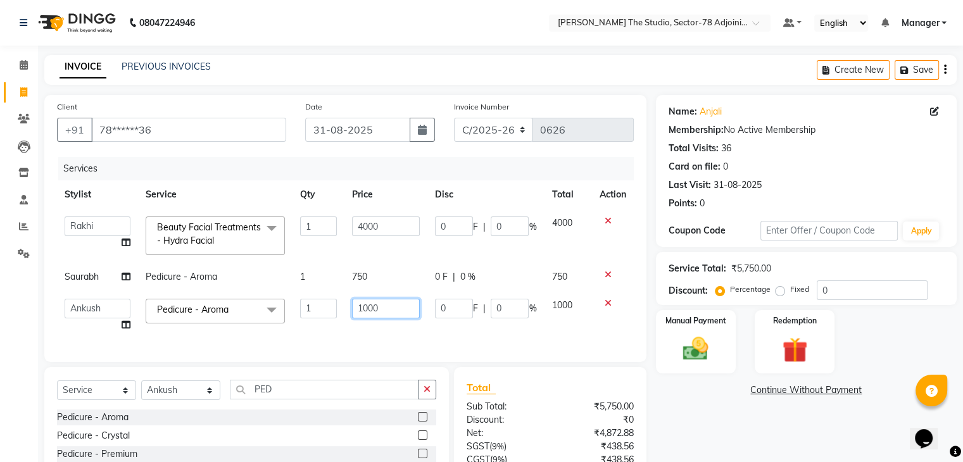
click at [380, 316] on input "1000" at bounding box center [386, 309] width 68 height 20
type input "1"
type input "750"
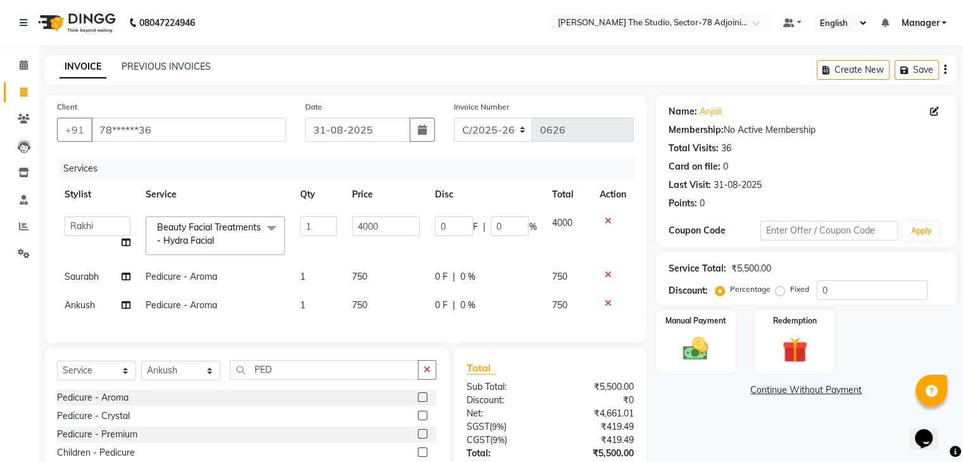
click at [428, 330] on div "Services Stylist Service Qty Price Disc Total Action Abhishek ABHISHEK(N) Akash…" at bounding box center [345, 243] width 577 height 173
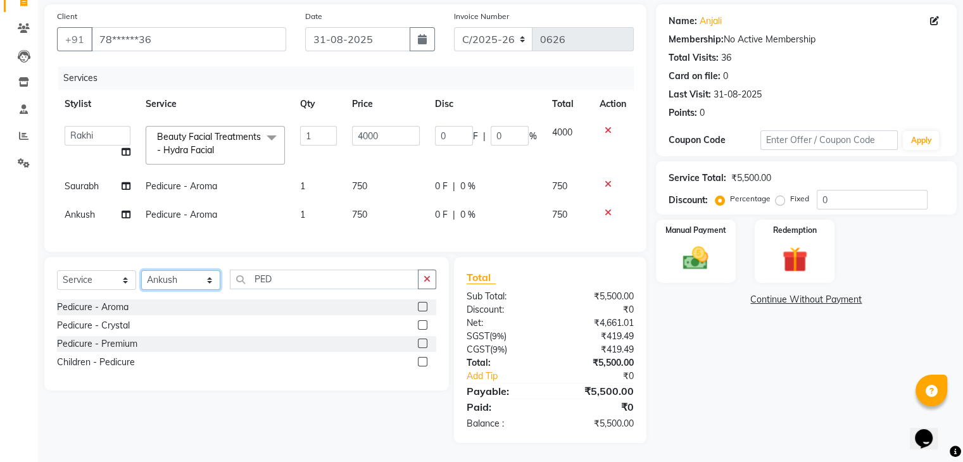
click at [187, 282] on select "Select Stylist Abhishek ABHISHEK(N) Akash Anjali Ankush Apoorna ARSHDEEP Jasmin…" at bounding box center [180, 280] width 79 height 20
click at [141, 271] on select "Select Stylist Abhishek ABHISHEK(N) Akash Anjali Ankush Apoorna ARSHDEEP Jasmin…" at bounding box center [180, 280] width 79 height 20
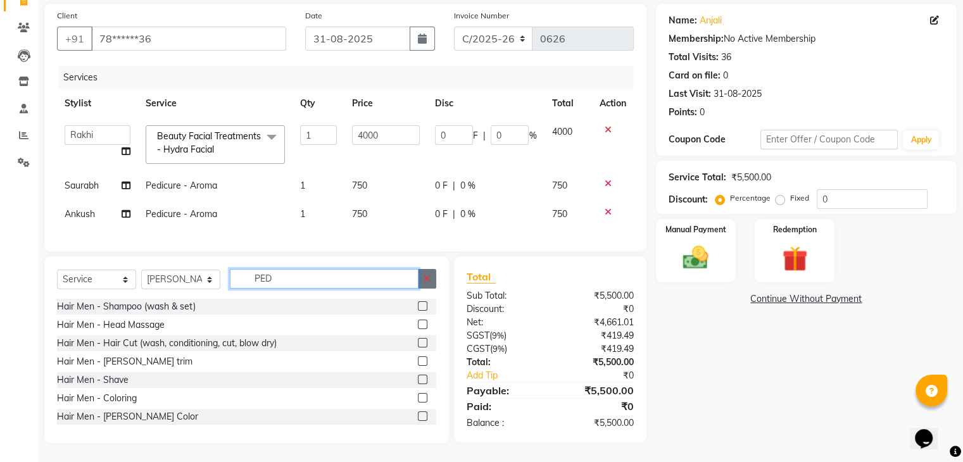
click at [423, 278] on div "PED" at bounding box center [333, 279] width 206 height 20
click at [423, 278] on button "button" at bounding box center [427, 279] width 18 height 20
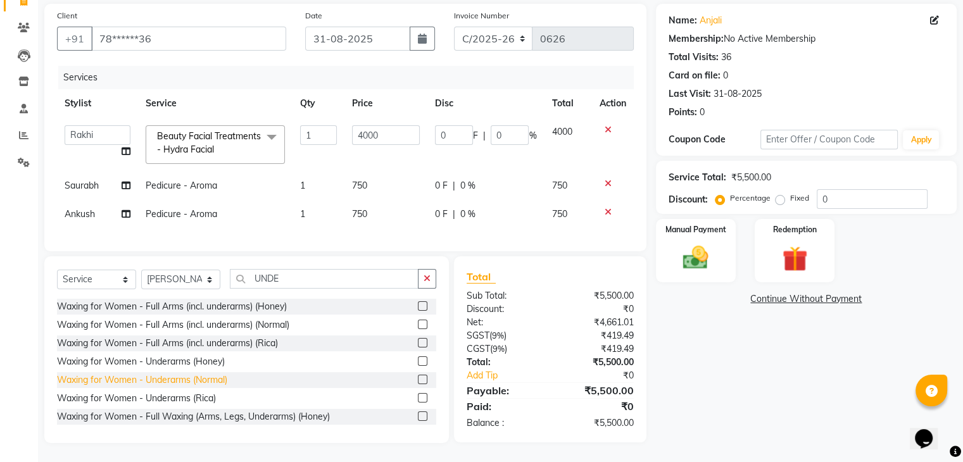
click at [215, 377] on div "Waxing for Women - Underarms (Normal)" at bounding box center [142, 379] width 170 height 13
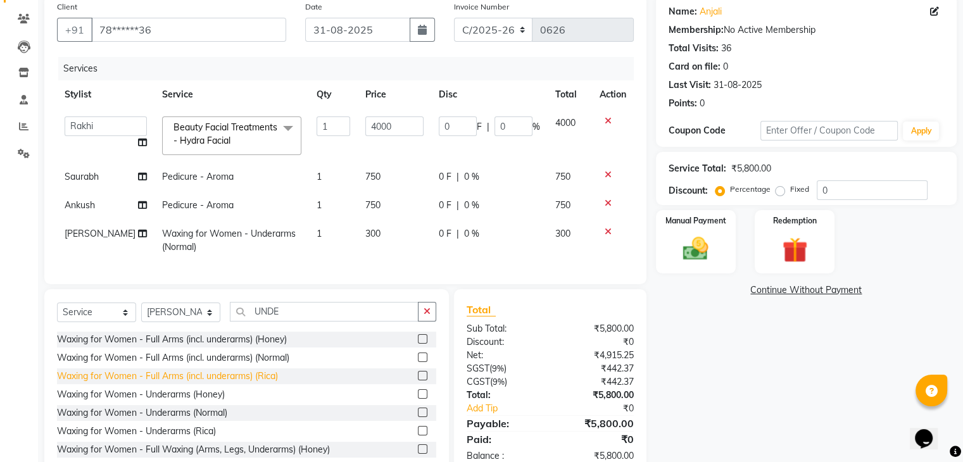
click at [256, 380] on div "Waxing for Women - Full Arms (incl. underarms) (Rica)" at bounding box center [167, 376] width 221 height 13
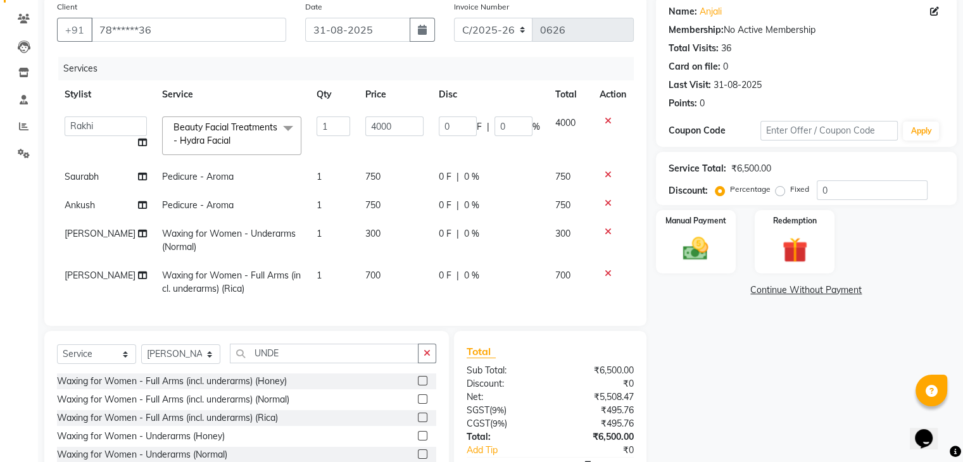
click at [608, 230] on icon at bounding box center [607, 231] width 7 height 9
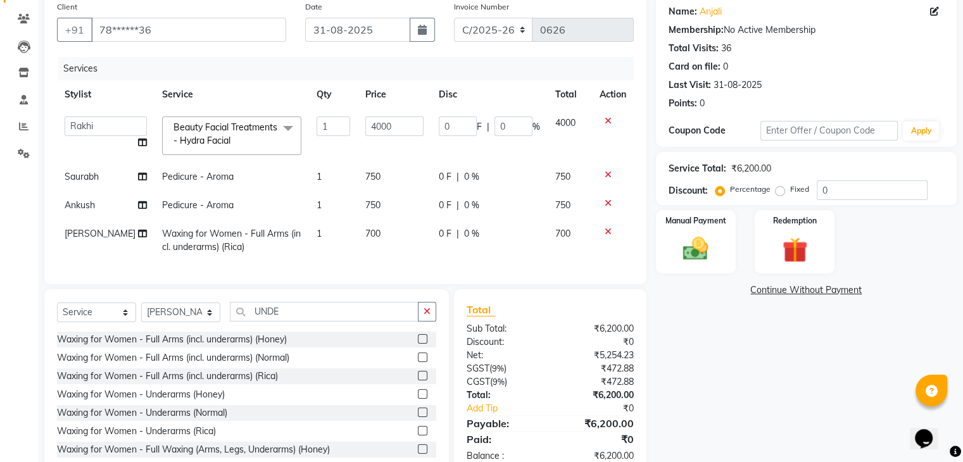
click at [379, 236] on td "700" at bounding box center [394, 241] width 73 height 42
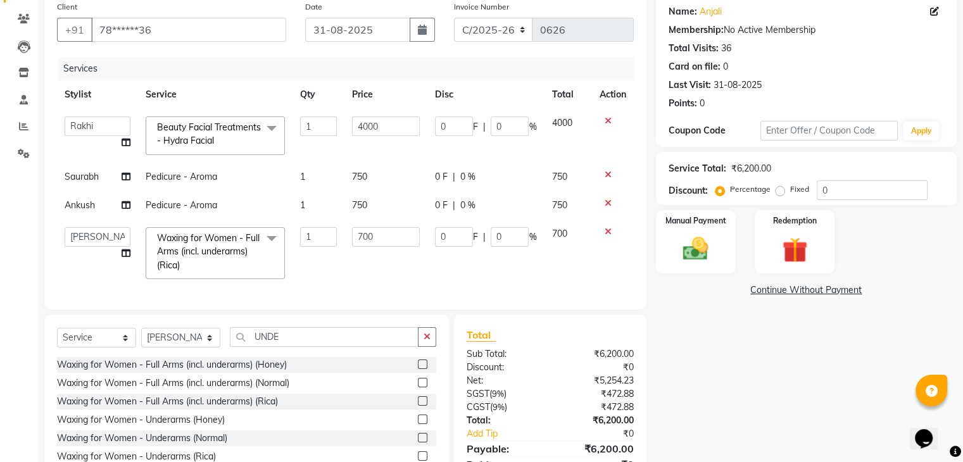
click at [379, 236] on input "700" at bounding box center [386, 237] width 68 height 20
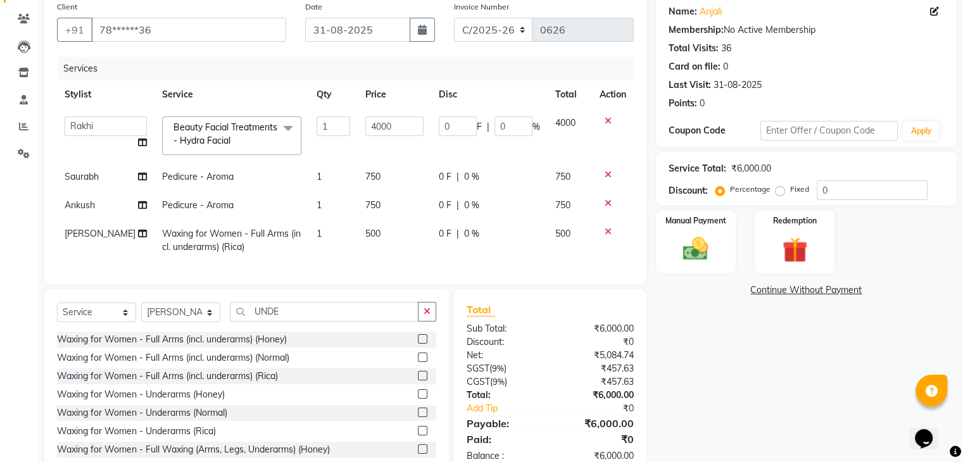
click at [381, 284] on div "Client +91 78******36 Date 31-08-2025 Invoice Number C/2025-26 V/2025-26 0626 S…" at bounding box center [345, 139] width 602 height 289
click at [704, 246] on img at bounding box center [695, 249] width 42 height 30
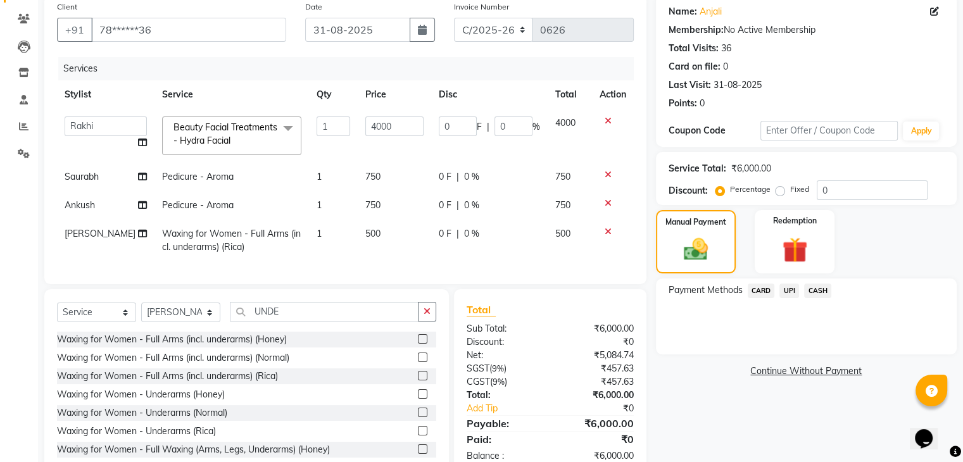
click at [825, 289] on span "CASH" at bounding box center [817, 291] width 27 height 15
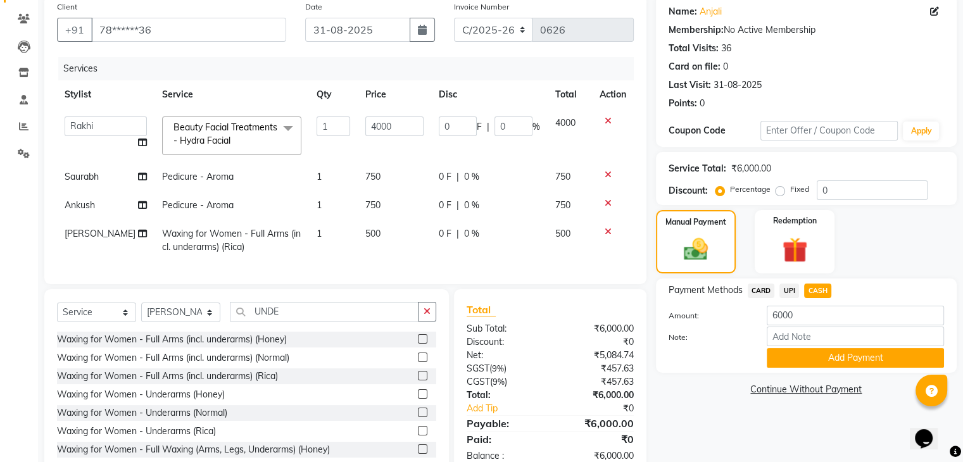
scroll to position [142, 0]
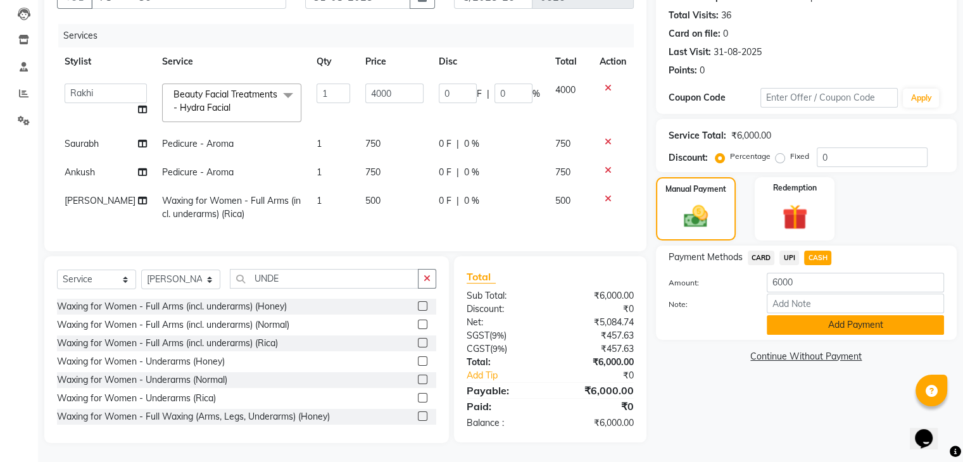
click at [830, 315] on button "Add Payment" at bounding box center [854, 325] width 177 height 20
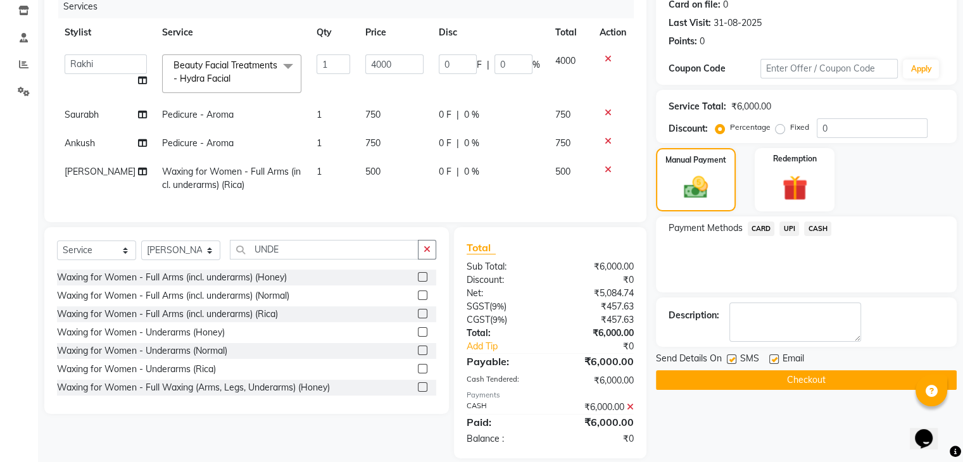
scroll to position [187, 0]
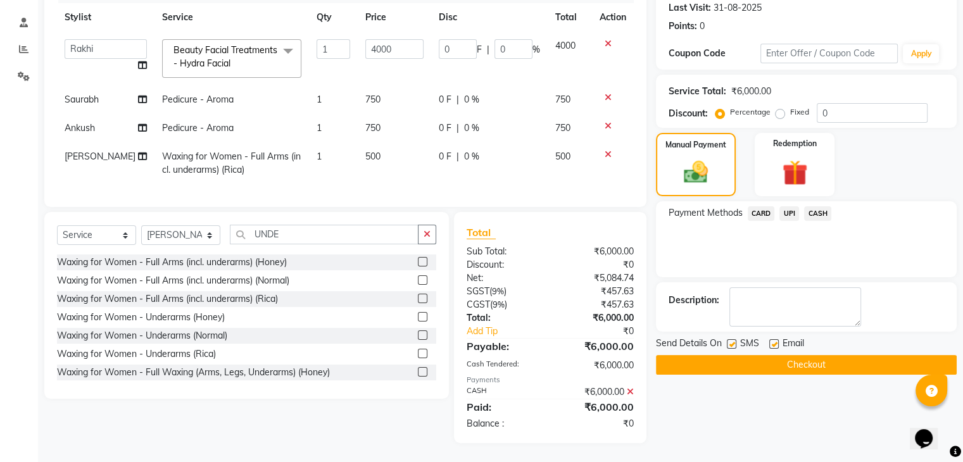
click at [833, 356] on button "Checkout" at bounding box center [806, 365] width 301 height 20
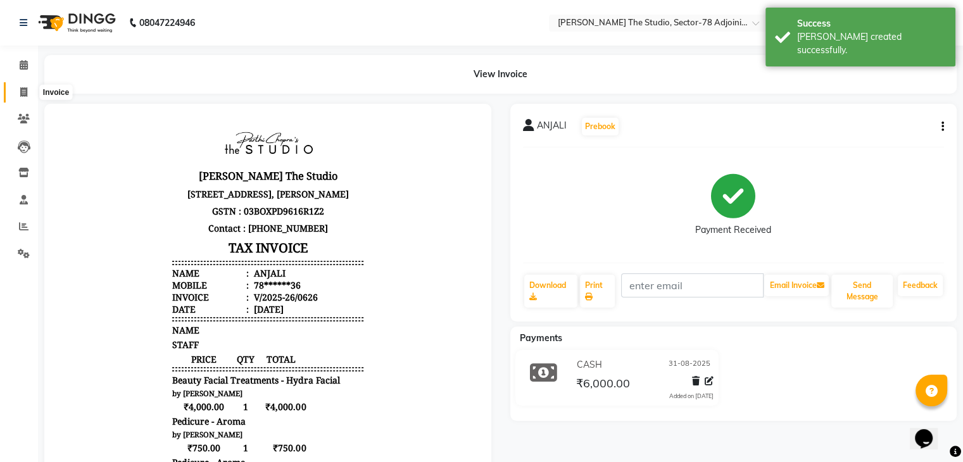
click at [25, 97] on icon at bounding box center [23, 91] width 7 height 9
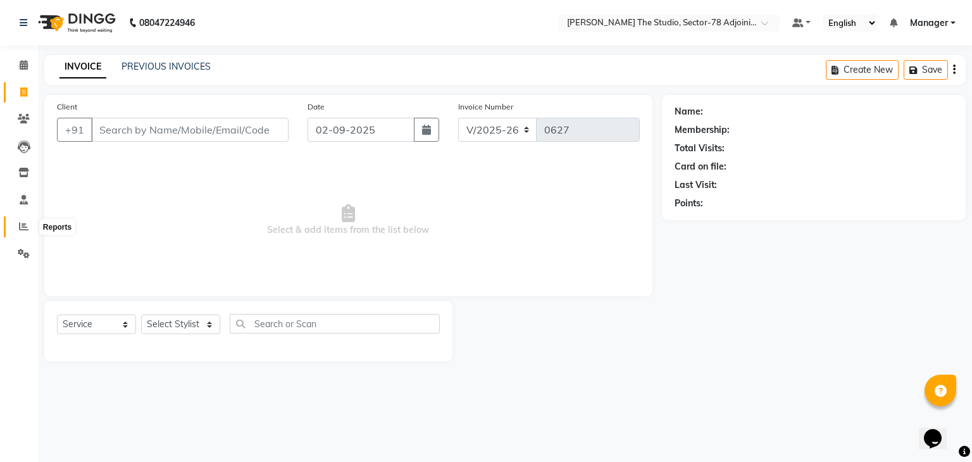
click at [19, 227] on icon at bounding box center [23, 226] width 9 height 9
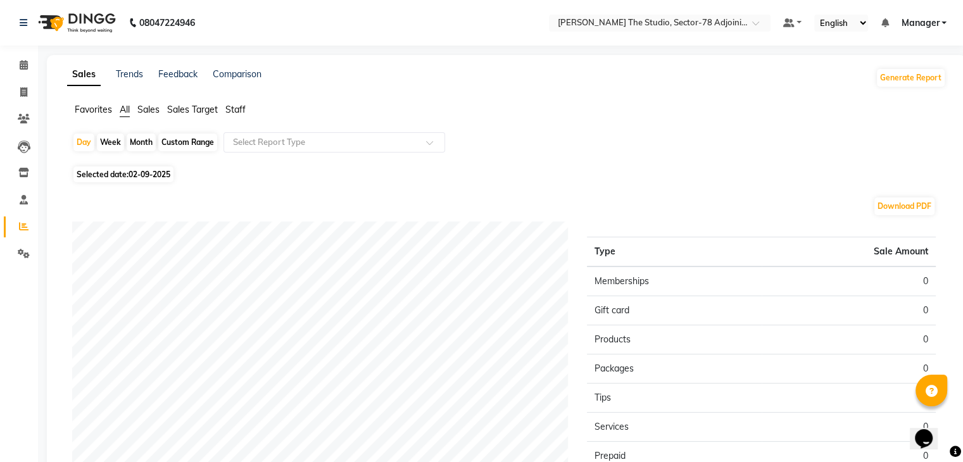
click at [145, 111] on span "Sales" at bounding box center [148, 109] width 22 height 11
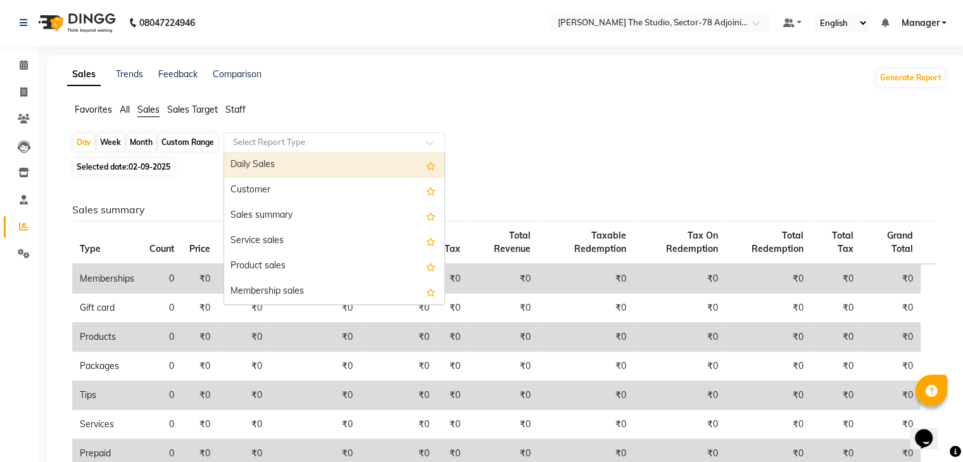
click at [253, 142] on input "text" at bounding box center [321, 142] width 182 height 13
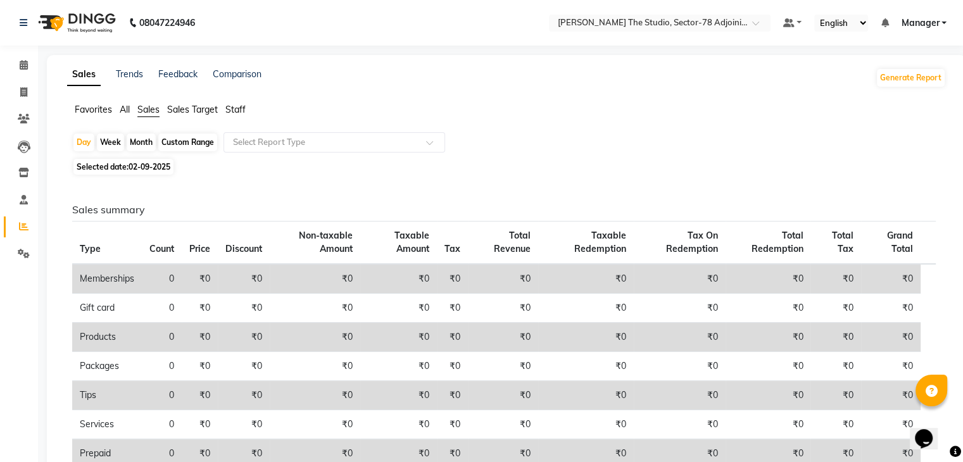
click at [138, 146] on div "Month" at bounding box center [141, 143] width 29 height 18
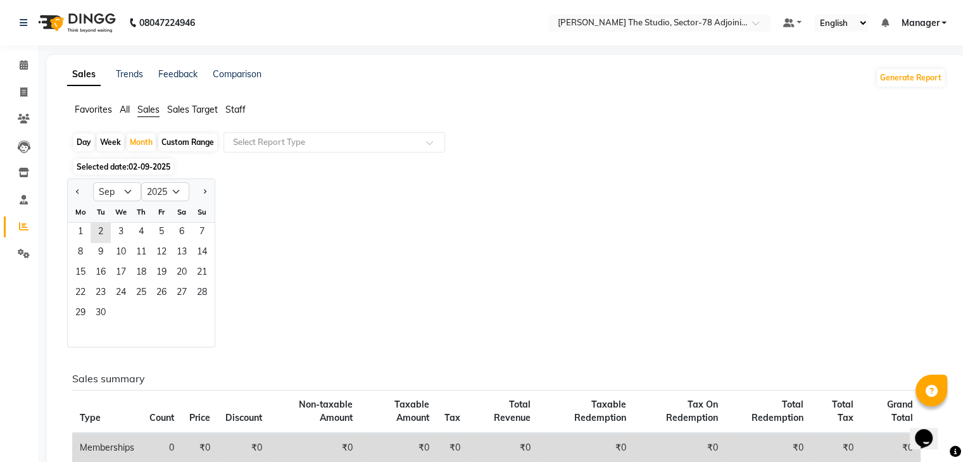
click at [209, 140] on div "Custom Range" at bounding box center [187, 143] width 59 height 18
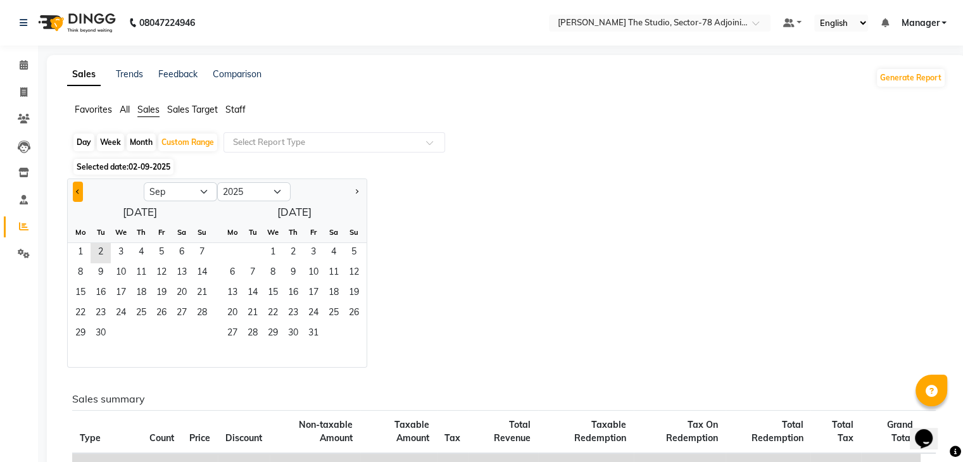
click at [81, 194] on button "Previous month" at bounding box center [78, 192] width 10 height 20
click at [154, 256] on span "1" at bounding box center [161, 253] width 20 height 20
click at [199, 332] on span "31" at bounding box center [202, 334] width 20 height 20
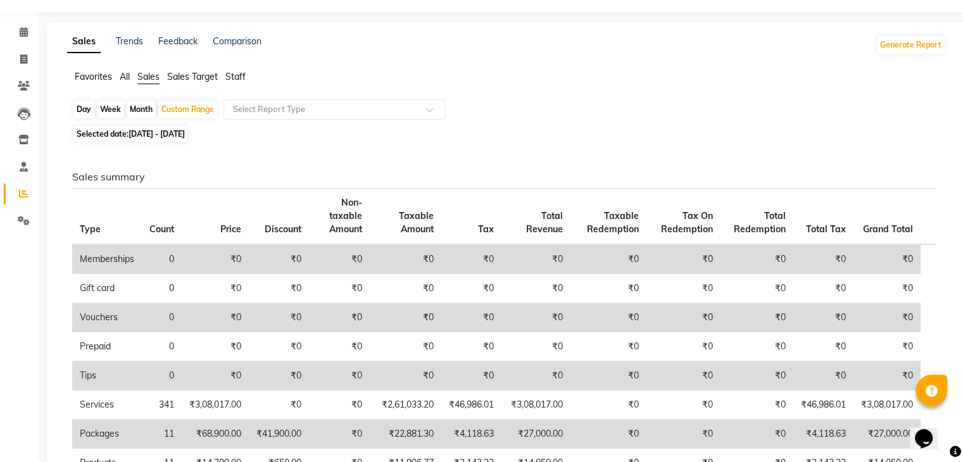
scroll to position [20, 0]
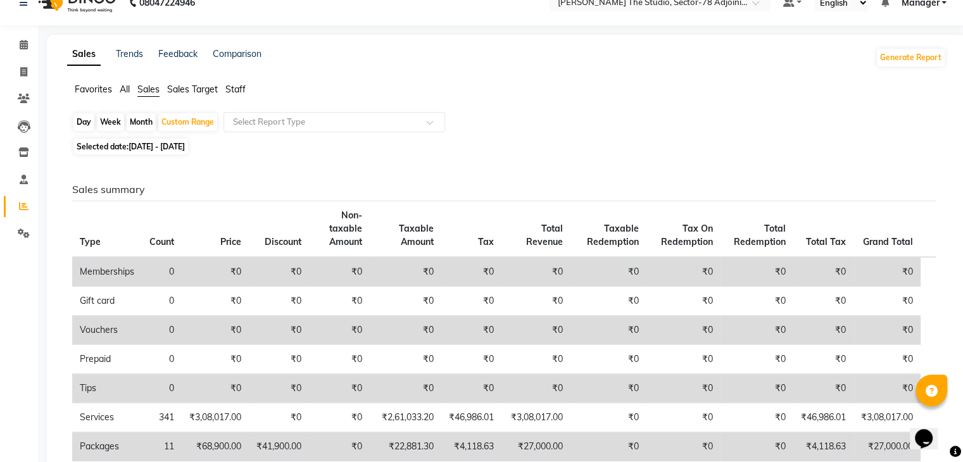
click at [25, 197] on link "Reports" at bounding box center [19, 206] width 30 height 21
click at [128, 87] on span "All" at bounding box center [125, 89] width 10 height 11
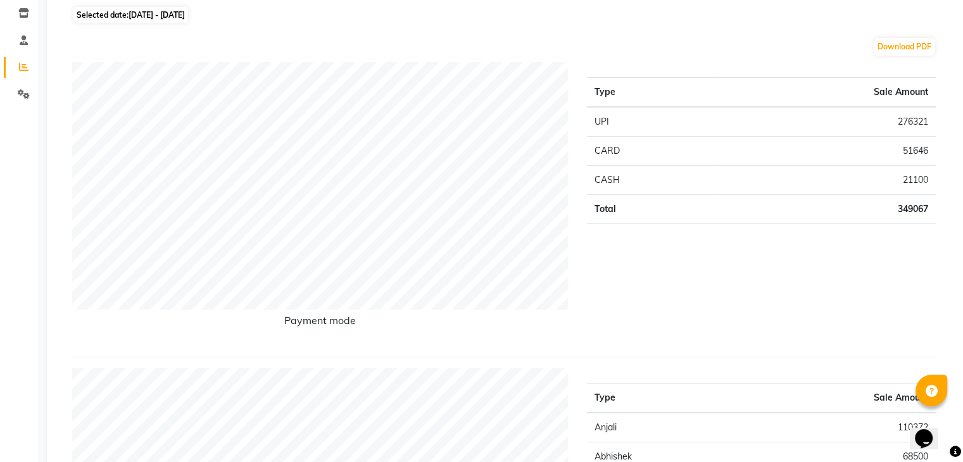
scroll to position [0, 0]
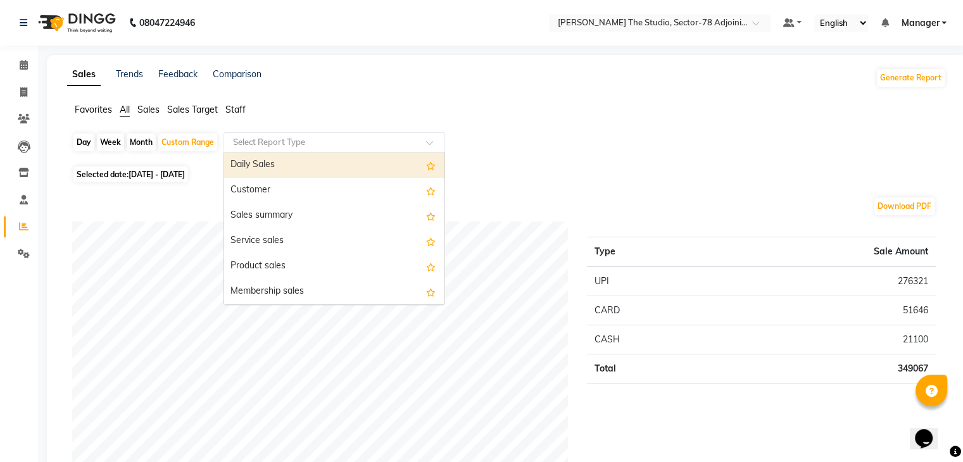
click at [271, 142] on input "text" at bounding box center [321, 142] width 182 height 13
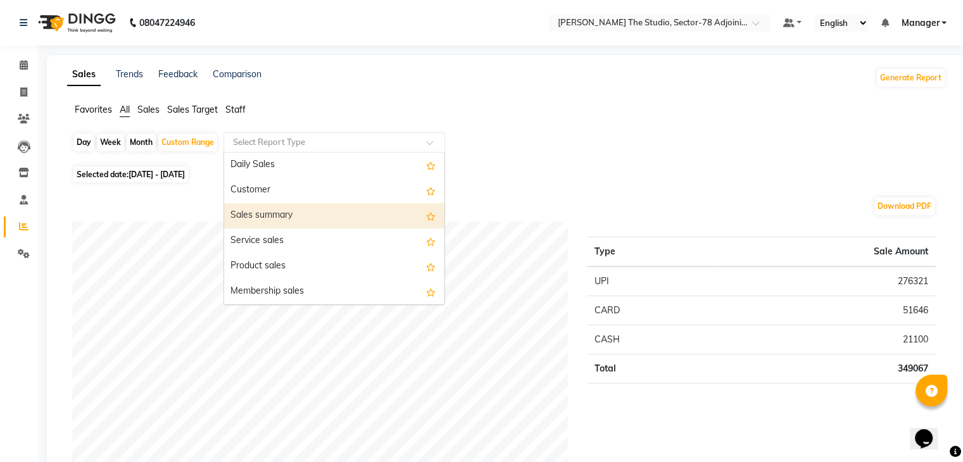
click at [271, 213] on div "Sales summary" at bounding box center [334, 215] width 220 height 25
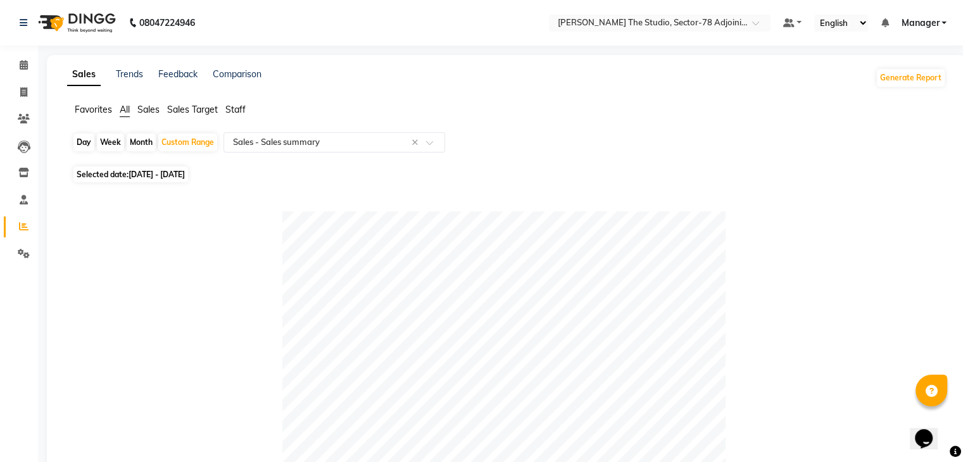
click at [137, 140] on div "Month" at bounding box center [141, 143] width 29 height 18
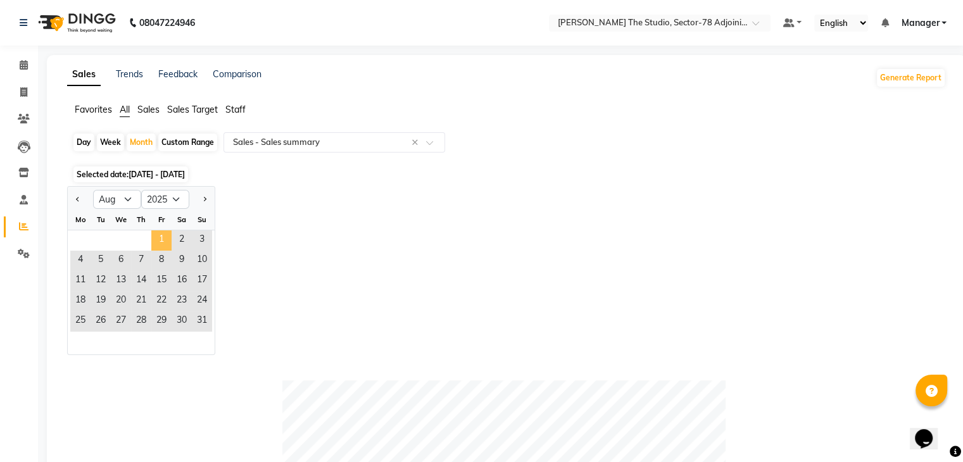
click at [161, 237] on span "1" at bounding box center [161, 240] width 20 height 20
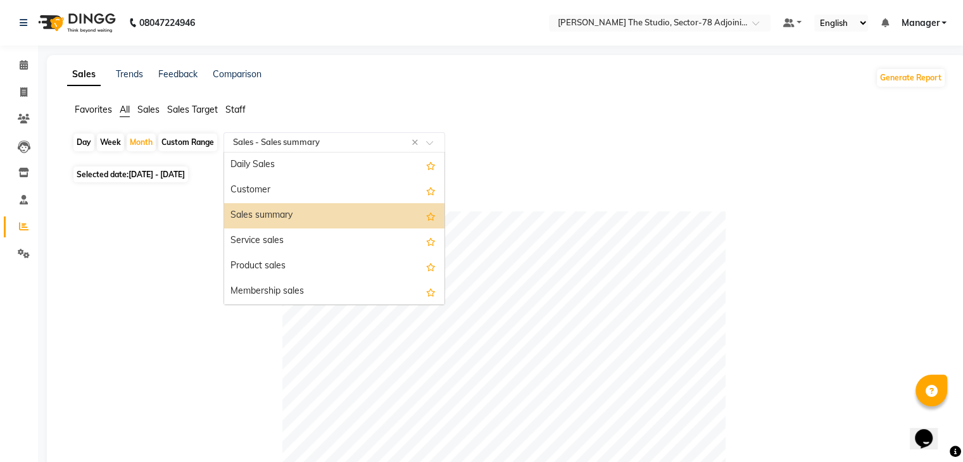
click at [284, 143] on input "text" at bounding box center [321, 142] width 182 height 13
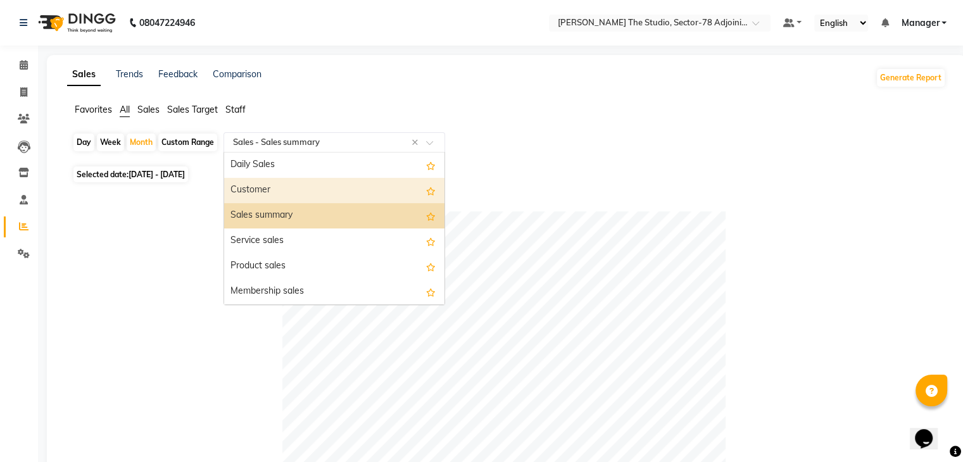
click at [304, 184] on div "Customer" at bounding box center [334, 190] width 220 height 25
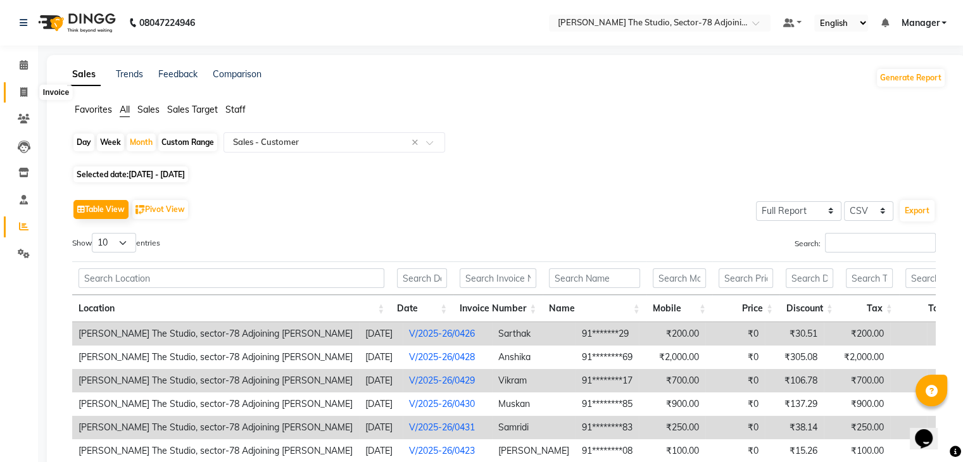
click at [20, 93] on icon at bounding box center [23, 91] width 7 height 9
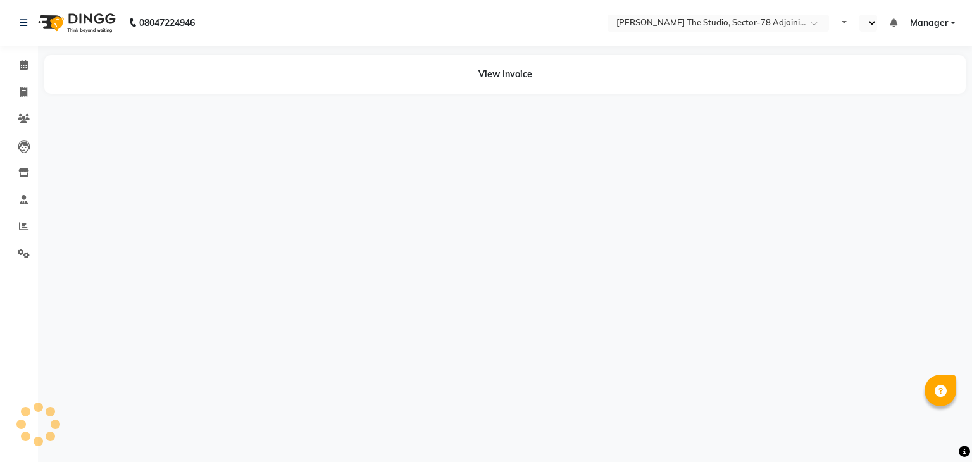
select select "en"
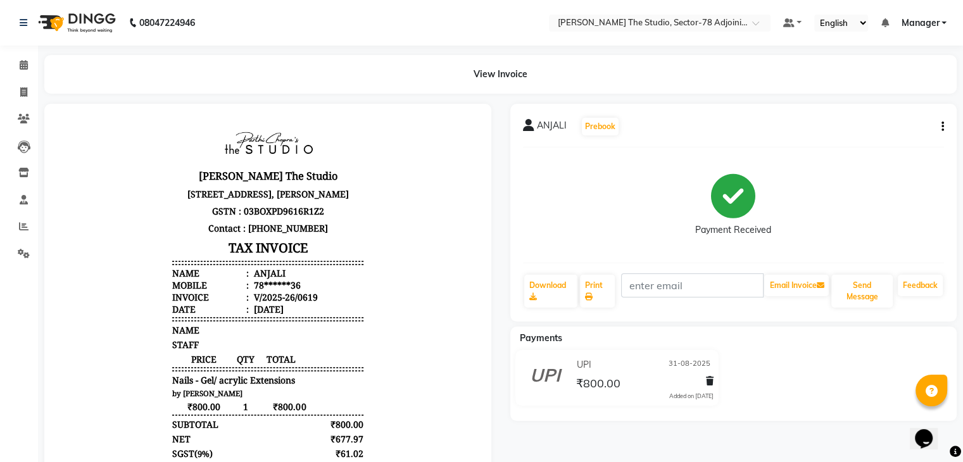
click at [940, 127] on button "button" at bounding box center [940, 126] width 8 height 13
click at [870, 142] on div "Edit Invoice" at bounding box center [878, 143] width 87 height 16
select select "service"
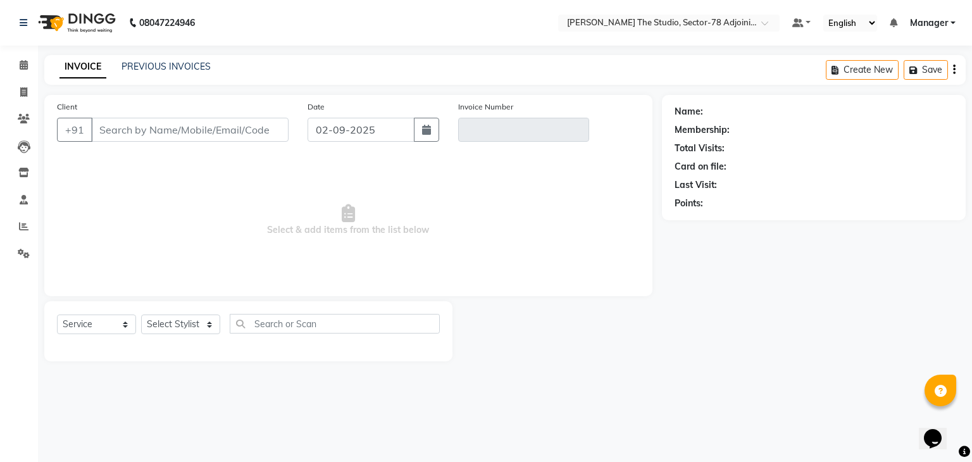
type input "78******36"
type input "V/2025-26/0619"
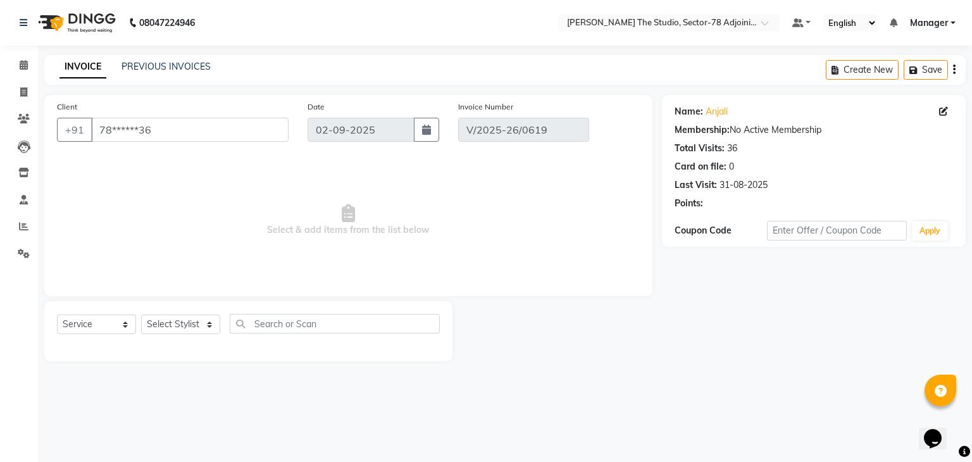
type input "31-08-2025"
select select "select"
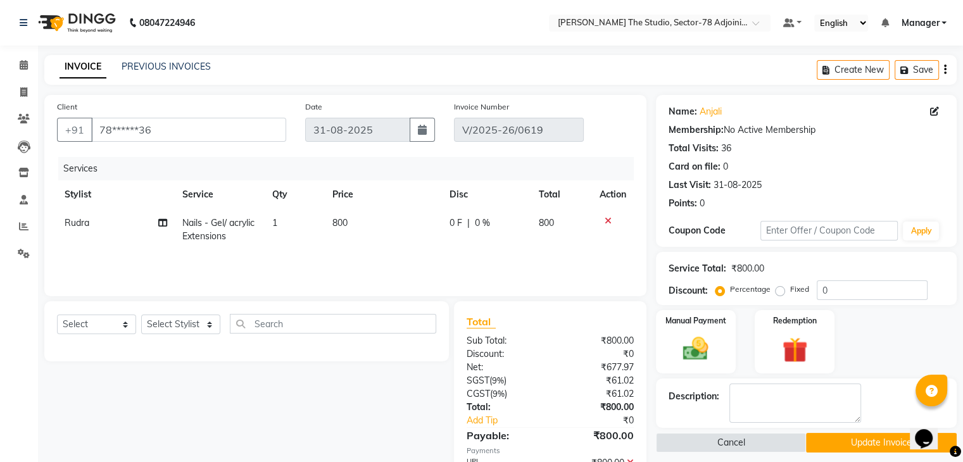
click at [362, 221] on td "800" at bounding box center [383, 230] width 117 height 42
select select "83544"
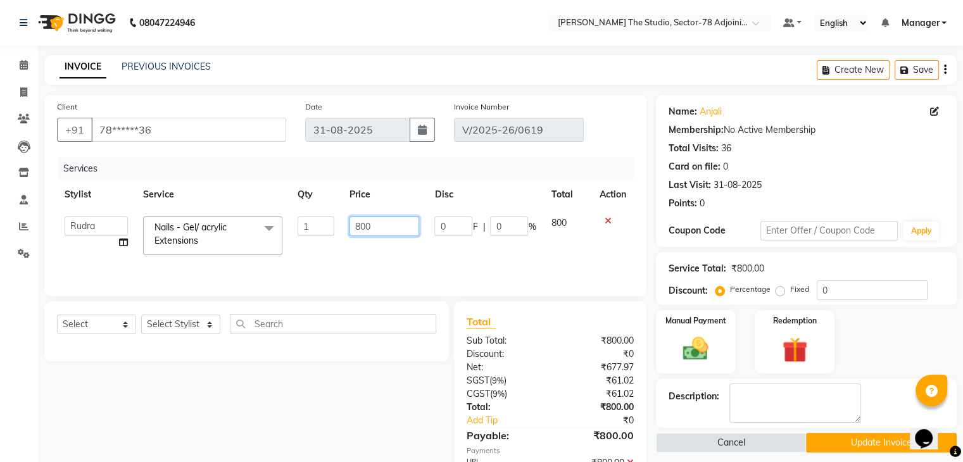
click at [362, 221] on input "800" at bounding box center [384, 226] width 70 height 20
type input "829"
click at [513, 263] on div "Services Stylist Service Qty Price Disc Total Action Abhishek ABHISHEK(N) Akash…" at bounding box center [345, 220] width 577 height 127
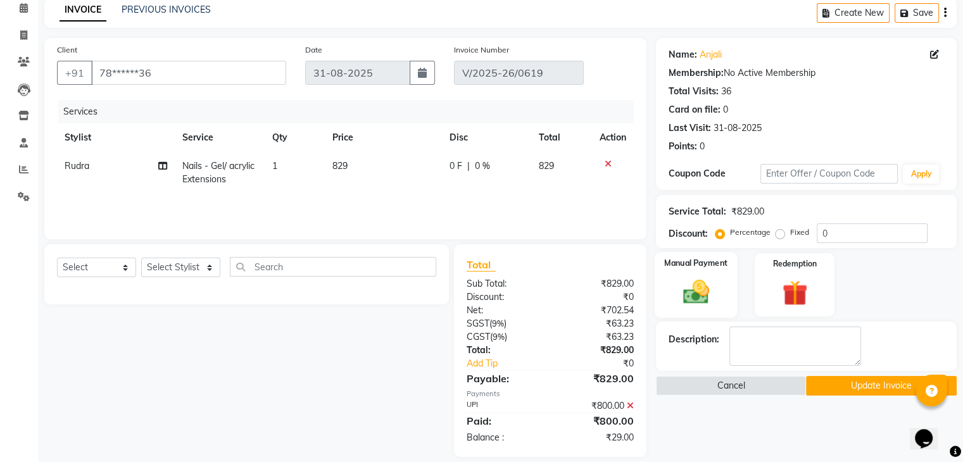
scroll to position [58, 0]
click at [698, 304] on img at bounding box center [695, 291] width 42 height 30
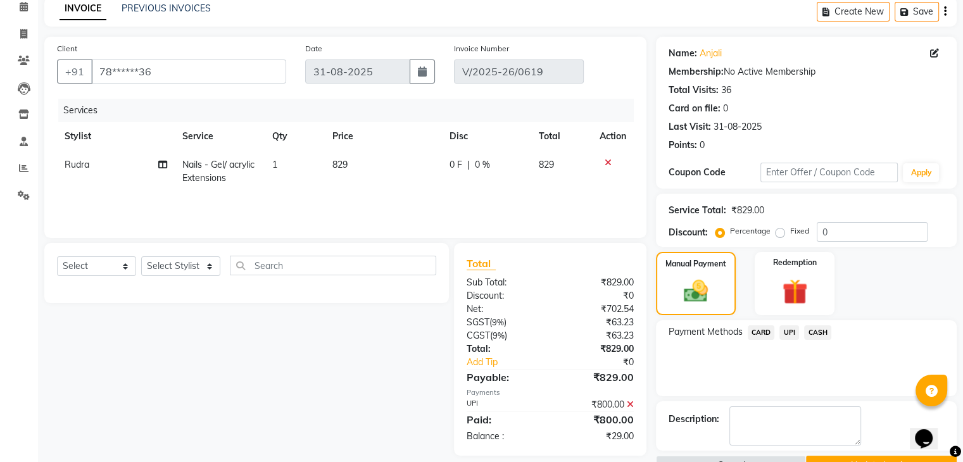
click at [787, 332] on span "UPI" at bounding box center [789, 332] width 20 height 15
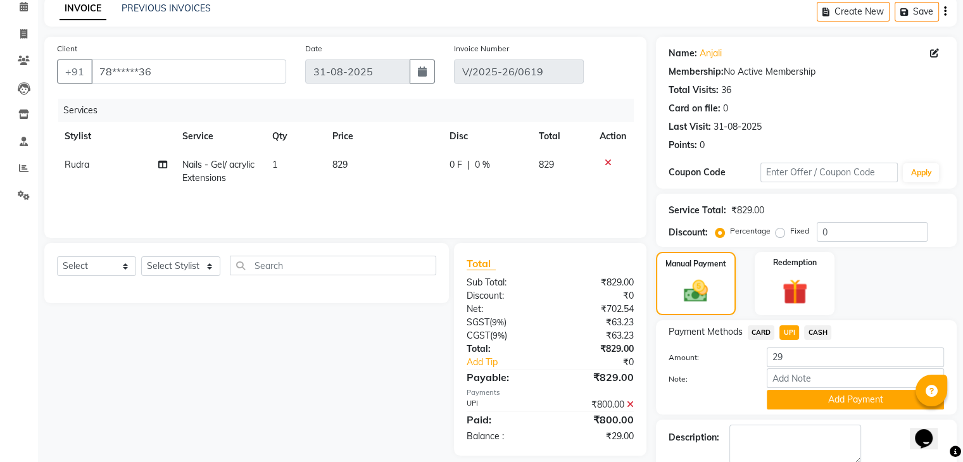
scroll to position [109, 0]
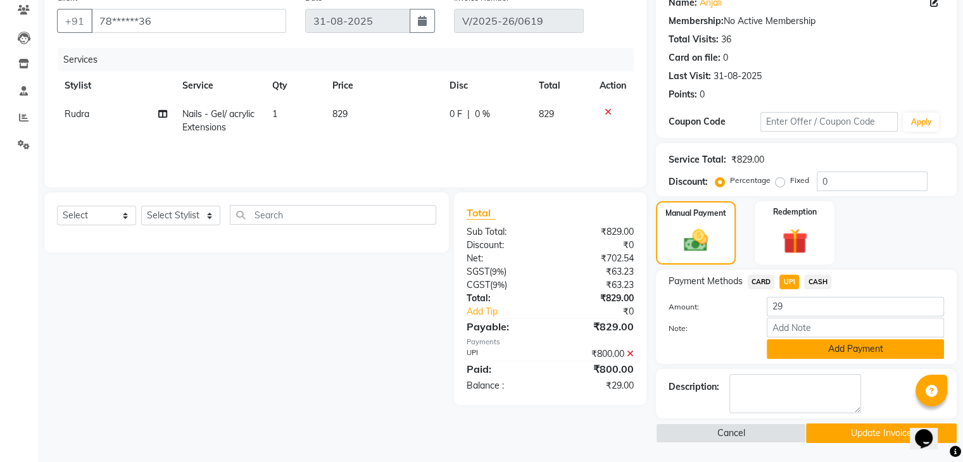
click at [811, 346] on button "Add Payment" at bounding box center [854, 349] width 177 height 20
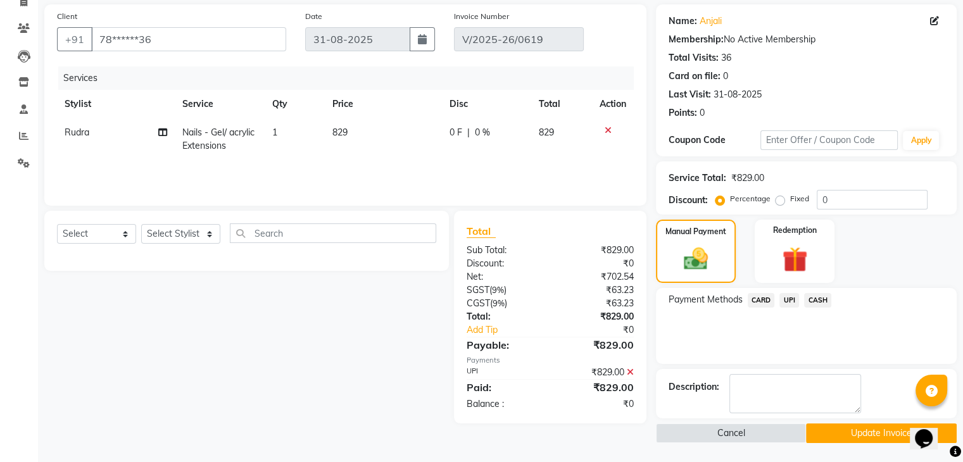
scroll to position [89, 0]
click at [856, 428] on button "Update Invoice" at bounding box center [881, 435] width 151 height 20
